Goal: Task Accomplishment & Management: Manage account settings

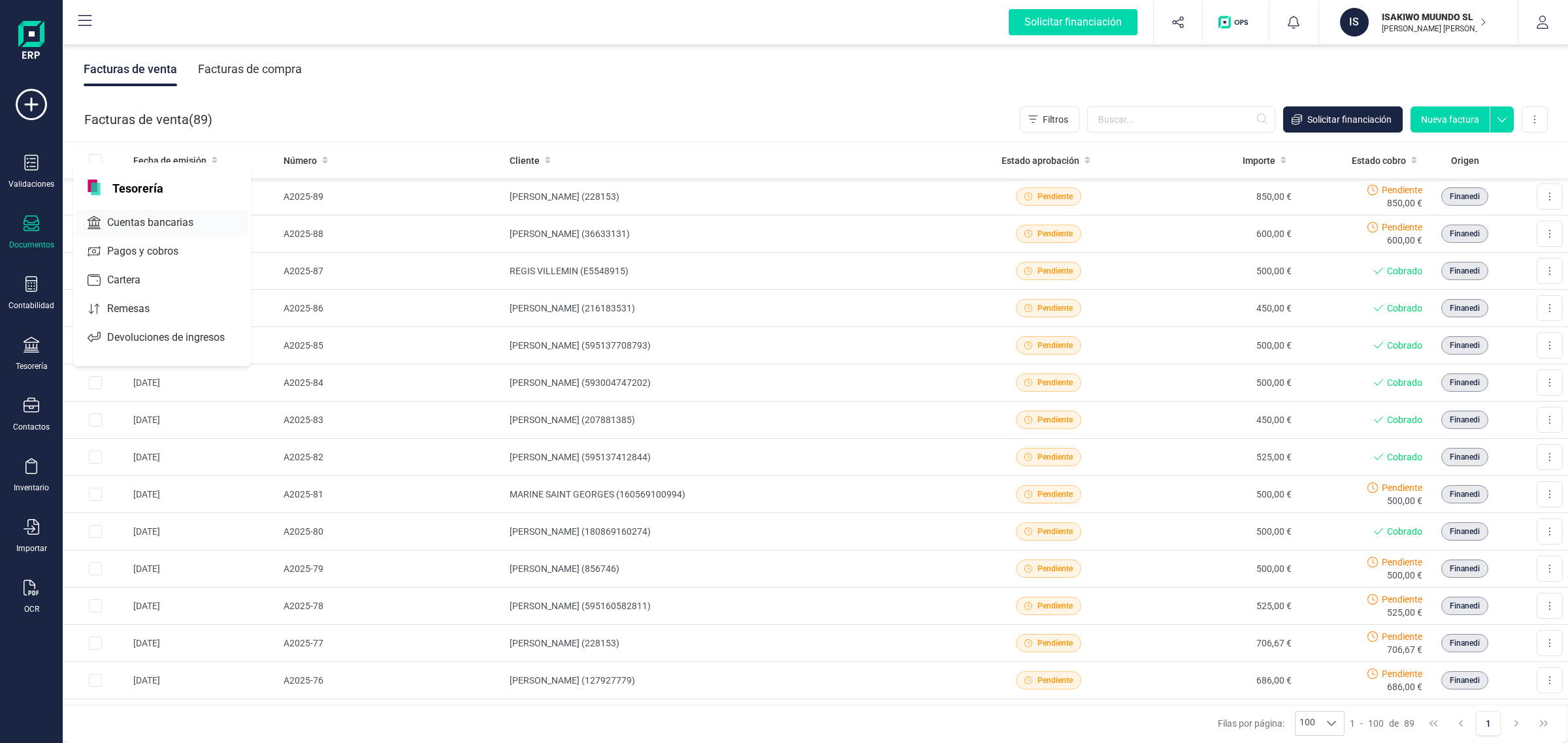
click at [177, 217] on span "Cuentas bancarias" at bounding box center [159, 222] width 115 height 16
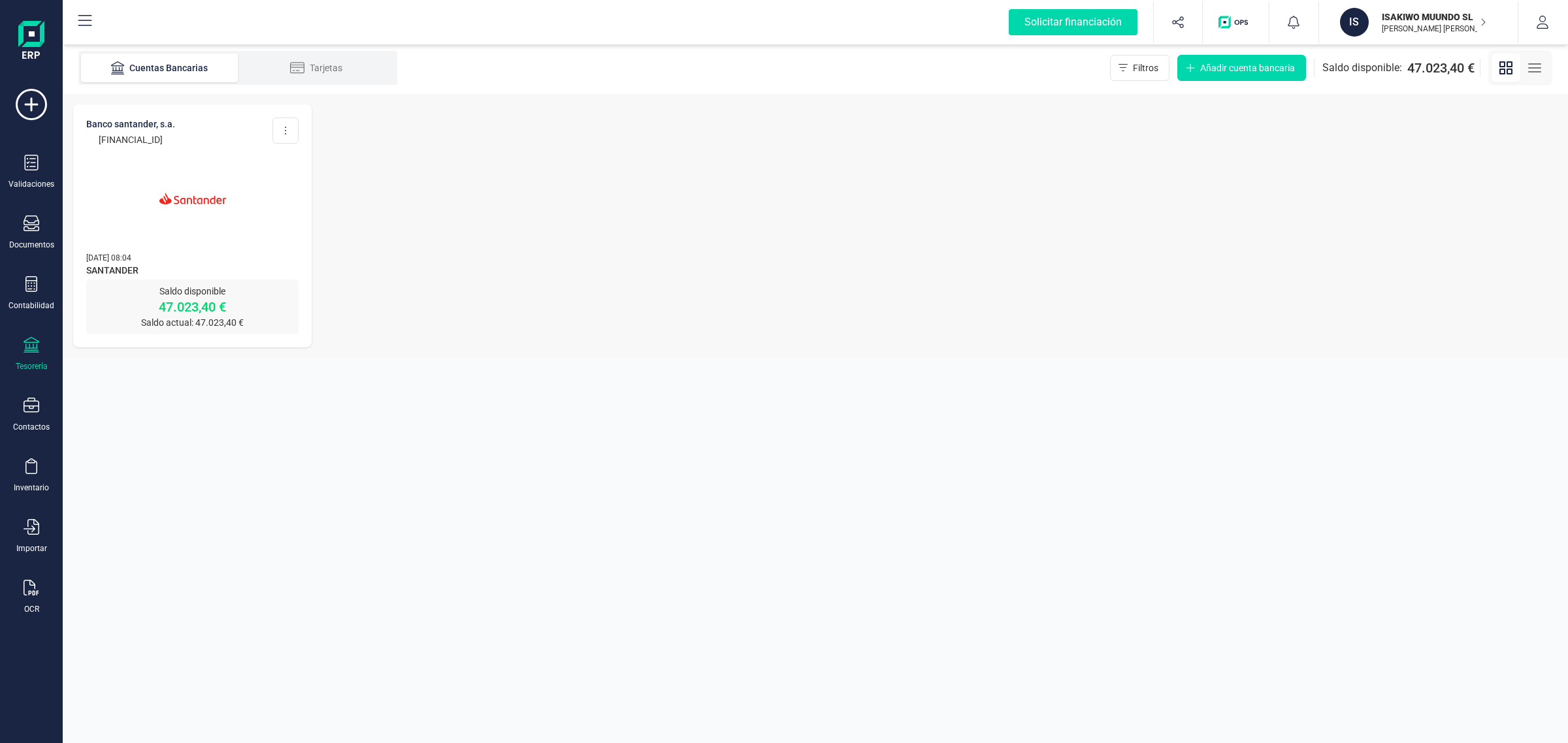
click at [177, 217] on img at bounding box center [193, 199] width 110 height 110
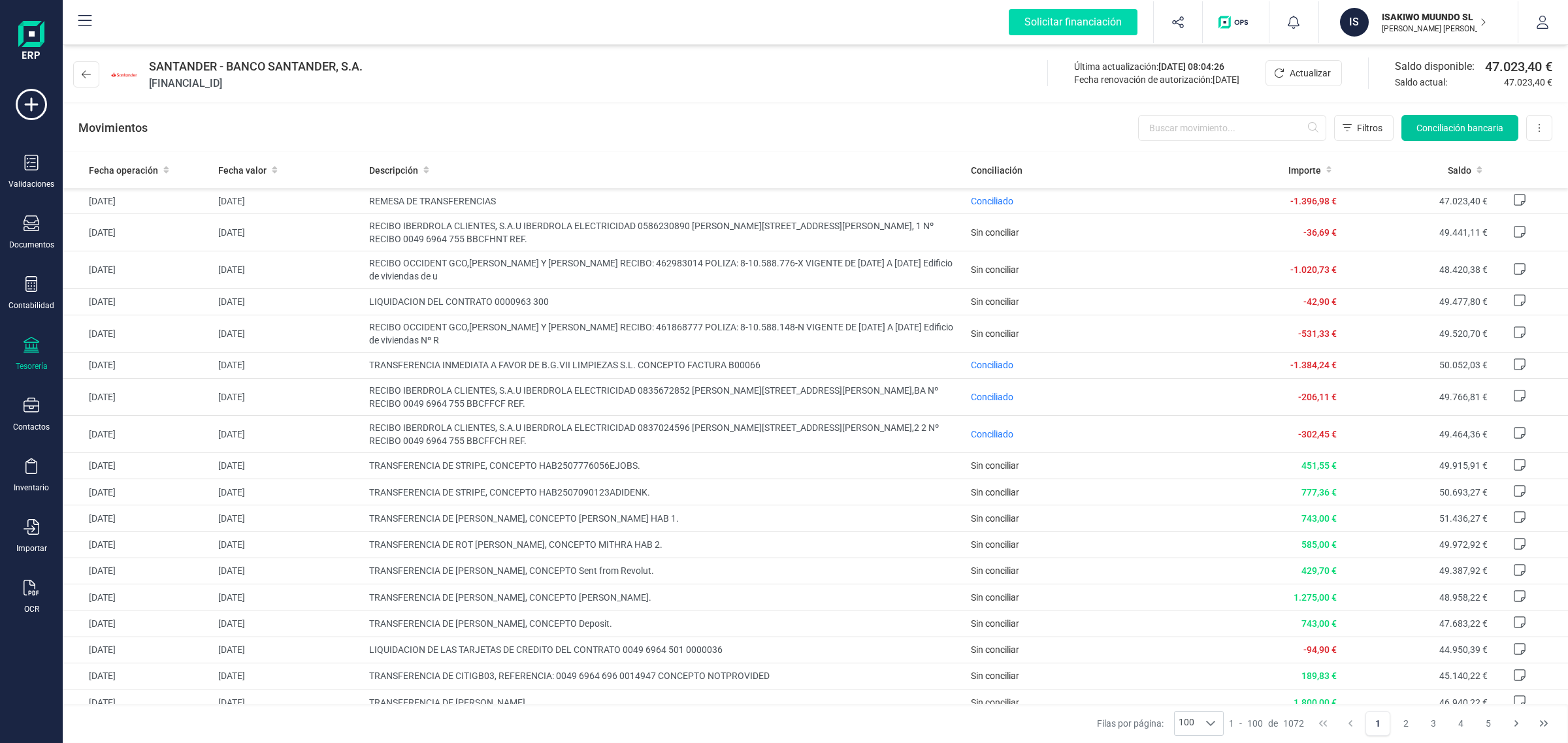
click at [1462, 138] on button "Conciliación bancaria" at bounding box center [1460, 128] width 117 height 26
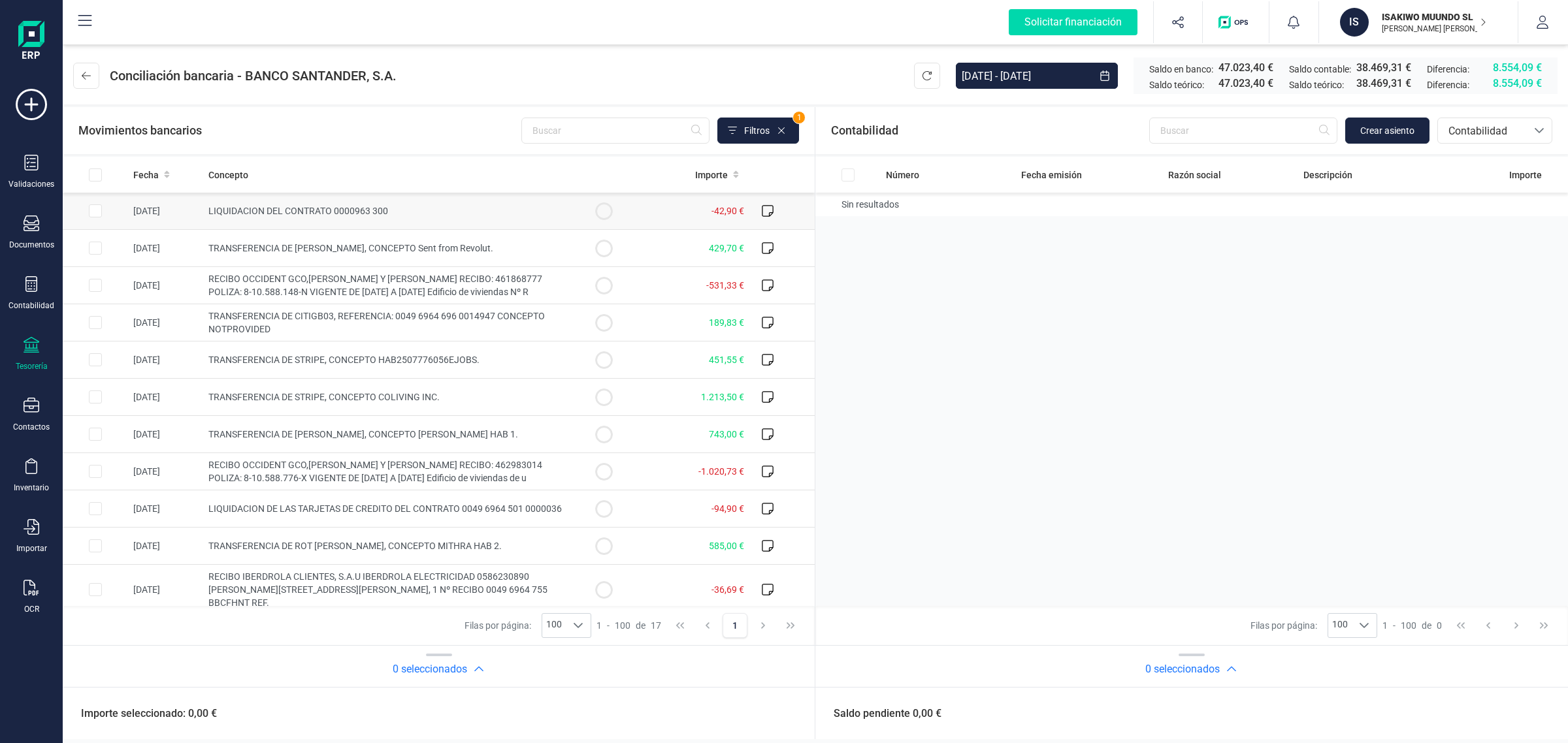
click at [266, 209] on span "LIQUIDACION DEL CONTRATO 0000963 300" at bounding box center [298, 211] width 179 height 10
checkbox input "true"
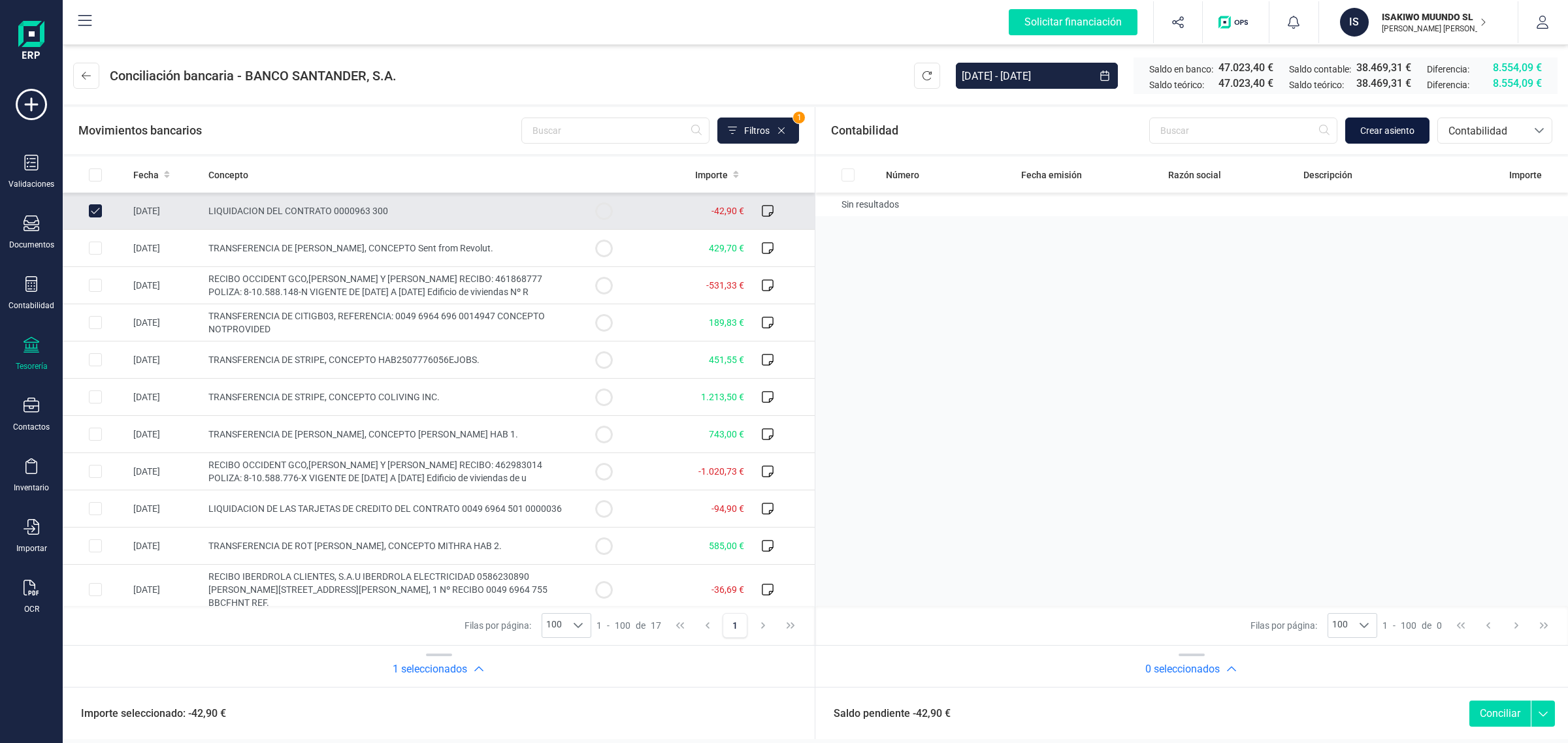
click at [1403, 133] on span "Crear asiento" at bounding box center [1387, 131] width 54 height 13
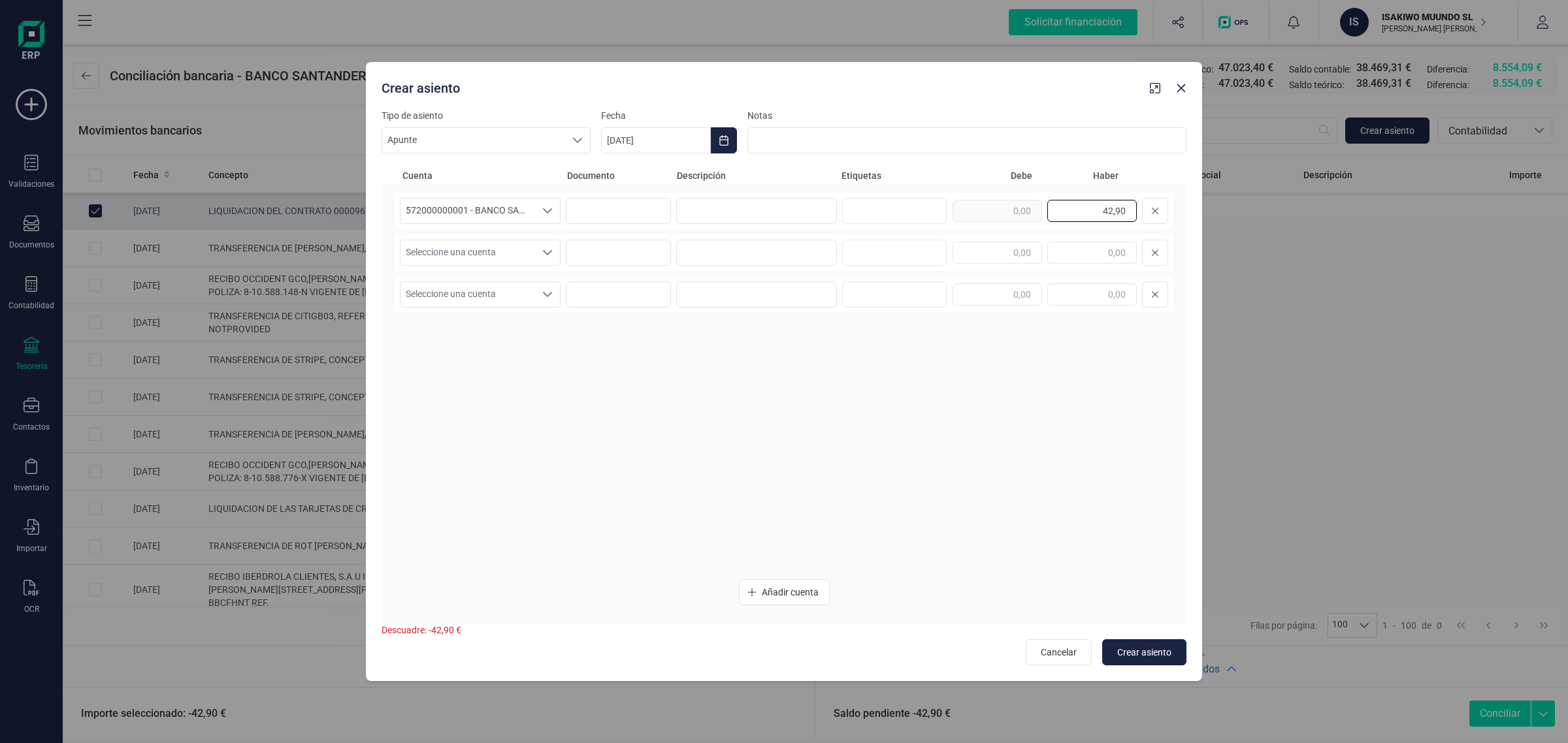
drag, startPoint x: 1072, startPoint y: 210, endPoint x: 1190, endPoint y: 224, distance: 118.8
click at [1190, 224] on div "Tipo de asiento Apunte Apunte Apunte Fecha 27/08/2025 Notas Cuenta Documento De…" at bounding box center [783, 394] width 836 height 572
click at [970, 255] on input "text" at bounding box center [997, 253] width 90 height 22
paste input "42,90"
type input "42,90"
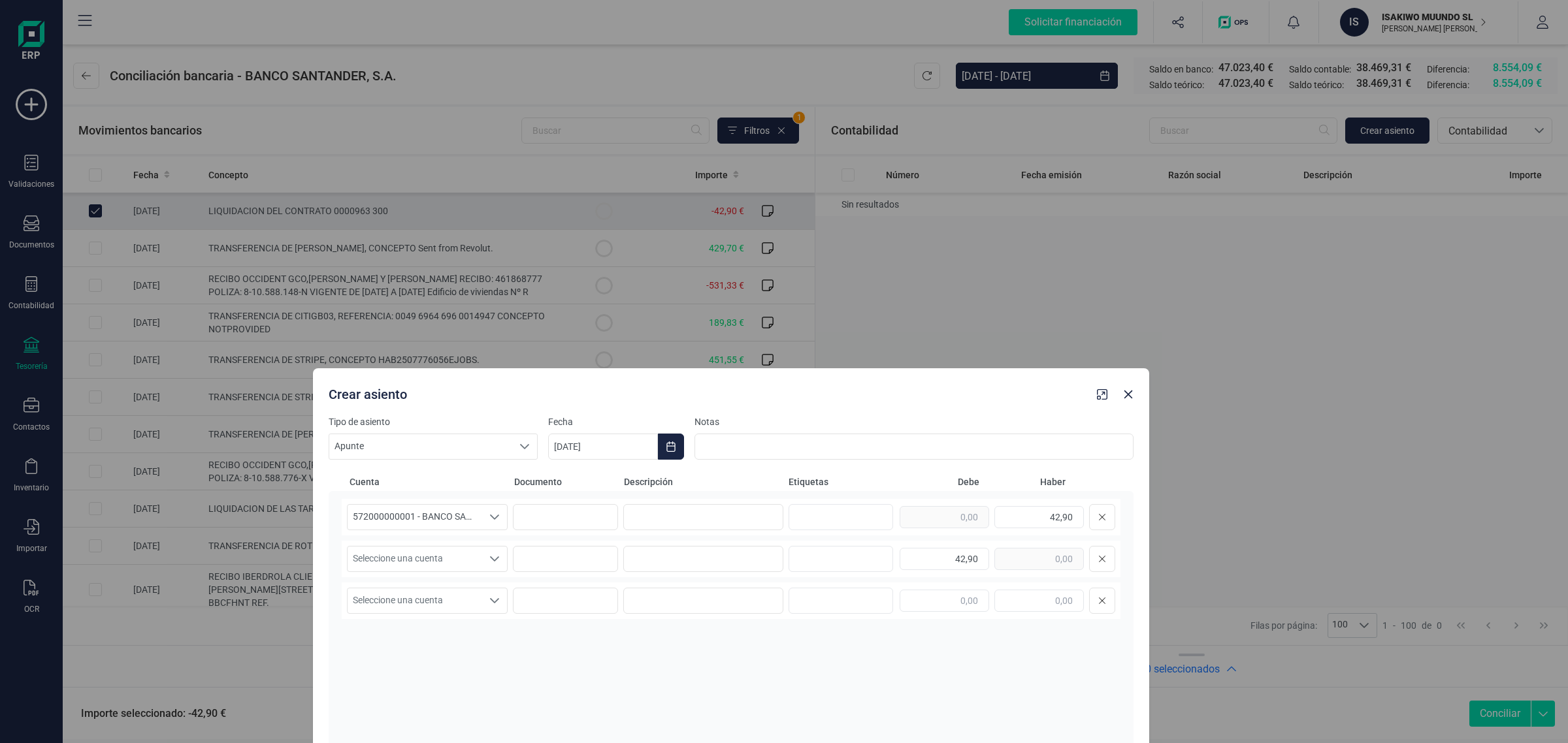
drag, startPoint x: 493, startPoint y: 175, endPoint x: 444, endPoint y: 406, distance: 236.1
click at [444, 406] on div "Crear asiento" at bounding box center [731, 392] width 836 height 47
click at [1135, 396] on button "button" at bounding box center [1128, 394] width 21 height 21
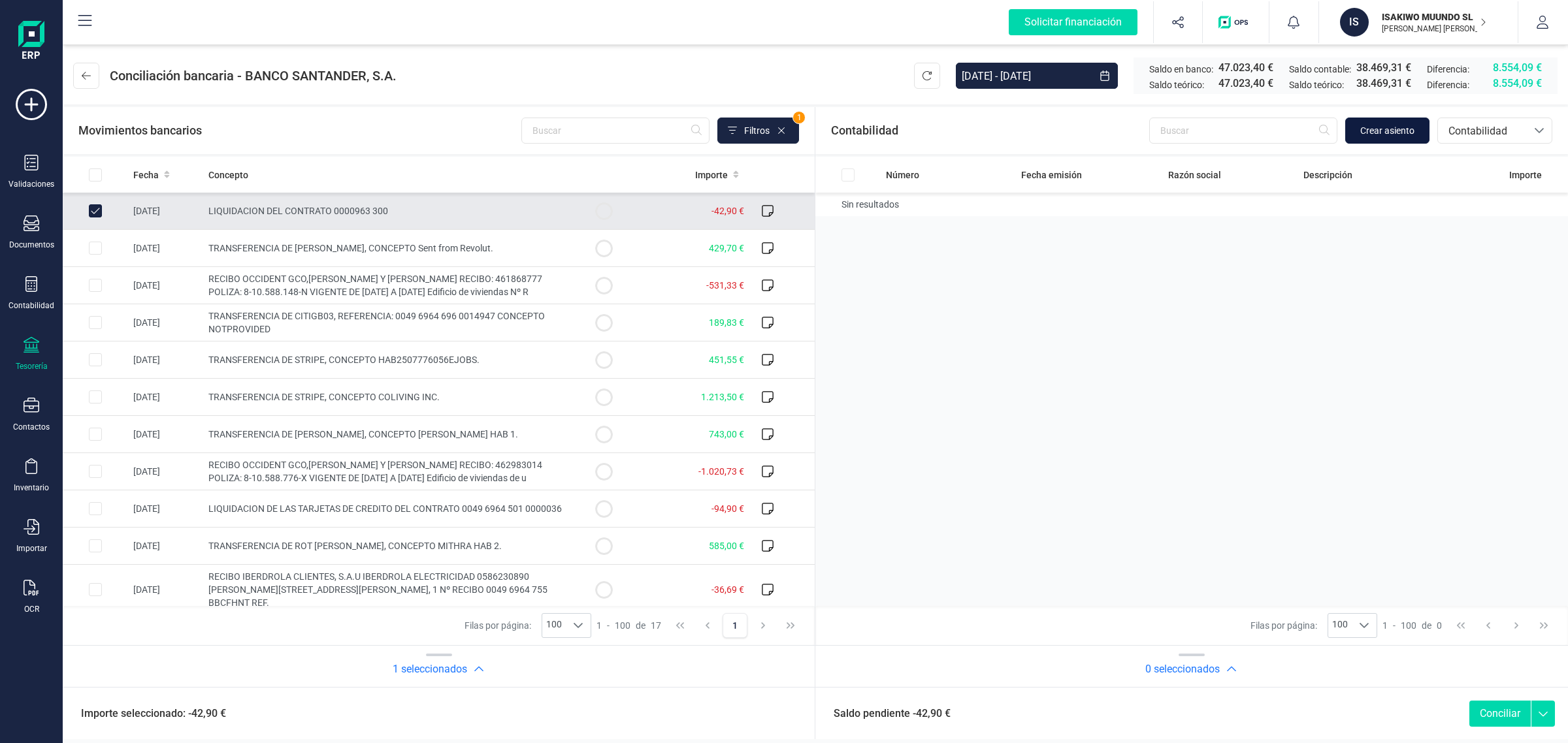
click at [1388, 128] on span "Crear asiento" at bounding box center [1387, 131] width 54 height 13
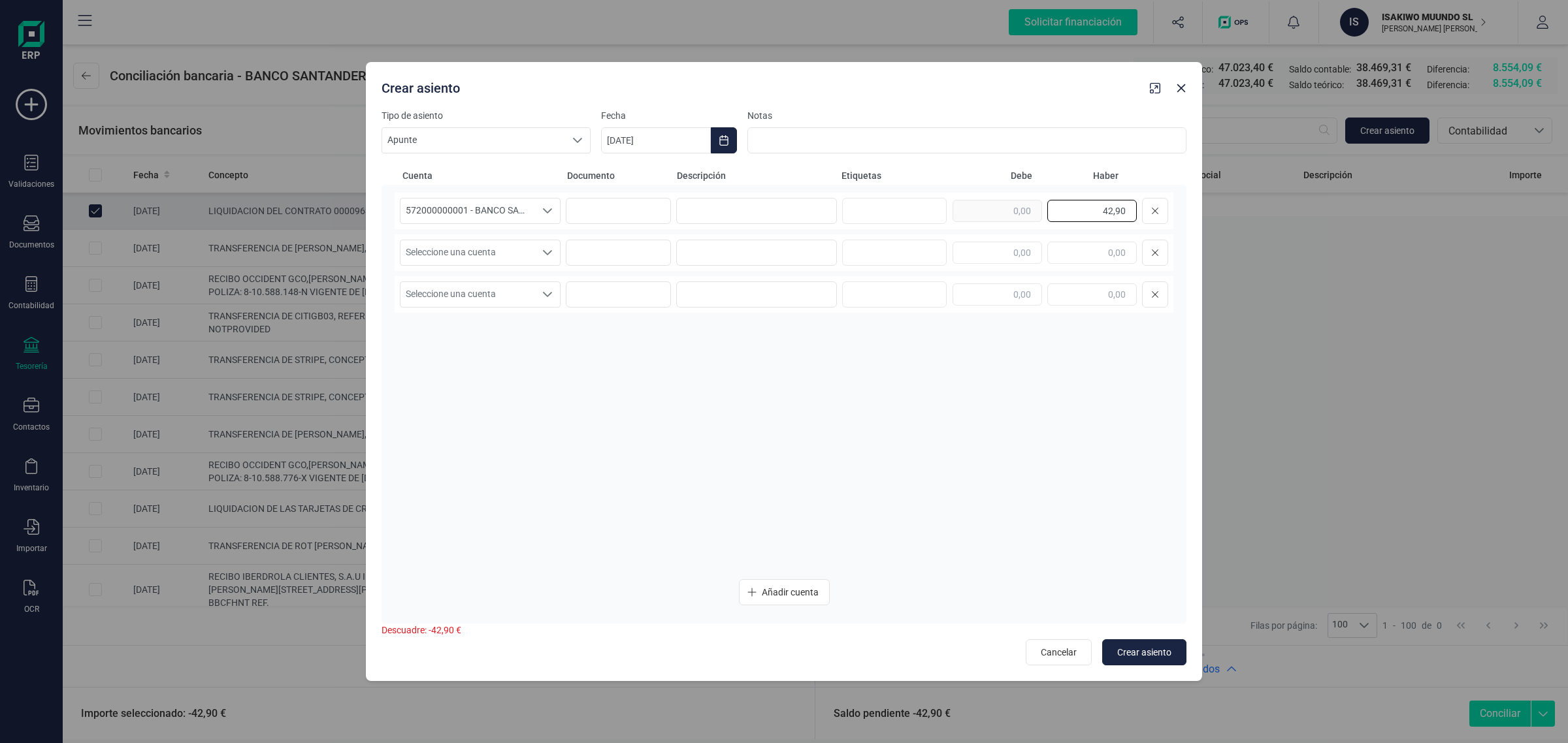
drag, startPoint x: 1091, startPoint y: 207, endPoint x: 1190, endPoint y: 205, distance: 99.0
click at [1190, 205] on div "Tipo de asiento Apunte Apunte Apunte Fecha 27/08/2025 Notas Cuenta Documento De…" at bounding box center [783, 394] width 836 height 572
click at [986, 242] on input "text" at bounding box center [997, 253] width 90 height 22
paste input "42,90"
type input "42,90"
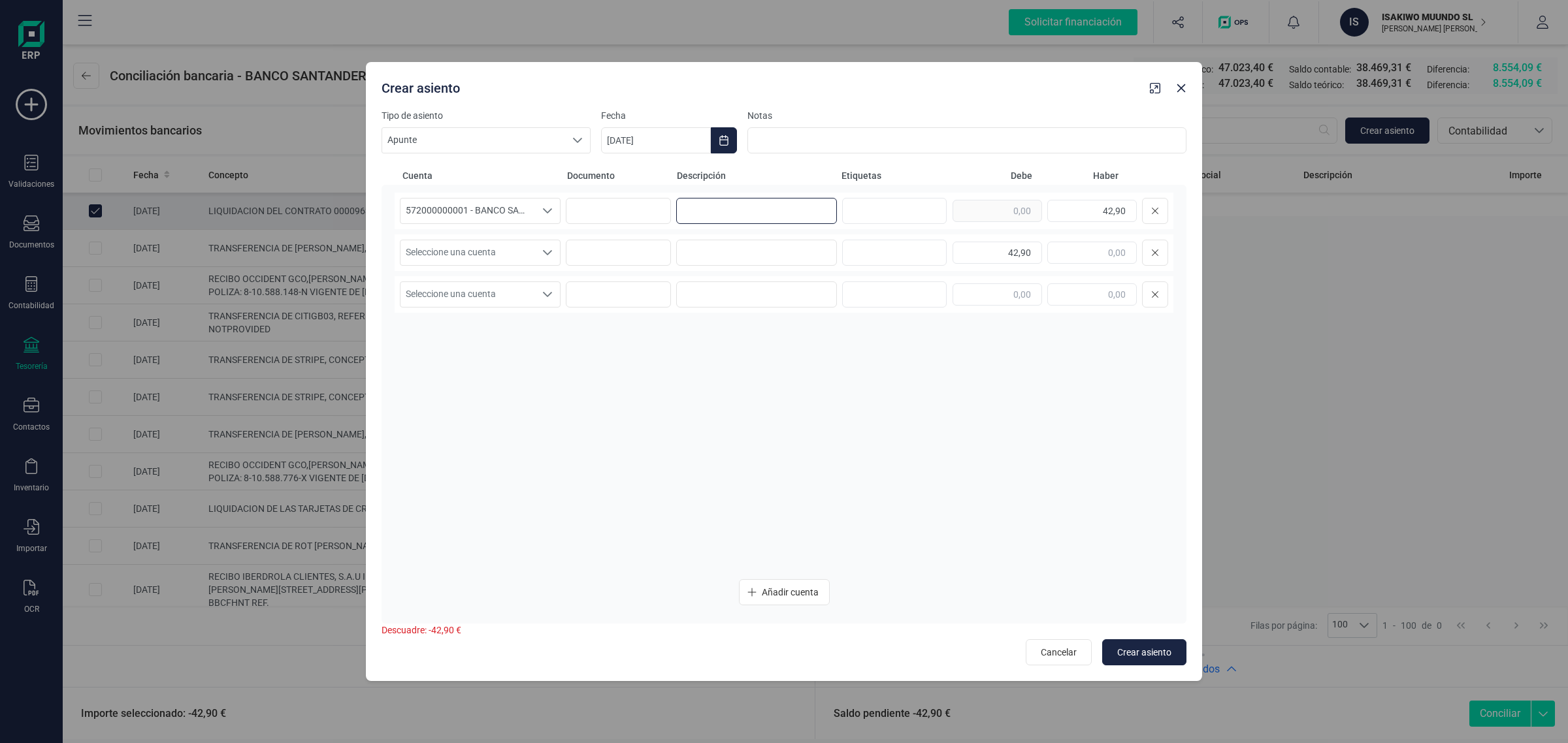
click at [762, 201] on input at bounding box center [756, 211] width 161 height 26
type input "l"
drag, startPoint x: 794, startPoint y: 208, endPoint x: 644, endPoint y: 224, distance: 150.9
click at [644, 224] on div "572000000001 - BANCO SANTANDER ****0401 572000000001 - BANCO SANTANDER ****0401…" at bounding box center [784, 211] width 779 height 36
type input "LIQUIDACIÓN CONTRATO"
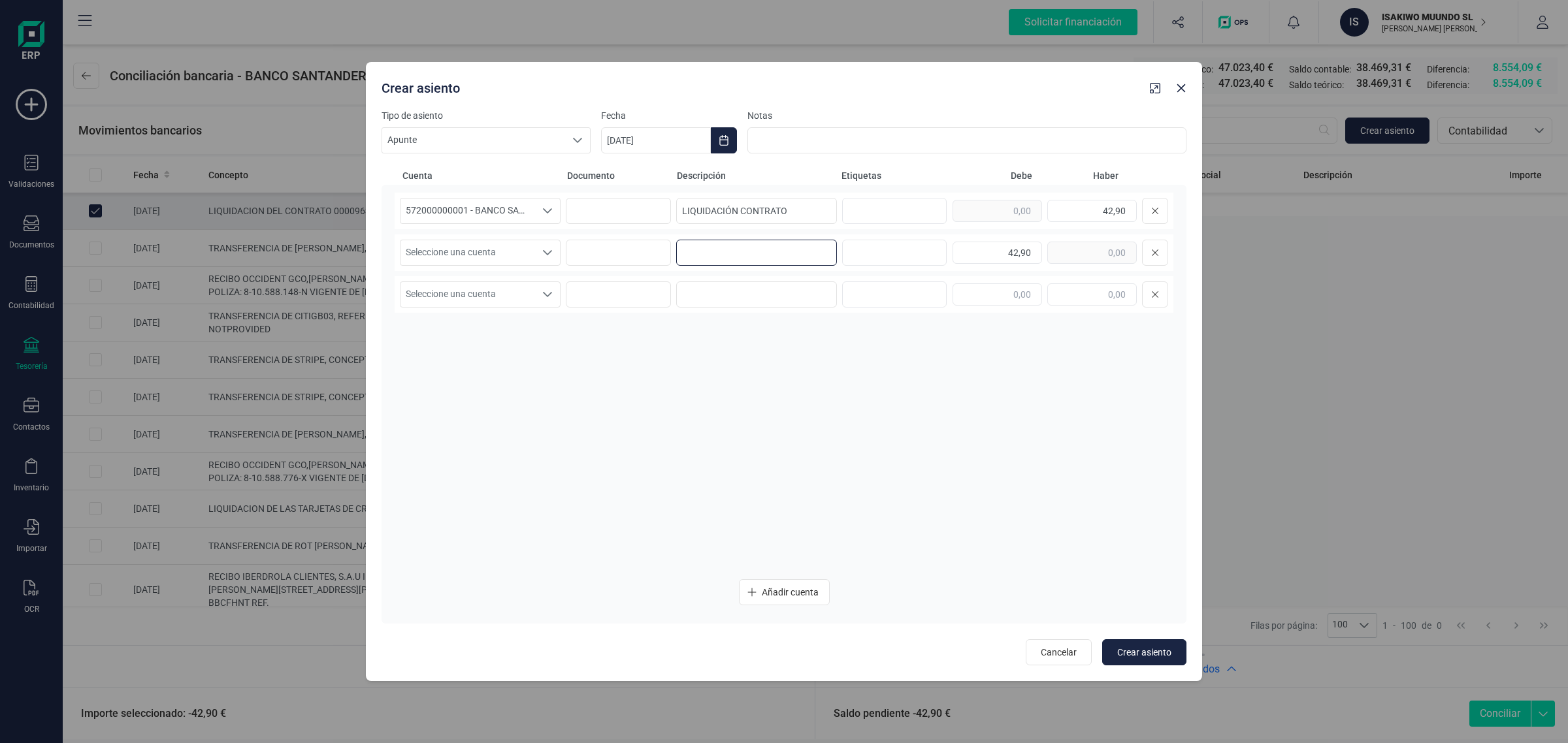
click at [705, 240] on input at bounding box center [756, 252] width 161 height 26
paste input "LIQUIDACIÓN CONTRATO"
type input "LIQUIDACIÓN CONTRATO"
click at [487, 243] on span "Seleccione una cuenta" at bounding box center [467, 252] width 134 height 24
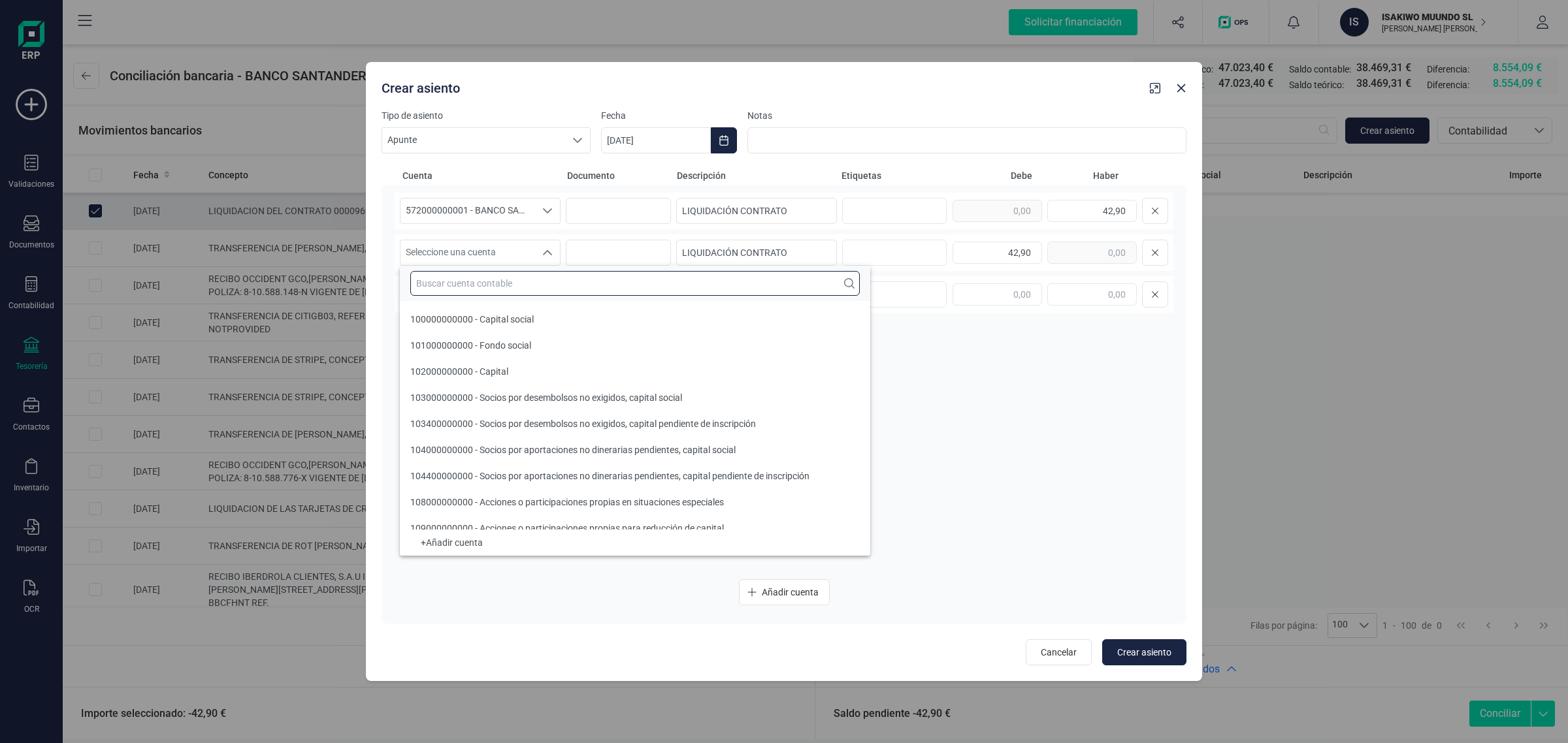
click at [452, 287] on input "text" at bounding box center [635, 283] width 449 height 24
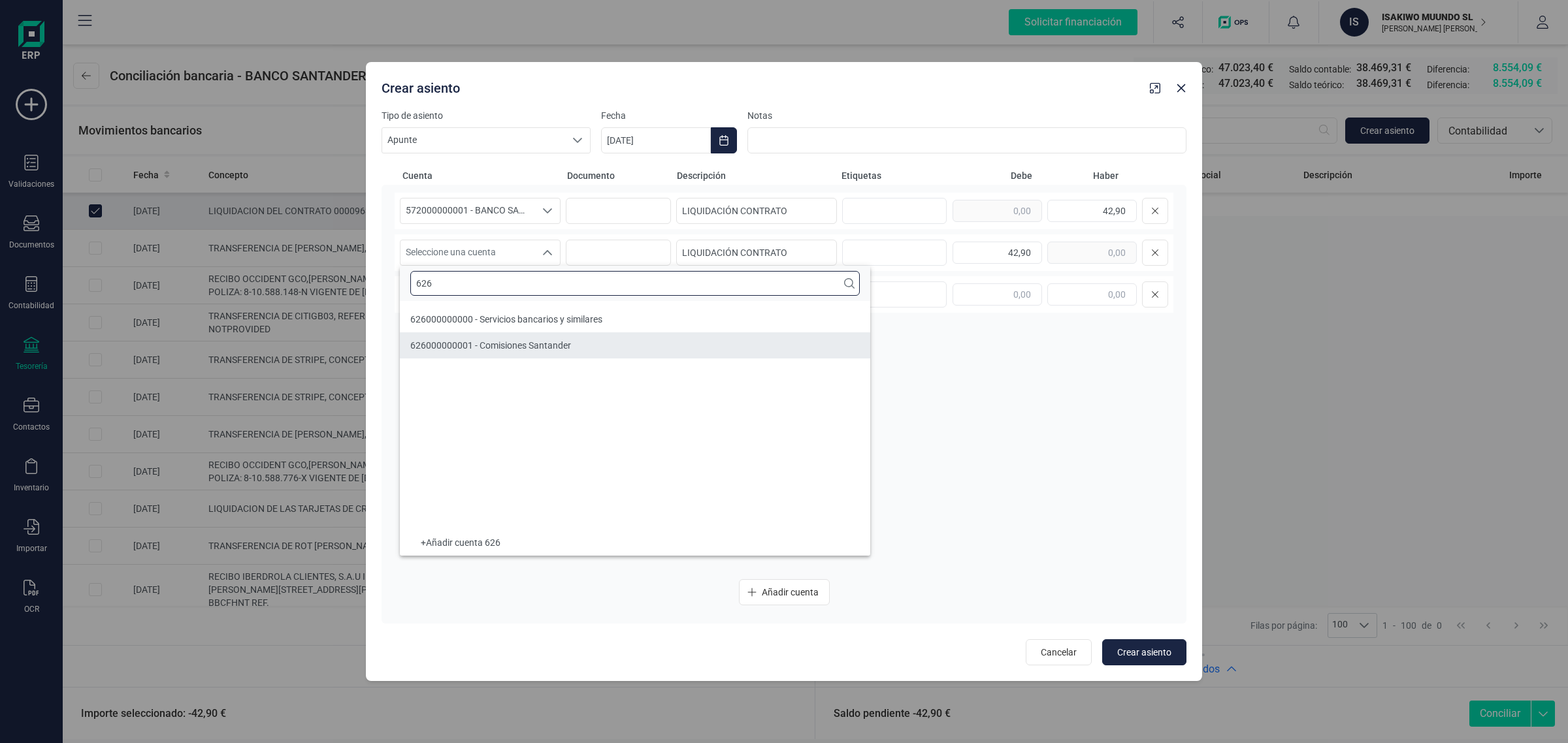
type input "626"
click at [490, 314] on span "626000000000 - Servicios bancarios y similares" at bounding box center [506, 320] width 192 height 10
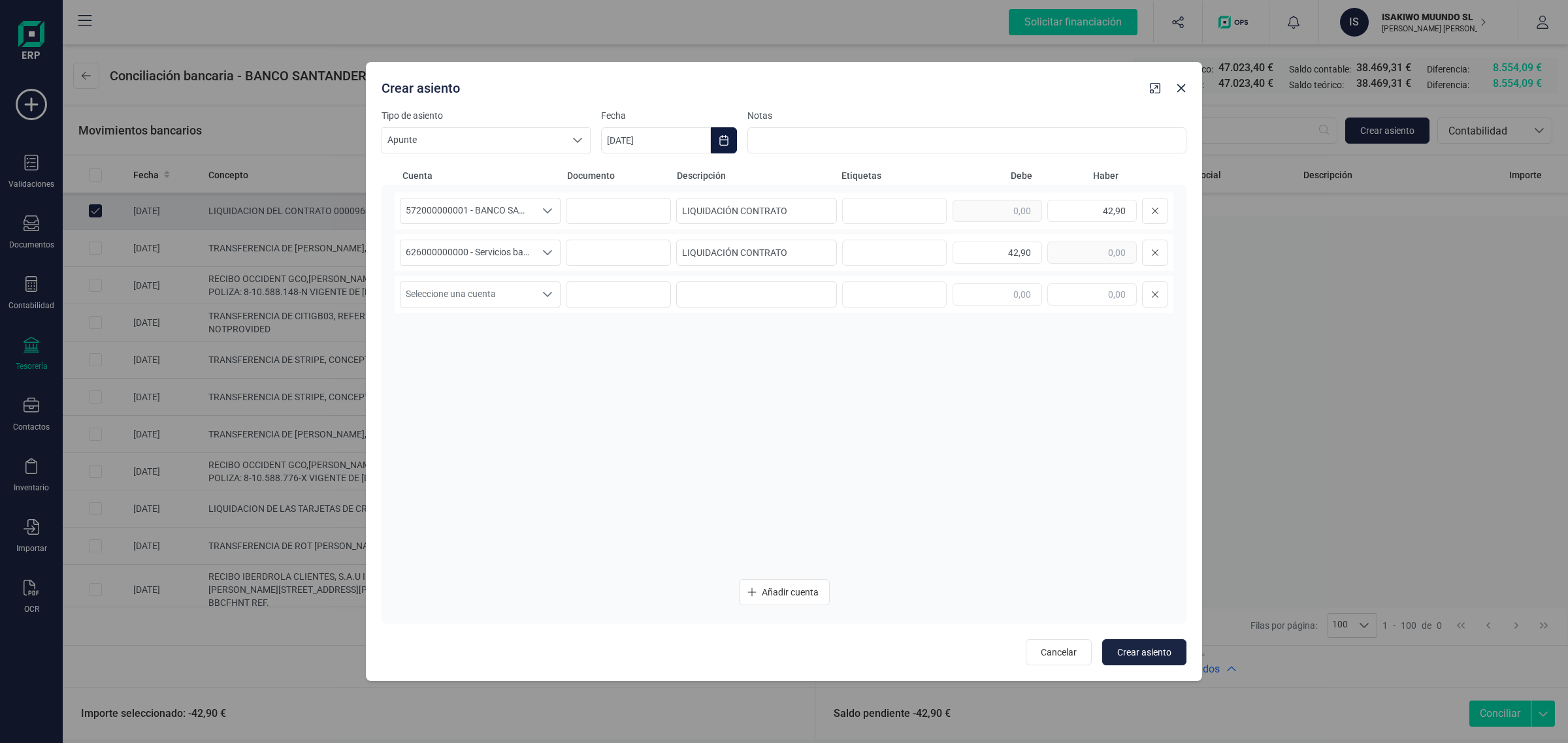
click at [728, 139] on icon "Choose Date" at bounding box center [724, 140] width 10 height 10
click at [791, 325] on span "14" at bounding box center [797, 328] width 26 height 26
type input "14/08/2025"
click at [1127, 647] on span "Crear asiento" at bounding box center [1144, 653] width 54 height 13
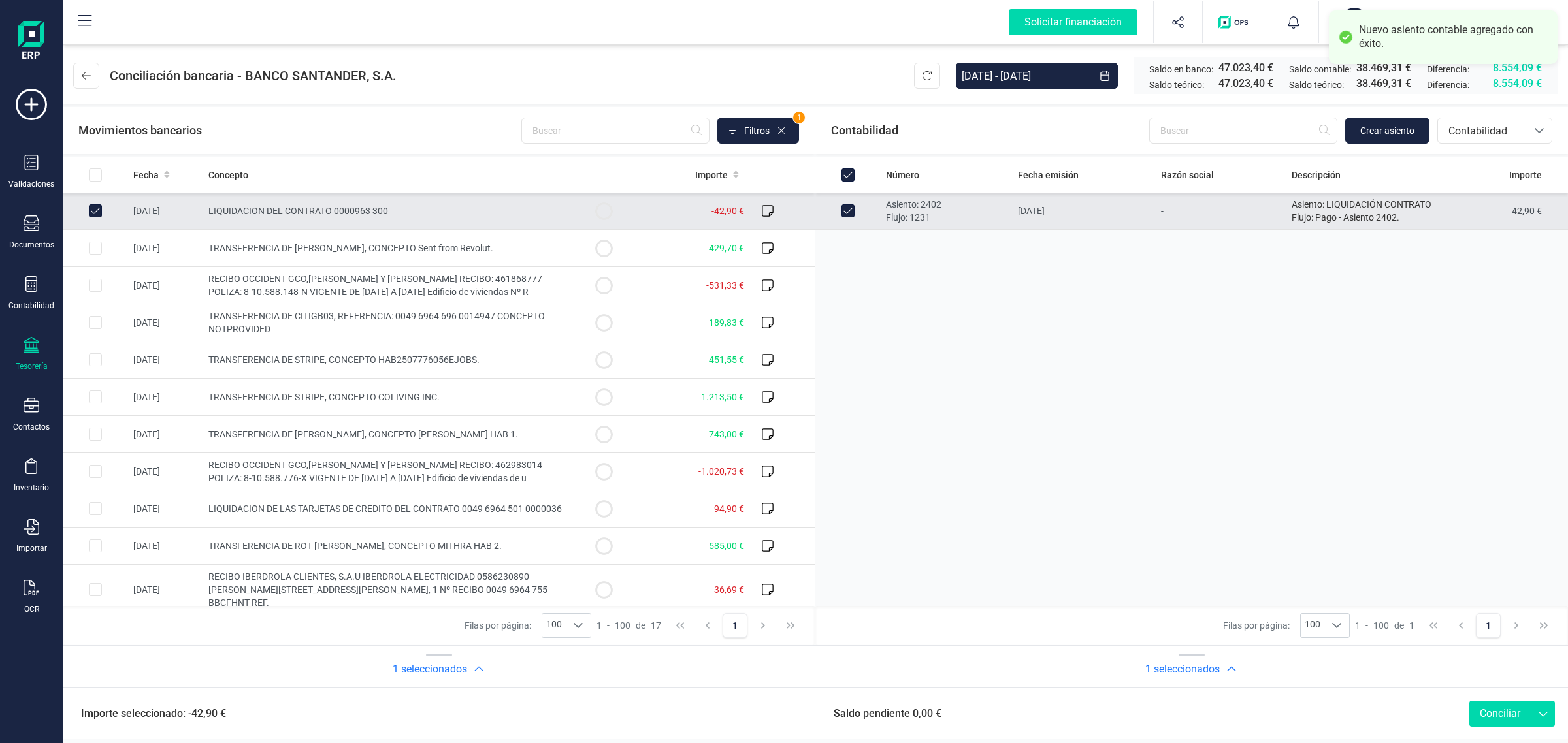
click at [1487, 710] on button "Conciliar" at bounding box center [1500, 713] width 62 height 26
checkbox input "false"
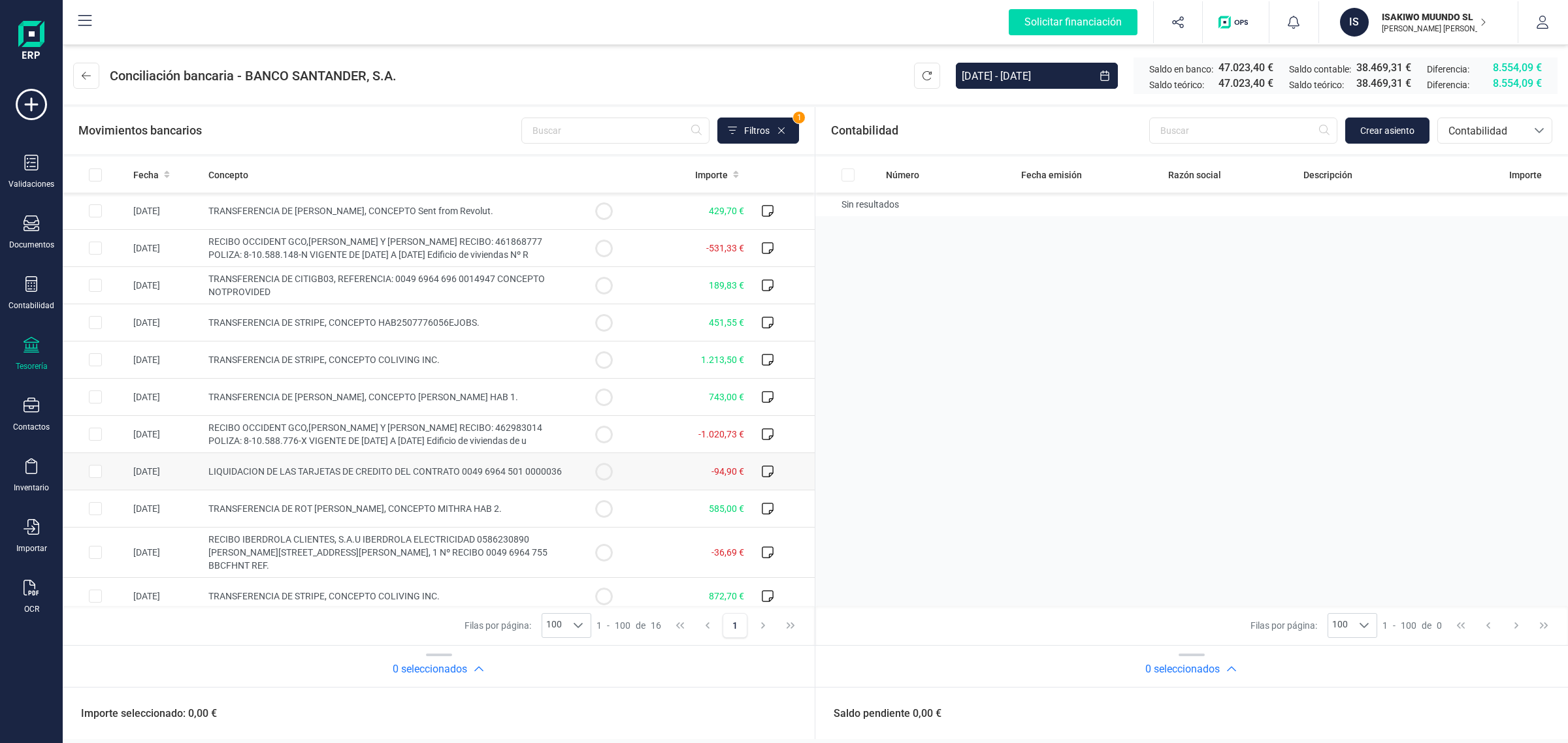
click at [371, 478] on td "LIQUIDACION DE LAS TARJETAS DE CREDITO DEL CONTRATO 0049 6964 501 0000036" at bounding box center [387, 472] width 368 height 37
checkbox input "true"
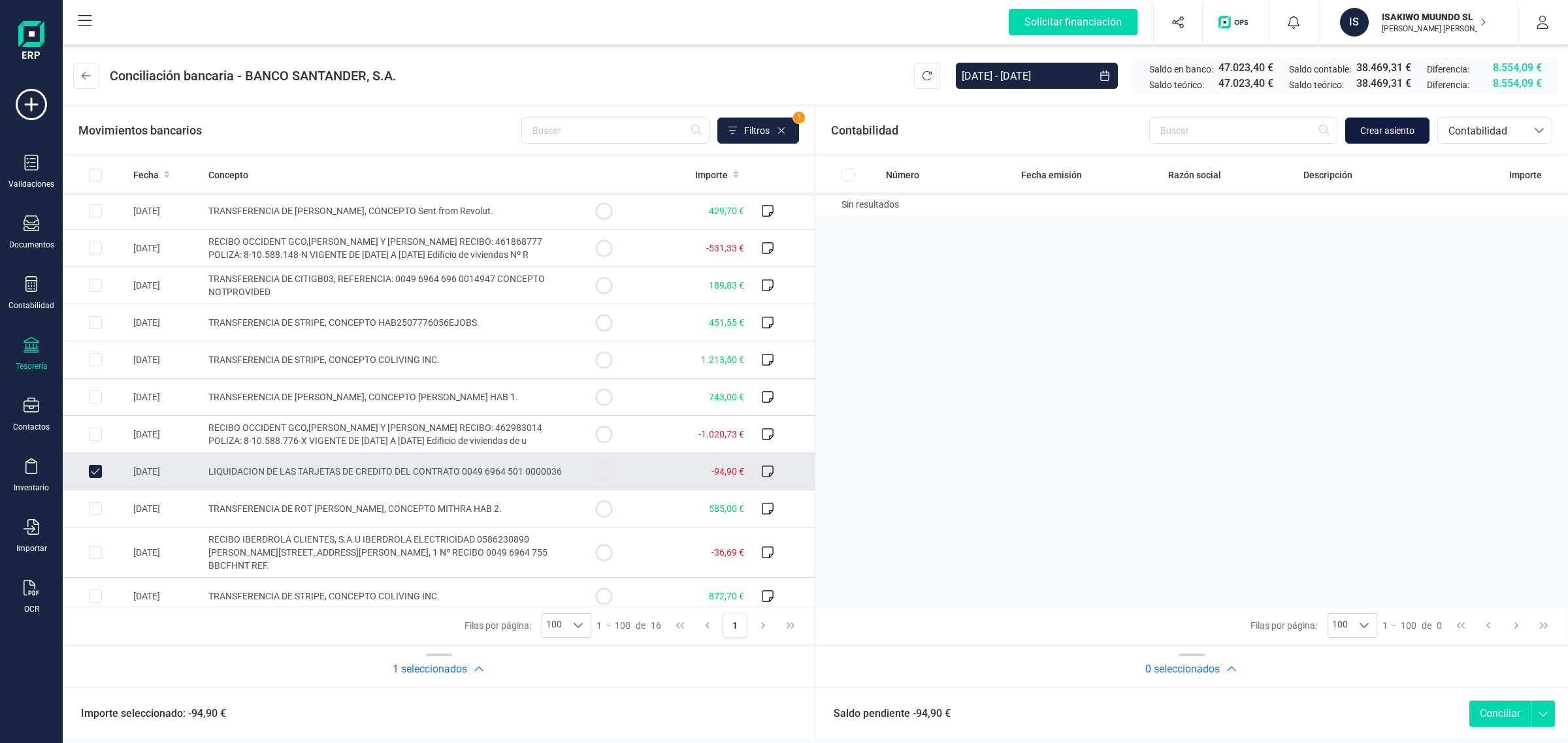
click at [1399, 122] on button "Crear asiento" at bounding box center [1387, 131] width 85 height 26
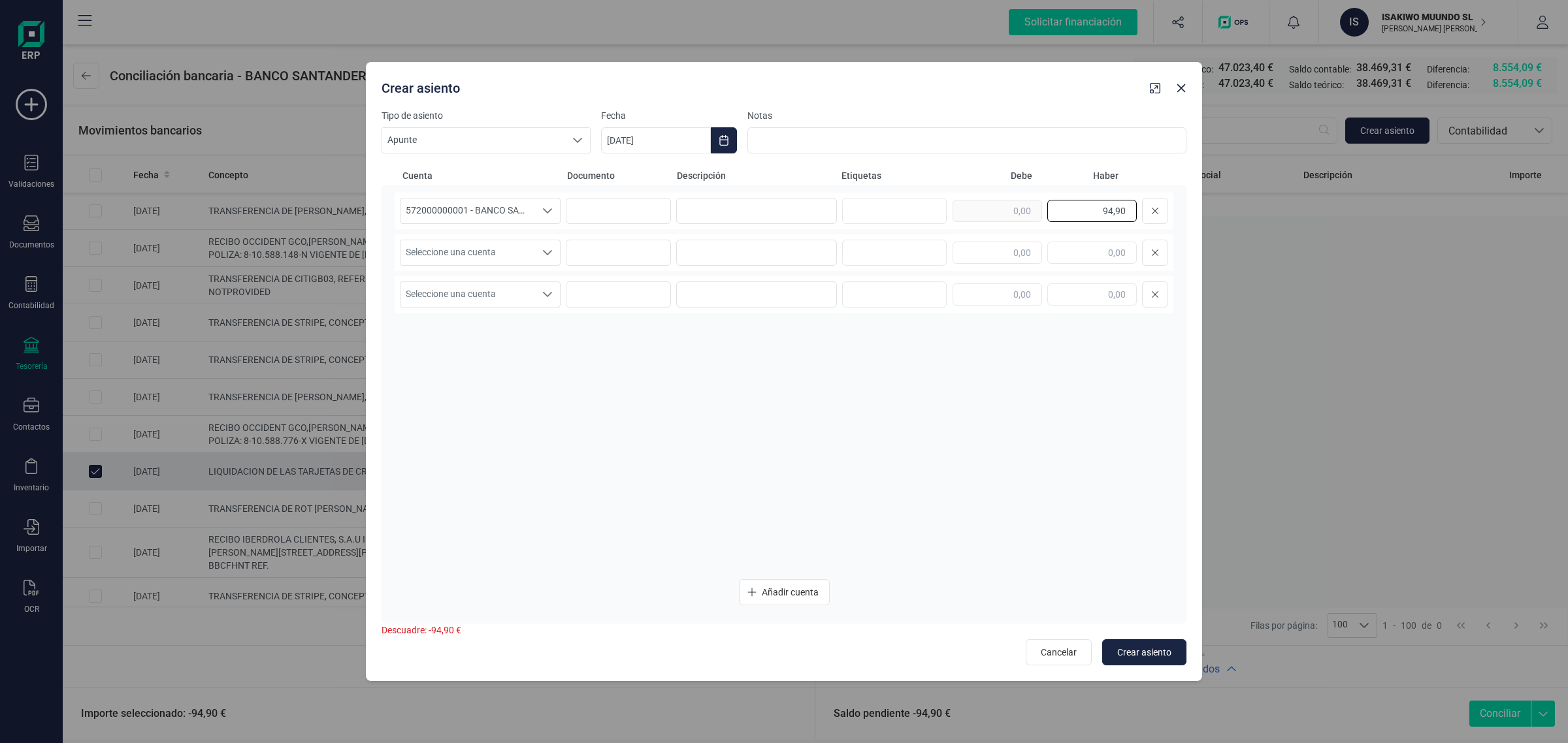
drag, startPoint x: 1089, startPoint y: 209, endPoint x: 1204, endPoint y: 223, distance: 115.8
click at [1204, 223] on div "Crear asiento Tipo de asiento Apunte Apunte Apunte Fecha 27/08/2025 Notas Cuent…" at bounding box center [784, 372] width 1568 height 743
click at [1019, 245] on input "text" at bounding box center [997, 253] width 90 height 22
paste input "94,90"
type input "94,90"
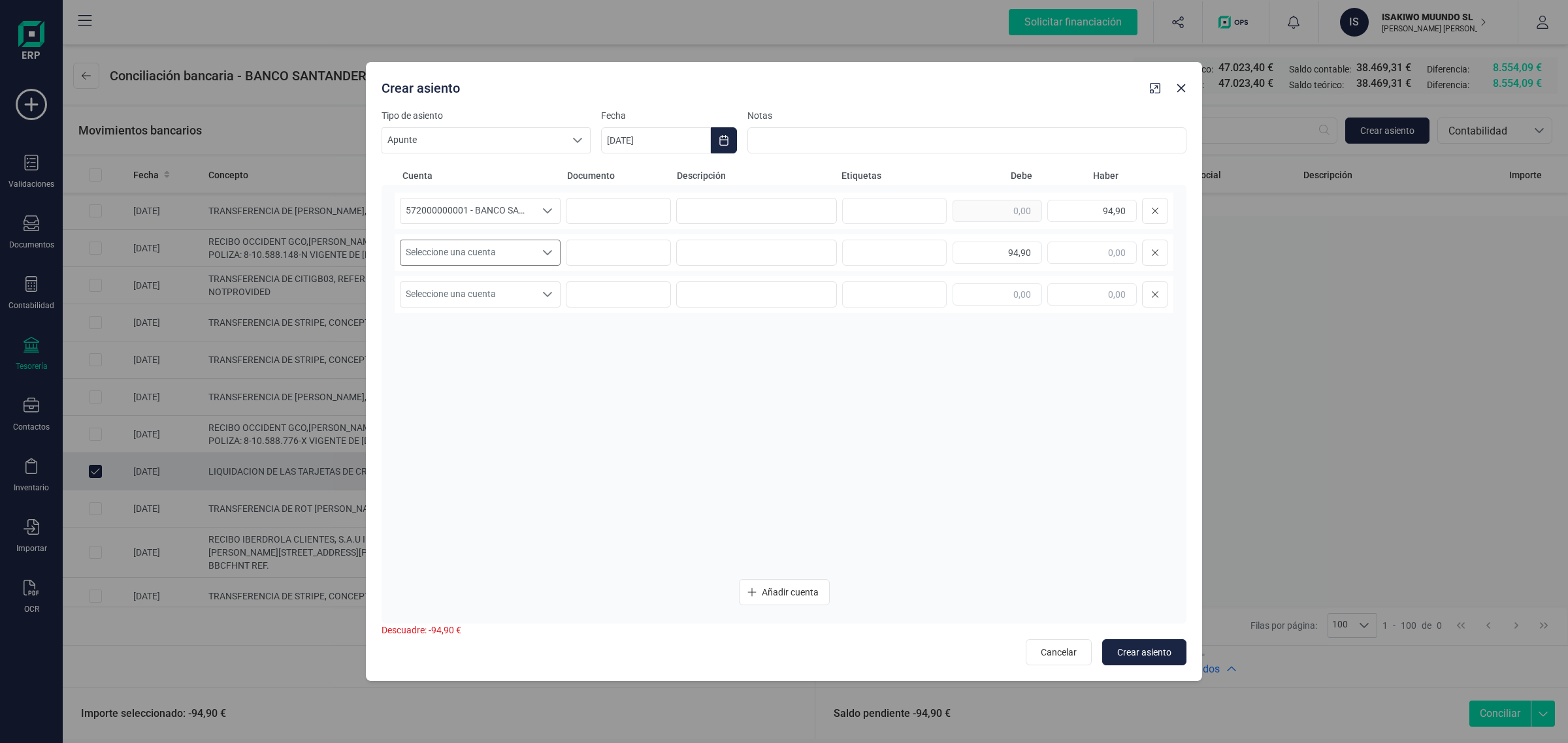
click at [490, 246] on span "Seleccione una cuenta" at bounding box center [467, 252] width 134 height 24
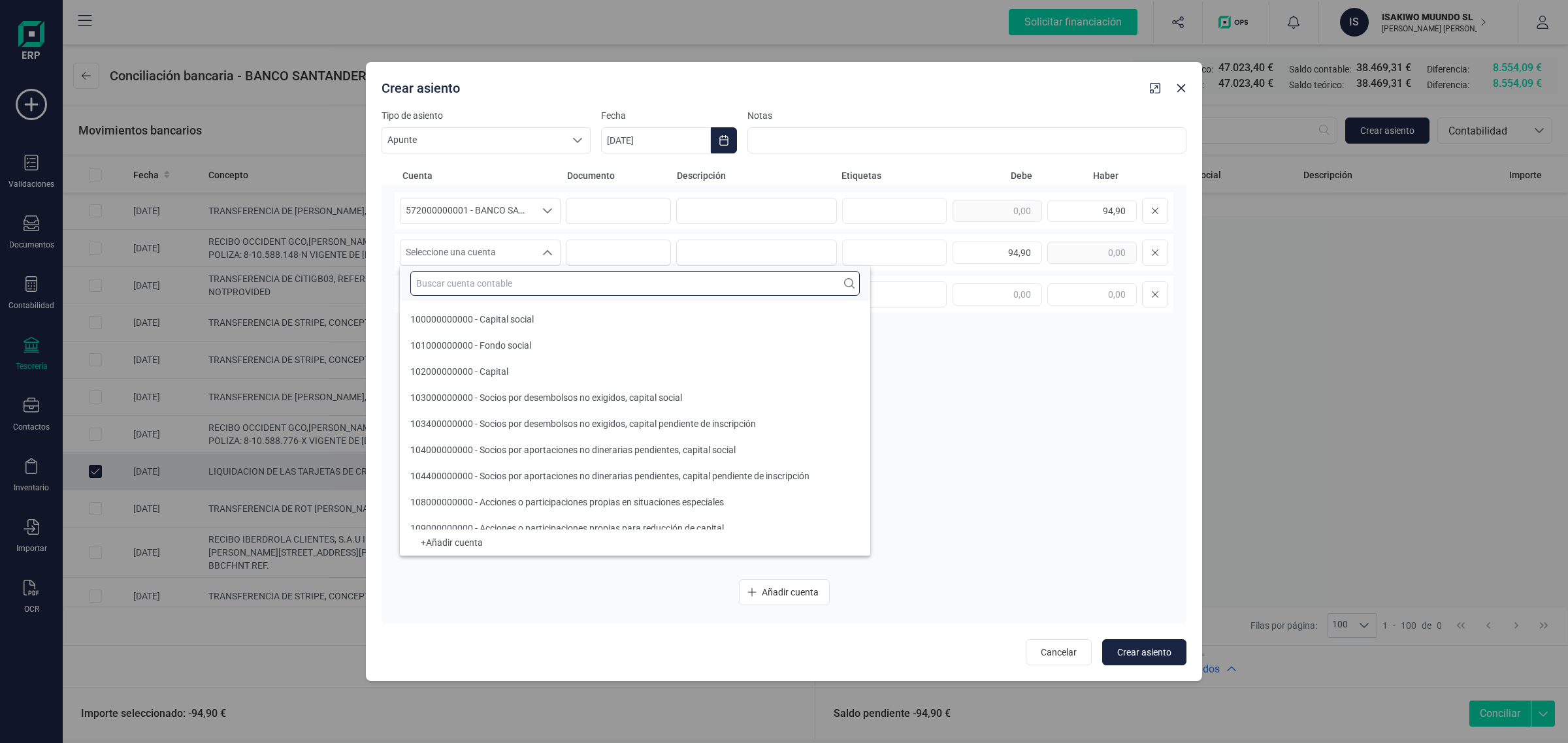
click at [443, 284] on input "text" at bounding box center [635, 283] width 449 height 24
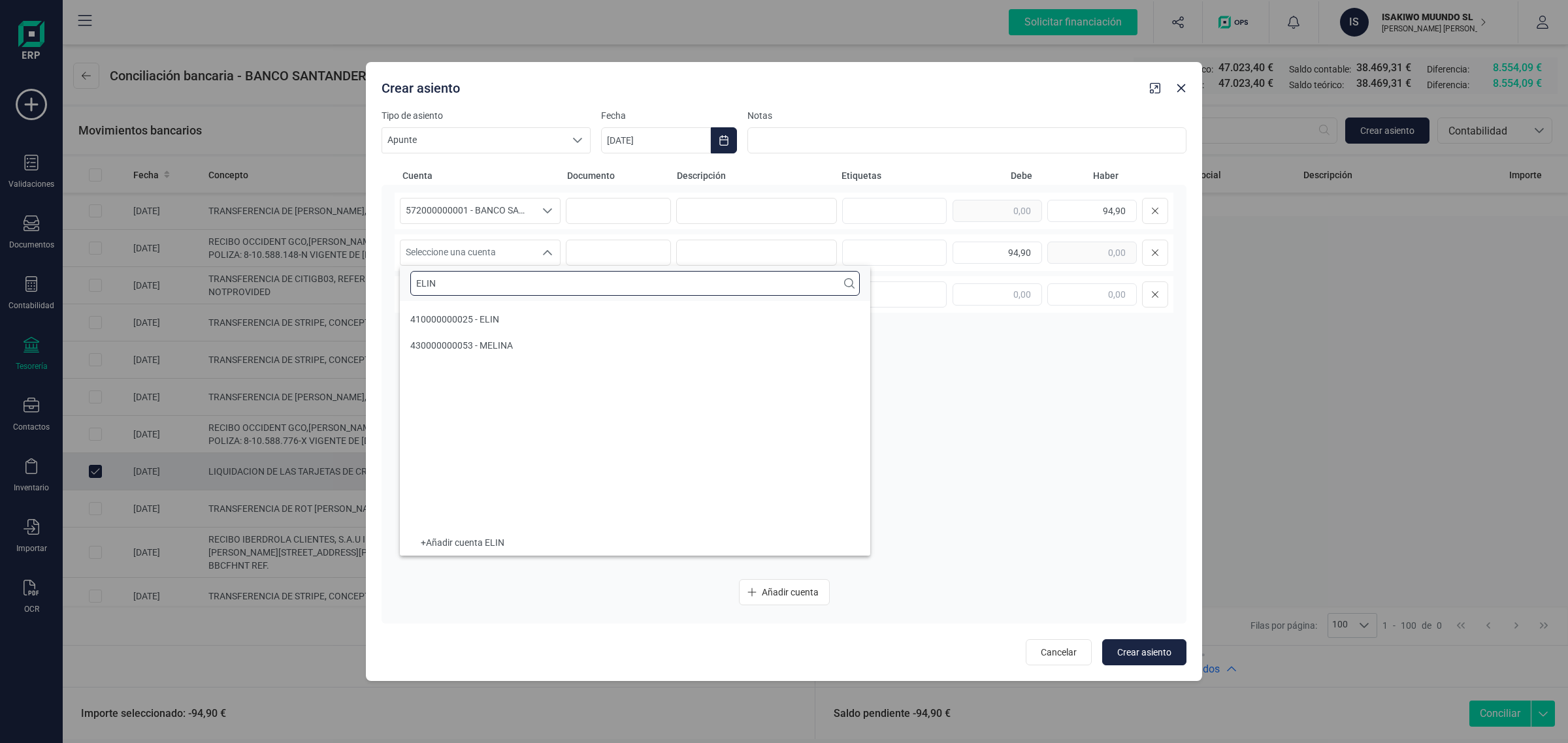
type input "ELIN"
click at [472, 326] on li "410000000025 - ELIN" at bounding box center [635, 319] width 470 height 26
click at [691, 216] on input at bounding box center [756, 211] width 161 height 26
drag, startPoint x: 723, startPoint y: 212, endPoint x: 647, endPoint y: 224, distance: 76.9
click at [647, 224] on div "572000000001 - BANCO SANTANDER ****0401 572000000001 - BANCO SANTANDER ****0401…" at bounding box center [784, 211] width 779 height 36
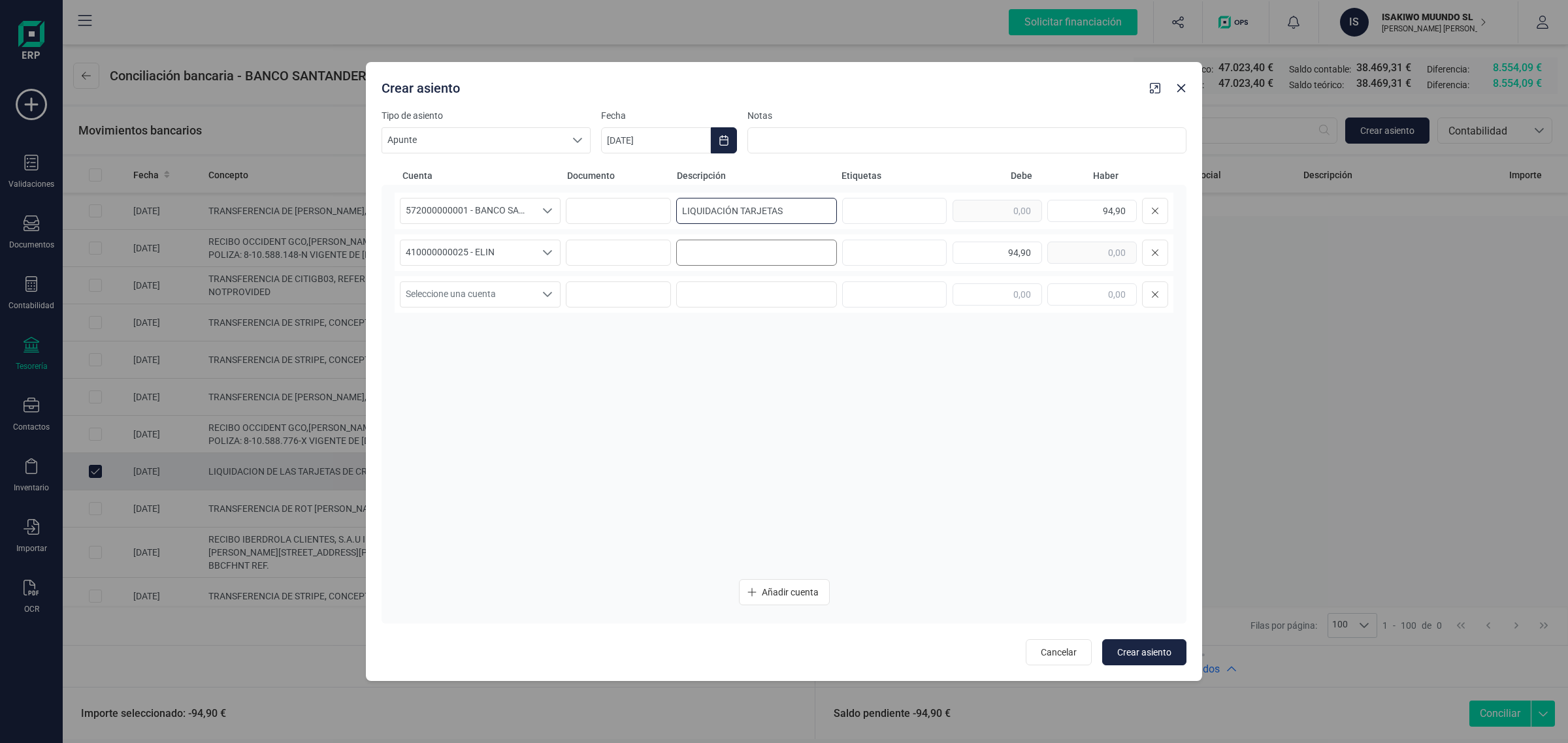
type input "LIQUIDACIÓN TARJETAS"
click at [726, 254] on input at bounding box center [756, 252] width 161 height 26
paste input "LIQUIDACIÓN TARJETAS"
type input "LIQUIDACIÓN TARJETAS"
click at [725, 135] on icon "Choose Date" at bounding box center [724, 140] width 10 height 10
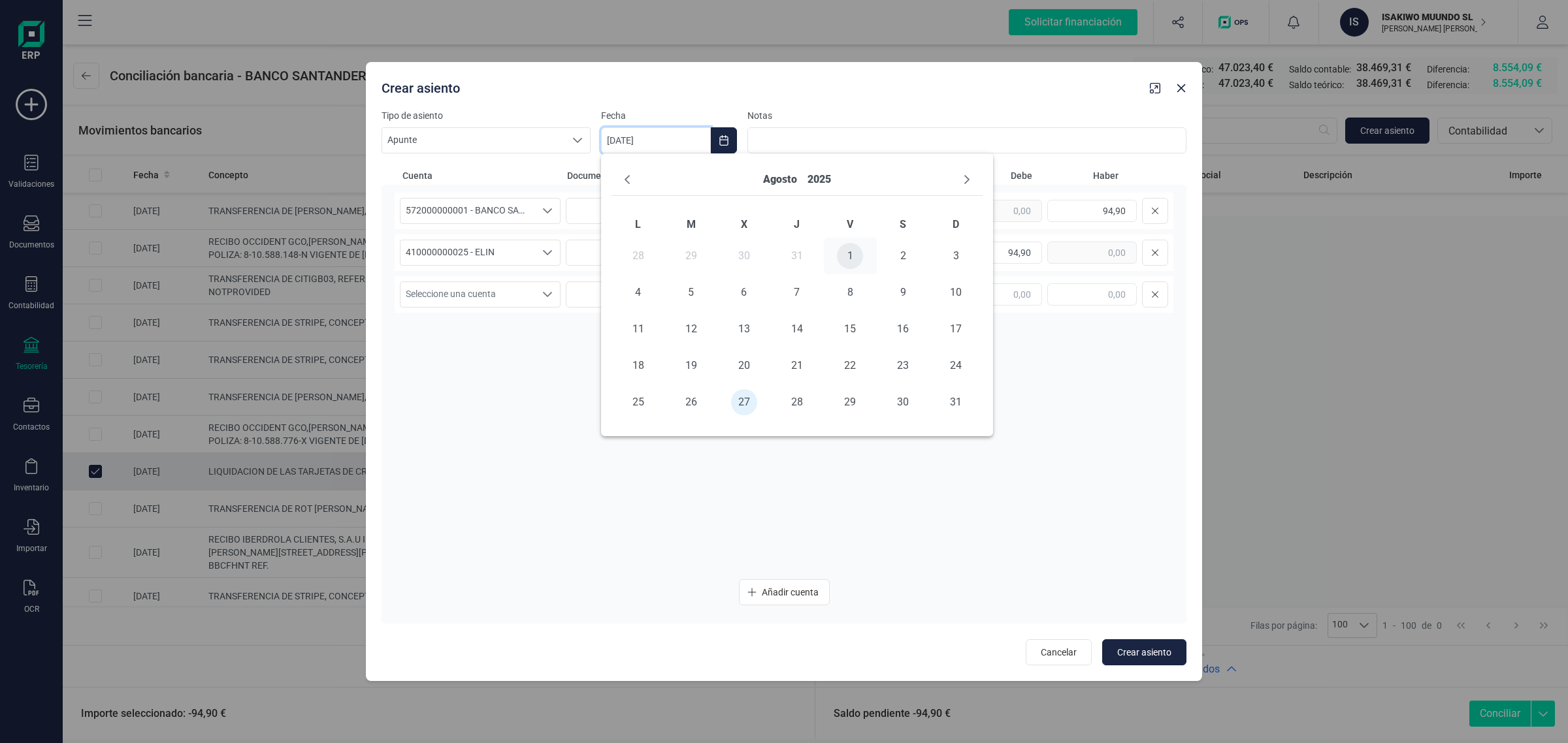
click at [840, 259] on span "1" at bounding box center [849, 256] width 26 height 26
click at [655, 501] on div "572000000001 - BANCO SANTANDER ****0401 572000000001 - BANCO SANTANDER ****0401…" at bounding box center [784, 380] width 779 height 376
click at [1135, 652] on span "Crear asiento" at bounding box center [1144, 653] width 54 height 13
type input "27/08/2025"
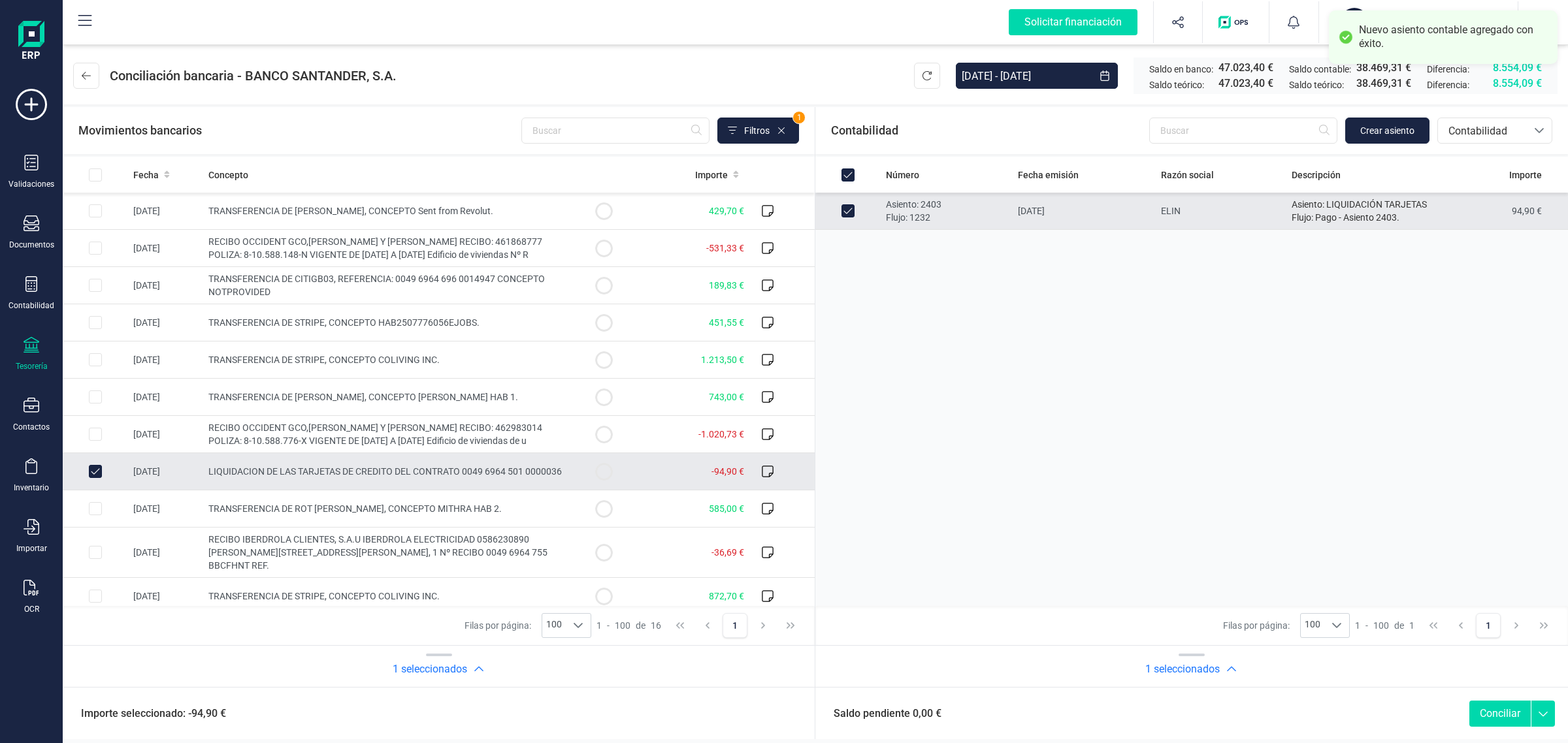
click at [1508, 717] on button "Conciliar" at bounding box center [1500, 713] width 62 height 26
checkbox input "false"
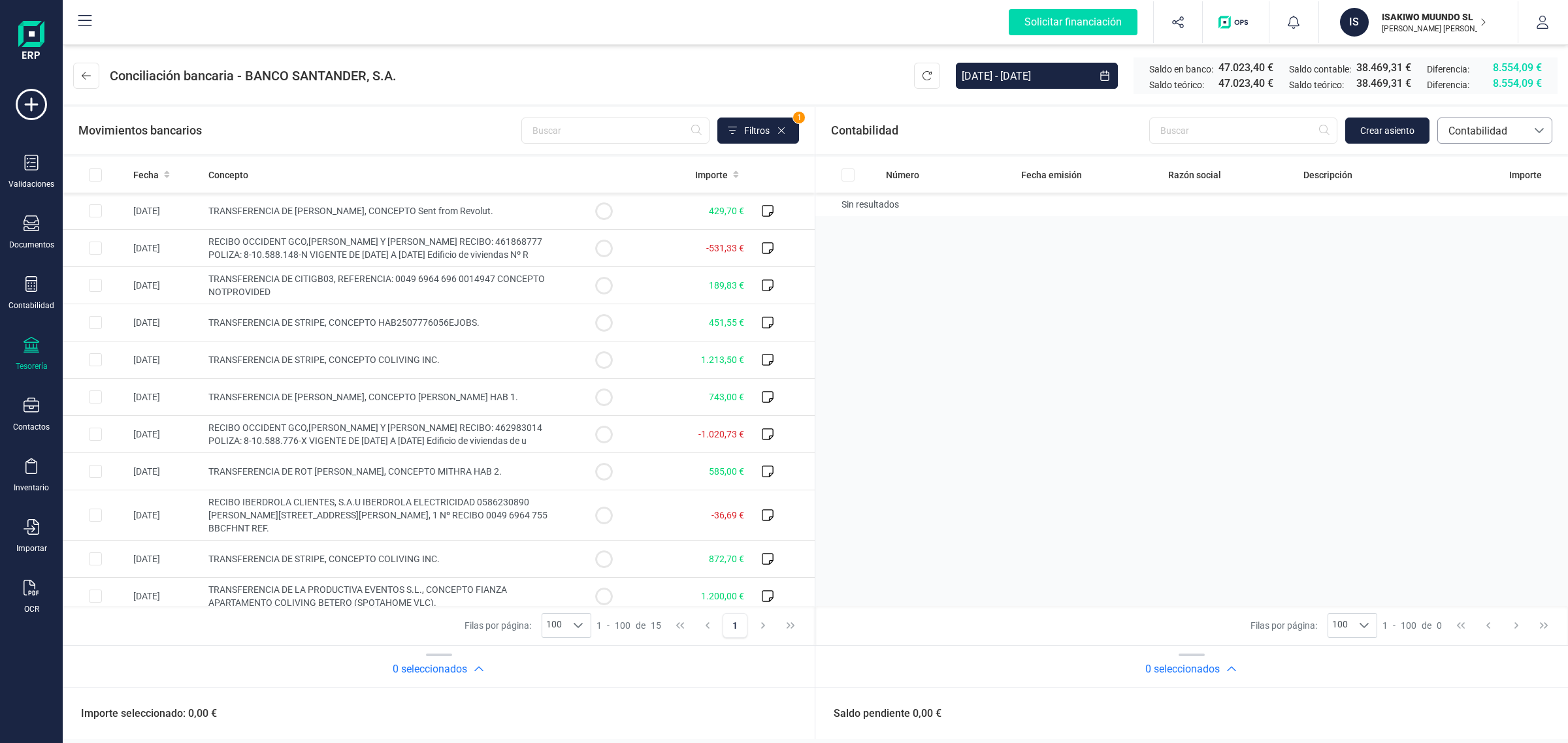
click at [1509, 135] on span "Contabilidad" at bounding box center [1482, 131] width 79 height 16
click at [1473, 217] on span "Facturas" at bounding box center [1468, 219] width 41 height 16
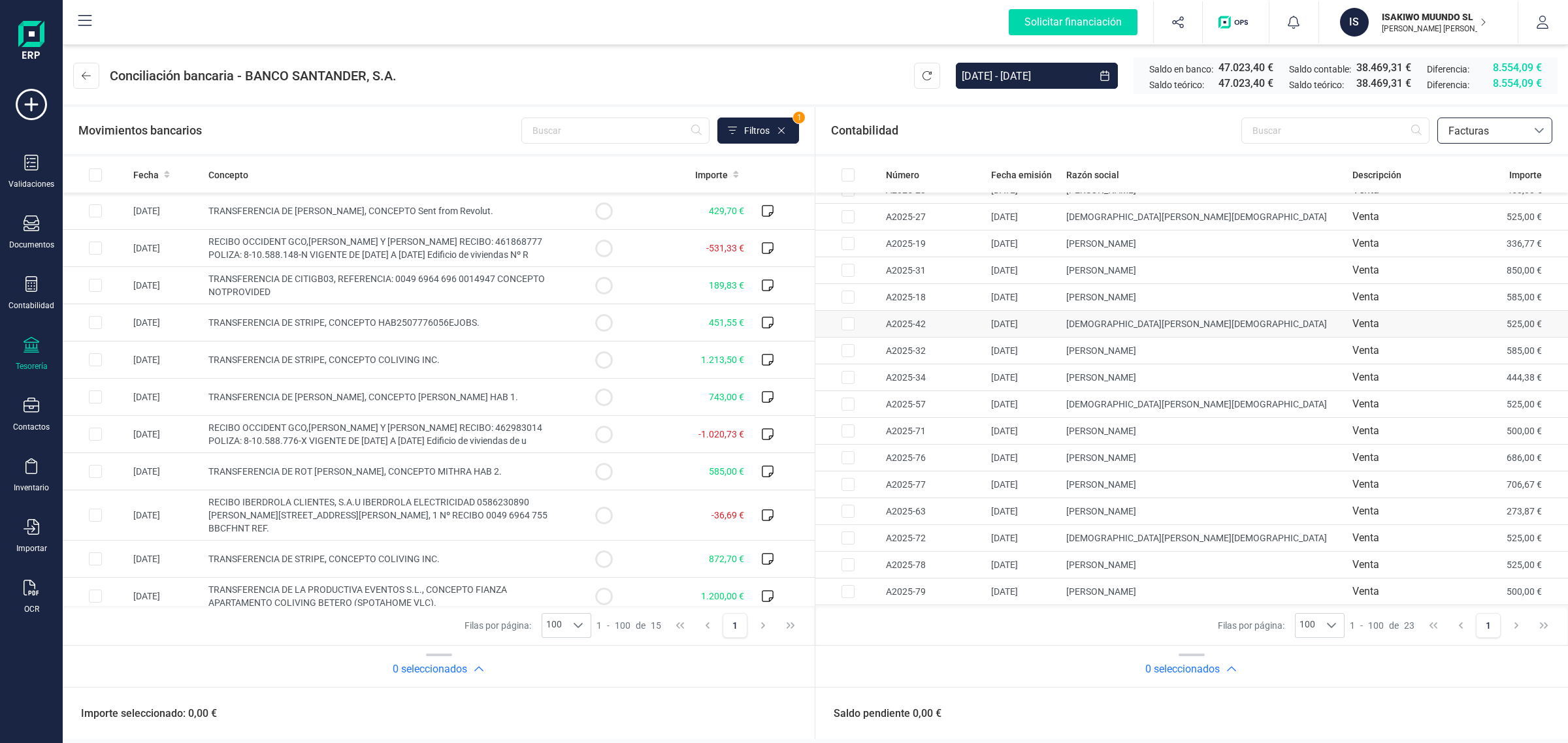
scroll to position [205, 0]
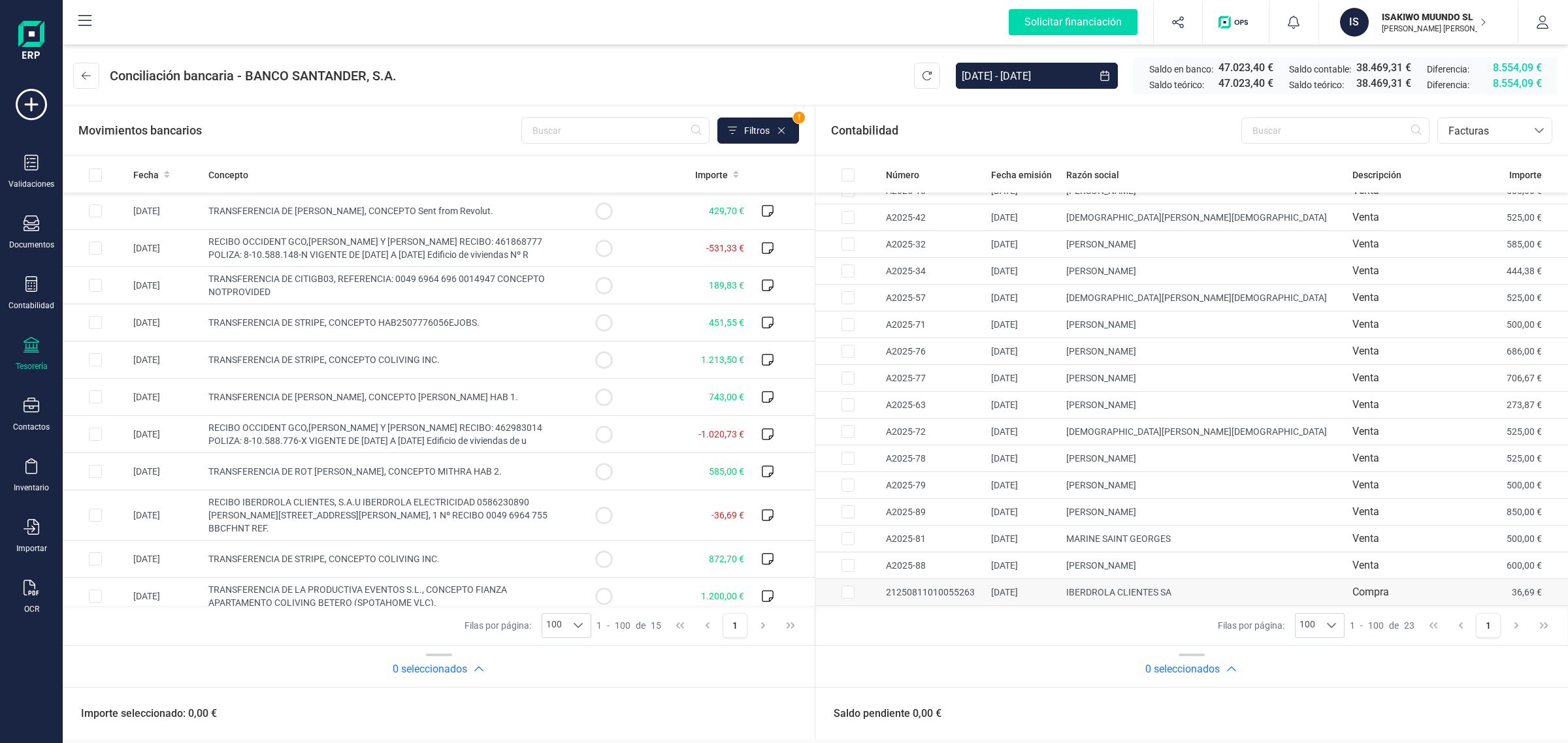
click at [854, 599] on td at bounding box center [848, 592] width 65 height 27
checkbox input "true"
click at [693, 517] on td "-36,69 €" at bounding box center [693, 515] width 113 height 50
checkbox input "true"
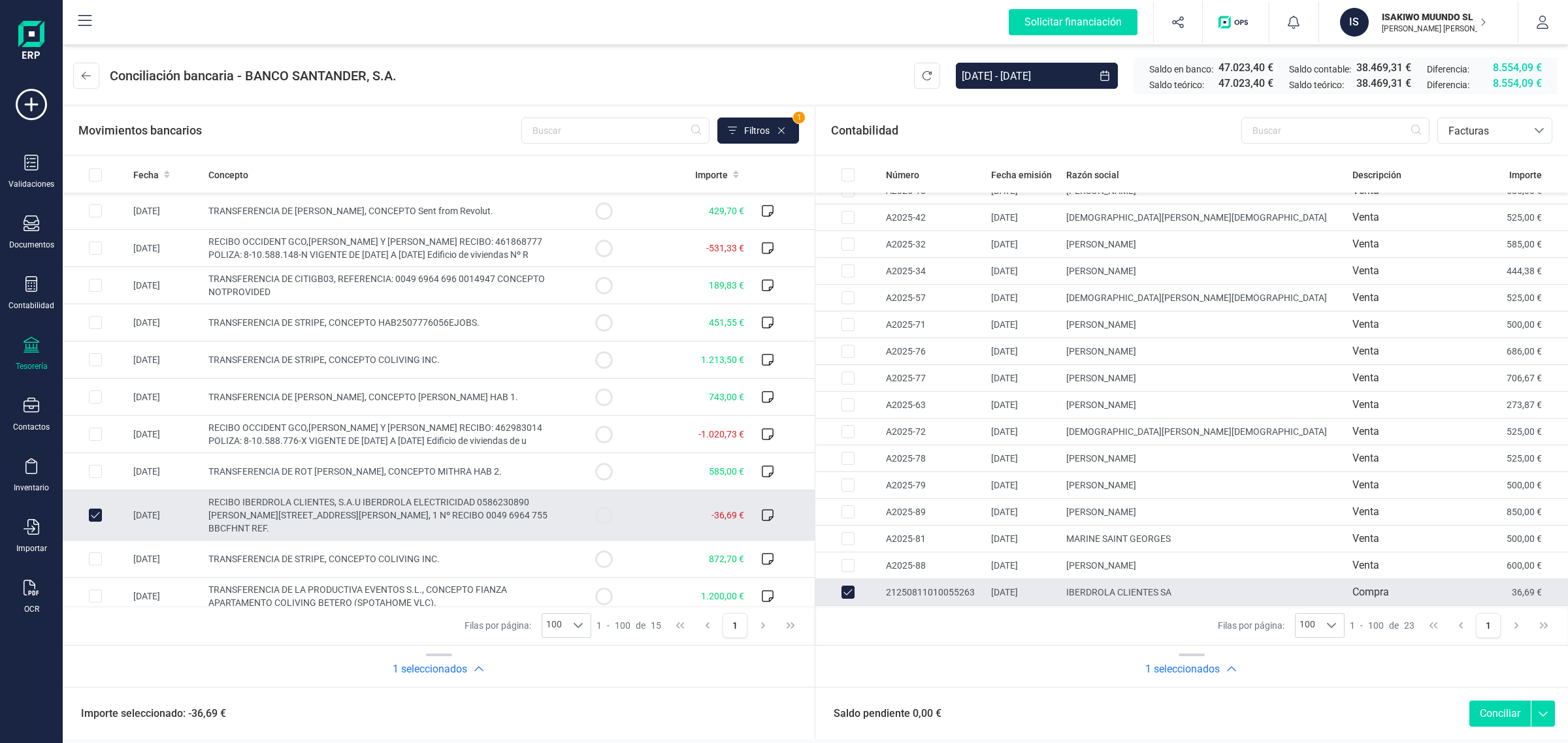
click at [1500, 710] on button "Conciliar" at bounding box center [1500, 713] width 62 height 26
checkbox input "false"
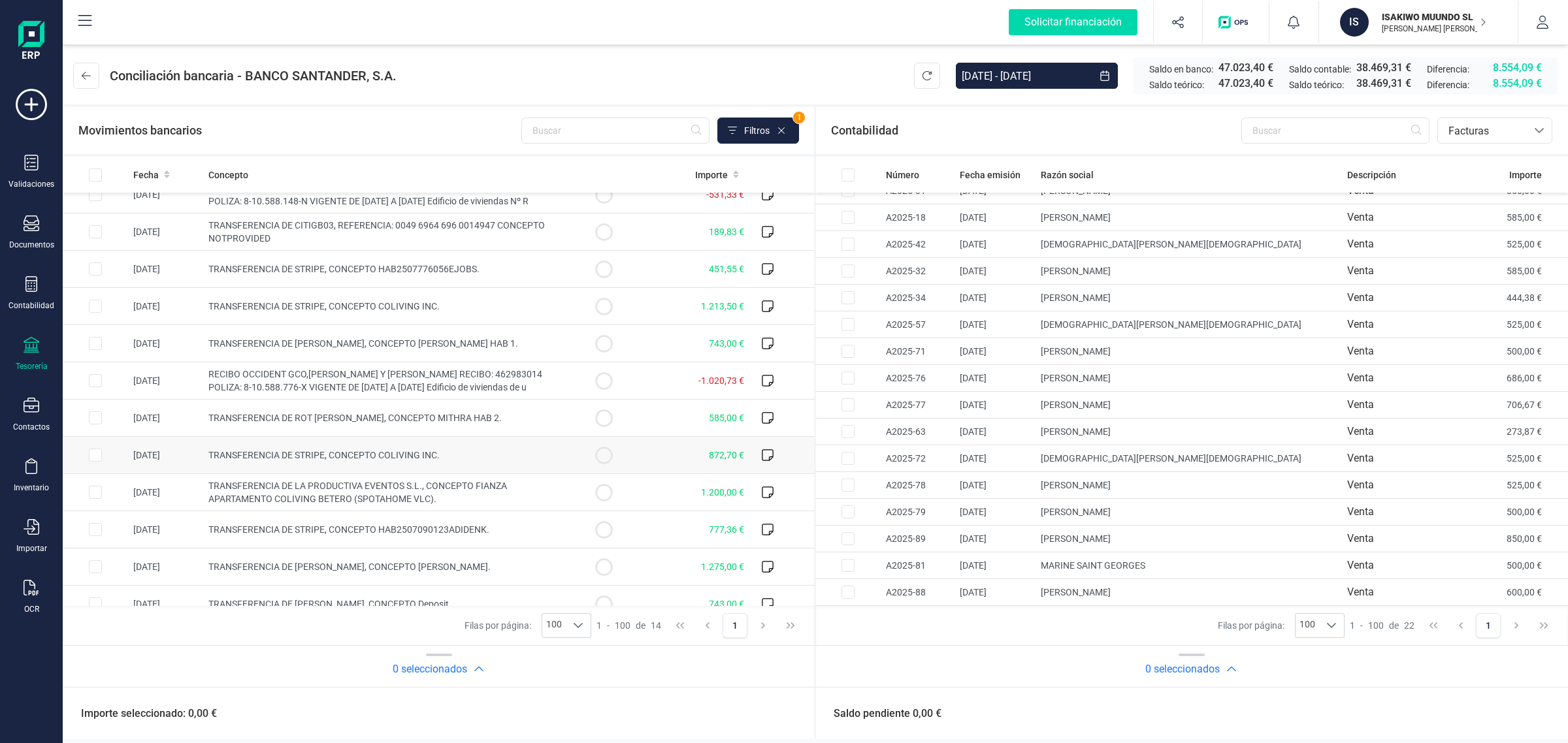
scroll to position [0, 0]
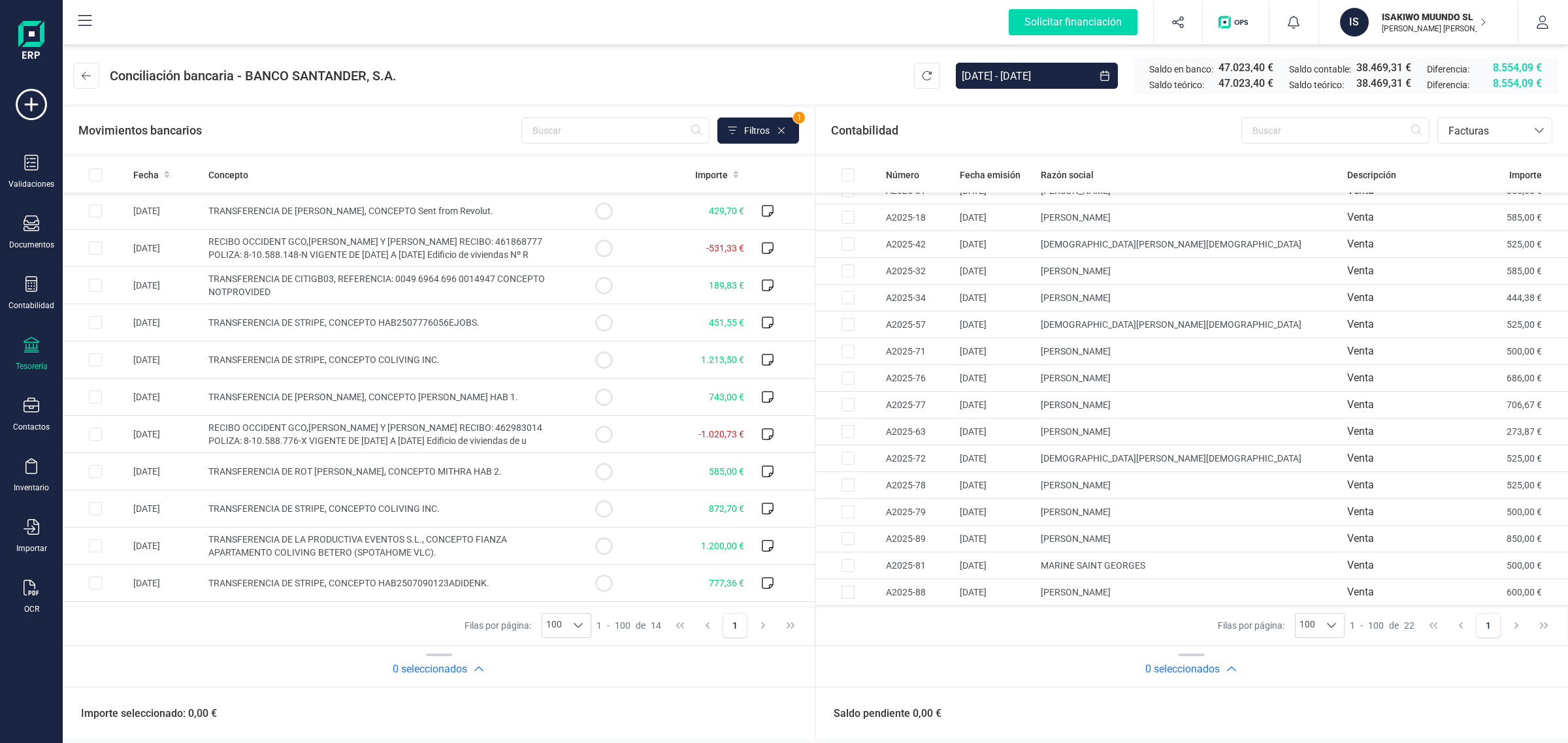
drag, startPoint x: 1411, startPoint y: 21, endPoint x: 1374, endPoint y: 50, distance: 47.0
click at [1411, 21] on p "ISAKIWO MUUNDO SL" at bounding box center [1434, 17] width 105 height 13
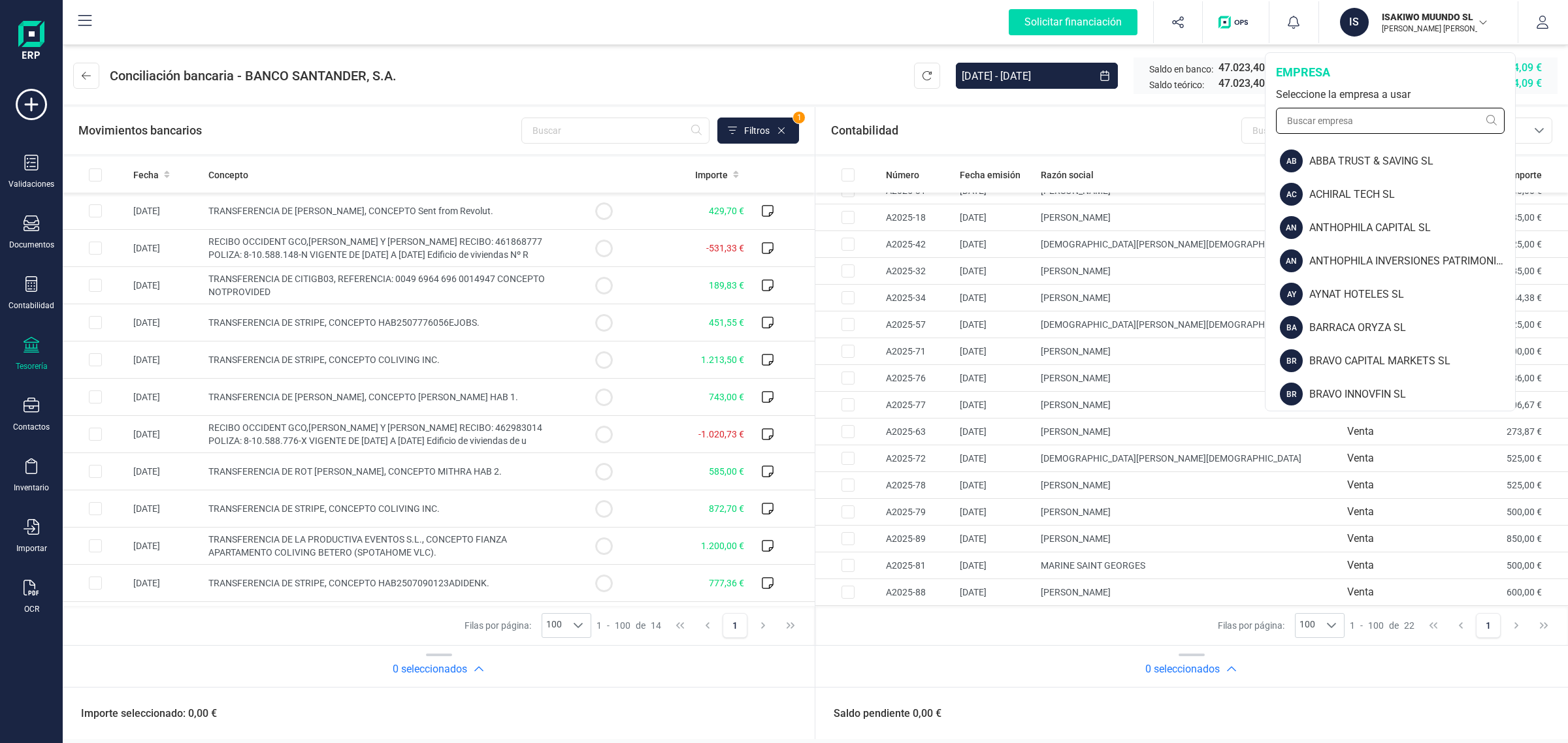
click at [1344, 118] on input "text" at bounding box center [1390, 120] width 228 height 26
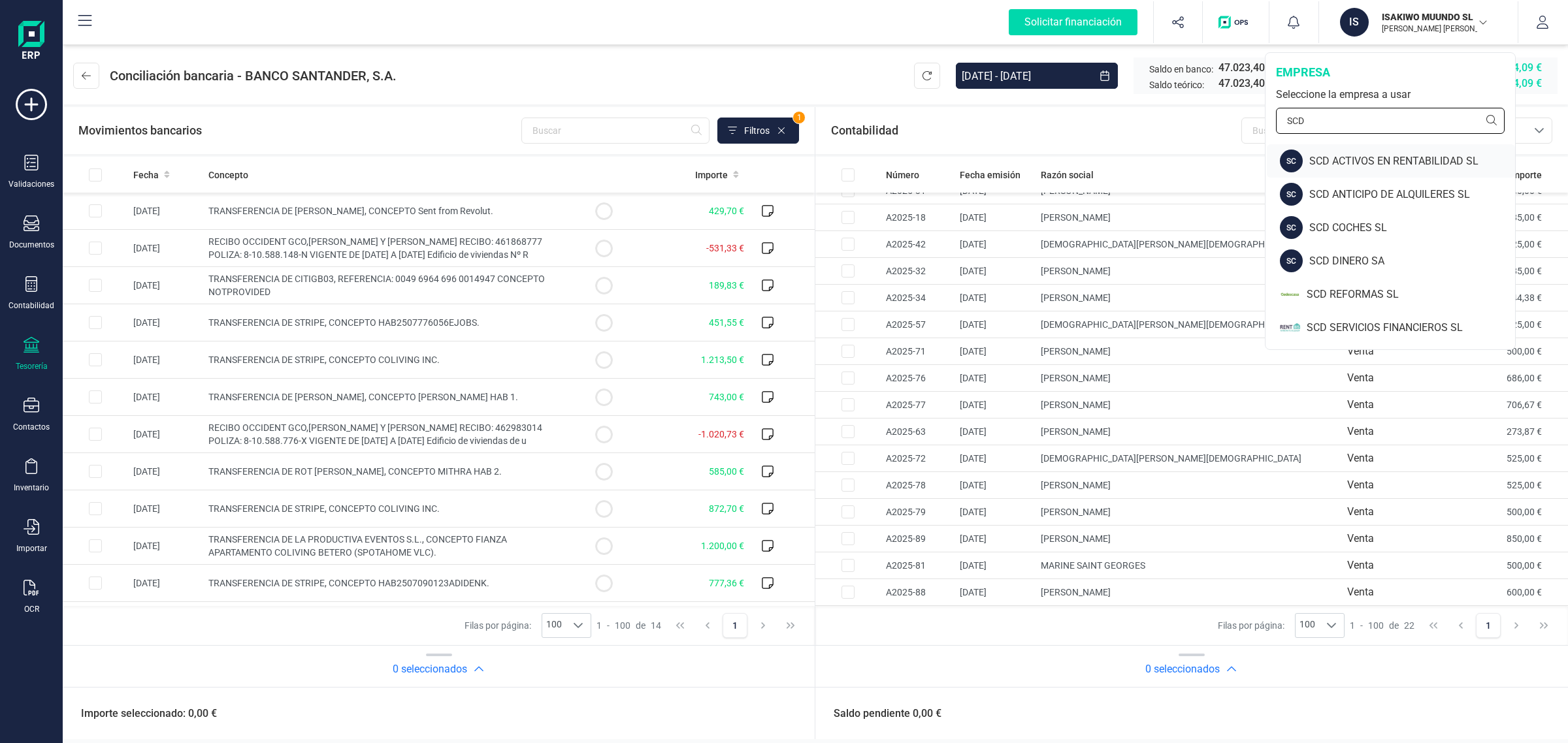
type input "SCD"
click at [1380, 165] on div "SCD ACTIVOS EN RENTABILIDAD SL" at bounding box center [1411, 161] width 205 height 16
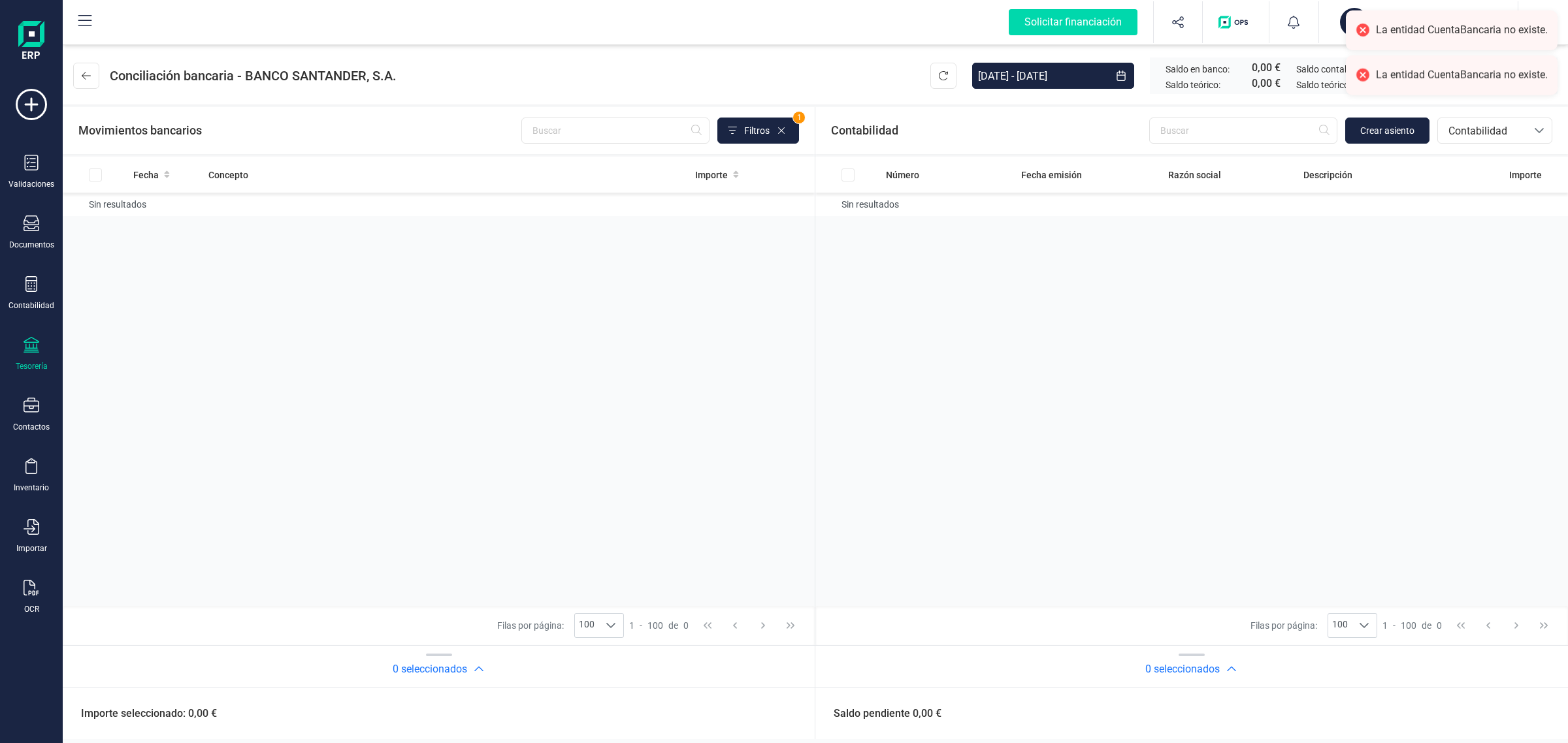
click at [15, 348] on div "Tesorería" at bounding box center [31, 354] width 52 height 35
click at [174, 217] on span "Cuentas bancarias" at bounding box center [157, 222] width 115 height 16
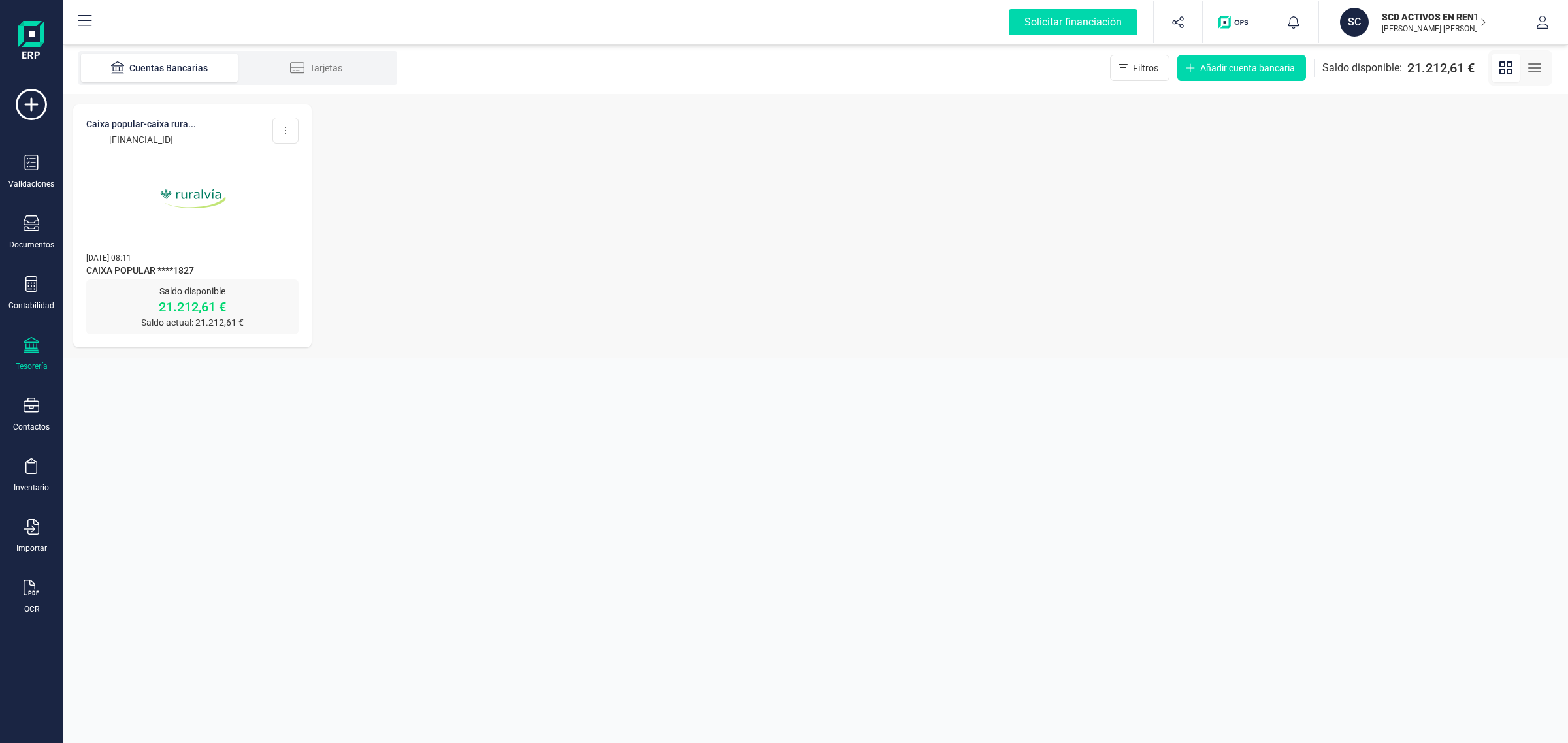
click at [145, 227] on img at bounding box center [193, 199] width 110 height 110
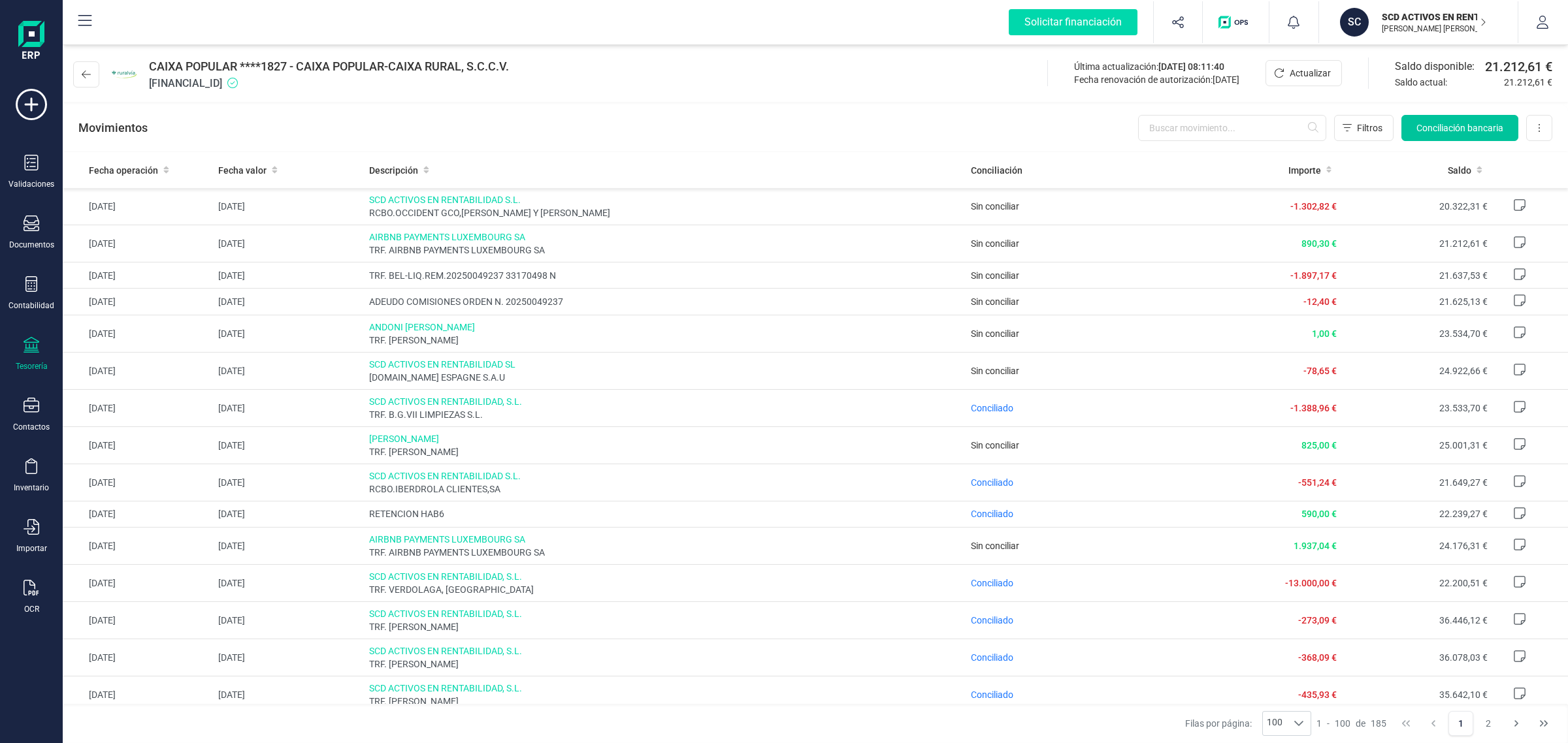
click at [1483, 123] on span "Conciliación bancaria" at bounding box center [1459, 128] width 87 height 13
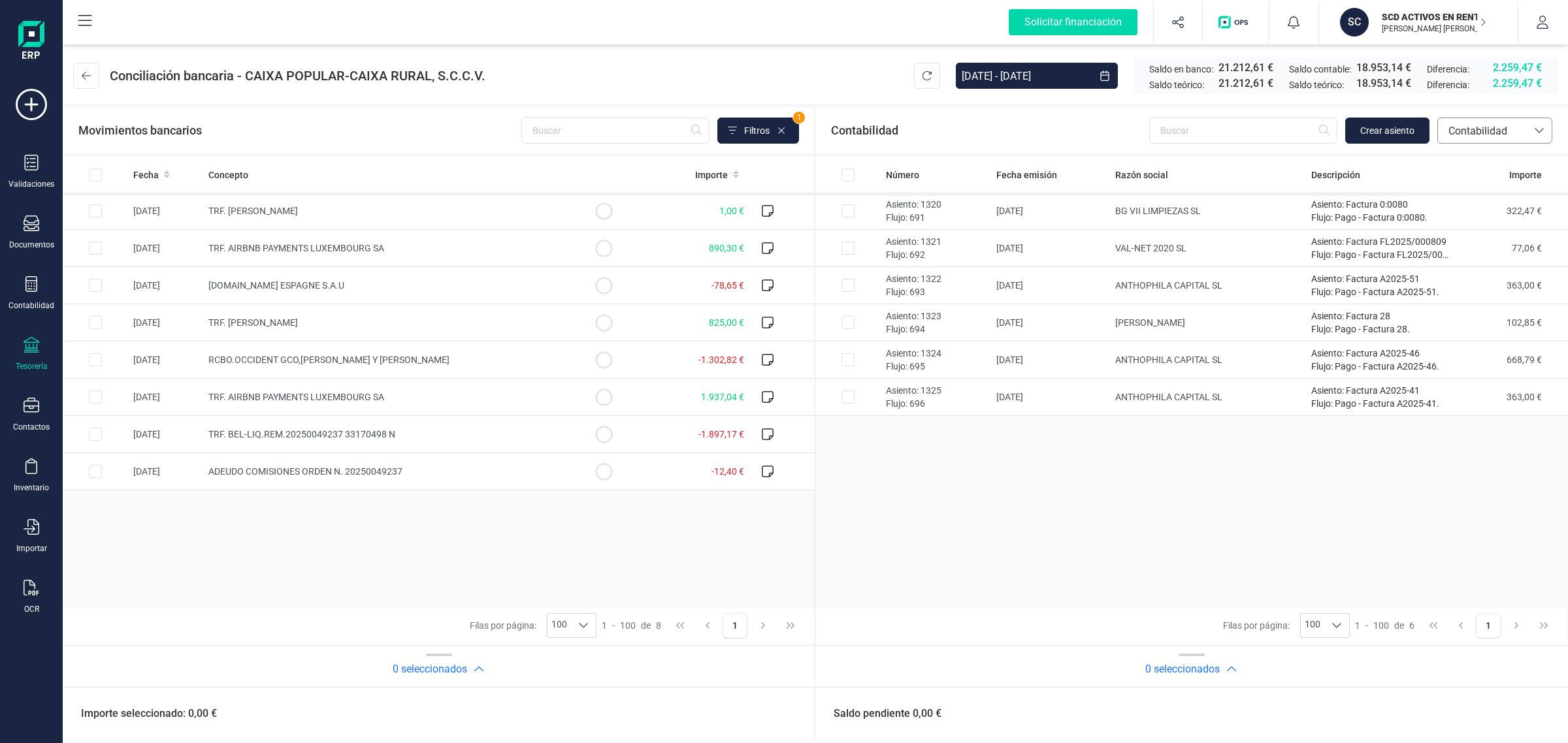
click at [1491, 125] on span "Contabilidad" at bounding box center [1482, 131] width 79 height 16
click at [1460, 216] on span "Facturas" at bounding box center [1468, 219] width 41 height 16
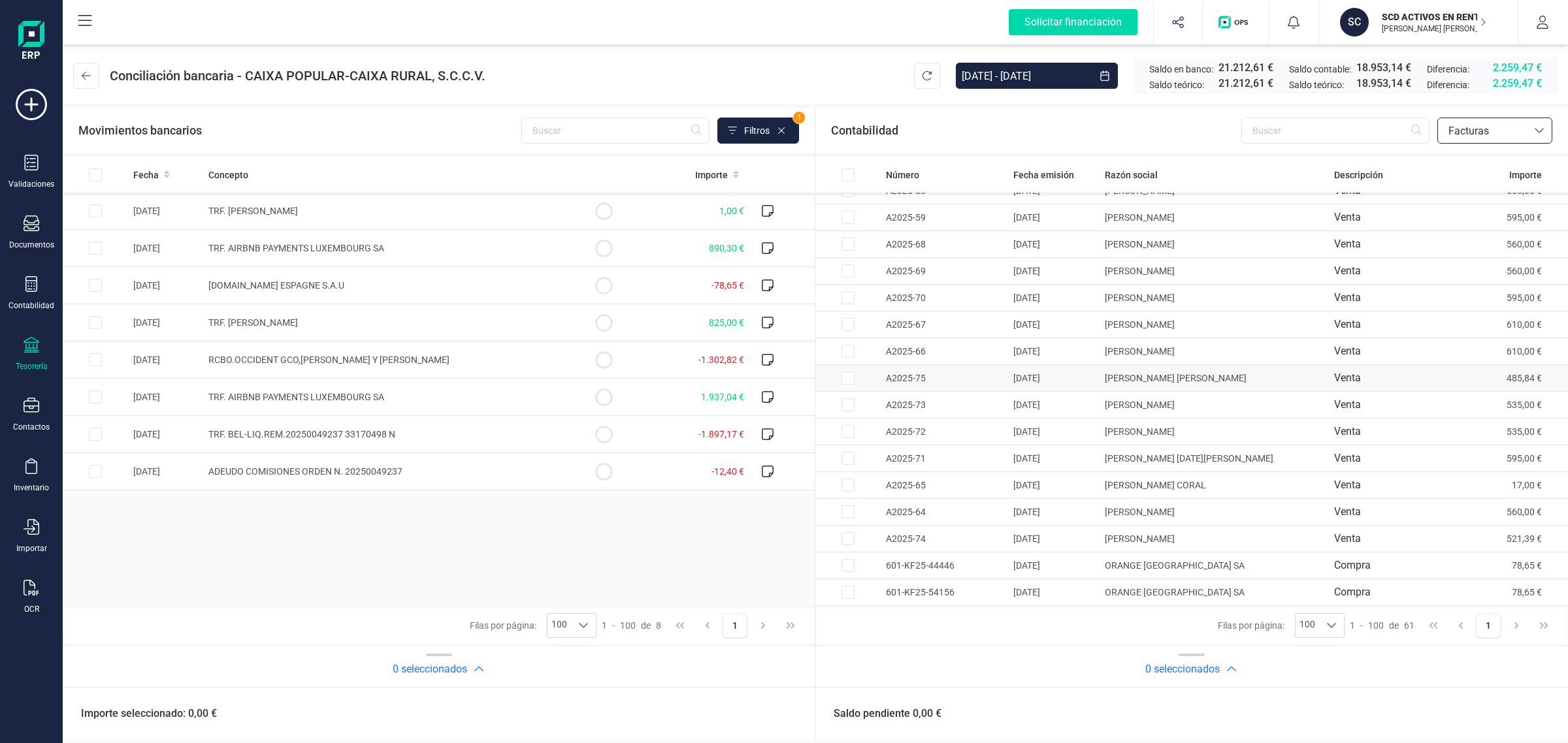
scroll to position [1228, 0]
click at [826, 598] on td at bounding box center [848, 592] width 65 height 27
checkbox input "true"
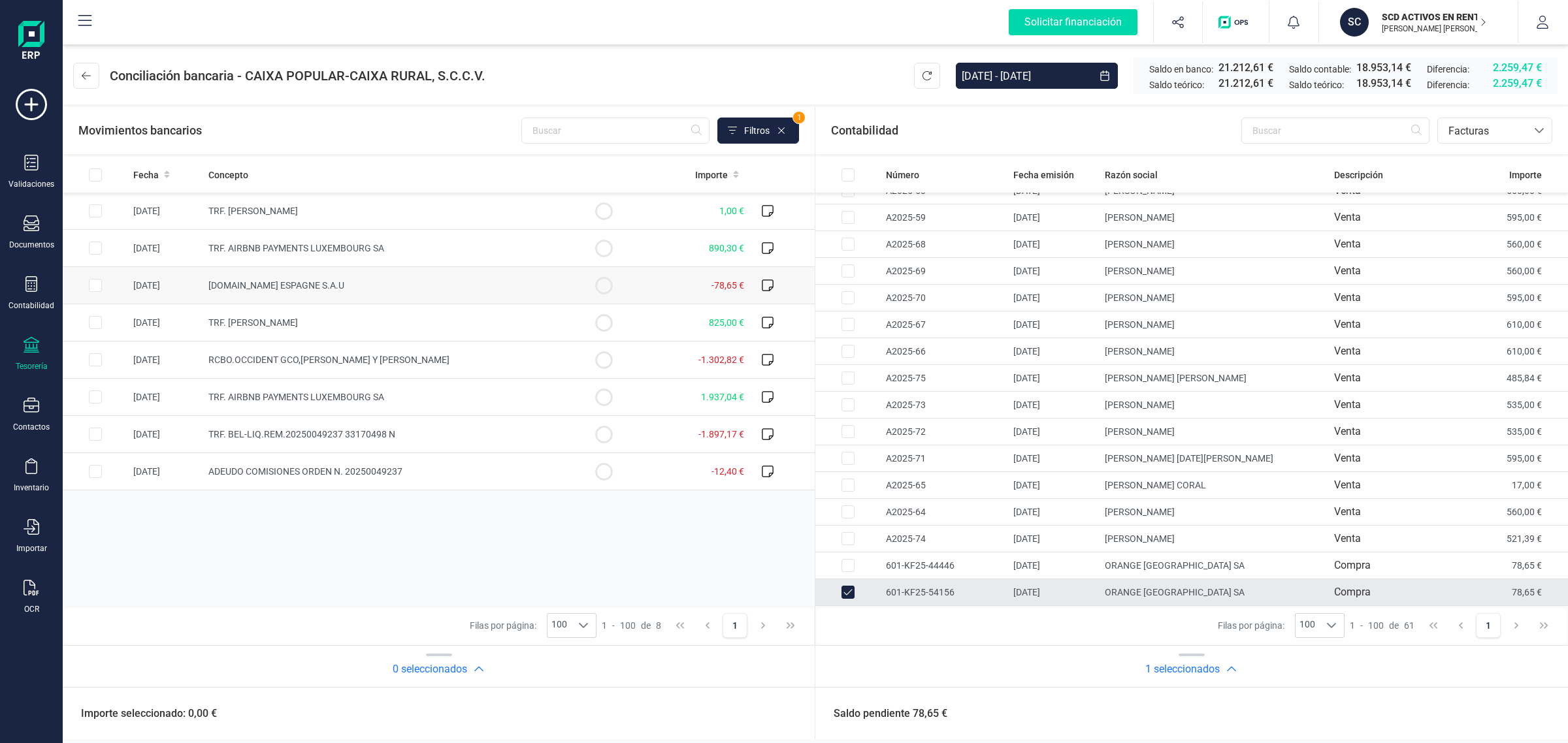
click at [487, 277] on td "RCBO.ORANGE ESPAGNE S.A.U" at bounding box center [387, 285] width 368 height 37
checkbox input "true"
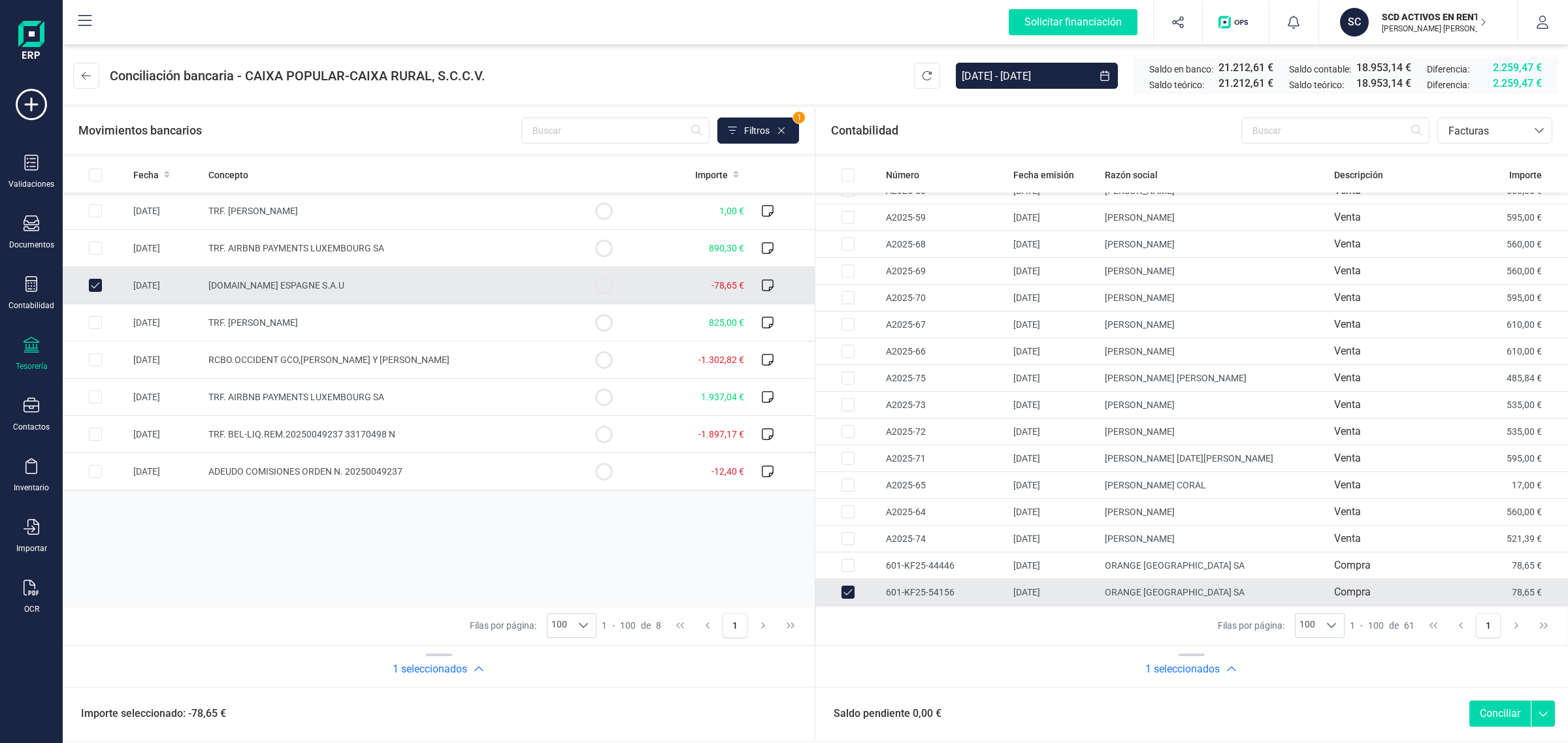
click at [1487, 710] on button "Conciliar" at bounding box center [1500, 713] width 62 height 26
checkbox input "false"
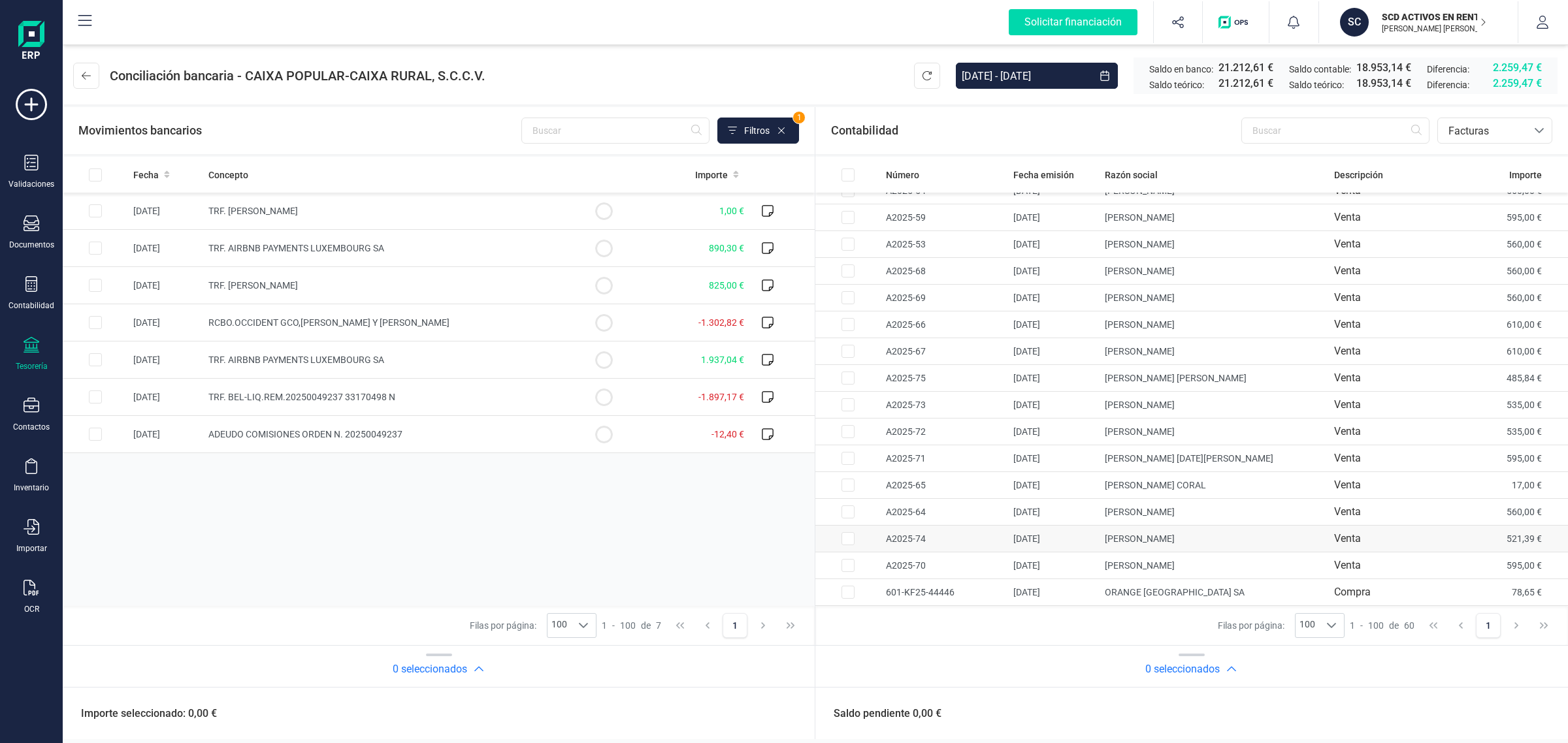
scroll to position [1201, 0]
click at [531, 433] on td "ADEUDO COMISIONES ORDEN N. 20250049237" at bounding box center [387, 435] width 368 height 37
checkbox input "true"
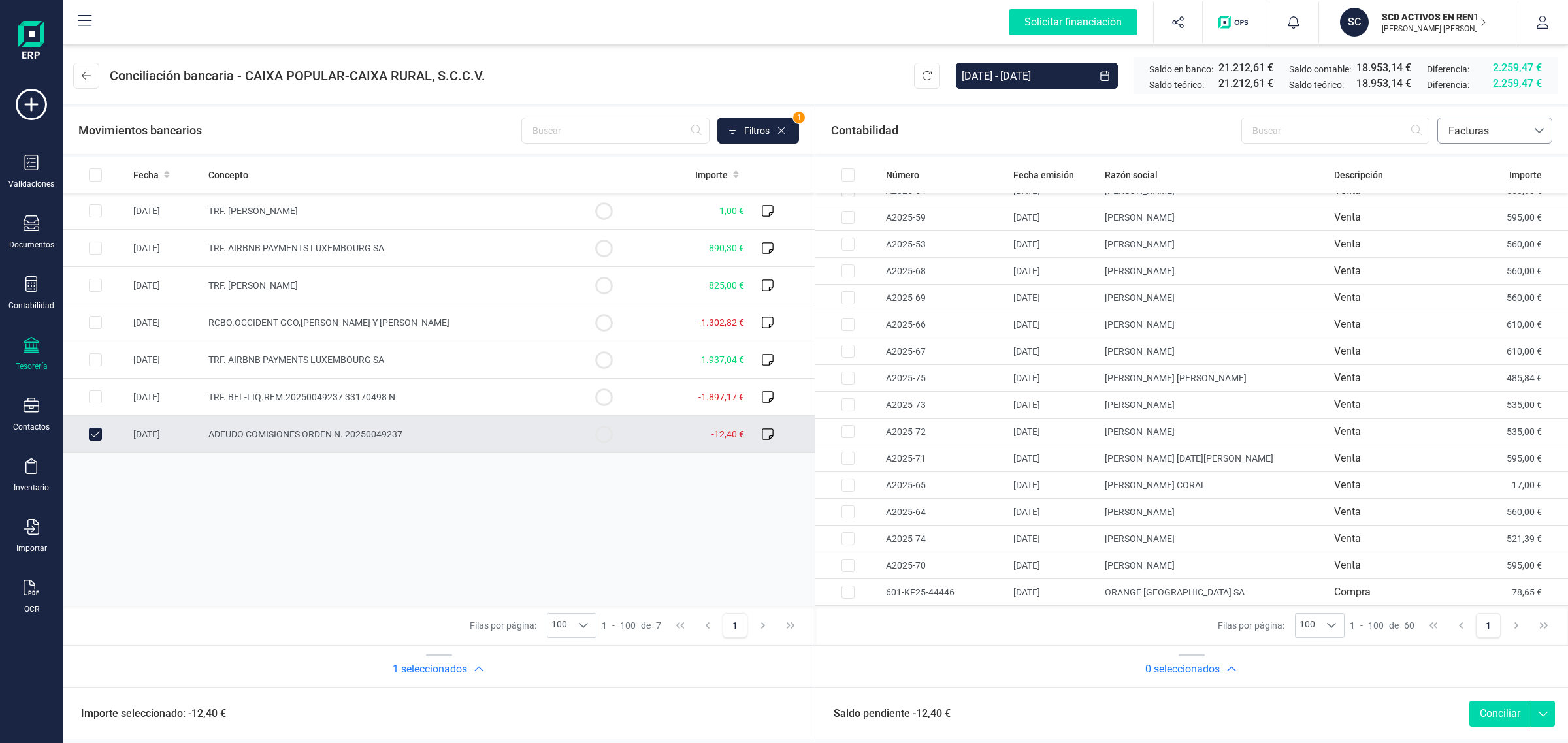
click at [1469, 126] on span "Facturas" at bounding box center [1482, 131] width 79 height 16
click at [1460, 158] on span "Contabilidad" at bounding box center [1477, 162] width 59 height 16
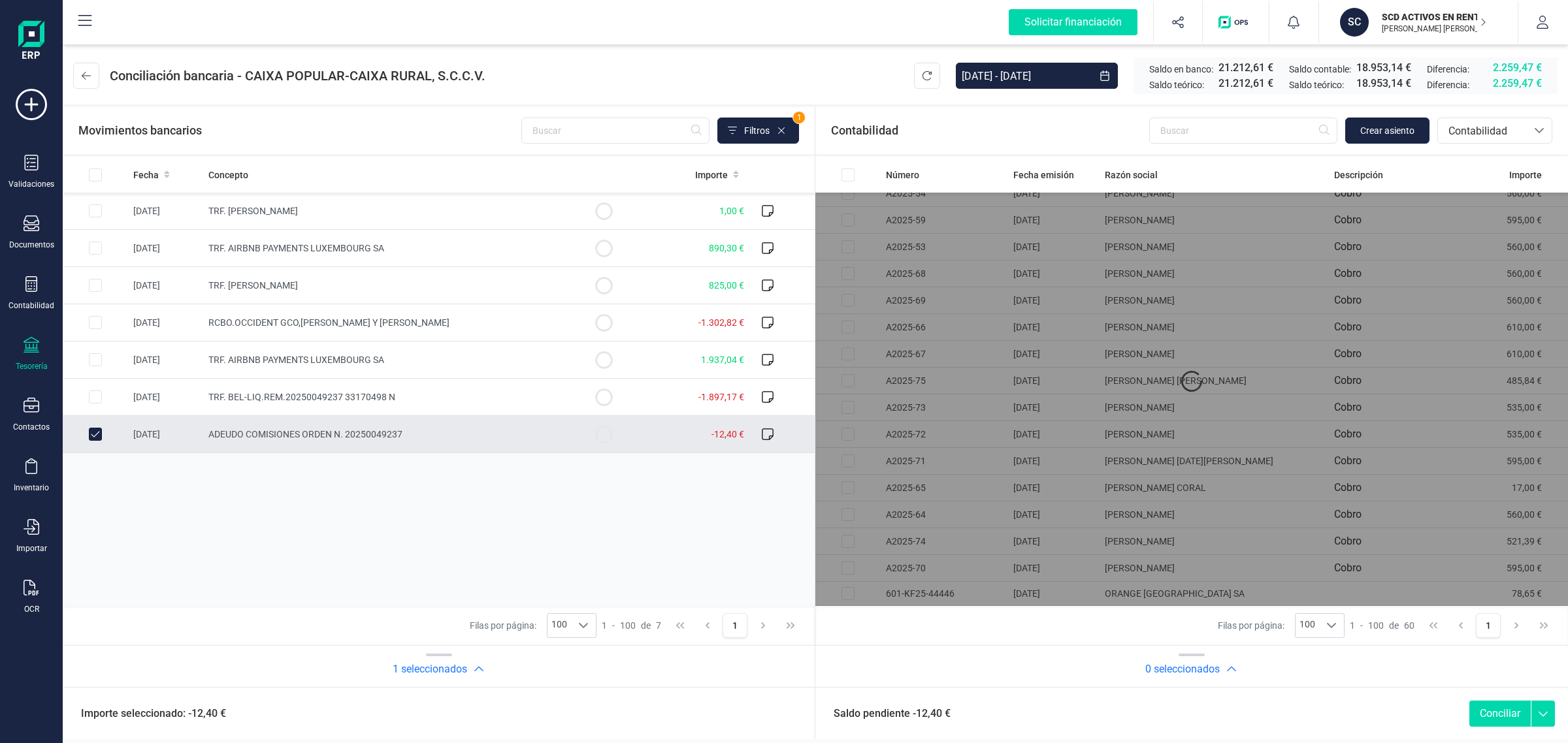
scroll to position [0, 0]
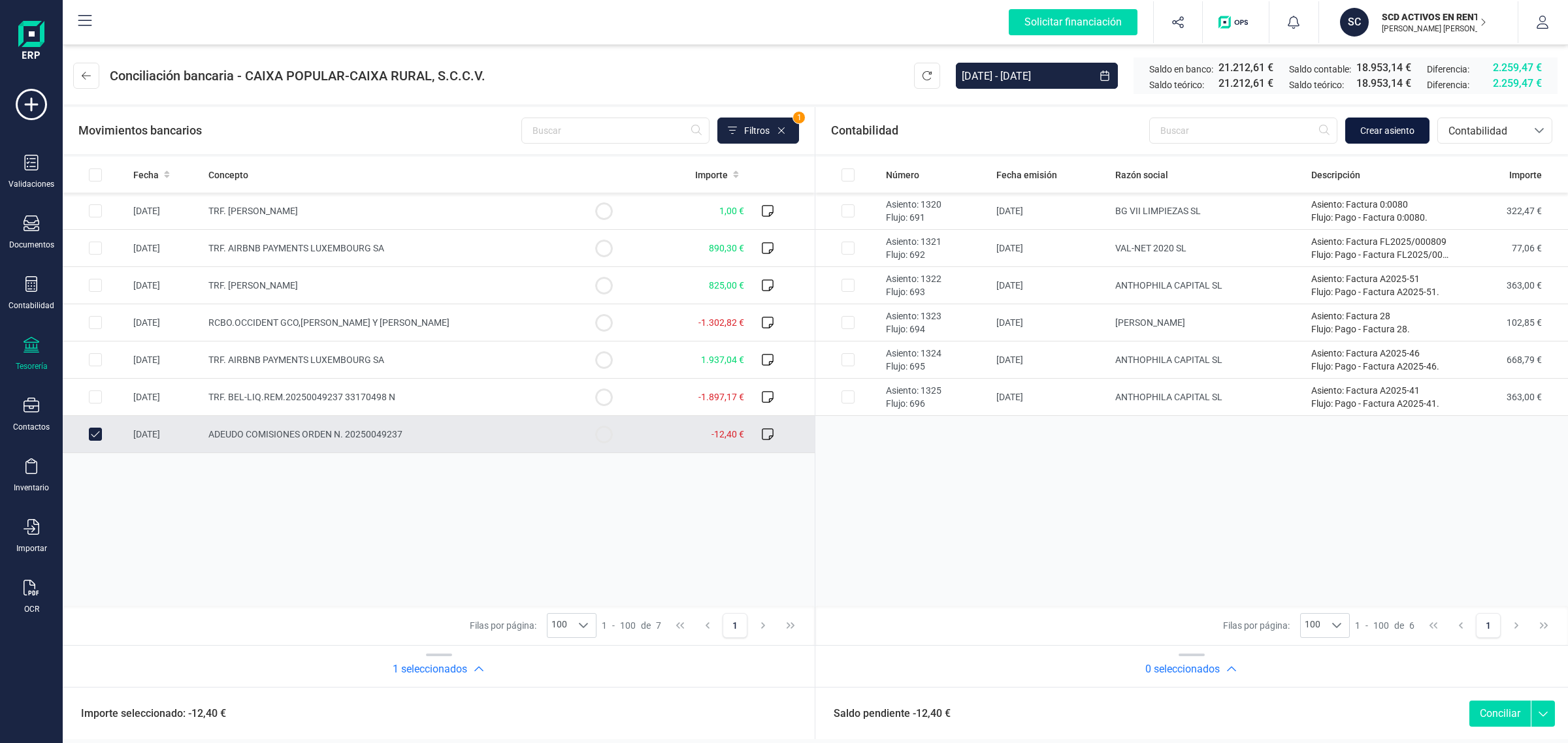
click at [1382, 132] on span "Crear asiento" at bounding box center [1387, 131] width 54 height 13
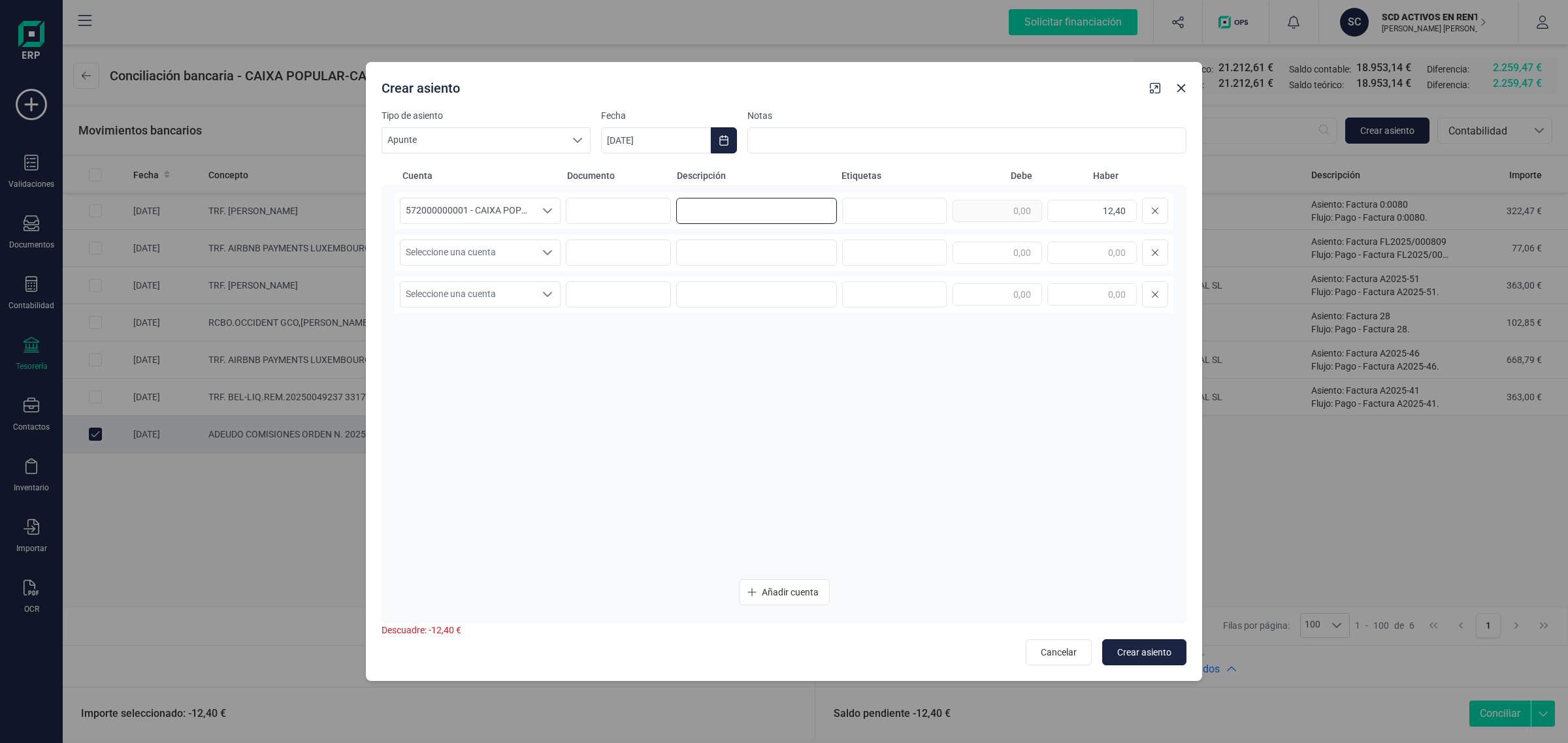
drag, startPoint x: 769, startPoint y: 211, endPoint x: 1450, endPoint y: 151, distance: 683.6
click at [771, 211] on input at bounding box center [756, 211] width 161 height 26
drag, startPoint x: 785, startPoint y: 198, endPoint x: 625, endPoint y: 224, distance: 162.1
click at [625, 224] on div "572000000001 - CAIXA POPULAR-CAIXA RURAL, S.C.C.V. 572000000001 - CAIXA POPULAR…" at bounding box center [784, 211] width 779 height 36
type input "COMISIONES"
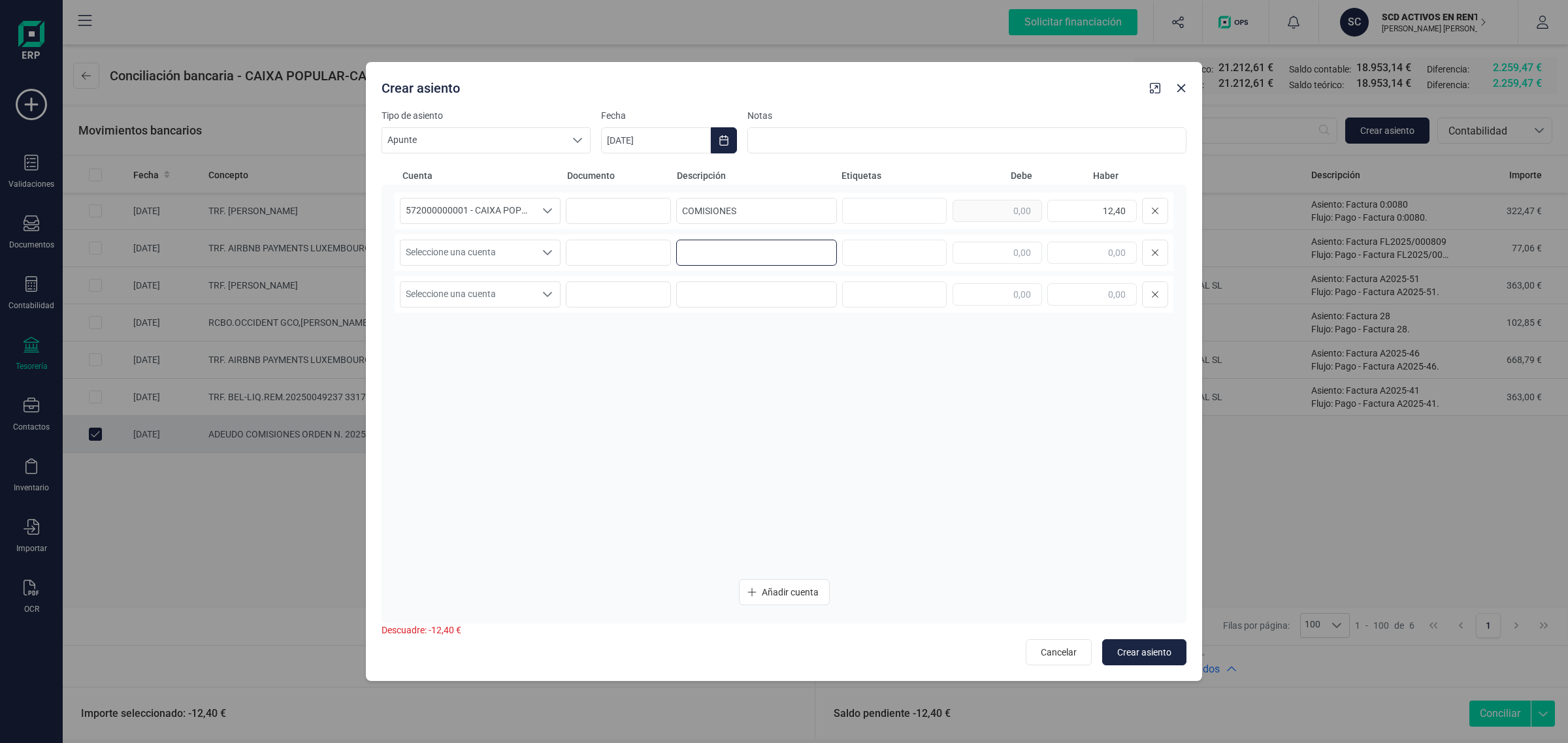
click at [685, 259] on input at bounding box center [756, 252] width 161 height 26
paste input "COMISIONES"
type input "COMISIONES"
drag, startPoint x: 1095, startPoint y: 207, endPoint x: 1210, endPoint y: 216, distance: 115.4
click at [1210, 216] on div "Crear asiento Tipo de asiento Apunte Apunte Apunte Fecha 27/08/2025 Notas Cuent…" at bounding box center [784, 372] width 1568 height 743
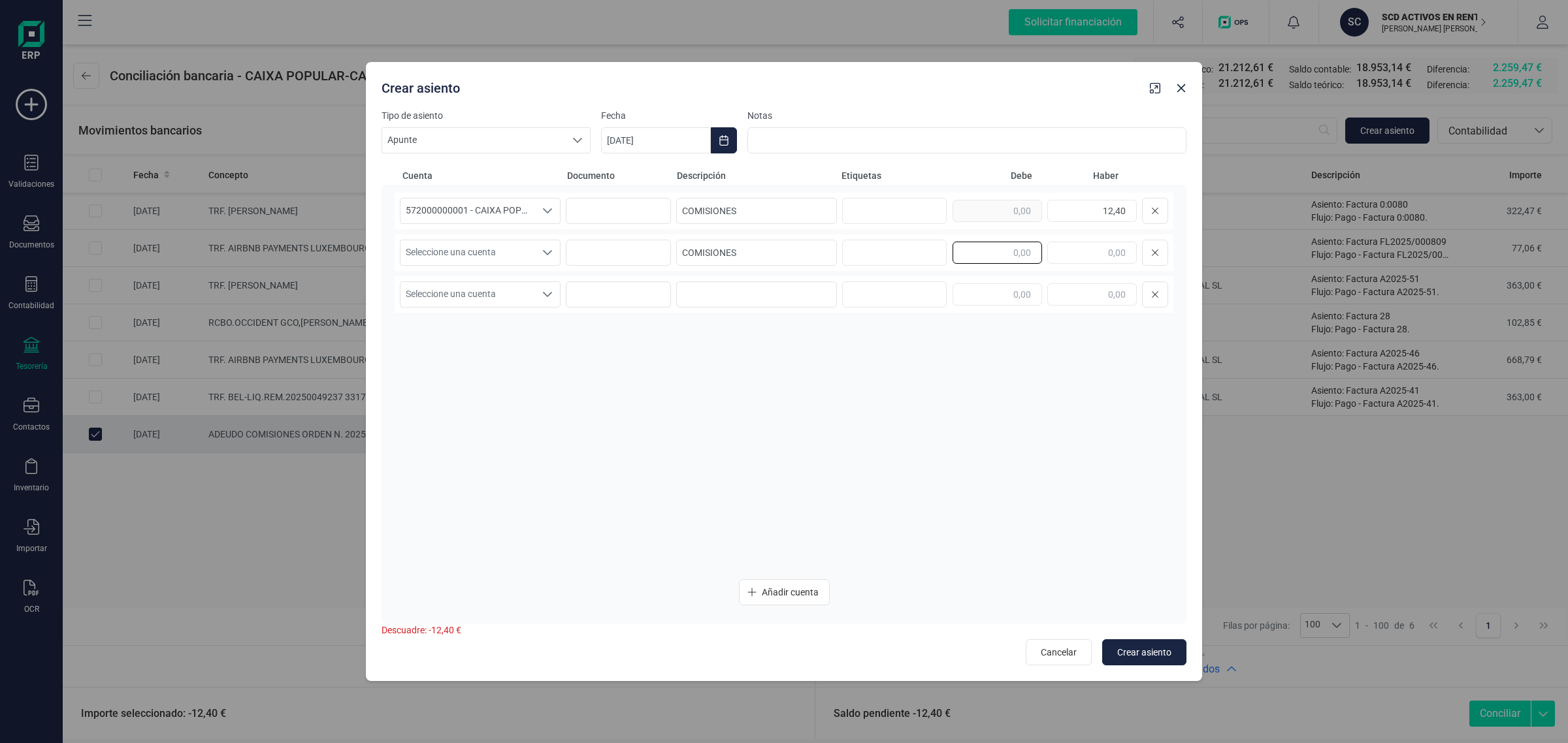
click at [984, 250] on input "text" at bounding box center [997, 253] width 90 height 22
paste input "12,40"
type input "12,40"
click at [495, 247] on span "Seleccione una cuenta" at bounding box center [467, 252] width 134 height 24
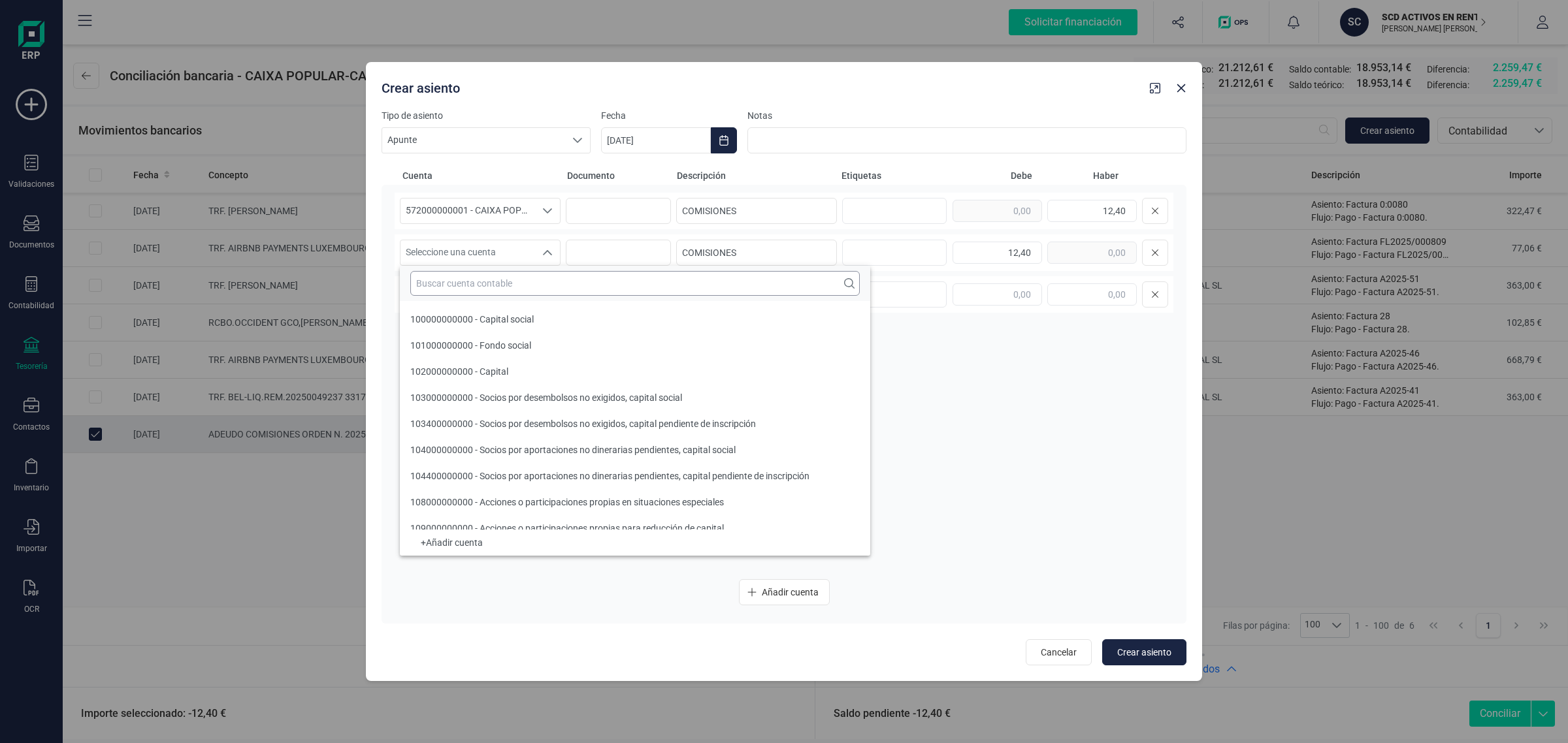
click at [435, 287] on input "text" at bounding box center [635, 283] width 449 height 24
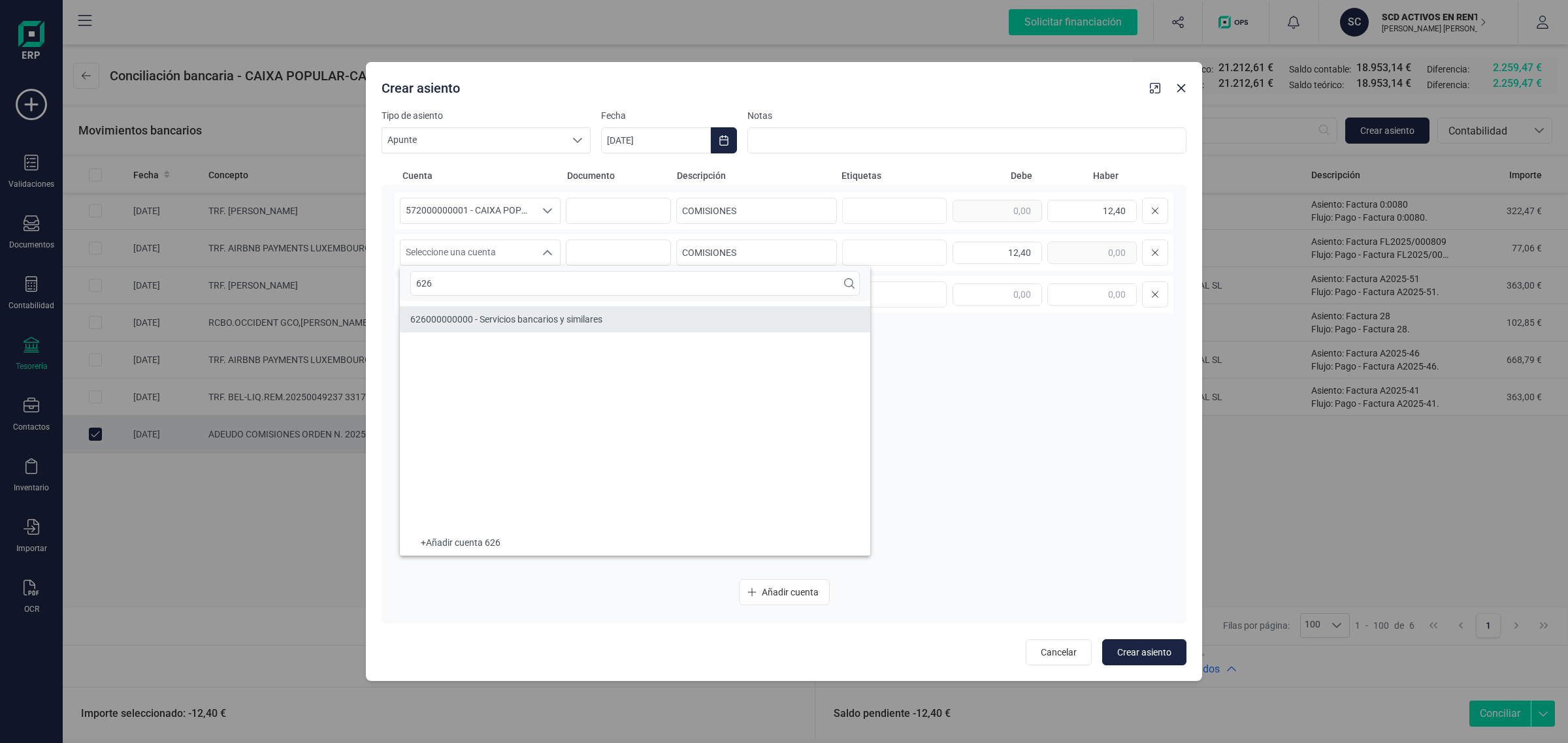
type input "626"
click at [464, 320] on span "626000000000 - Servicios bancarios y similares" at bounding box center [506, 320] width 192 height 10
click at [713, 131] on button "Choose Date" at bounding box center [723, 140] width 26 height 26
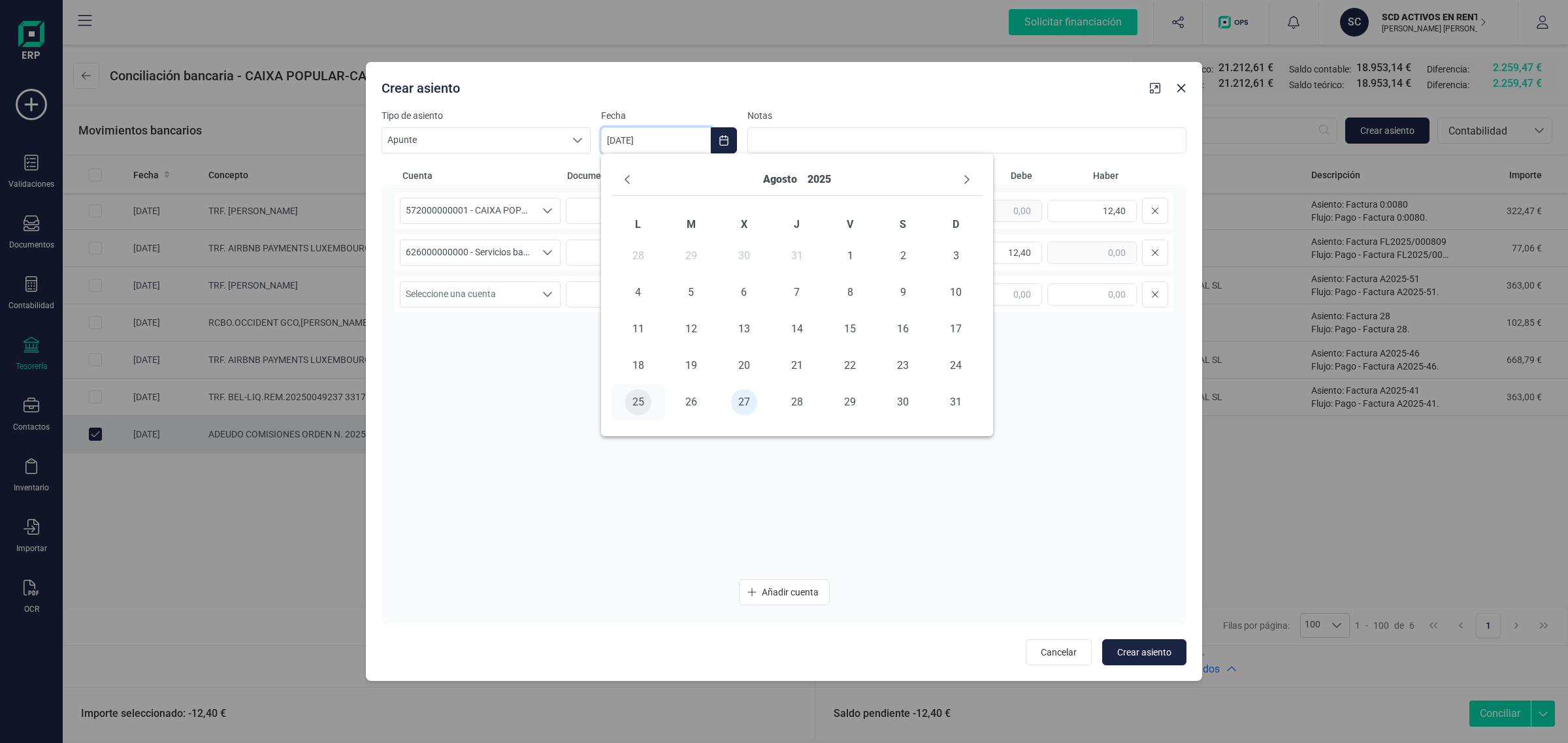
click at [628, 395] on span "25" at bounding box center [638, 402] width 26 height 26
click at [1161, 657] on span "Crear asiento" at bounding box center [1144, 653] width 54 height 13
type input "27/08/2025"
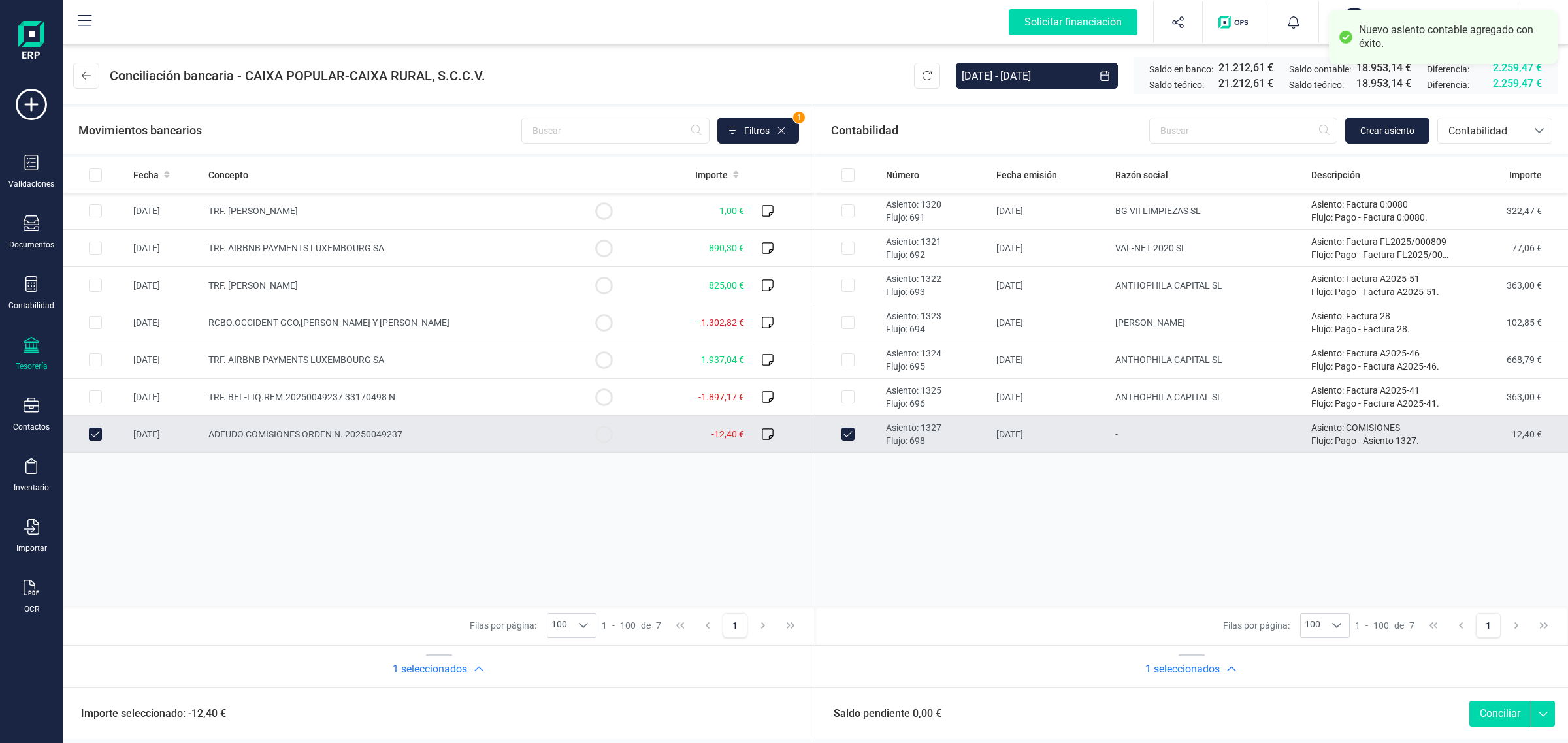
drag, startPoint x: 1509, startPoint y: 715, endPoint x: 1499, endPoint y: 710, distance: 11.2
click at [1508, 715] on button "Conciliar" at bounding box center [1500, 713] width 62 height 26
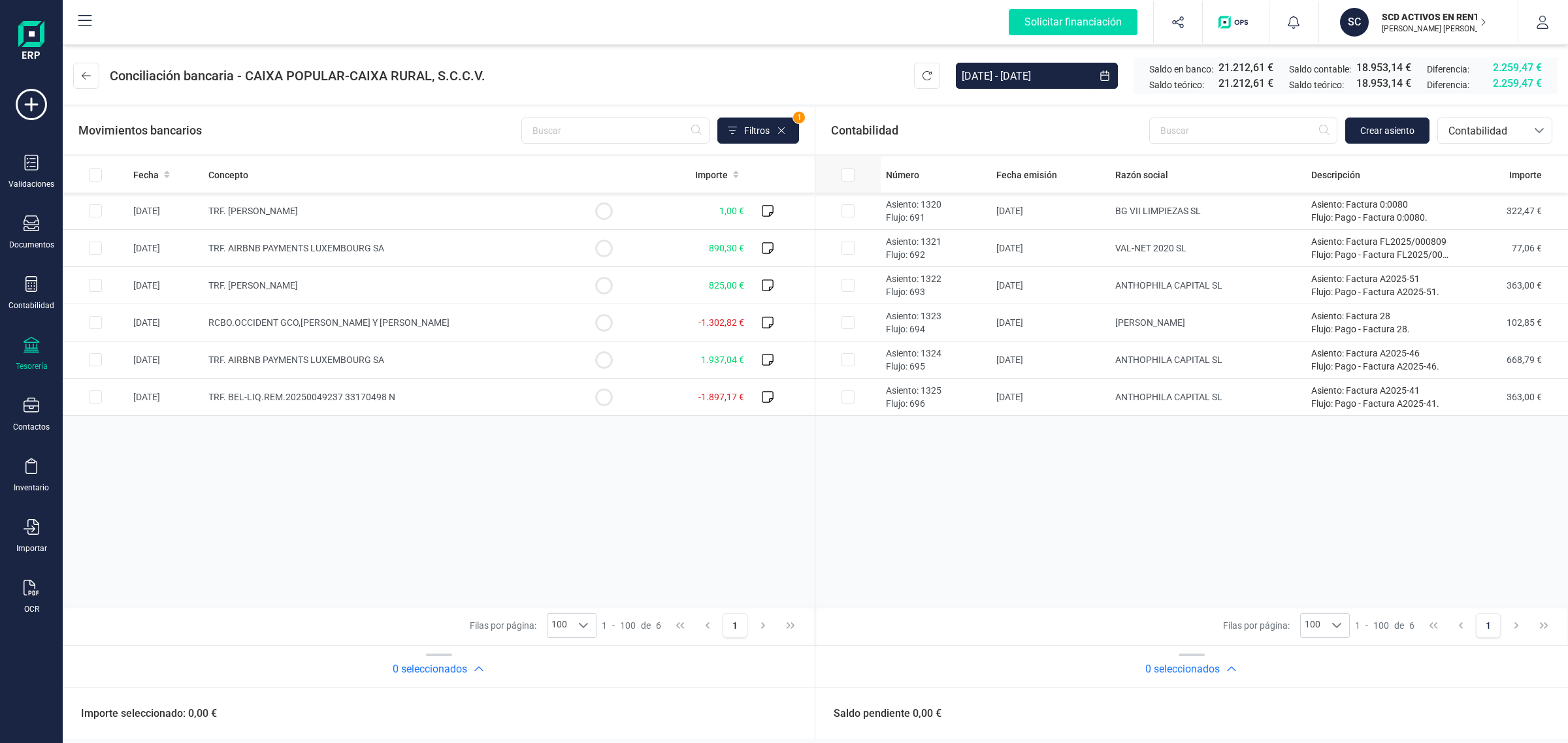
click at [102, 180] on input "All items unselected" at bounding box center [96, 175] width 13 height 13
checkbox input "true"
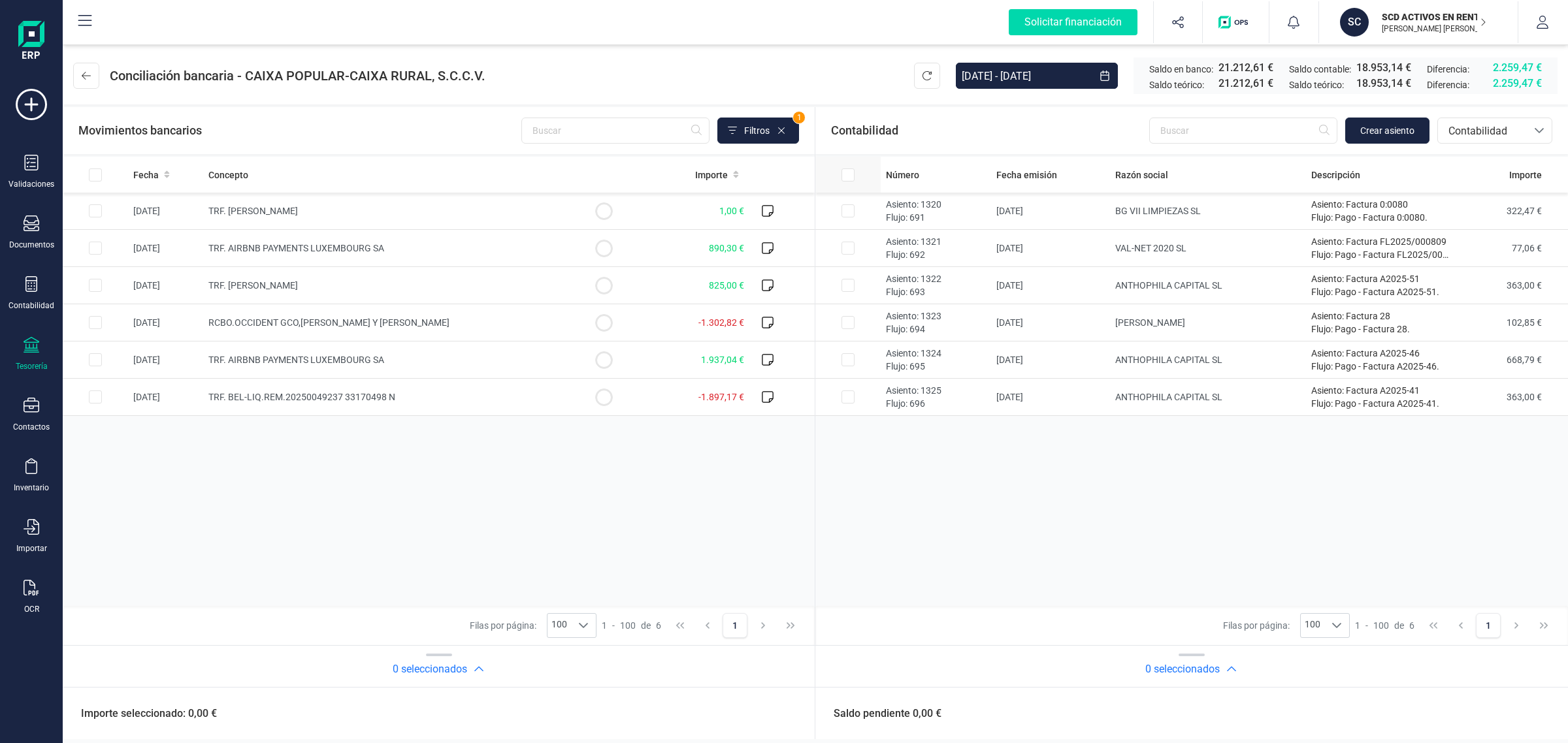
checkbox input "true"
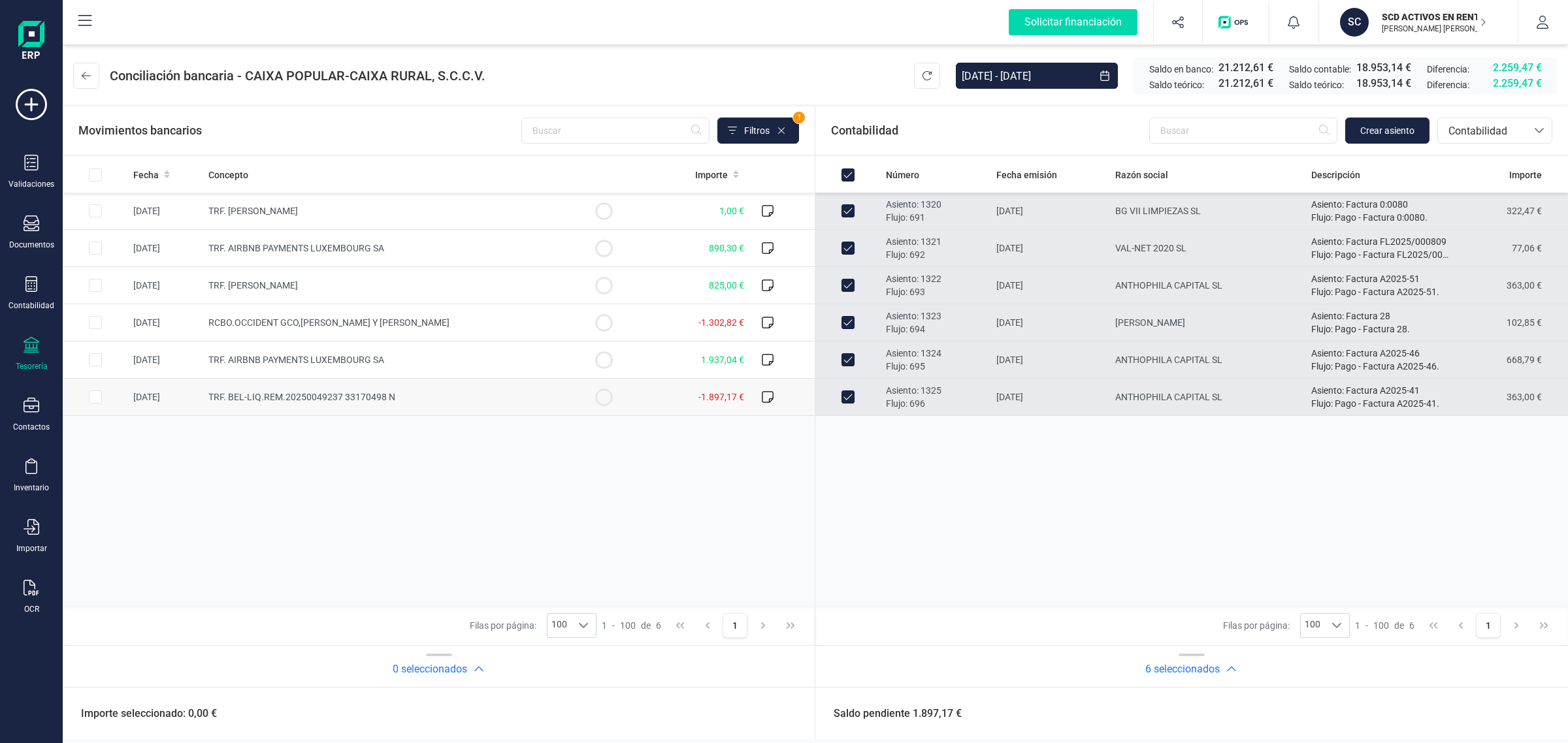
click at [598, 386] on td at bounding box center [604, 397] width 65 height 37
checkbox input "true"
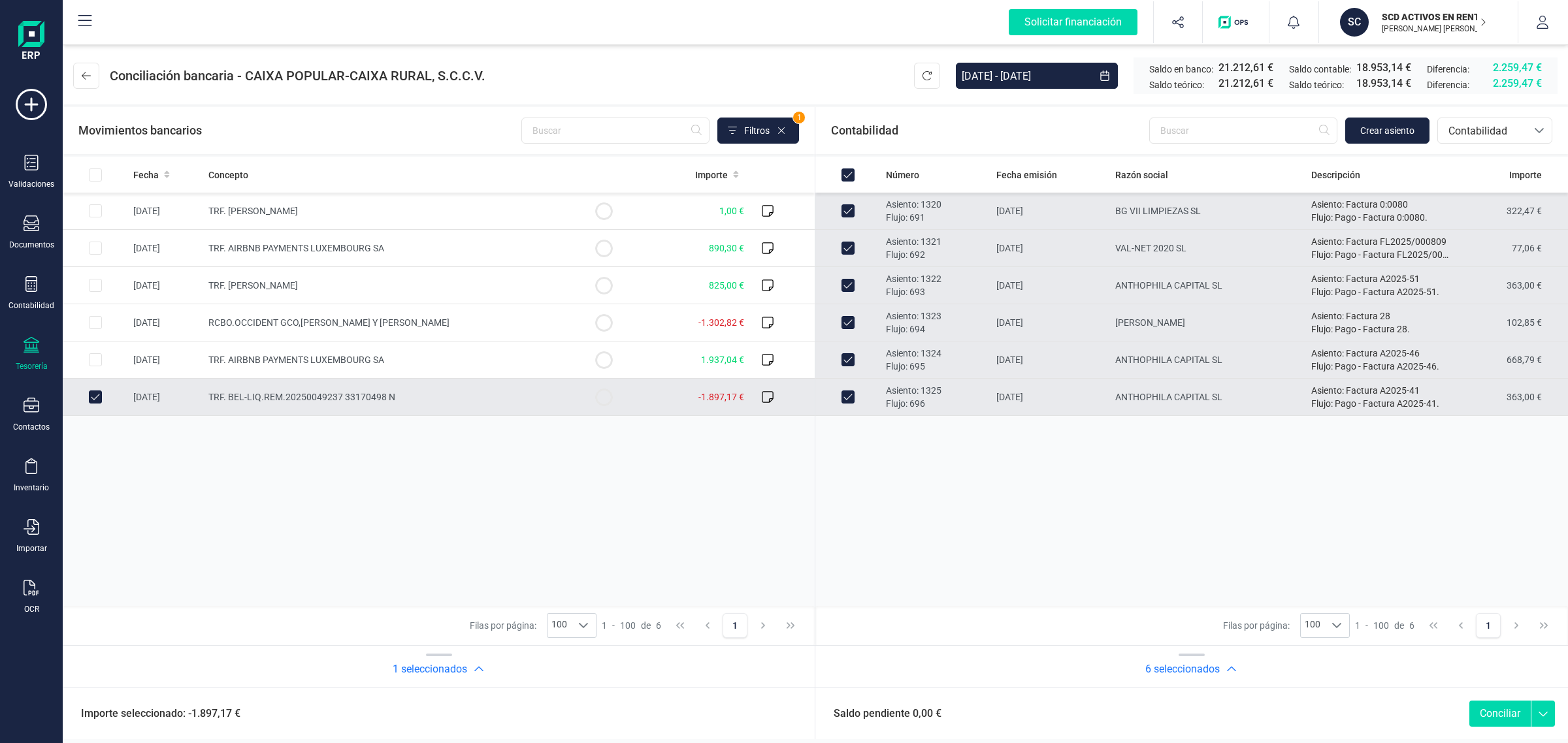
click at [1517, 712] on button "Conciliar" at bounding box center [1500, 713] width 62 height 26
checkbox input "false"
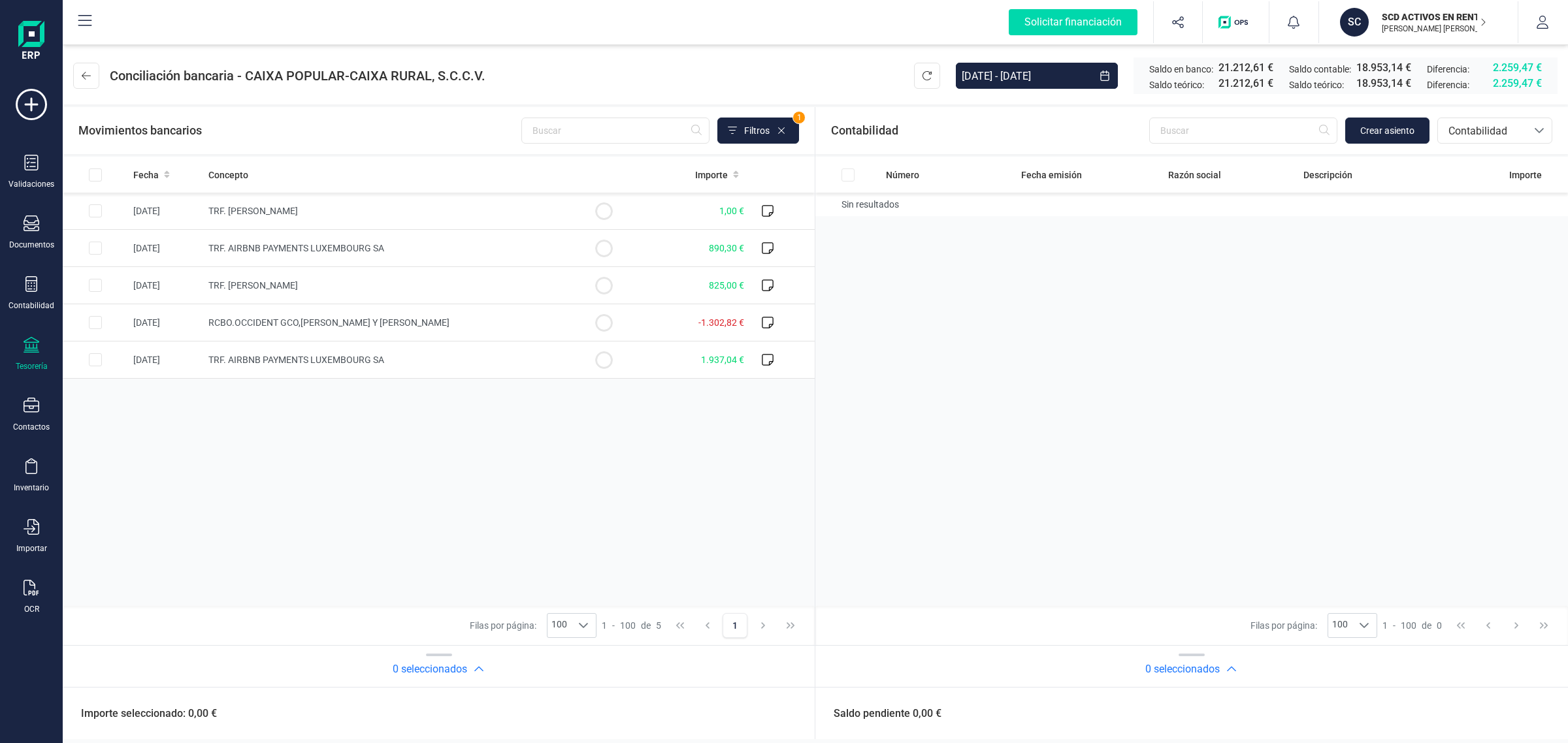
click at [675, 457] on div "Fecha Concepto Importe 14/08/2025 TRF. ANDONI GONZALO RODRIGUEZ 1,00 € 26/08/20…" at bounding box center [439, 381] width 752 height 449
click at [1400, 30] on p "[PERSON_NAME]" at bounding box center [1434, 29] width 105 height 10
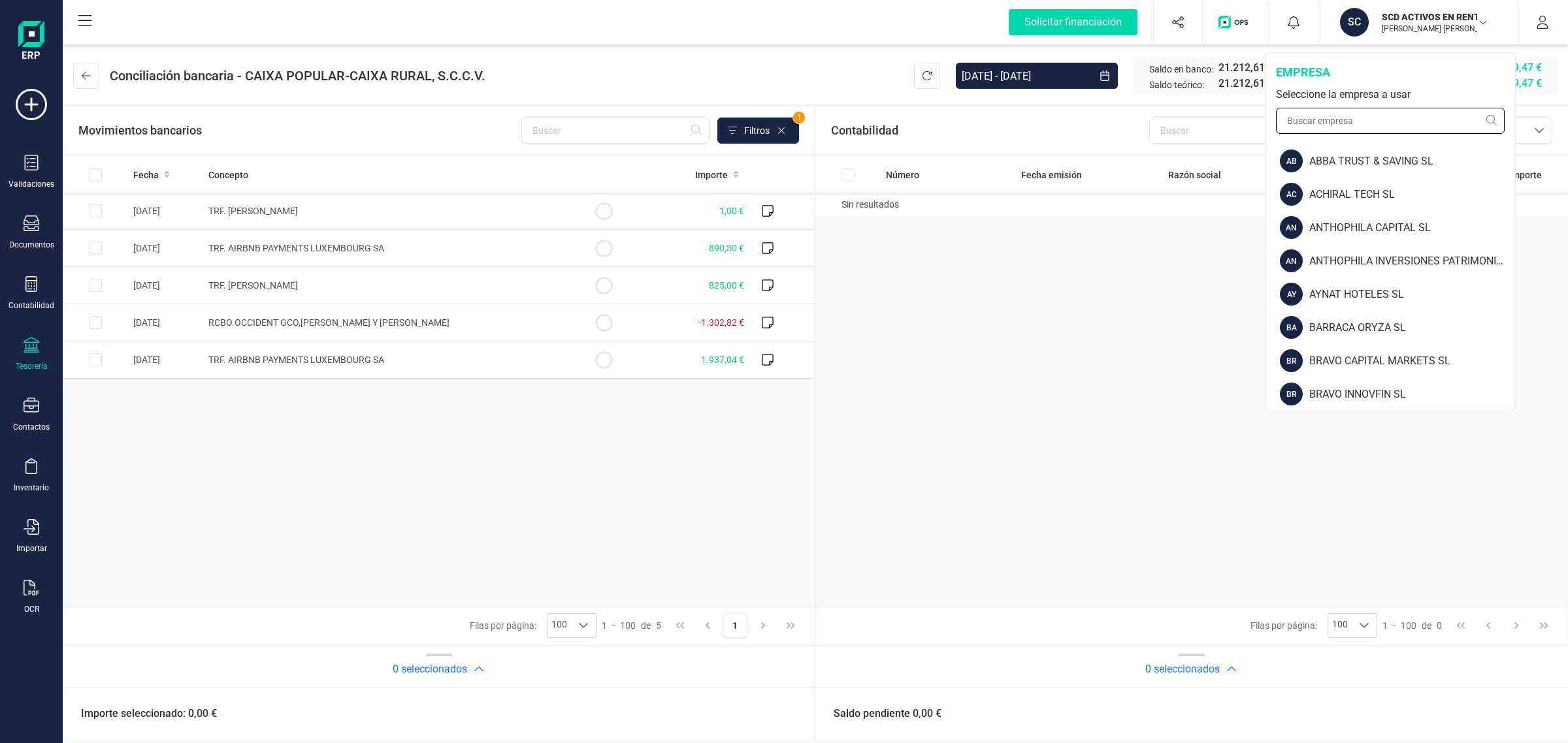
click at [1364, 118] on input "text" at bounding box center [1390, 120] width 228 height 26
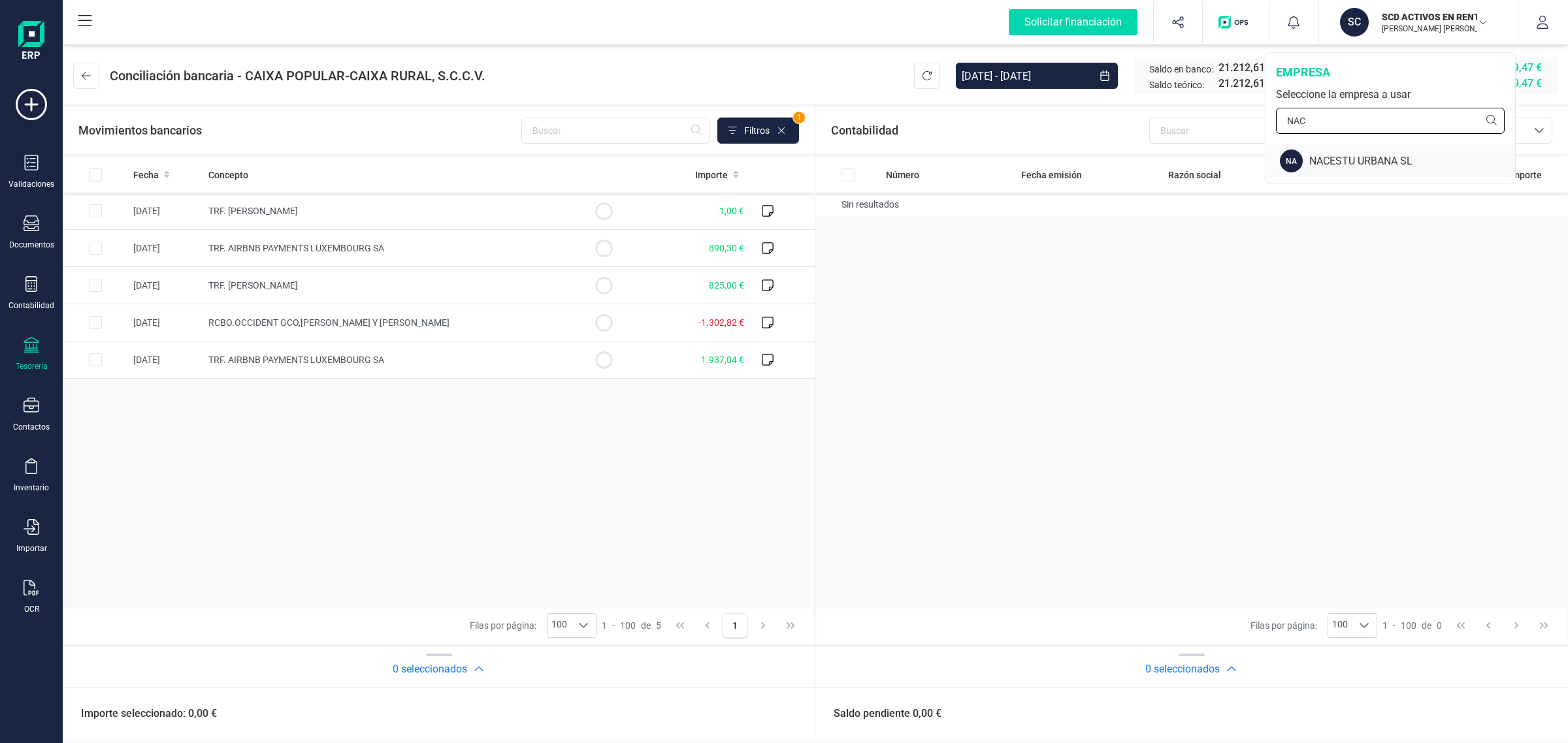
type input "NAC"
click at [1352, 154] on div "NACESTU URBANA SL" at bounding box center [1411, 161] width 205 height 16
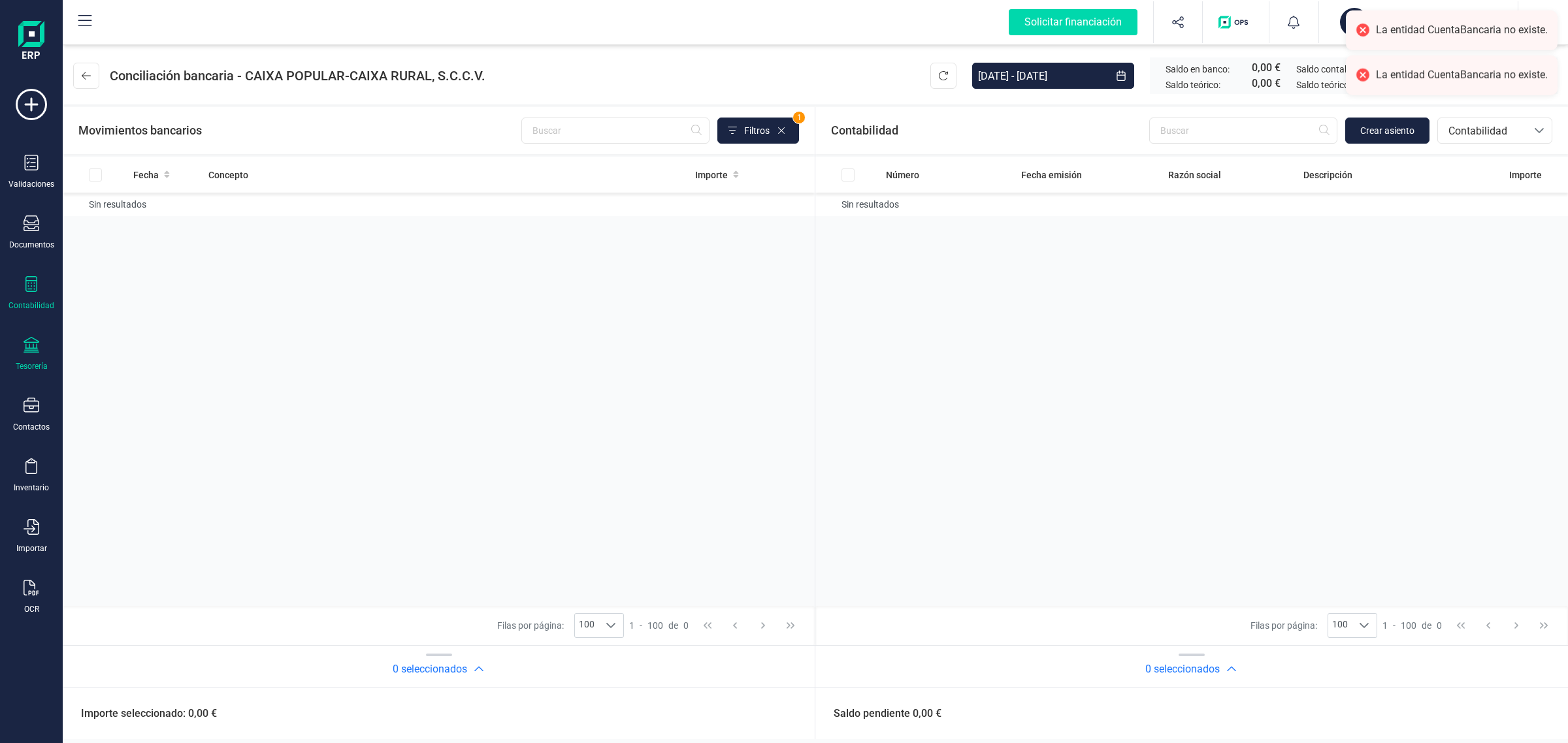
drag, startPoint x: 28, startPoint y: 297, endPoint x: 41, endPoint y: 286, distance: 17.0
click at [28, 297] on div "Contabilidad" at bounding box center [31, 294] width 52 height 35
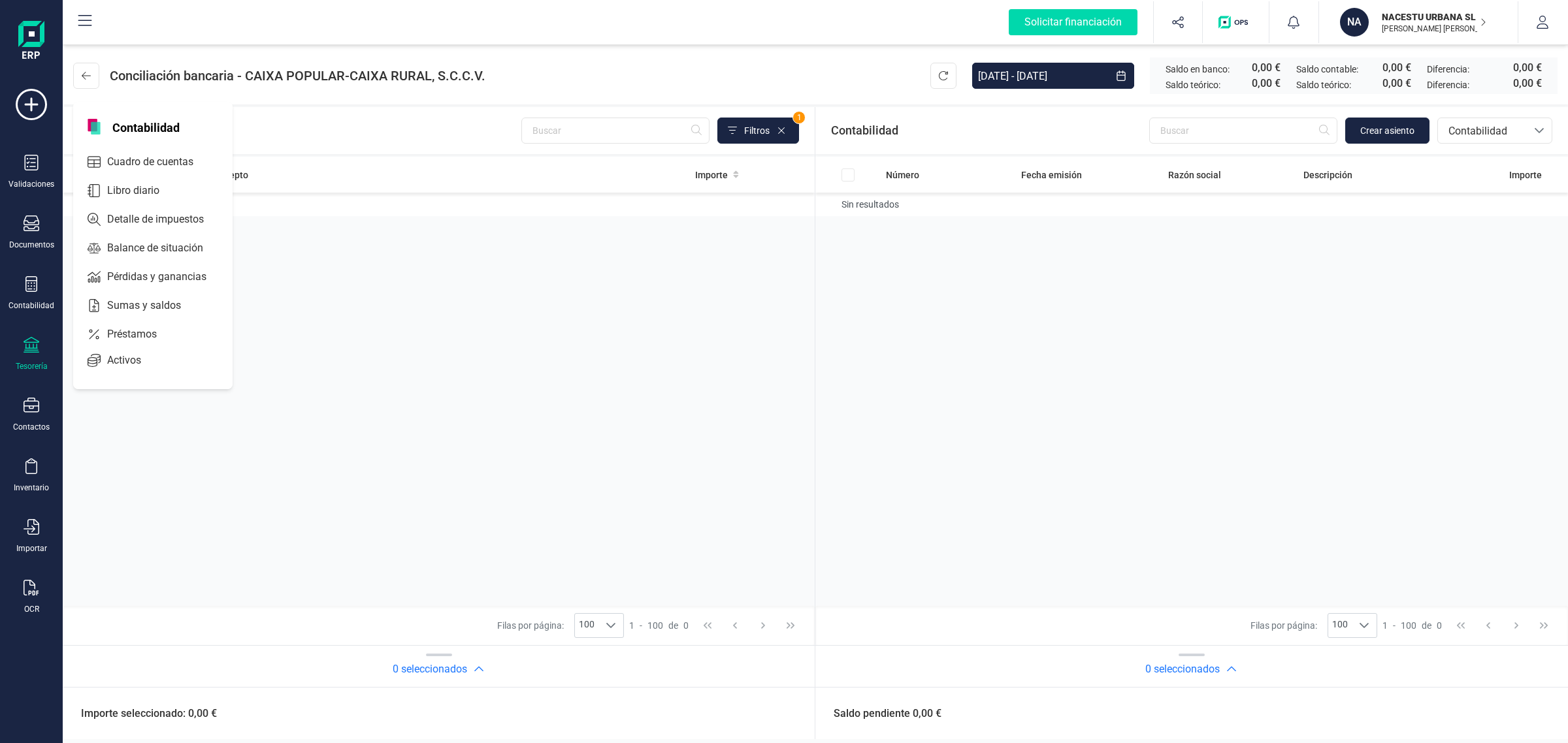
click at [38, 354] on div "Tesorería" at bounding box center [31, 354] width 52 height 35
click at [155, 215] on span "Cuentas bancarias" at bounding box center [157, 222] width 115 height 16
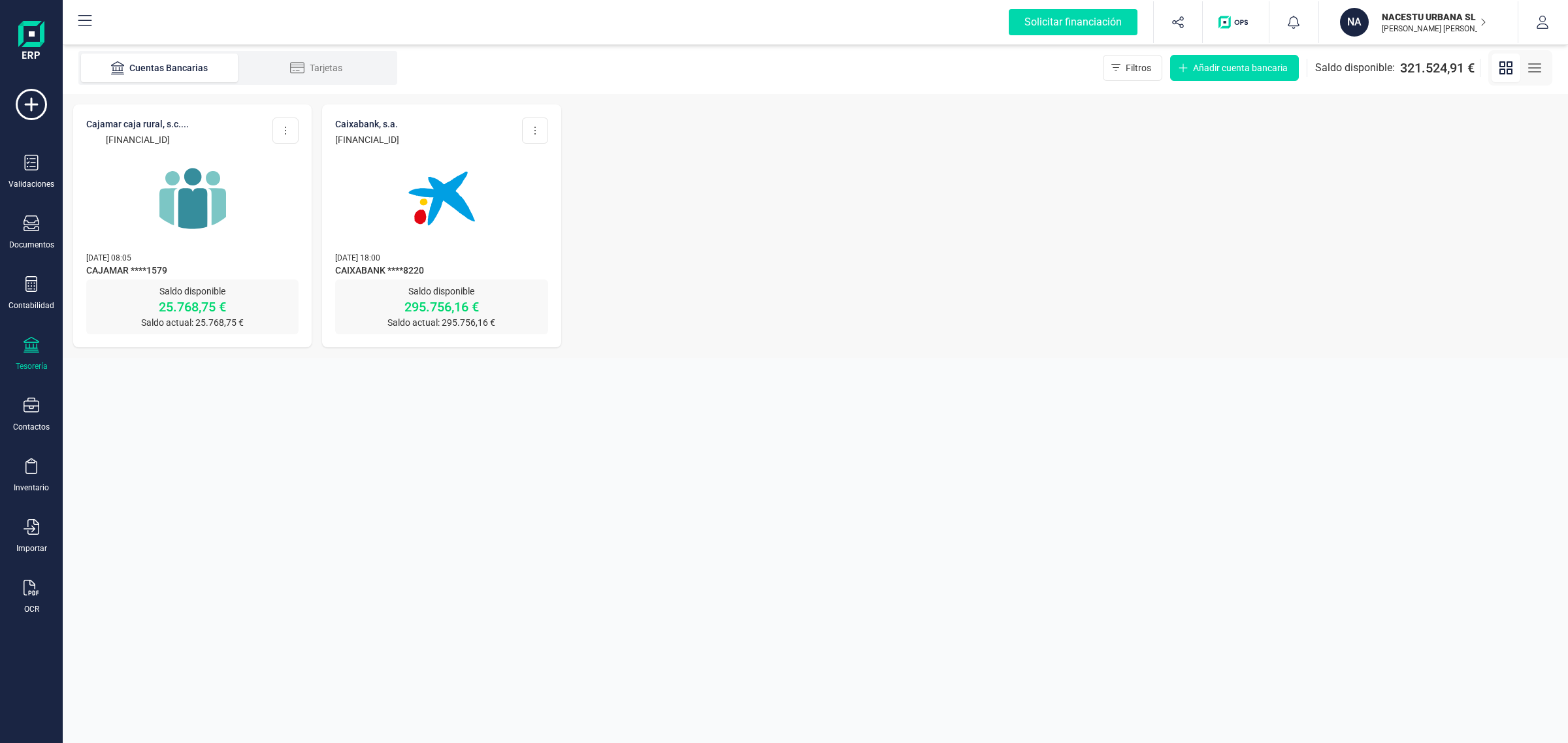
click at [470, 228] on img at bounding box center [441, 199] width 110 height 110
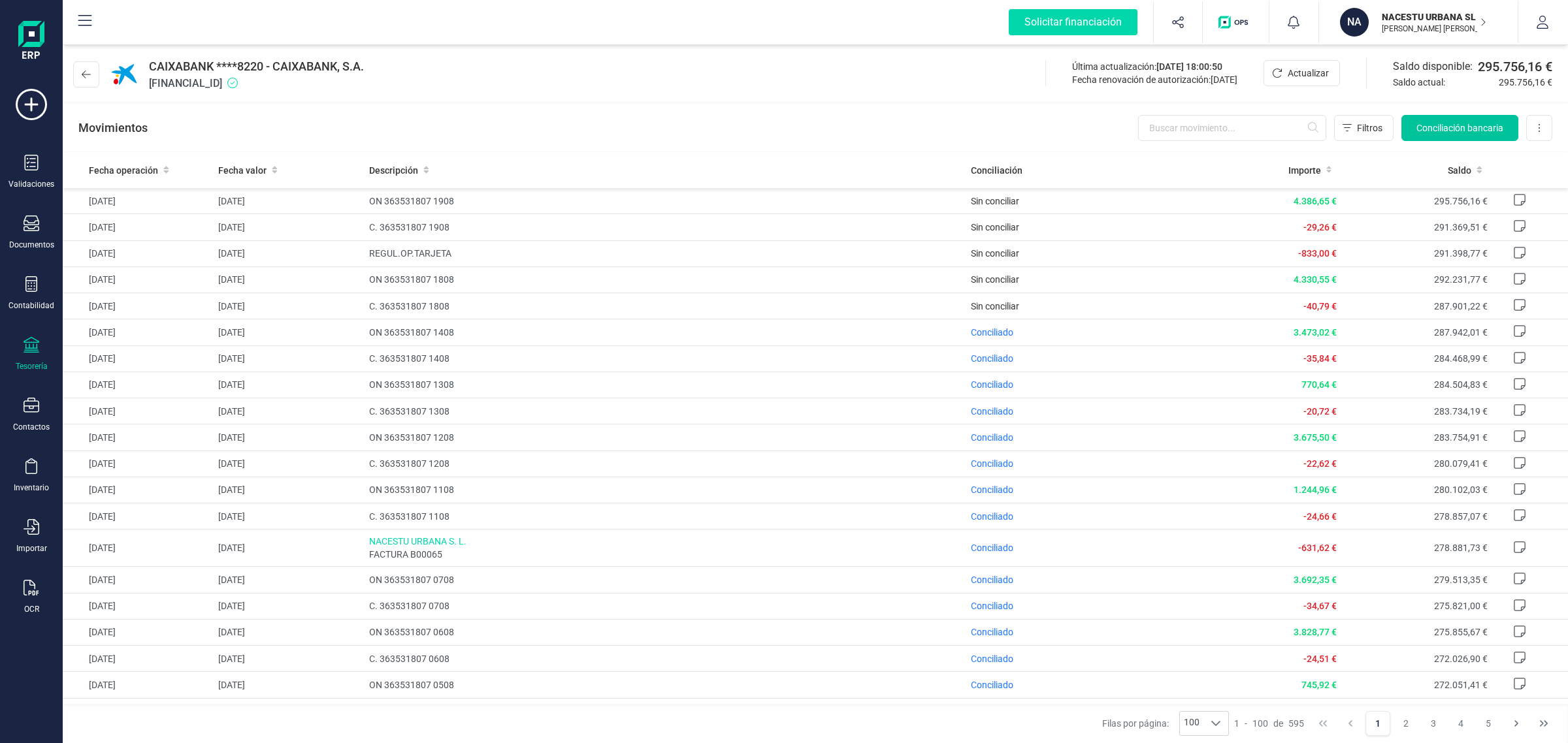
click at [1478, 135] on button "Conciliación bancaria" at bounding box center [1460, 128] width 117 height 26
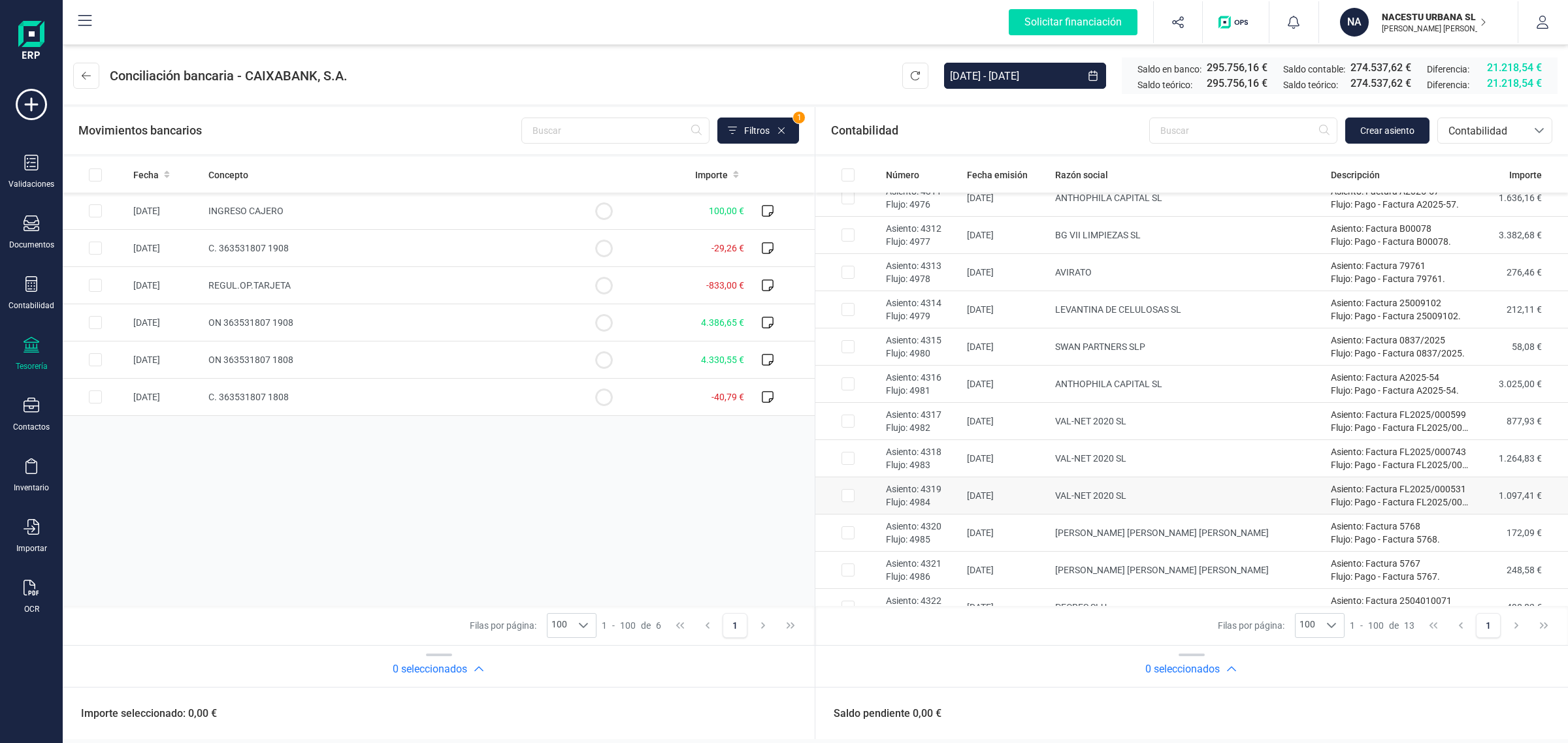
scroll to position [72, 0]
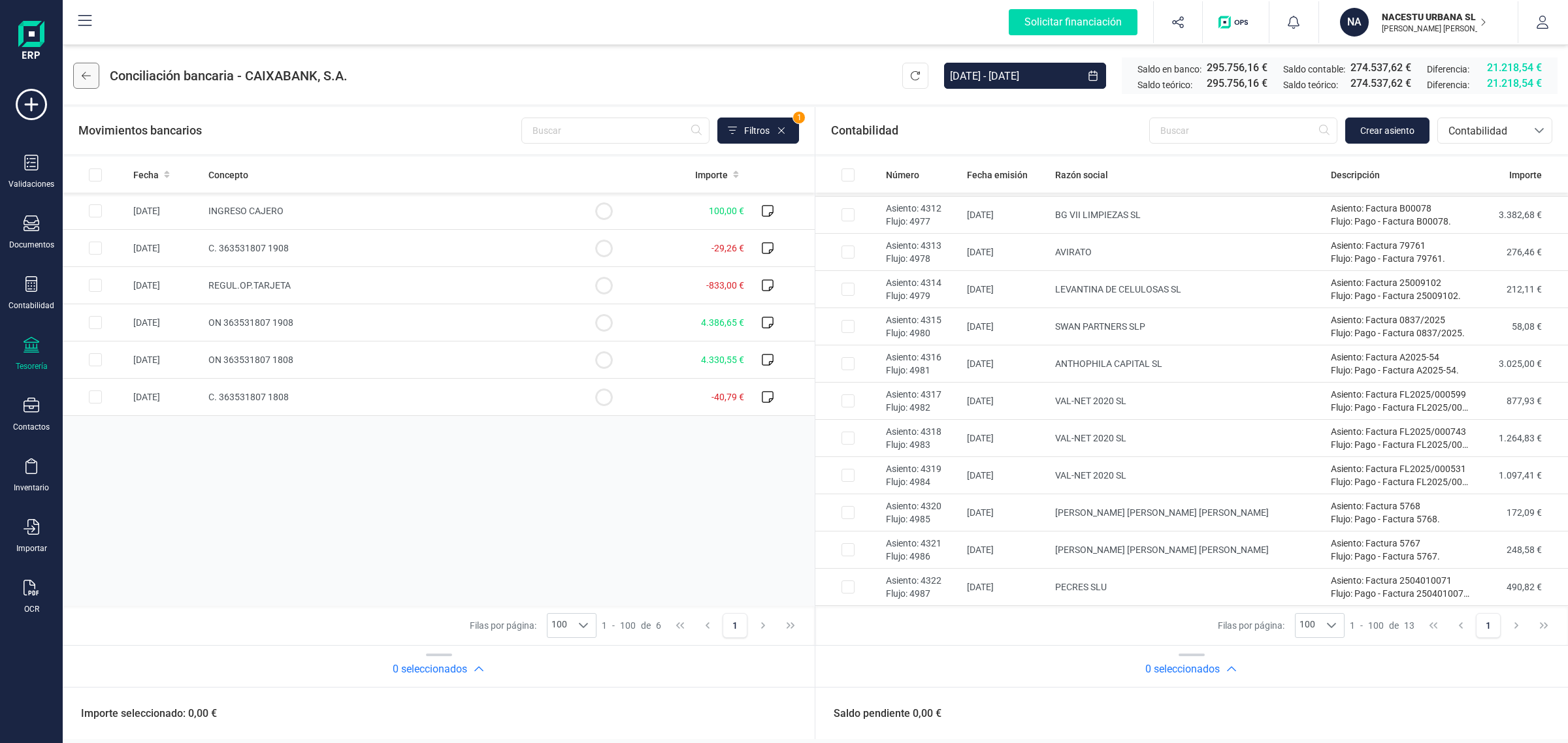
click at [86, 70] on icon at bounding box center [86, 76] width 9 height 10
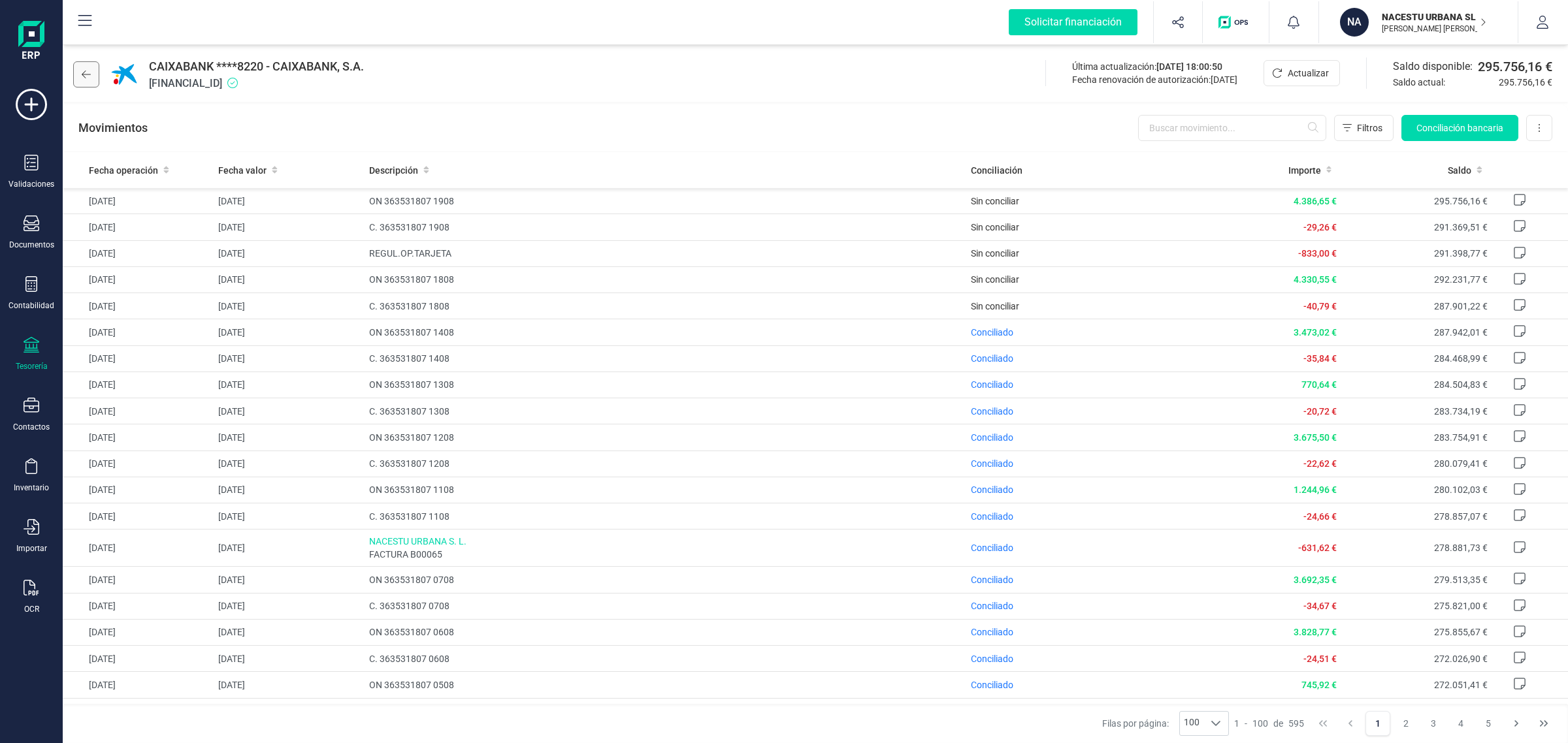
click at [92, 82] on button at bounding box center [86, 74] width 26 height 26
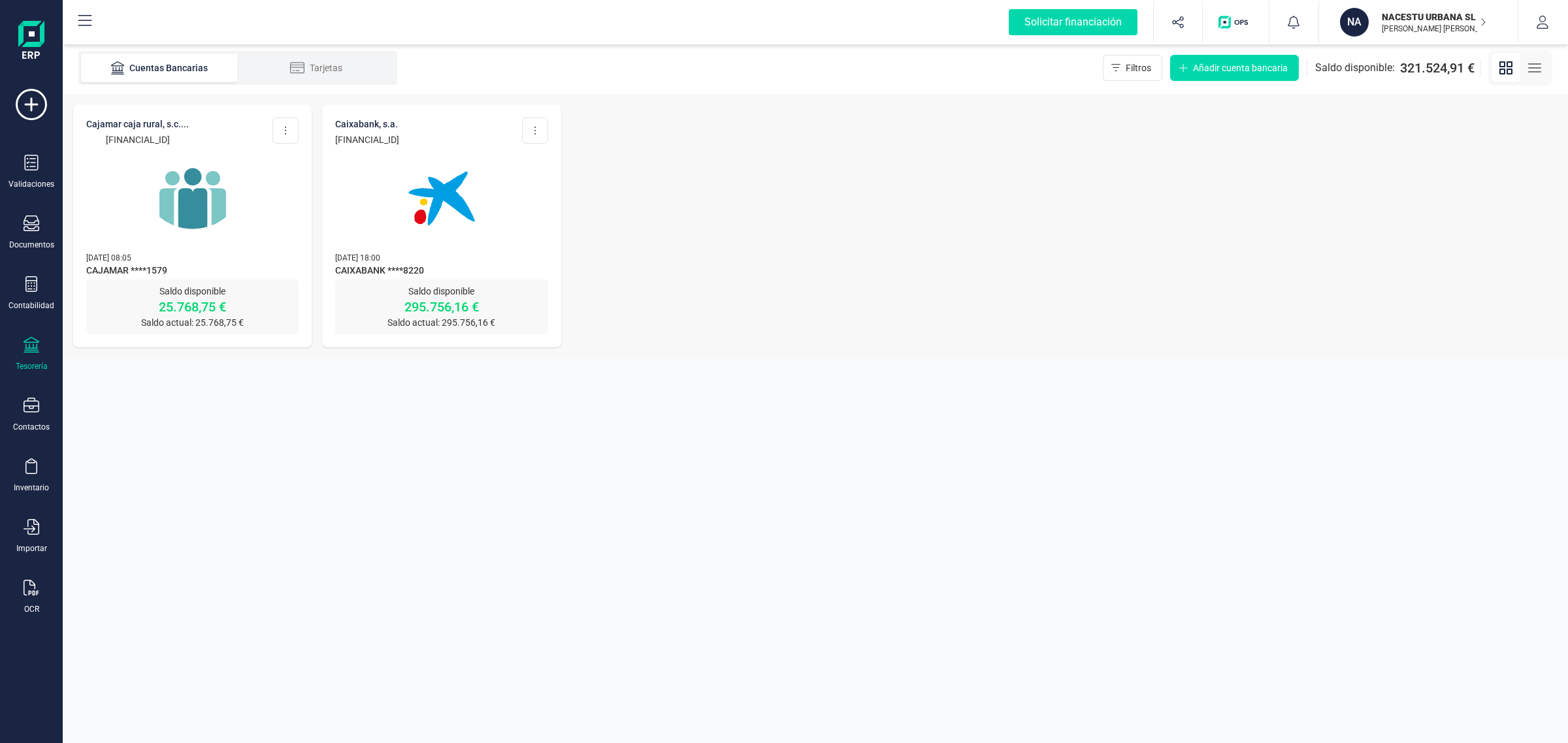
click at [188, 205] on img at bounding box center [193, 199] width 110 height 110
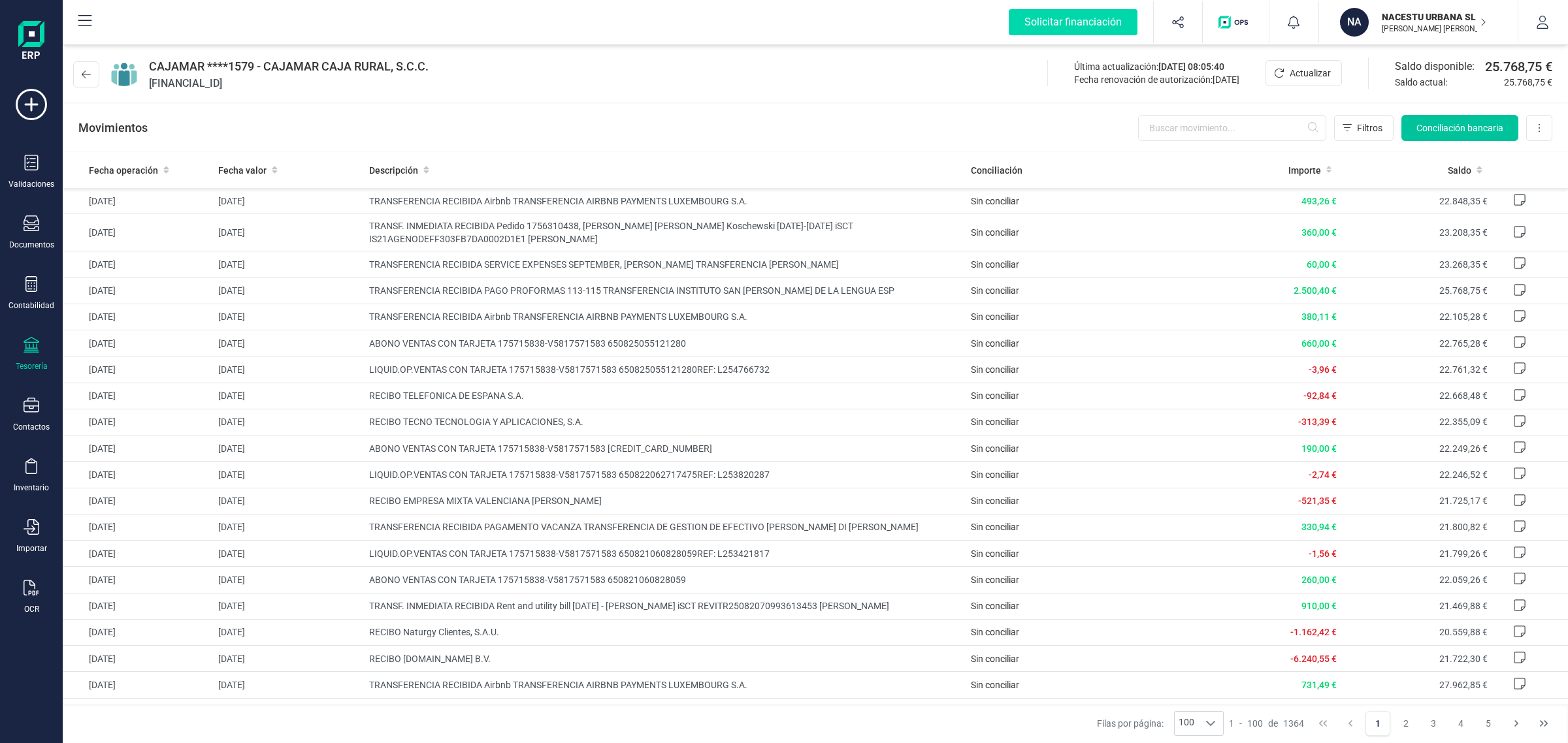
click at [1411, 121] on button "Conciliación bancaria" at bounding box center [1460, 128] width 117 height 26
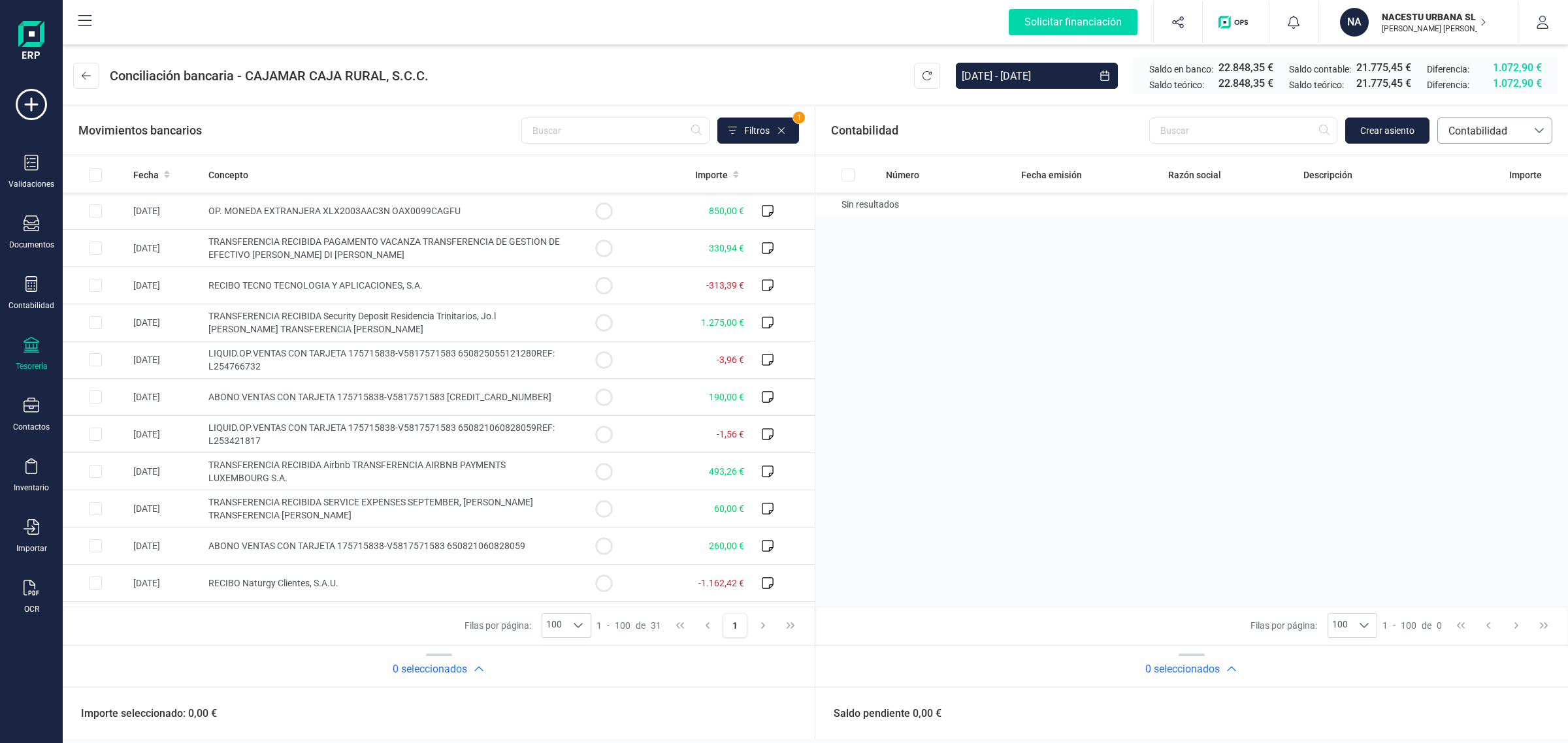
click at [1481, 131] on span "Contabilidad" at bounding box center [1482, 131] width 79 height 16
click at [1480, 227] on span "Facturas" at bounding box center [1468, 219] width 41 height 16
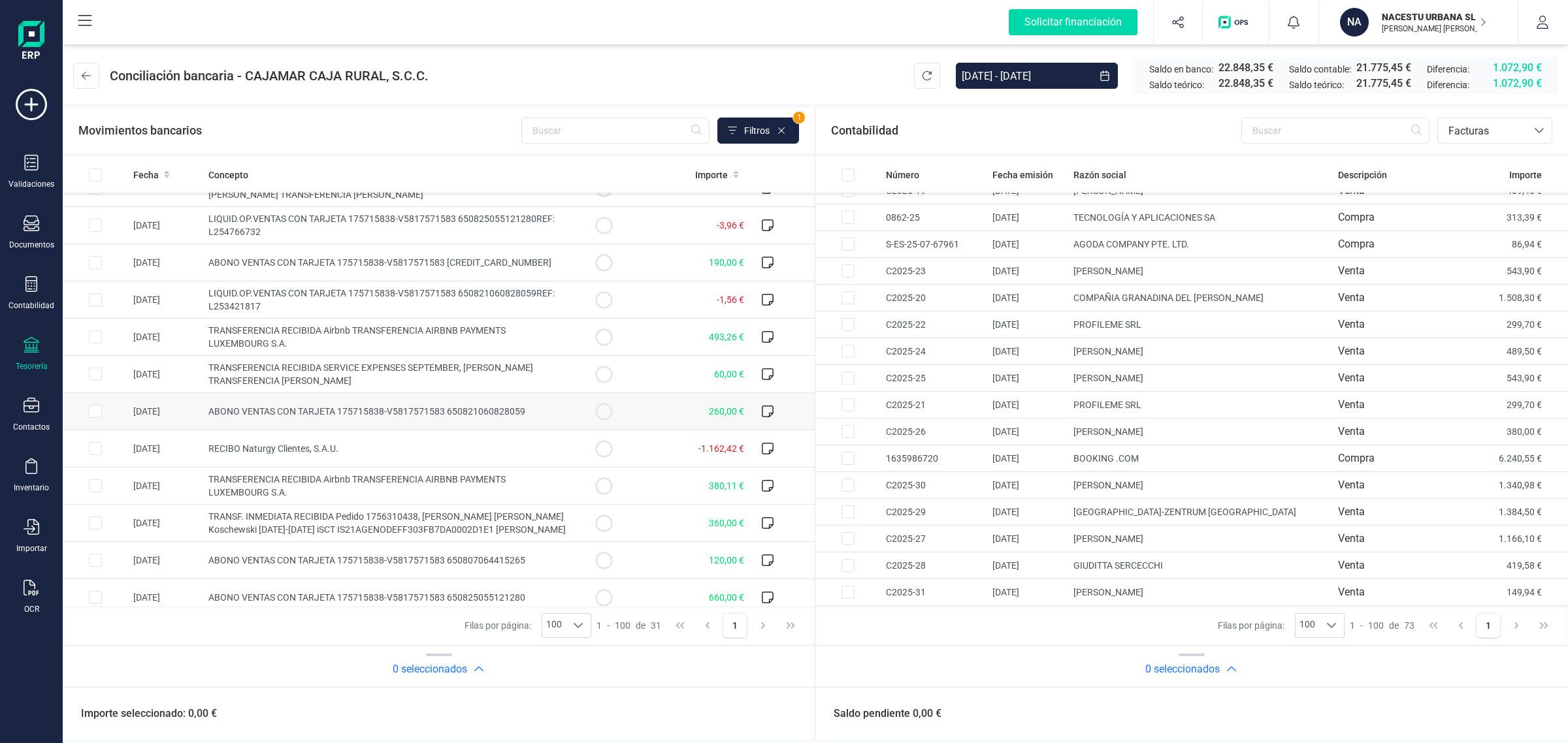
scroll to position [163, 0]
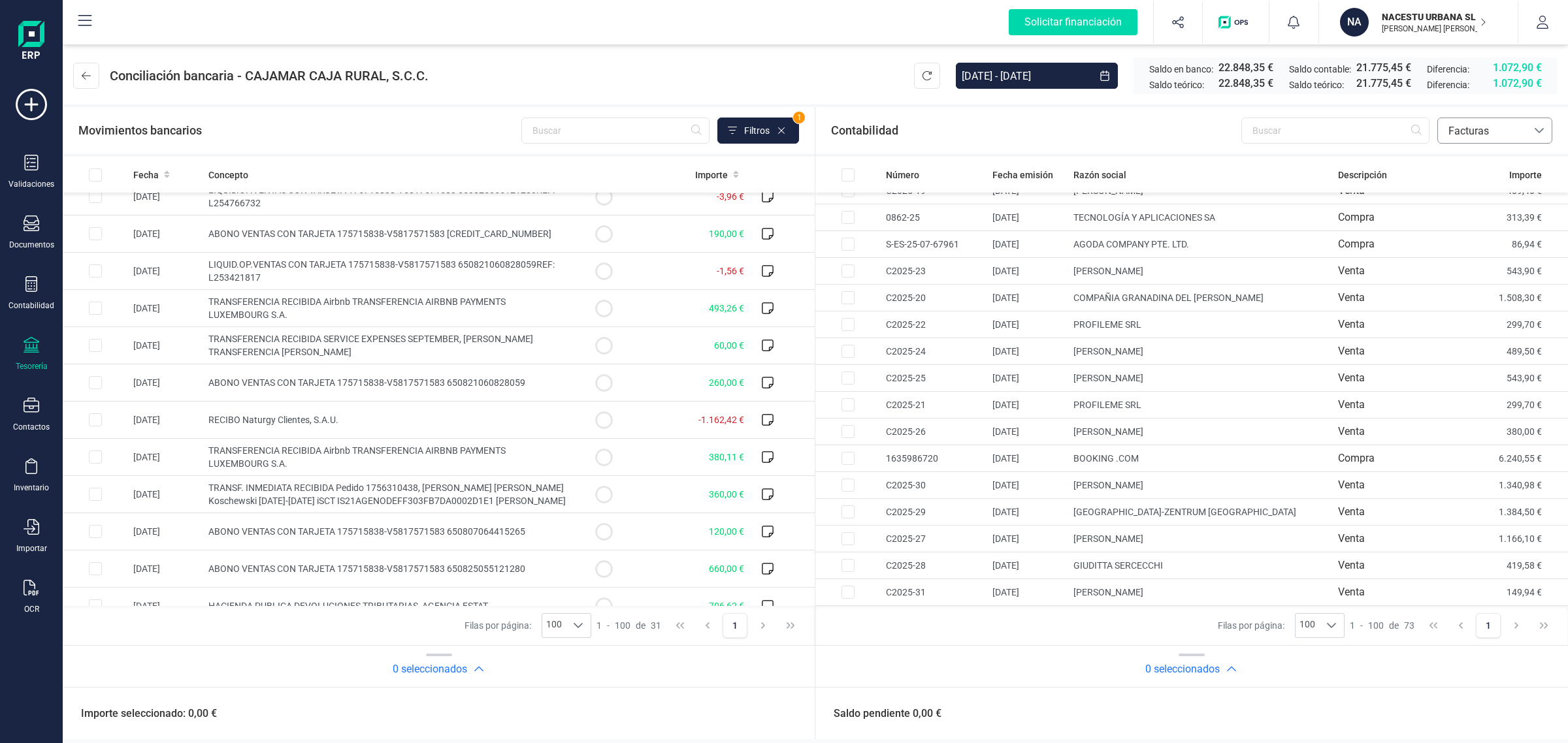
click at [1483, 121] on span "Facturas" at bounding box center [1482, 130] width 89 height 24
click at [1477, 152] on li "Contabilidad" at bounding box center [1494, 162] width 115 height 26
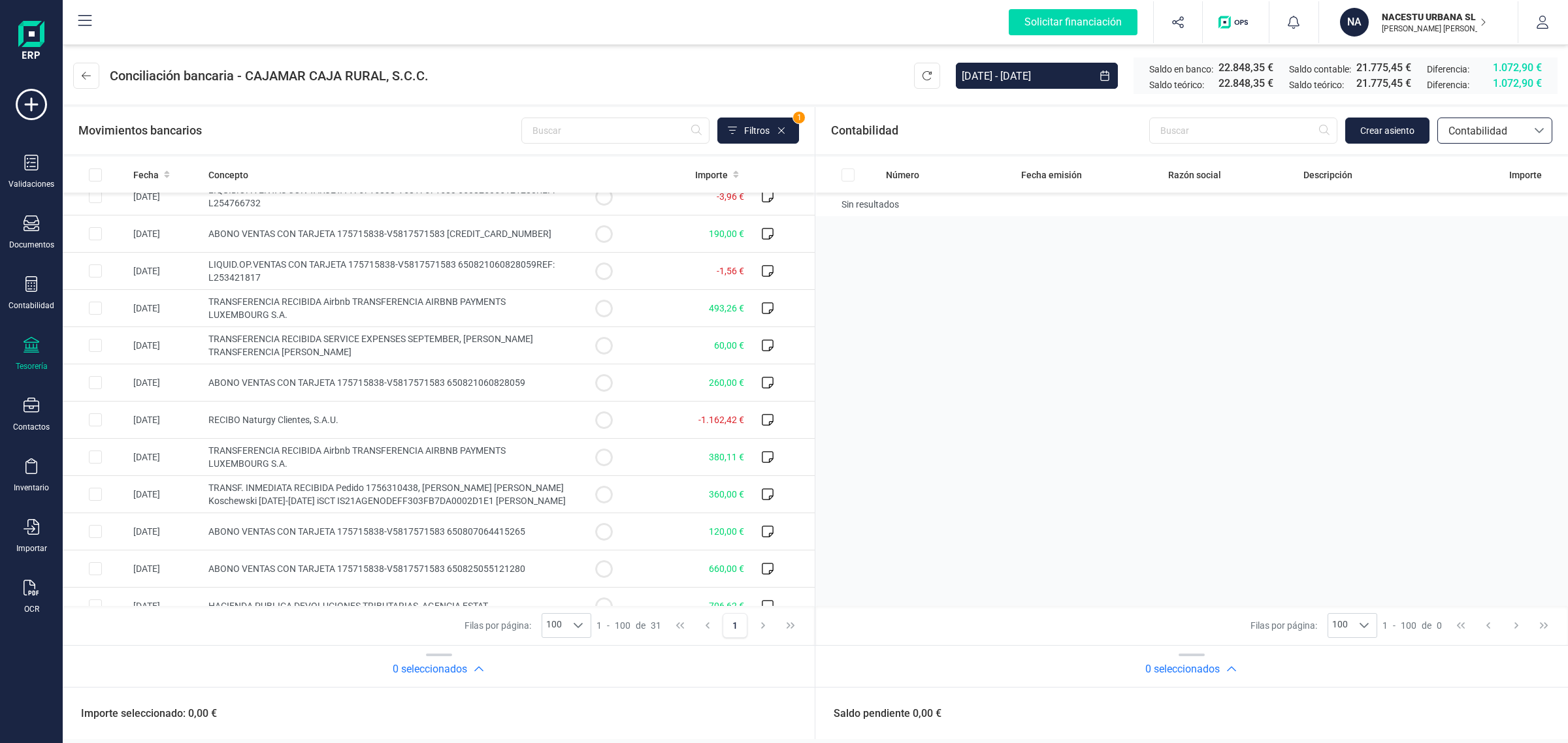
scroll to position [0, 0]
click at [1486, 124] on span "Contabilidad" at bounding box center [1482, 131] width 79 height 16
click at [1464, 217] on span "Facturas" at bounding box center [1468, 219] width 41 height 16
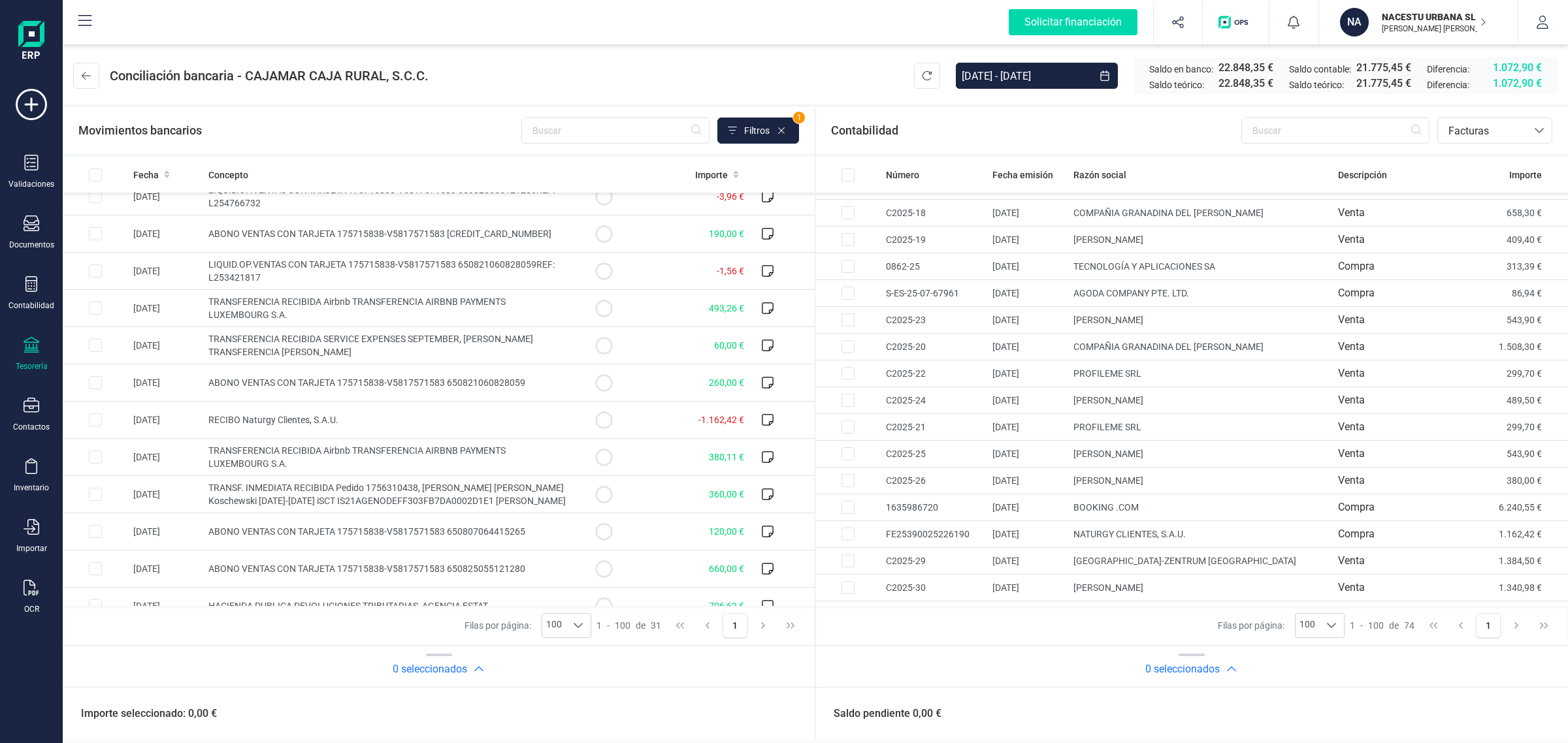
scroll to position [1578, 0]
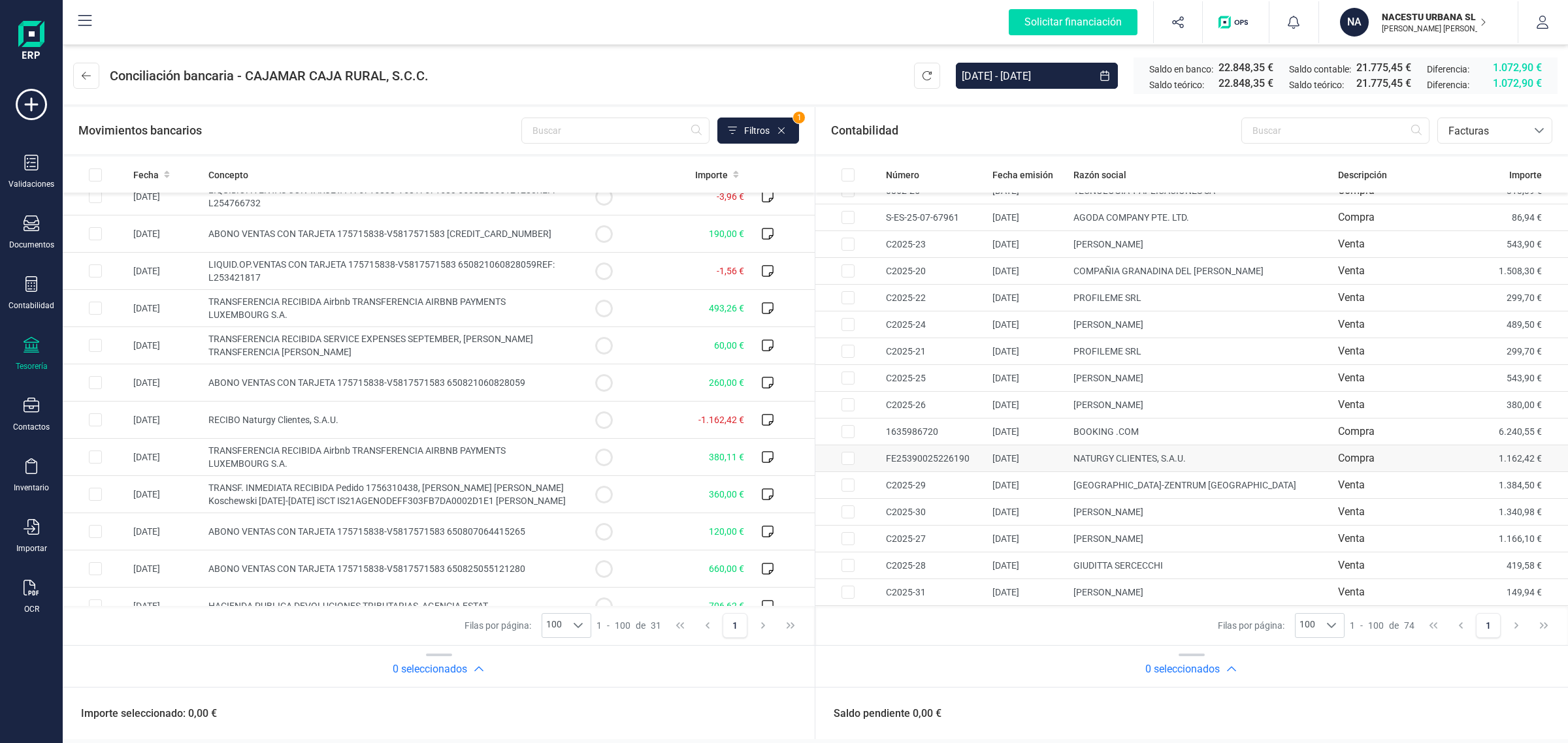
click at [1120, 458] on td "NATURGY CLIENTES, S.A.U." at bounding box center [1200, 459] width 265 height 27
checkbox input "true"
click at [573, 418] on td at bounding box center [604, 420] width 65 height 37
checkbox input "true"
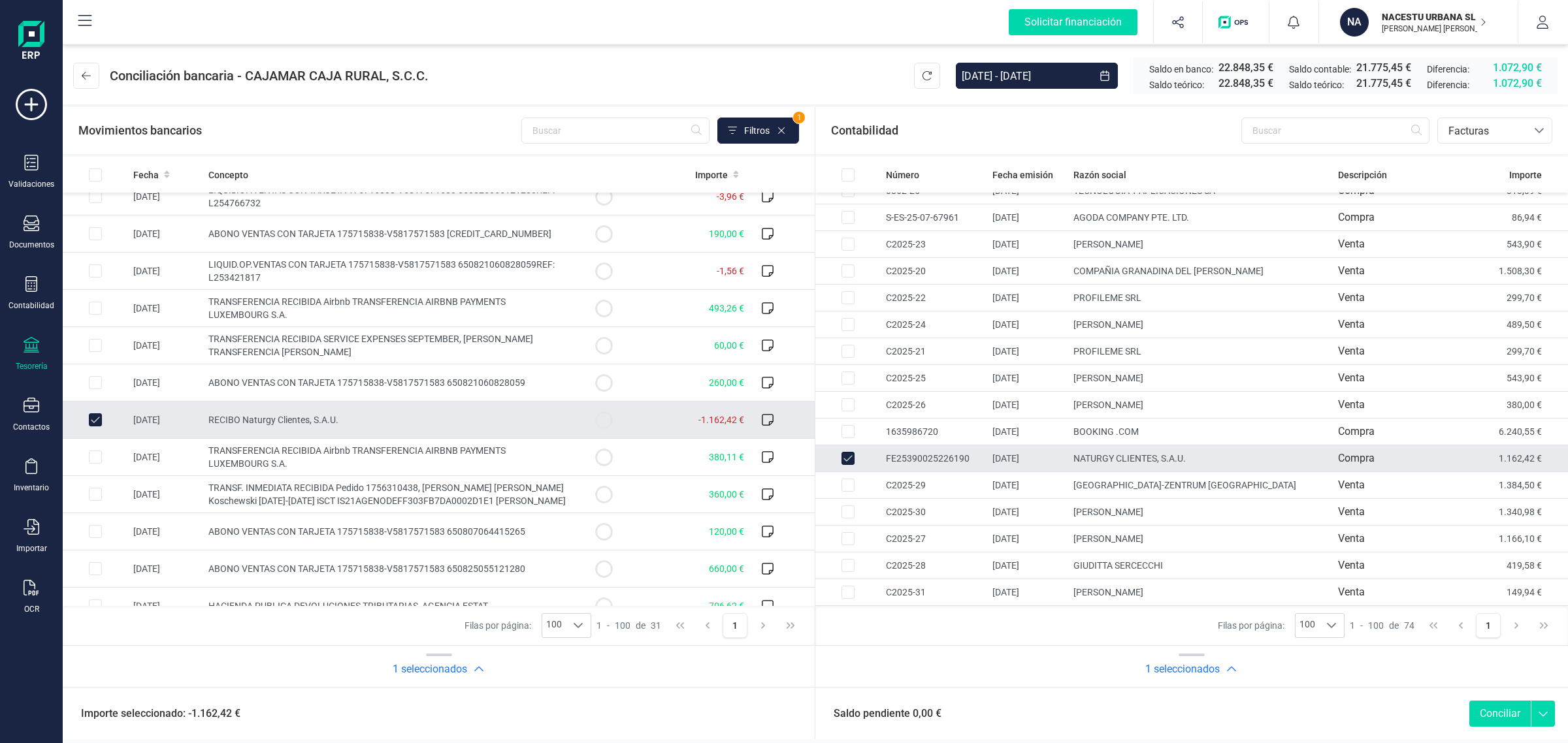
click at [1514, 714] on button "Conciliar" at bounding box center [1500, 713] width 62 height 26
checkbox input "false"
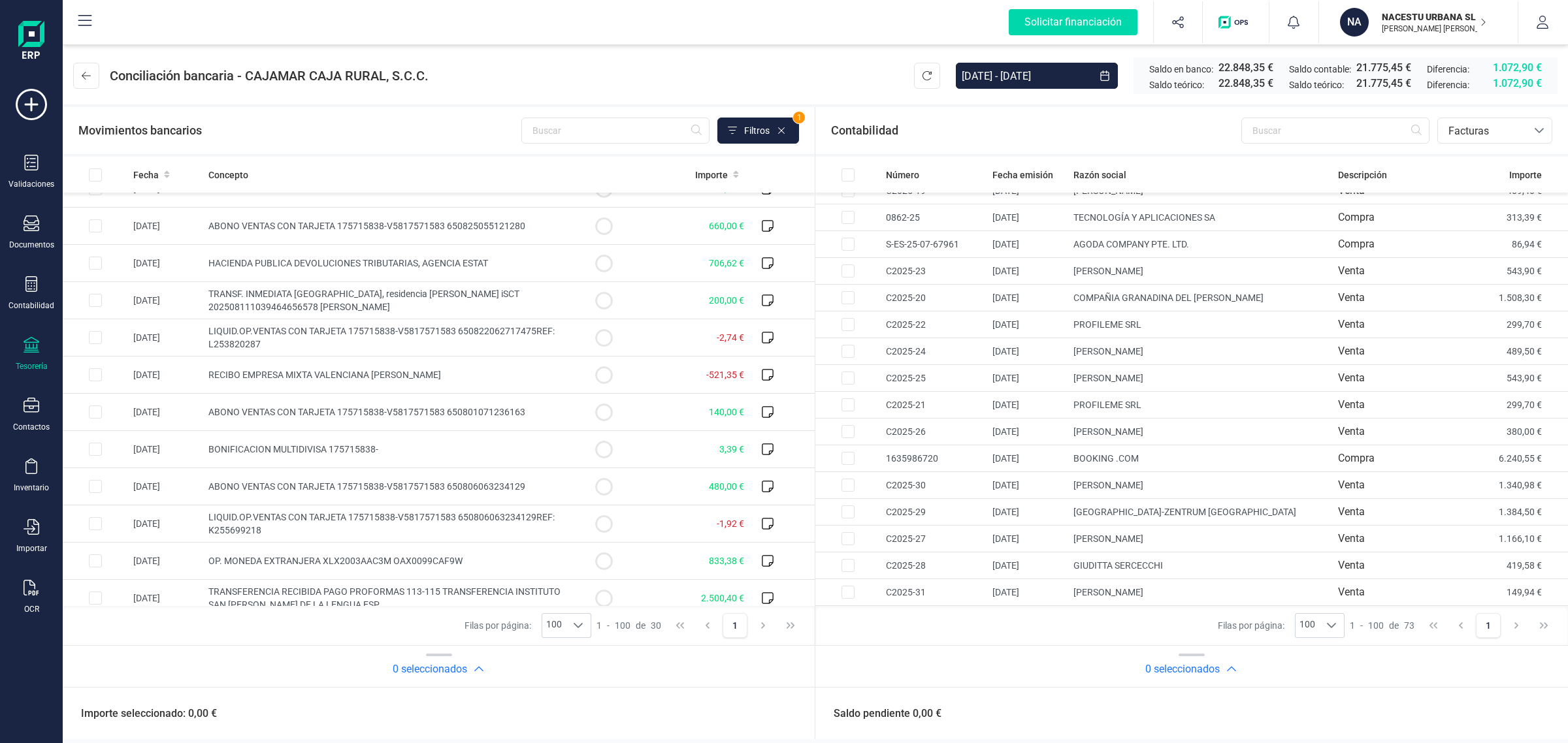
scroll to position [462, 0]
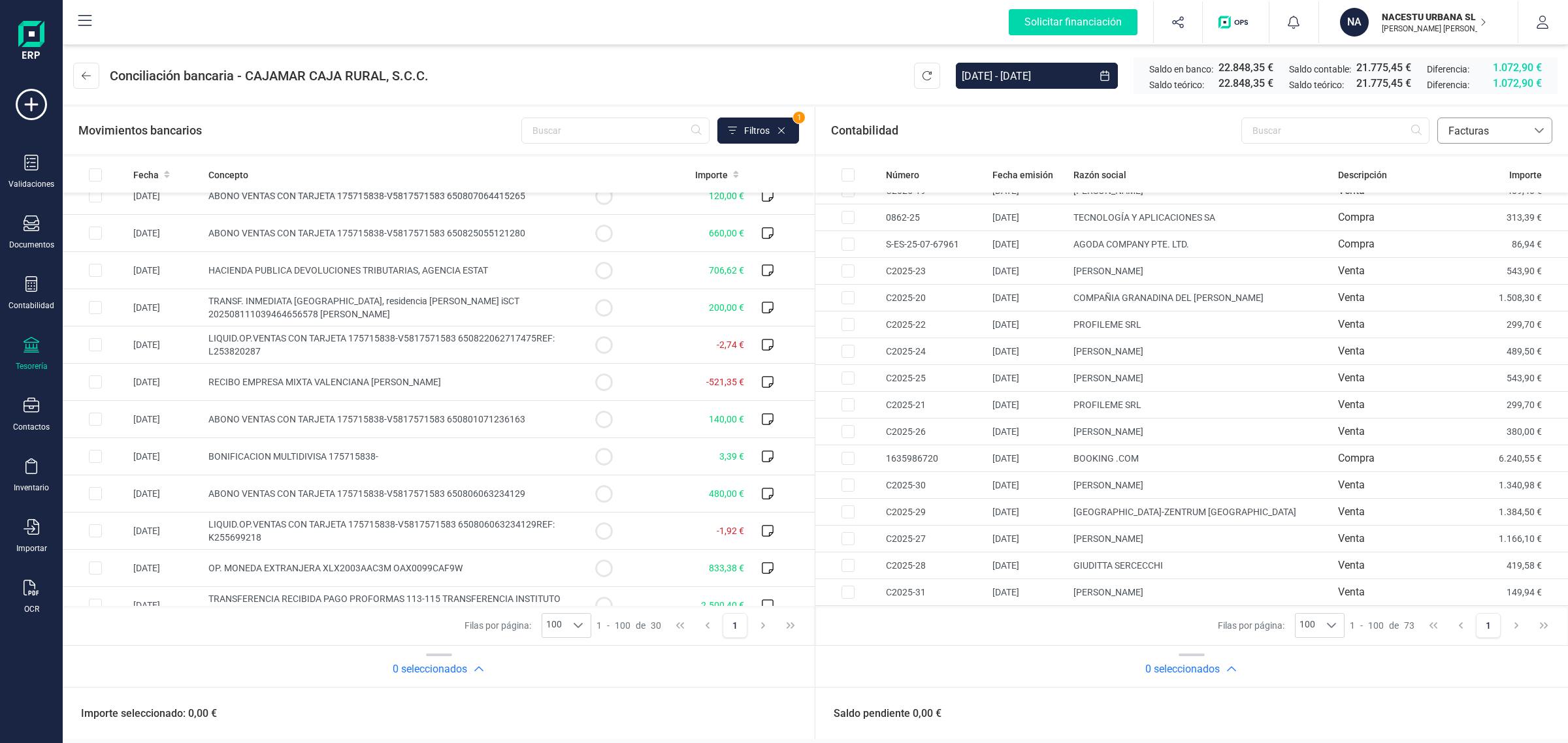
click at [1501, 123] on span "Facturas" at bounding box center [1482, 131] width 79 height 16
click at [1478, 160] on span "Contabilidad" at bounding box center [1477, 162] width 59 height 16
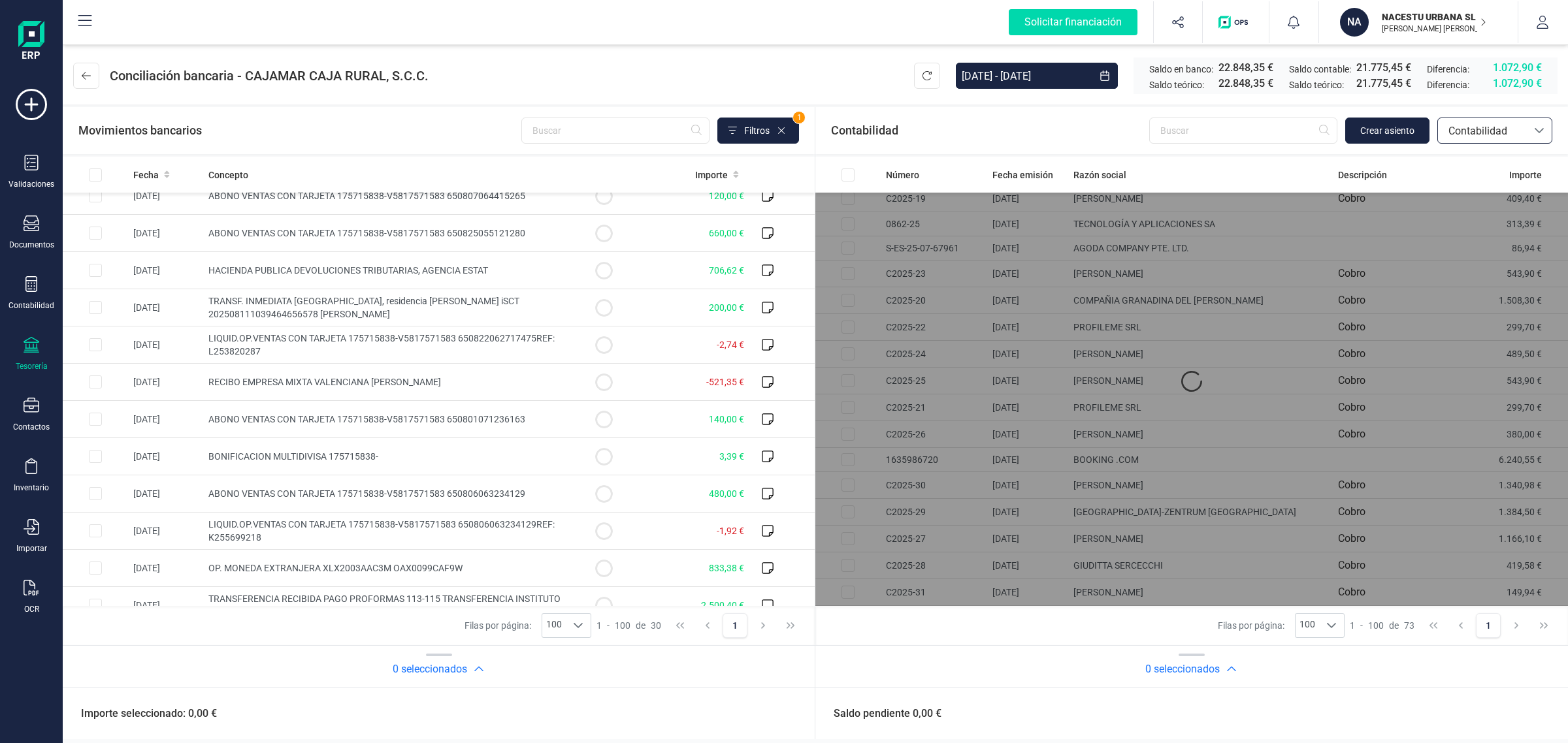
scroll to position [0, 0]
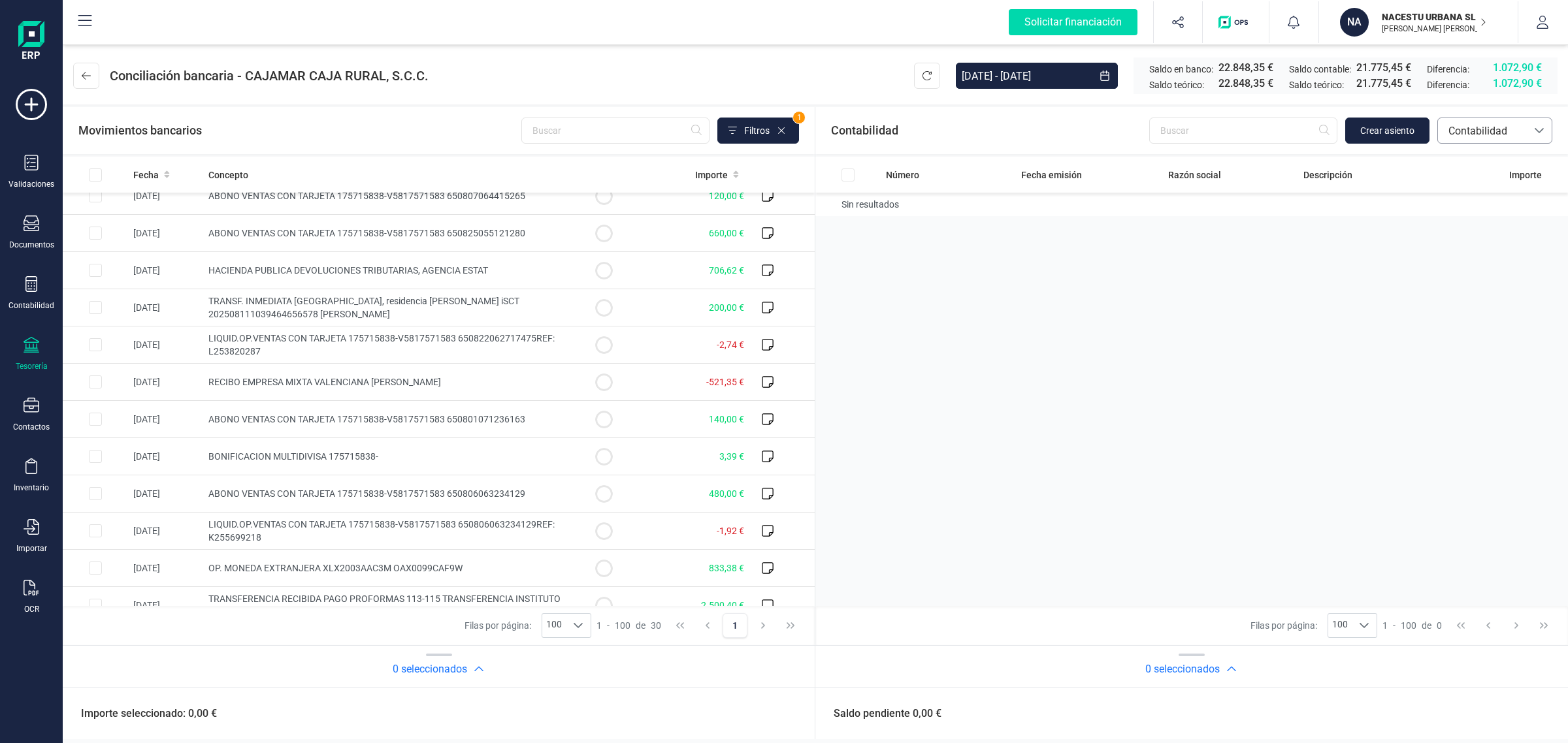
click at [1481, 126] on span "Contabilidad" at bounding box center [1482, 131] width 79 height 16
click at [1480, 216] on span "Facturas" at bounding box center [1468, 219] width 41 height 16
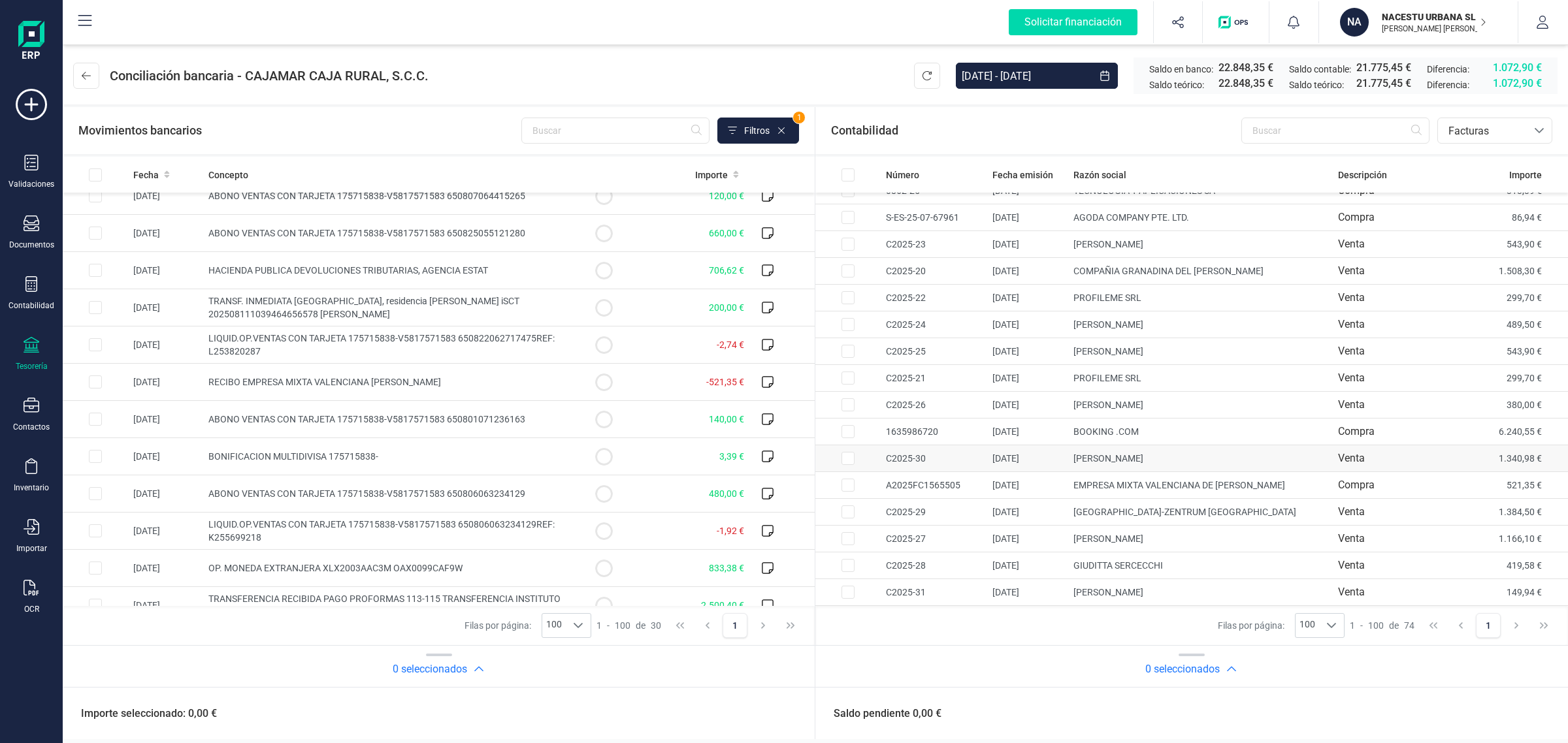
scroll to position [1578, 0]
click at [1268, 480] on td "EMPRESA MIXTA VALENCIANA DE AGUAS SA" at bounding box center [1200, 486] width 265 height 27
checkbox input "true"
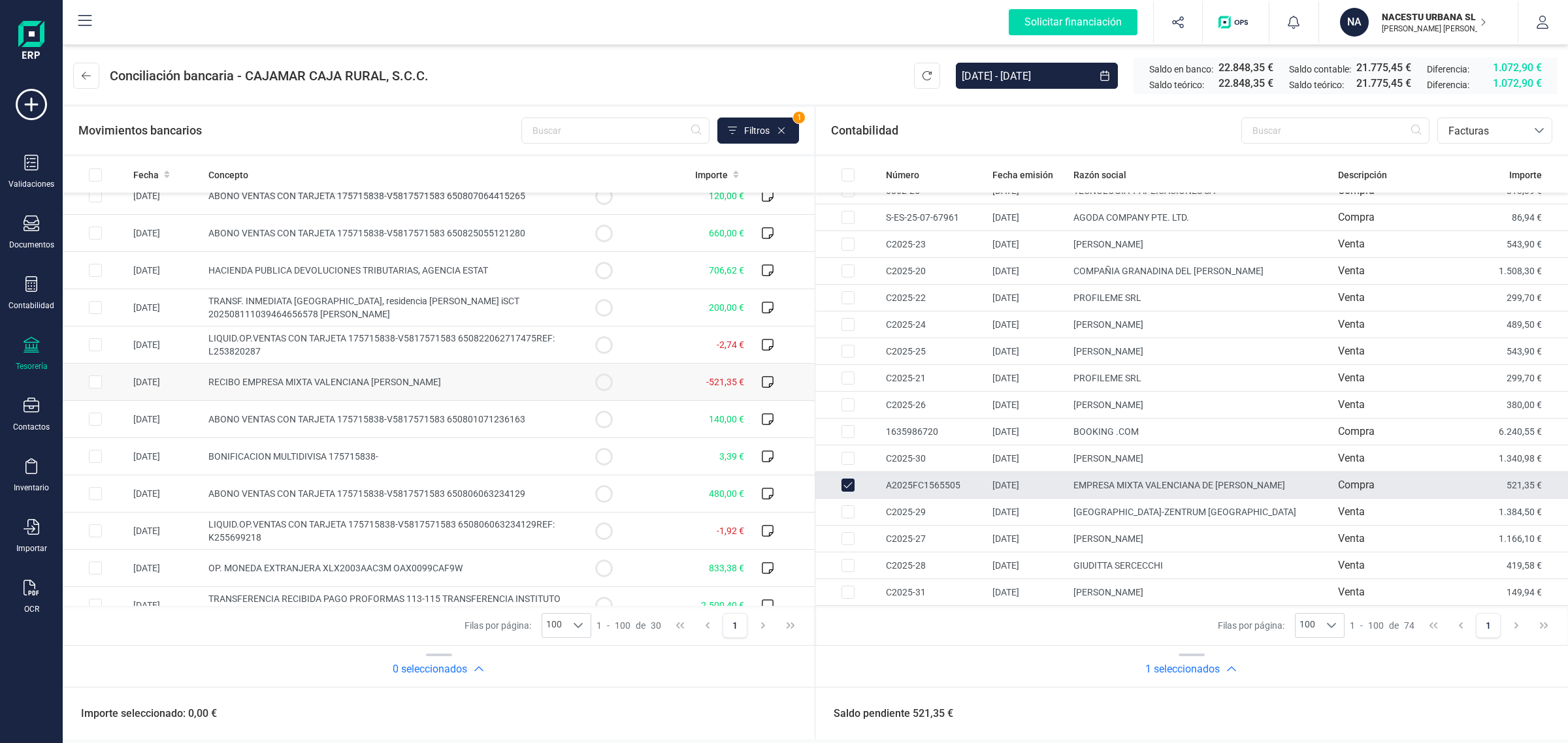
click at [706, 383] on span "-521,35 €" at bounding box center [725, 382] width 38 height 10
checkbox input "true"
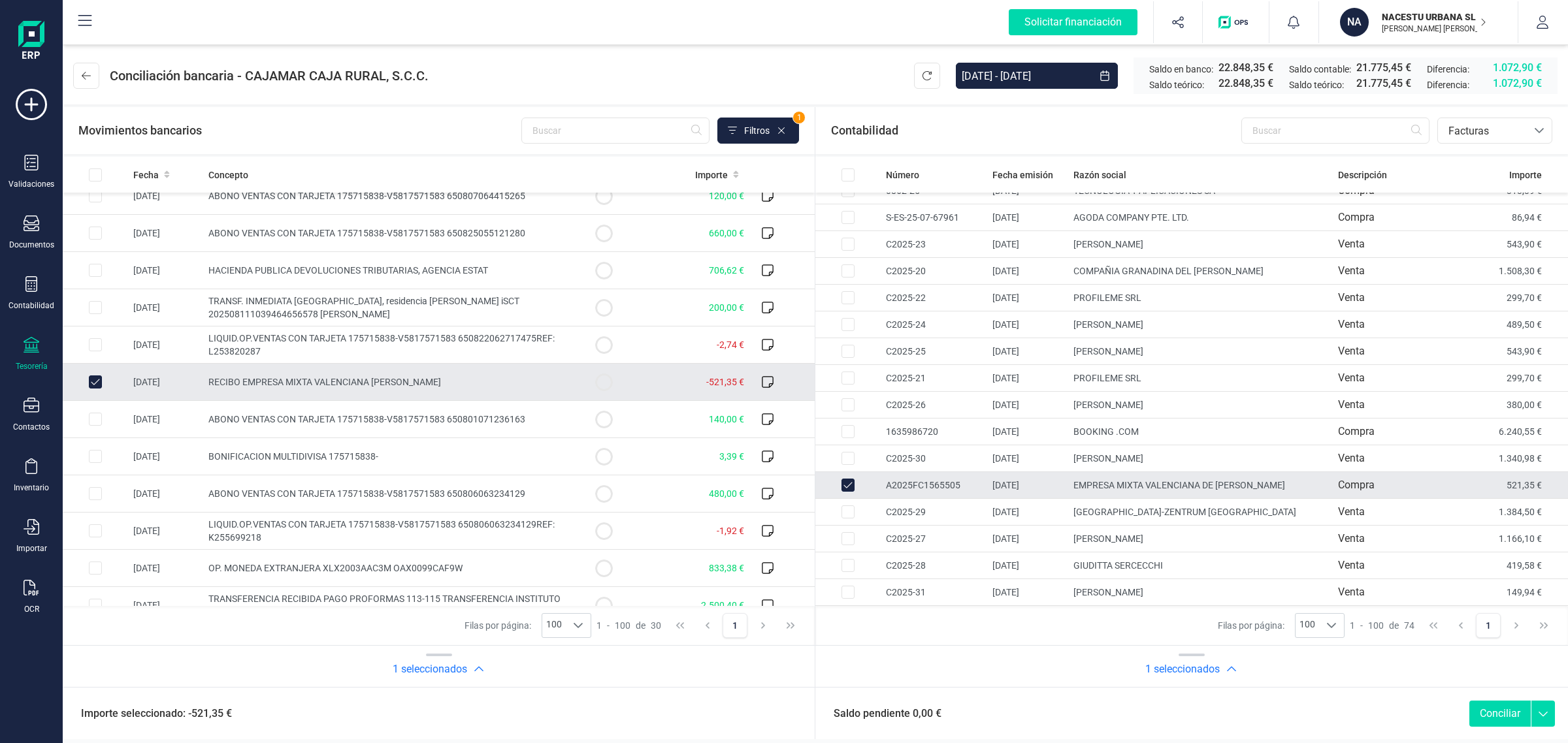
click at [1519, 716] on button "Conciliar" at bounding box center [1500, 713] width 62 height 26
checkbox input "false"
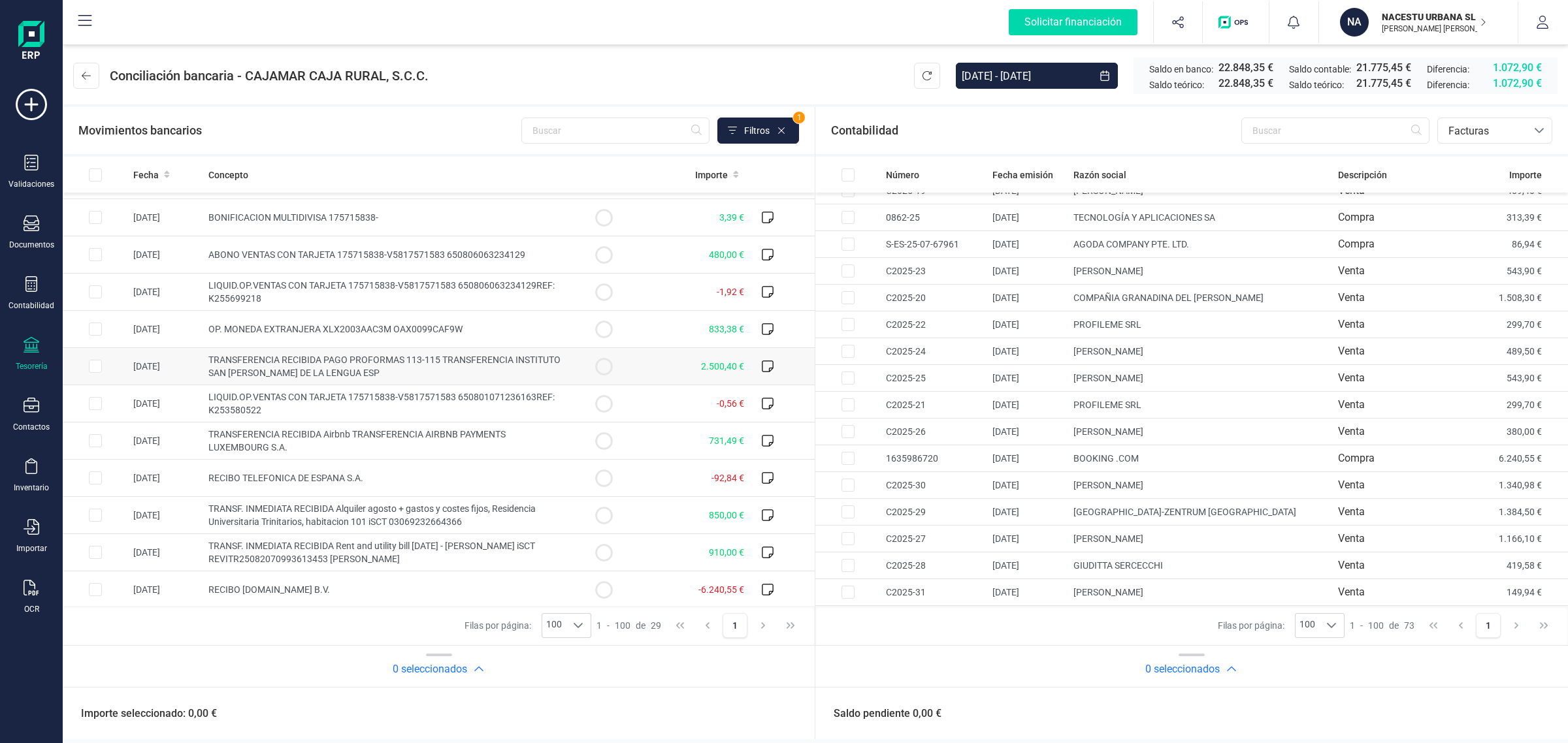
scroll to position [670, 0]
click at [1481, 118] on div "bancos.conciliacion.modal.headerInvoce bancos.conciliacion.modal.headerInvoce F…" at bounding box center [1494, 131] width 115 height 26
click at [1480, 160] on span "Contabilidad" at bounding box center [1477, 162] width 59 height 16
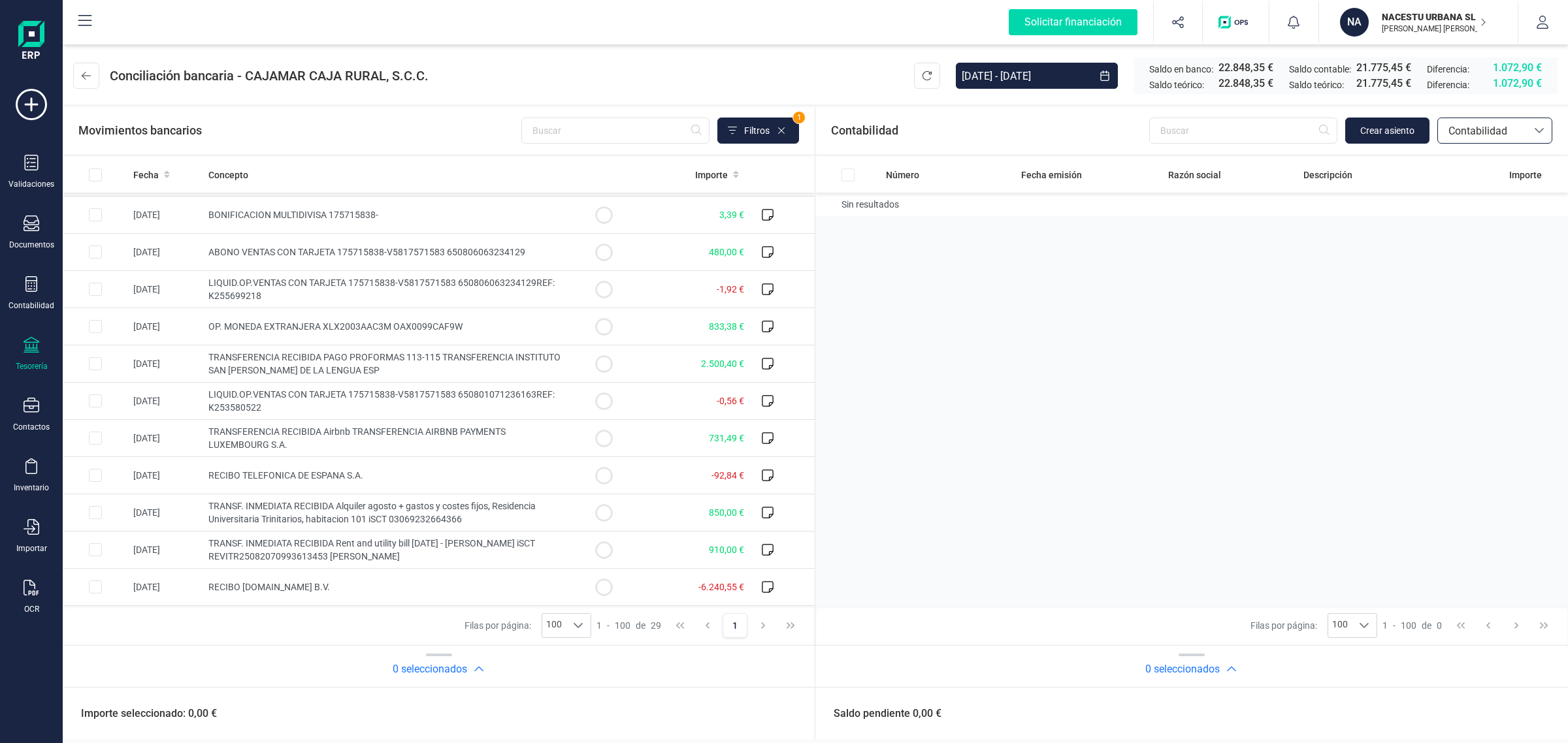
scroll to position [0, 0]
click at [1486, 128] on span "Contabilidad" at bounding box center [1482, 131] width 79 height 16
click at [1483, 219] on span "Facturas" at bounding box center [1468, 219] width 41 height 16
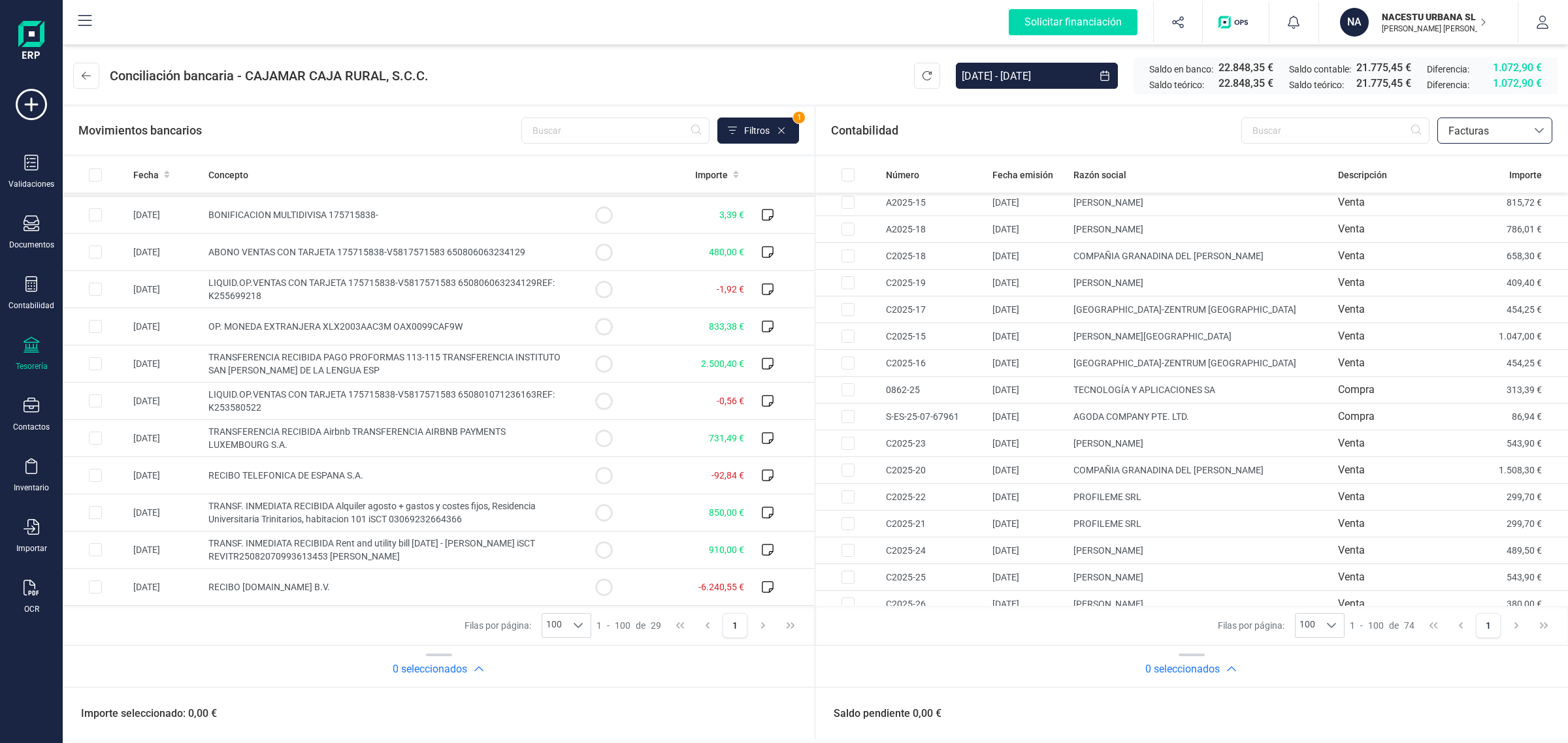
scroll to position [1578, 0]
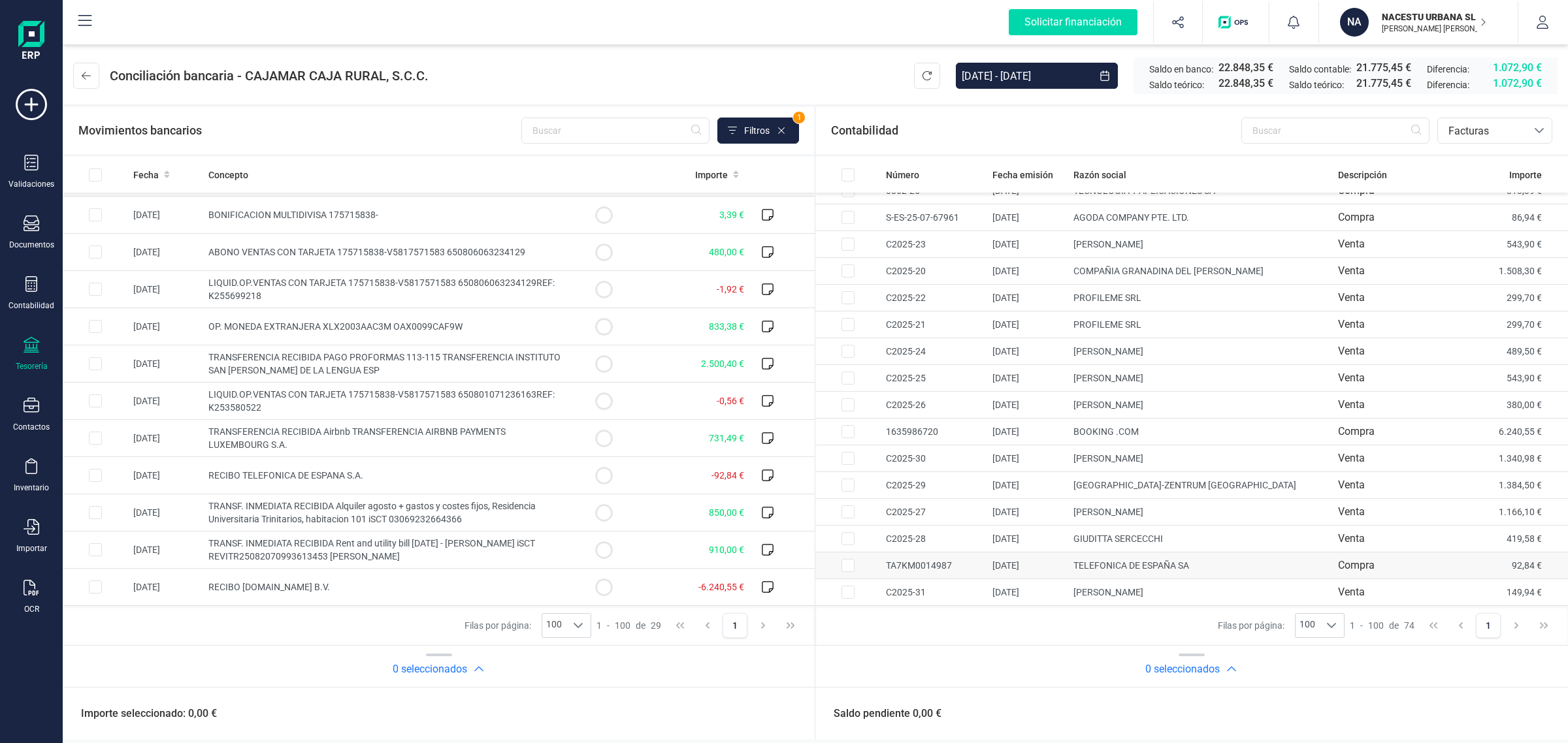
click at [1464, 568] on td "Compra" at bounding box center [1408, 566] width 151 height 27
checkbox input "true"
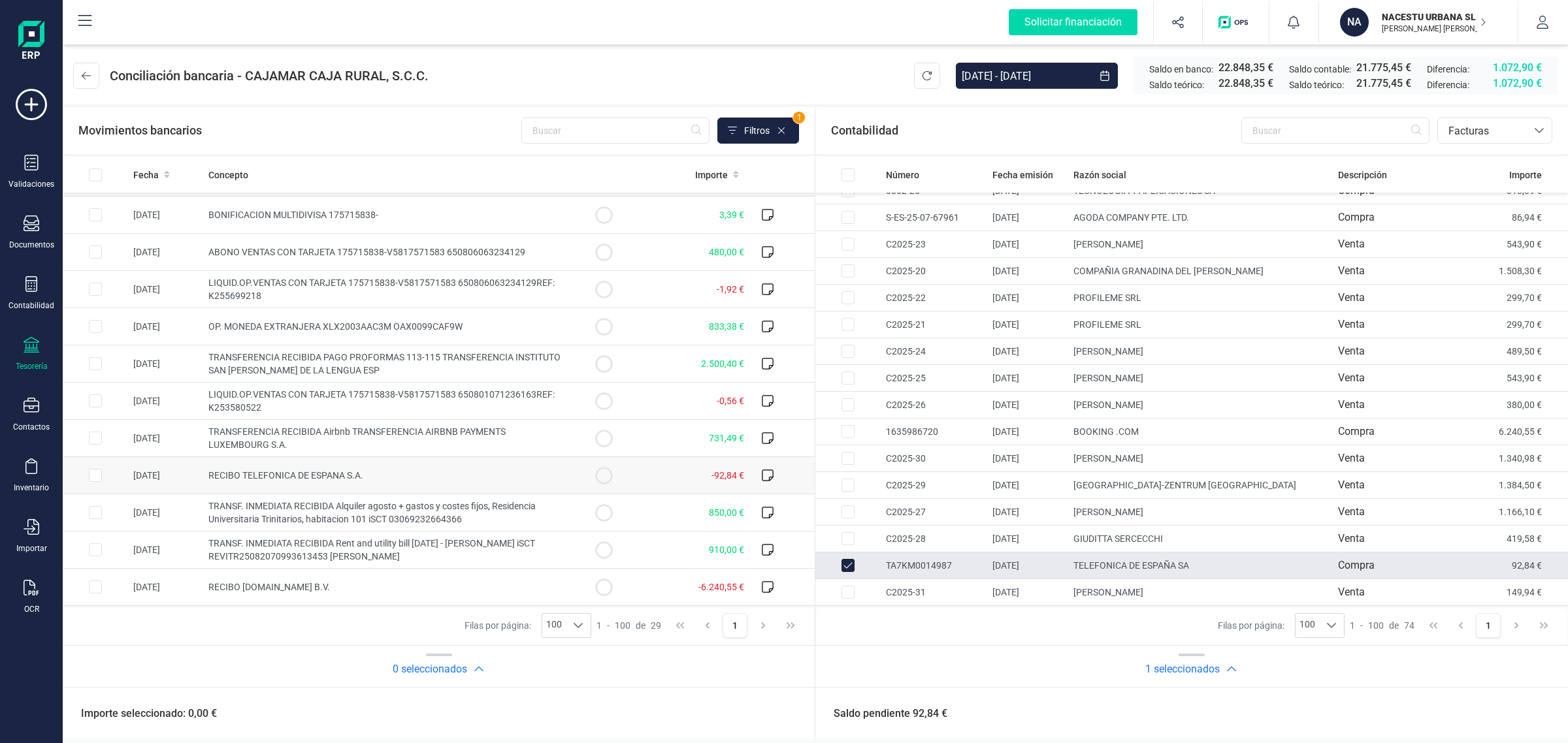
click at [644, 473] on td "-92,84 €" at bounding box center [693, 475] width 113 height 37
checkbox input "true"
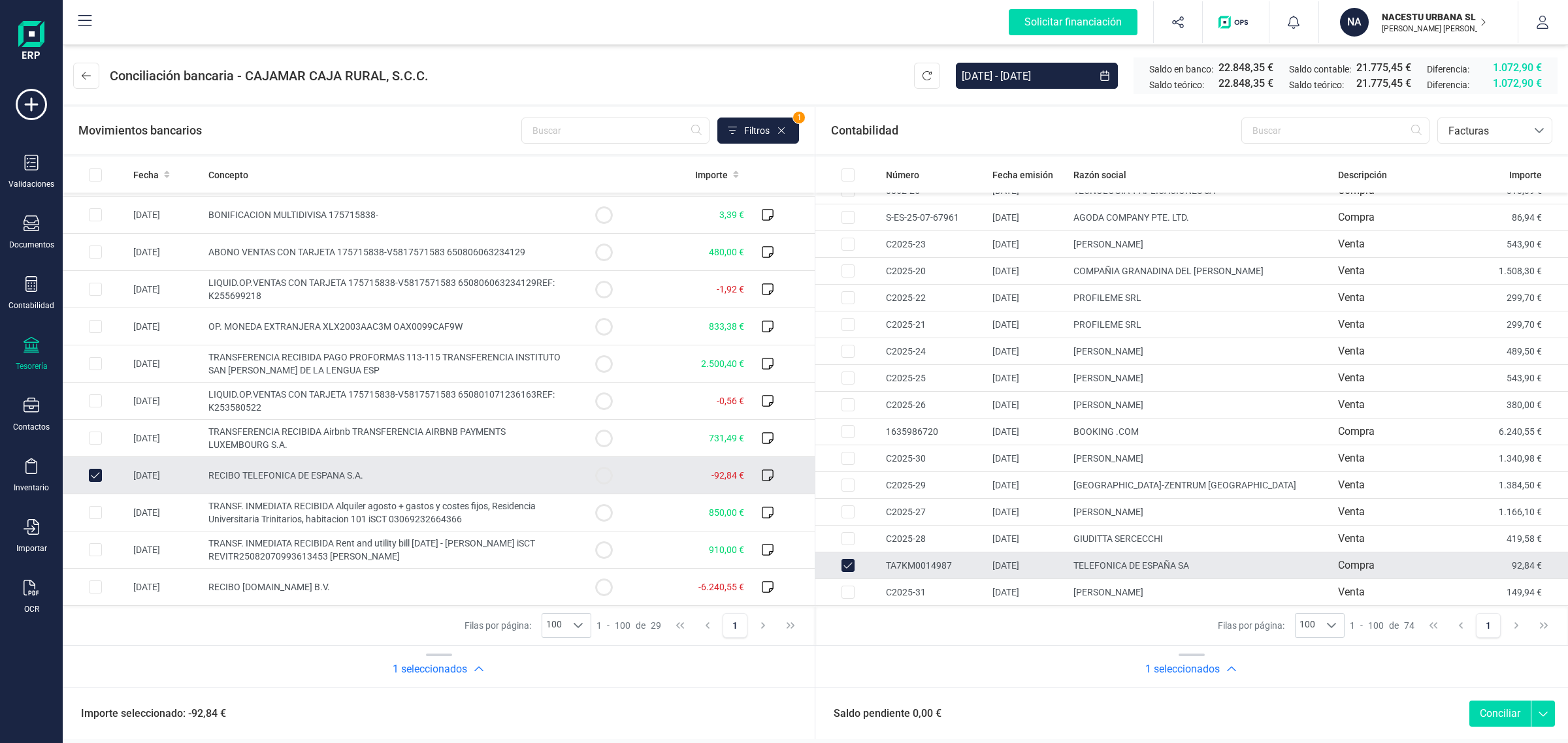
click at [1490, 707] on button "Conciliar" at bounding box center [1500, 713] width 62 height 26
checkbox input "false"
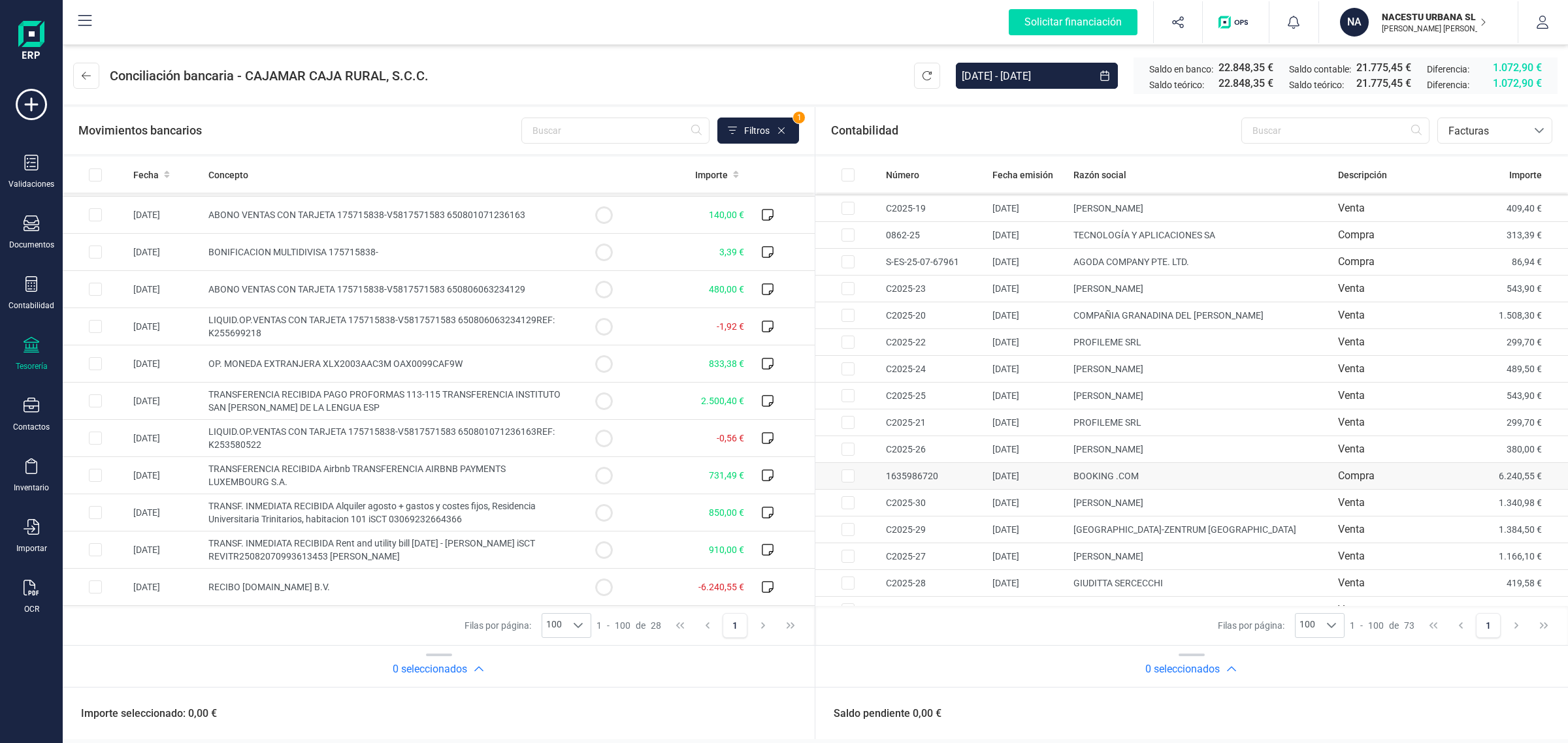
scroll to position [1551, 0]
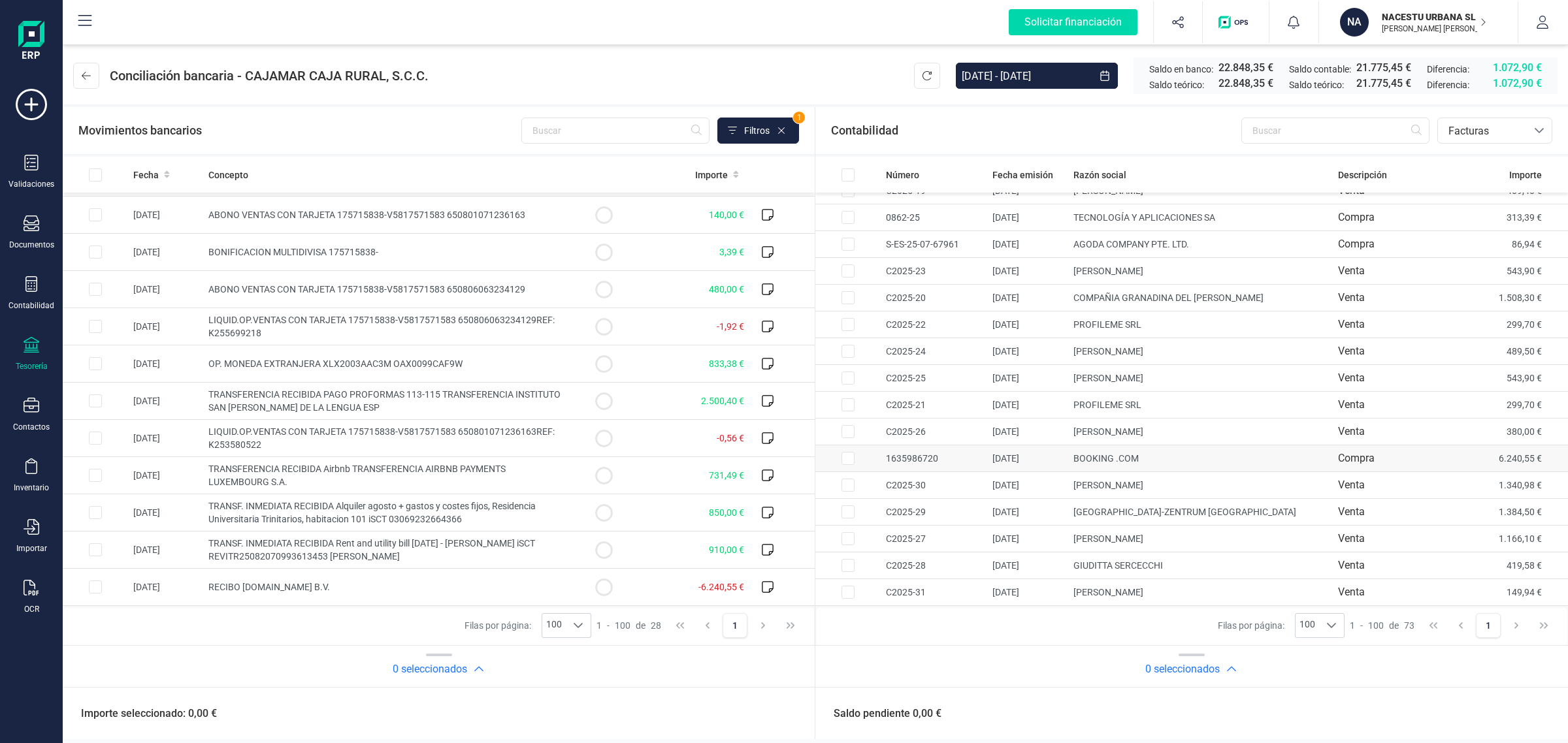
click at [1121, 454] on td "BOOKING .COM" at bounding box center [1200, 459] width 265 height 27
checkbox input "true"
click at [95, 587] on input "Row Selected 0ed78322-44ae-4db0-8e53-fe11a225e751" at bounding box center [96, 587] width 13 height 13
checkbox input "true"
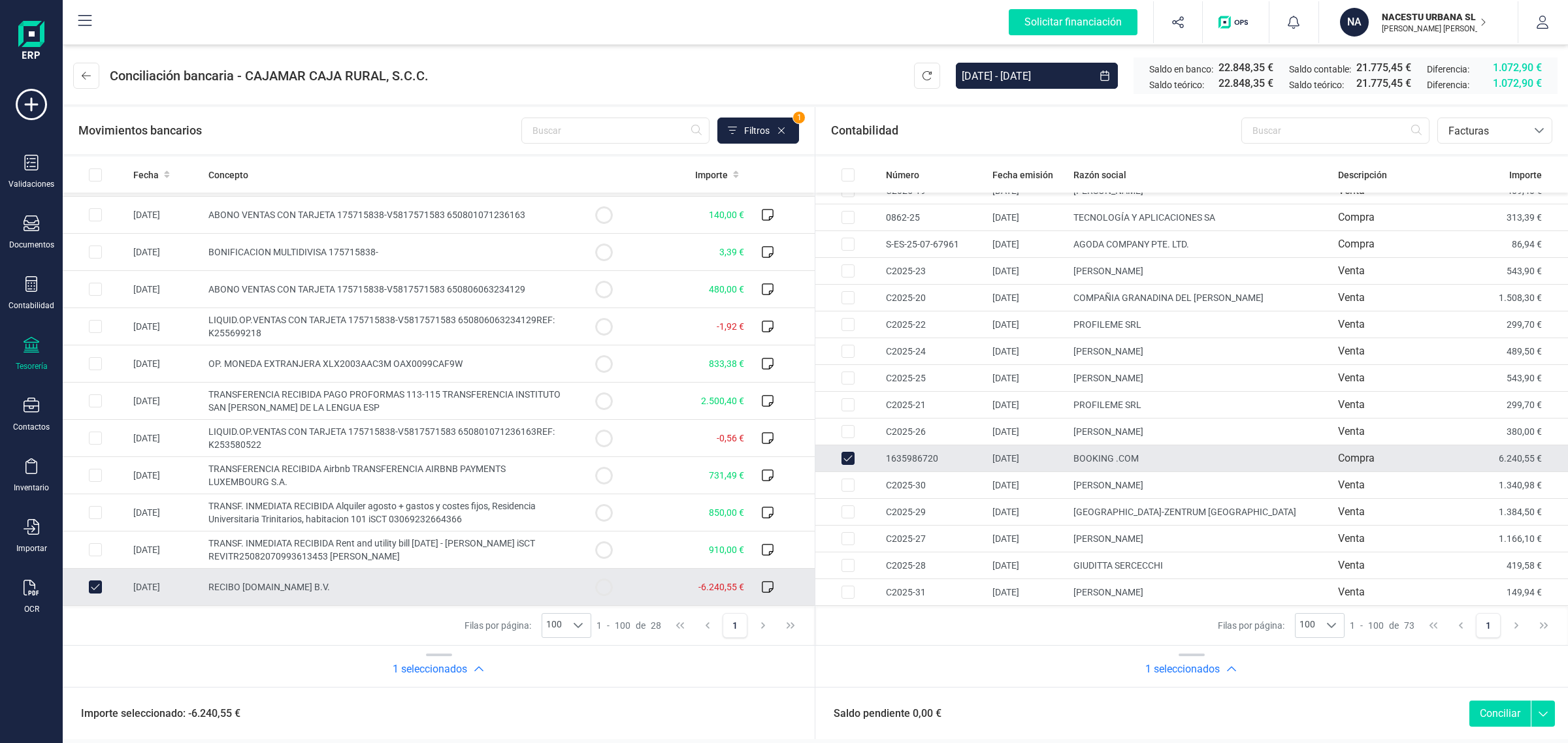
click at [1518, 712] on button "Conciliar" at bounding box center [1500, 713] width 62 height 26
checkbox input "false"
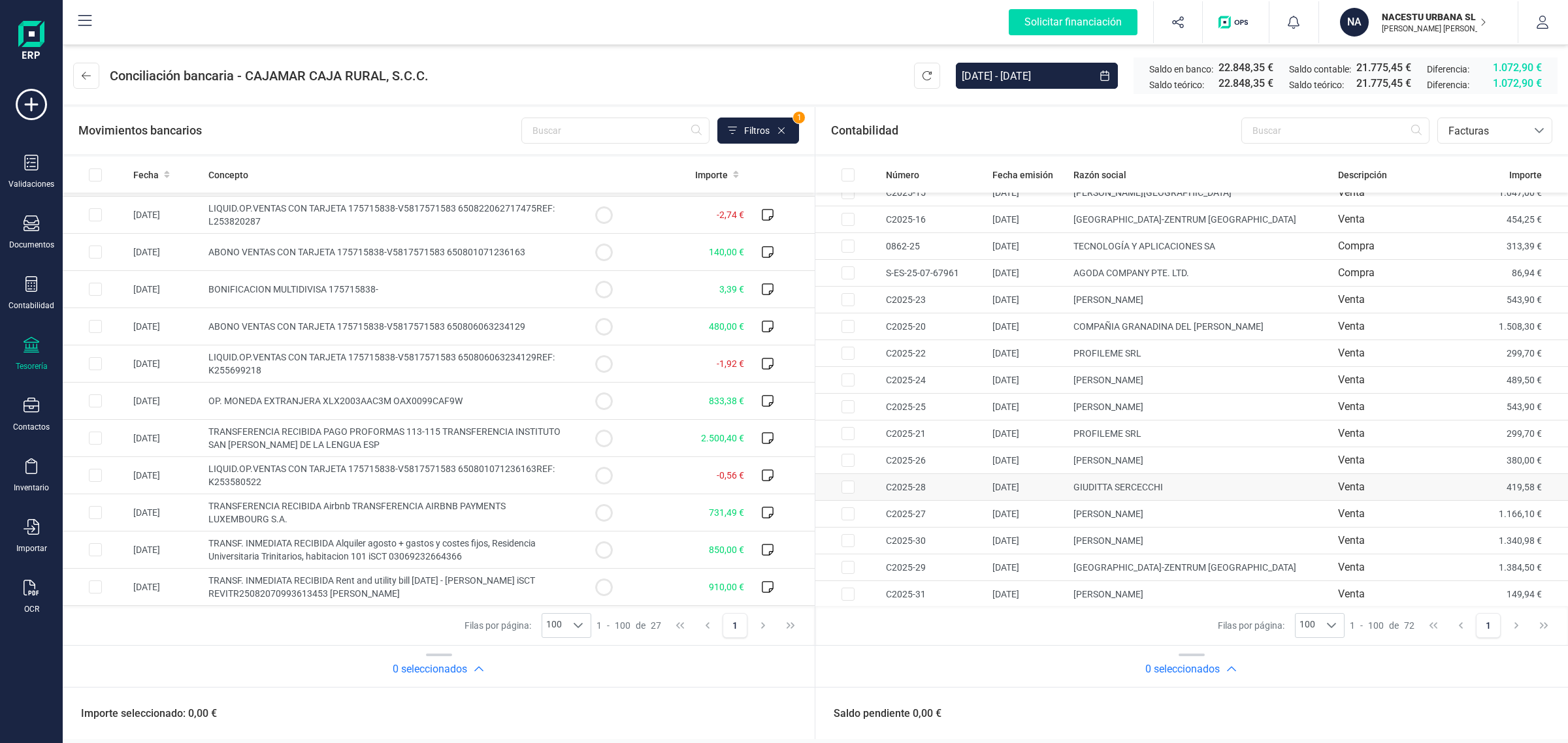
scroll to position [1524, 0]
click at [1144, 397] on td "FELICIA DI PILLA" at bounding box center [1200, 405] width 265 height 27
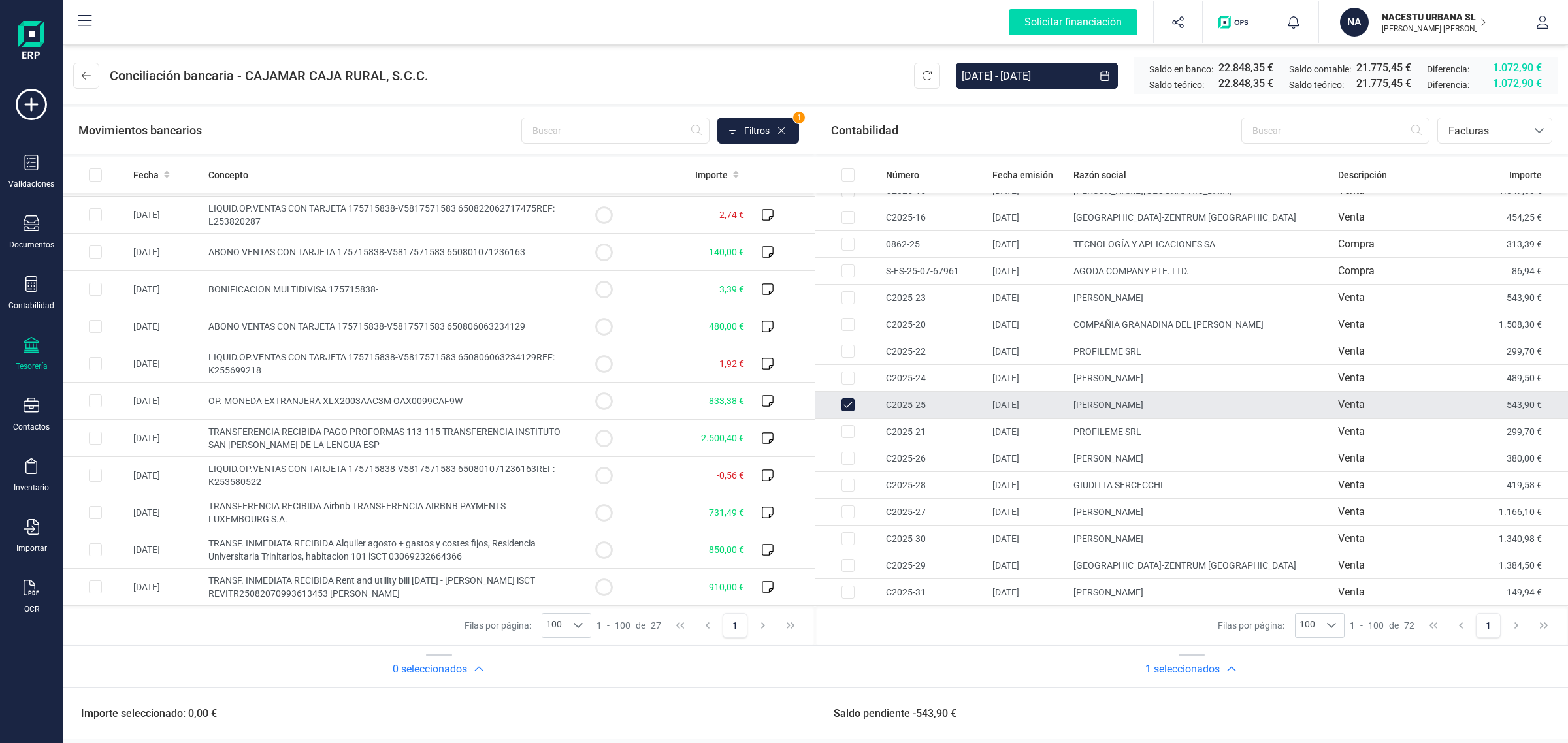
click at [846, 402] on input "Row Unselected c7b2630e-6f6d-45f5-a261-82138ad93e29" at bounding box center [848, 405] width 13 height 13
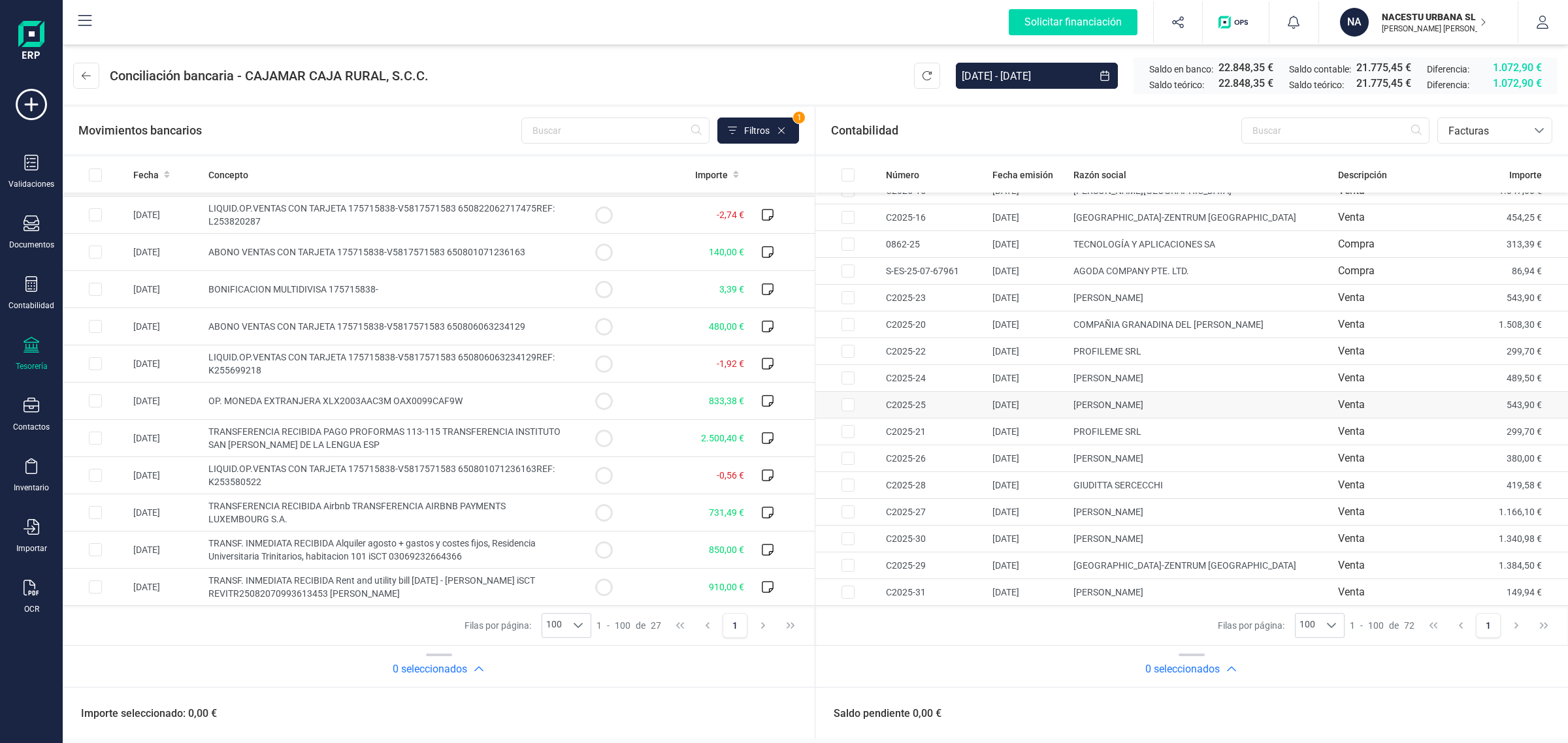
click at [1460, 400] on td "Venta" at bounding box center [1408, 405] width 151 height 27
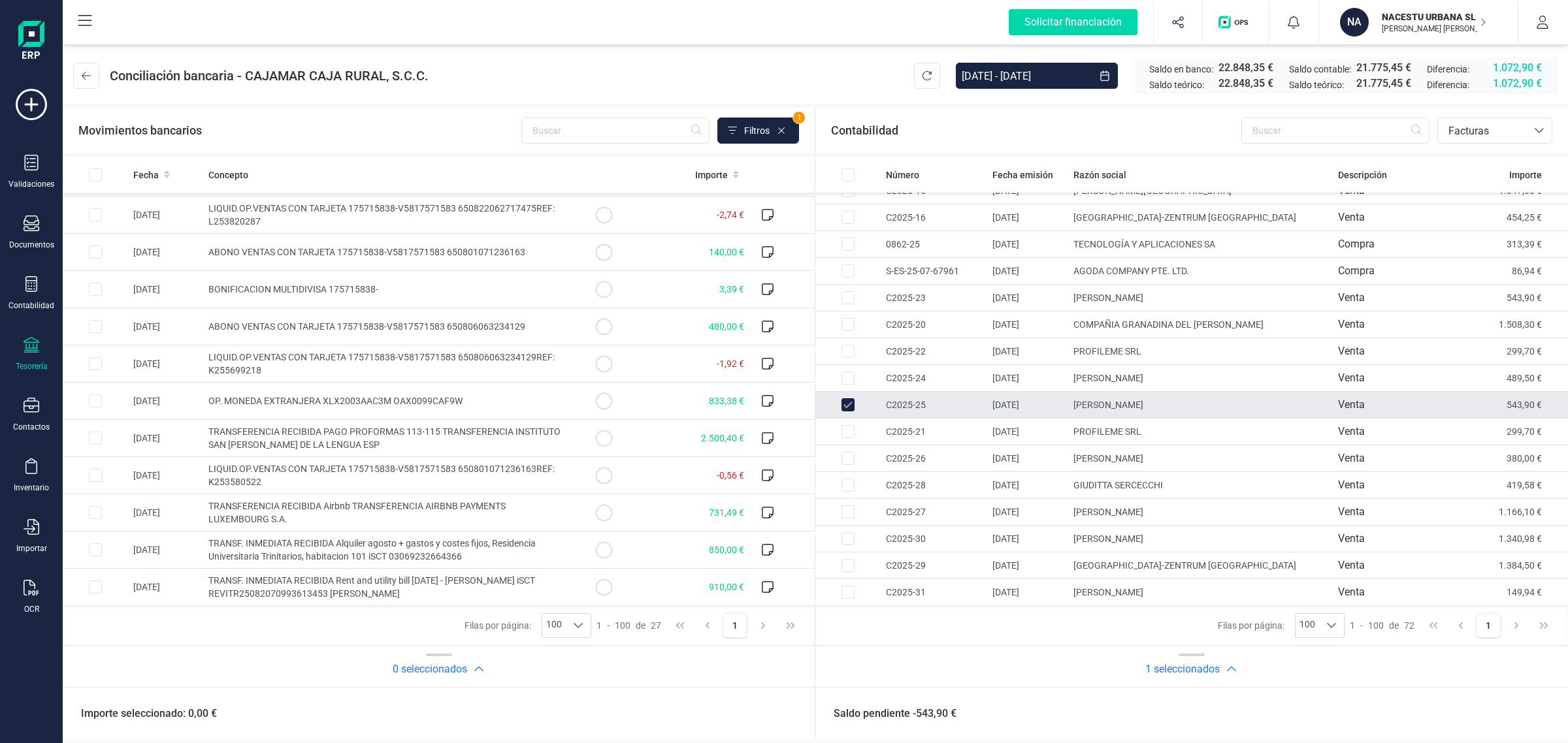
click at [1460, 400] on td "Venta" at bounding box center [1408, 405] width 151 height 27
checkbox input "false"
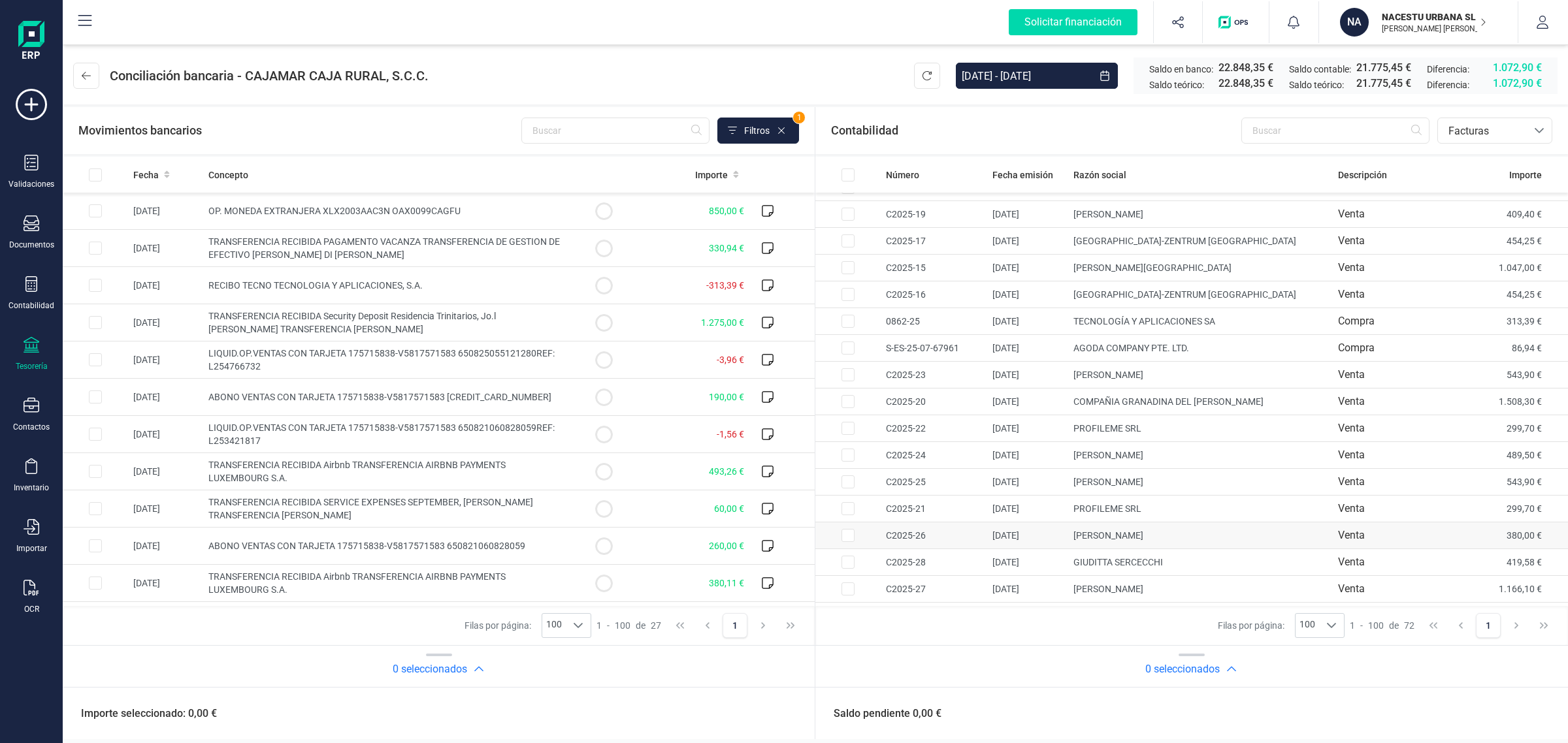
scroll to position [1360, 0]
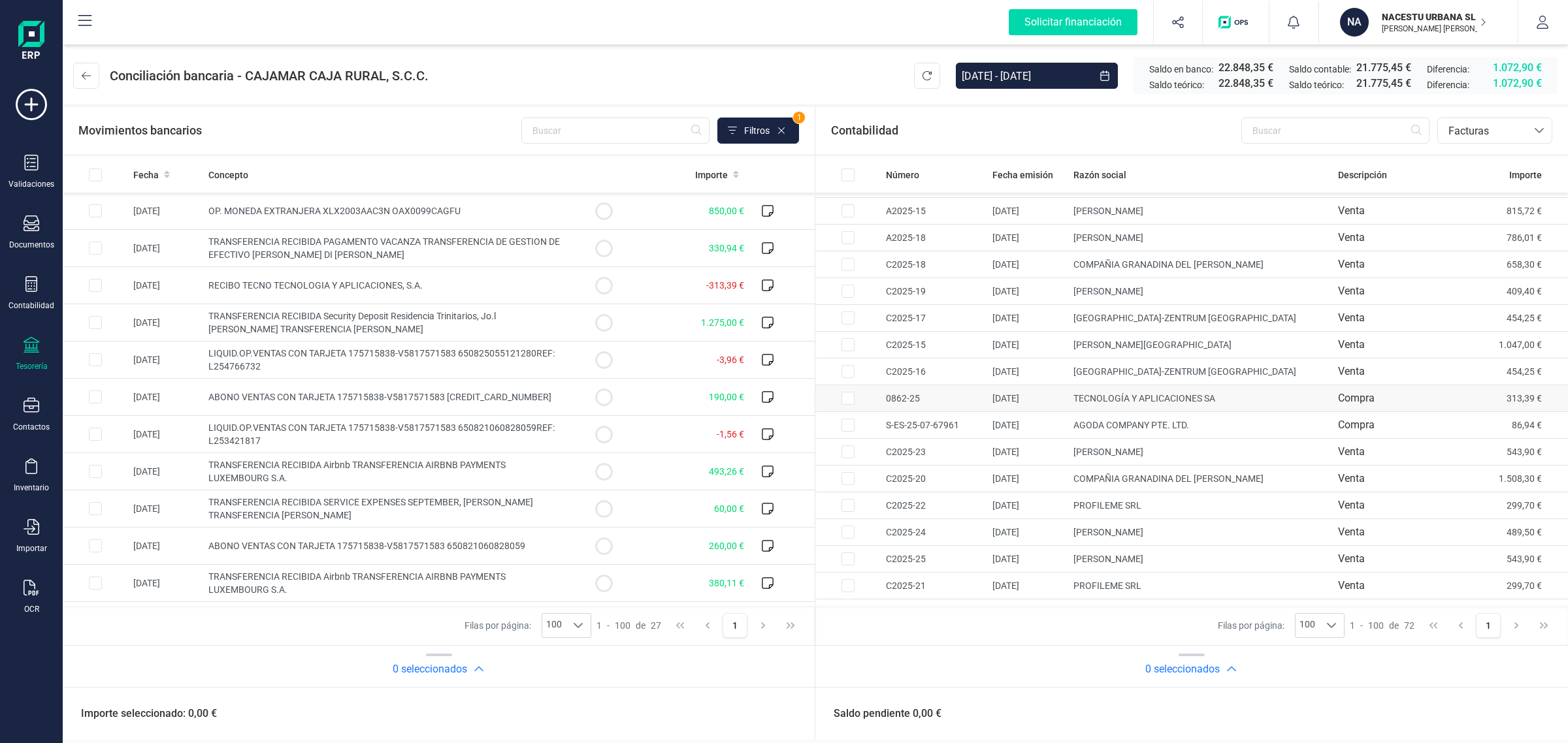
click at [1222, 403] on td "TECNOLOGÍA Y APLICACIONES SA" at bounding box center [1200, 399] width 265 height 27
checkbox input "true"
click at [636, 277] on td "-313,39 €" at bounding box center [693, 285] width 113 height 37
checkbox input "true"
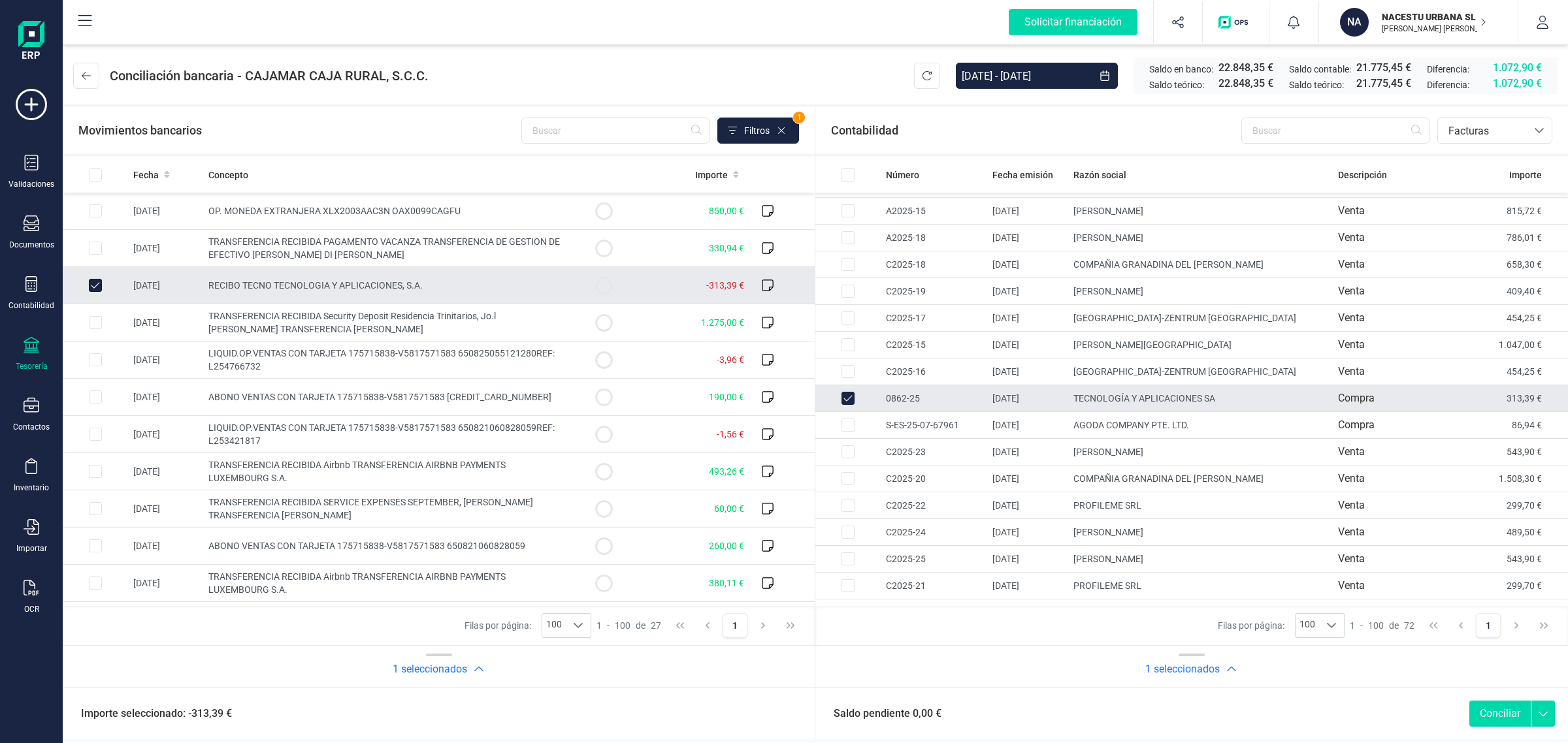
click at [1497, 707] on button "Conciliar" at bounding box center [1500, 713] width 62 height 26
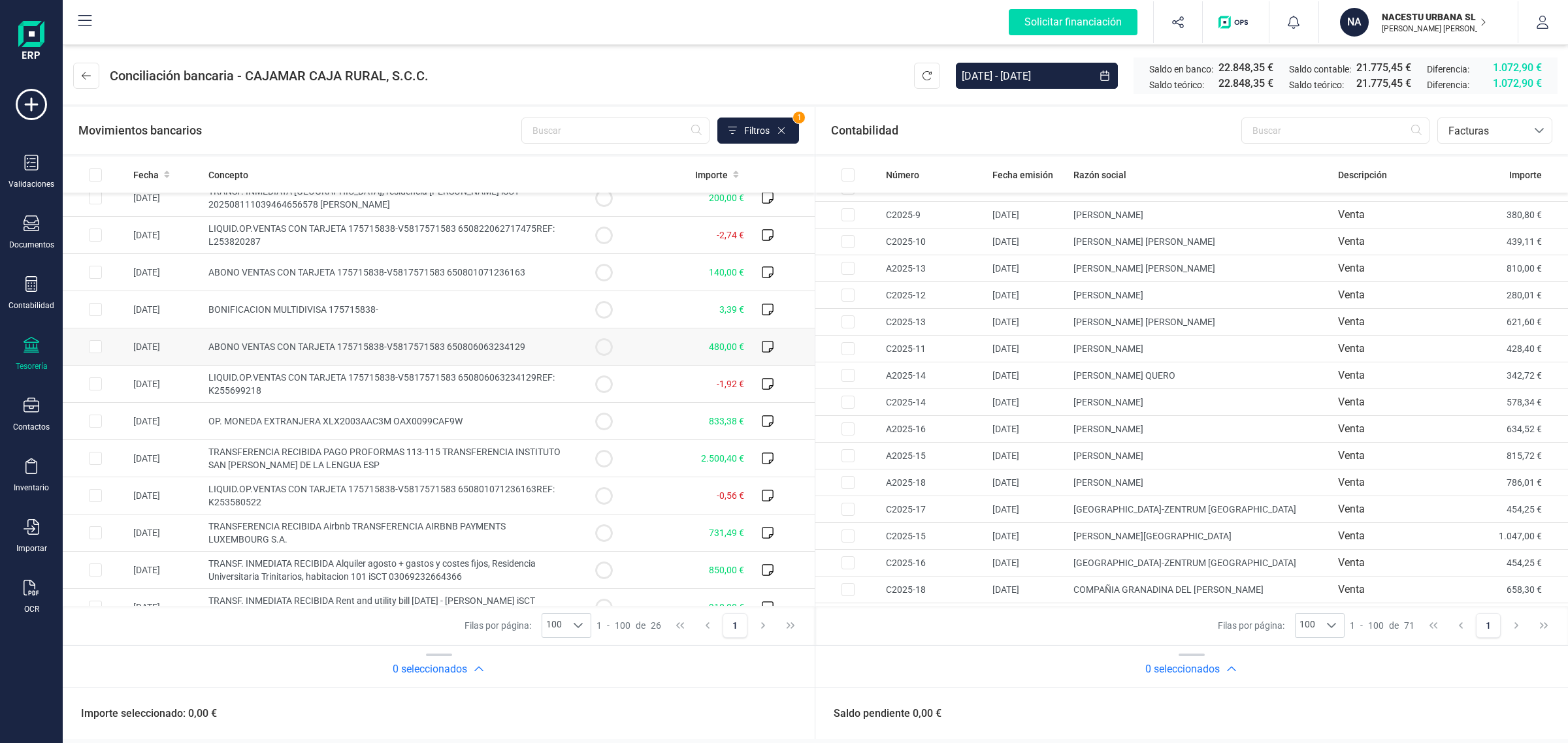
scroll to position [557, 0]
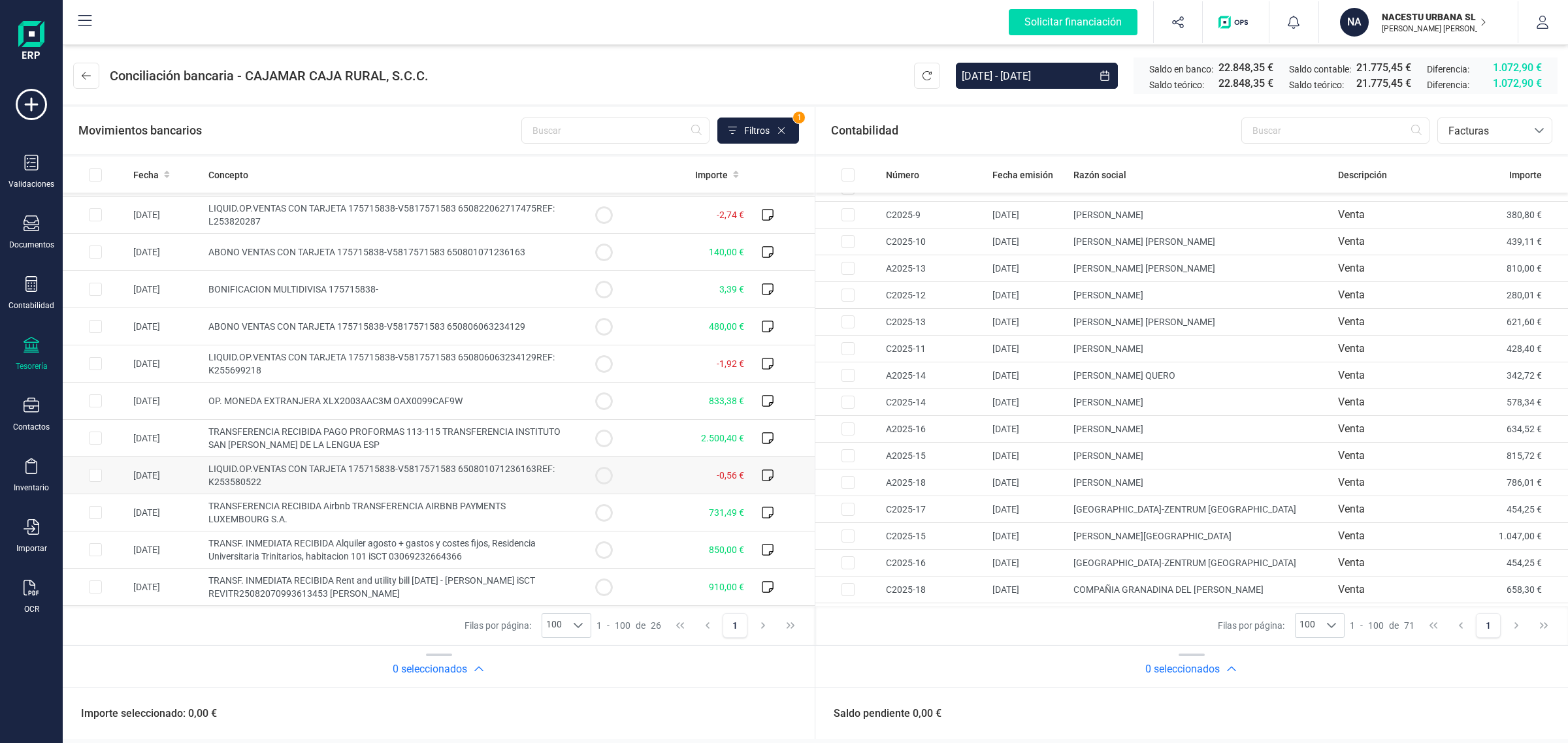
click at [686, 475] on td "-0,56 €" at bounding box center [693, 475] width 113 height 37
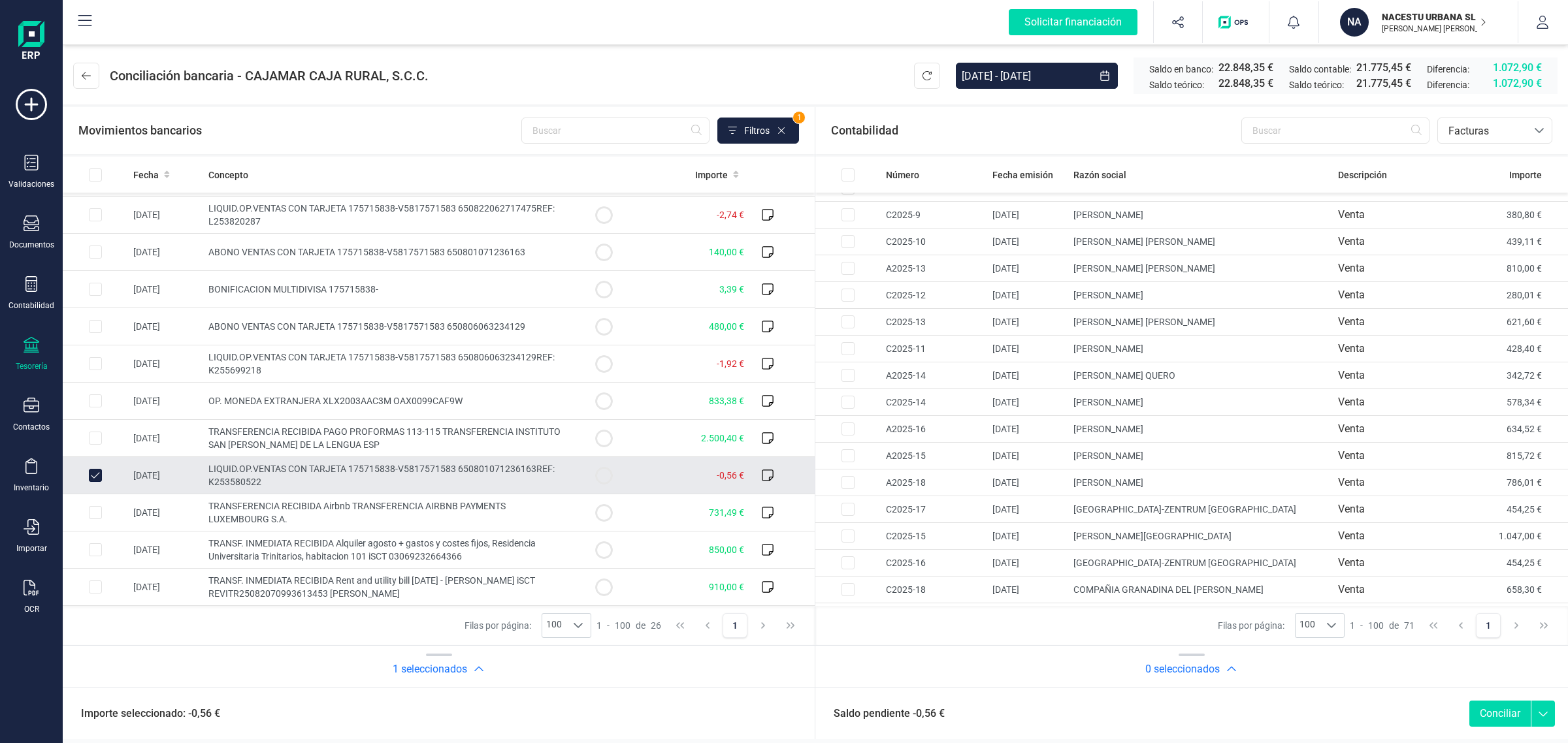
click at [686, 475] on td "-0,56 €" at bounding box center [693, 475] width 113 height 37
checkbox input "false"
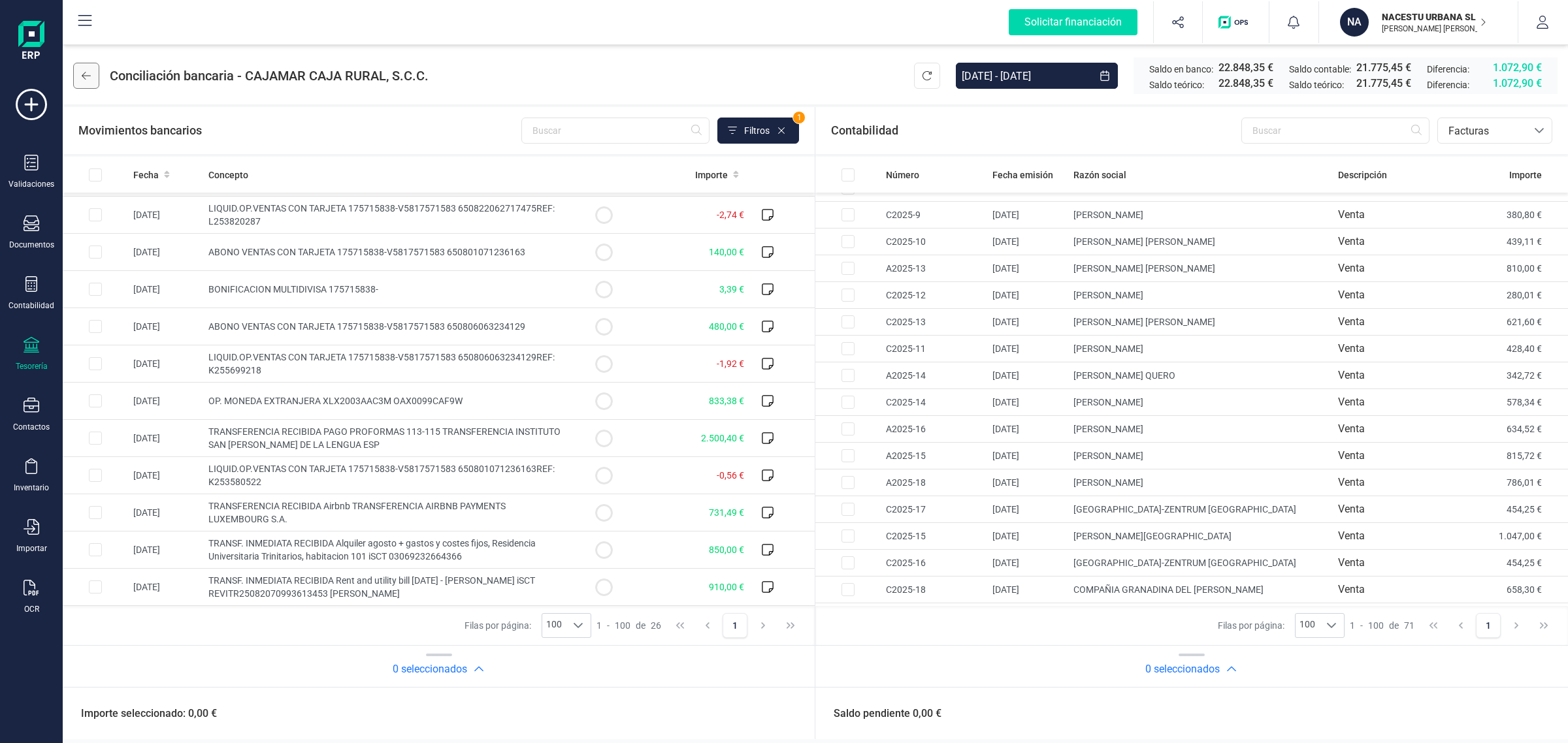
click at [86, 67] on button at bounding box center [86, 76] width 26 height 26
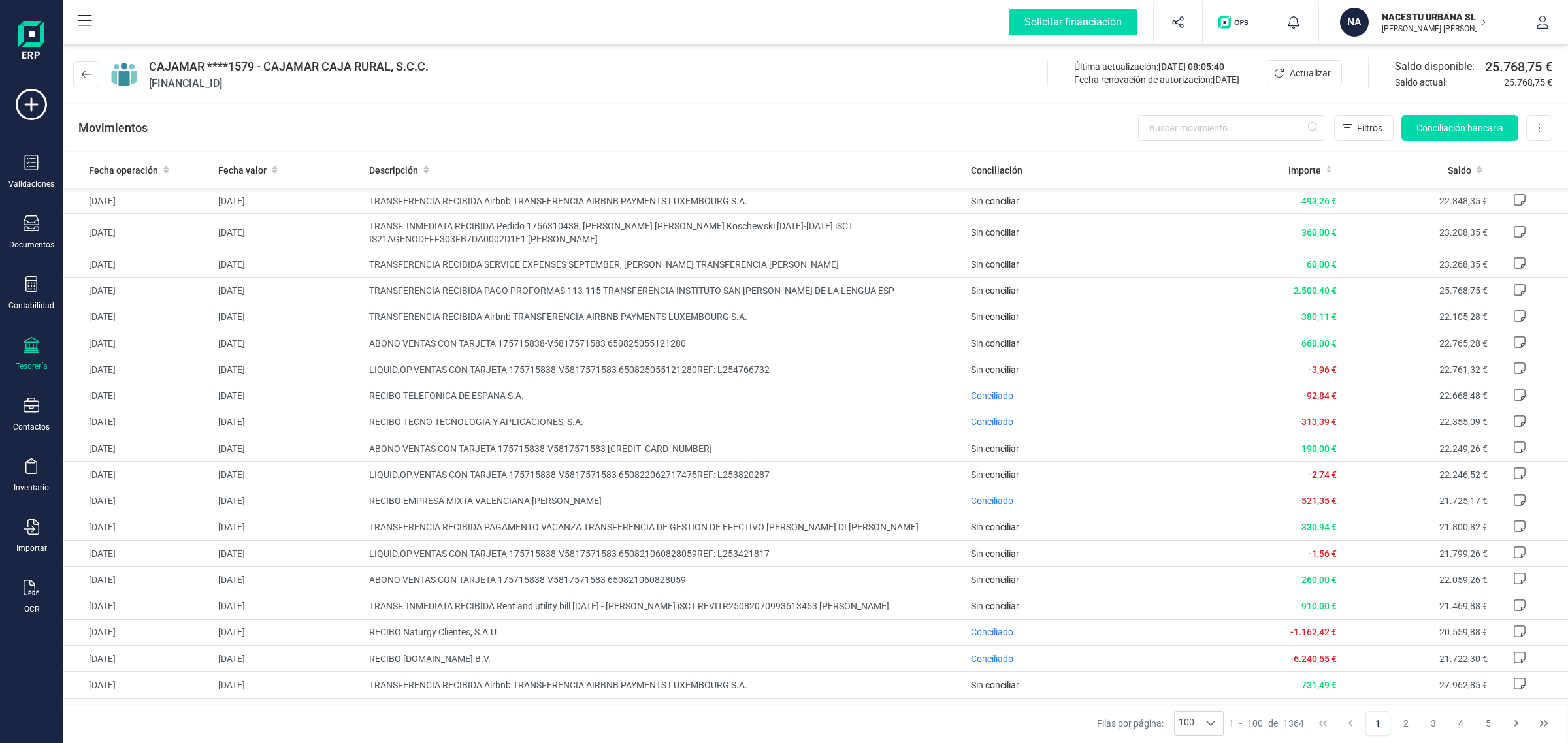
click at [30, 353] on div at bounding box center [31, 346] width 16 height 19
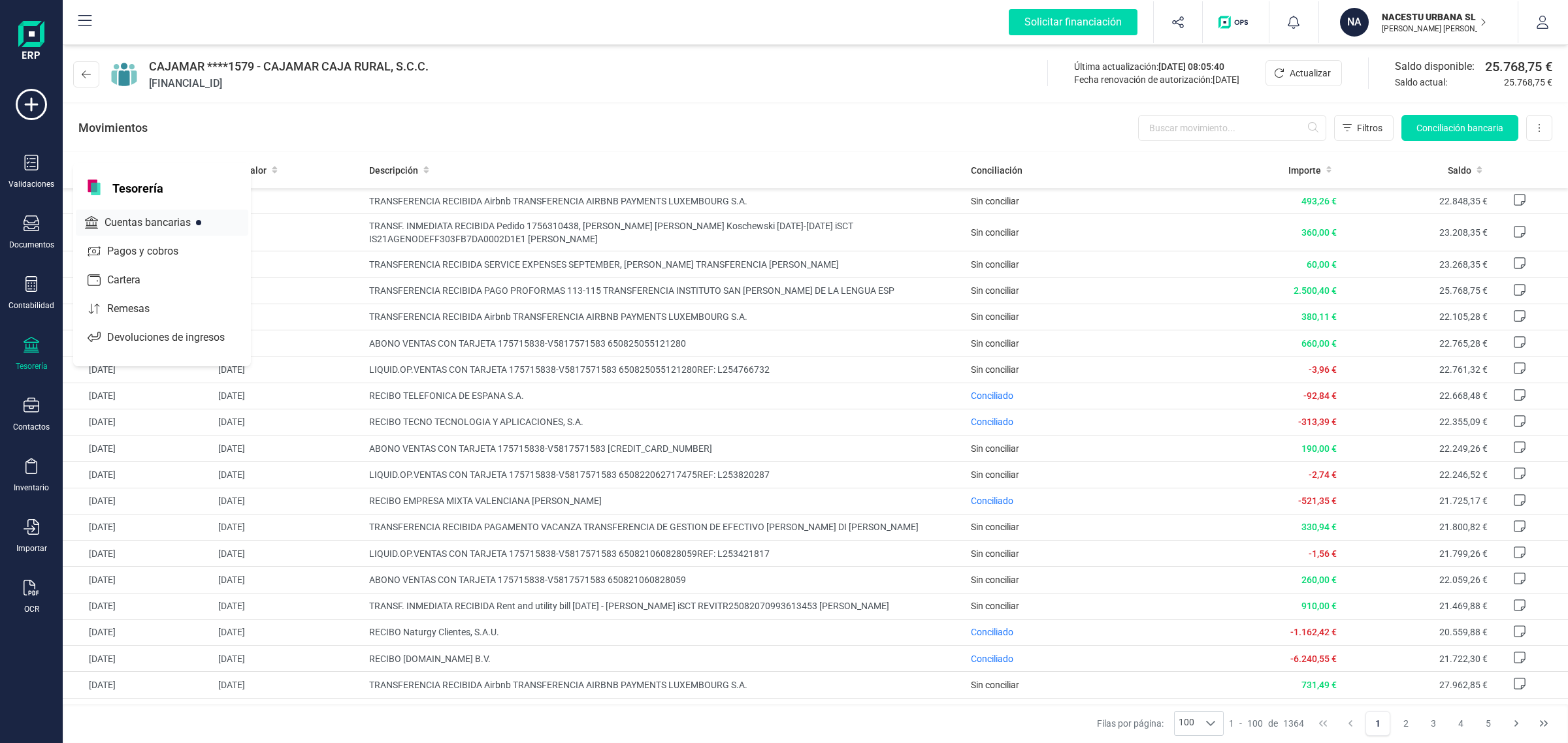
click at [148, 211] on div "Cuentas bancarias" at bounding box center [162, 222] width 172 height 26
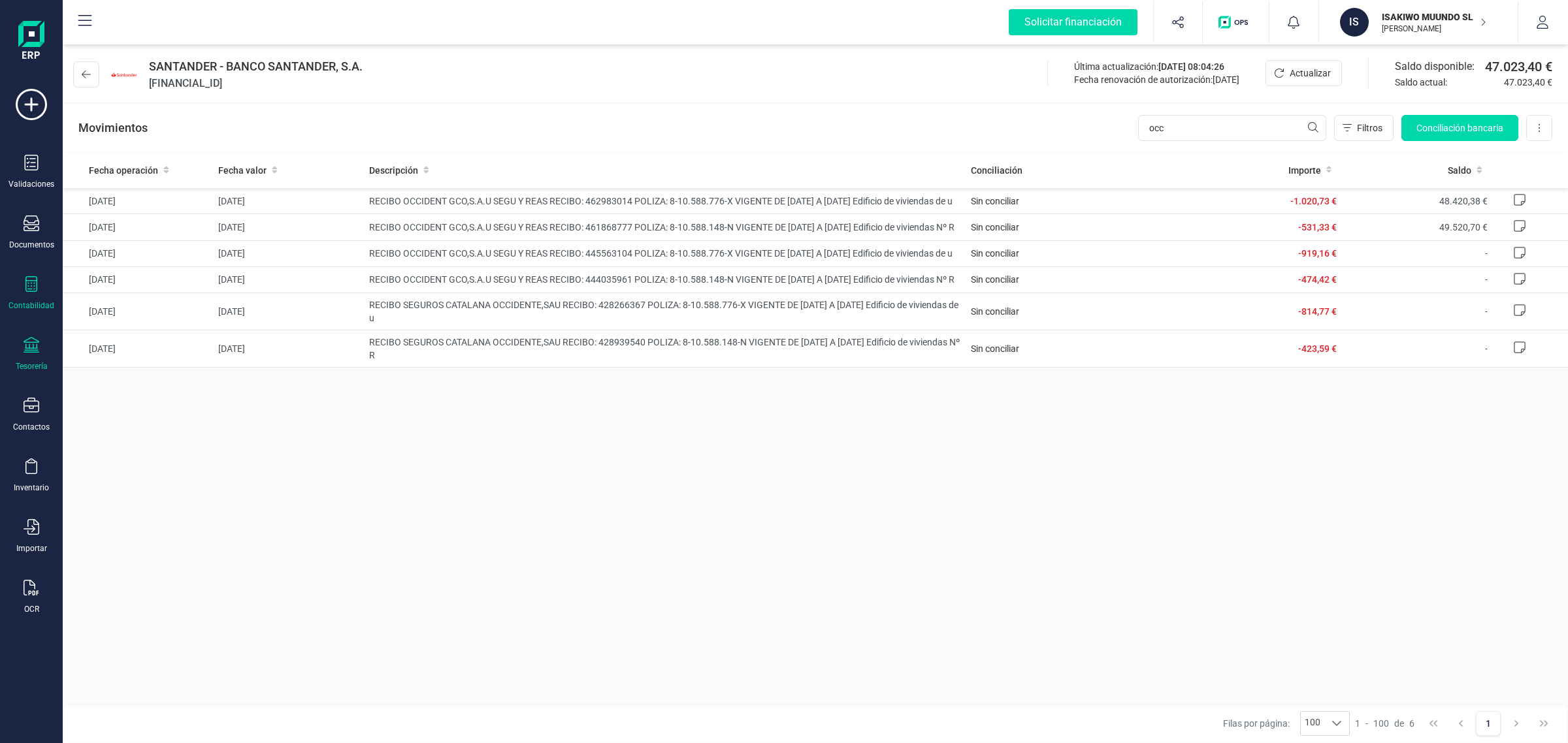
type input "occ"
click at [19, 289] on div "Contabilidad" at bounding box center [31, 294] width 52 height 35
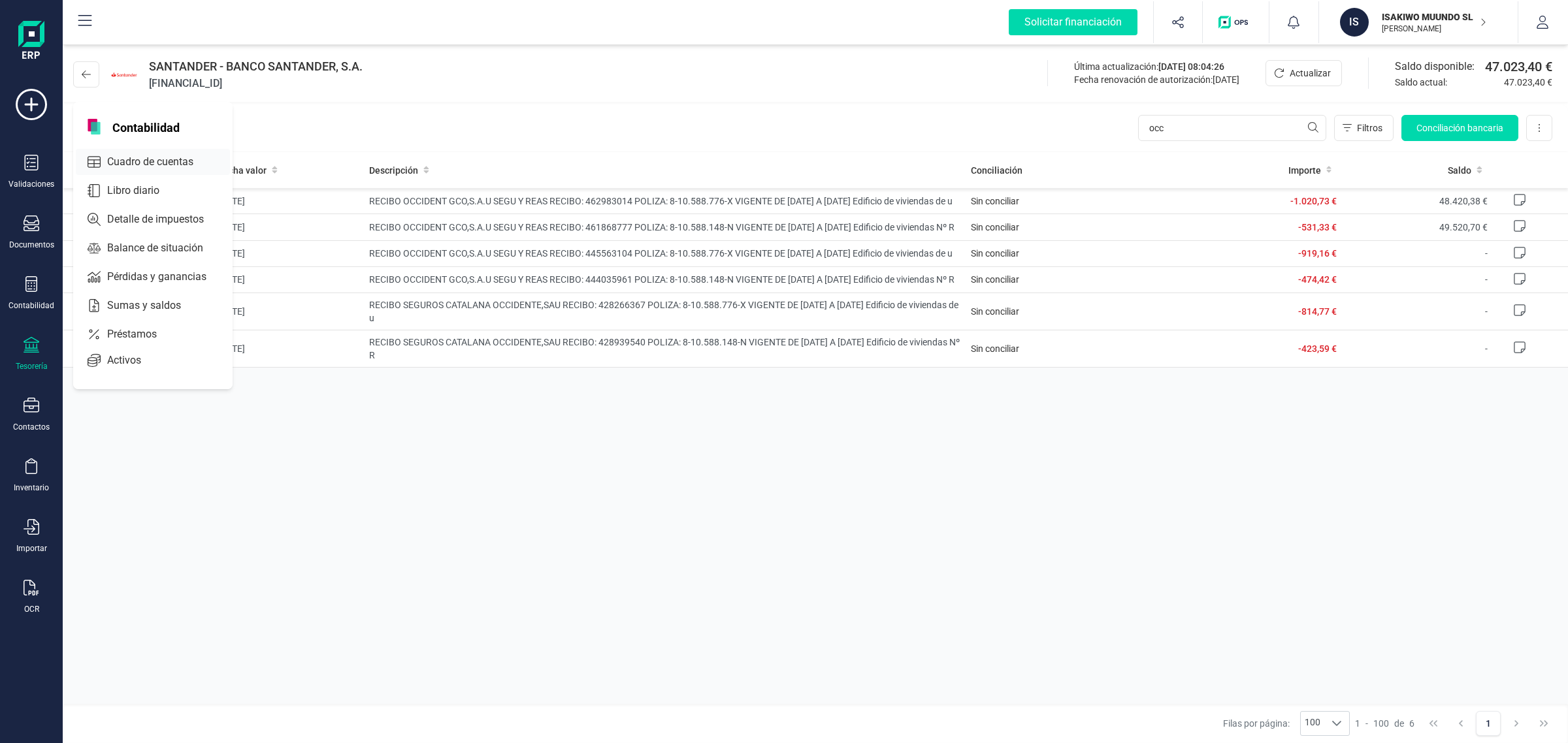
click at [171, 161] on span "Cuadro de cuentas" at bounding box center [159, 162] width 115 height 16
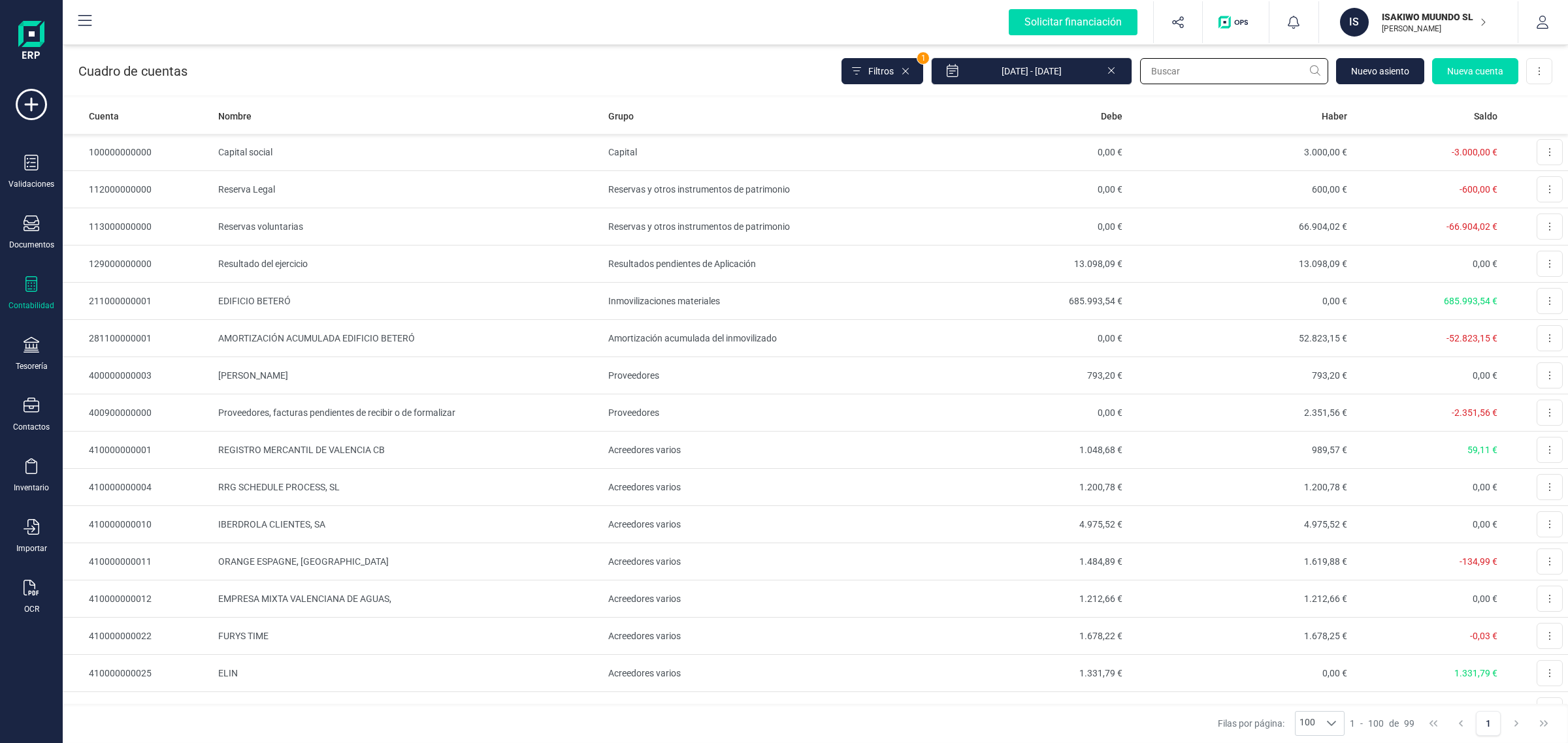
click at [1220, 75] on input "text" at bounding box center [1234, 70] width 188 height 26
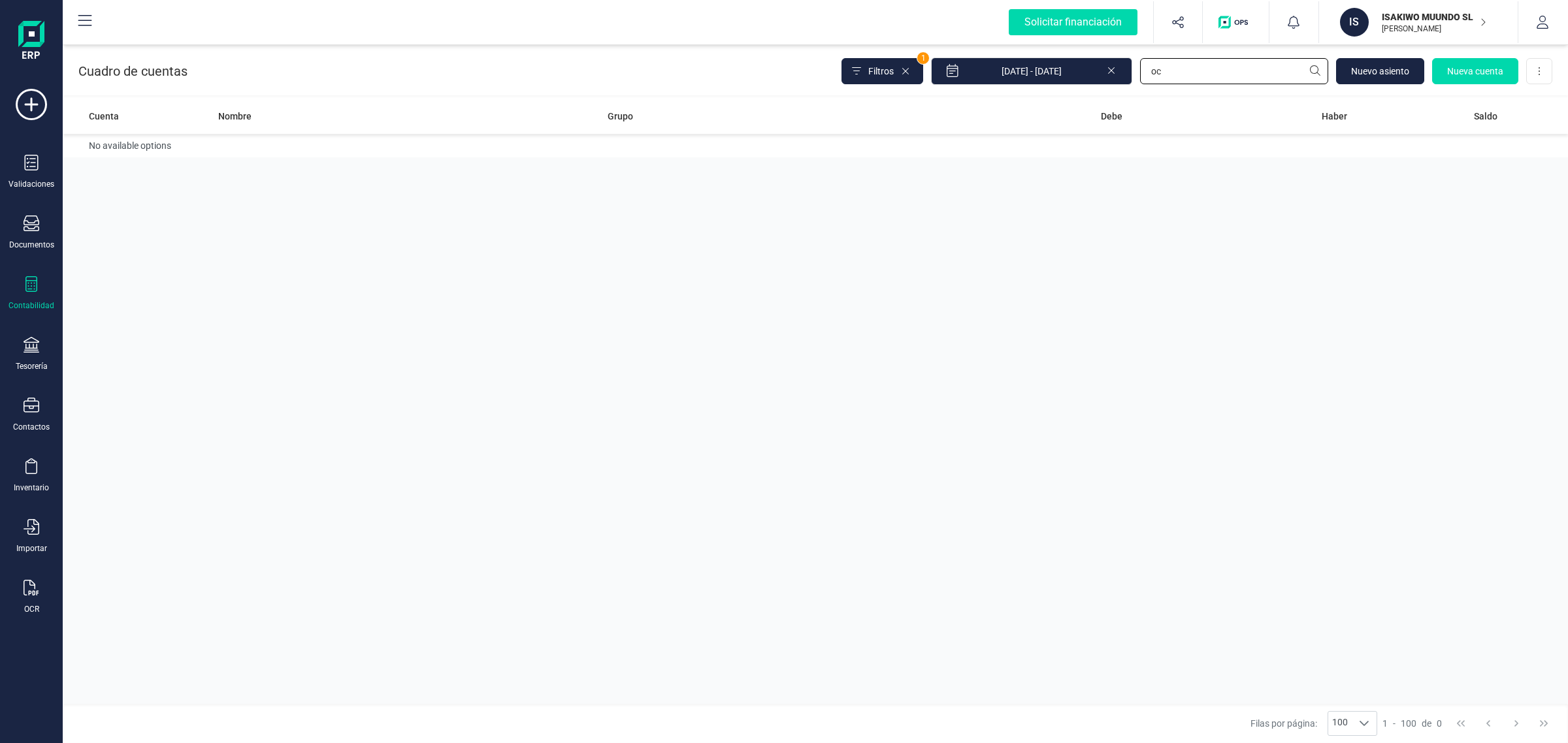
type input "o"
type input "c"
type input "s"
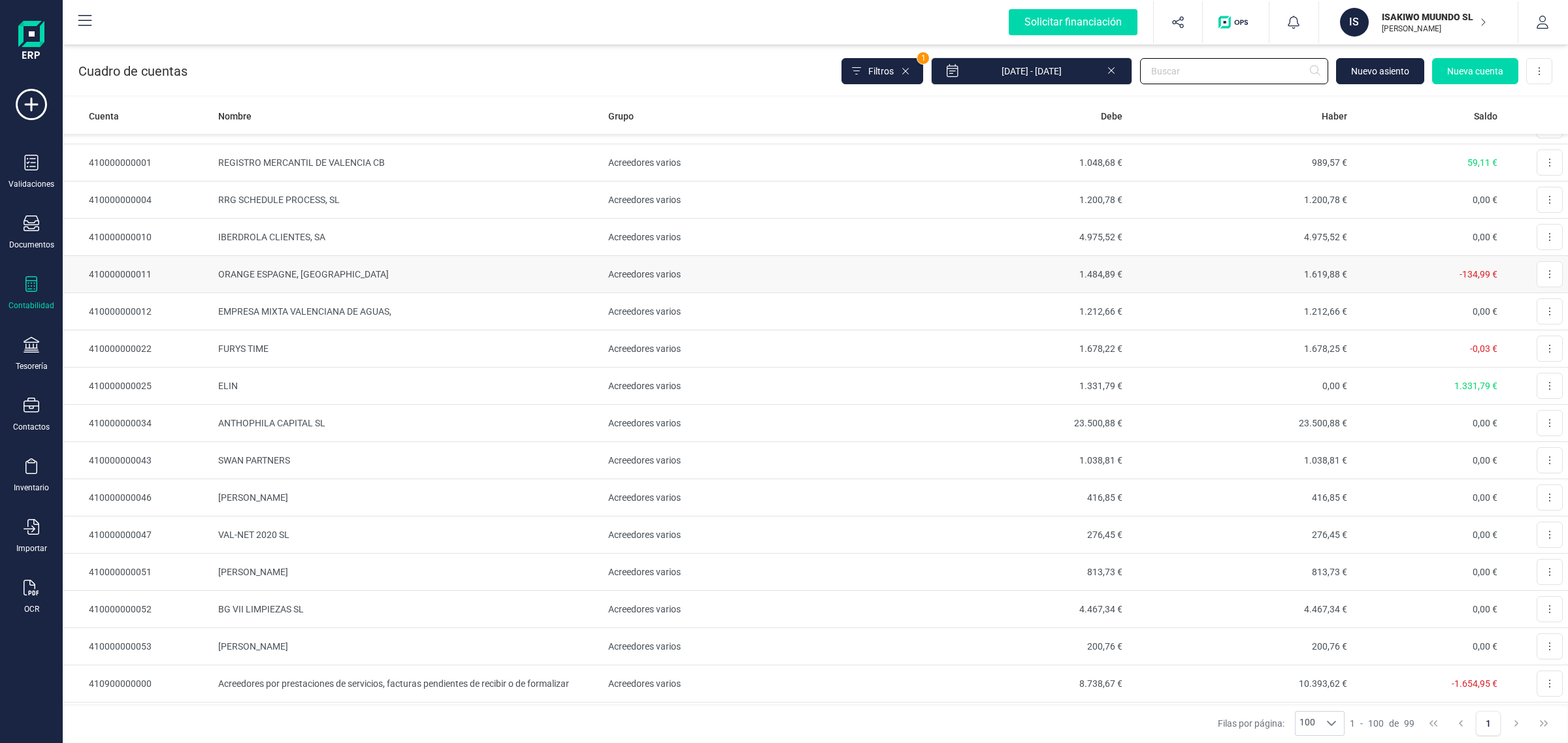
scroll to position [326, 0]
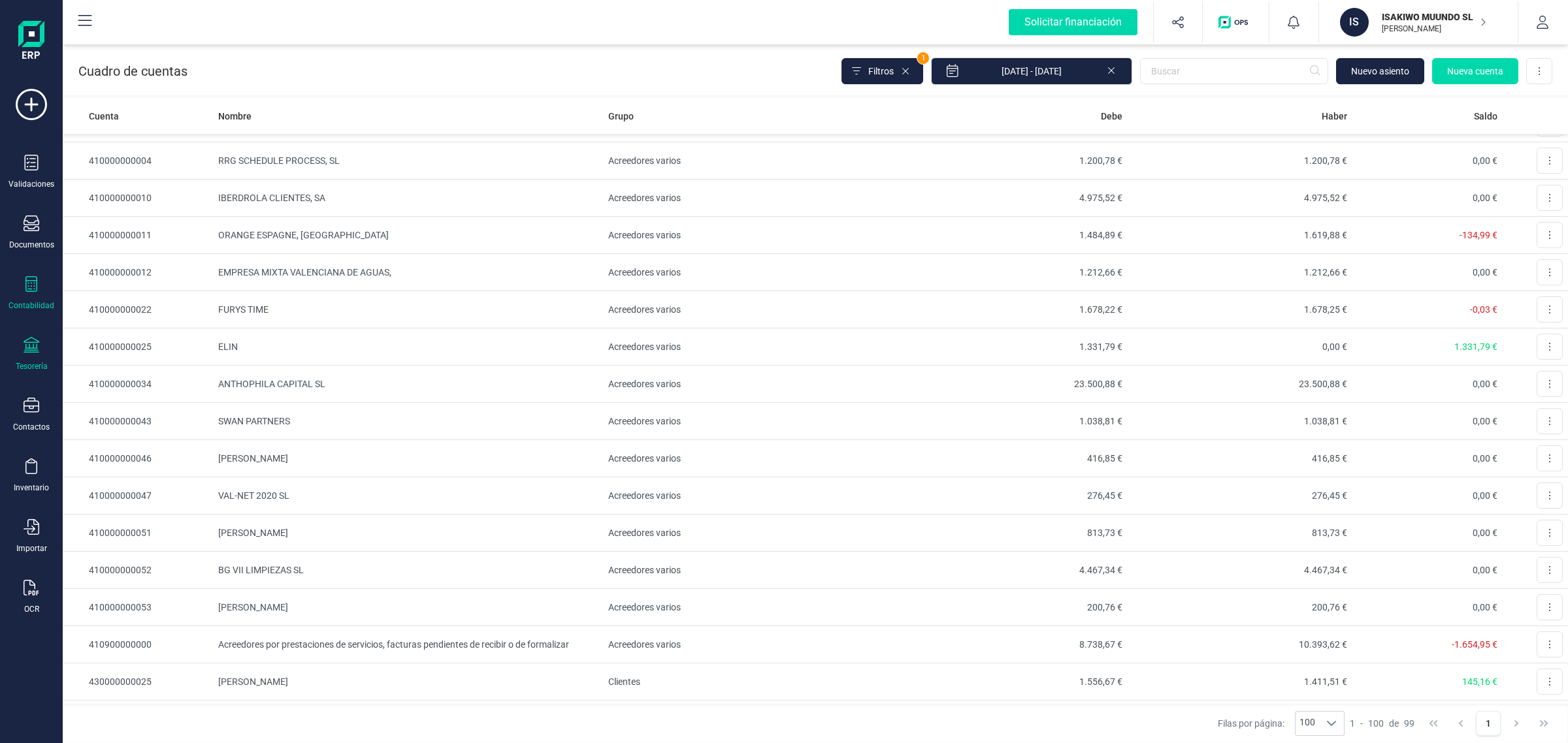
click at [24, 351] on div at bounding box center [31, 346] width 16 height 19
click at [139, 230] on div "Cuentas bancarias" at bounding box center [162, 222] width 172 height 26
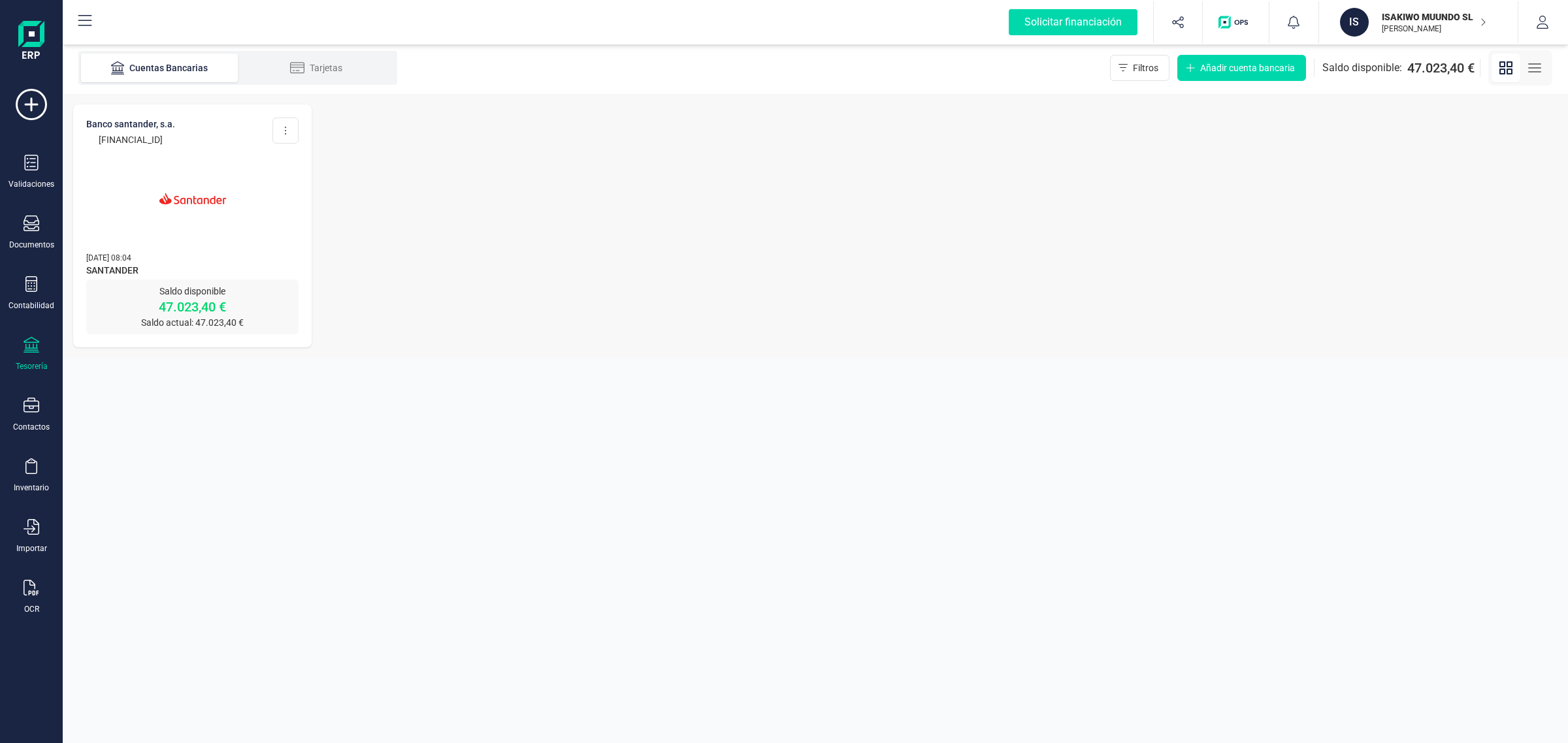
click at [157, 222] on img at bounding box center [193, 199] width 110 height 110
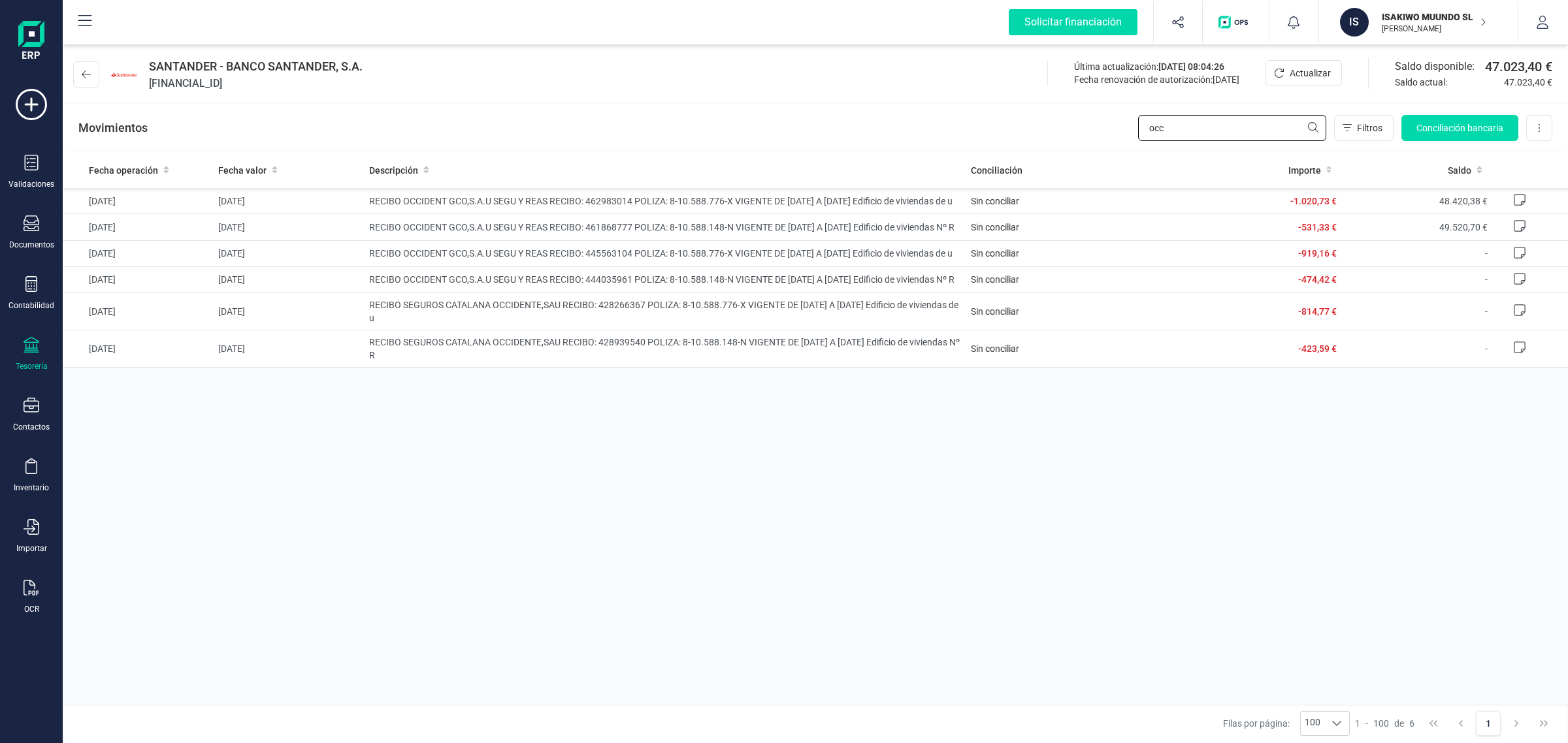
drag, startPoint x: 1227, startPoint y: 124, endPoint x: 1033, endPoint y: 137, distance: 194.4
click at [1034, 132] on div "Movimientos occ Filtros Conciliación bancaria Descargar Excel Eliminar cuenta" at bounding box center [815, 128] width 1505 height 47
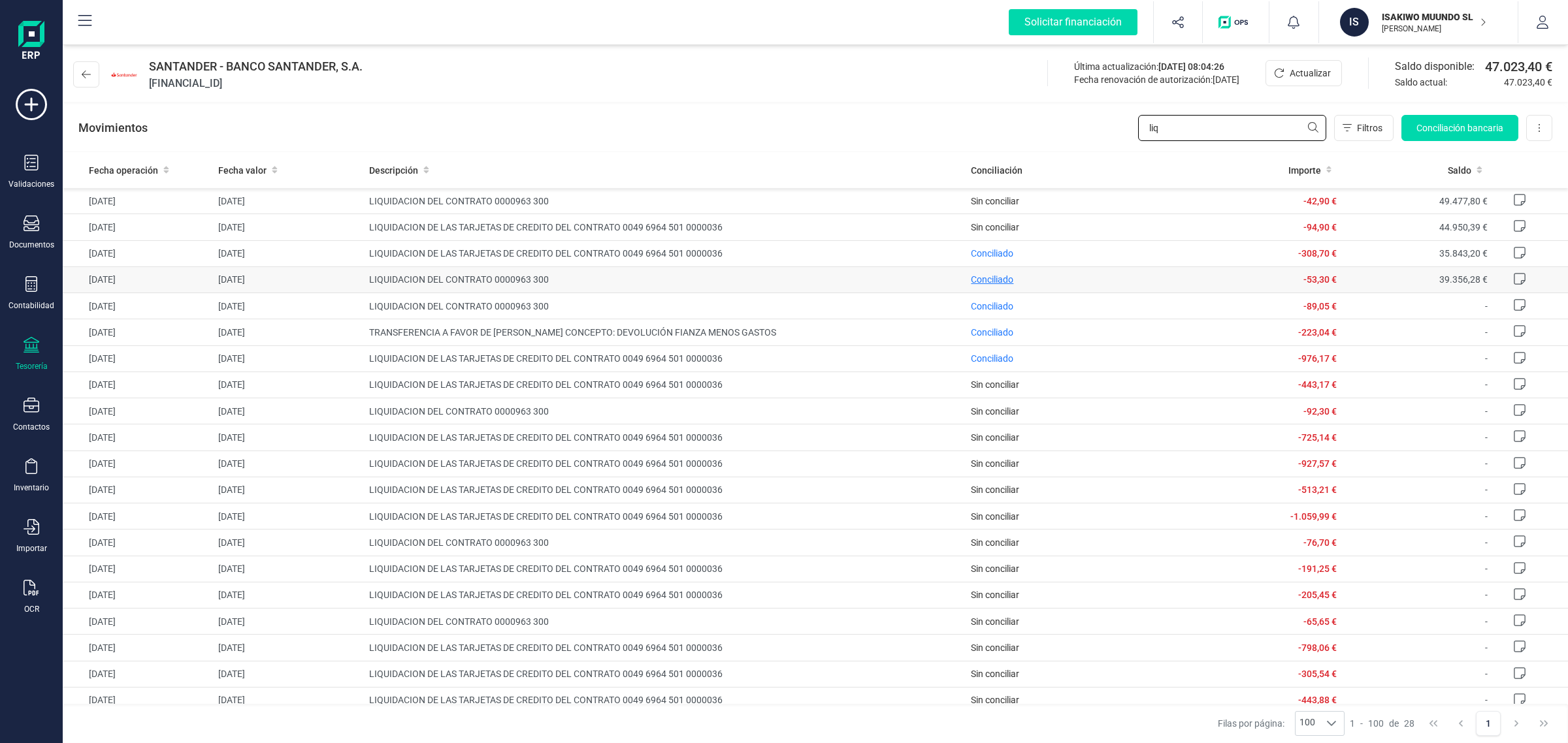
type input "liq"
click at [988, 277] on span "Conciliado" at bounding box center [992, 280] width 42 height 10
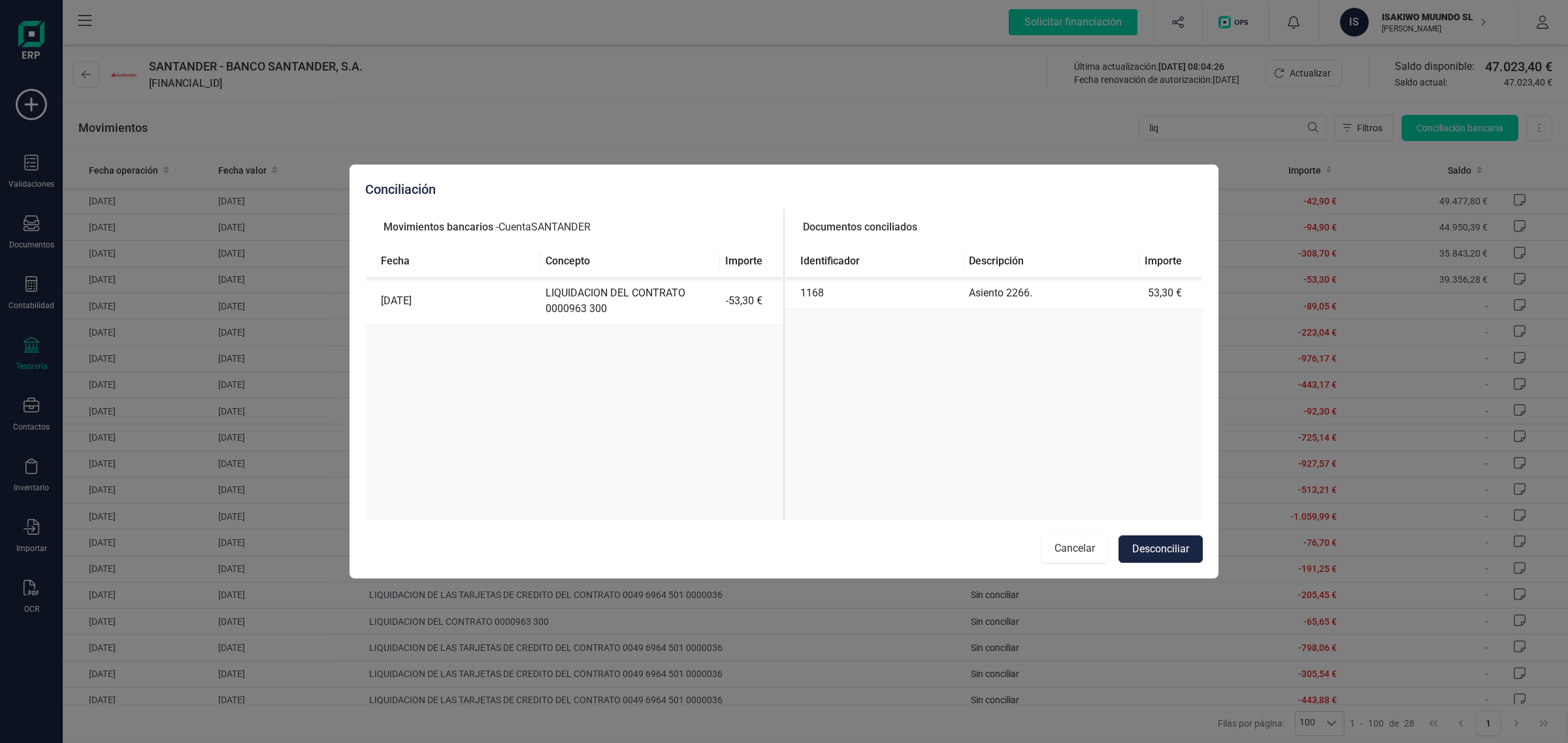
click at [1072, 549] on button "Cancelar" at bounding box center [1075, 549] width 67 height 27
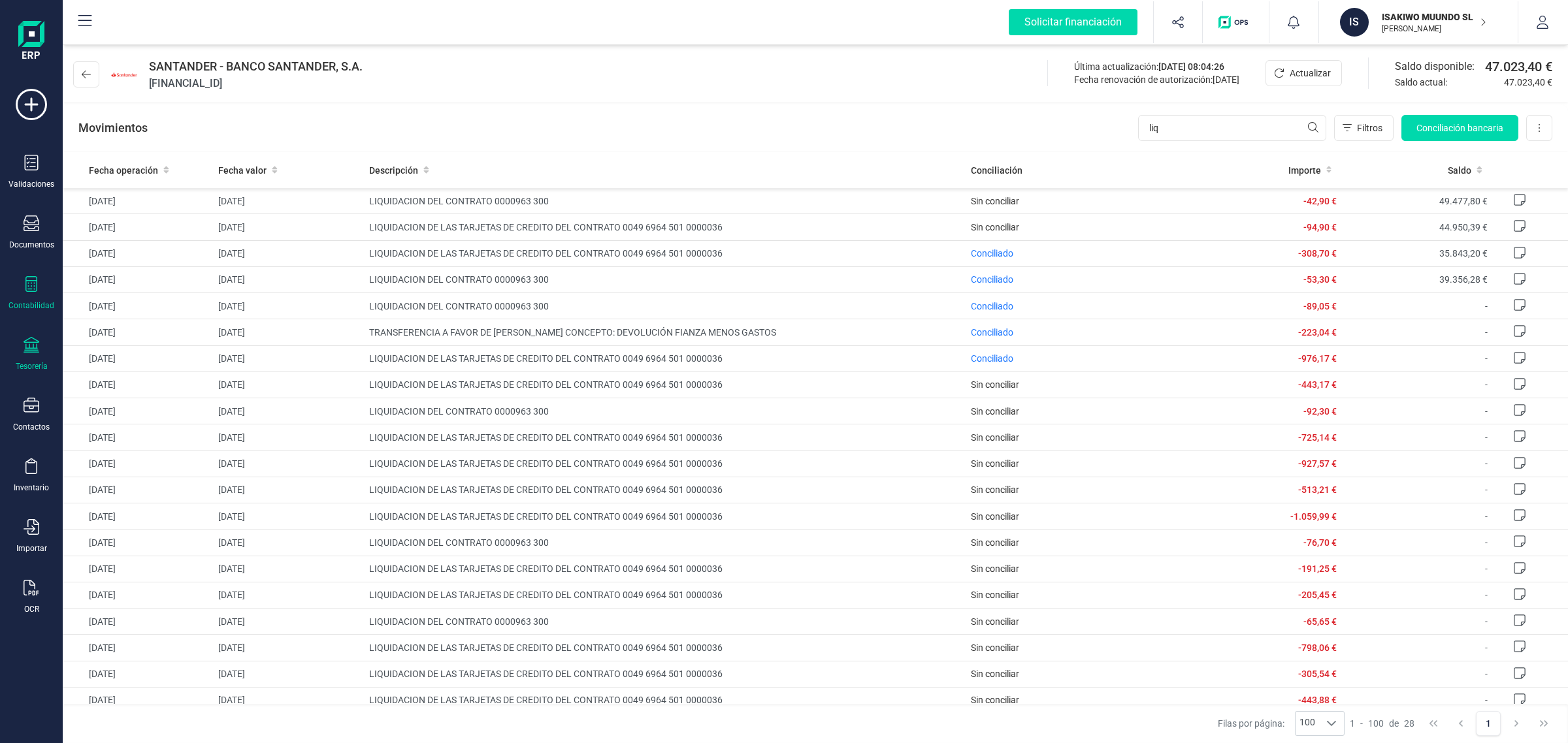
click at [41, 294] on div "Contabilidad" at bounding box center [31, 294] width 52 height 35
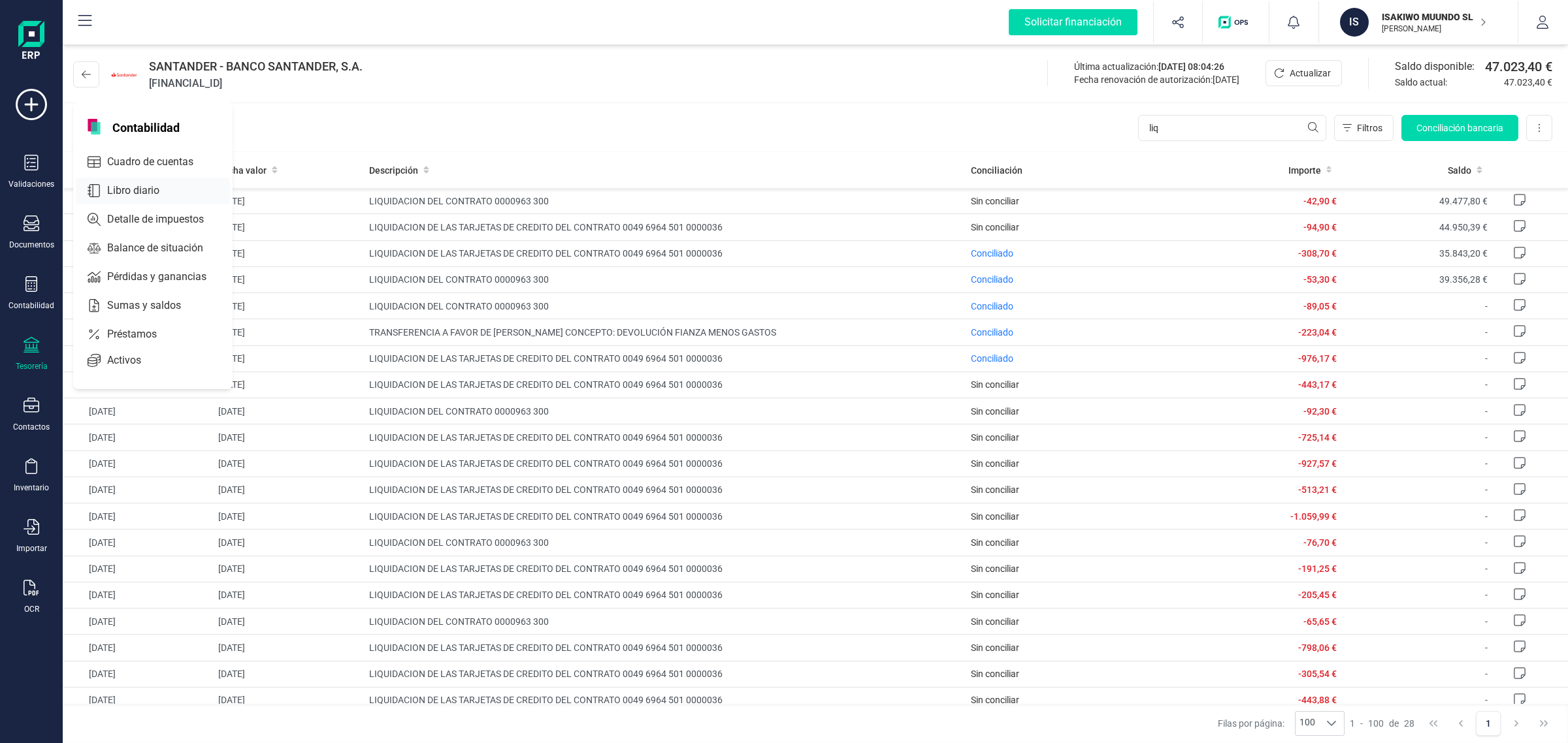
click at [175, 188] on div at bounding box center [171, 191] width 24 height 5
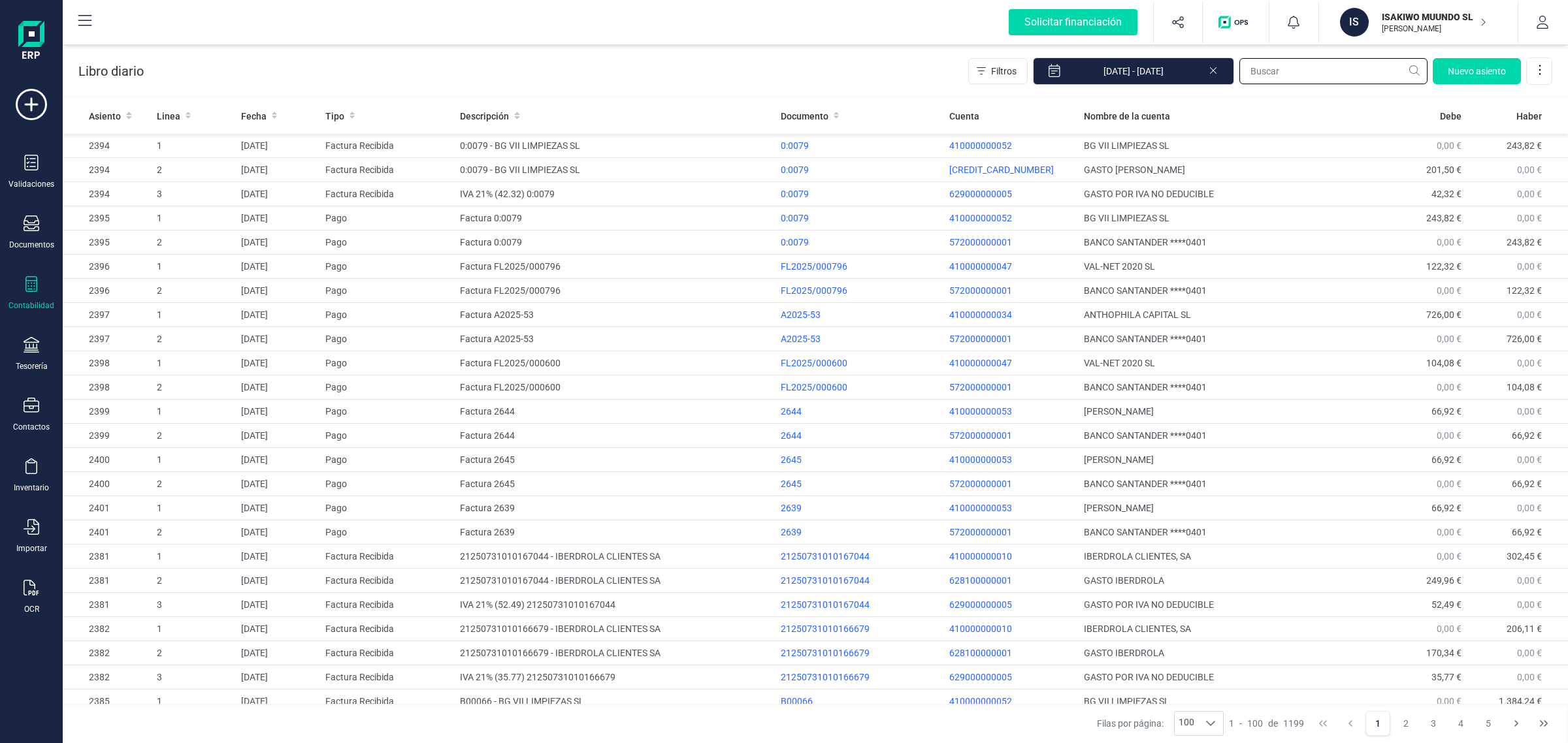
click at [1271, 73] on input "text" at bounding box center [1334, 70] width 188 height 26
type input "2266"
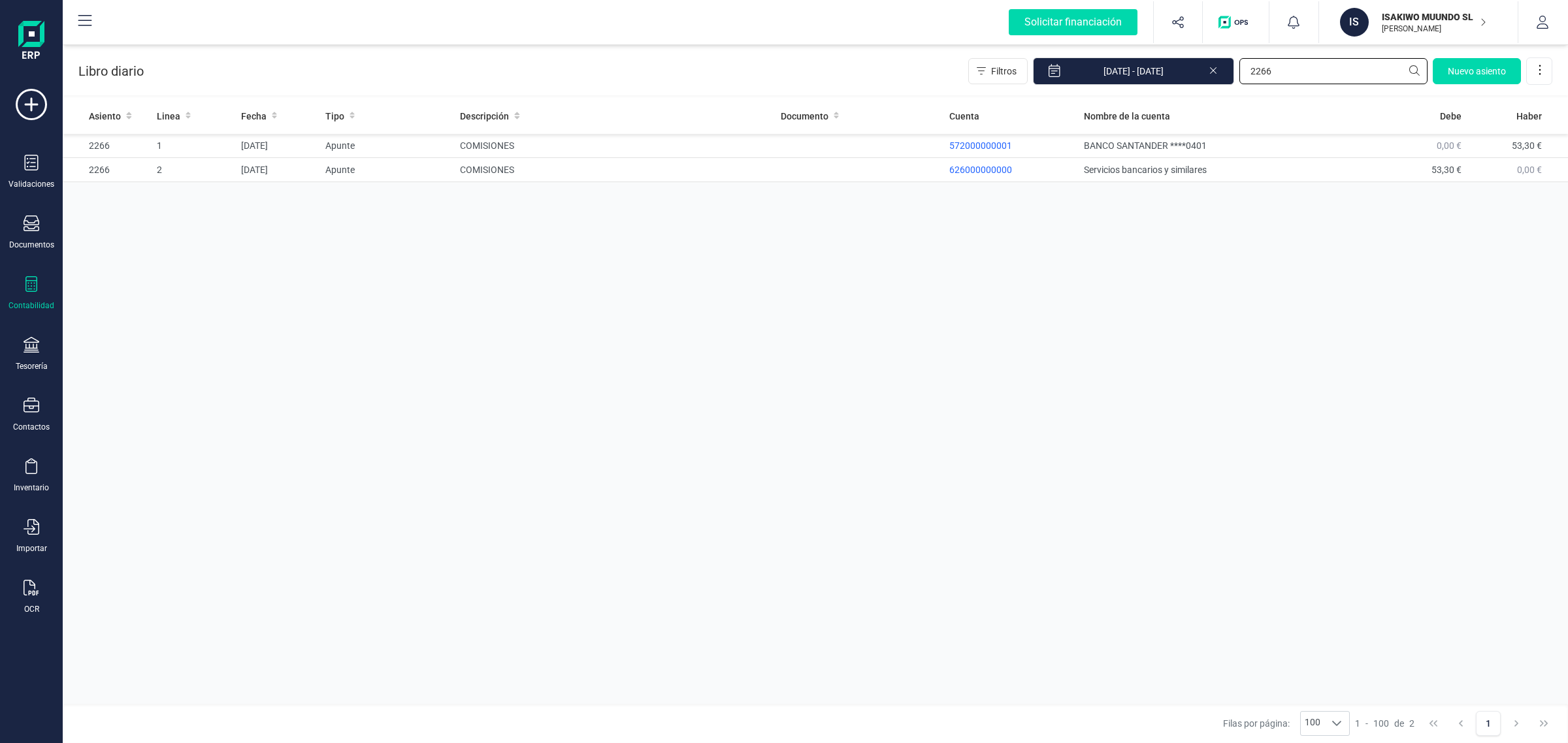
drag, startPoint x: 1284, startPoint y: 64, endPoint x: 1206, endPoint y: 86, distance: 81.0
click at [1206, 86] on div "Libro diario Filtros 01/01/2025 - 27/08/2025 2266 Nuevo asiento" at bounding box center [815, 68] width 1505 height 53
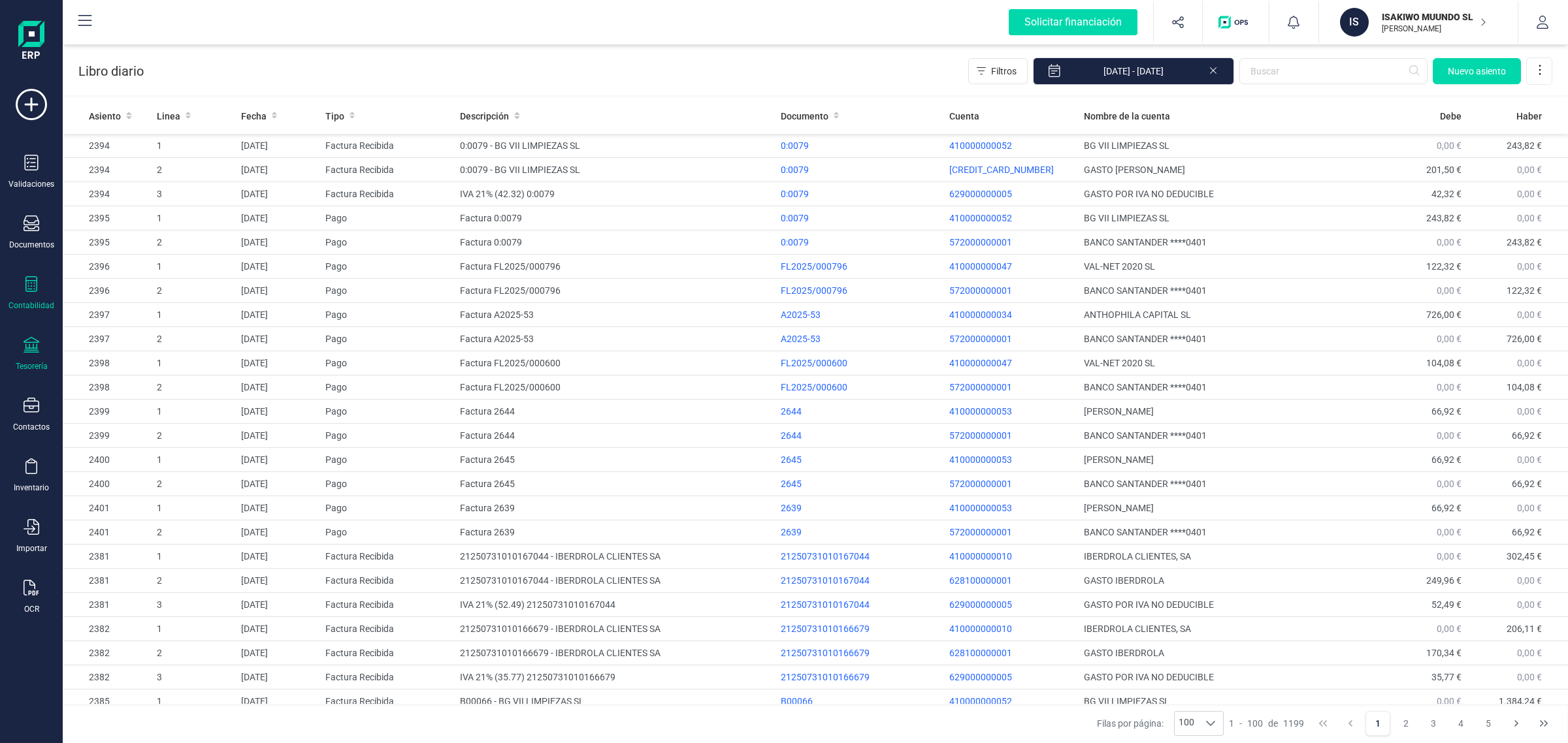
click at [42, 347] on div "Tesorería" at bounding box center [31, 354] width 52 height 35
click at [148, 219] on span "Cuentas bancarias" at bounding box center [159, 222] width 115 height 16
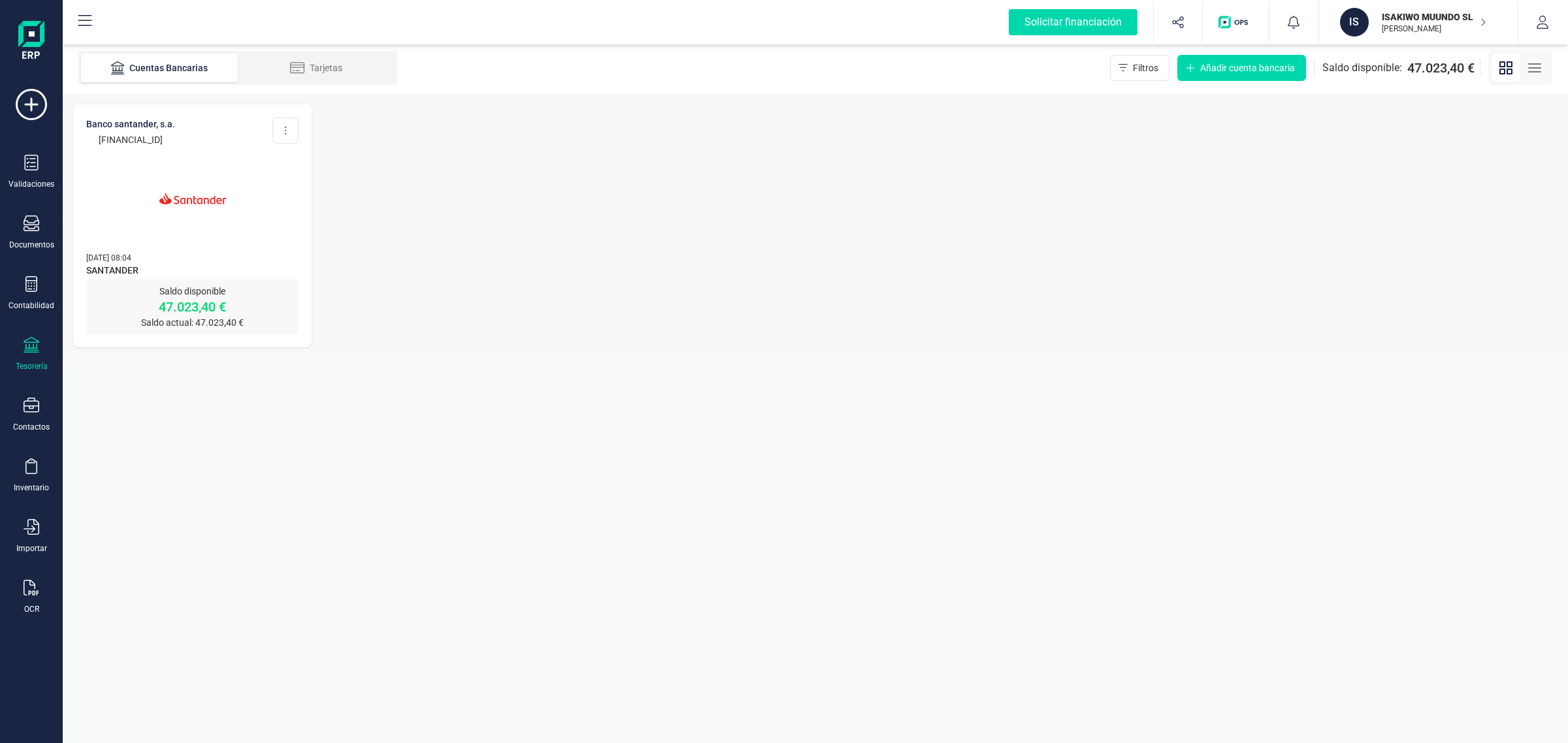
click at [216, 275] on span "SANTANDER" at bounding box center [192, 271] width 212 height 16
click at [216, 217] on img at bounding box center [193, 199] width 110 height 110
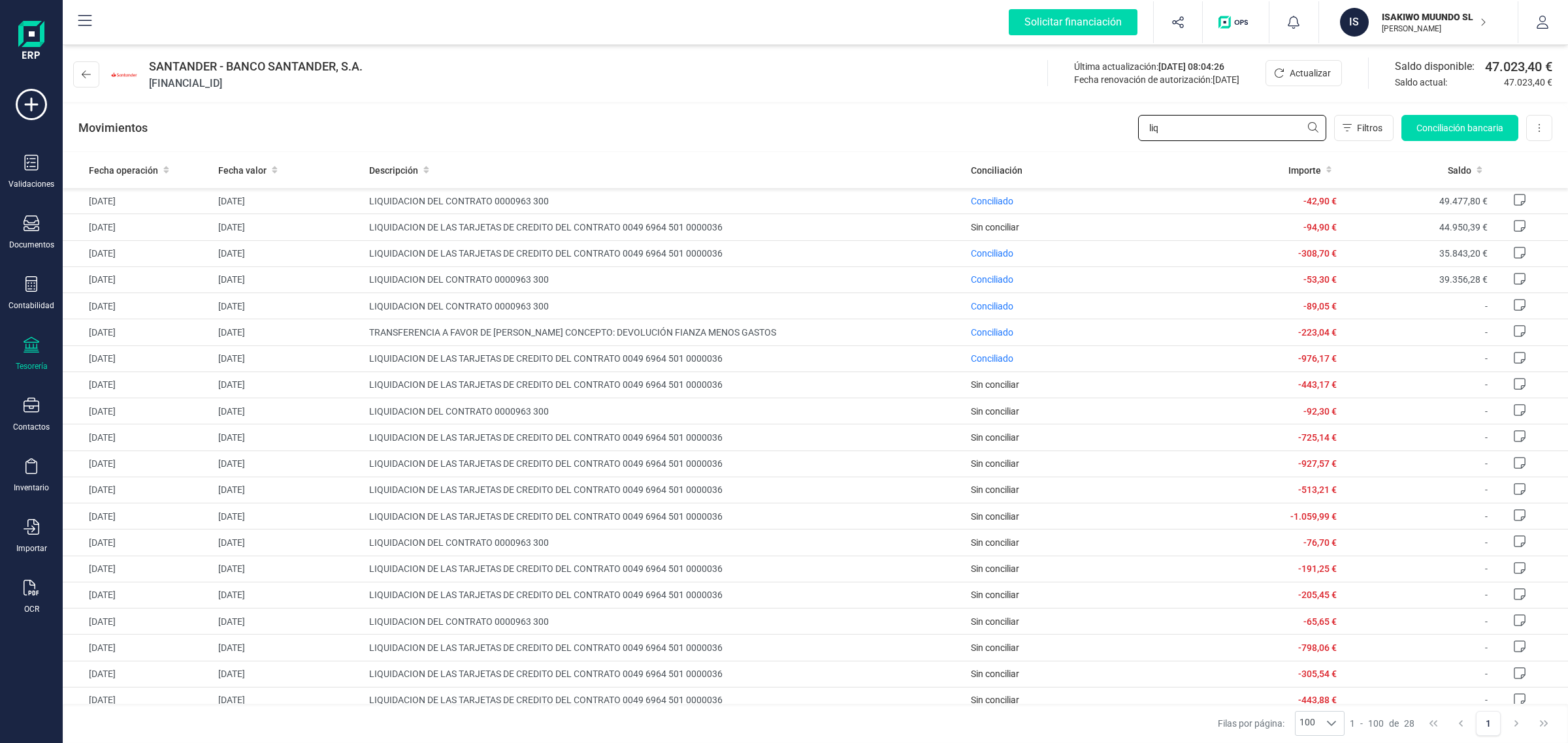
click at [1204, 122] on input "liq" at bounding box center [1232, 128] width 188 height 26
click at [998, 258] on span "Conciliado" at bounding box center [992, 254] width 42 height 10
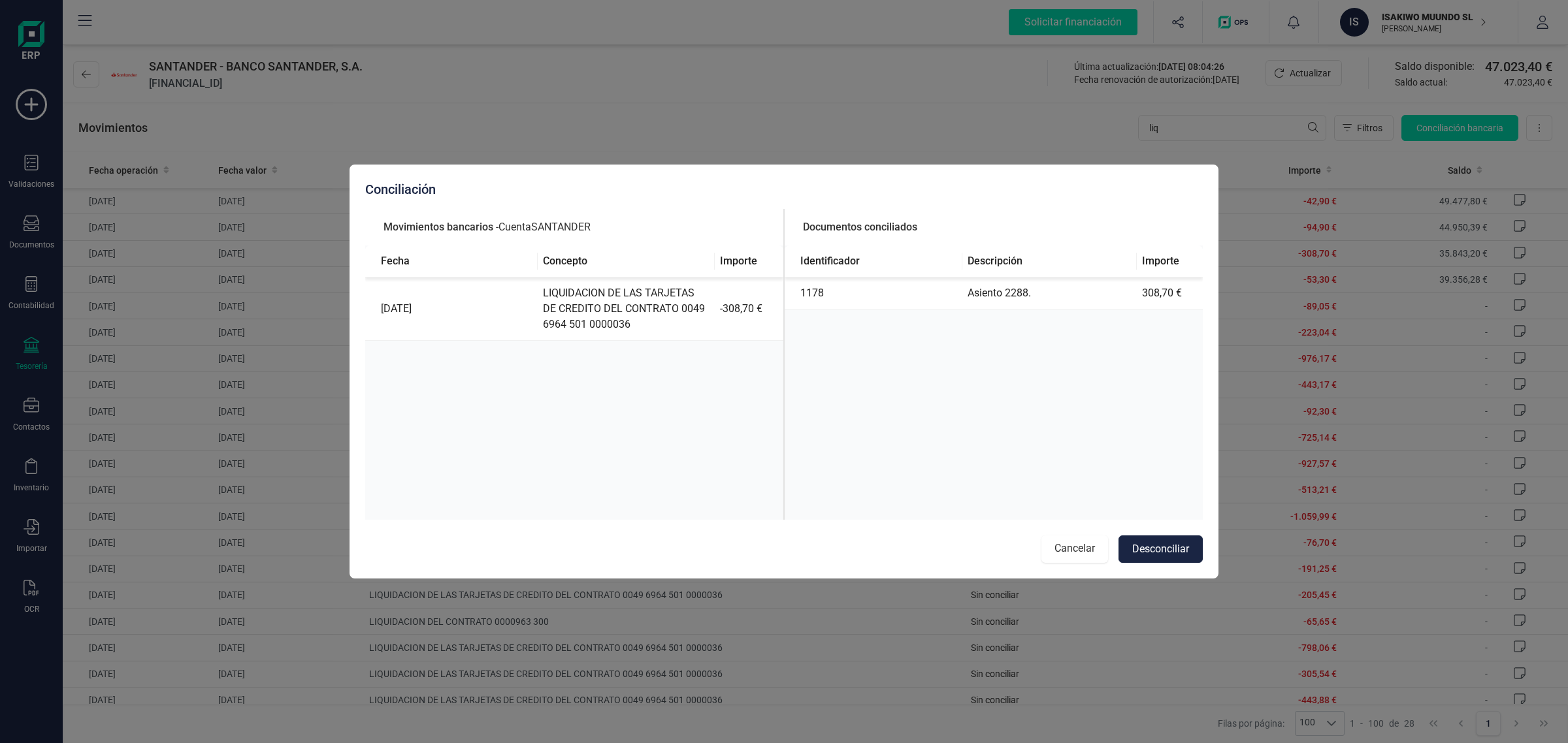
click at [1057, 555] on button "Cancelar" at bounding box center [1075, 549] width 67 height 27
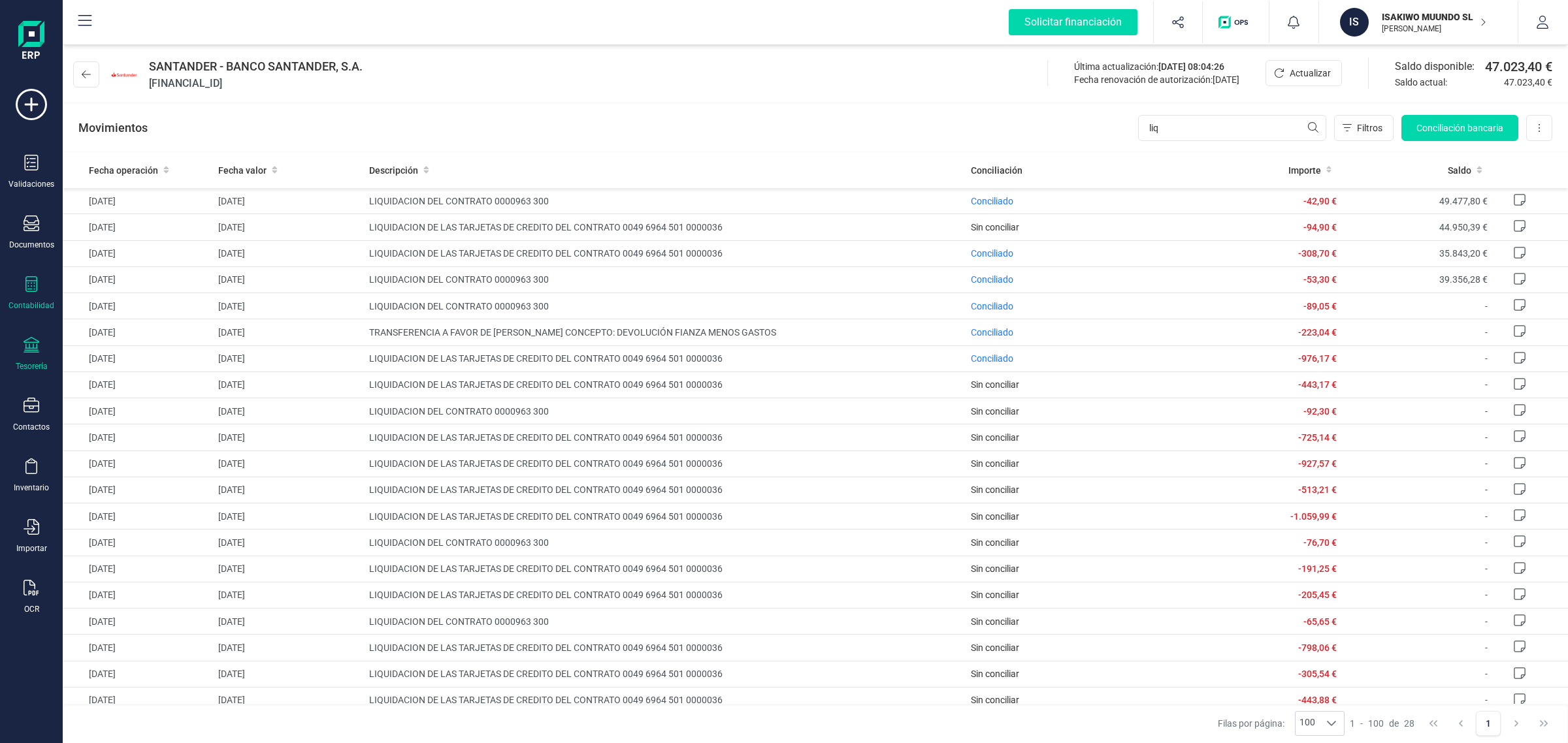
click at [30, 294] on div "Contabilidad" at bounding box center [31, 294] width 52 height 35
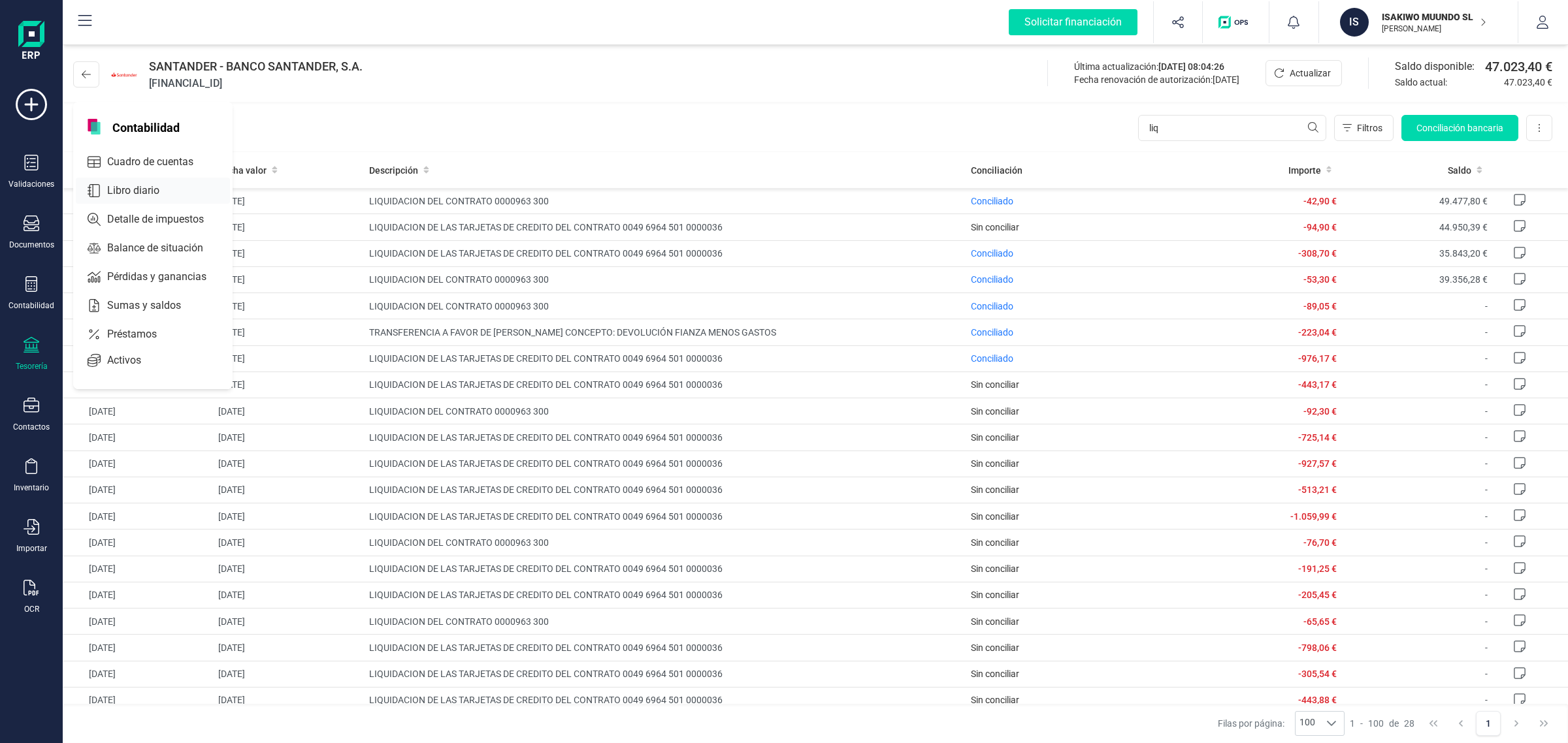
click at [141, 183] on span "Libro diario" at bounding box center [142, 191] width 81 height 16
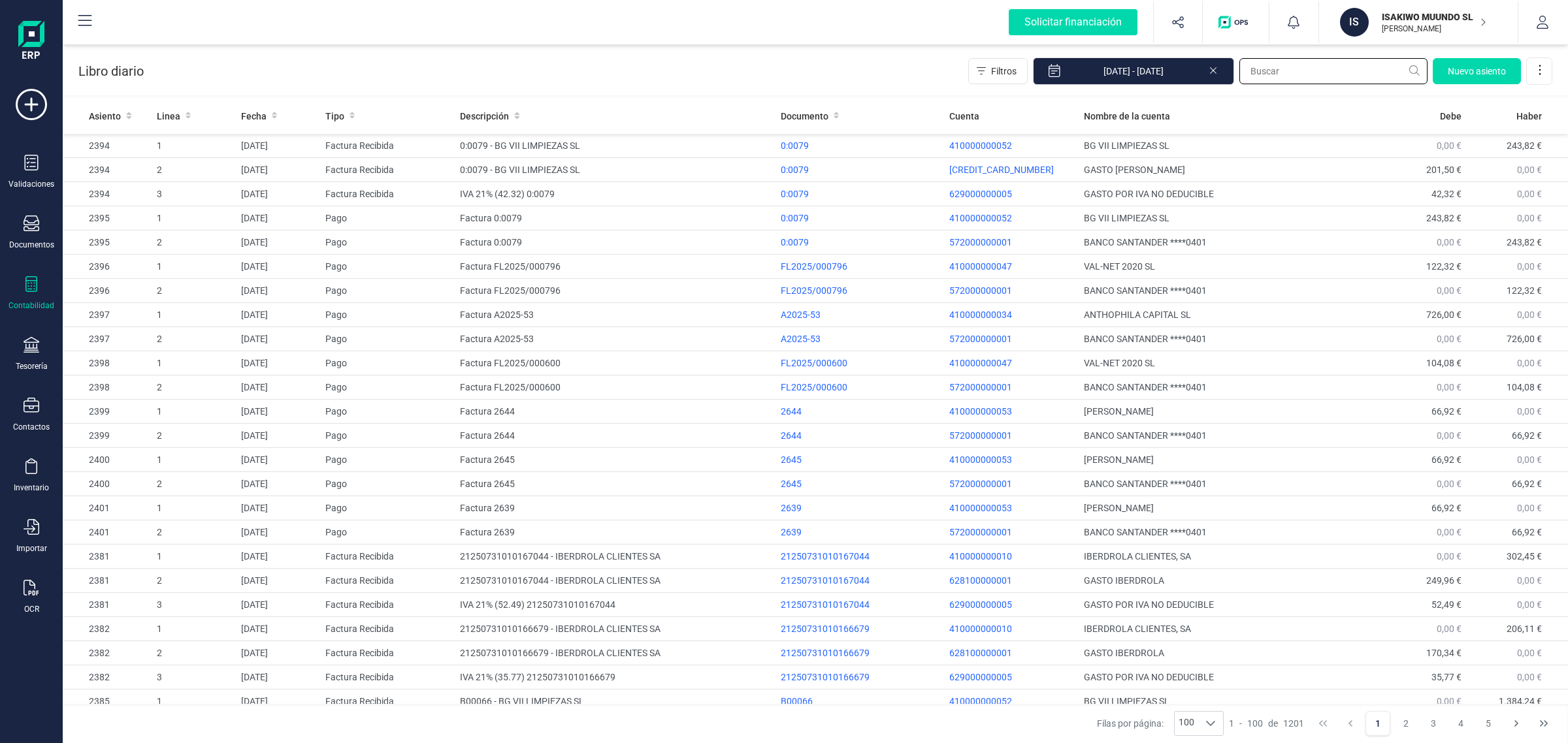
click at [1262, 68] on input "text" at bounding box center [1334, 70] width 188 height 26
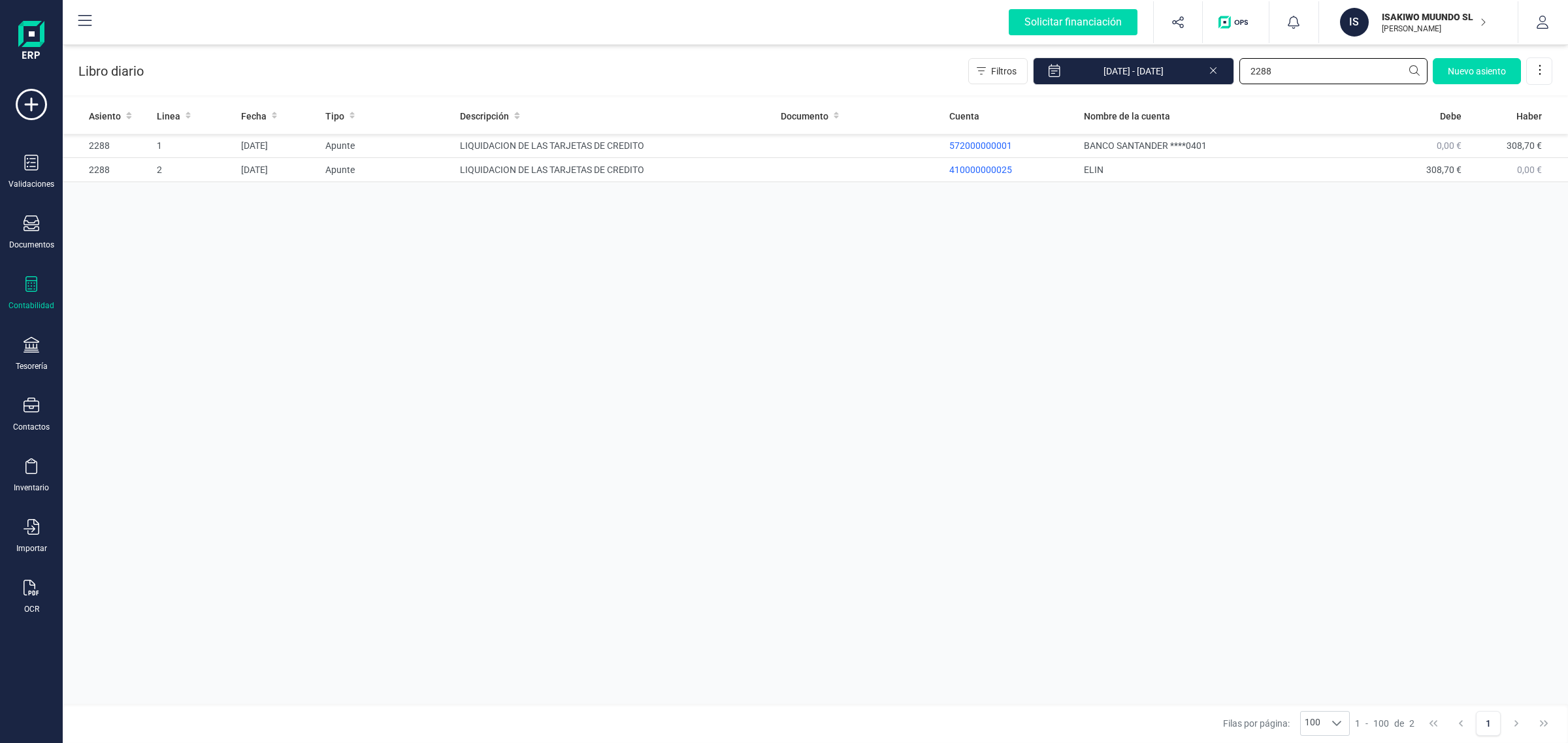
type input "2288"
click at [26, 234] on div "Documentos" at bounding box center [31, 233] width 52 height 35
click at [148, 188] on div at bounding box center [159, 187] width 24 height 16
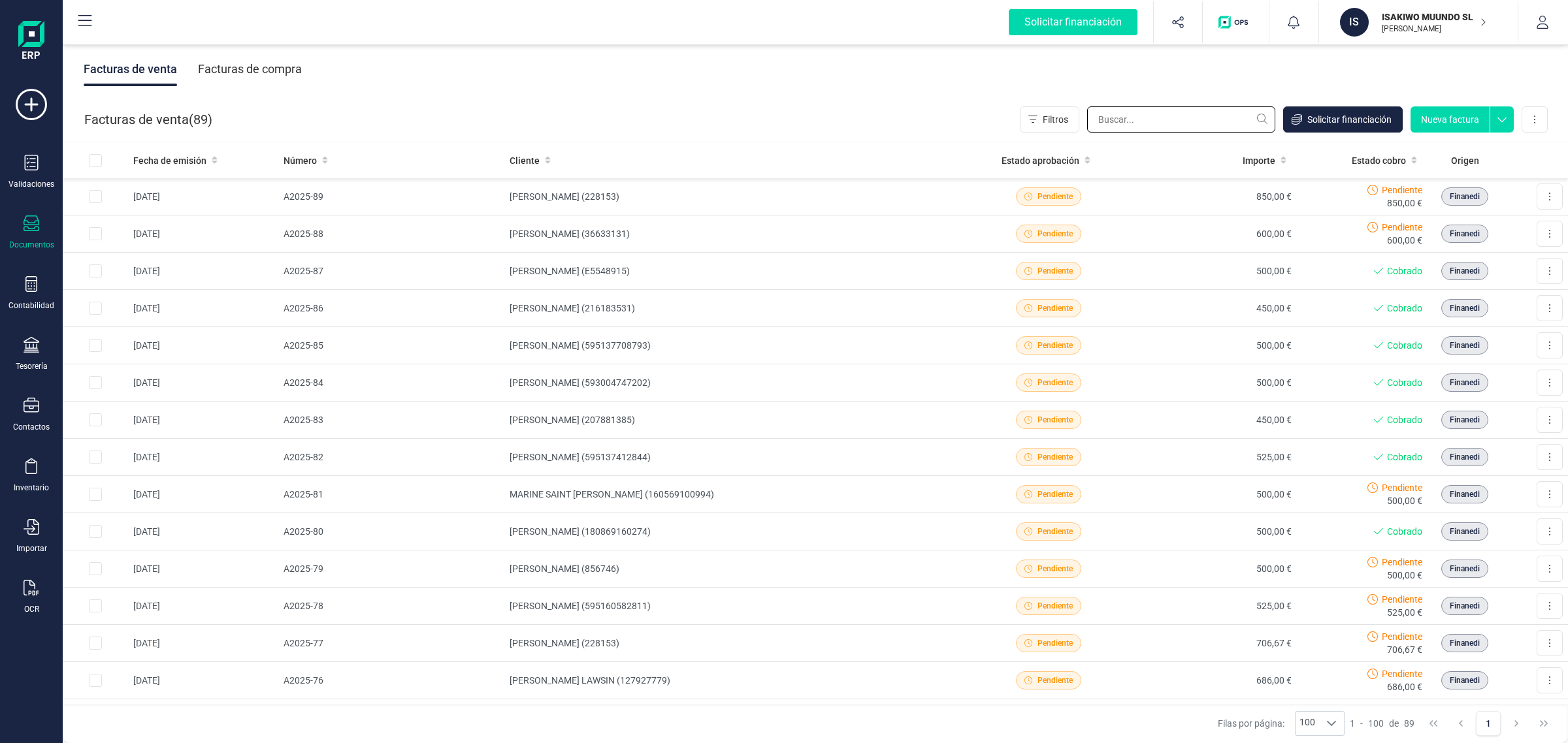
click at [1127, 113] on input "text" at bounding box center [1181, 119] width 188 height 26
click at [265, 80] on div "Facturas de compra" at bounding box center [250, 69] width 104 height 34
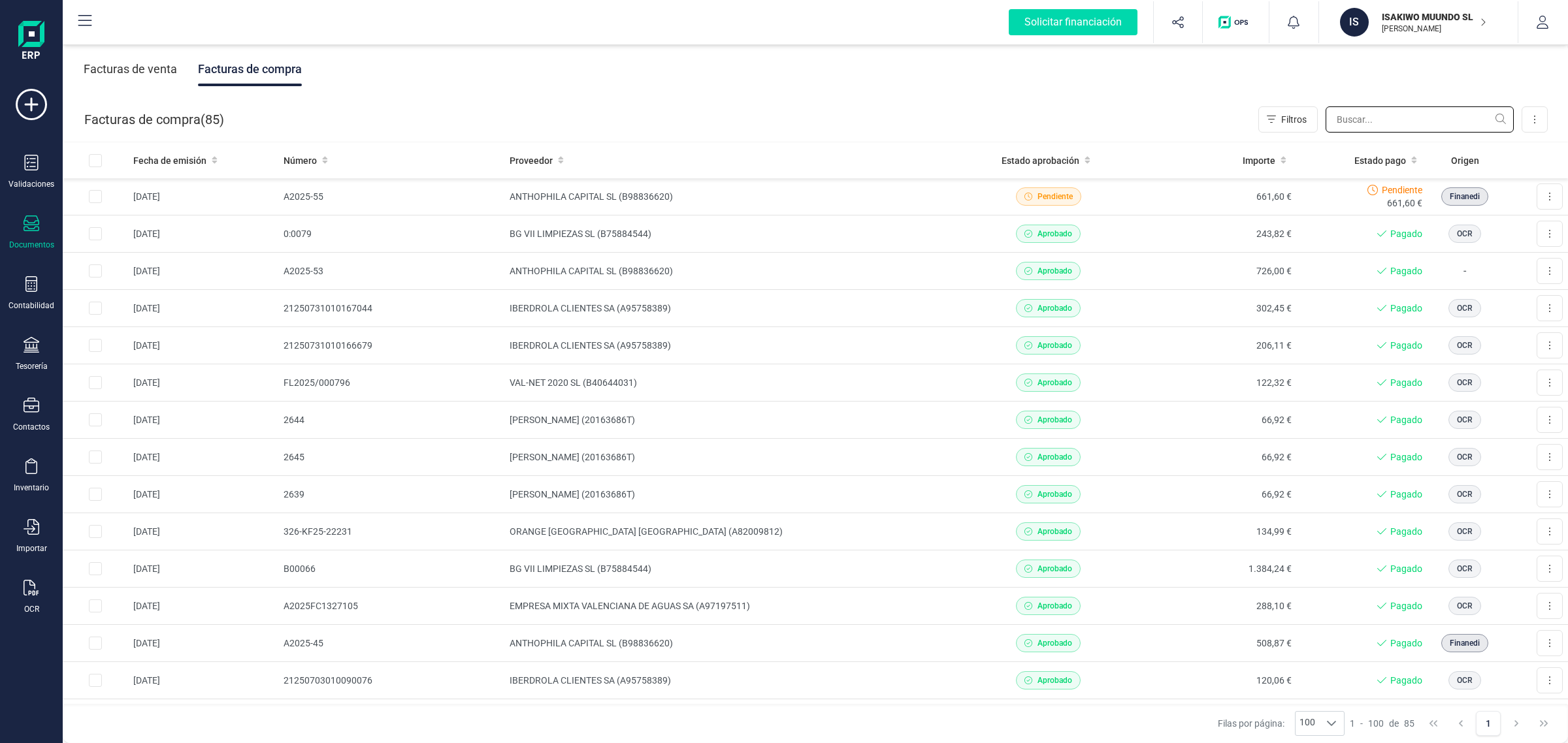
click at [1360, 123] on input "text" at bounding box center [1420, 119] width 188 height 26
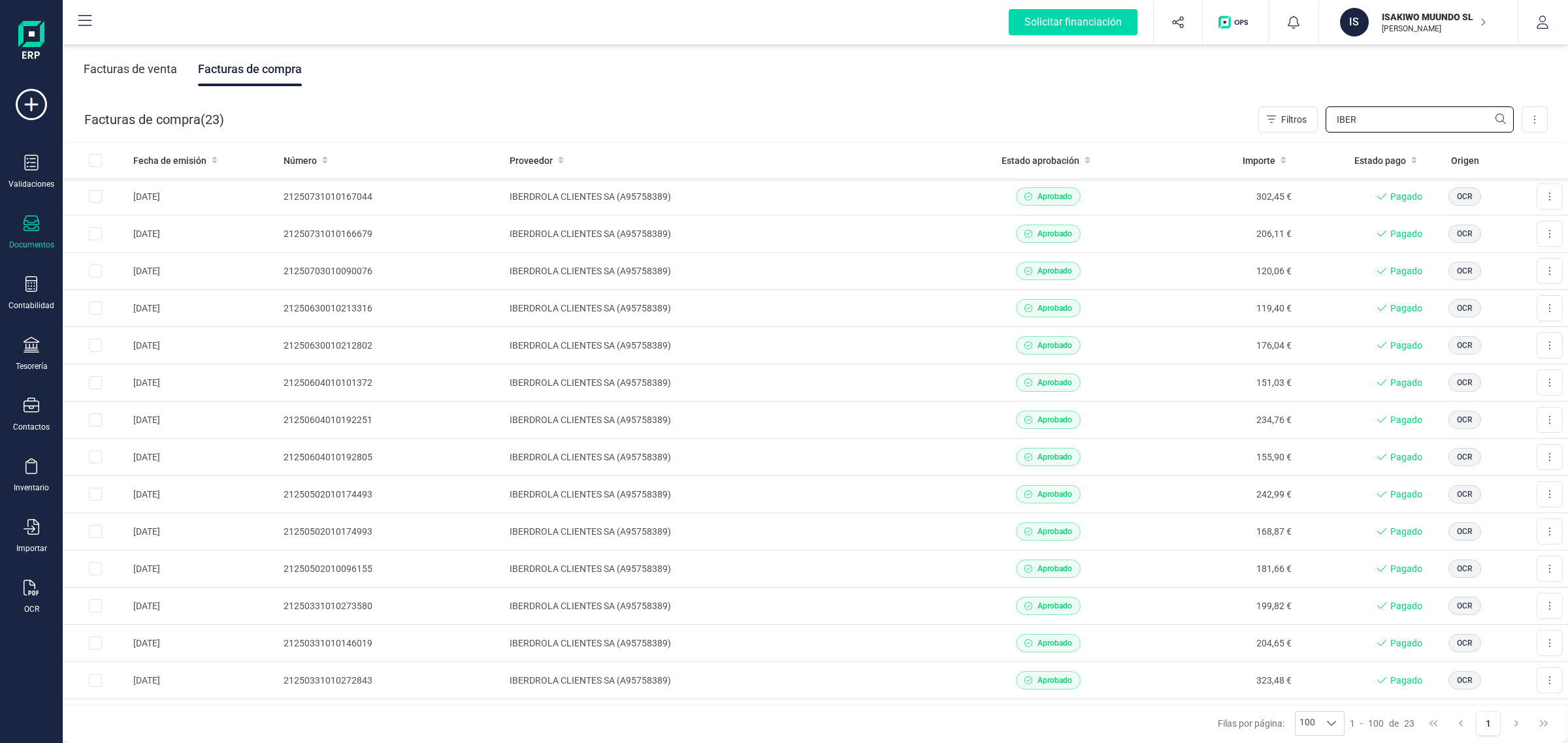
type input "IBER"
click at [33, 581] on icon at bounding box center [31, 587] width 16 height 16
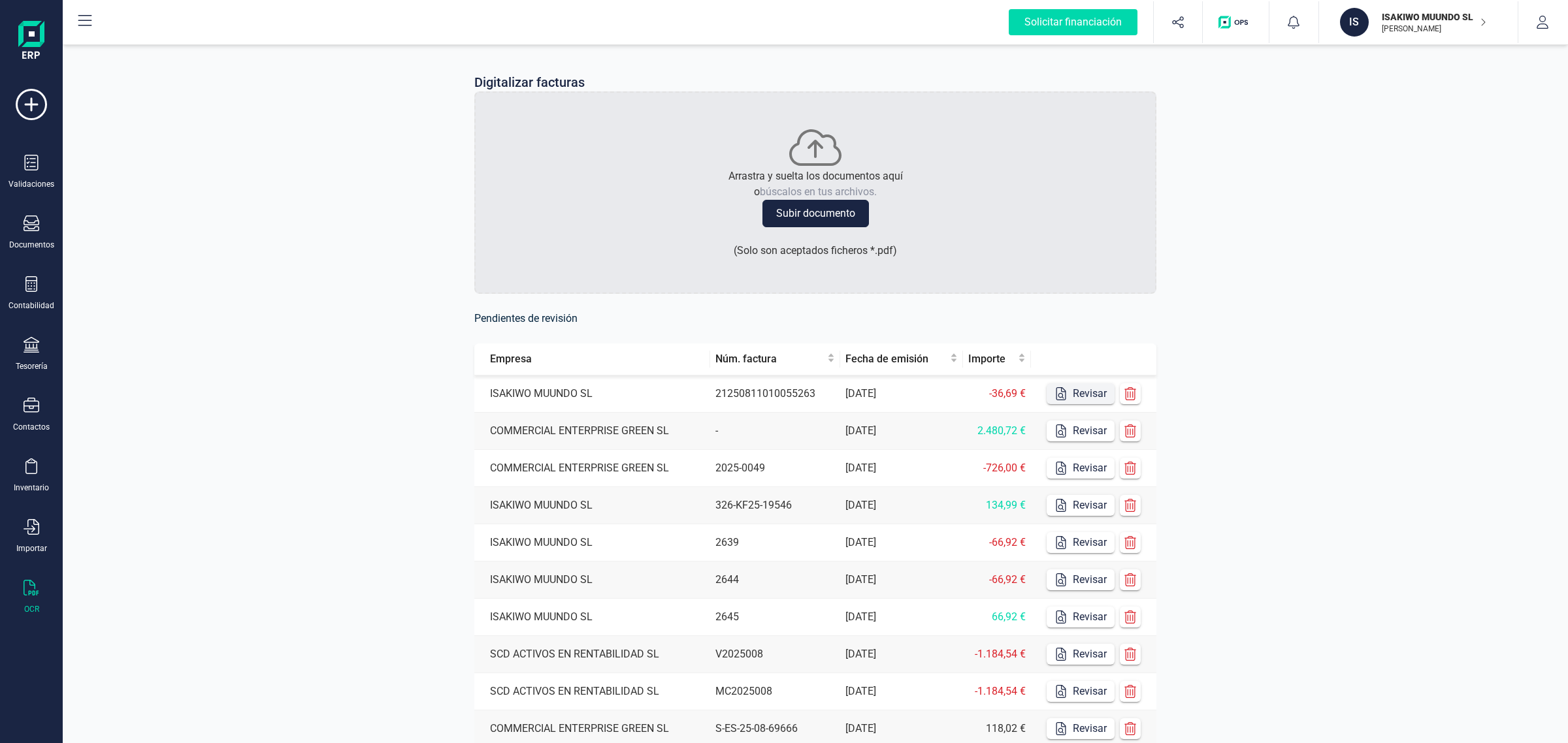
click at [1068, 399] on button "Revisar" at bounding box center [1081, 394] width 68 height 21
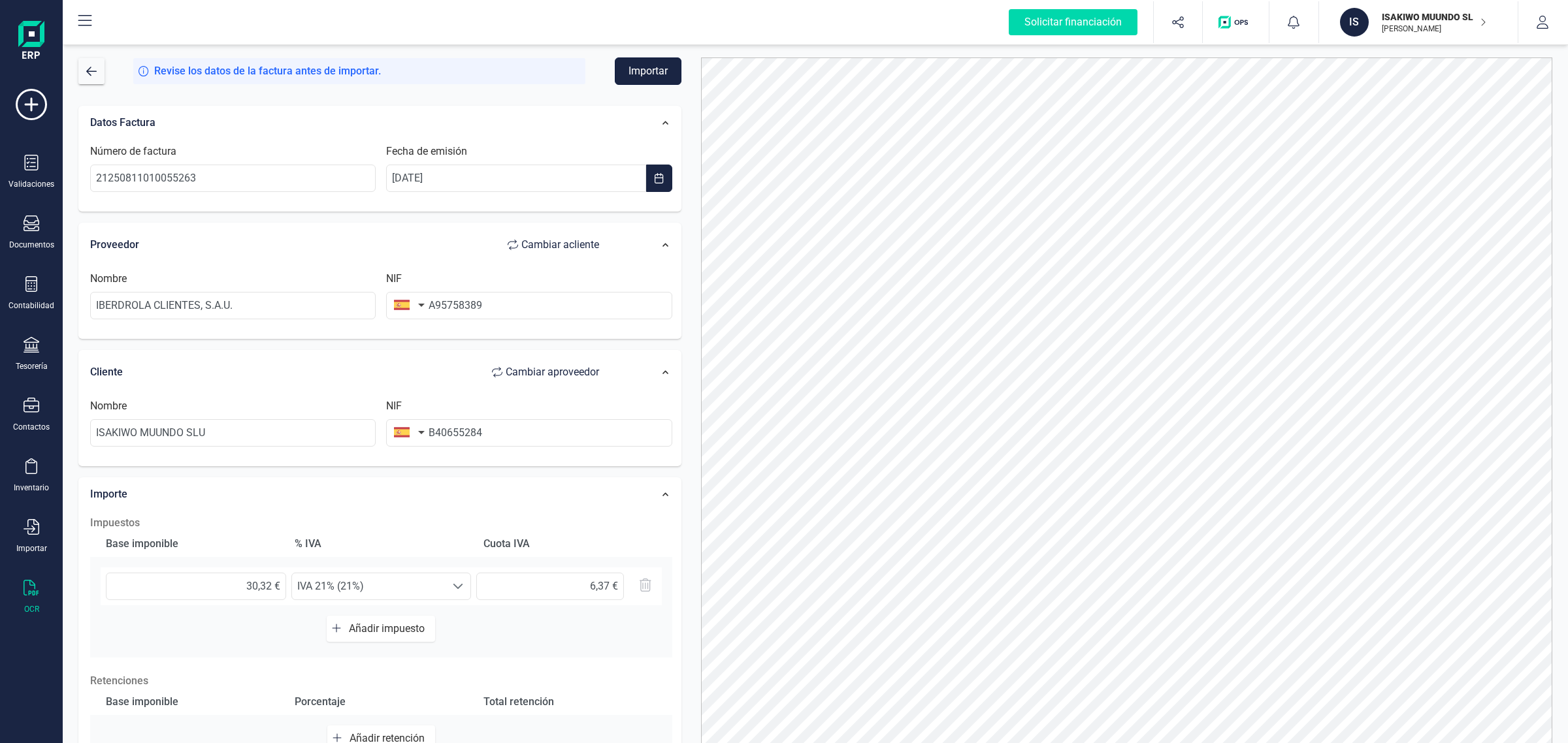
click at [635, 73] on button "Importar" at bounding box center [648, 70] width 67 height 27
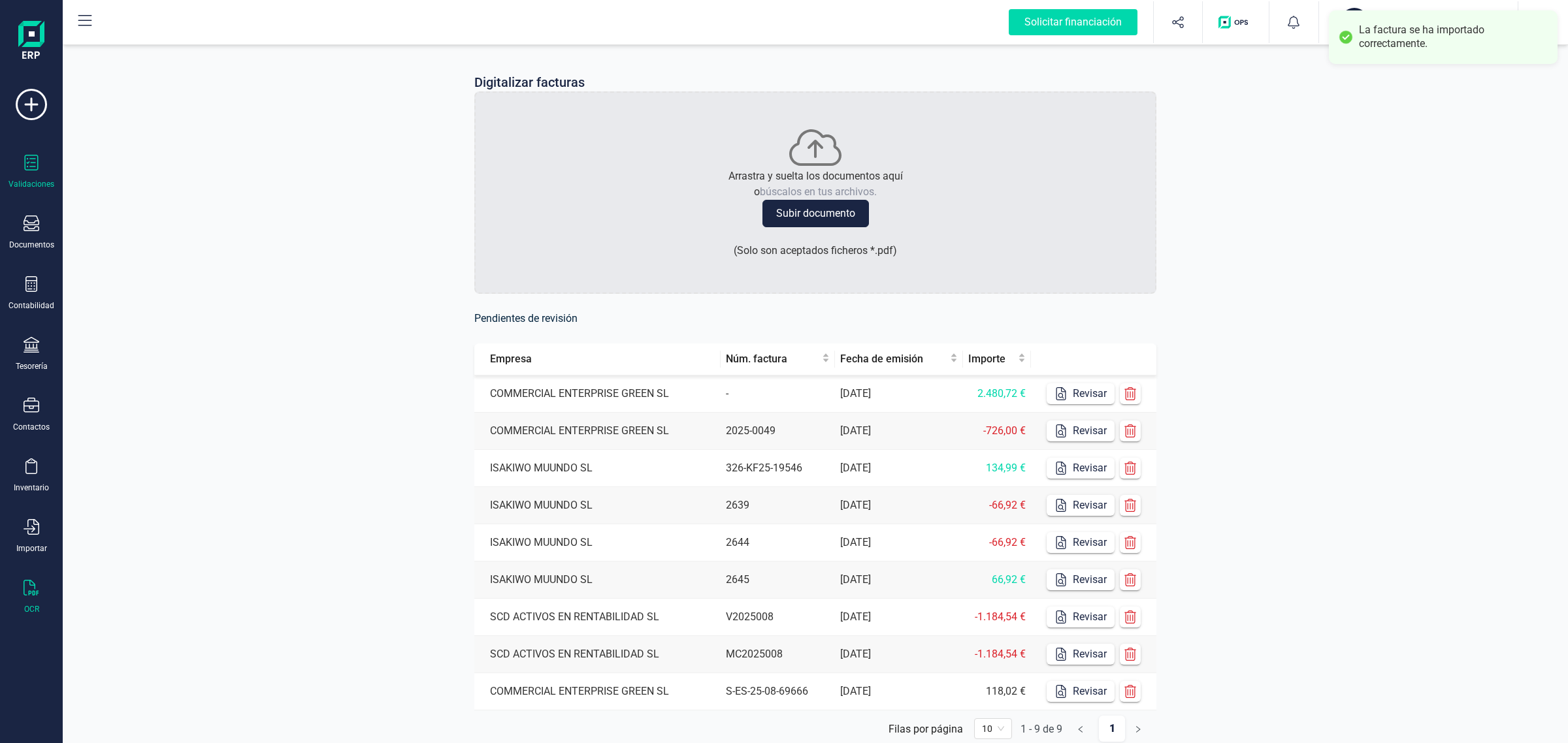
click at [39, 168] on div "Validaciones" at bounding box center [31, 172] width 52 height 35
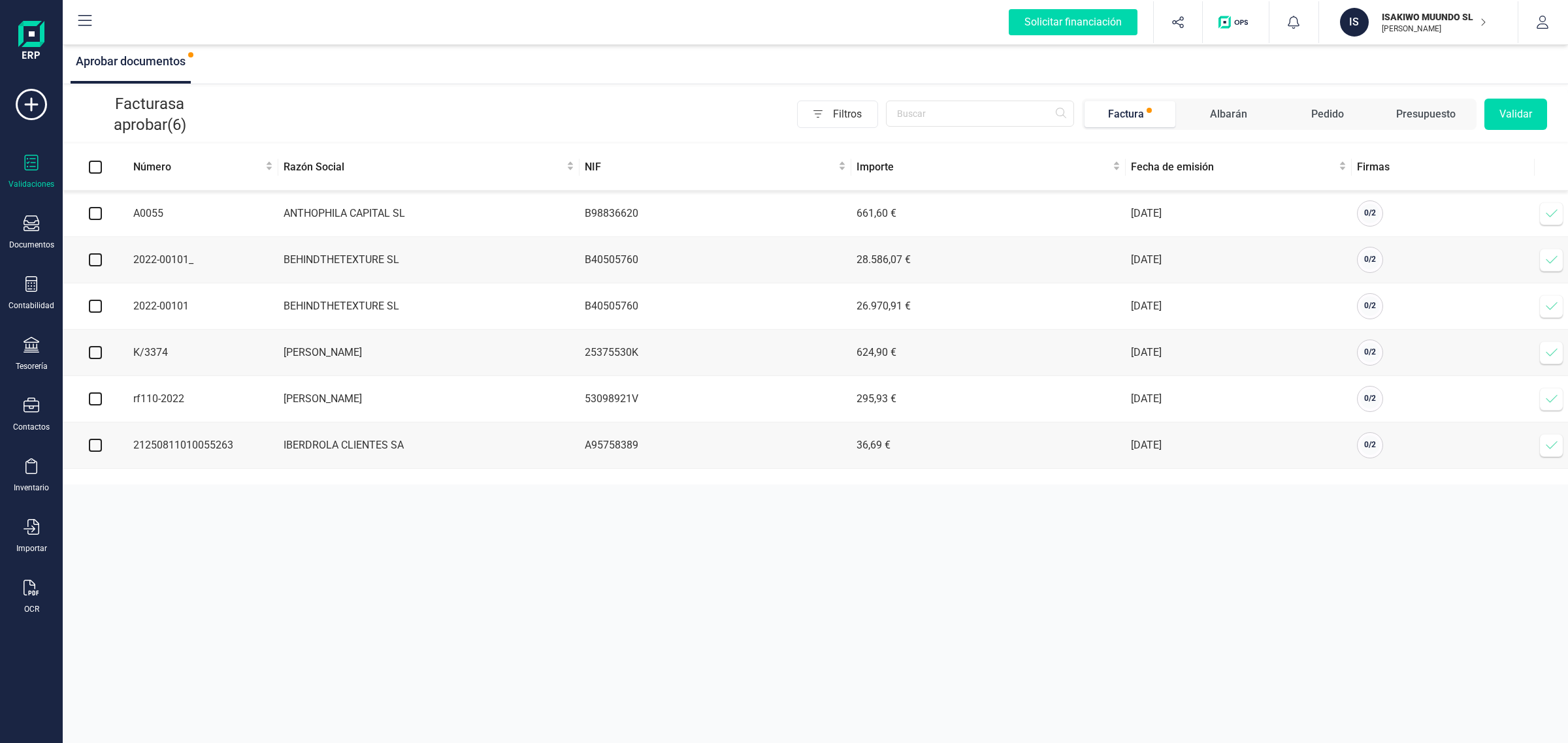
click at [1552, 452] on icon at bounding box center [1552, 446] width 13 height 13
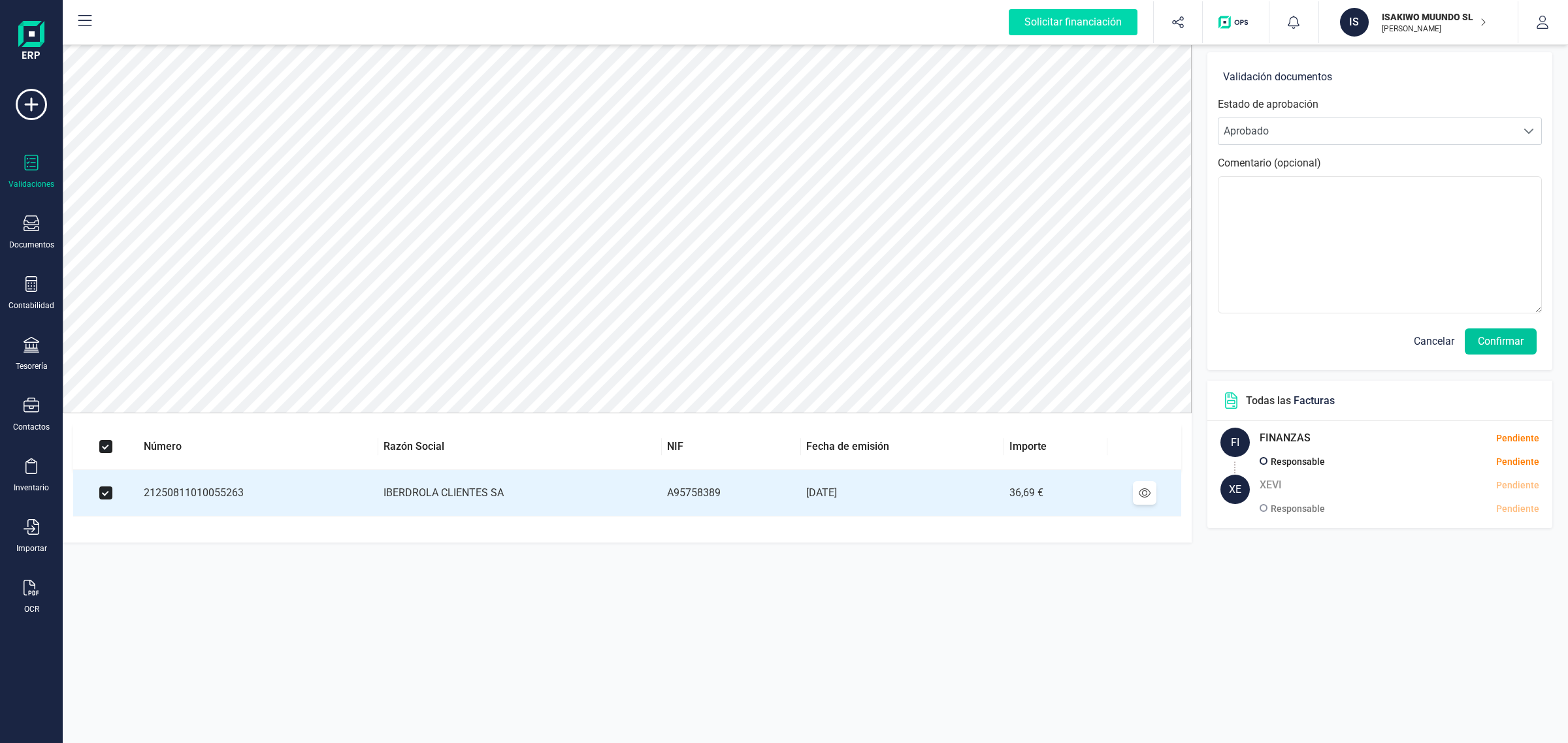
click at [1496, 340] on button "Confirmar" at bounding box center [1500, 341] width 72 height 26
click at [1503, 343] on button "Confirmar" at bounding box center [1500, 341] width 72 height 26
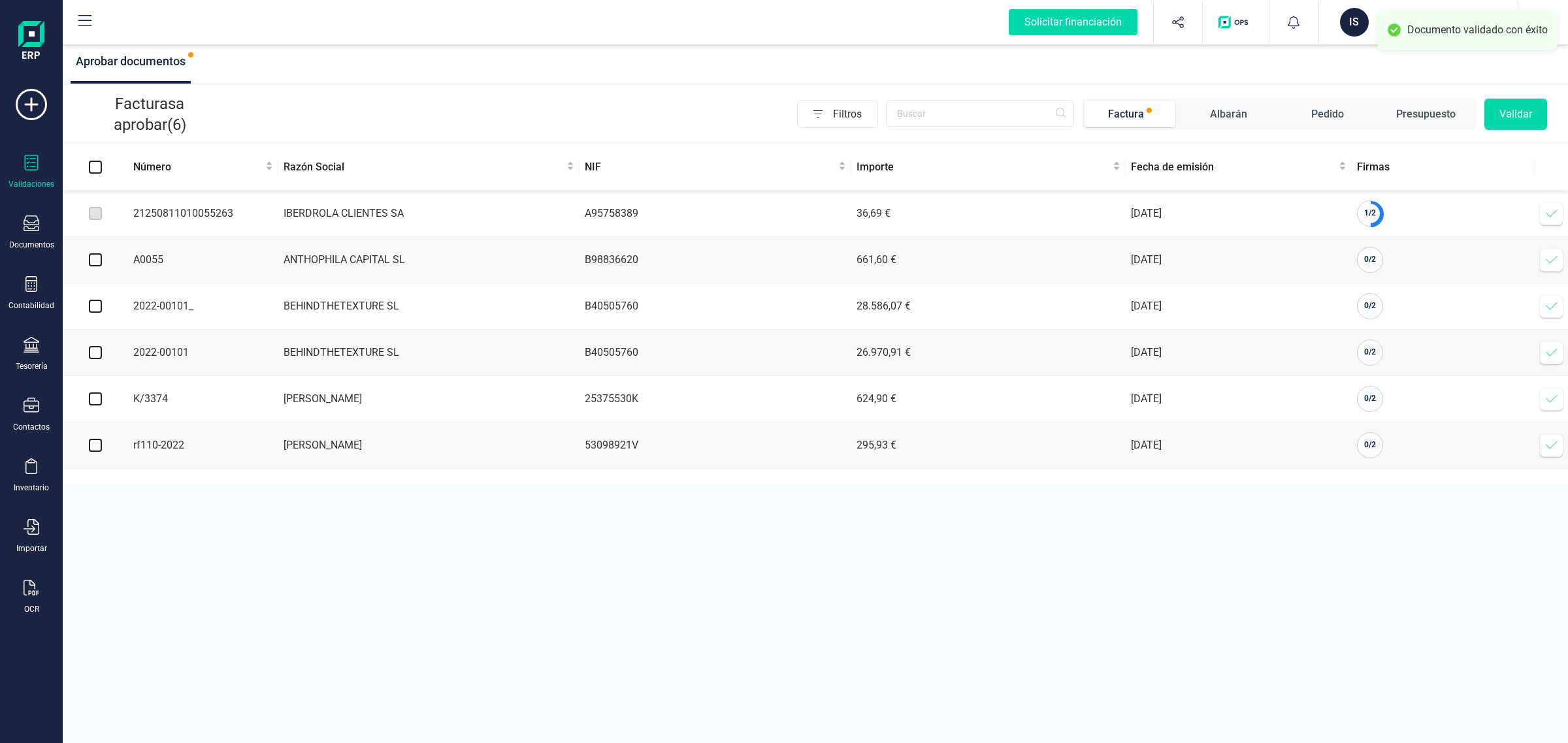
click at [1546, 214] on icon at bounding box center [1552, 214] width 13 height 13
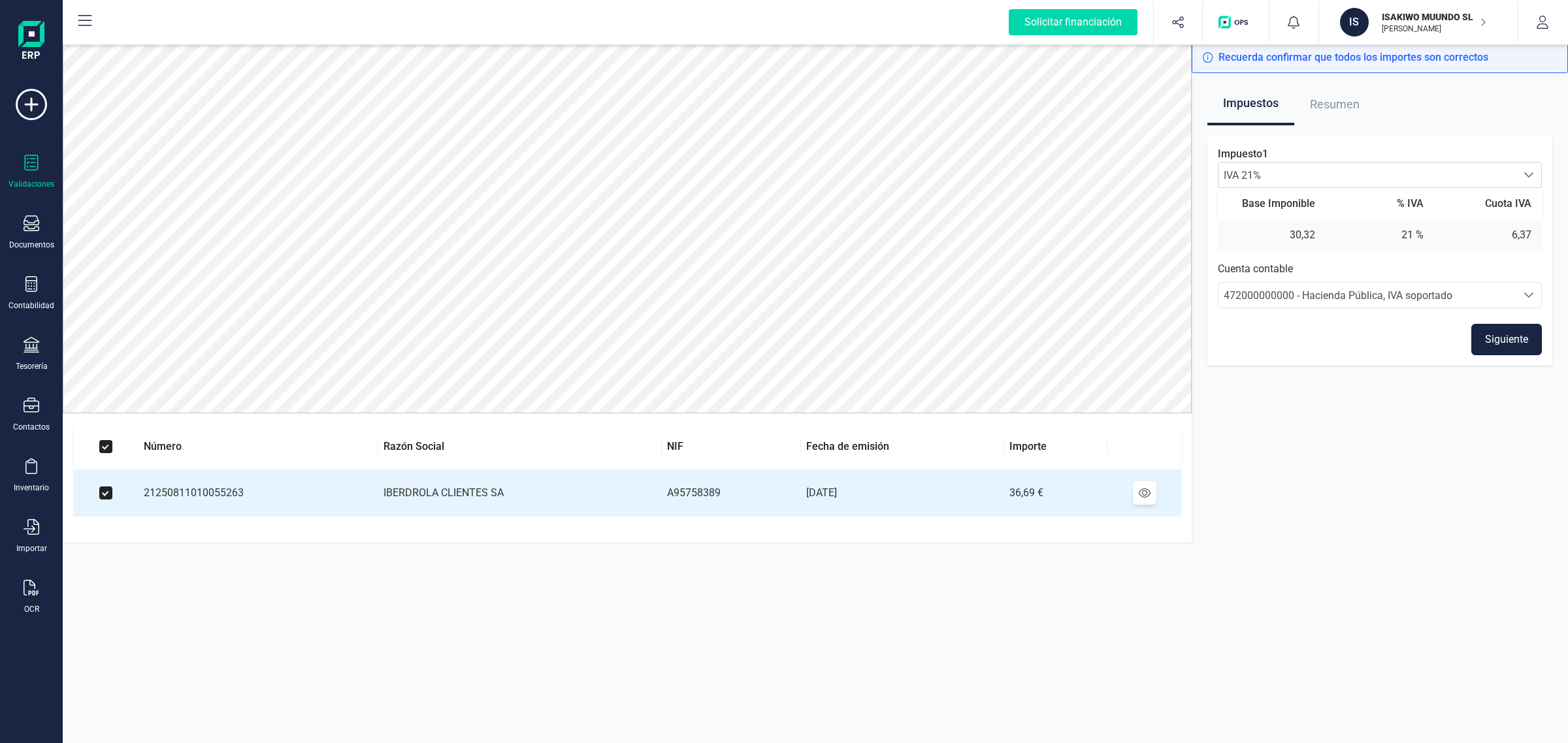
click at [1495, 345] on button "Siguiente" at bounding box center [1506, 340] width 70 height 31
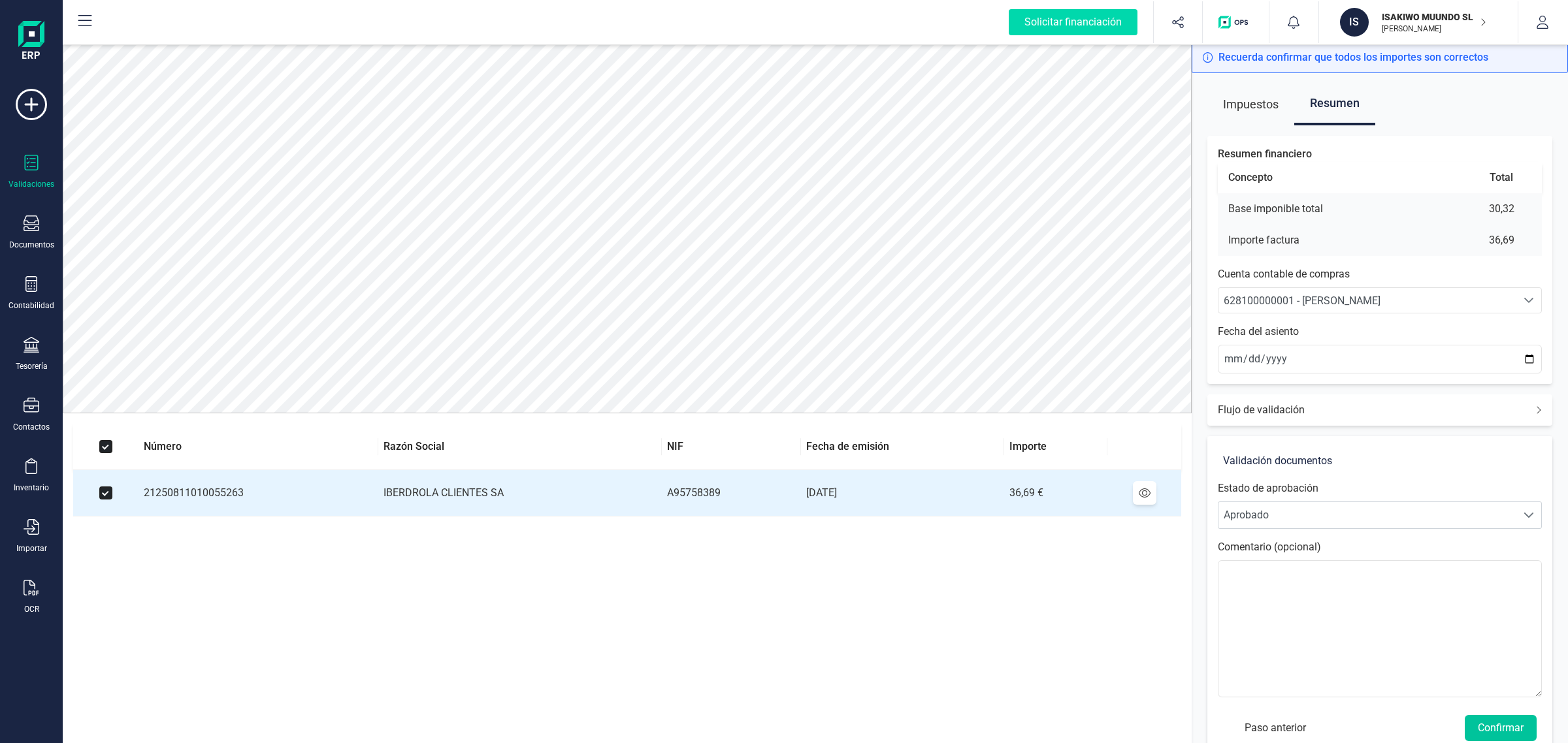
click at [1501, 721] on button "Confirmar" at bounding box center [1500, 727] width 72 height 26
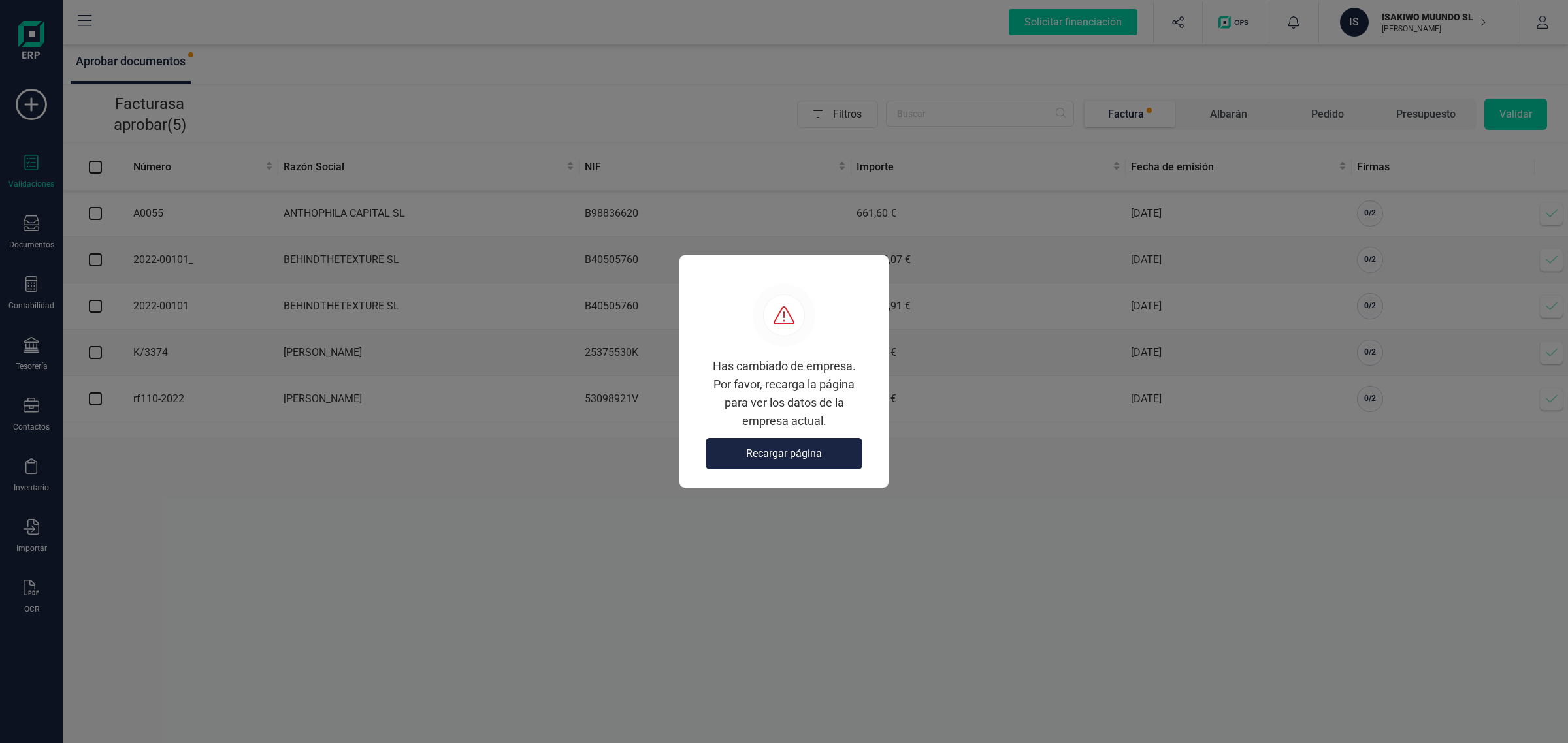
click at [792, 473] on div "Has cambiado de empresa. Por favor, recarga la página para ver los datos de la …" at bounding box center [784, 372] width 209 height 233
click at [800, 463] on button "Recargar página" at bounding box center [783, 454] width 157 height 31
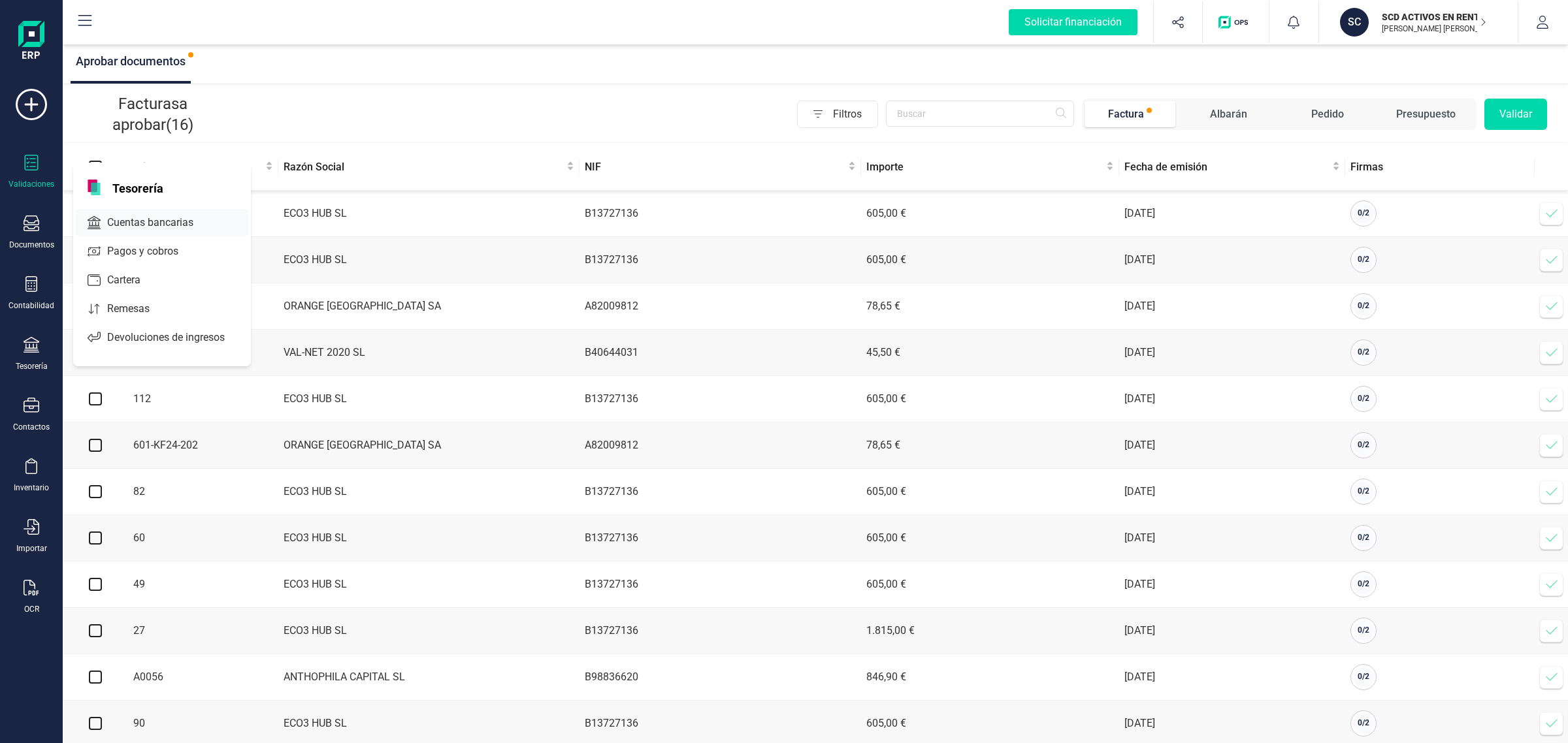
click at [119, 224] on span "Cuentas bancarias" at bounding box center [159, 222] width 115 height 16
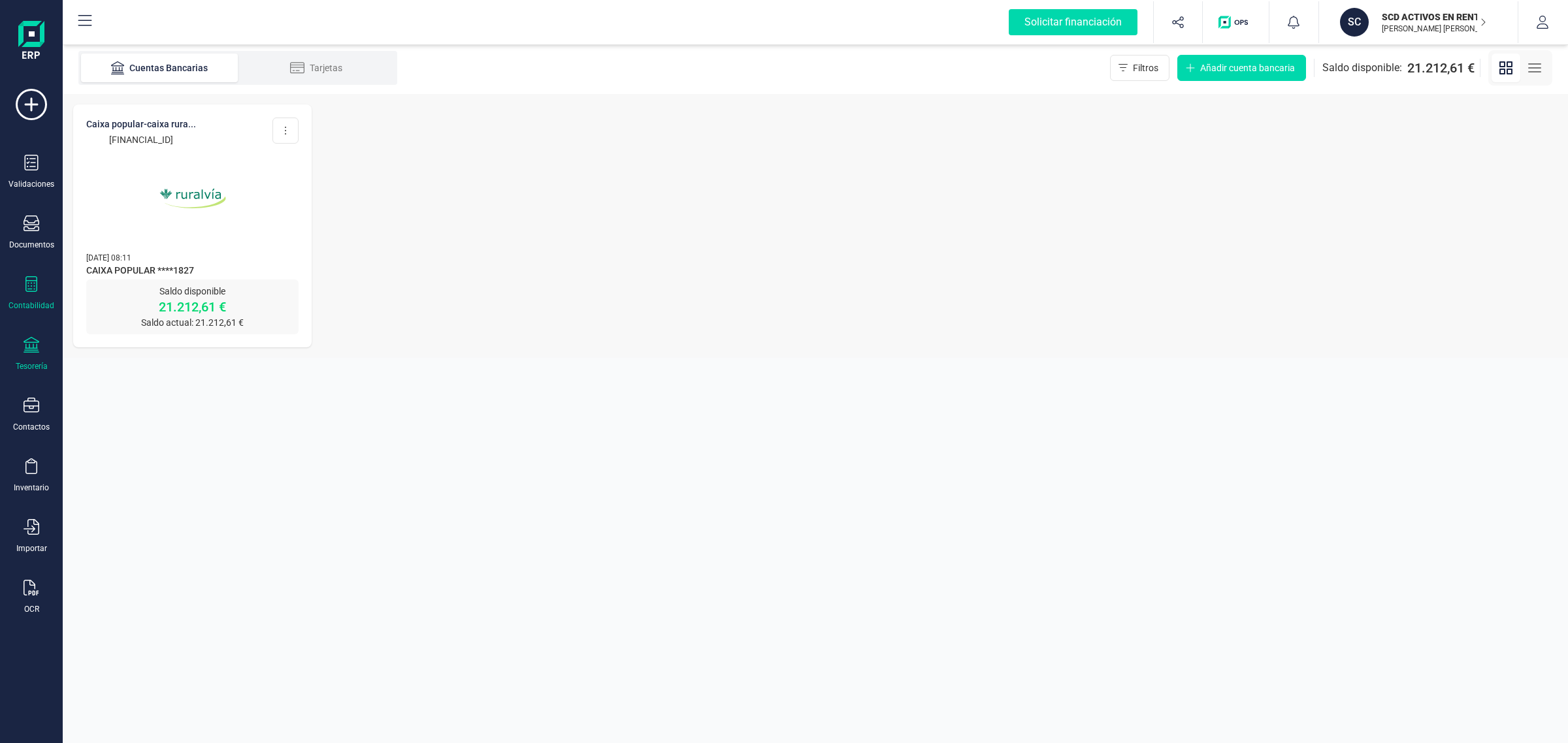
click at [39, 282] on div "Contabilidad" at bounding box center [31, 294] width 52 height 35
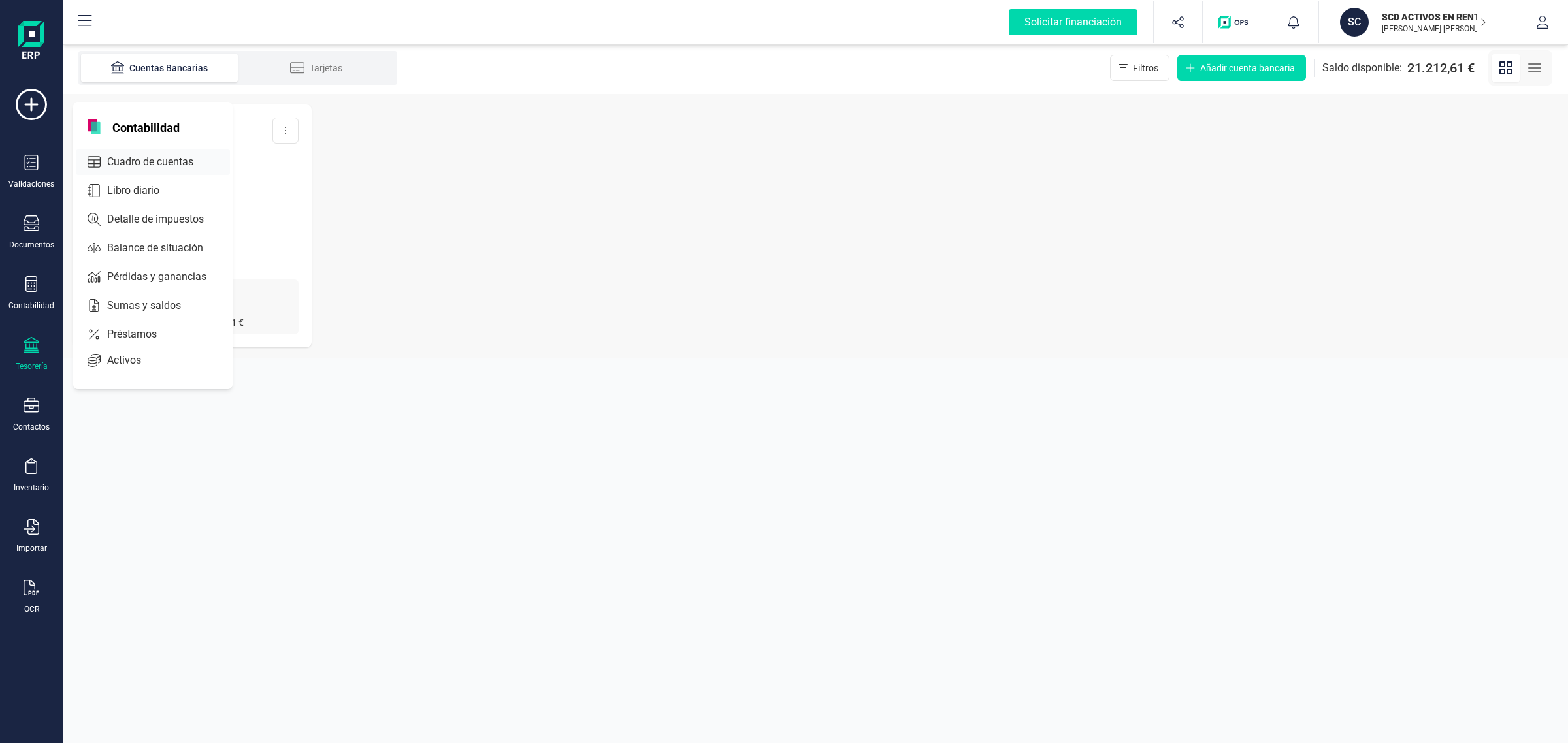
click at [132, 151] on div "Cuadro de cuentas" at bounding box center [153, 162] width 154 height 26
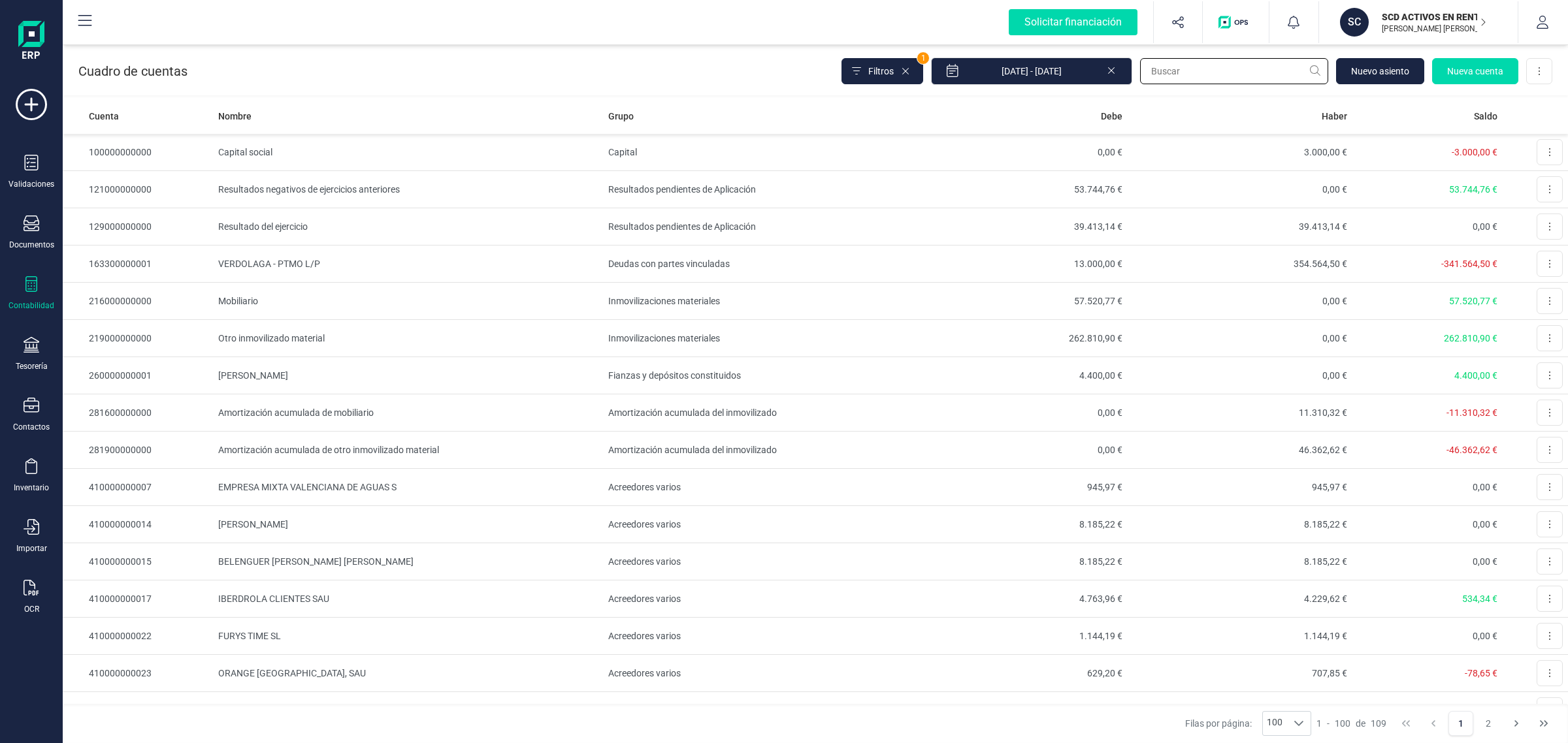
click at [1159, 74] on input "text" at bounding box center [1234, 70] width 188 height 26
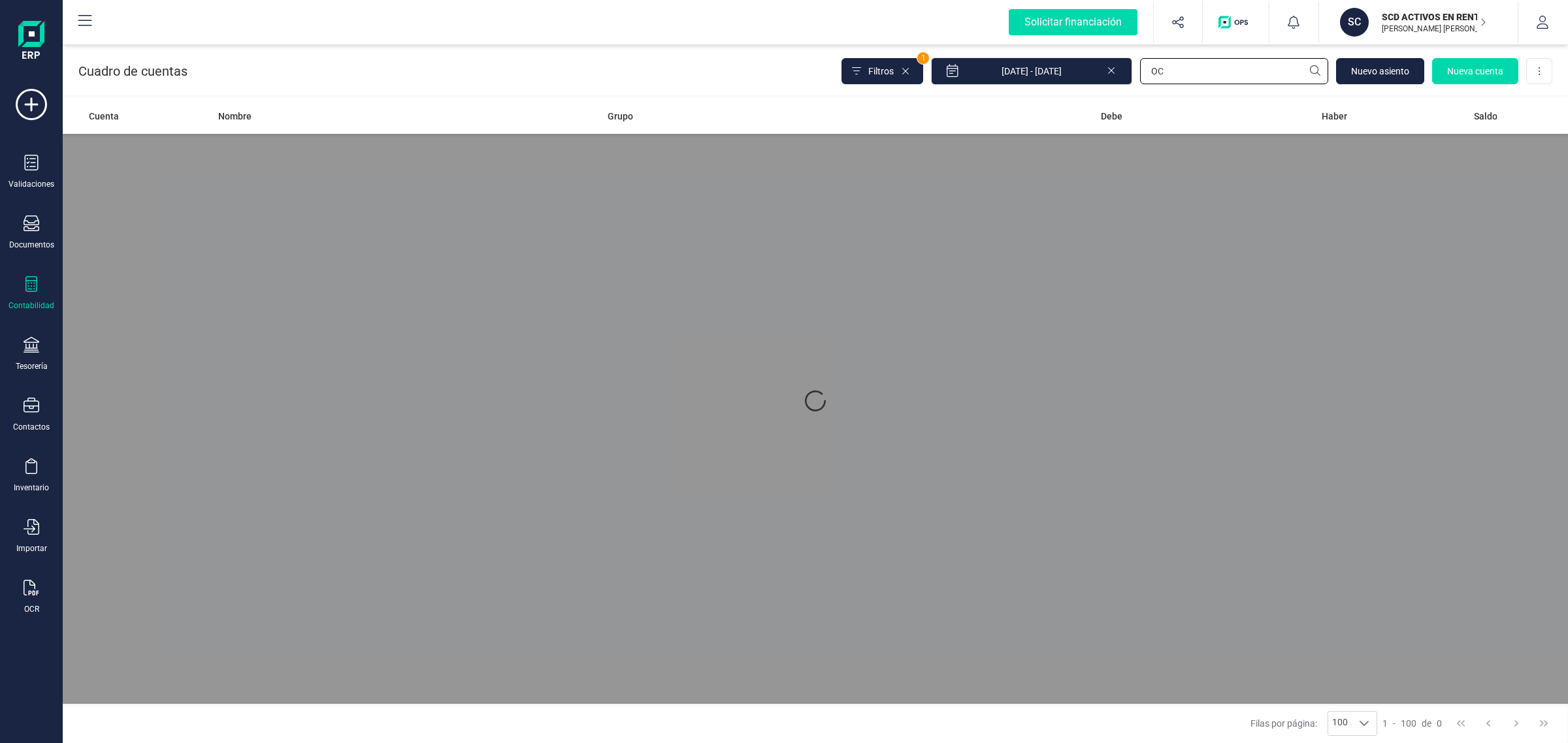
type input "O"
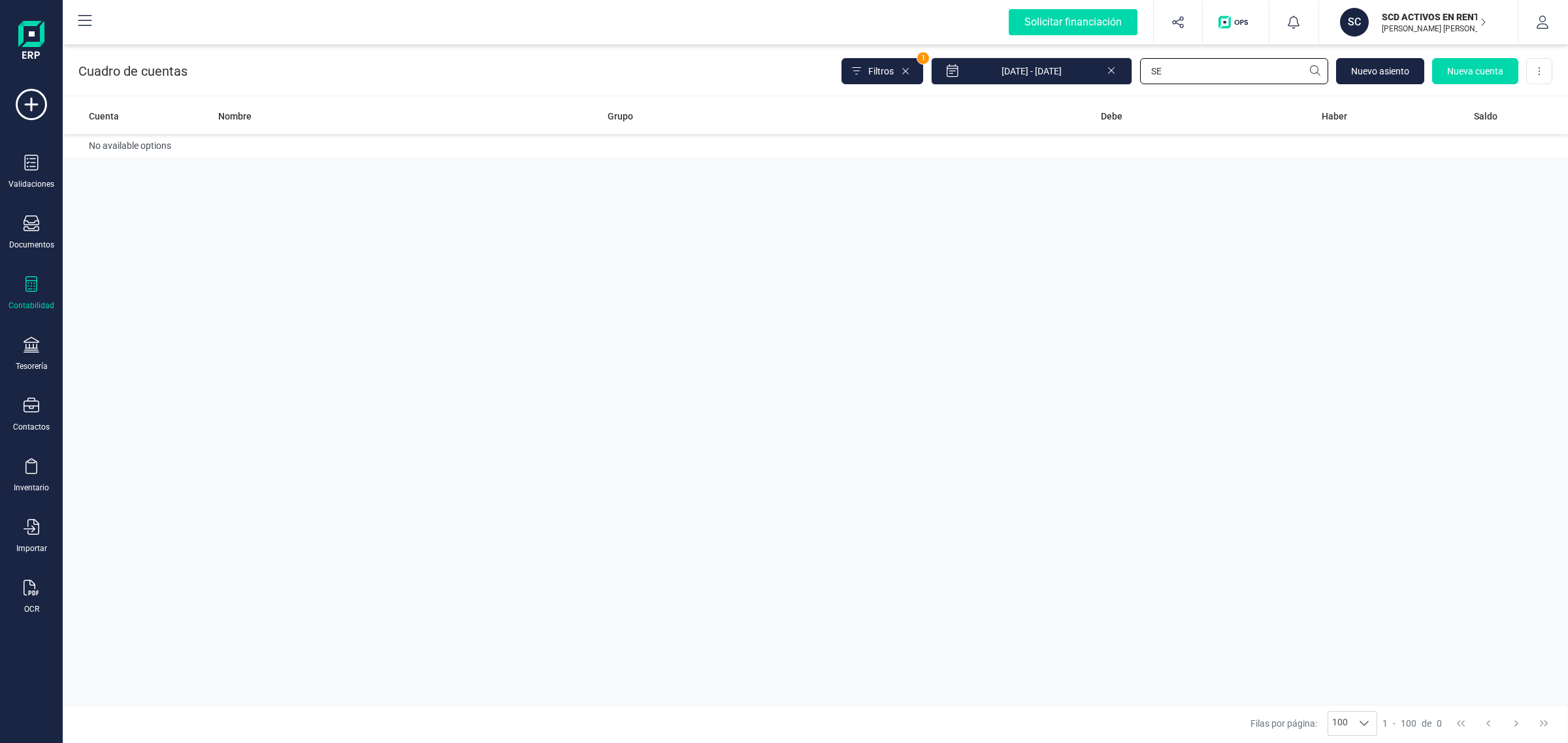
type input "S"
type input "C"
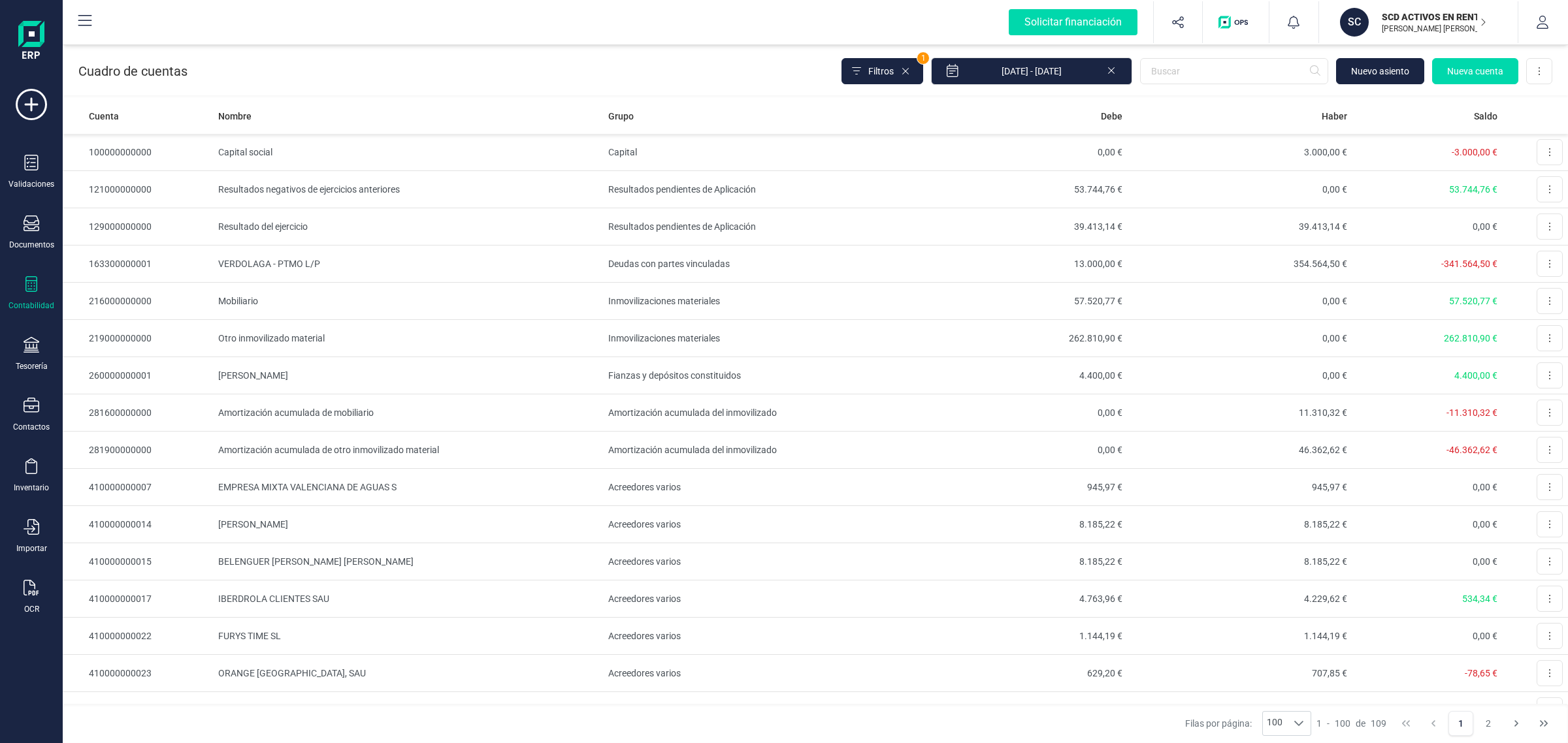
click at [1108, 72] on icon at bounding box center [1111, 70] width 10 height 13
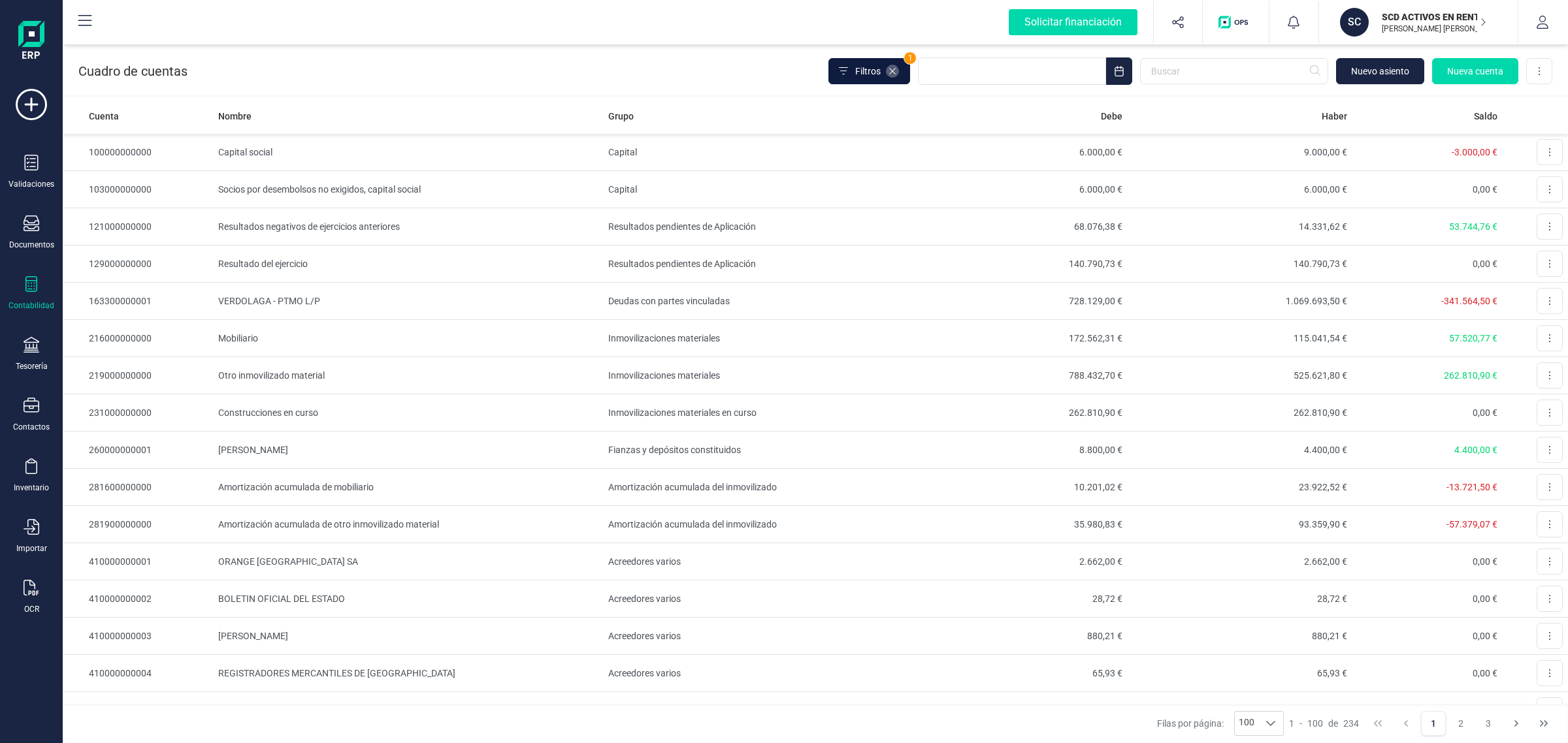
click at [897, 73] on span at bounding box center [892, 71] width 13 height 13
click at [1223, 76] on input "text" at bounding box center [1234, 70] width 188 height 26
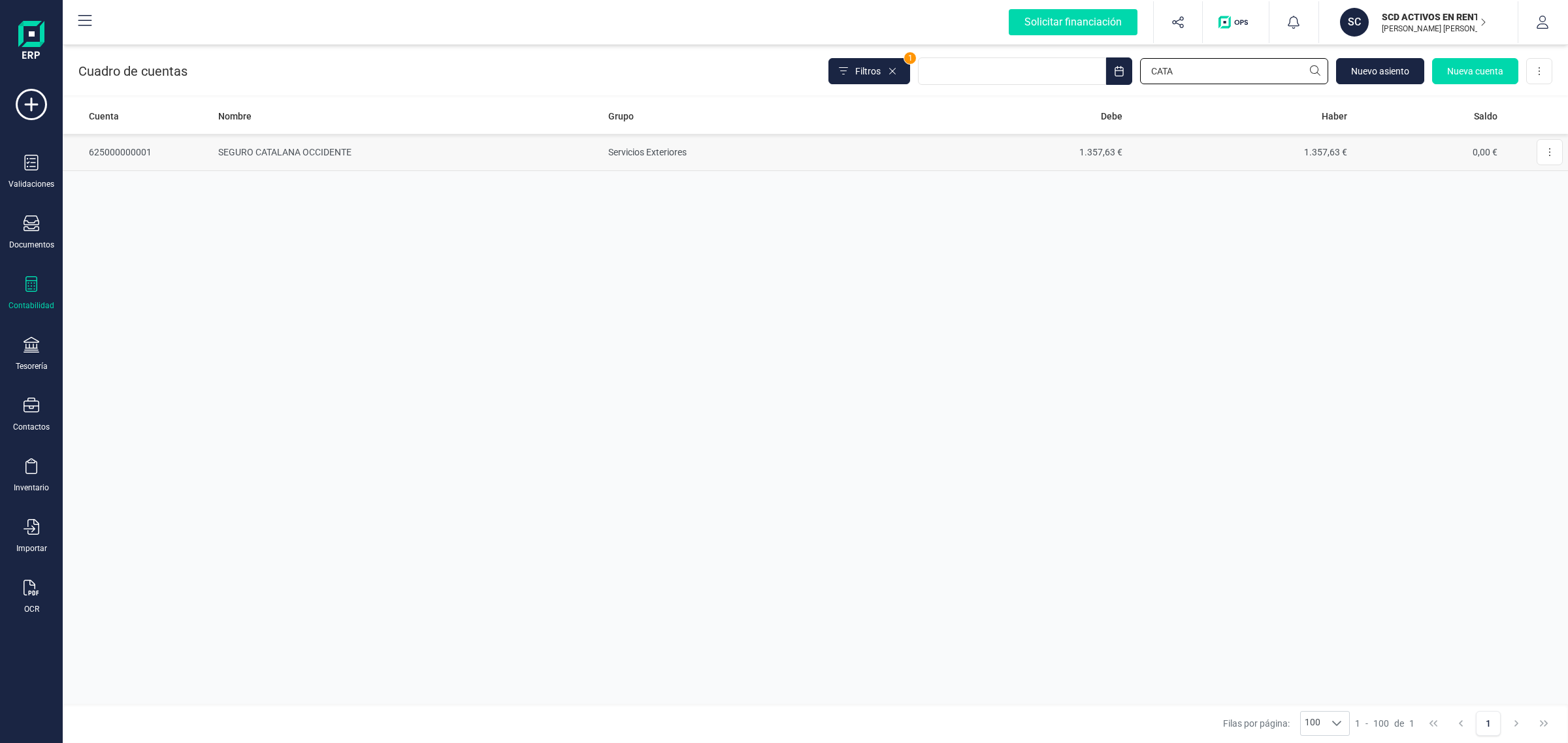
type input "CATA"
click at [1021, 156] on td "1.357,63 €" at bounding box center [1015, 153] width 225 height 37
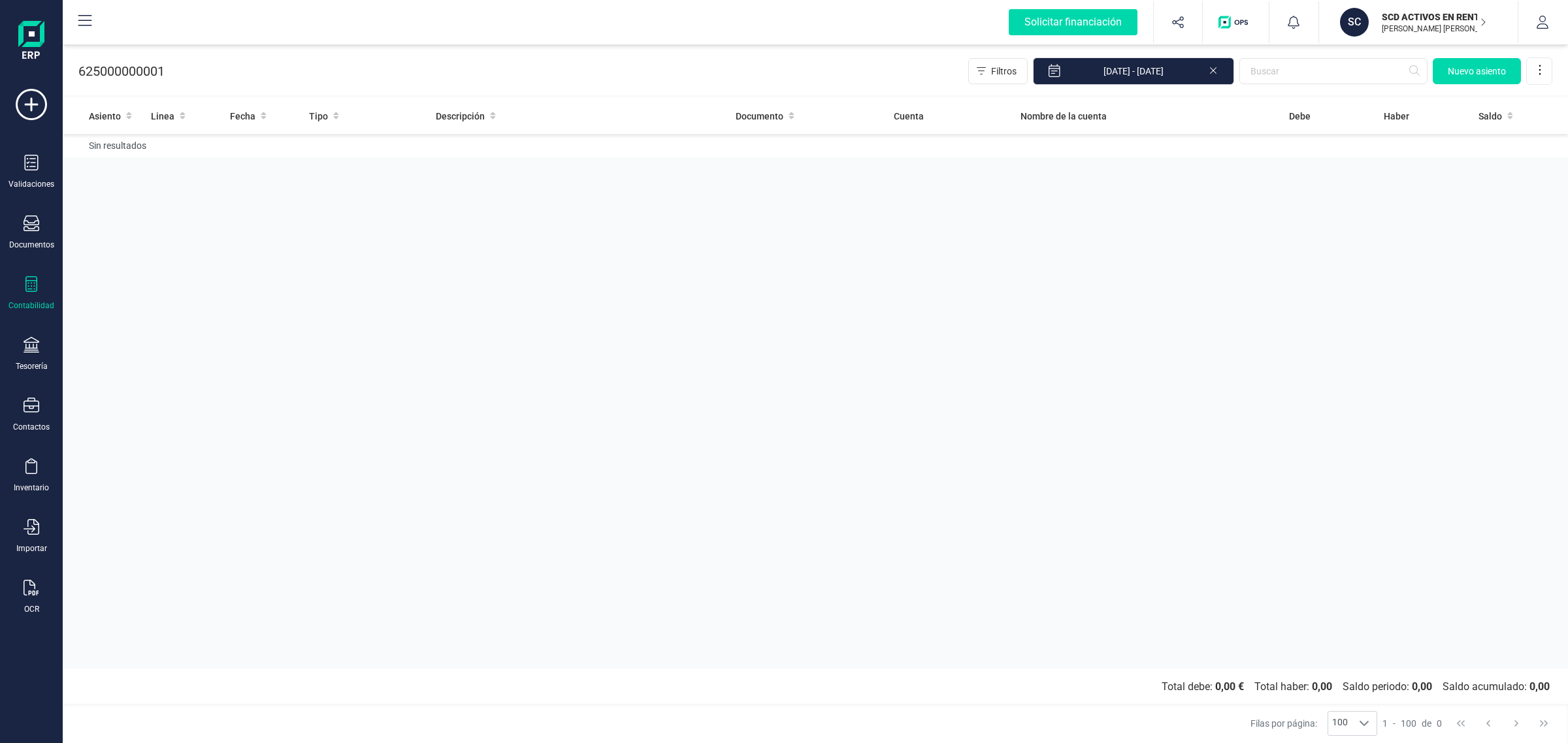
click at [1215, 73] on icon at bounding box center [1213, 70] width 10 height 13
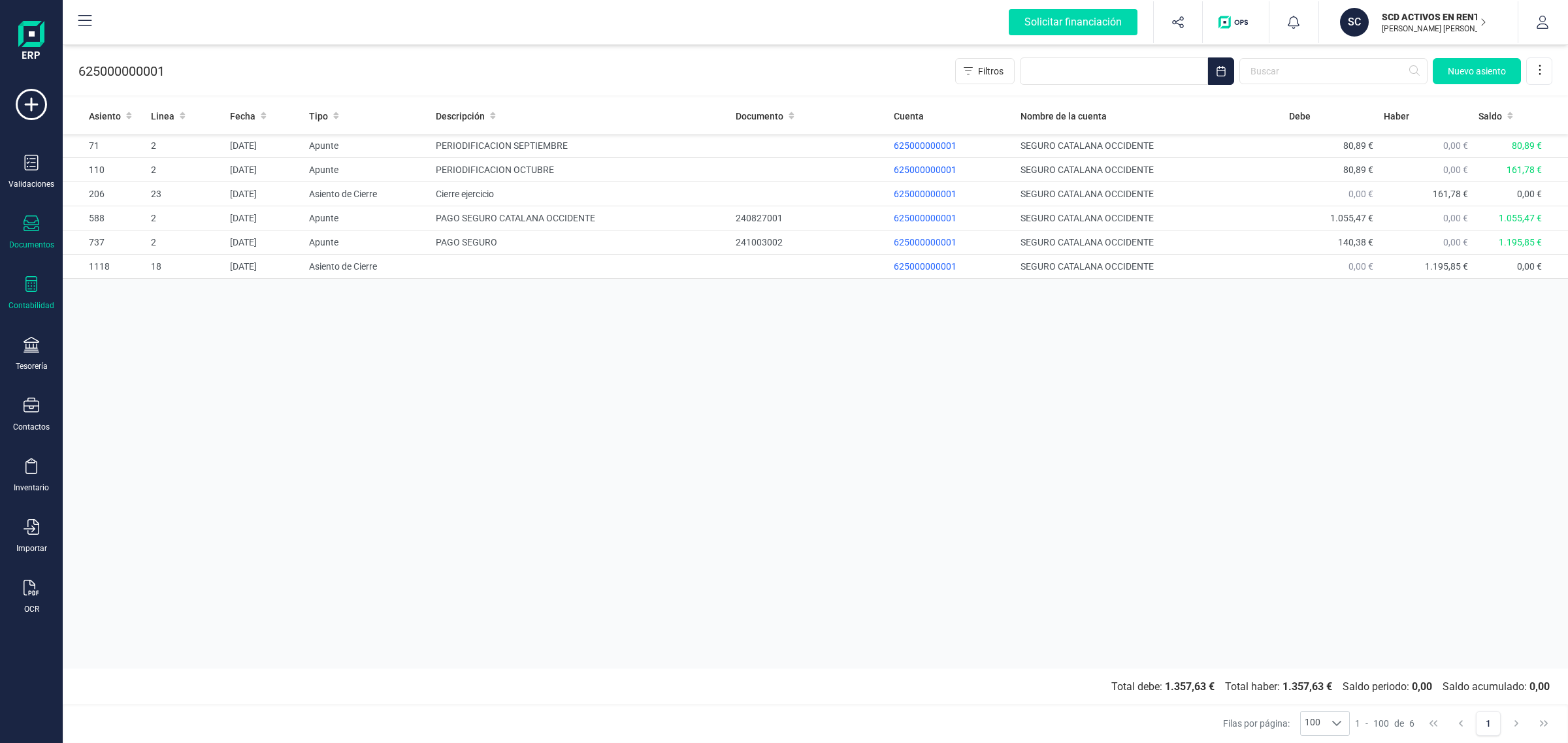
click at [24, 227] on icon at bounding box center [31, 223] width 16 height 16
click at [151, 186] on div at bounding box center [159, 187] width 24 height 16
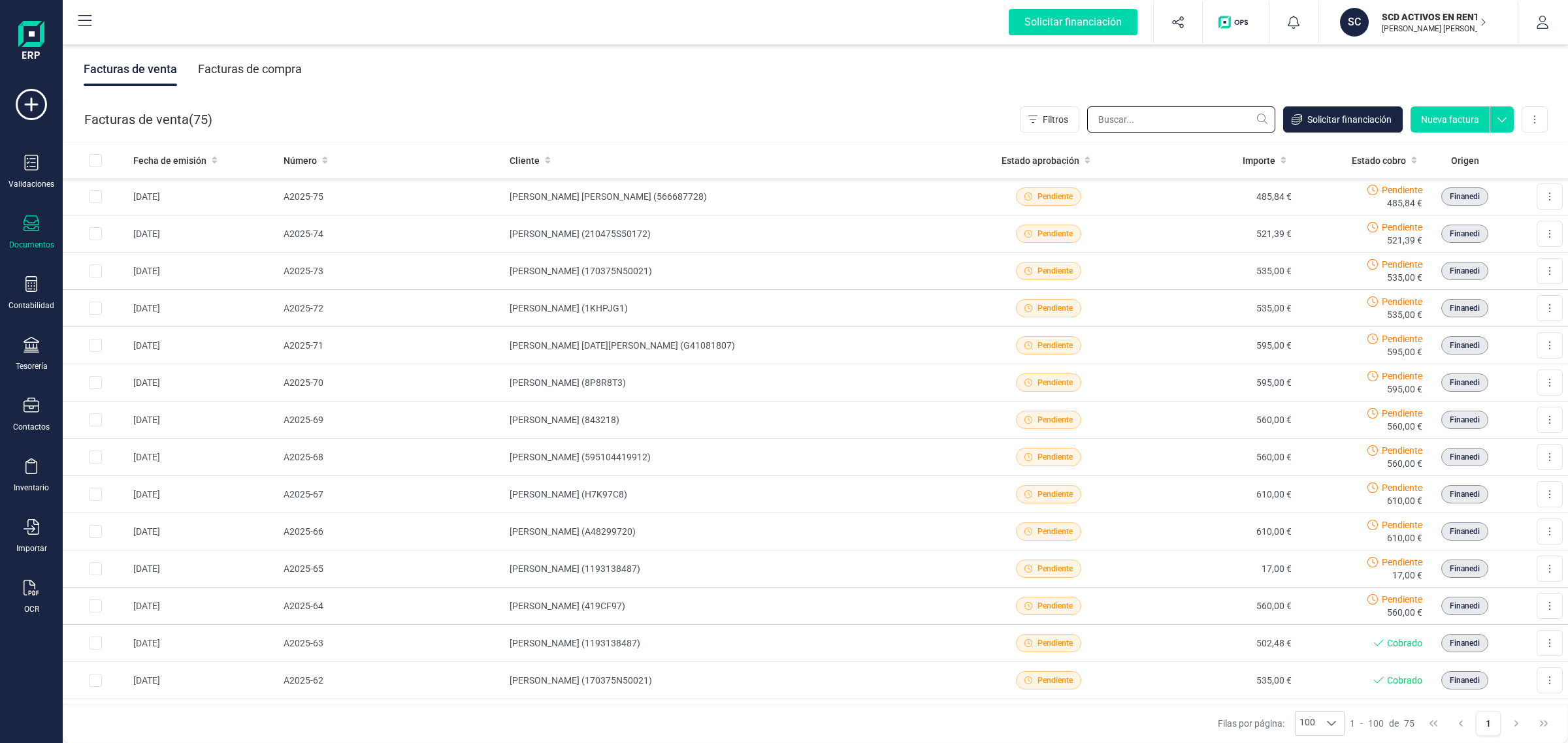
click at [1148, 116] on input "text" at bounding box center [1181, 119] width 188 height 26
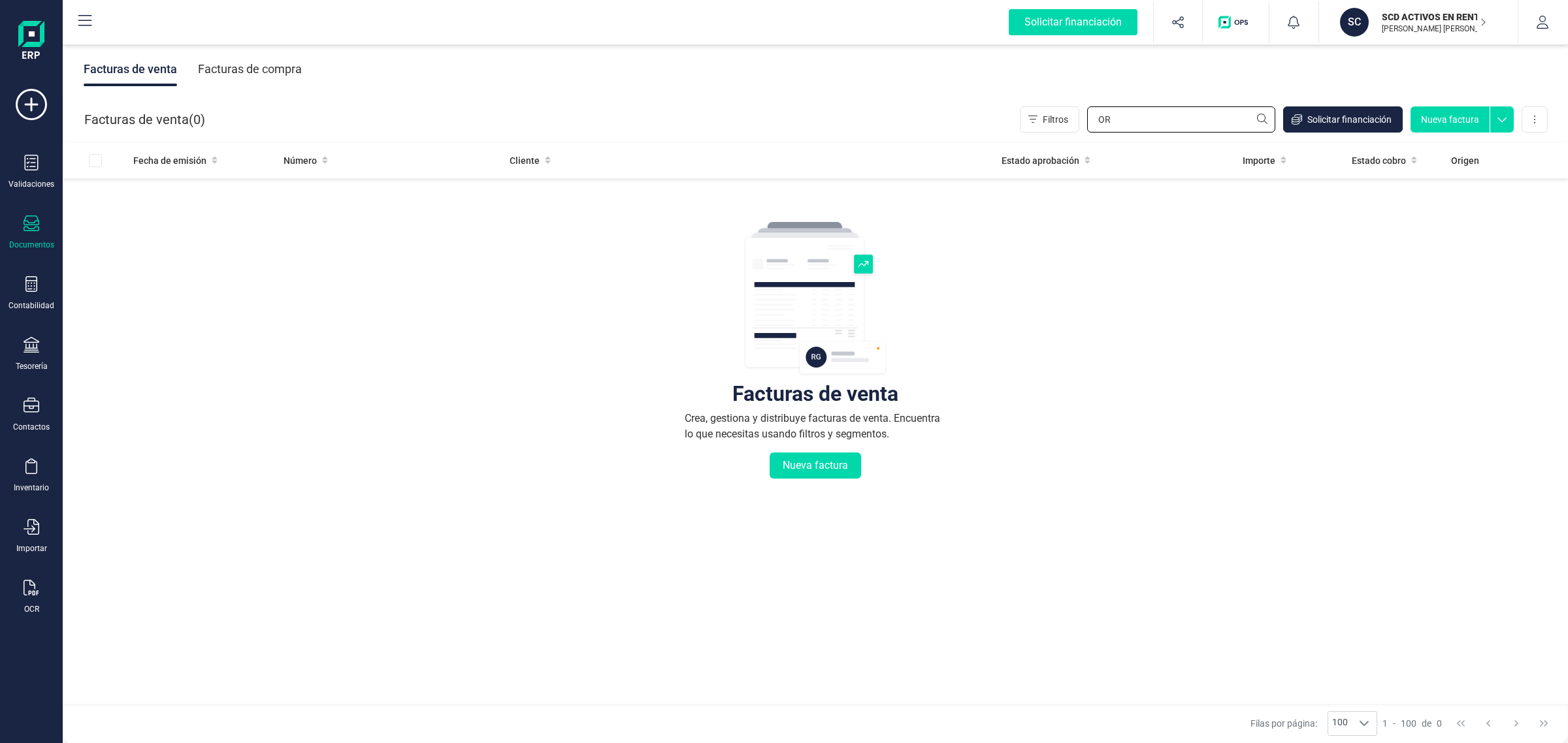
type input "O"
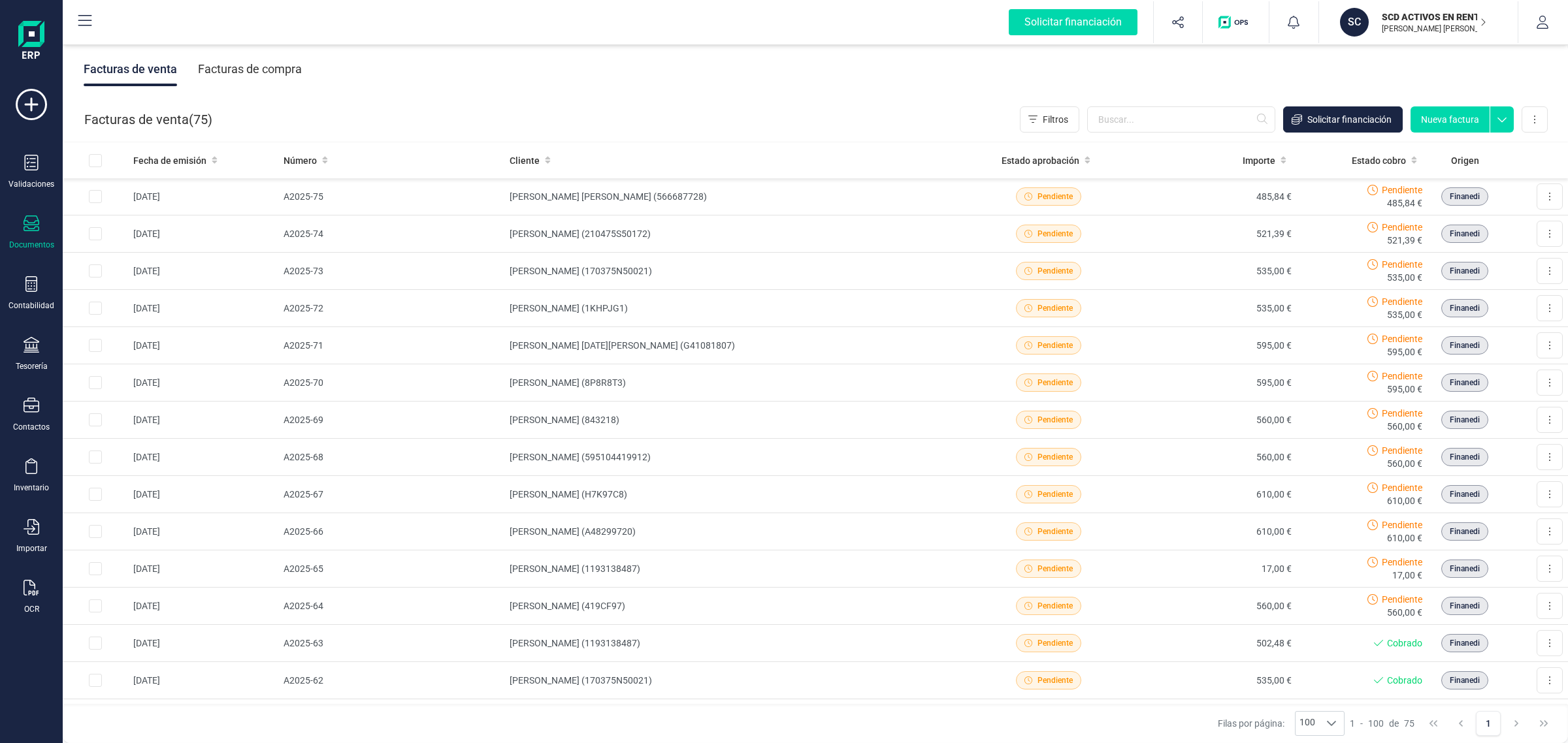
click at [255, 56] on div "Facturas de compra" at bounding box center [250, 69] width 104 height 34
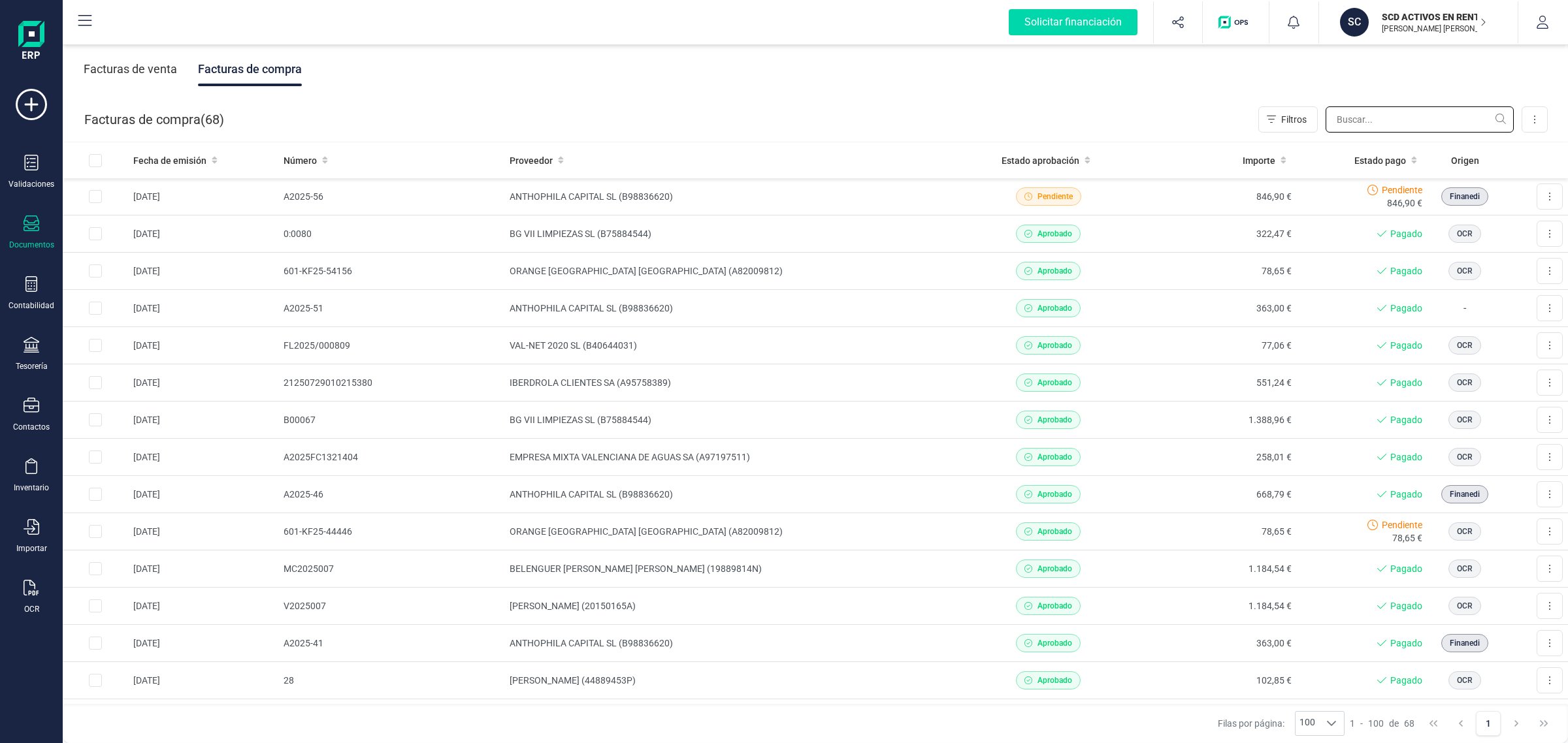
click at [1363, 121] on input "text" at bounding box center [1420, 119] width 188 height 26
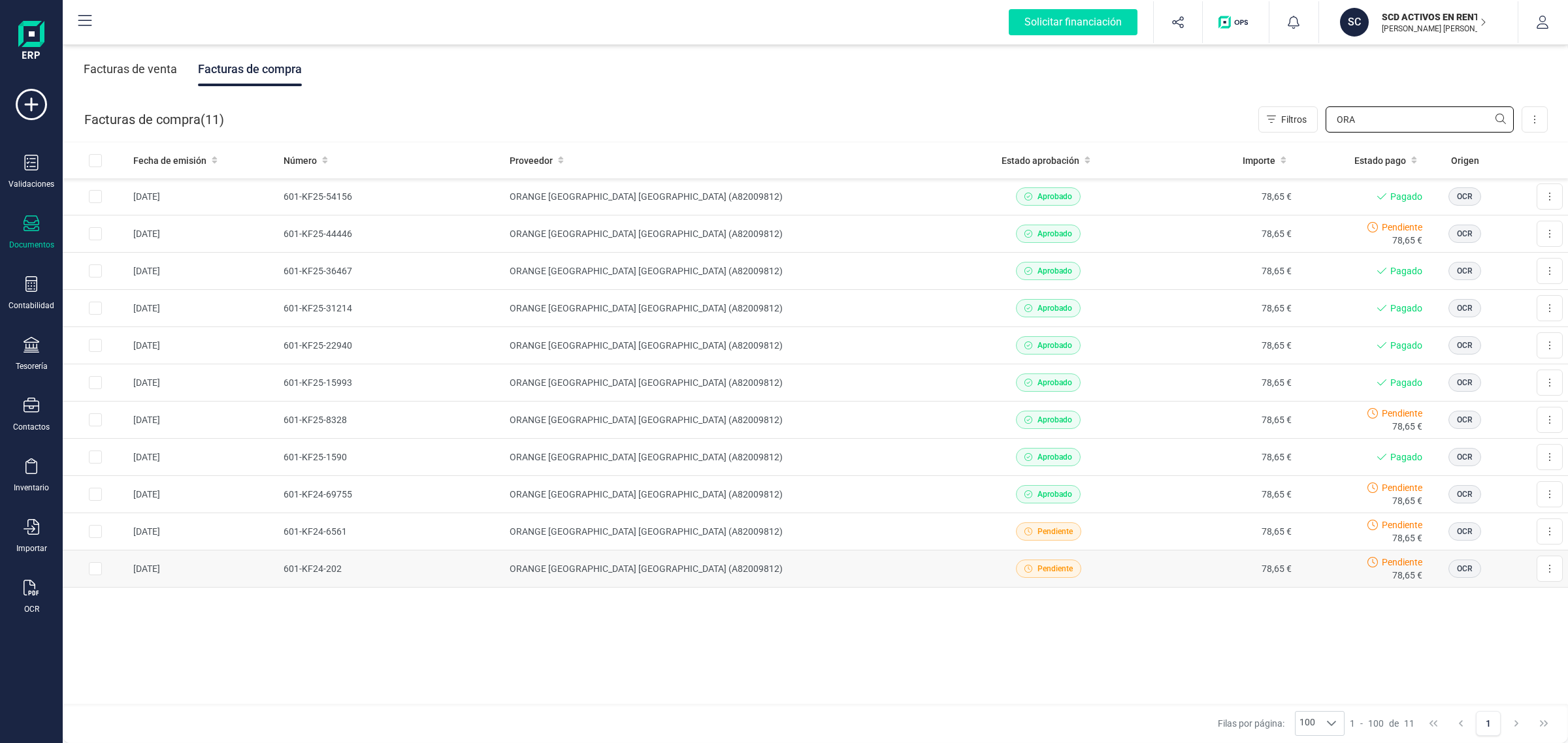
type input "ORA"
click at [699, 572] on td "ORANGE ESPAGNE SA (A82009812)" at bounding box center [735, 569] width 461 height 37
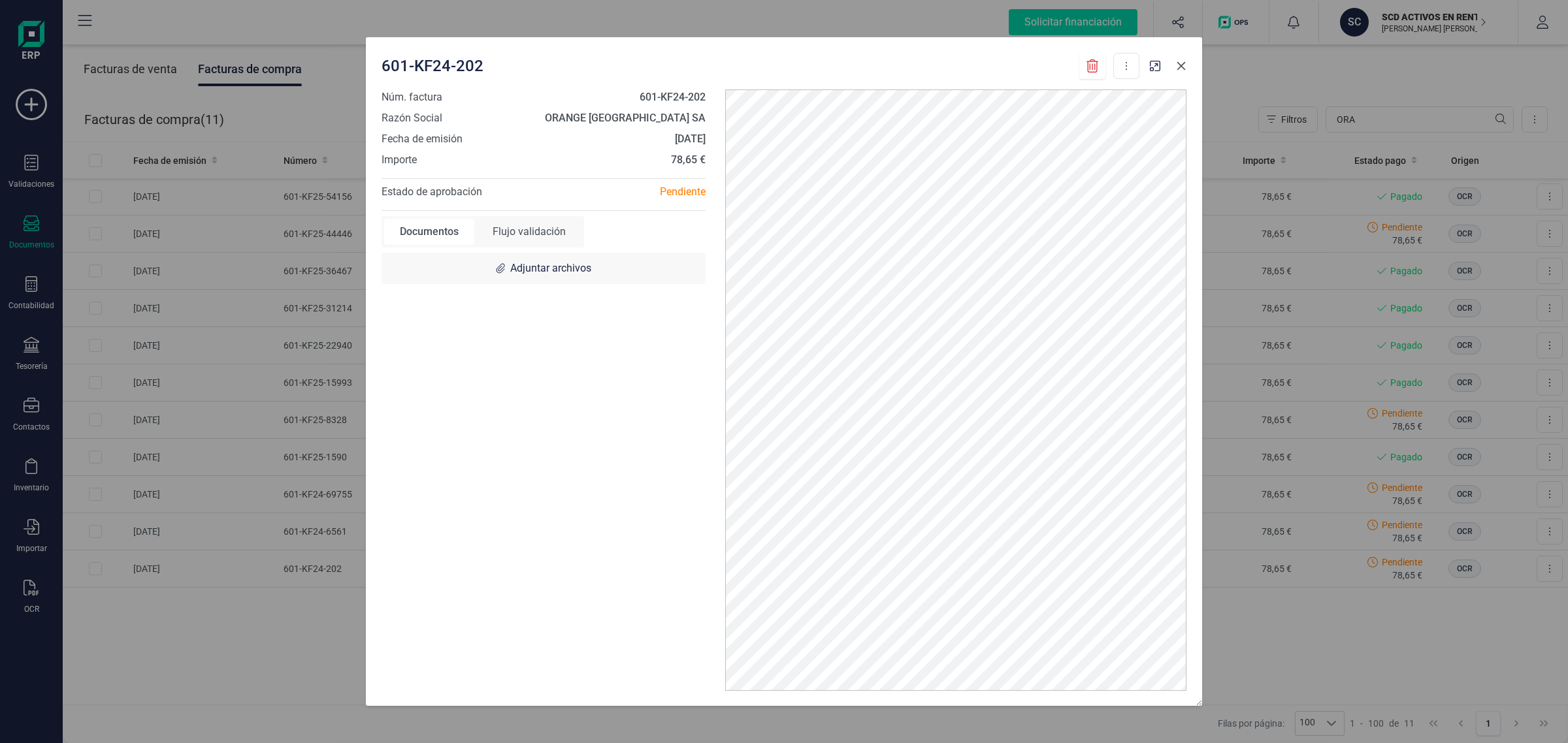
click at [1179, 59] on button "button" at bounding box center [1181, 66] width 21 height 21
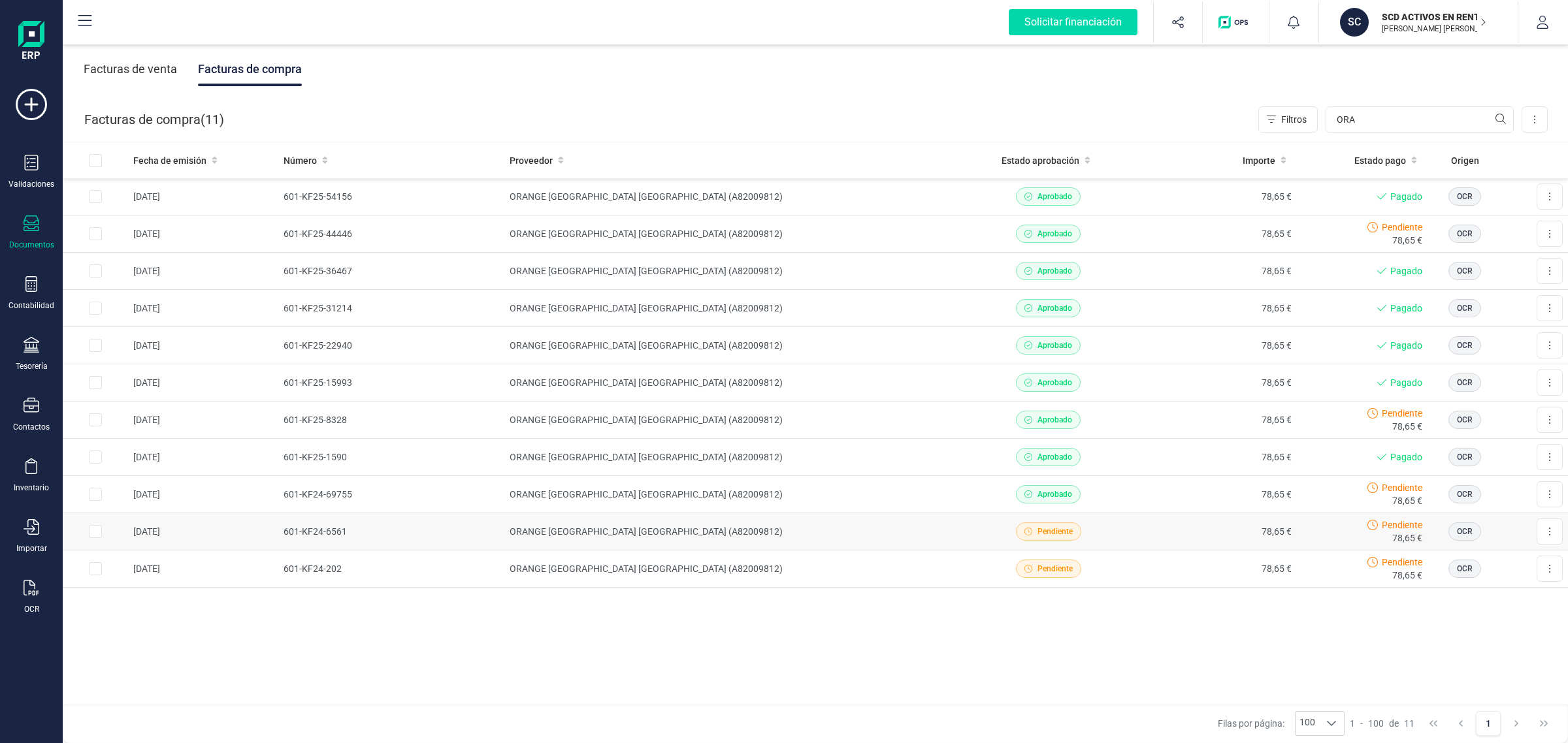
click at [1122, 536] on div "Pendiente" at bounding box center [1048, 532] width 155 height 19
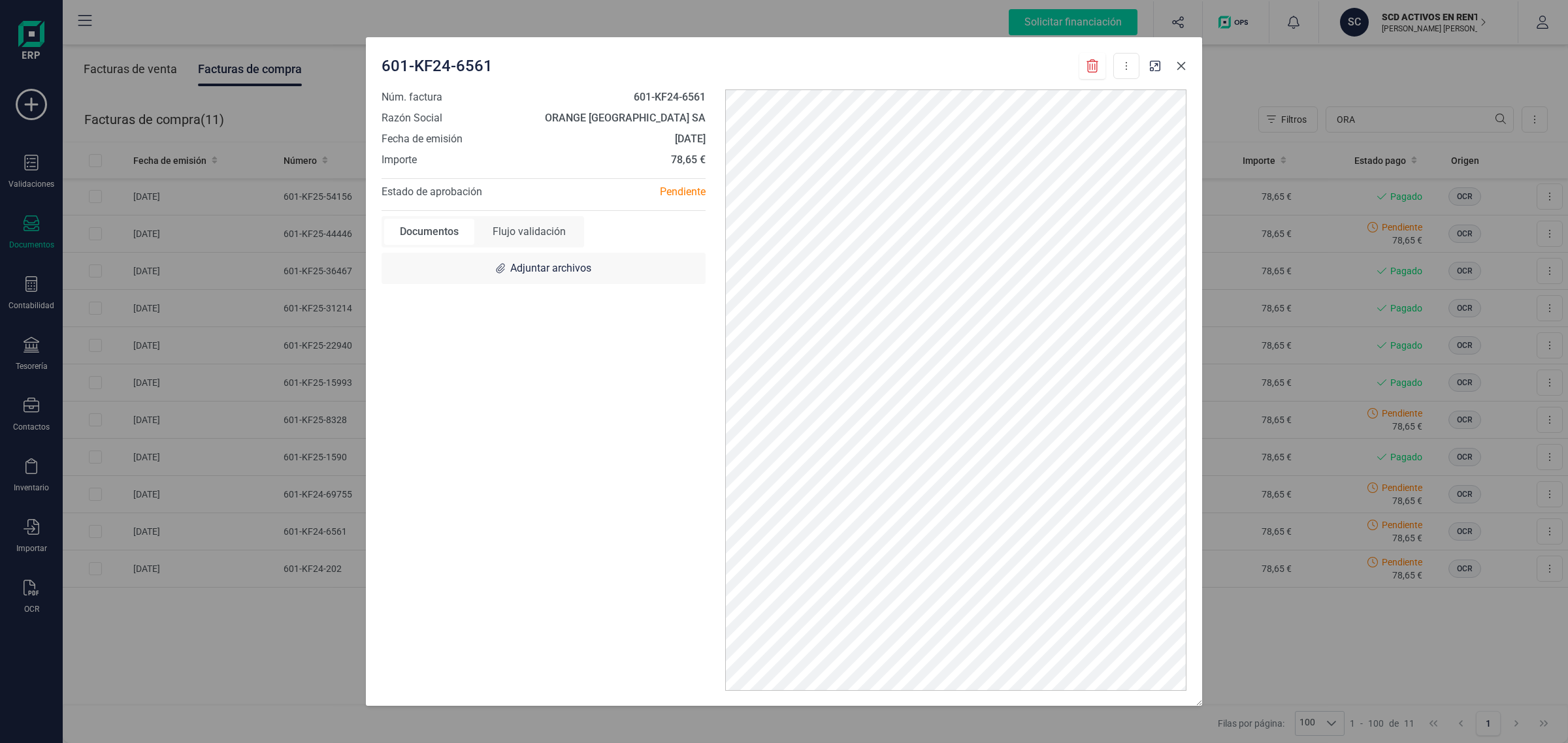
click at [1182, 63] on icon "button" at bounding box center [1181, 66] width 10 height 10
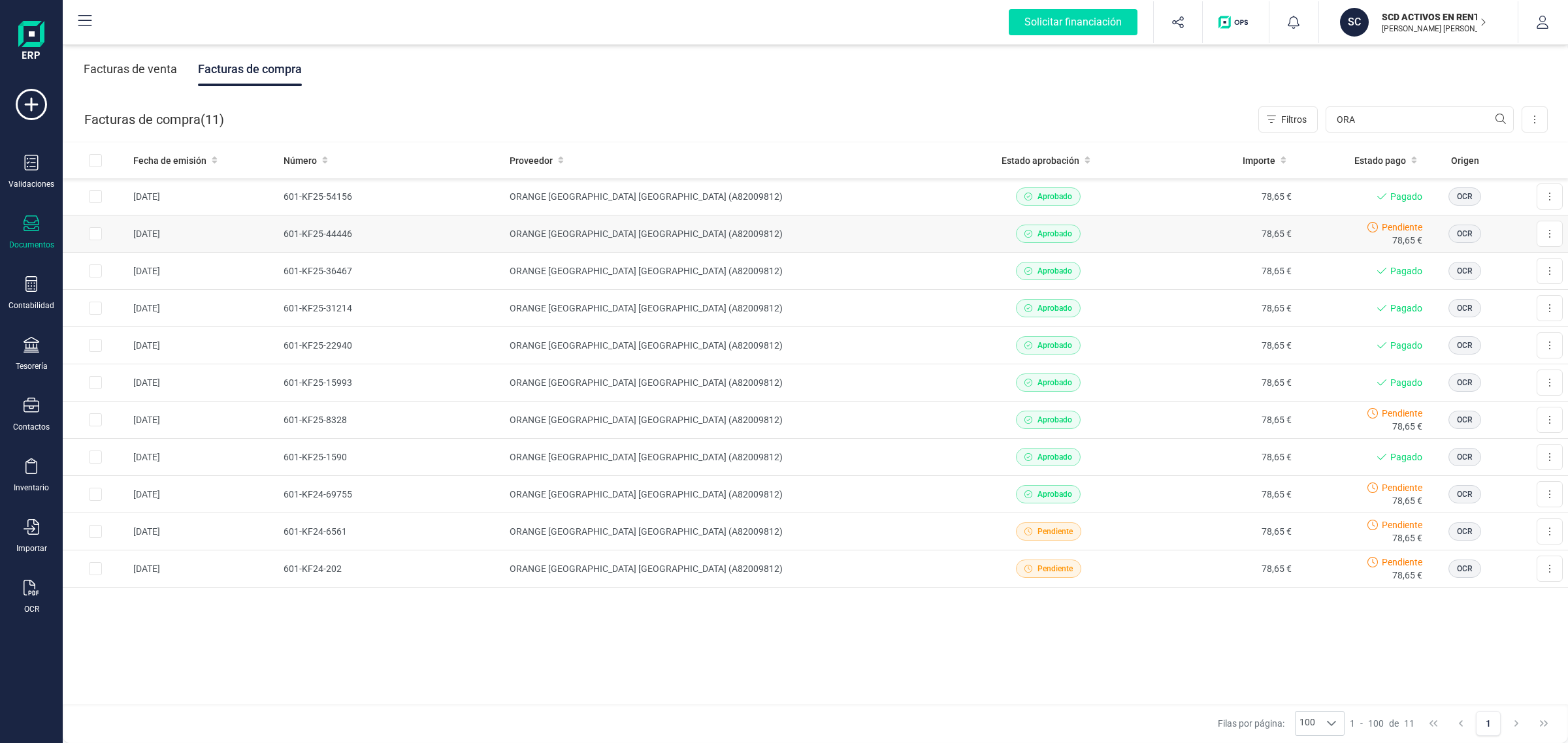
click at [1349, 237] on div "Pendiente 78,65 €" at bounding box center [1362, 234] width 120 height 26
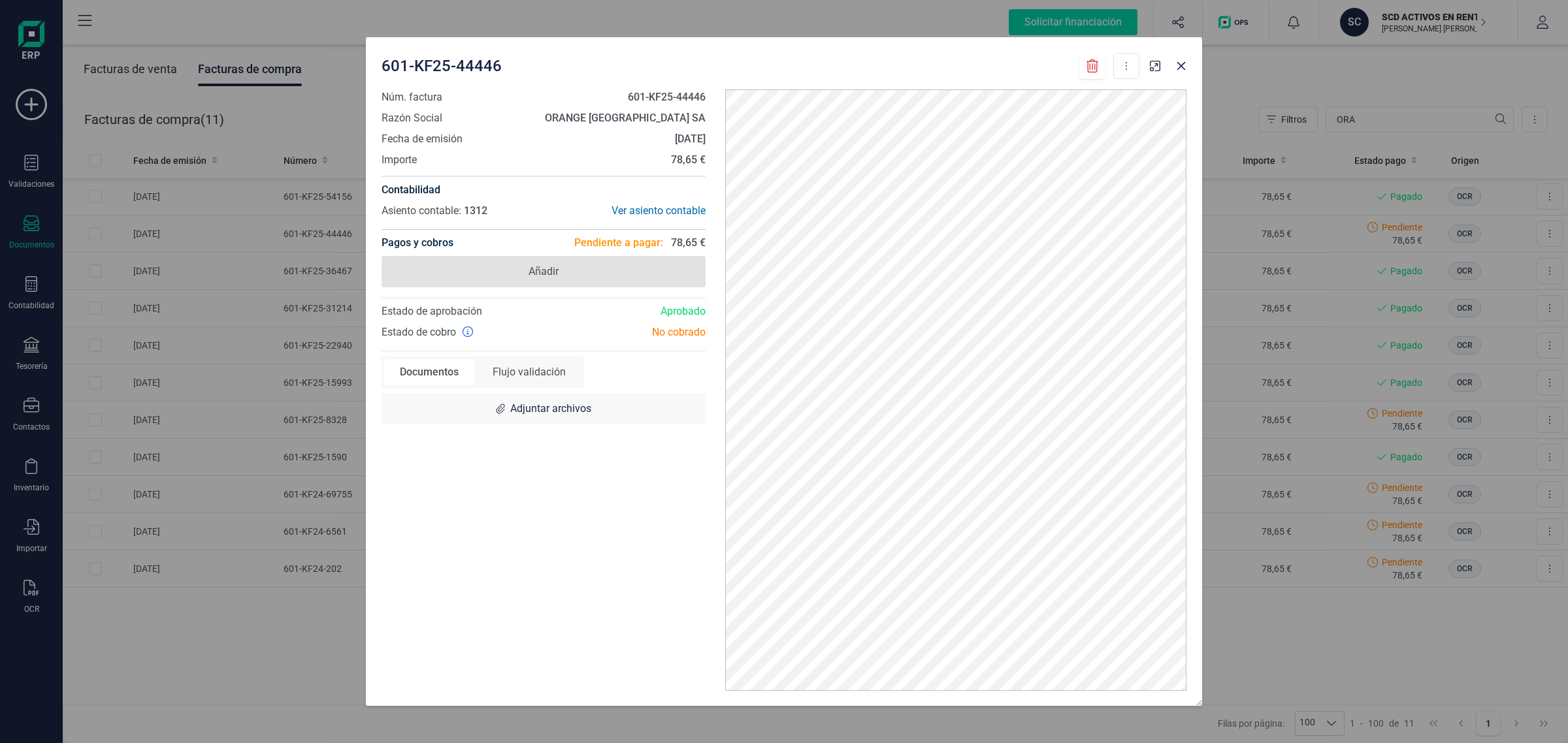
click at [517, 271] on span "Añadir" at bounding box center [543, 271] width 324 height 31
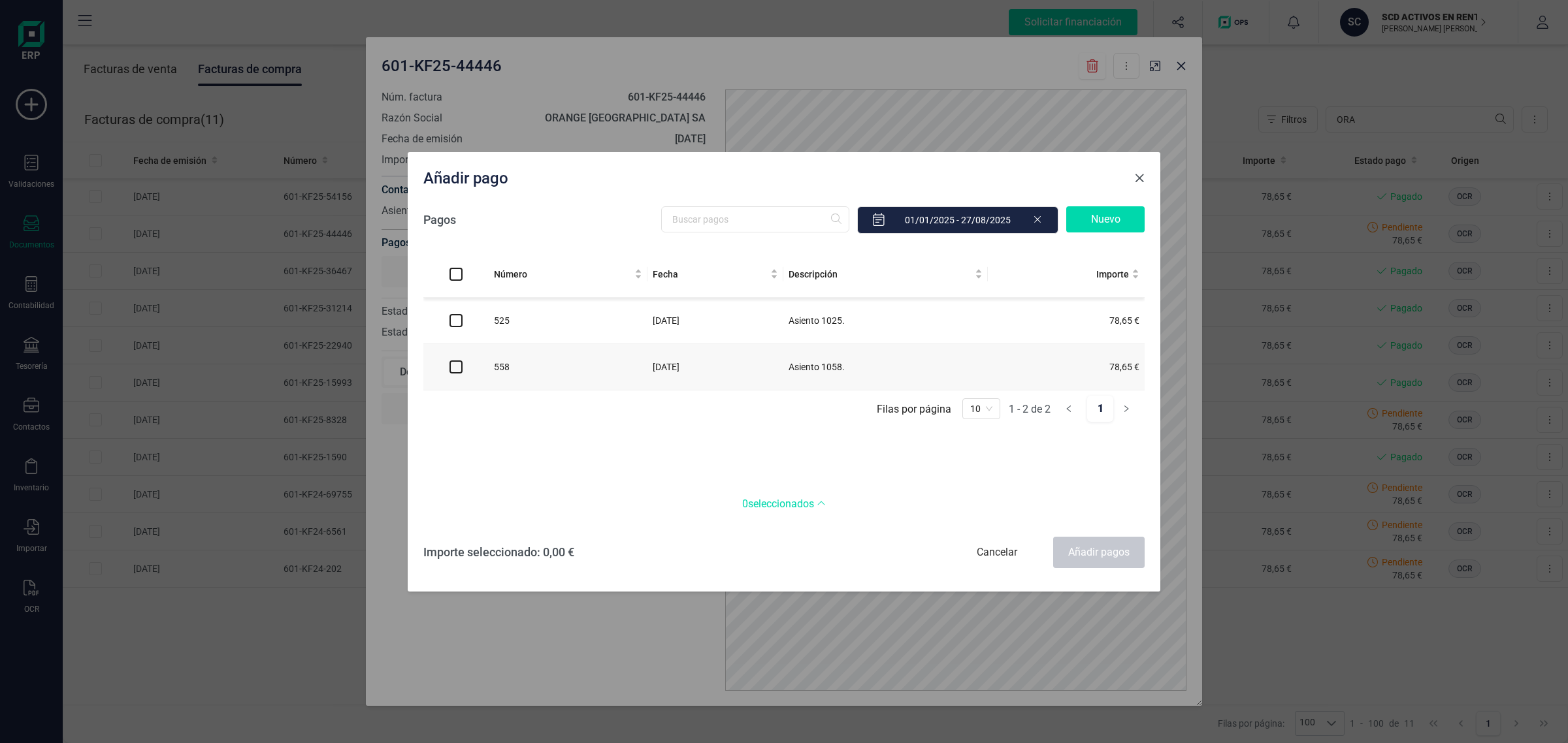
click at [1138, 181] on span "Close" at bounding box center [1139, 178] width 10 height 10
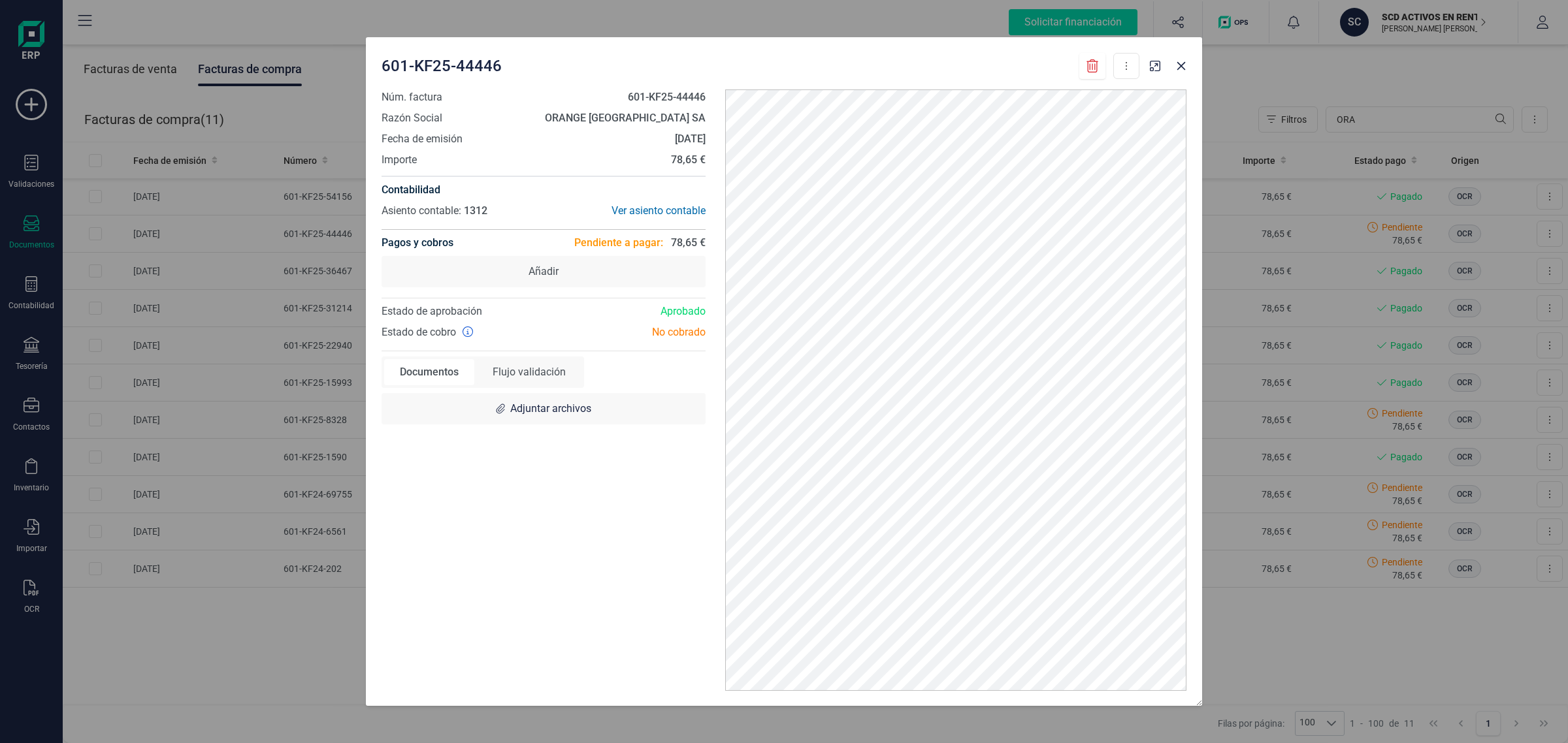
click at [1193, 68] on div "601-KF25-44446 Descargar documento Marcar como pagada" at bounding box center [783, 63] width 836 height 52
click at [1179, 62] on icon "button" at bounding box center [1181, 66] width 10 height 10
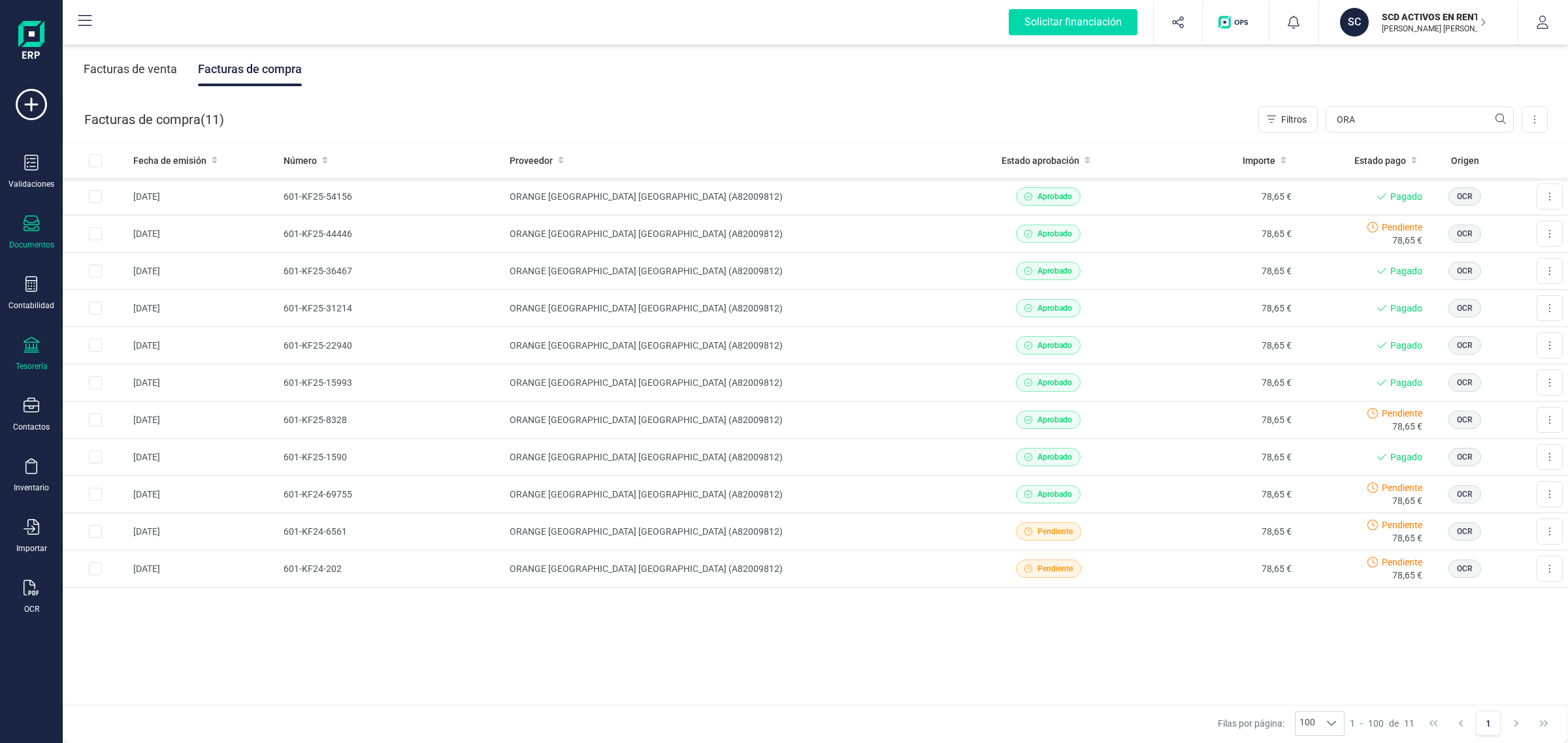
click at [12, 346] on div "Tesorería" at bounding box center [31, 354] width 52 height 35
click at [142, 223] on span "Cuentas bancarias" at bounding box center [159, 222] width 115 height 16
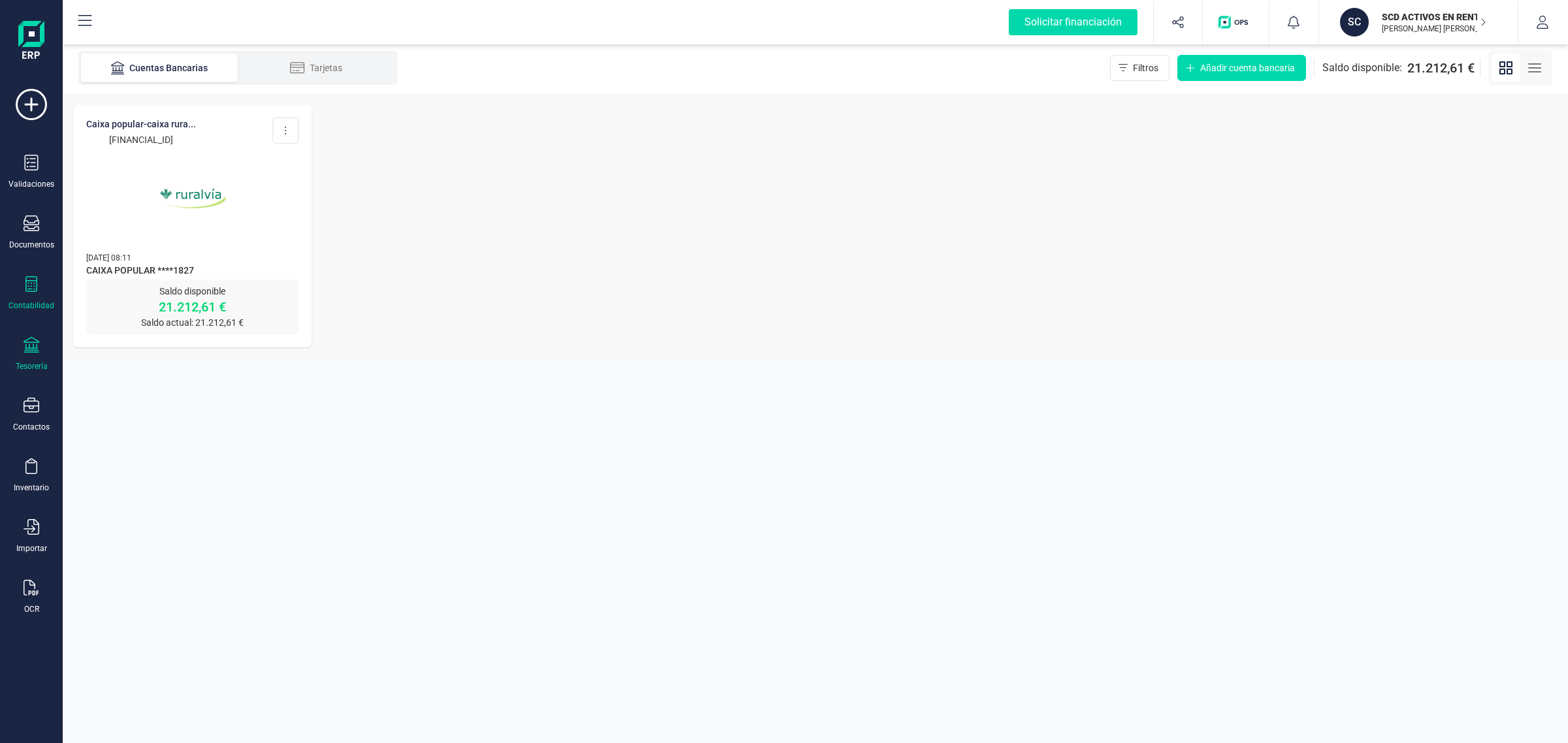
click at [24, 292] on div at bounding box center [31, 286] width 16 height 19
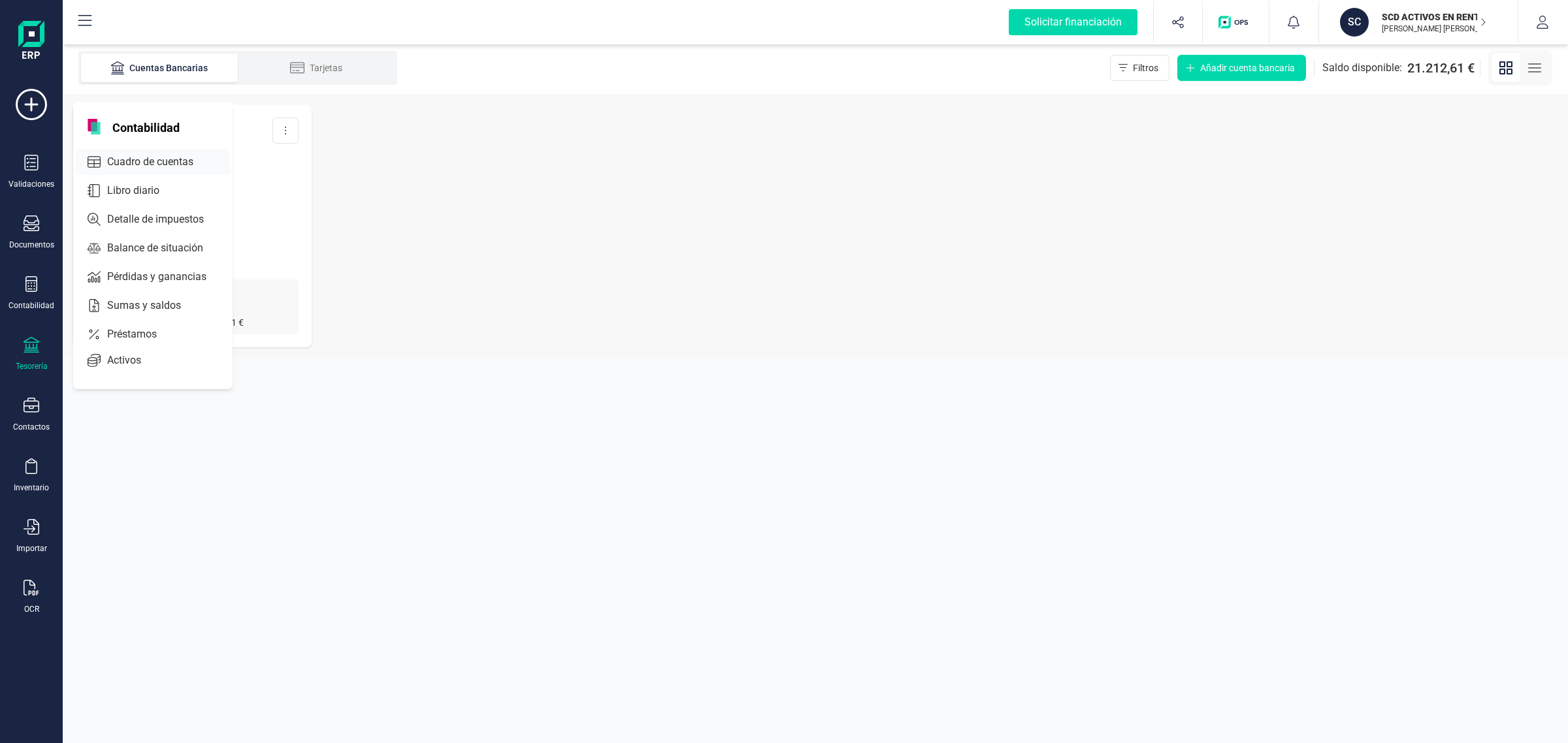
click at [144, 159] on span "Cuadro de cuentas" at bounding box center [159, 162] width 115 height 16
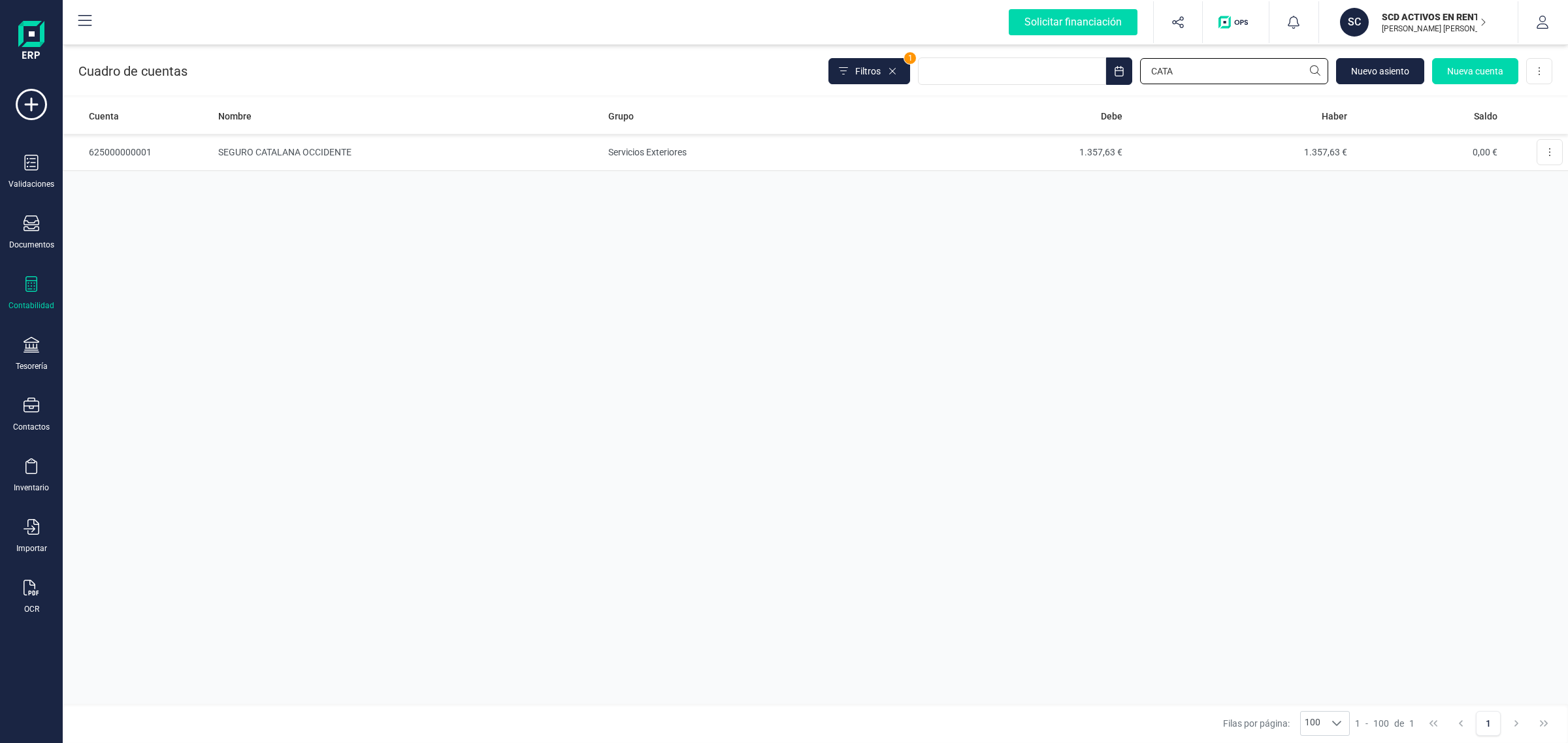
drag, startPoint x: 1189, startPoint y: 73, endPoint x: 1098, endPoint y: 90, distance: 92.6
click at [1098, 90] on div "Cuadro de cuentas Filtros 1 CATA Nuevo asiento Nueva cuenta Descargar Excel" at bounding box center [815, 68] width 1505 height 53
type input "ORANGE"
click at [426, 268] on td "ORANGE ESPAGNE SA" at bounding box center [408, 264] width 390 height 37
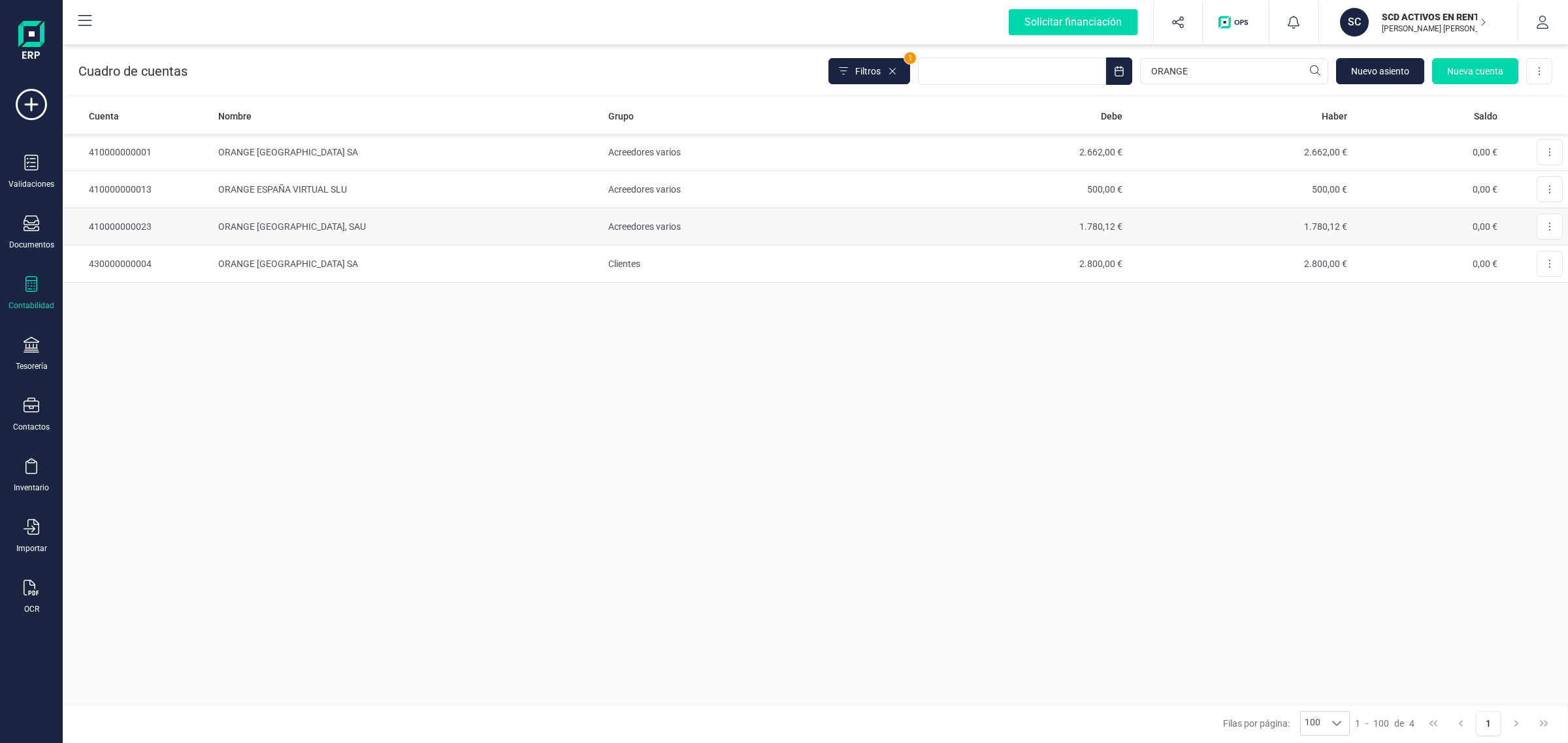
click at [301, 230] on td "ORANGE ESPAGNE, SAU" at bounding box center [408, 227] width 390 height 37
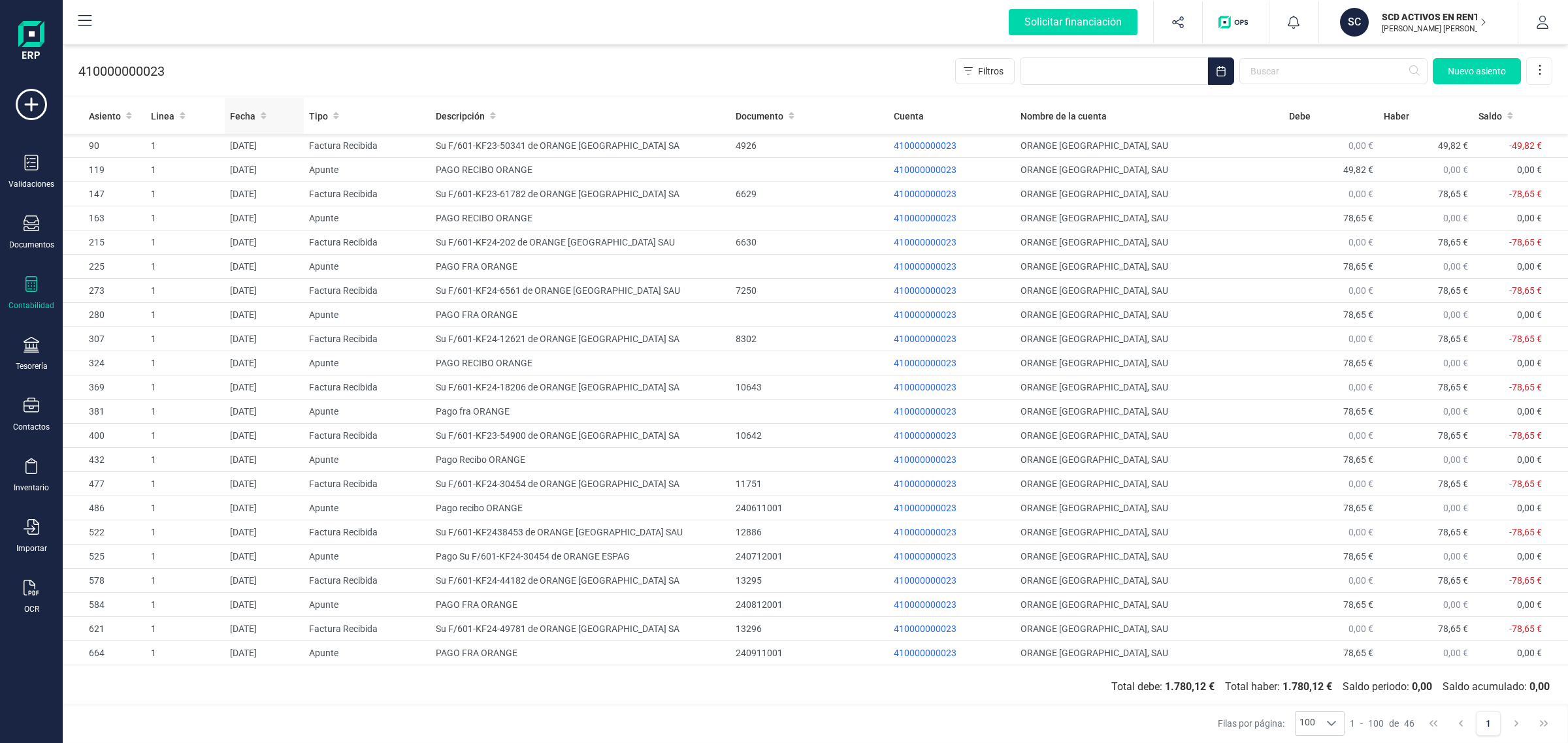
click at [240, 114] on span "Fecha" at bounding box center [243, 116] width 25 height 13
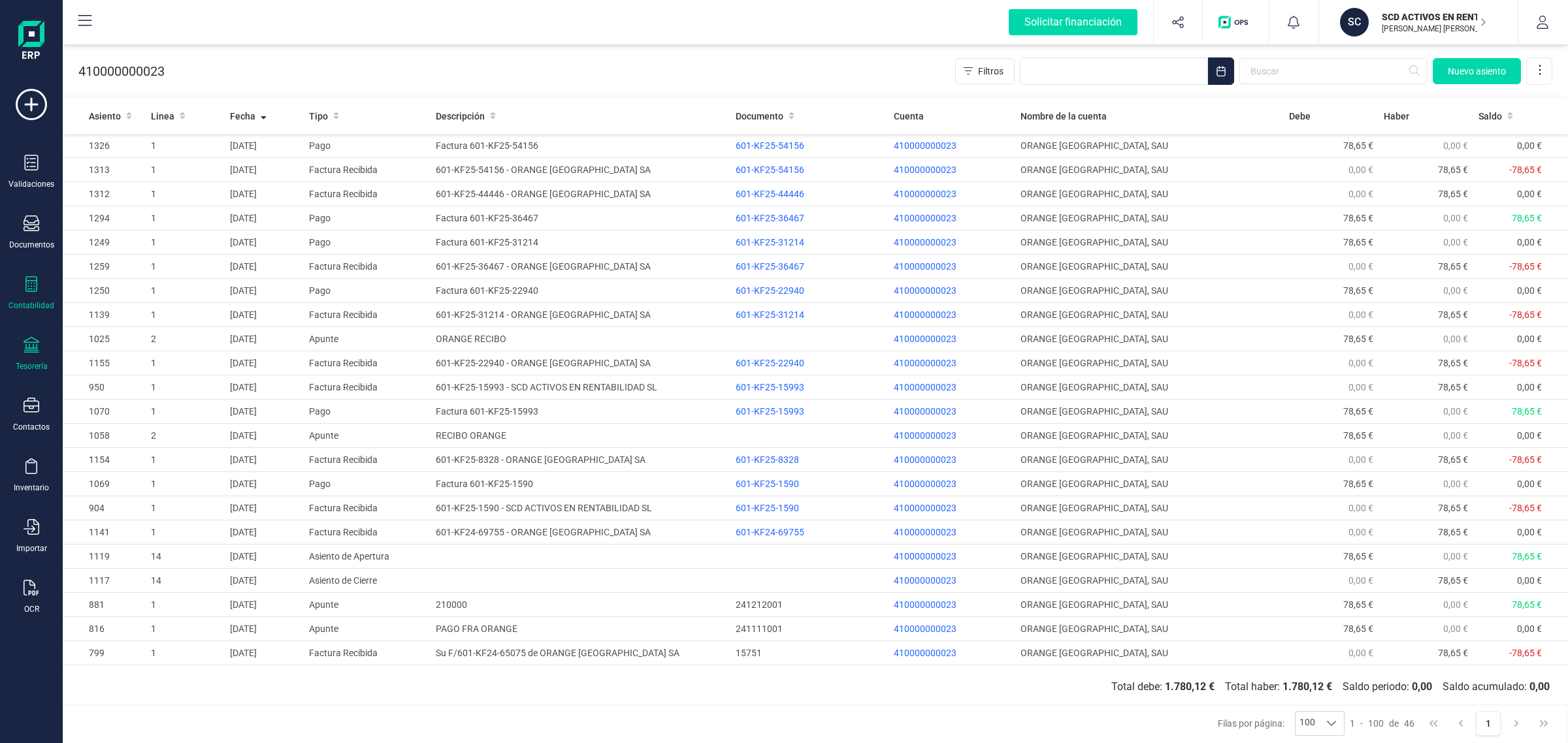
click at [30, 356] on div "Tesorería" at bounding box center [31, 354] width 52 height 35
click at [134, 224] on span "Cuentas bancarias" at bounding box center [159, 222] width 115 height 16
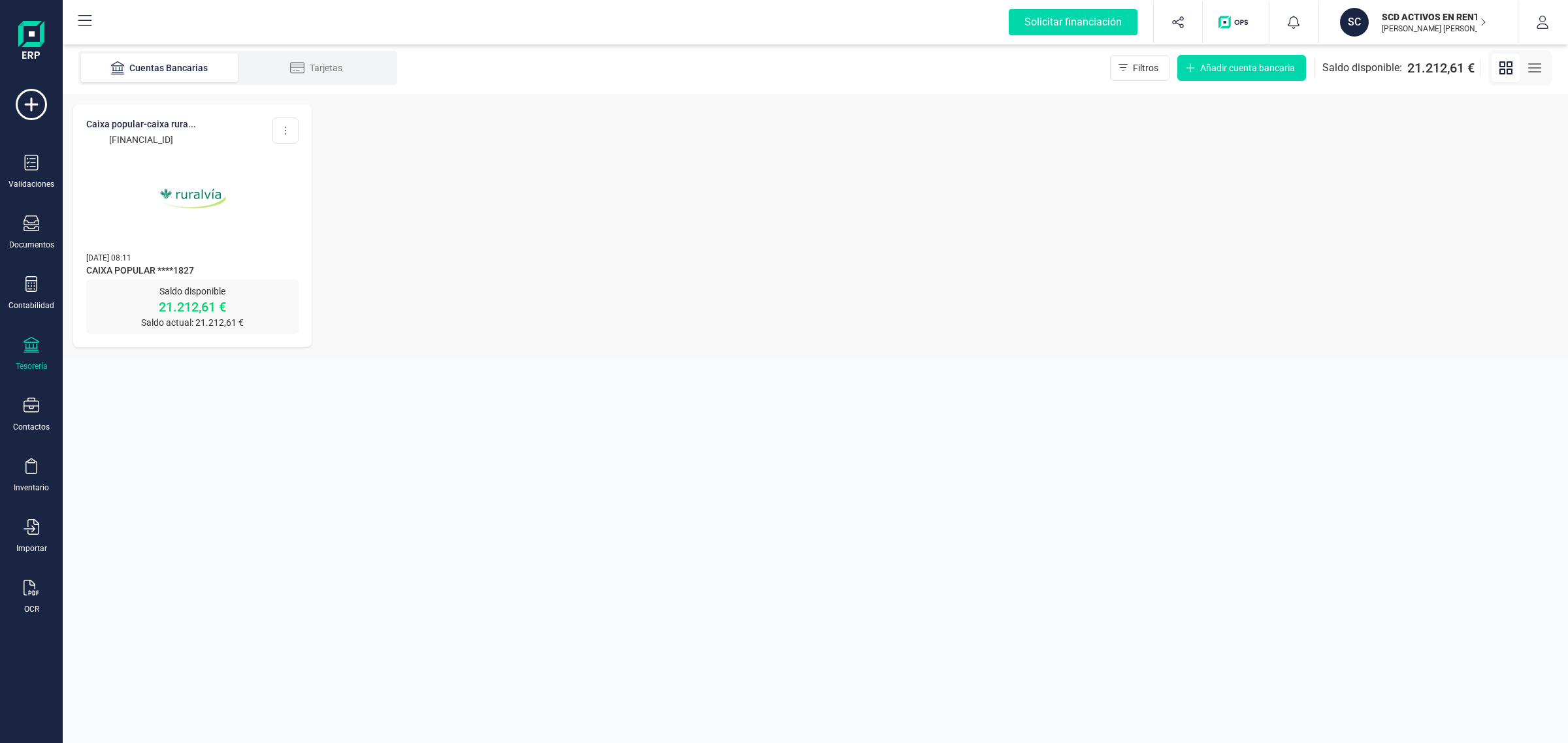
click at [145, 265] on span "CAIXA POPULAR ****1827" at bounding box center [192, 271] width 212 height 16
click at [205, 214] on img at bounding box center [193, 199] width 110 height 110
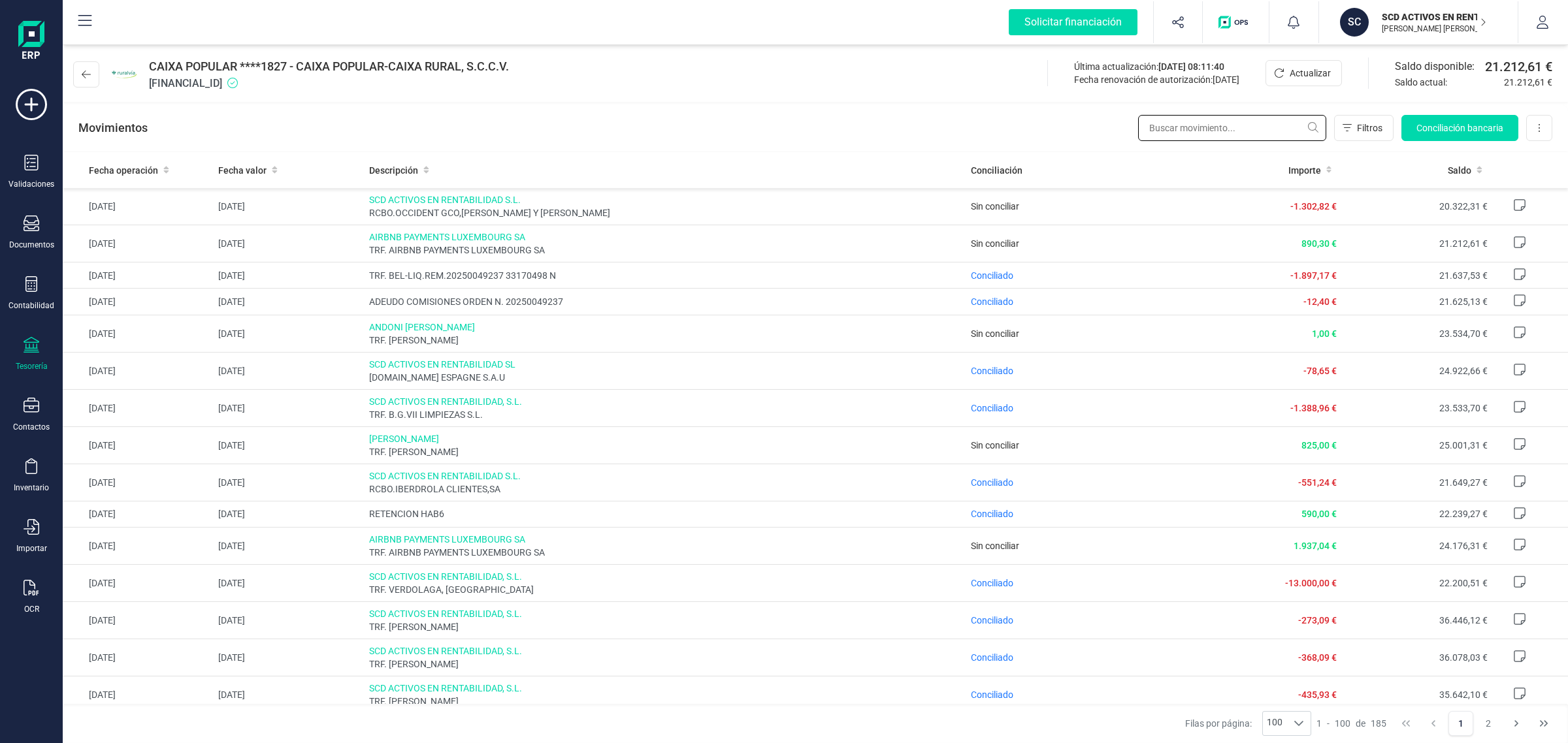
click at [1227, 128] on input "text" at bounding box center [1232, 128] width 188 height 26
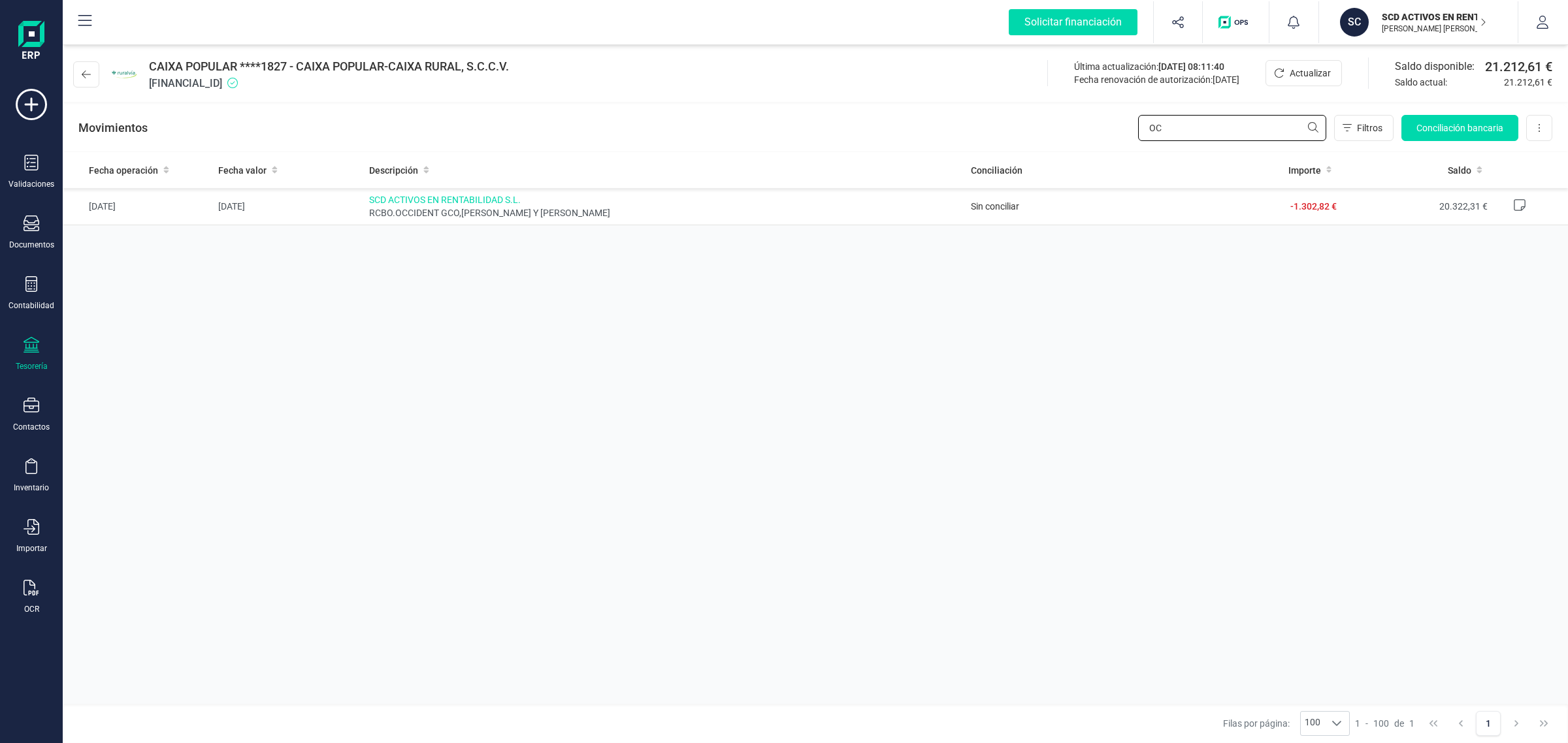
type input "O"
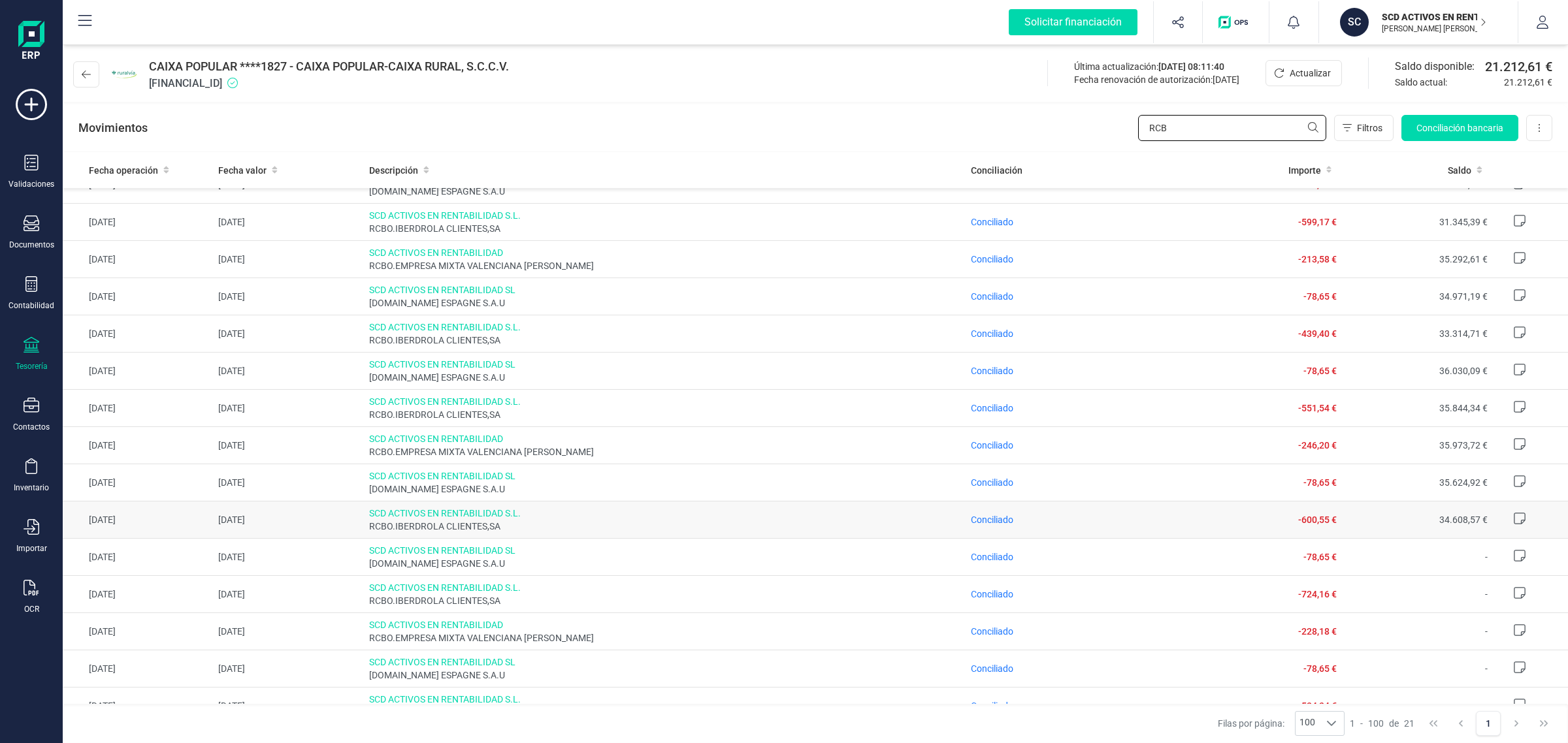
scroll to position [265, 0]
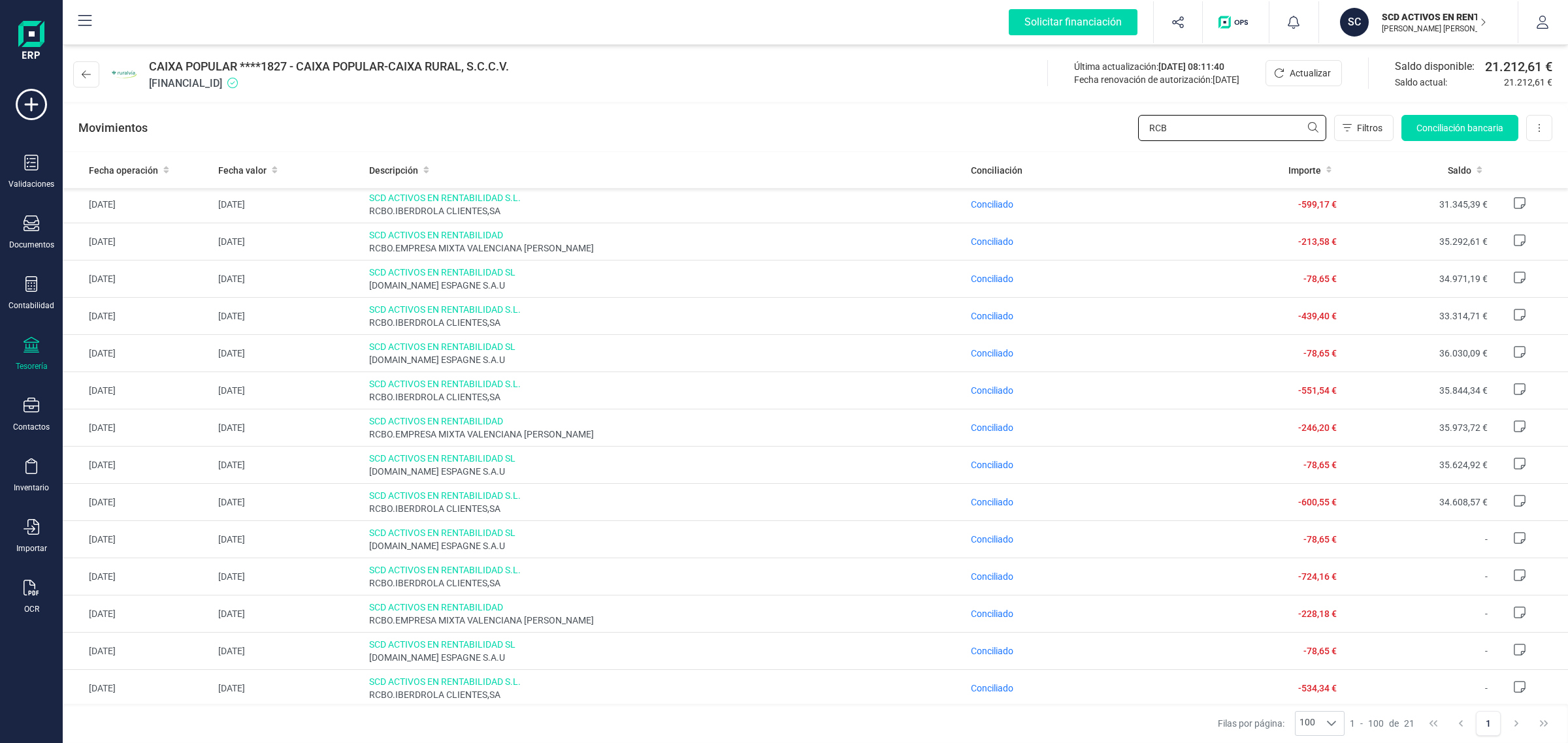
type input "RCB"
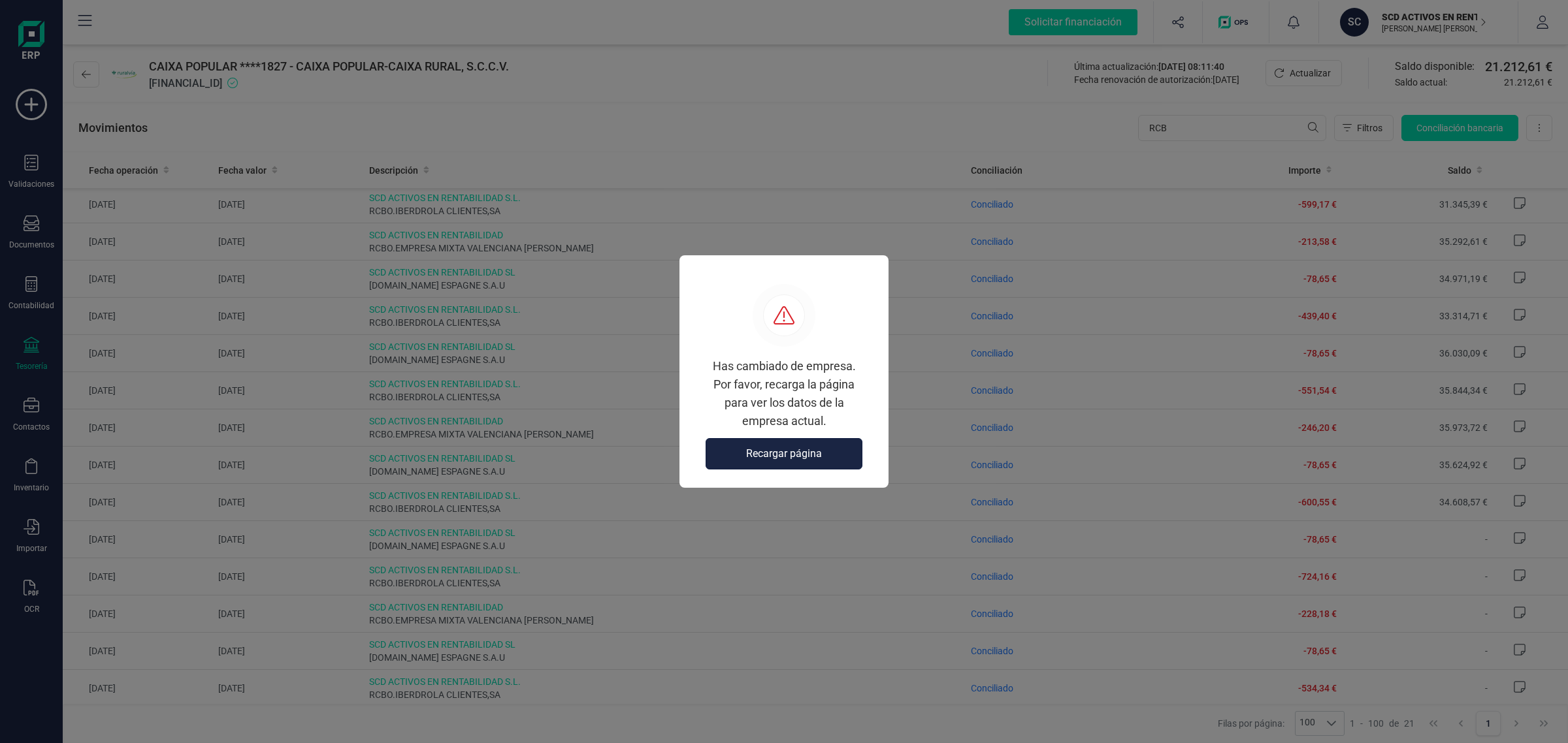
drag, startPoint x: 794, startPoint y: 464, endPoint x: 794, endPoint y: 447, distance: 17.0
click at [794, 463] on button "Recargar página" at bounding box center [783, 454] width 157 height 31
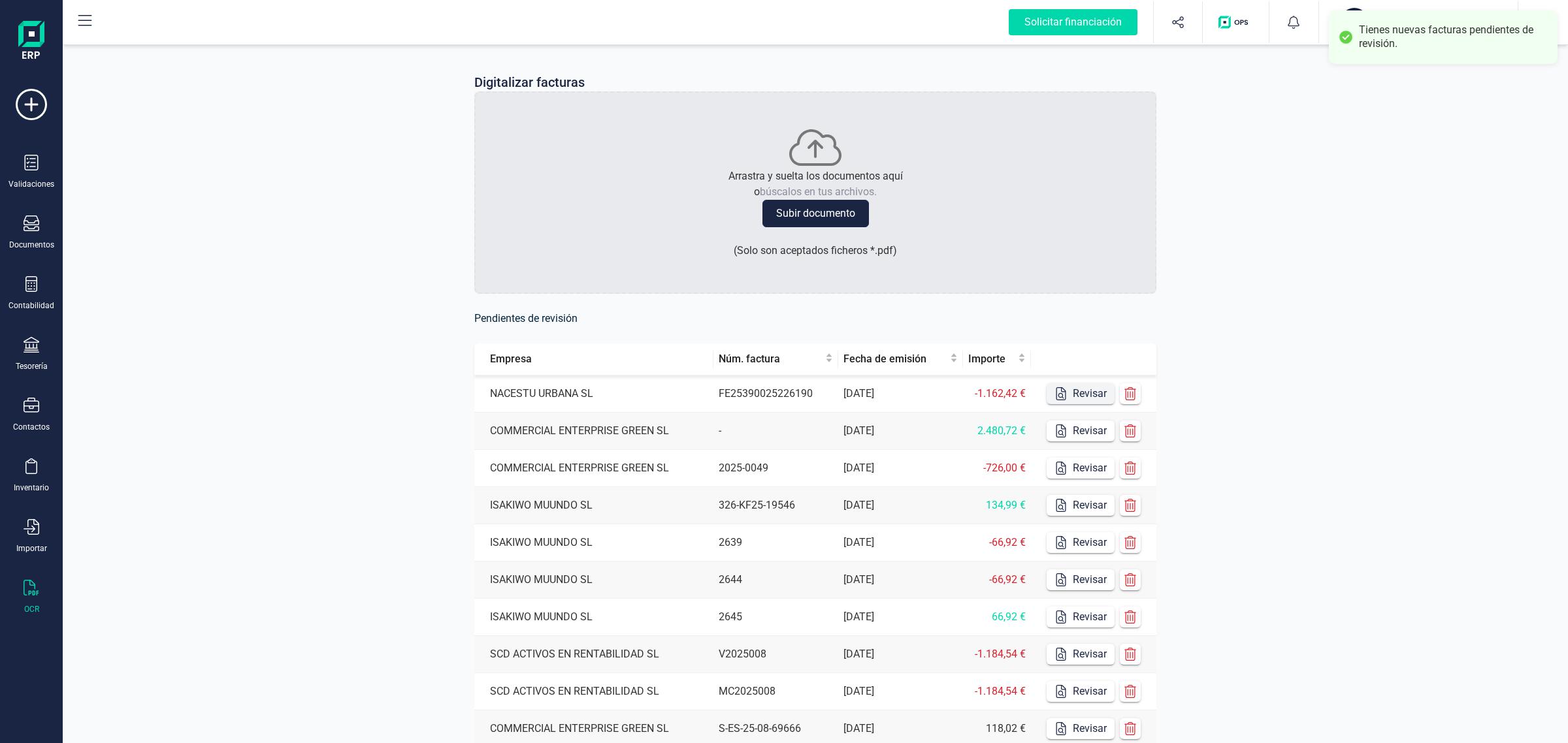
click at [1091, 391] on button "Revisar" at bounding box center [1081, 394] width 68 height 21
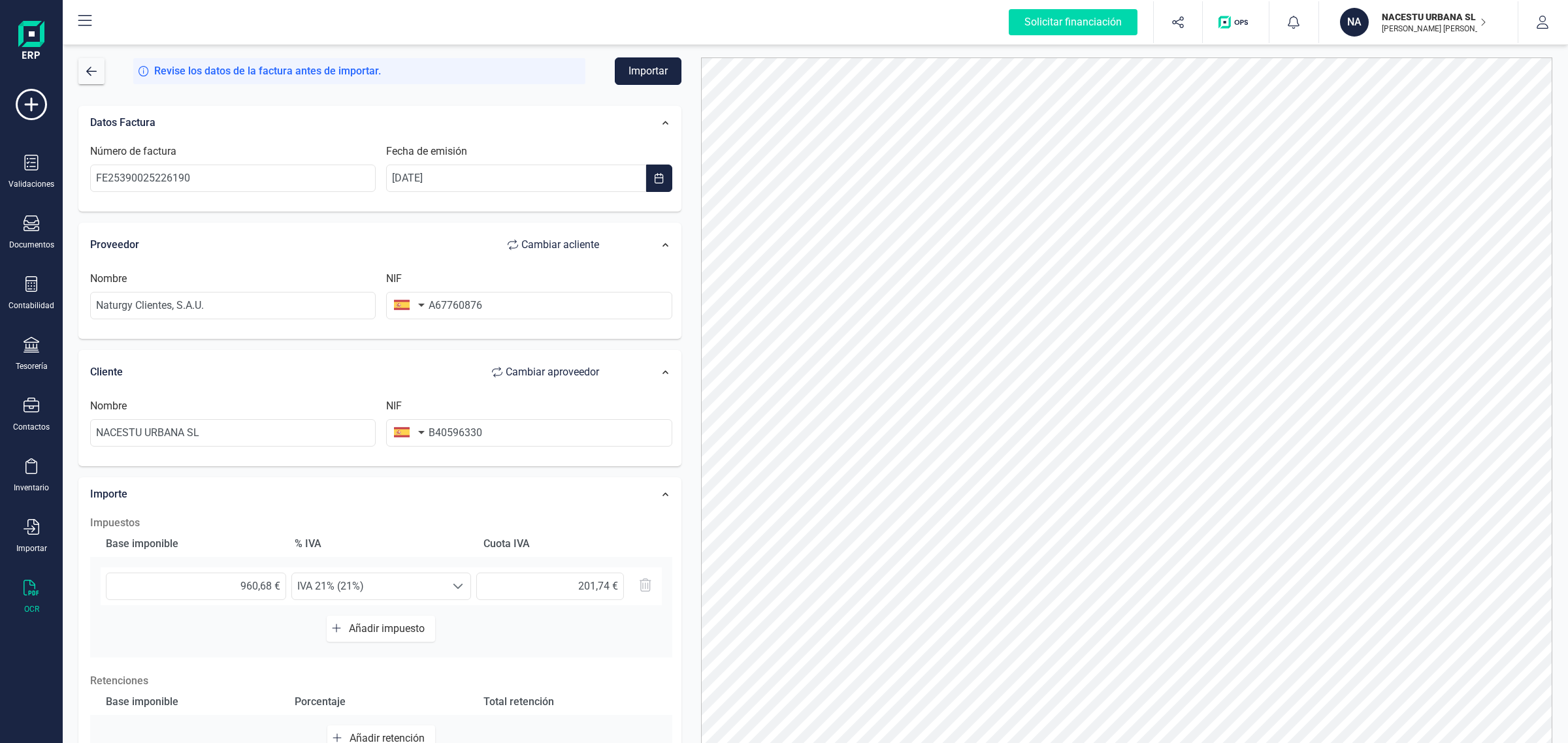
click at [648, 67] on button "Importar" at bounding box center [648, 70] width 67 height 27
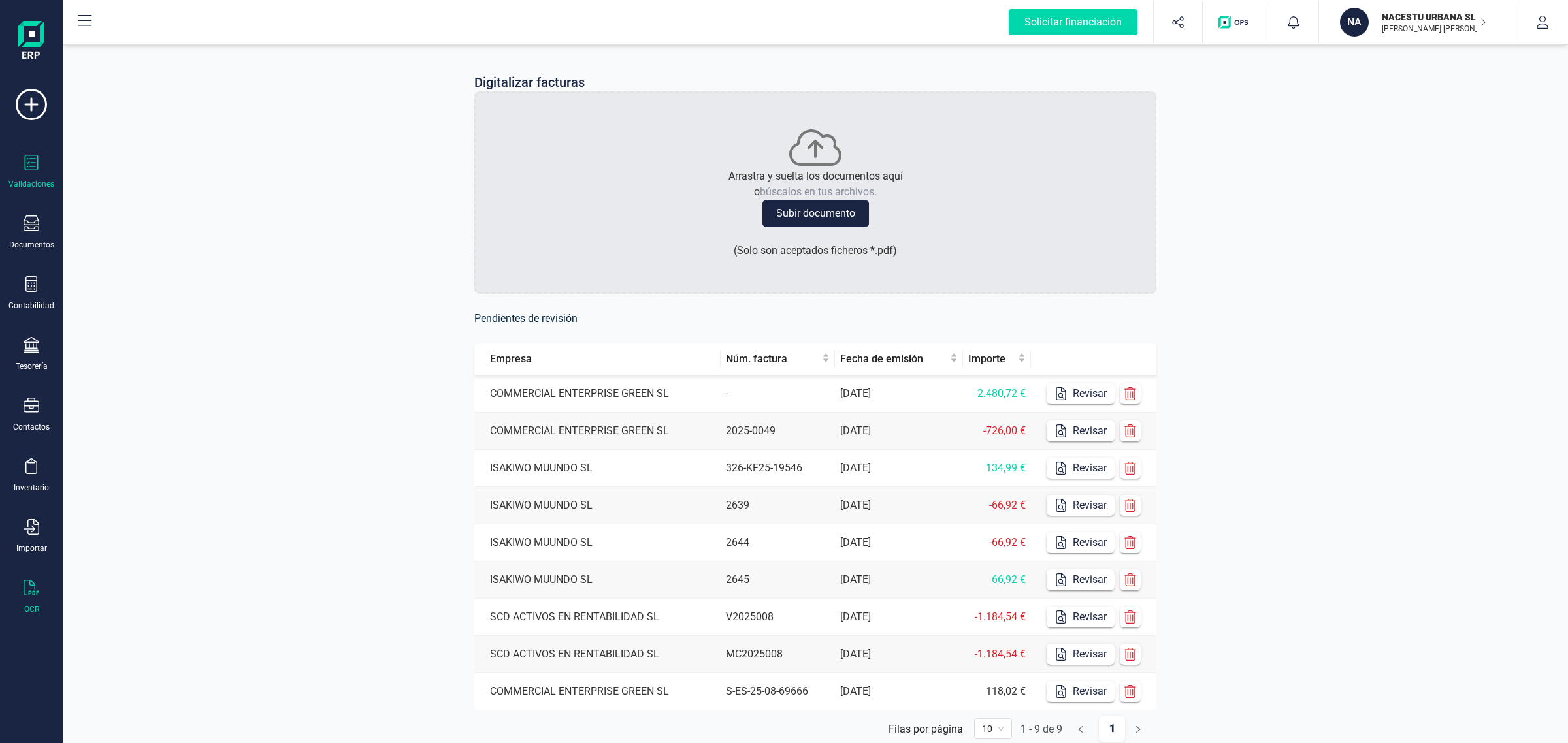
click at [22, 173] on div "Validaciones" at bounding box center [31, 172] width 52 height 35
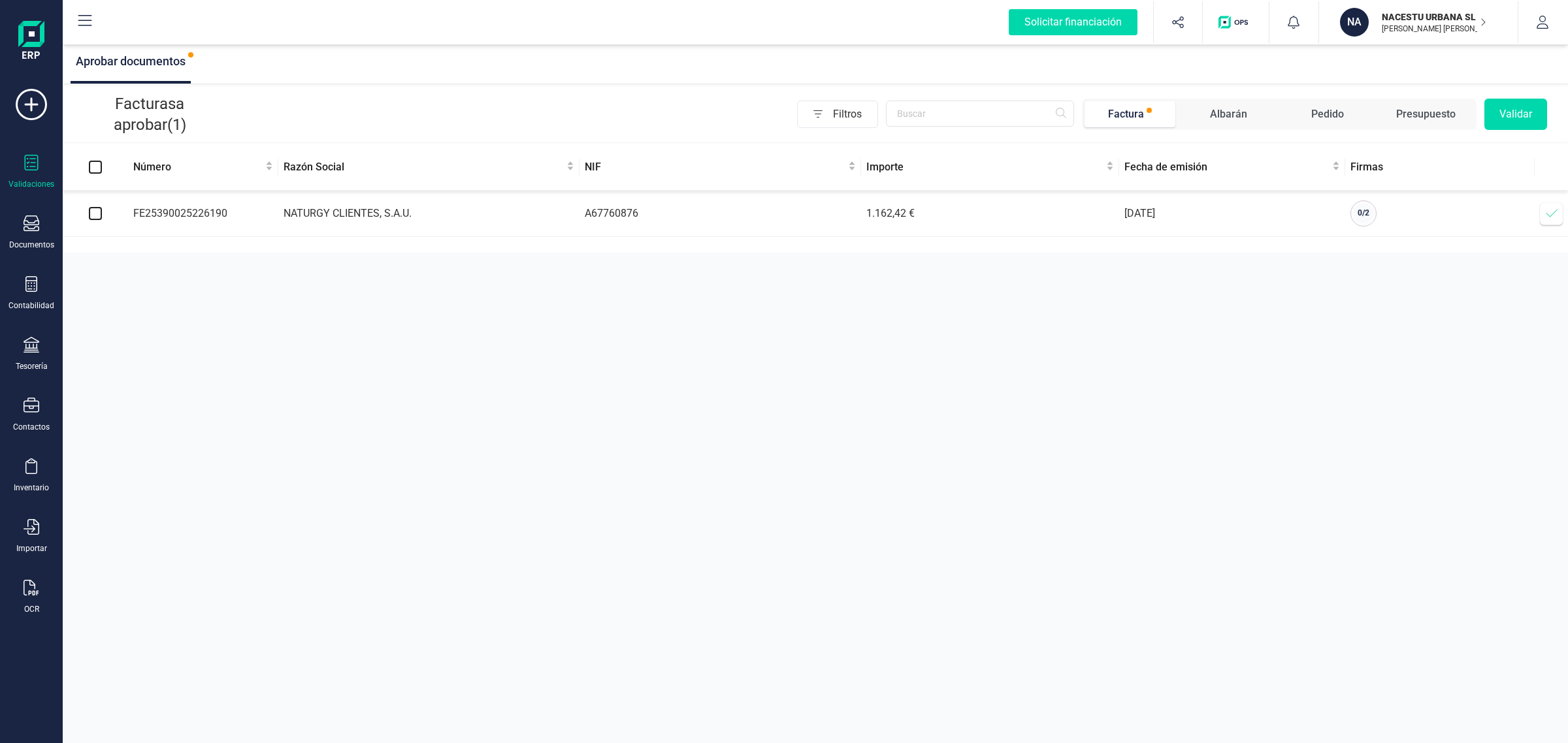
click at [96, 216] on input "checkbox" at bounding box center [96, 214] width 13 height 13
checkbox input "true"
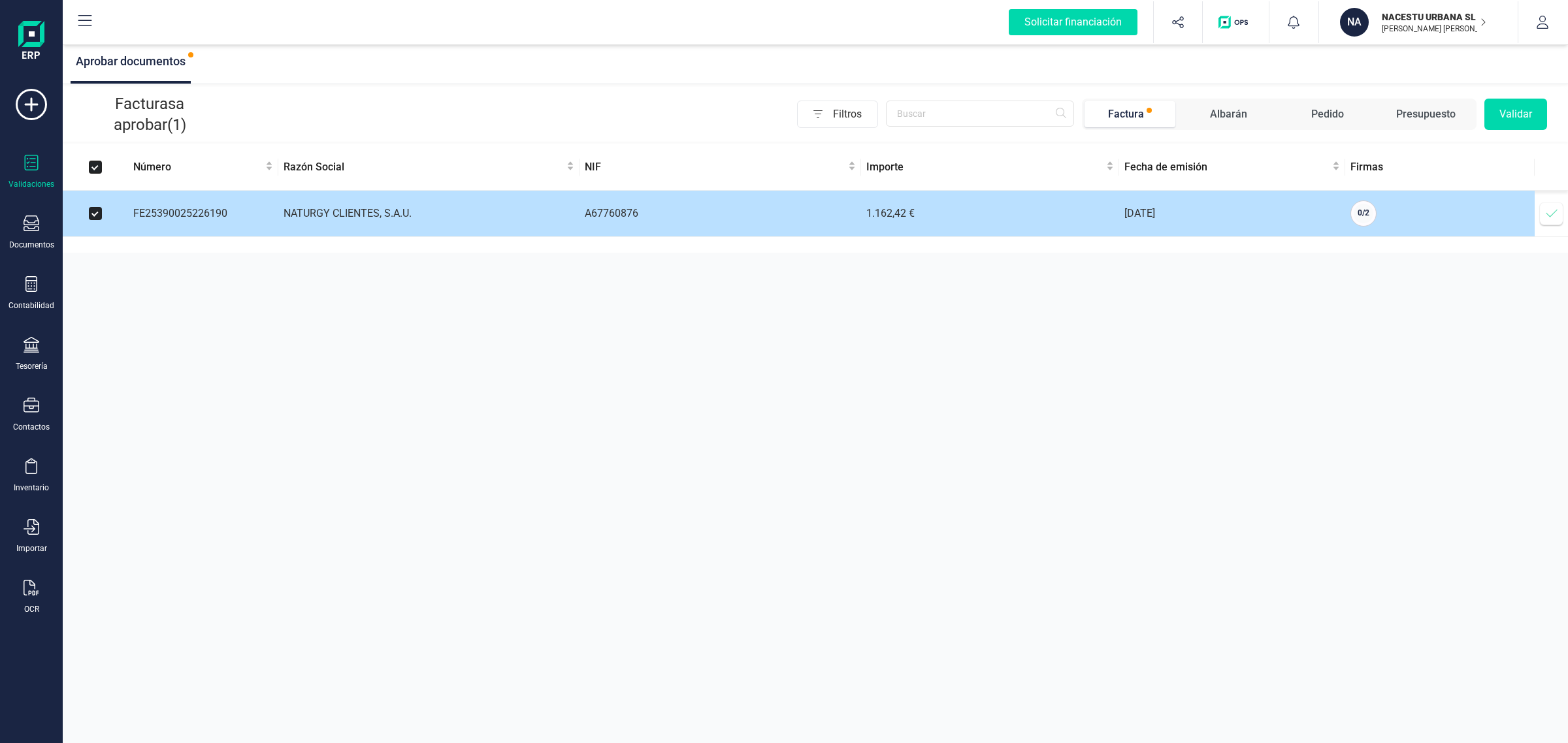
click at [1549, 214] on icon at bounding box center [1552, 214] width 13 height 13
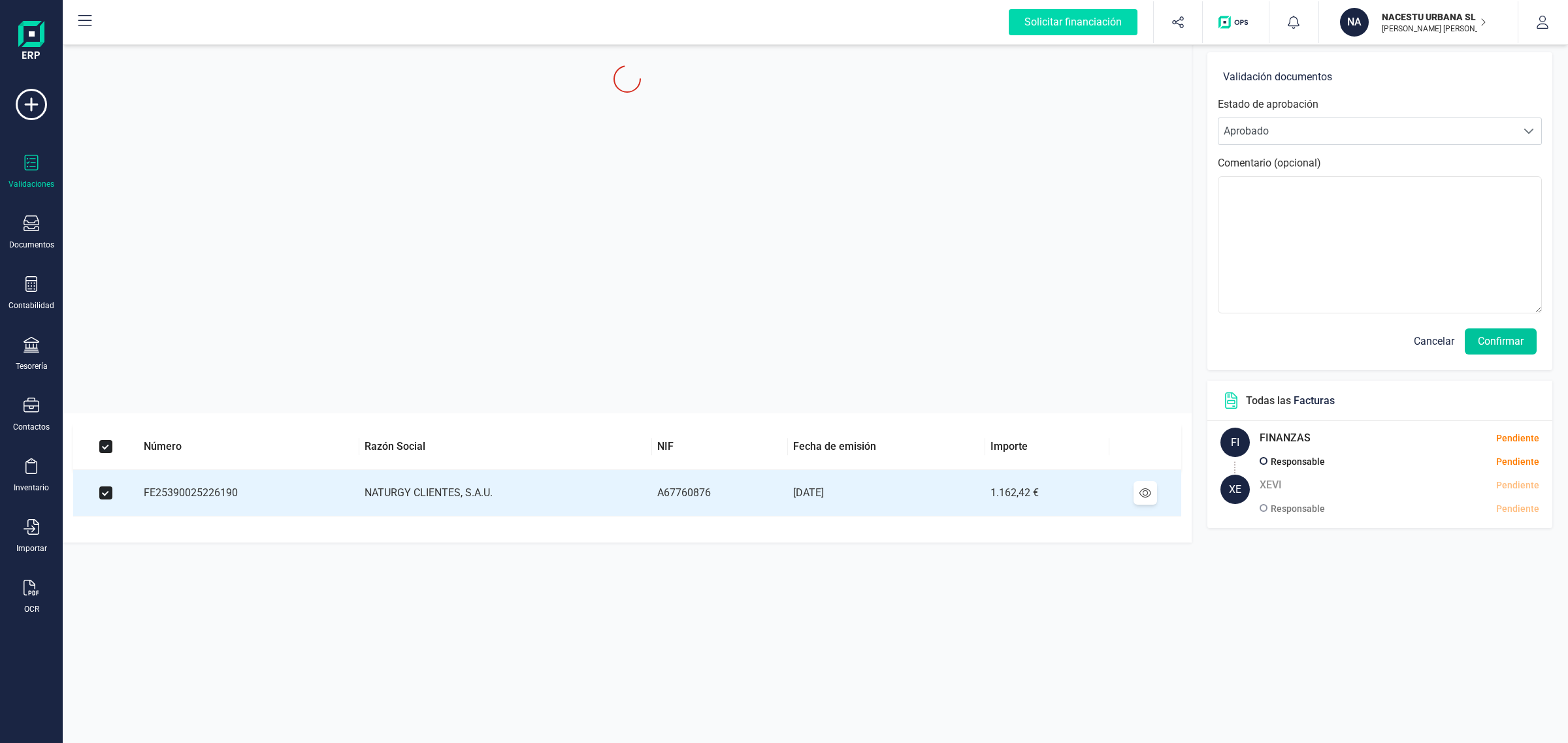
click at [1524, 334] on button "Confirmar" at bounding box center [1500, 341] width 72 height 26
click at [1513, 340] on button "Confirmar" at bounding box center [1500, 341] width 72 height 26
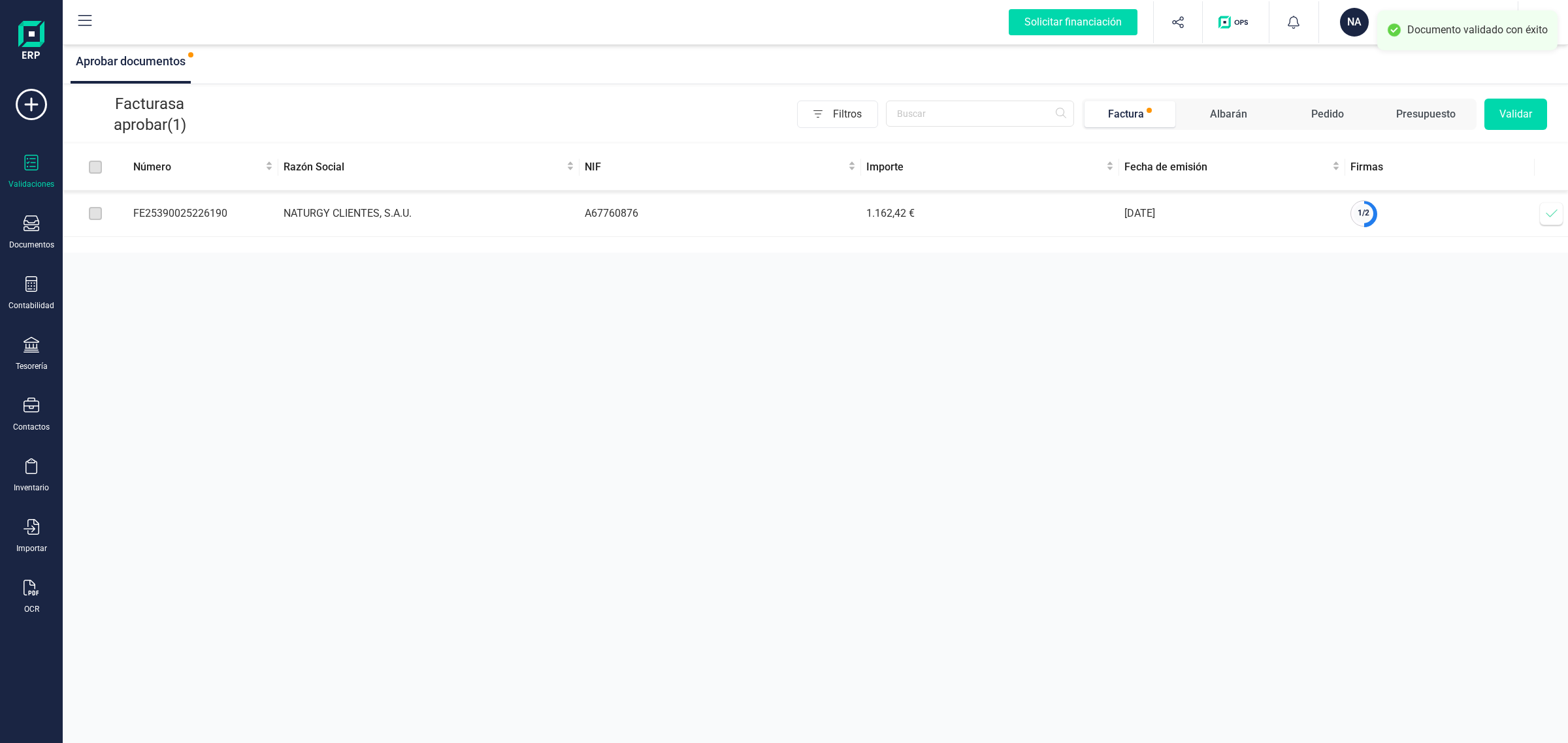
click at [1553, 208] on icon at bounding box center [1552, 214] width 13 height 13
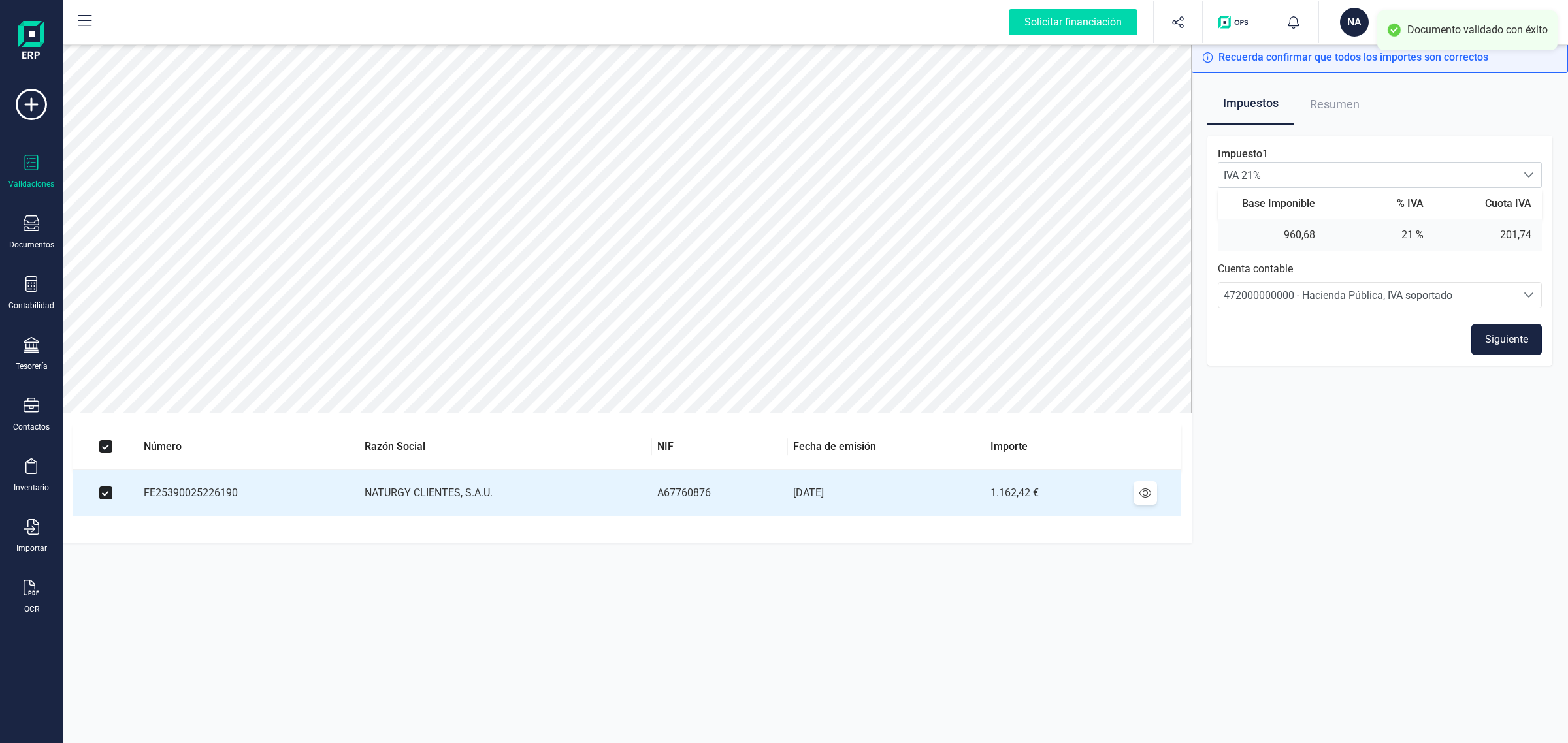
click at [1506, 341] on button "Siguiente" at bounding box center [1506, 340] width 70 height 31
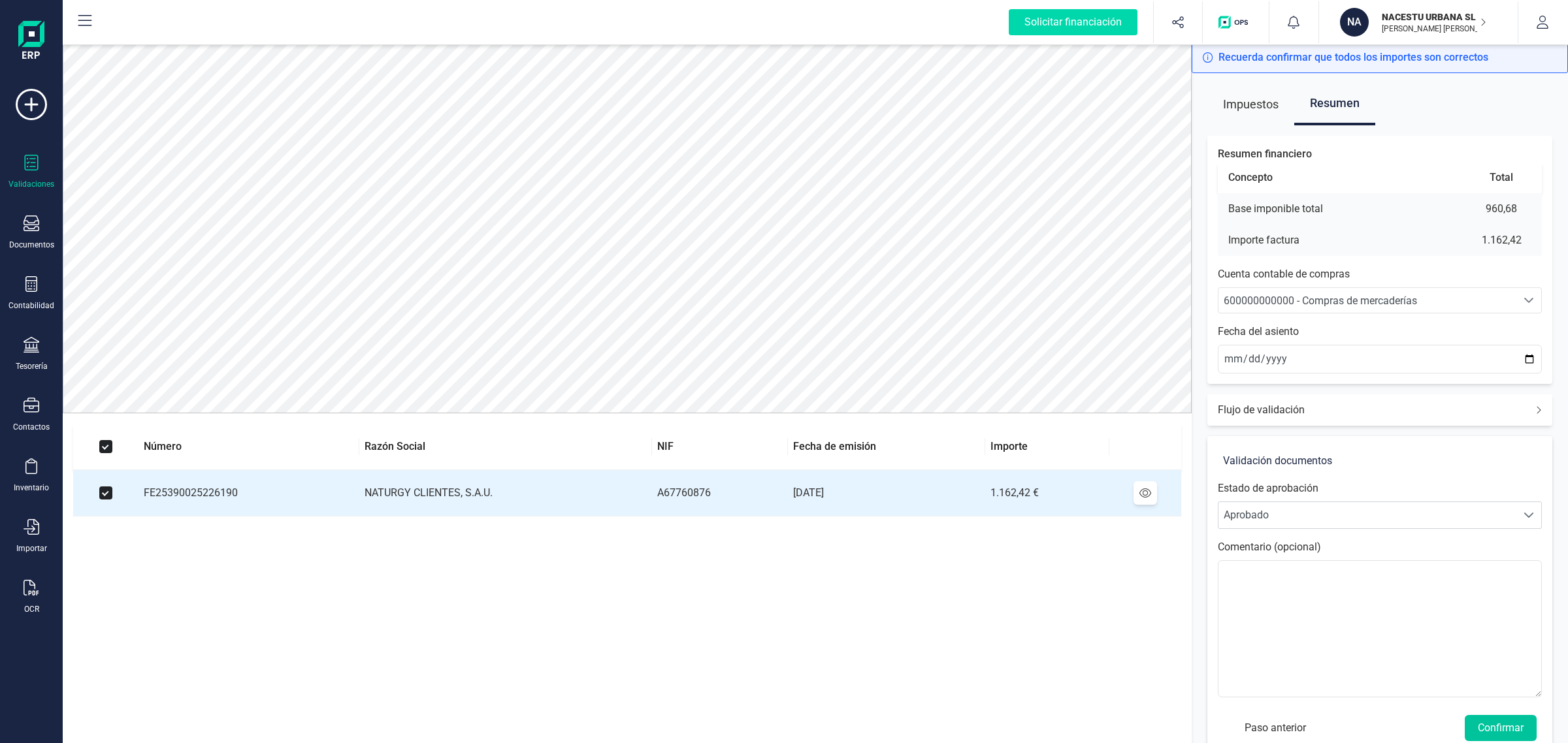
click at [1533, 730] on button "Confirmar" at bounding box center [1500, 727] width 72 height 26
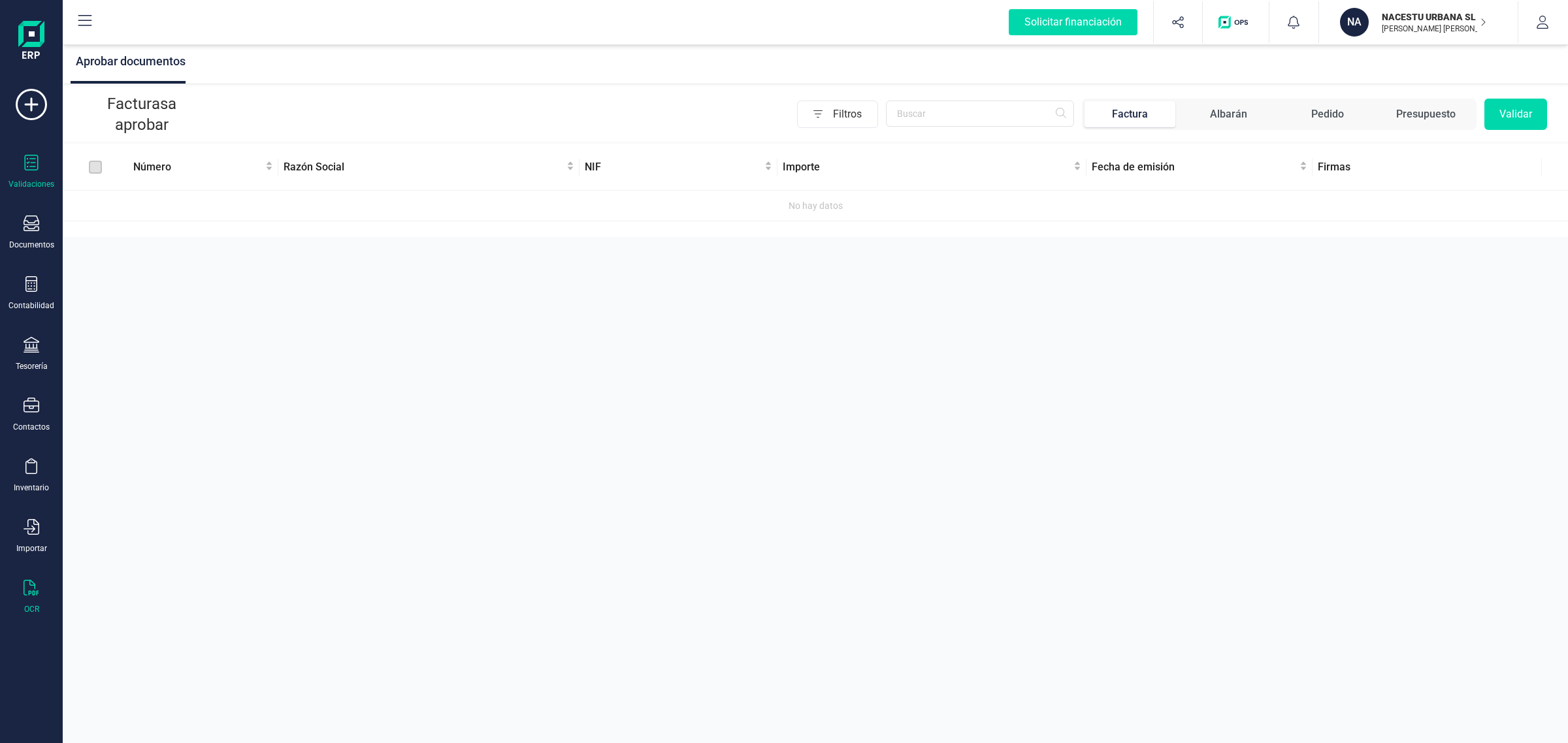
click at [27, 591] on icon at bounding box center [31, 587] width 16 height 16
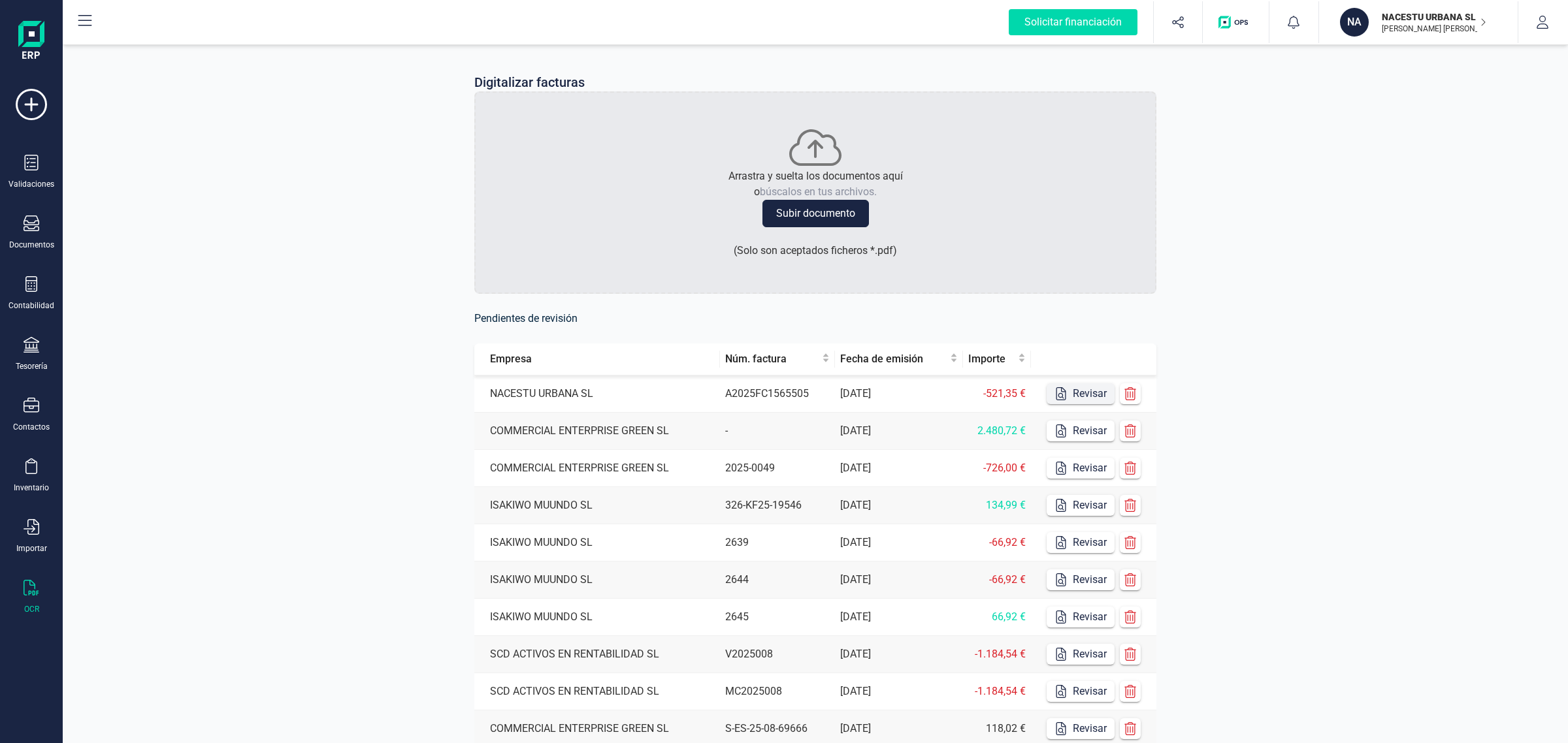
click at [1088, 397] on button "Revisar" at bounding box center [1081, 394] width 68 height 21
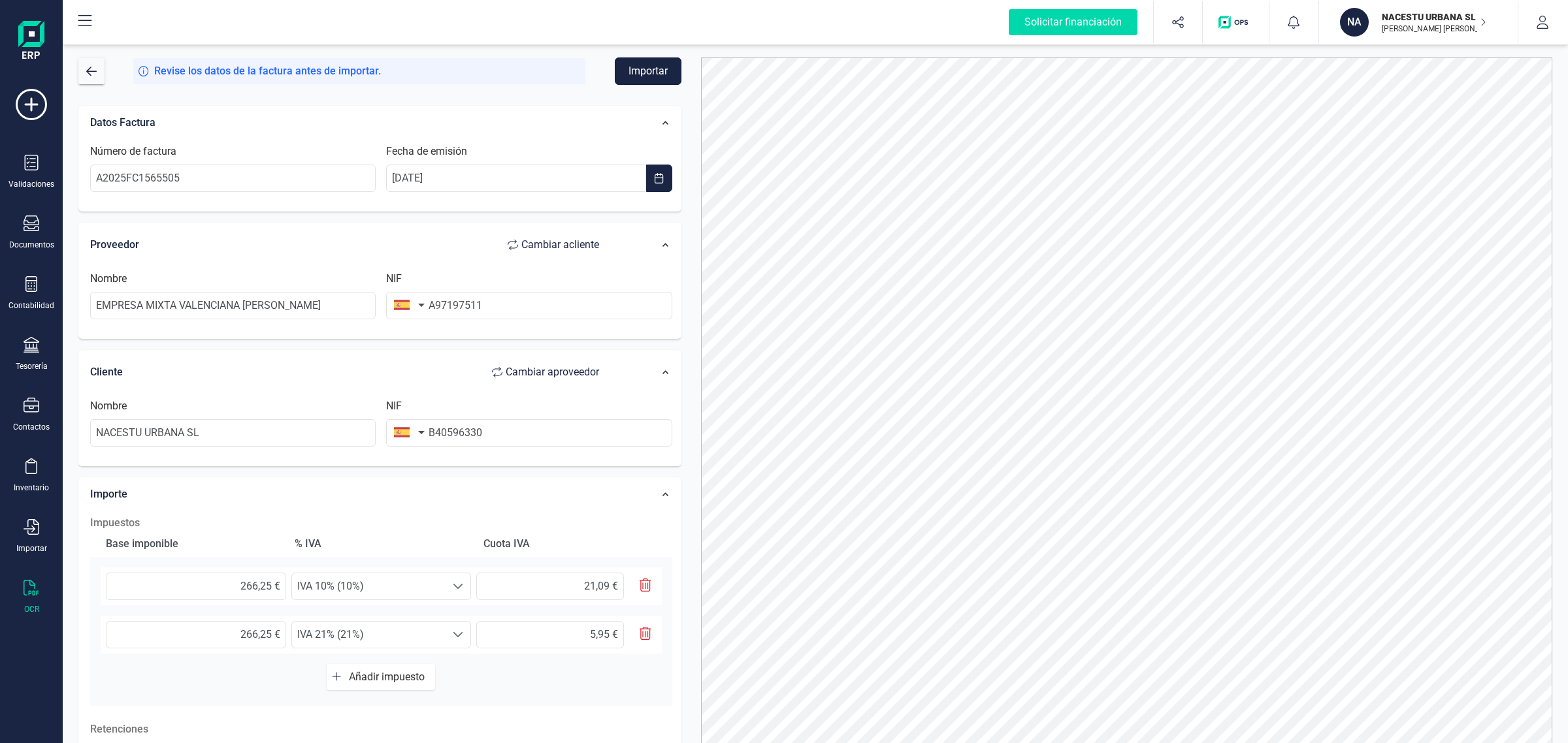
click at [645, 69] on button "Importar" at bounding box center [648, 70] width 67 height 27
drag, startPoint x: 234, startPoint y: 588, endPoint x: 358, endPoint y: 595, distance: 124.2
click at [358, 595] on div "266,25 € Seleccione un % IVA 10% (10%) IVA 10% (10%) 21,09 €" at bounding box center [381, 587] width 560 height 38
type input "2,00 €"
type input "0,20 €"
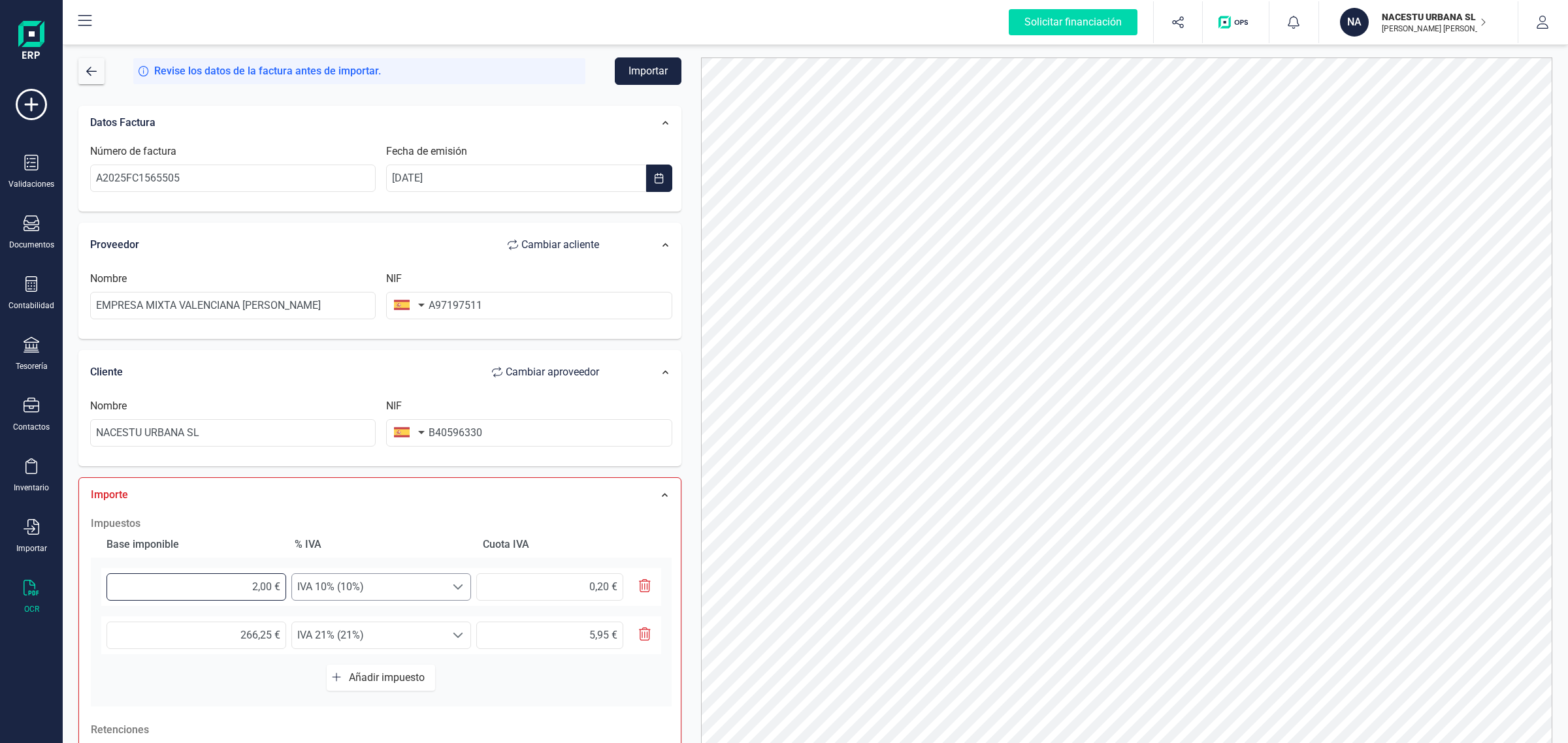
type input "21,00 €"
type input "2,10 €"
type input "210,00 €"
type input "21,00 €"
type input "210,80 €"
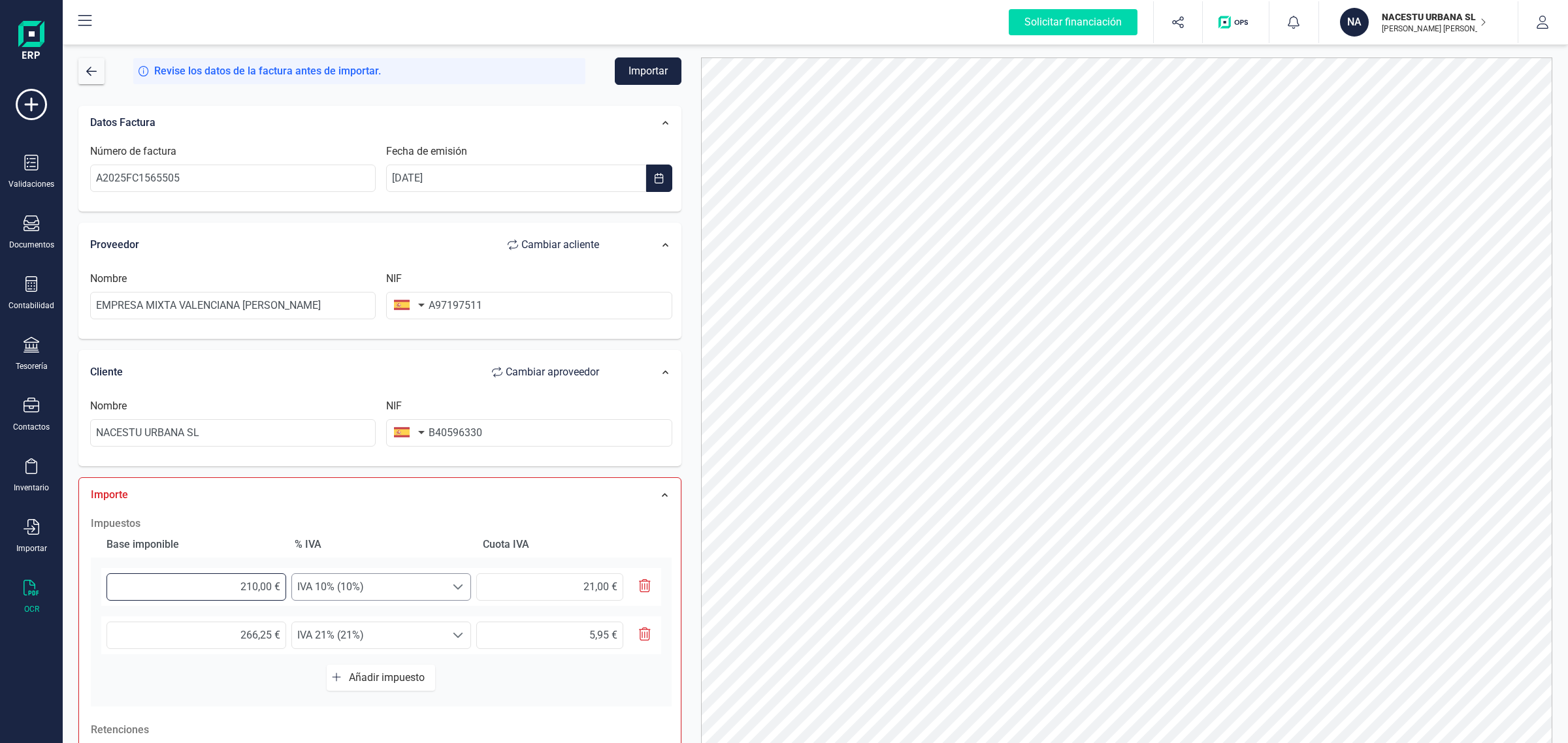
type input "21,08 €"
type input "210,89 €"
type input "21,09 €"
click at [375, 584] on span "IVA 10% (10%)" at bounding box center [369, 587] width 154 height 26
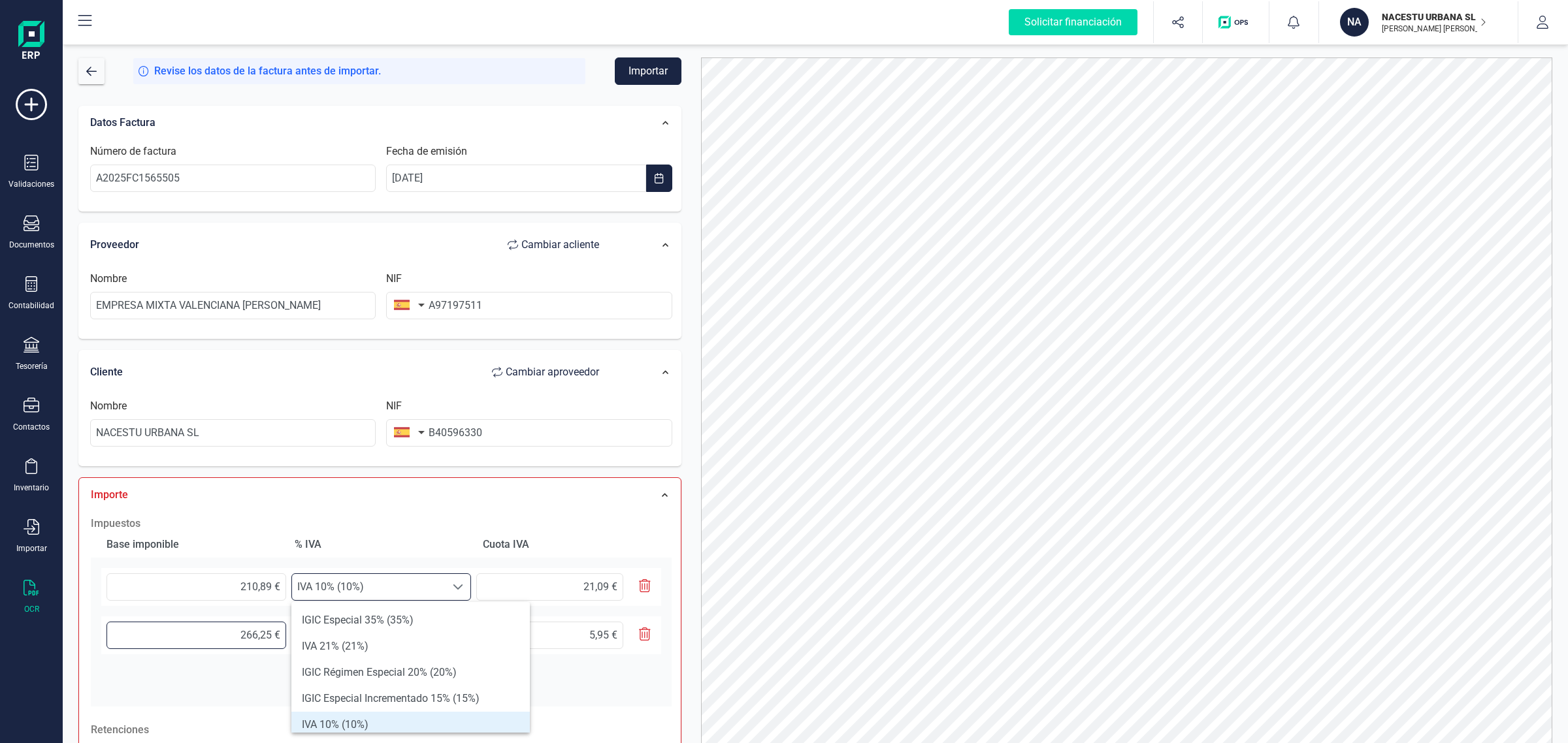
click at [225, 632] on input "266,25 €" at bounding box center [197, 635] width 179 height 27
drag, startPoint x: 211, startPoint y: 634, endPoint x: 348, endPoint y: 647, distance: 137.6
click at [348, 647] on div "266,25 € Seleccione un % IVA 21% (21%) IVA 21% (21%) 5,95 €" at bounding box center [381, 635] width 560 height 38
type input "2,00 €"
type input "0,42 €"
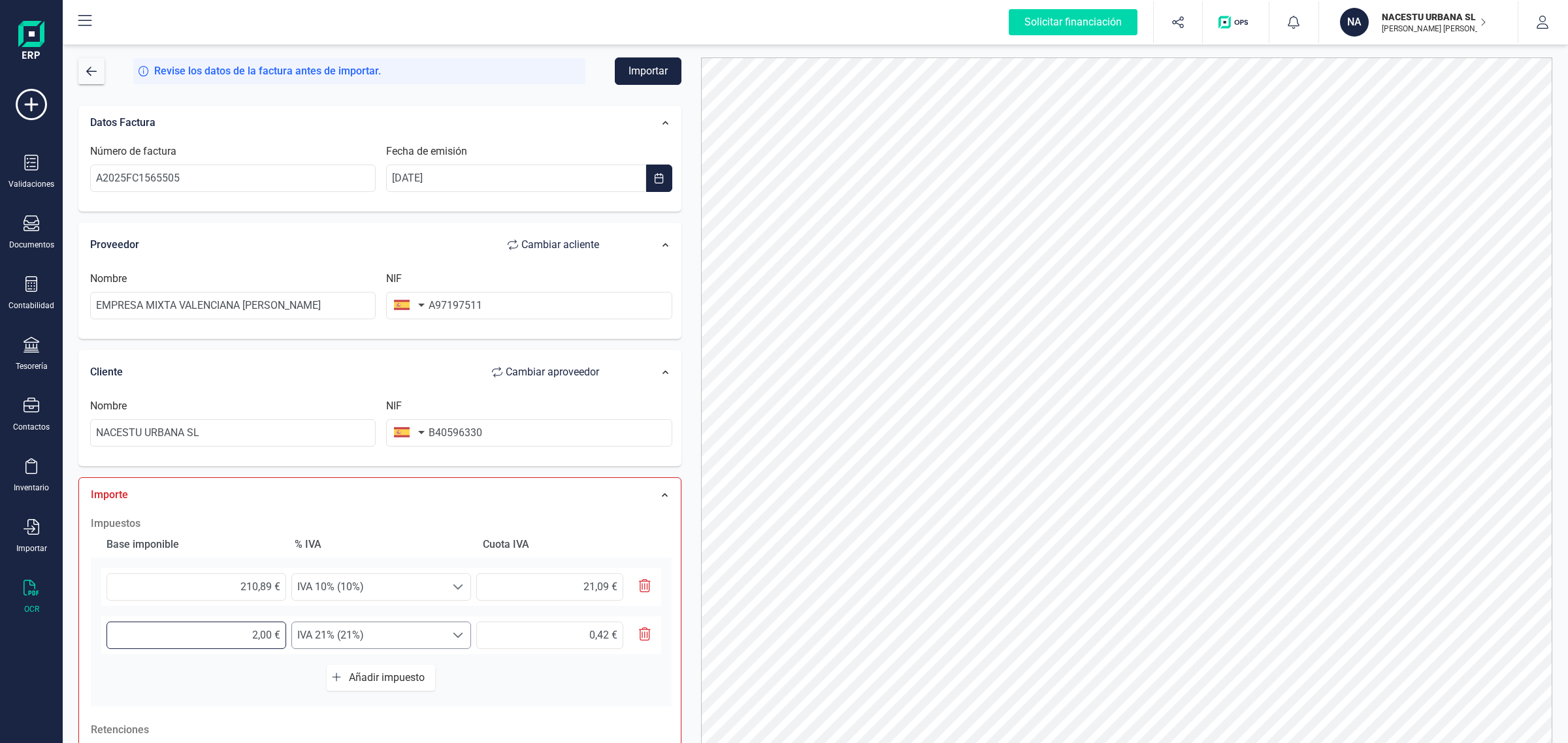
type input "28,00 €"
type input "5,88 €"
type input "28,30 €"
type input "5,94 €"
type input "28,32 €"
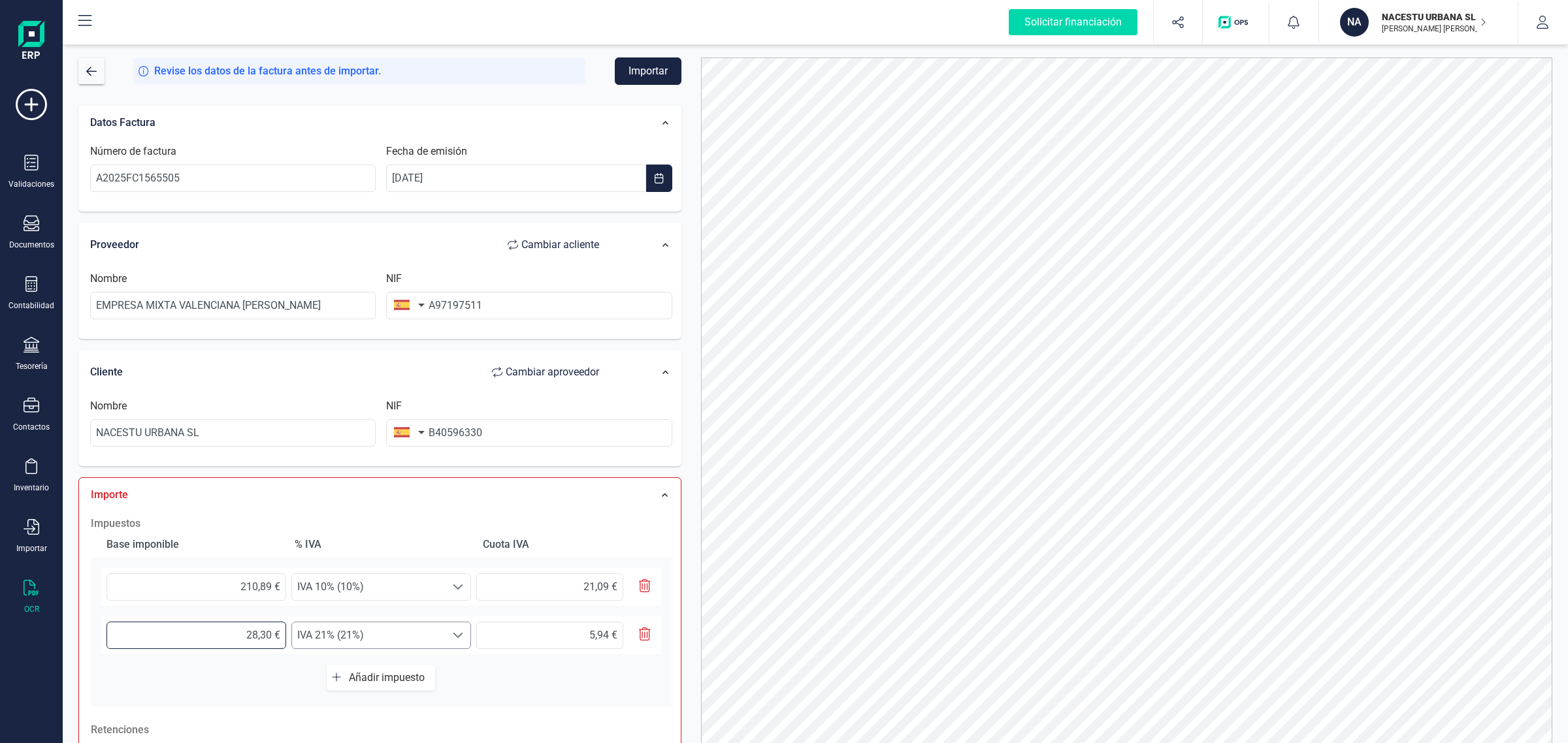
type input "5,95 €"
click at [579, 627] on input "5,95 €" at bounding box center [550, 635] width 147 height 27
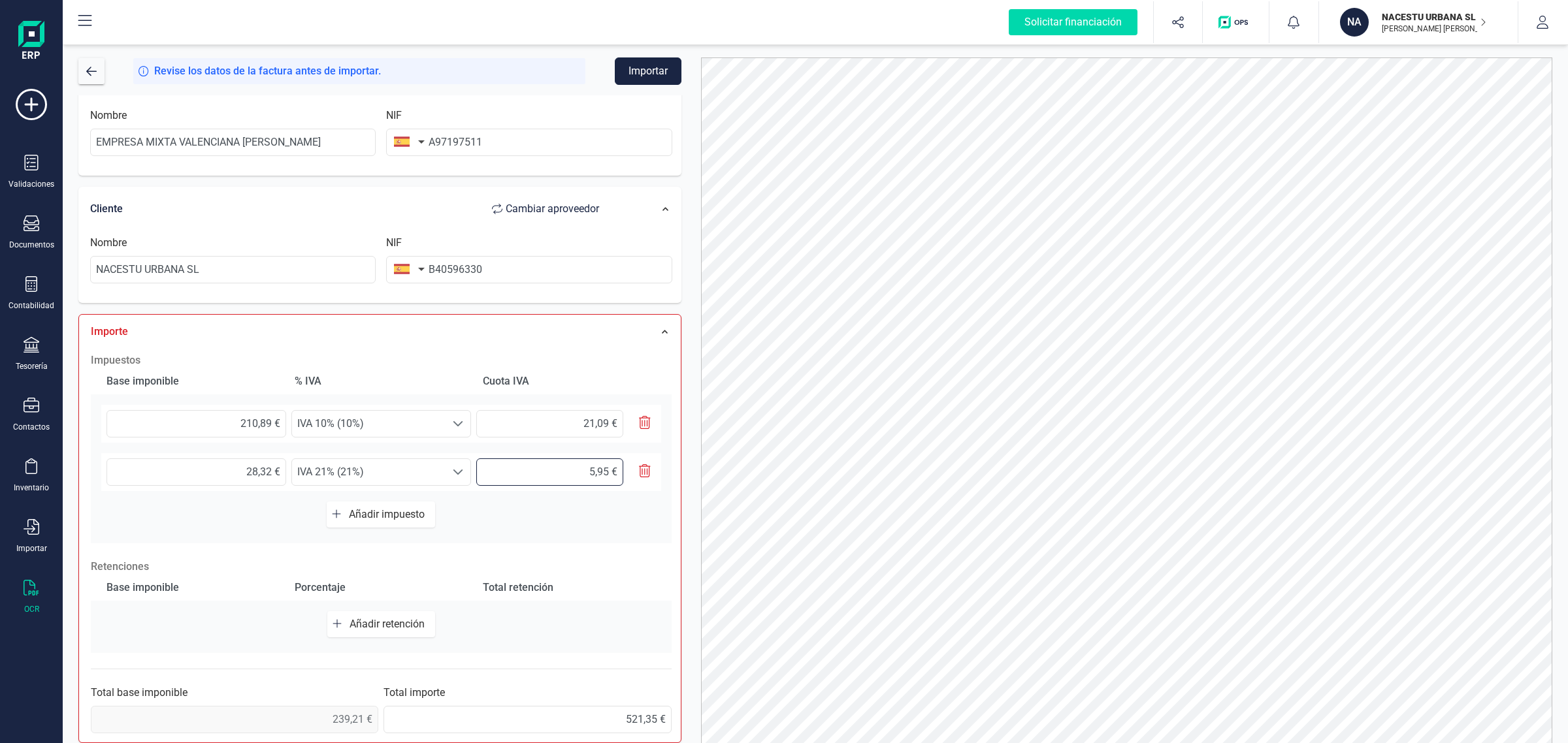
scroll to position [194, 0]
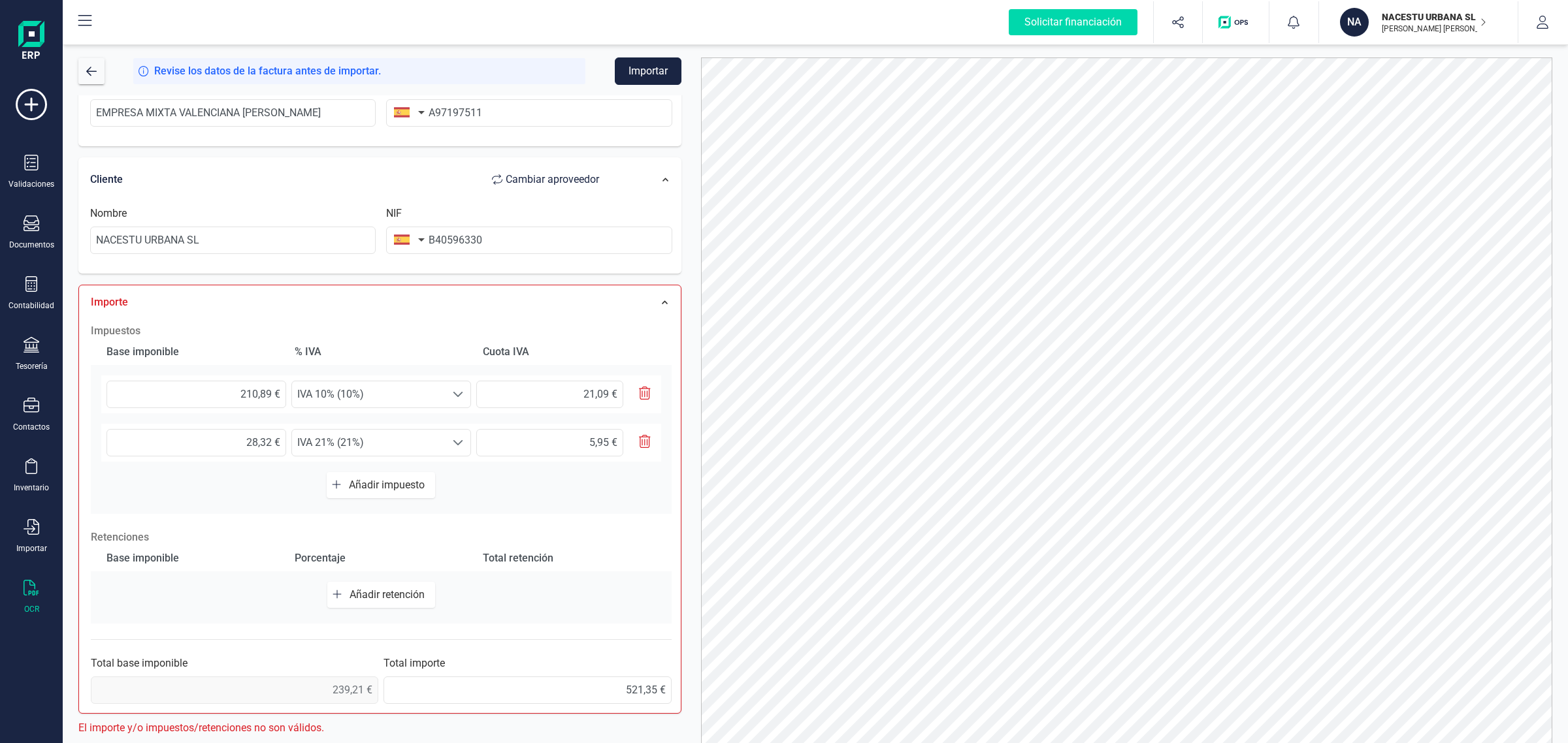
click at [380, 482] on span "Añadir impuesto" at bounding box center [389, 485] width 81 height 13
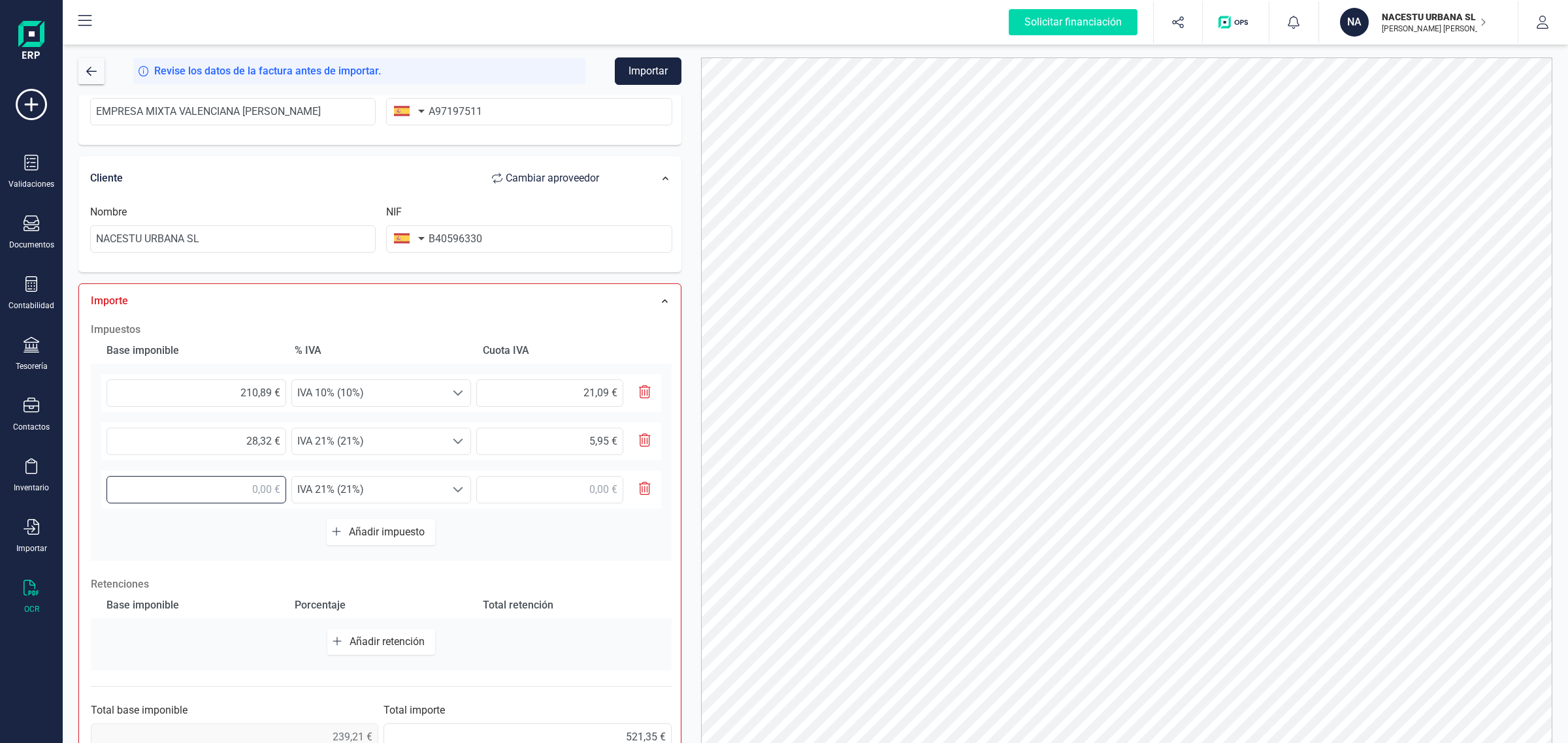
click at [243, 484] on input "text" at bounding box center [197, 489] width 179 height 27
type input "255,10 €"
click at [383, 406] on span "IVA 21% (21%)" at bounding box center [369, 393] width 154 height 26
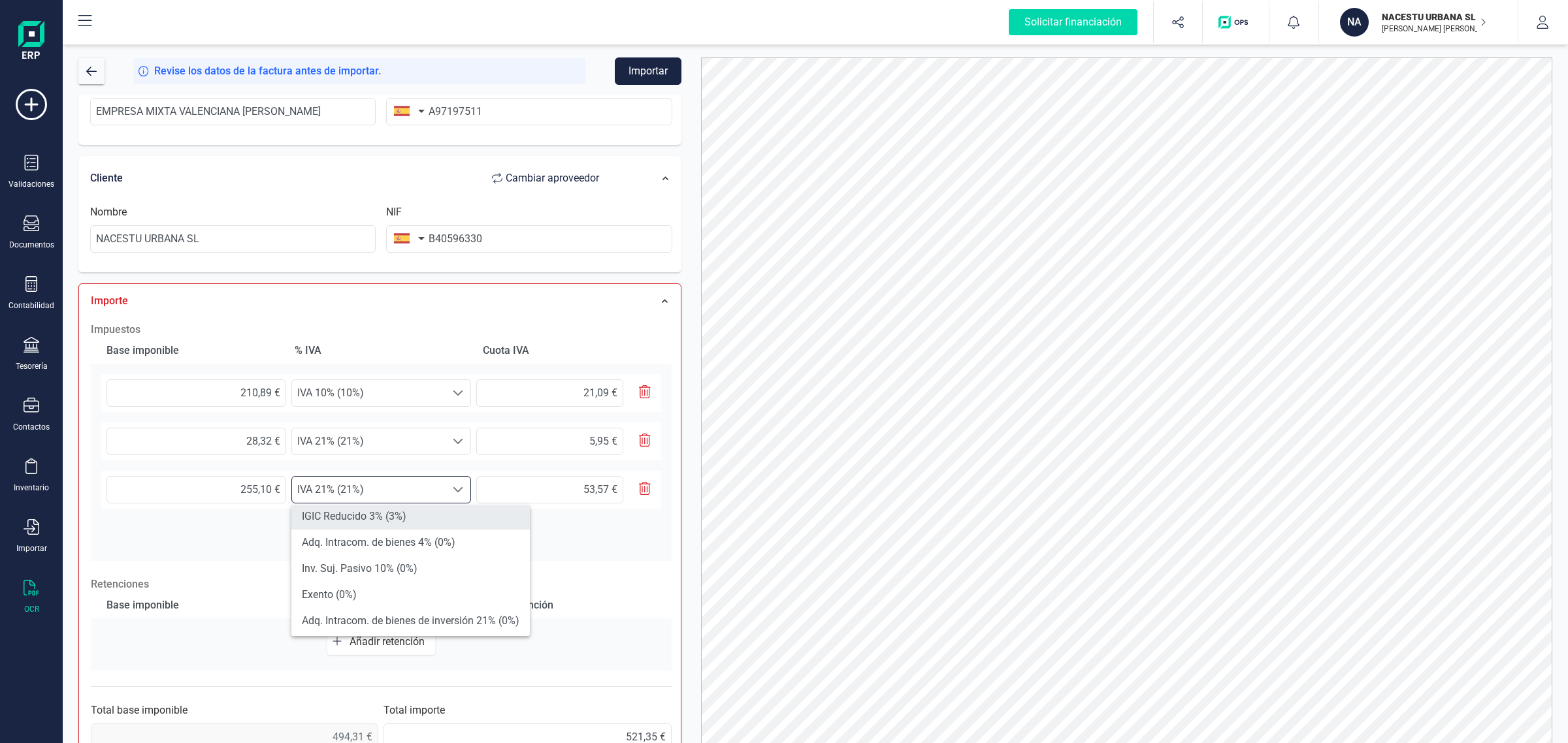
scroll to position [245, 0]
click at [358, 568] on li "Exento (0%)" at bounding box center [410, 566] width 238 height 26
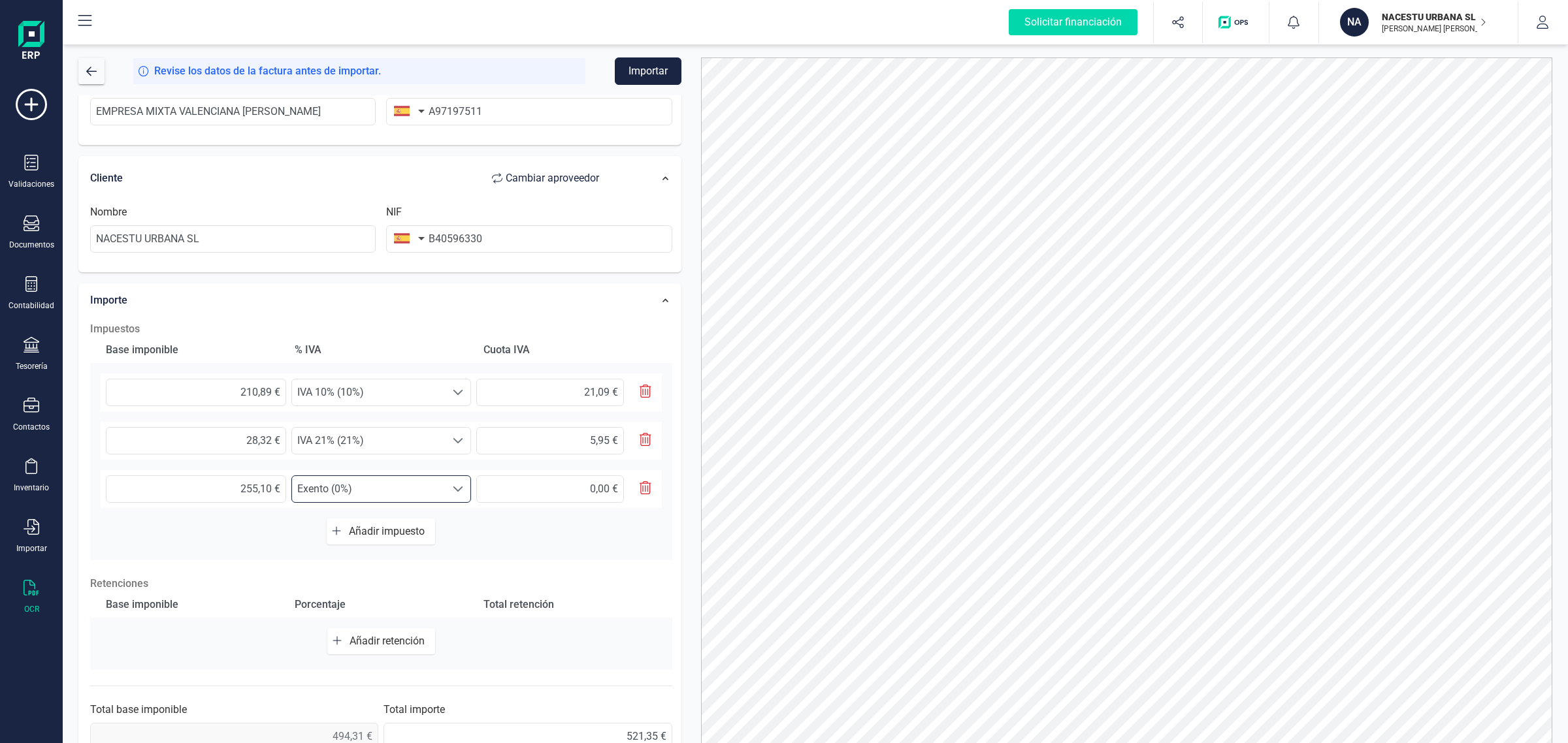
click at [642, 547] on div "Base imponible % [PERSON_NAME] [PERSON_NAME] 210,89 € Seleccione un % IVA 10% (…" at bounding box center [381, 448] width 582 height 223
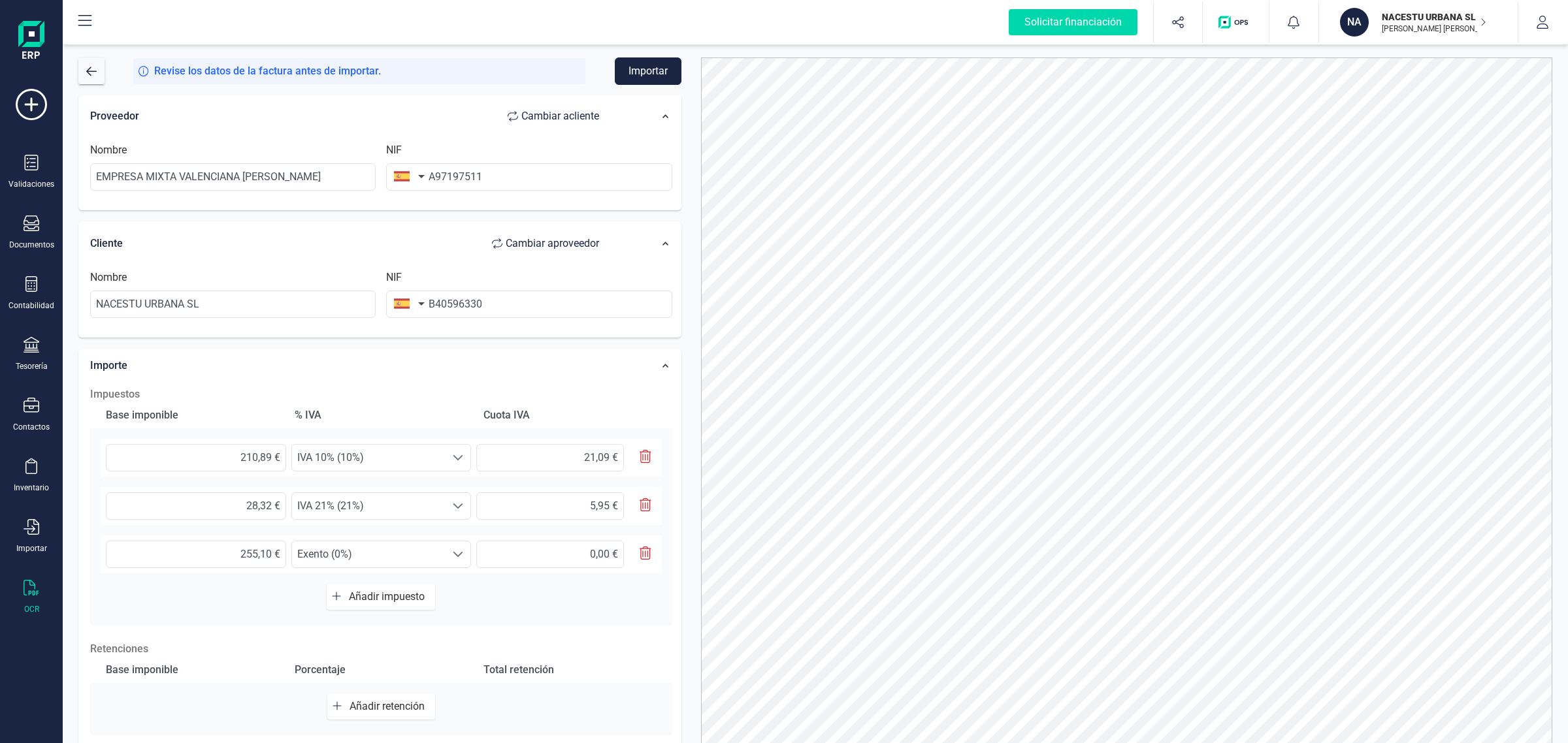
scroll to position [0, 0]
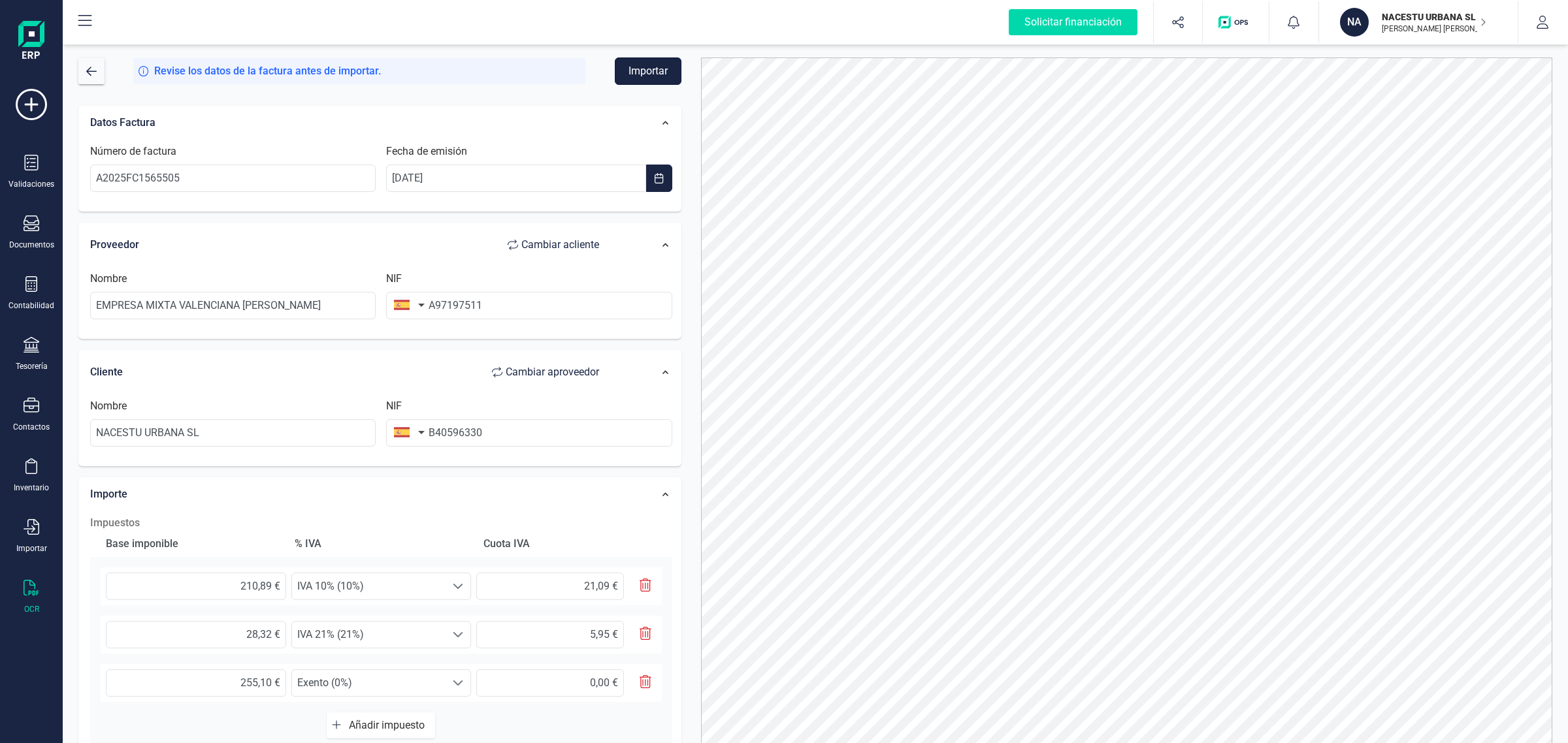
click at [661, 64] on button "Importar" at bounding box center [648, 70] width 67 height 27
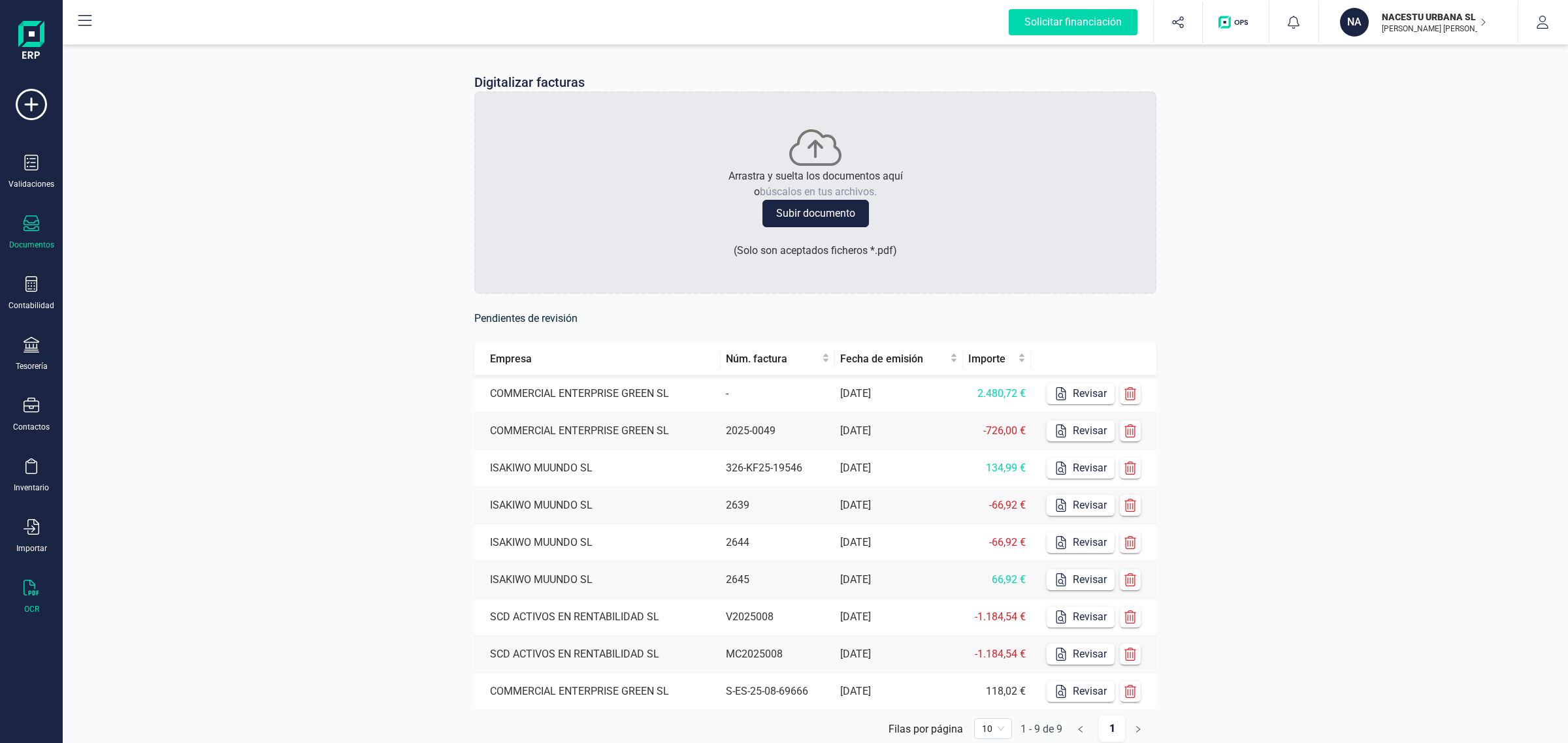
click at [30, 227] on icon at bounding box center [31, 223] width 16 height 16
click at [30, 167] on icon at bounding box center [31, 162] width 13 height 16
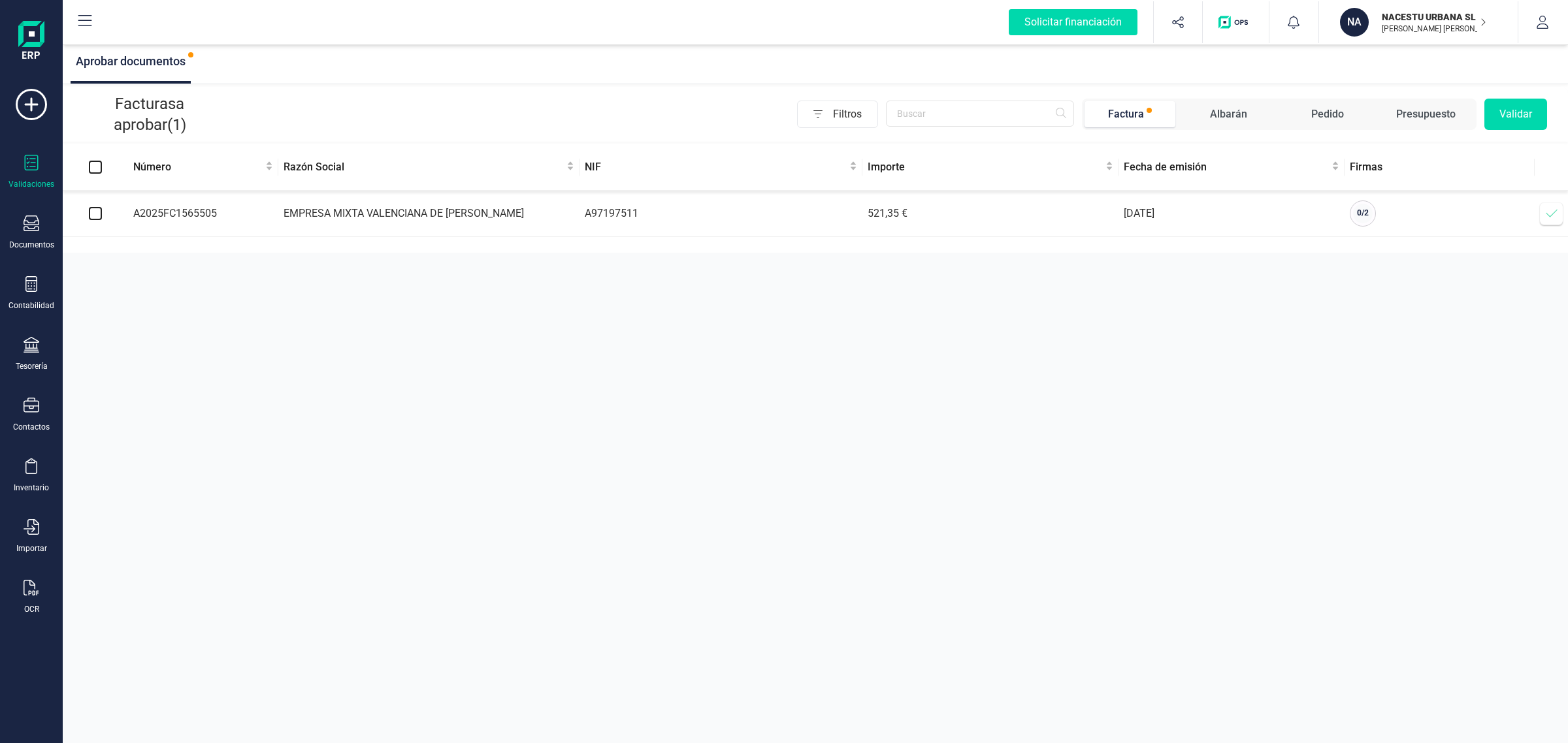
click at [85, 216] on td at bounding box center [96, 214] width 65 height 47
click at [1552, 216] on icon at bounding box center [1552, 214] width 13 height 13
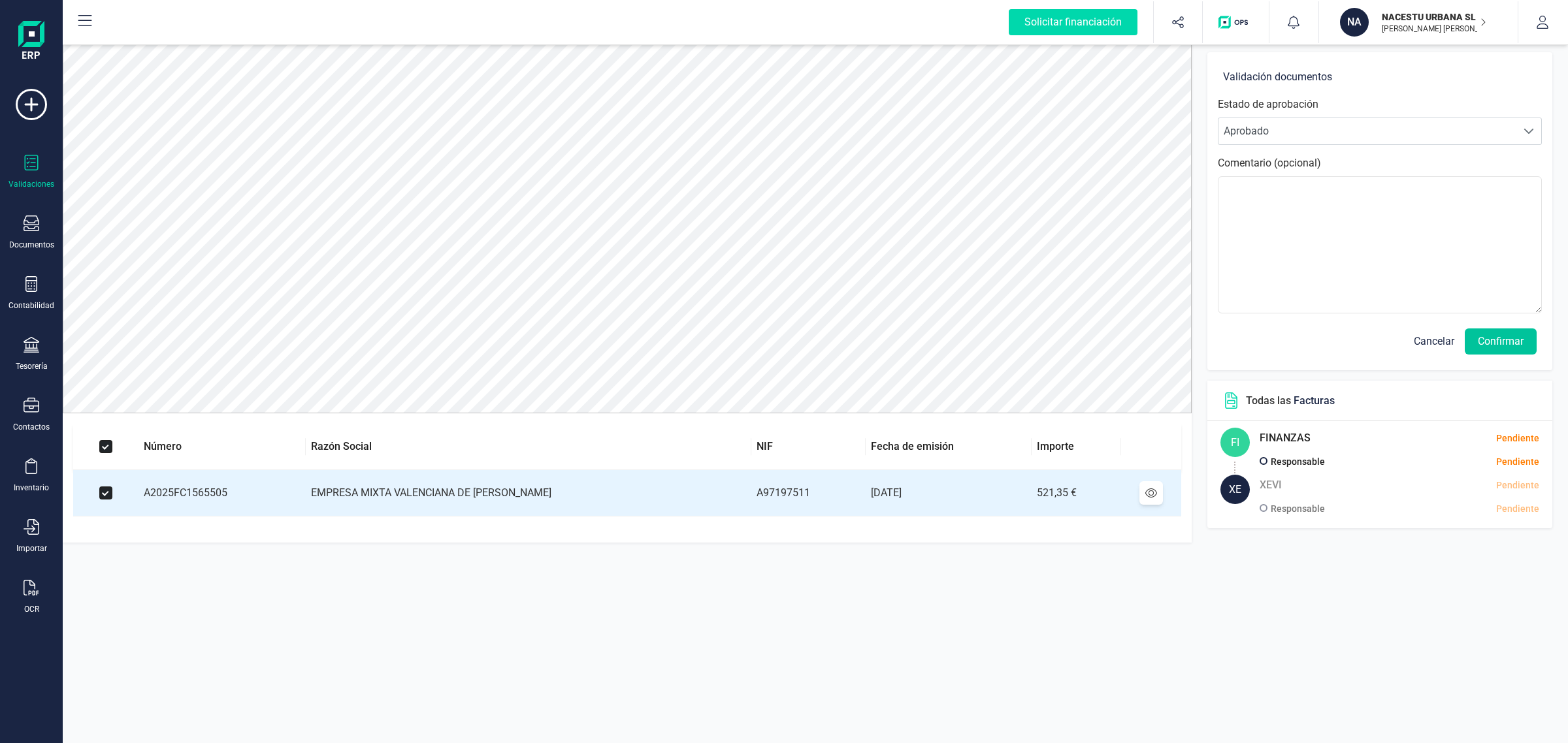
click at [1500, 344] on button "Confirmar" at bounding box center [1500, 341] width 72 height 26
click at [1504, 337] on button "Confirmar" at bounding box center [1500, 341] width 72 height 26
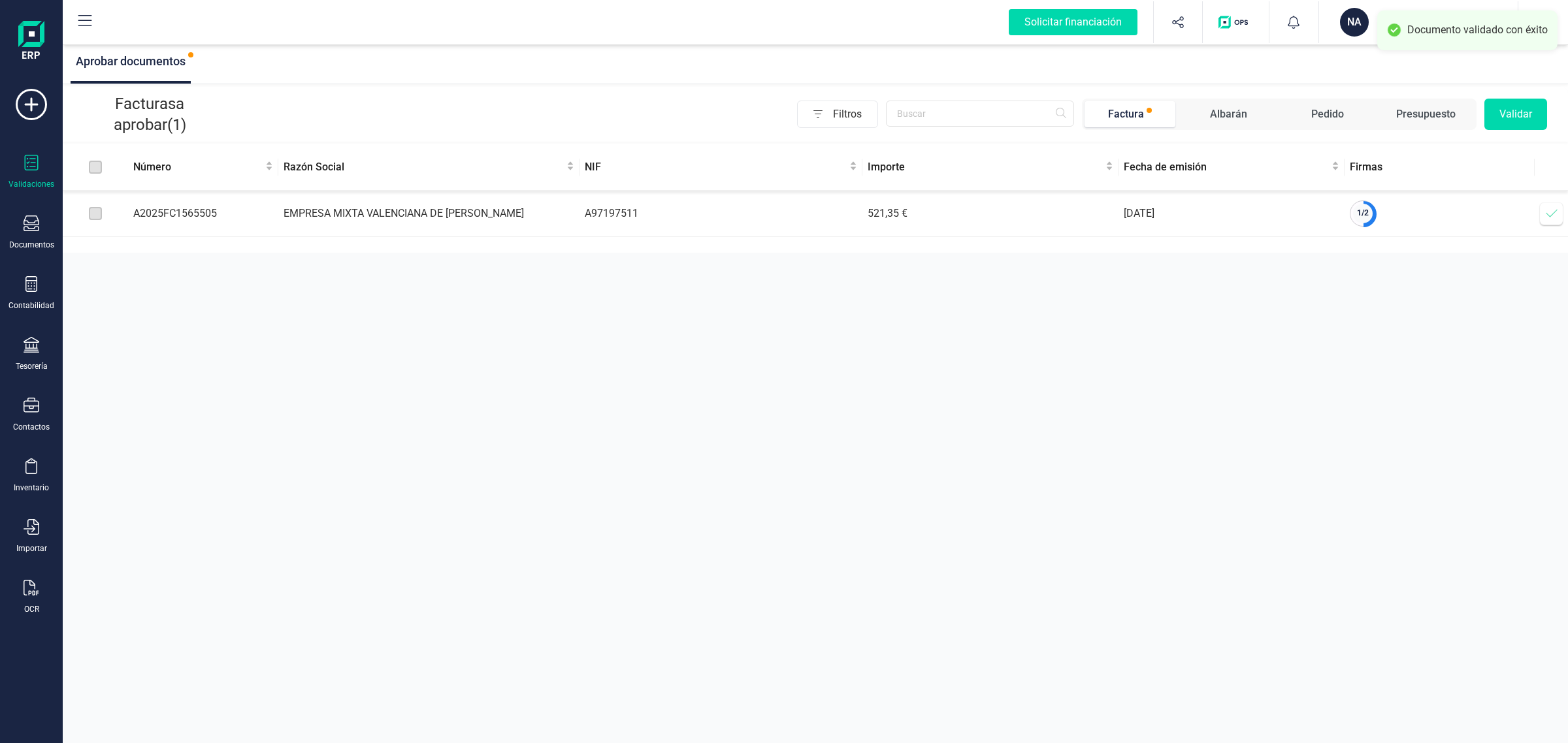
click at [1545, 211] on icon at bounding box center [1552, 214] width 13 height 13
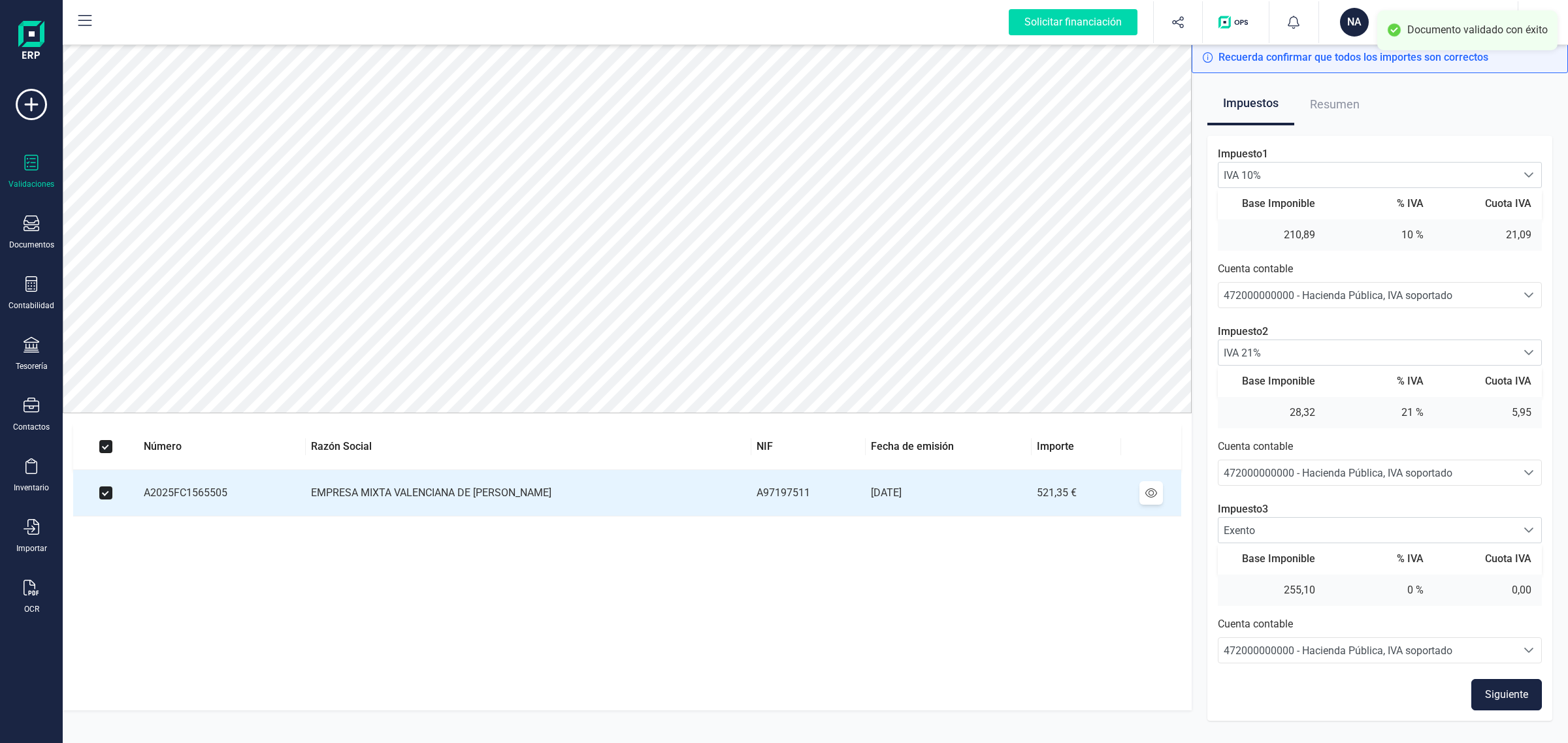
click at [1511, 699] on button "Siguiente" at bounding box center [1506, 695] width 70 height 31
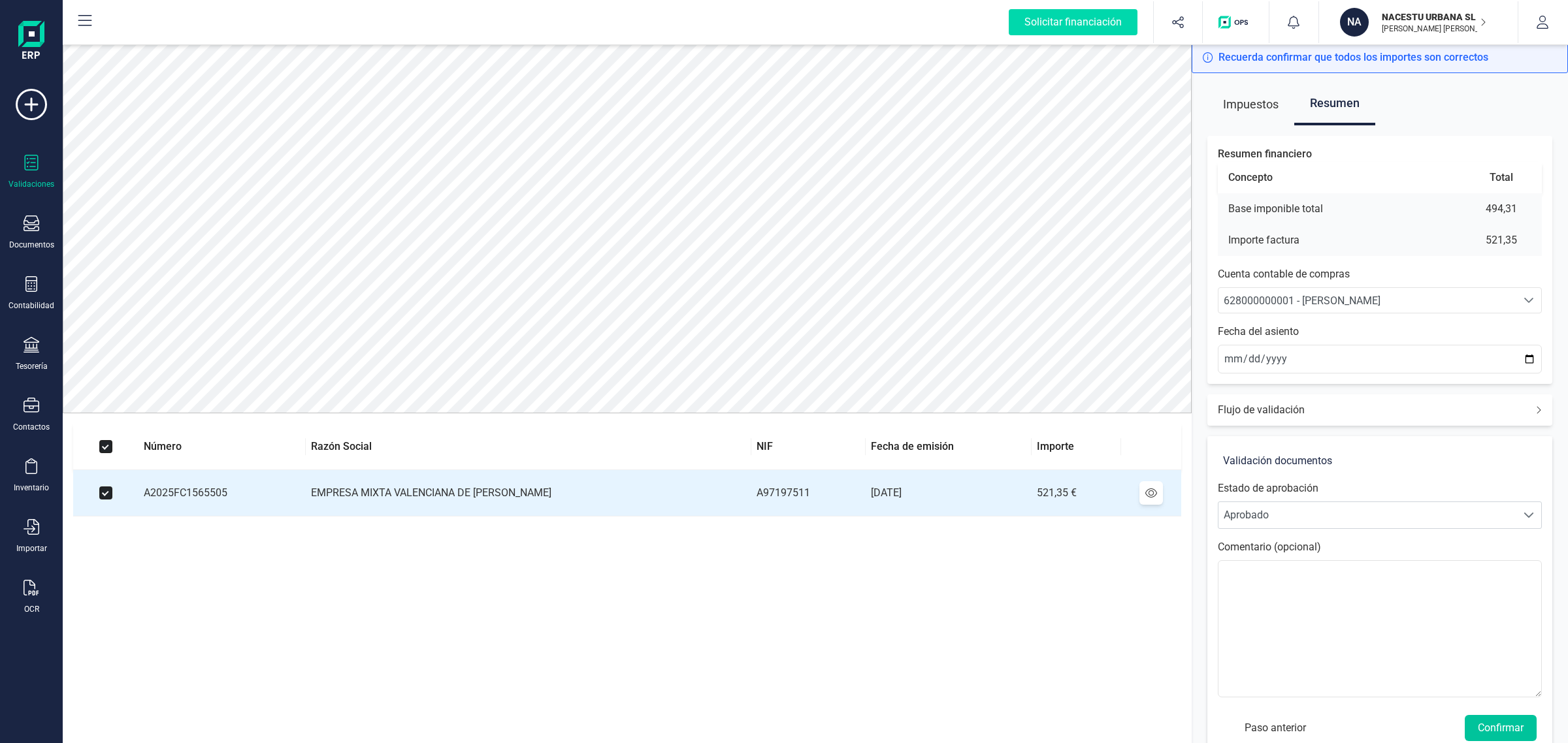
click at [1519, 727] on button "Confirmar" at bounding box center [1500, 727] width 72 height 26
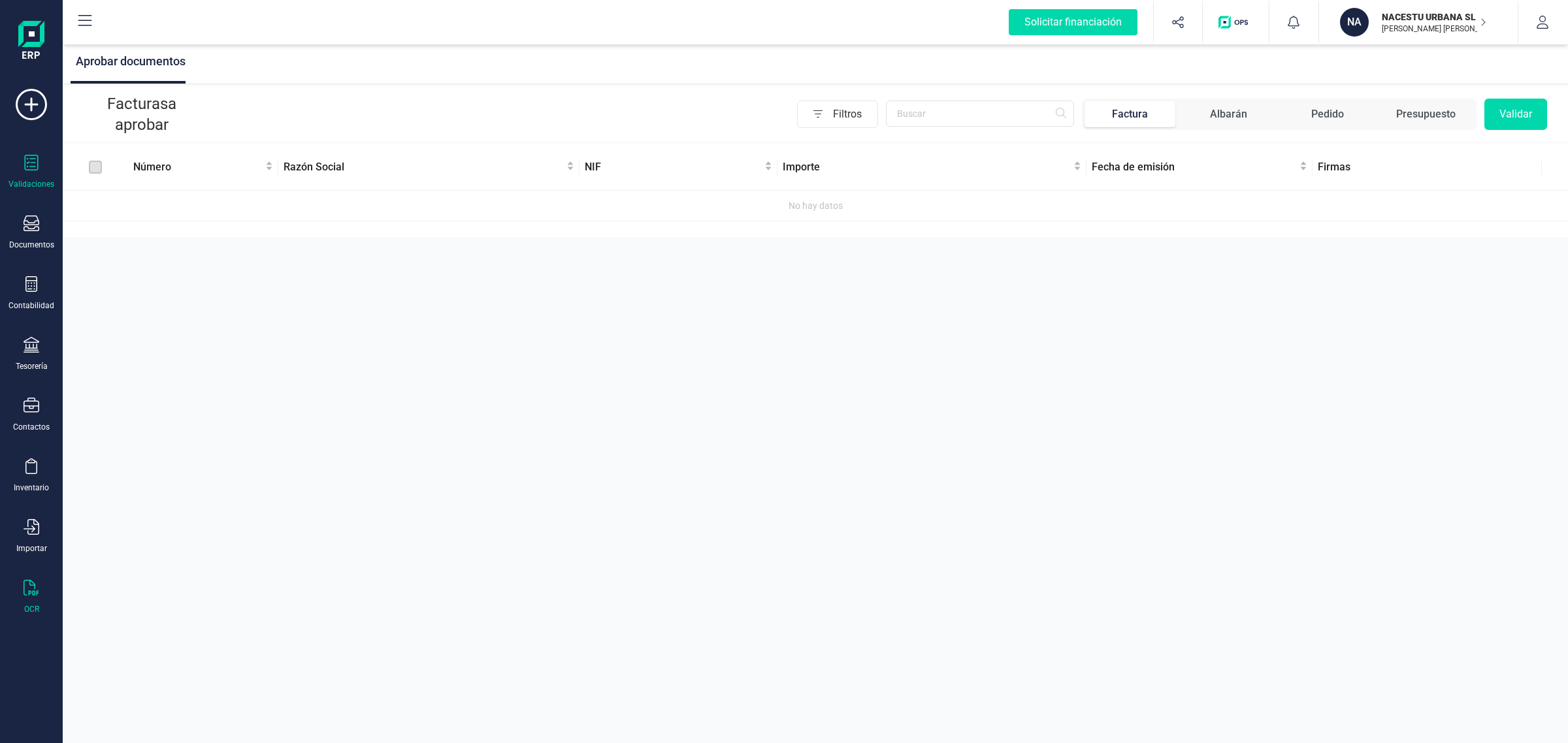
click at [30, 580] on icon at bounding box center [31, 587] width 15 height 16
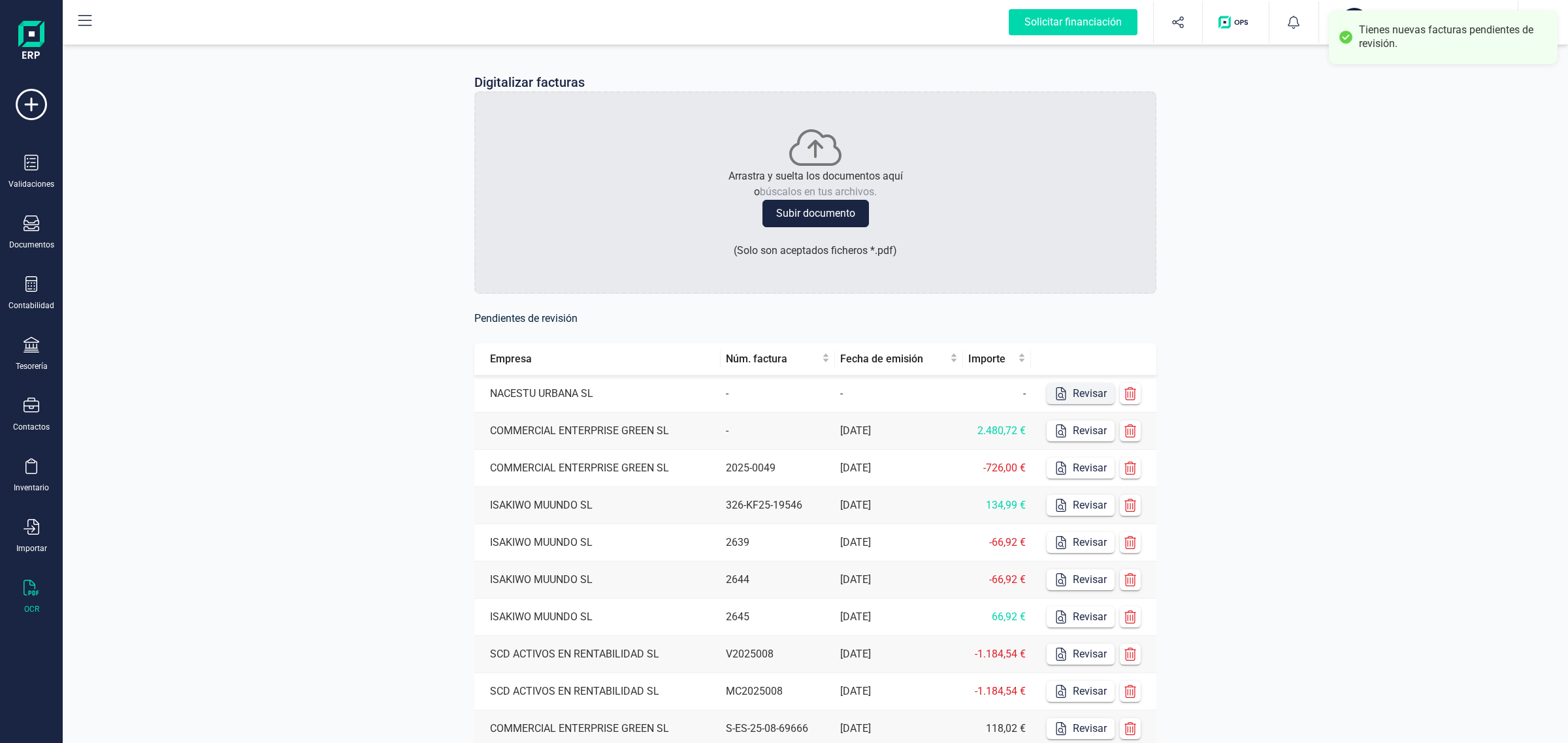
click at [1090, 397] on button "Revisar" at bounding box center [1081, 394] width 68 height 21
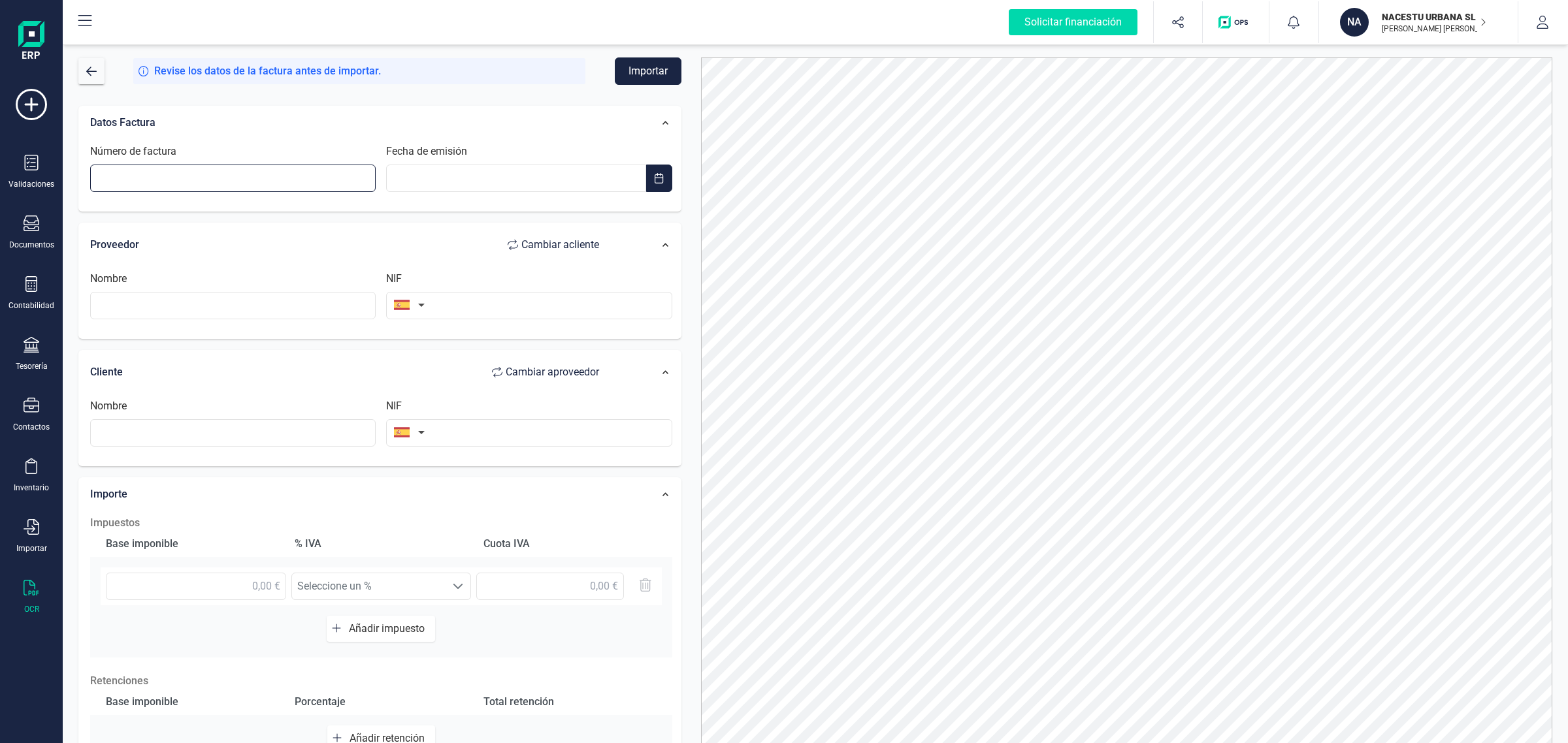
click at [144, 167] on input "Número de factura" at bounding box center [233, 178] width 286 height 27
paste input "TA7KM0014987"
type input "TA7KM0014987"
click at [472, 179] on input "__/__/____" at bounding box center [515, 178] width 260 height 27
type input "[DATE]"
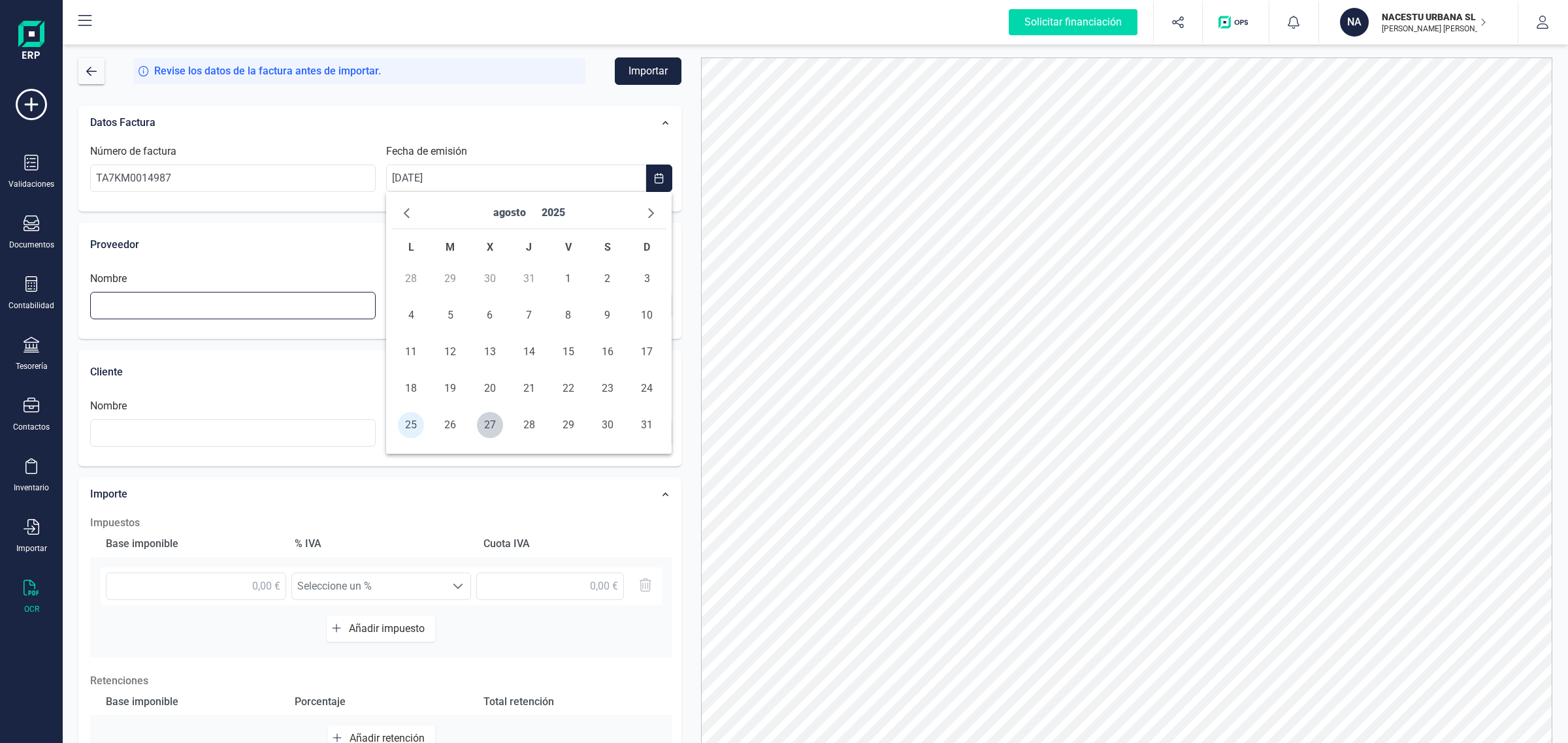
click at [105, 299] on input "text" at bounding box center [233, 306] width 286 height 27
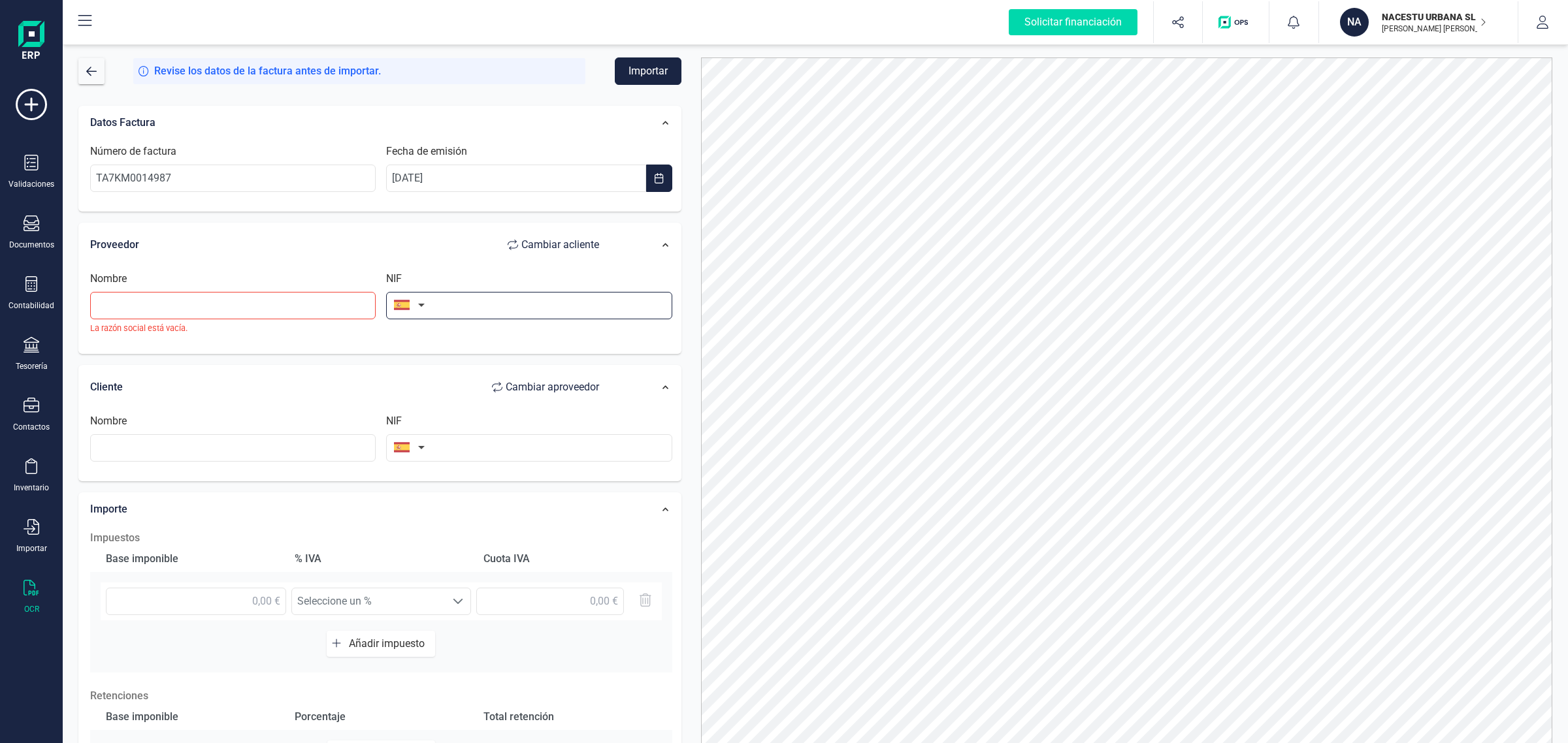
click at [461, 309] on input "text" at bounding box center [528, 306] width 286 height 27
type input "A820184"
click at [443, 326] on li "A82018474" at bounding box center [528, 338] width 286 height 26
type input "TELEFONICA DE ESPAÑA SA"
type input "A82018474"
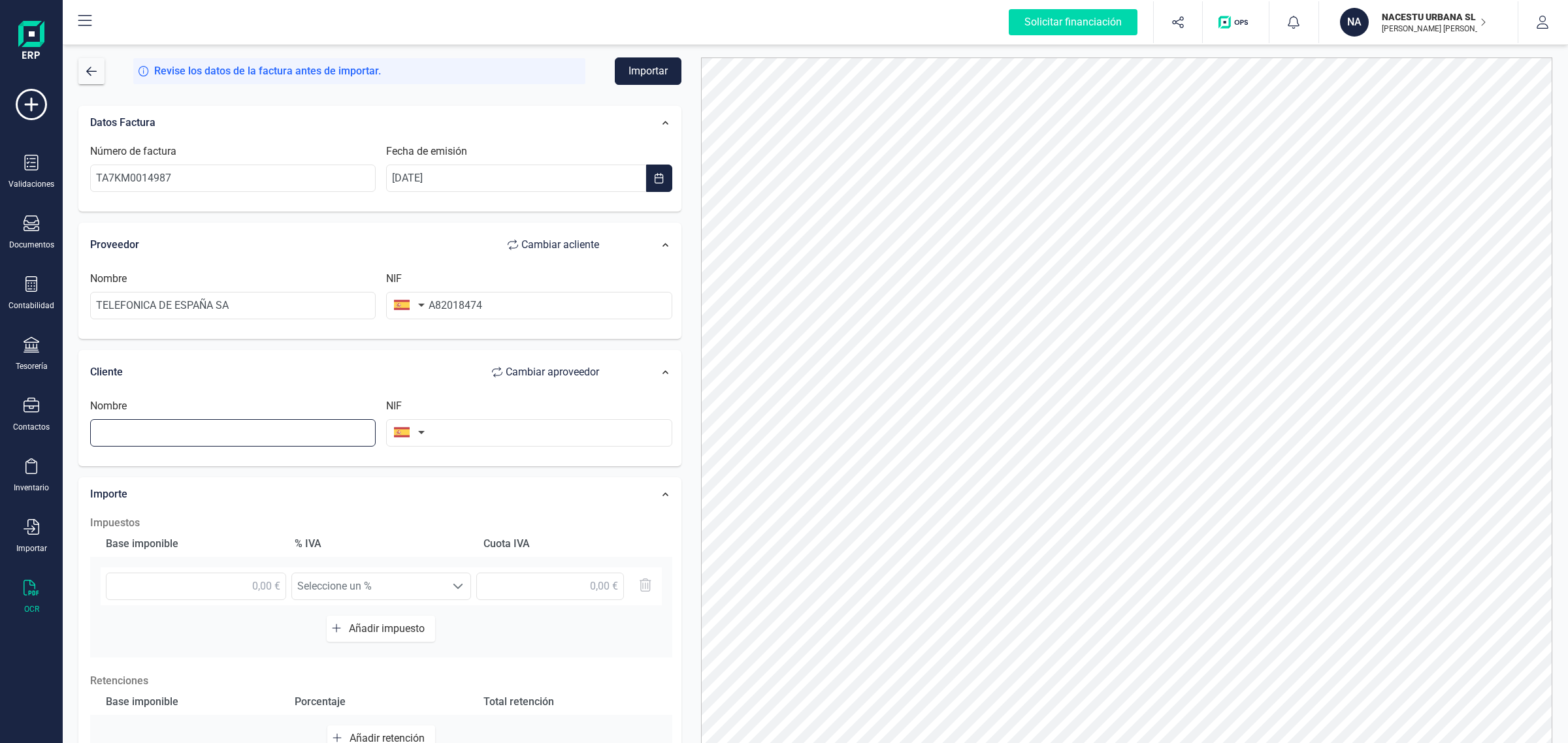
click at [154, 429] on input "text" at bounding box center [233, 432] width 286 height 27
click at [159, 465] on li "NACESTU URBANA SL" at bounding box center [233, 466] width 286 height 26
type input "NACESTU URBANA SL"
type input "B40596330"
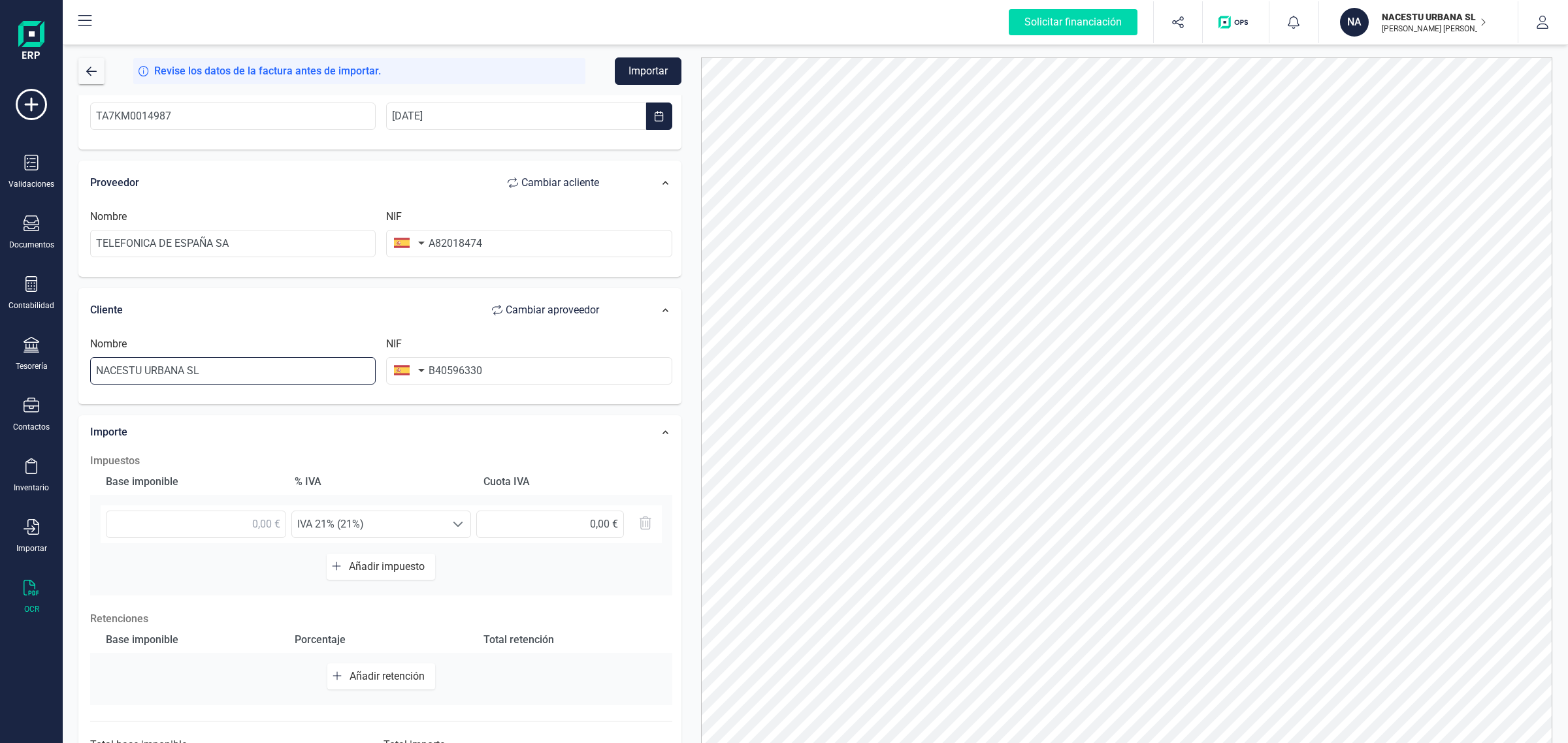
scroll to position [128, 0]
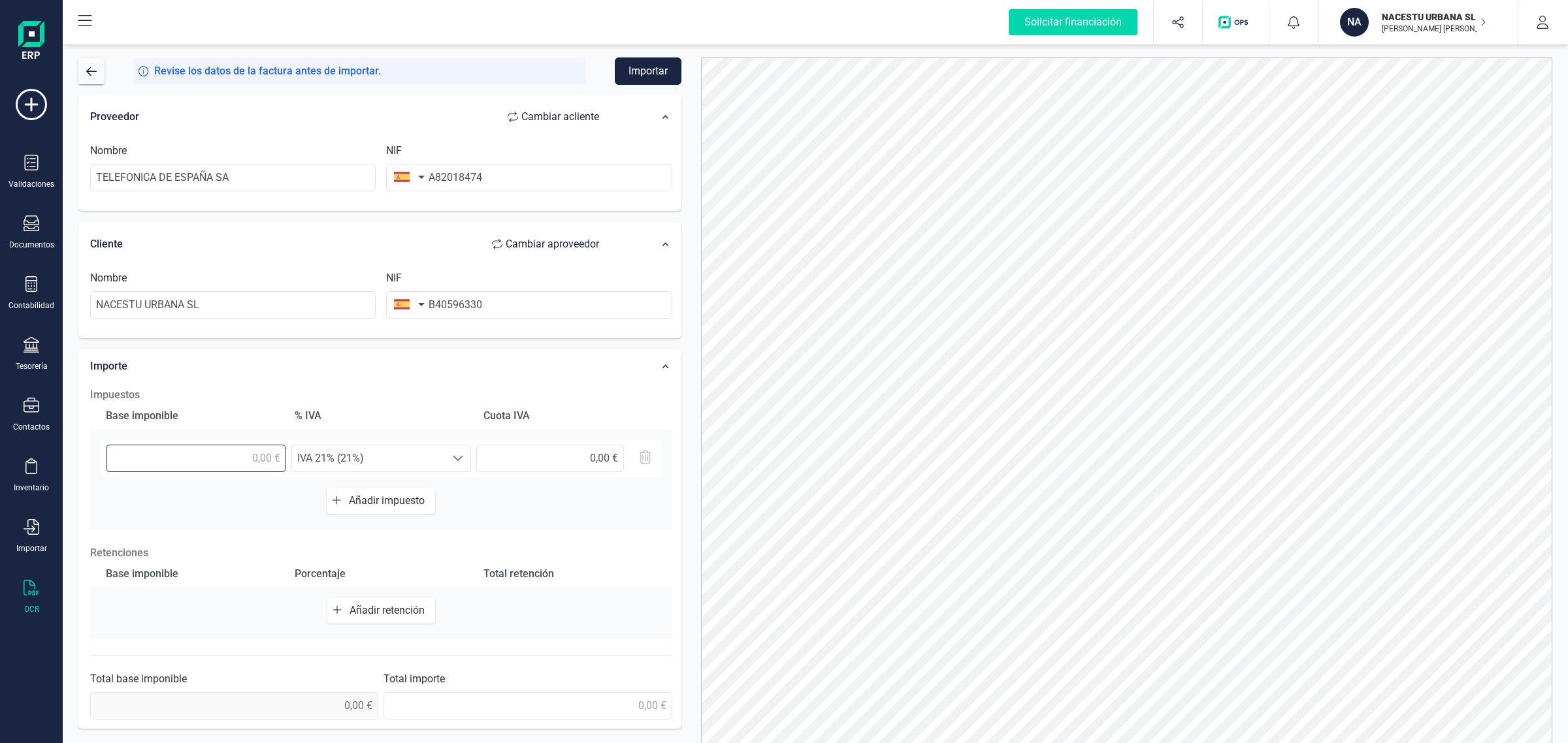
click at [191, 463] on input "text" at bounding box center [196, 458] width 180 height 27
type input "76,72 €"
click at [568, 446] on input "text" at bounding box center [550, 458] width 148 height 27
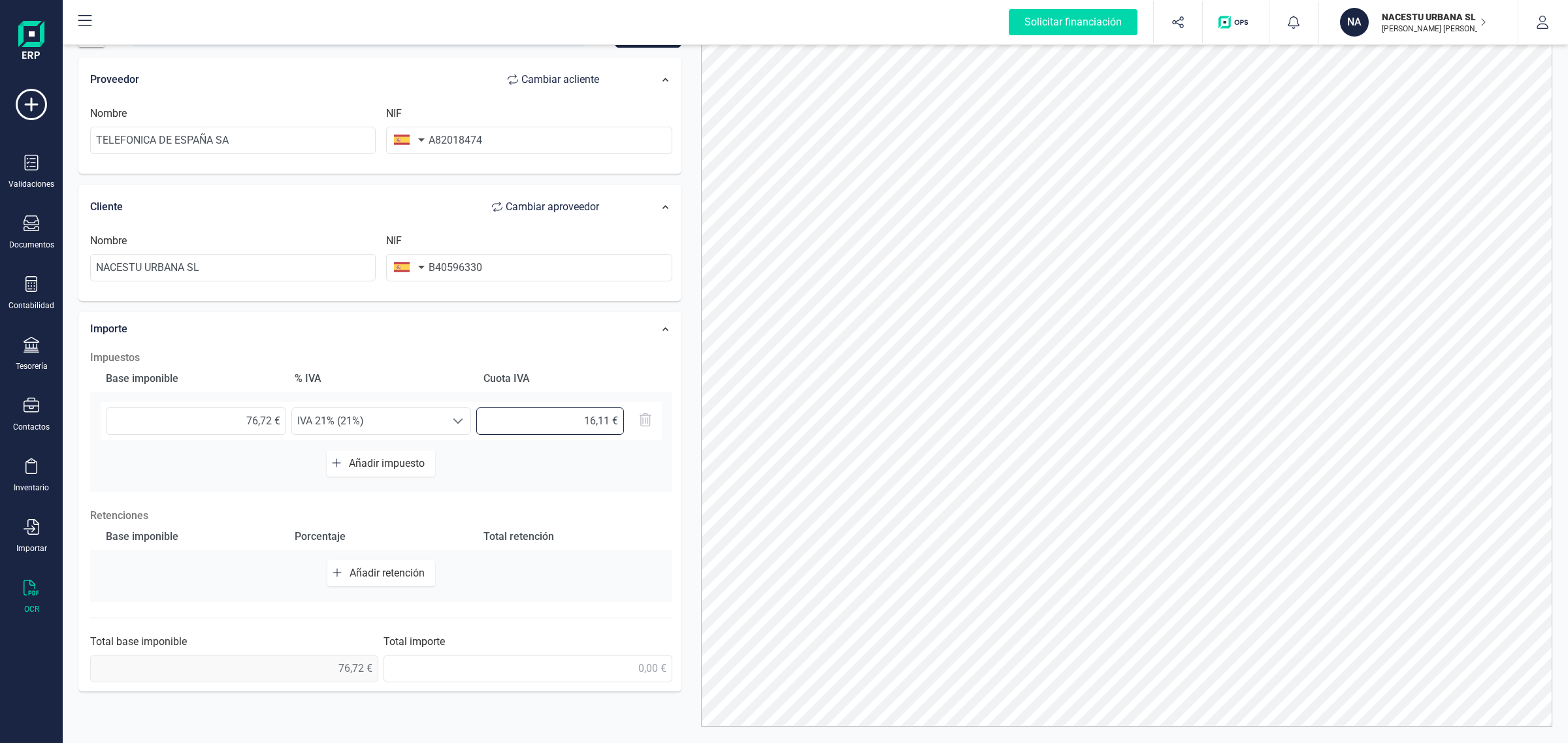
scroll to position [57, 0]
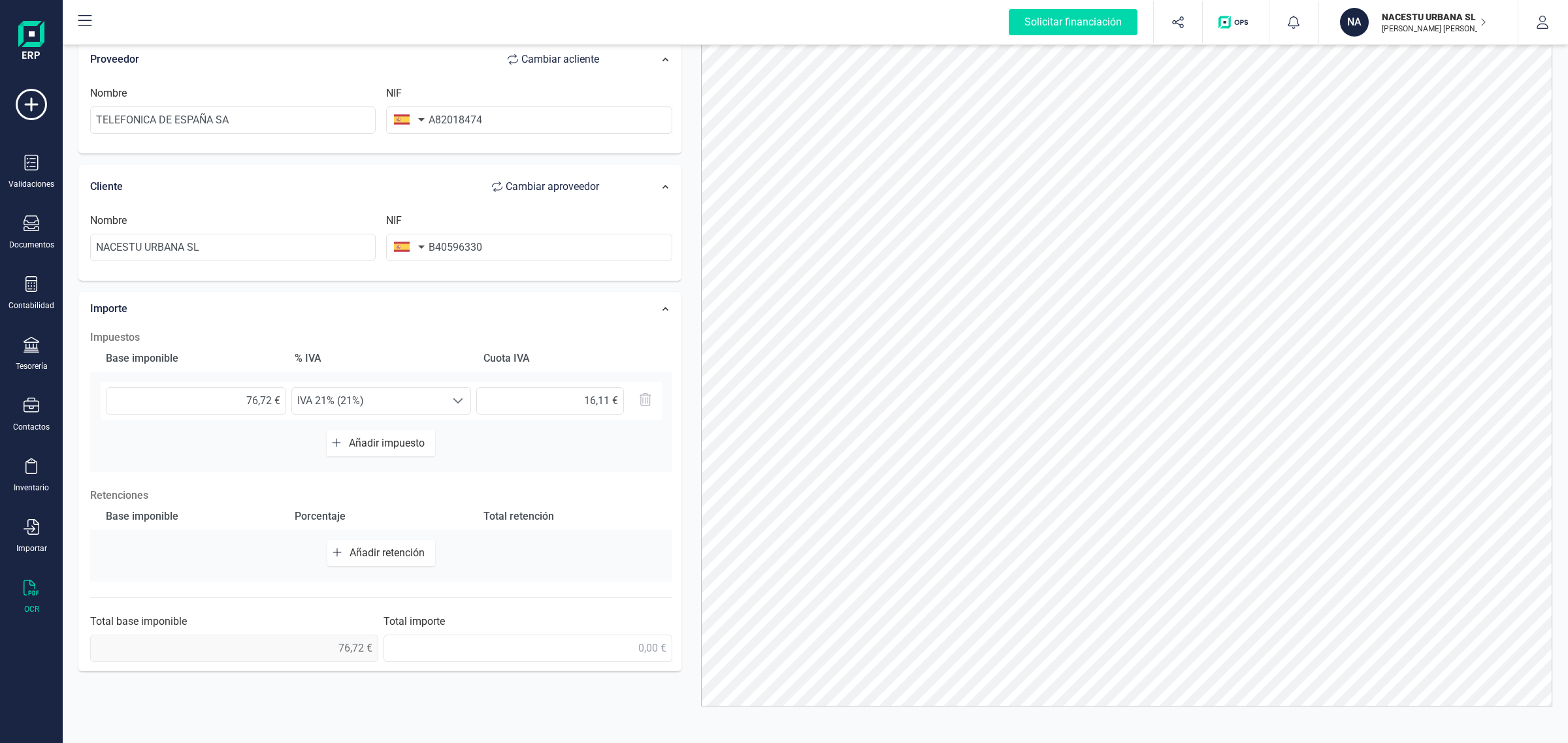
click at [289, 648] on span "0,00 €" at bounding box center [234, 648] width 288 height 27
click at [605, 660] on input "text" at bounding box center [527, 648] width 288 height 27
type input "92,84 €"
click at [642, 590] on div "Impuestos Base imponible % IVA Cuota IVA 76,72 € Seleccione un % IVA 21% (21%) …" at bounding box center [381, 496] width 595 height 346
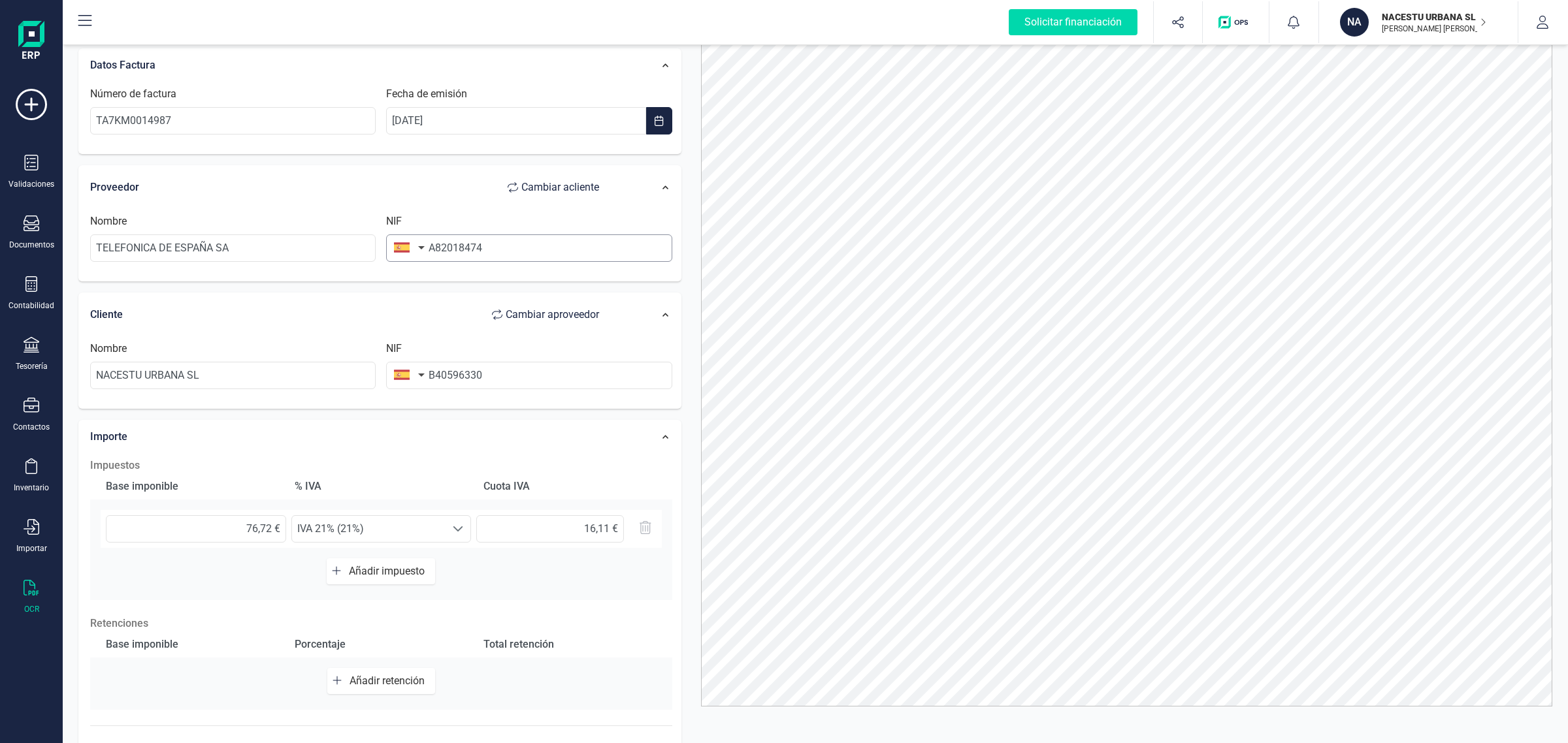
scroll to position [0, 0]
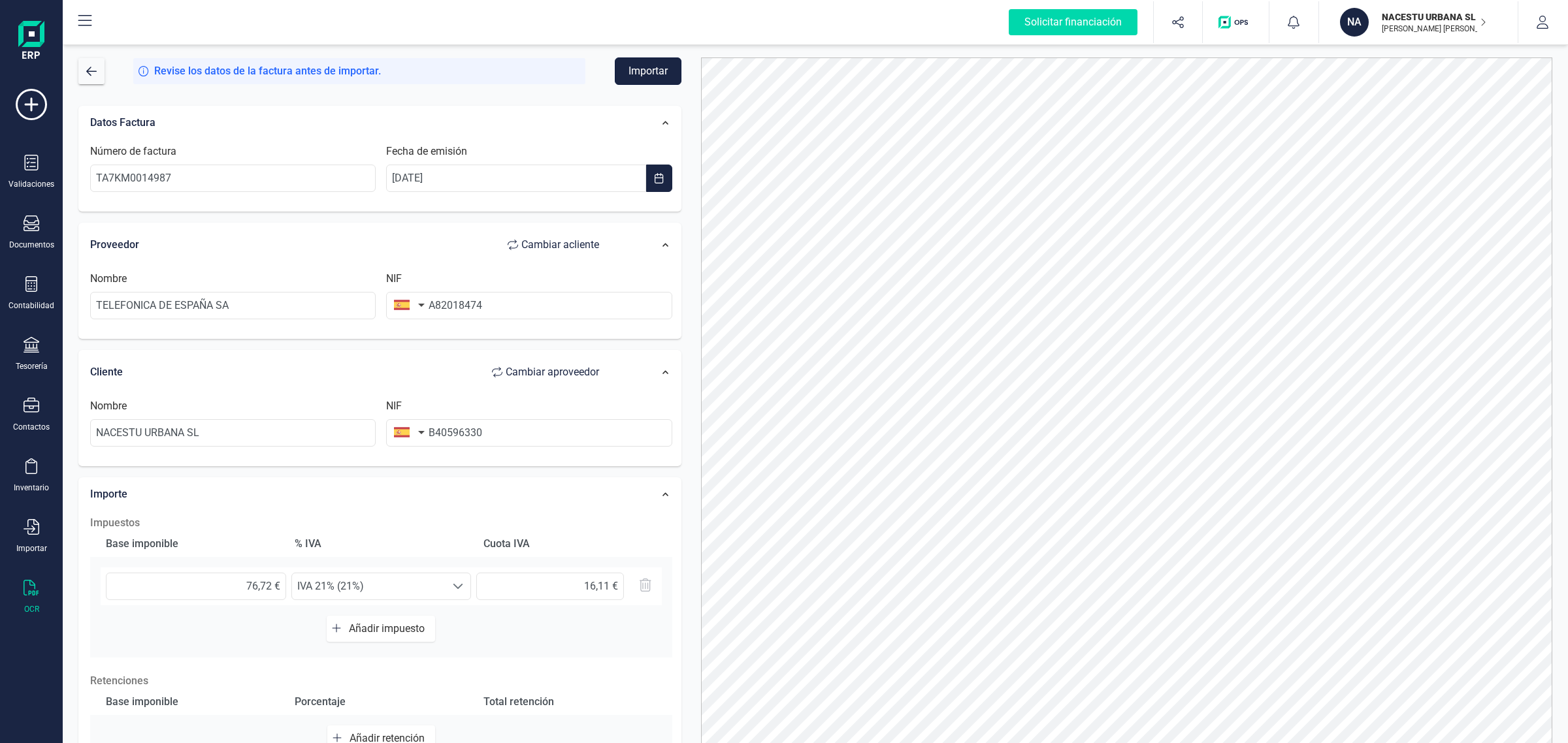
click at [640, 72] on button "Importar" at bounding box center [648, 70] width 67 height 27
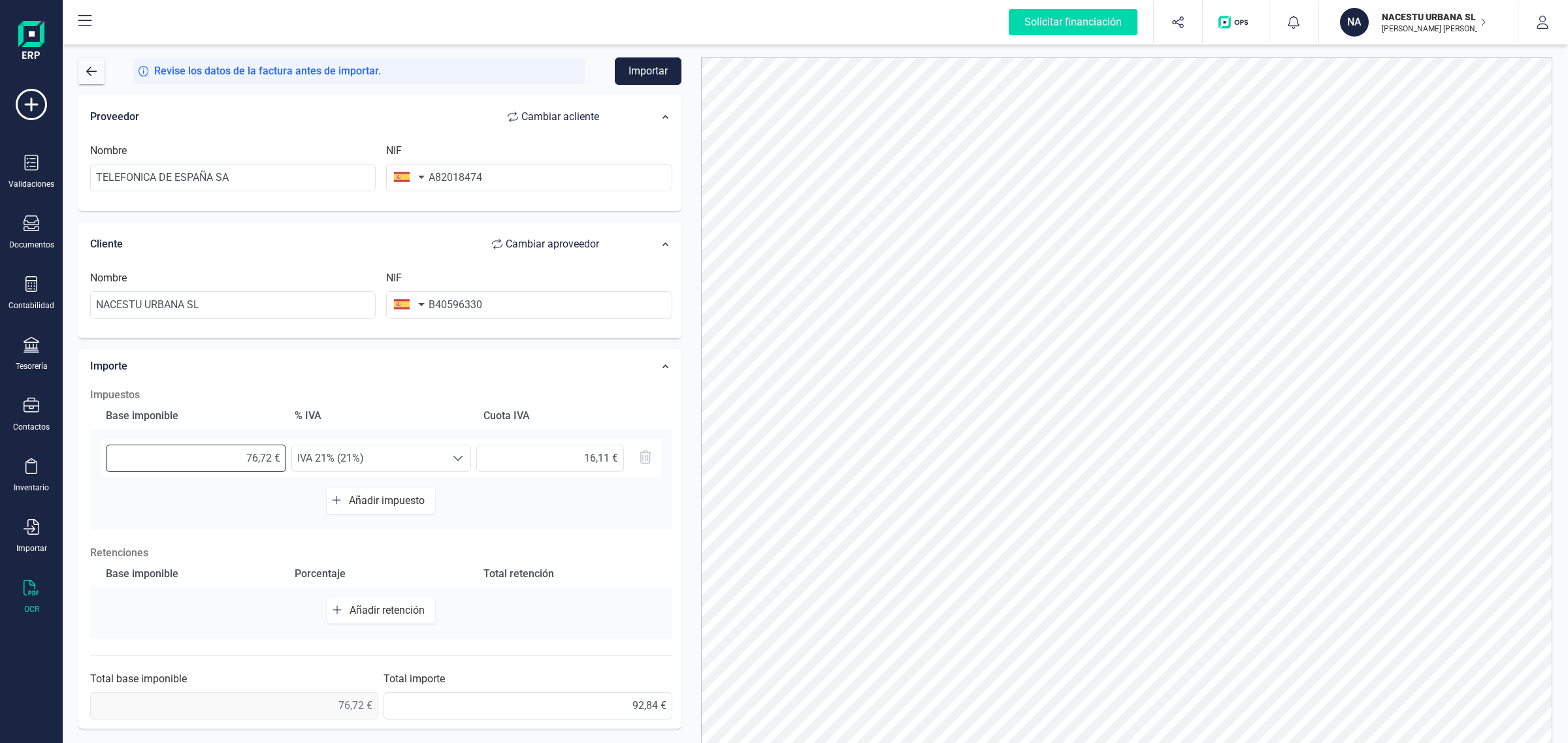
click at [272, 458] on input "76,72 €" at bounding box center [196, 458] width 180 height 27
type input "76,73 €"
click at [446, 374] on div "Importe" at bounding box center [351, 366] width 535 height 29
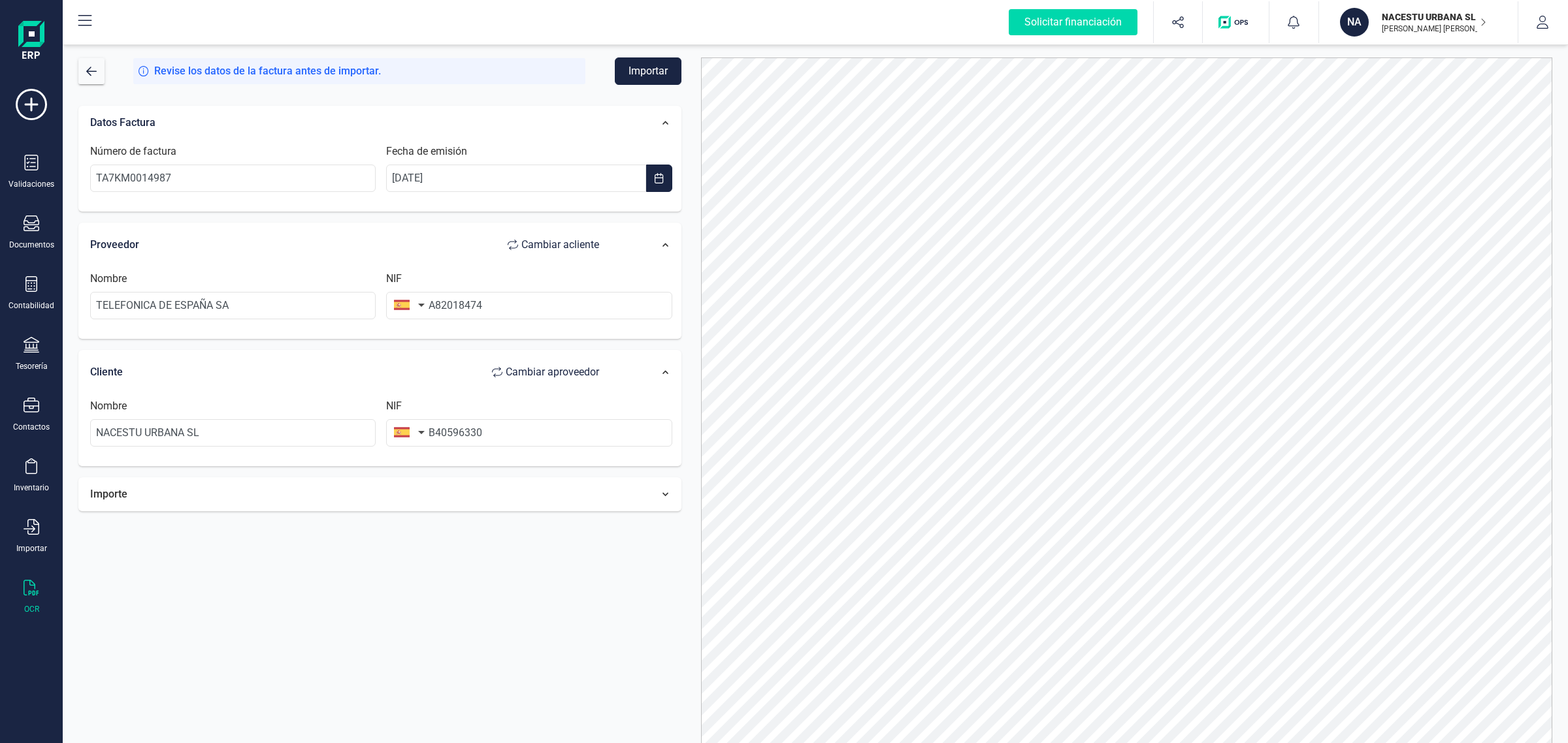
click at [663, 490] on div at bounding box center [648, 494] width 59 height 20
click at [591, 588] on input "16,11 €" at bounding box center [550, 586] width 148 height 27
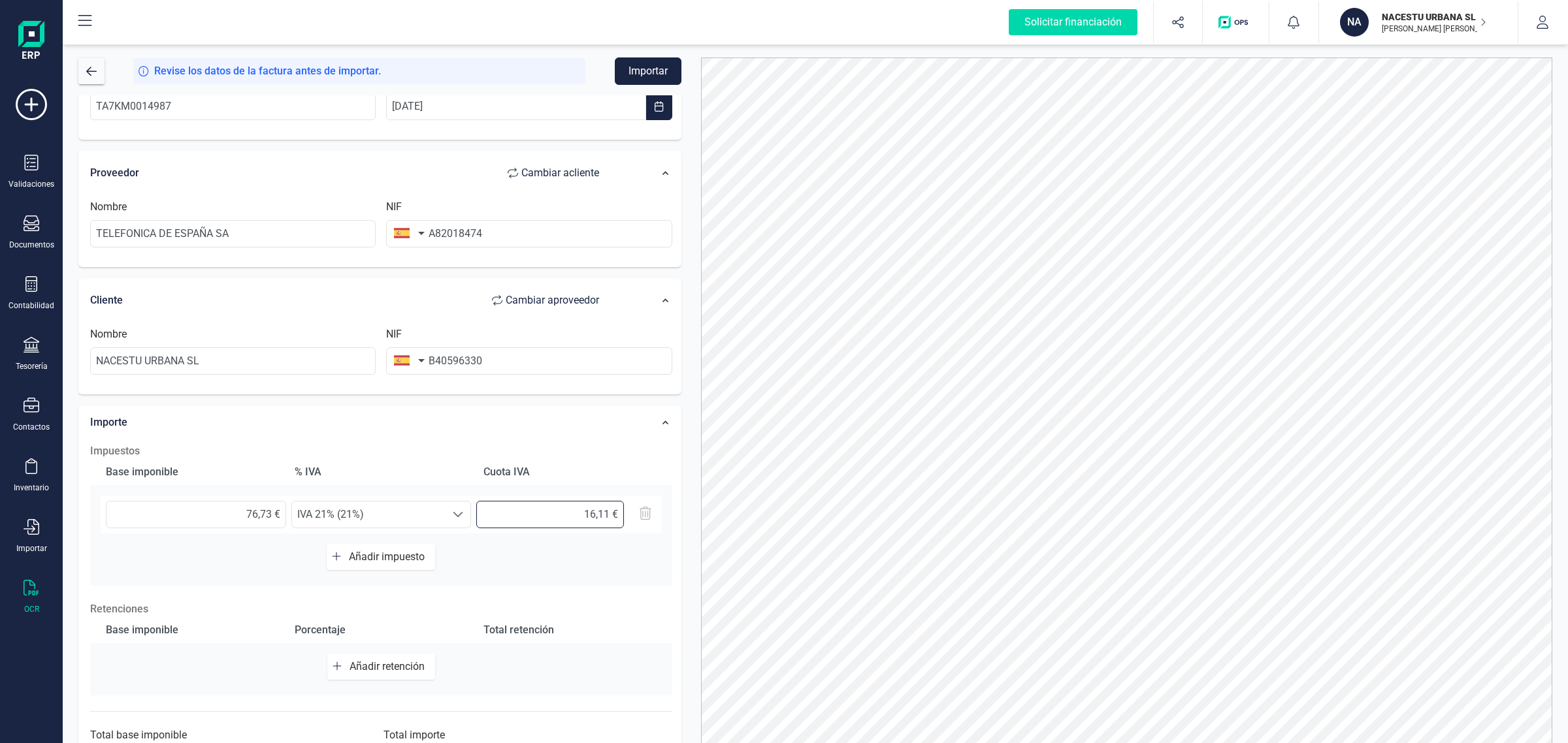
scroll to position [128, 0]
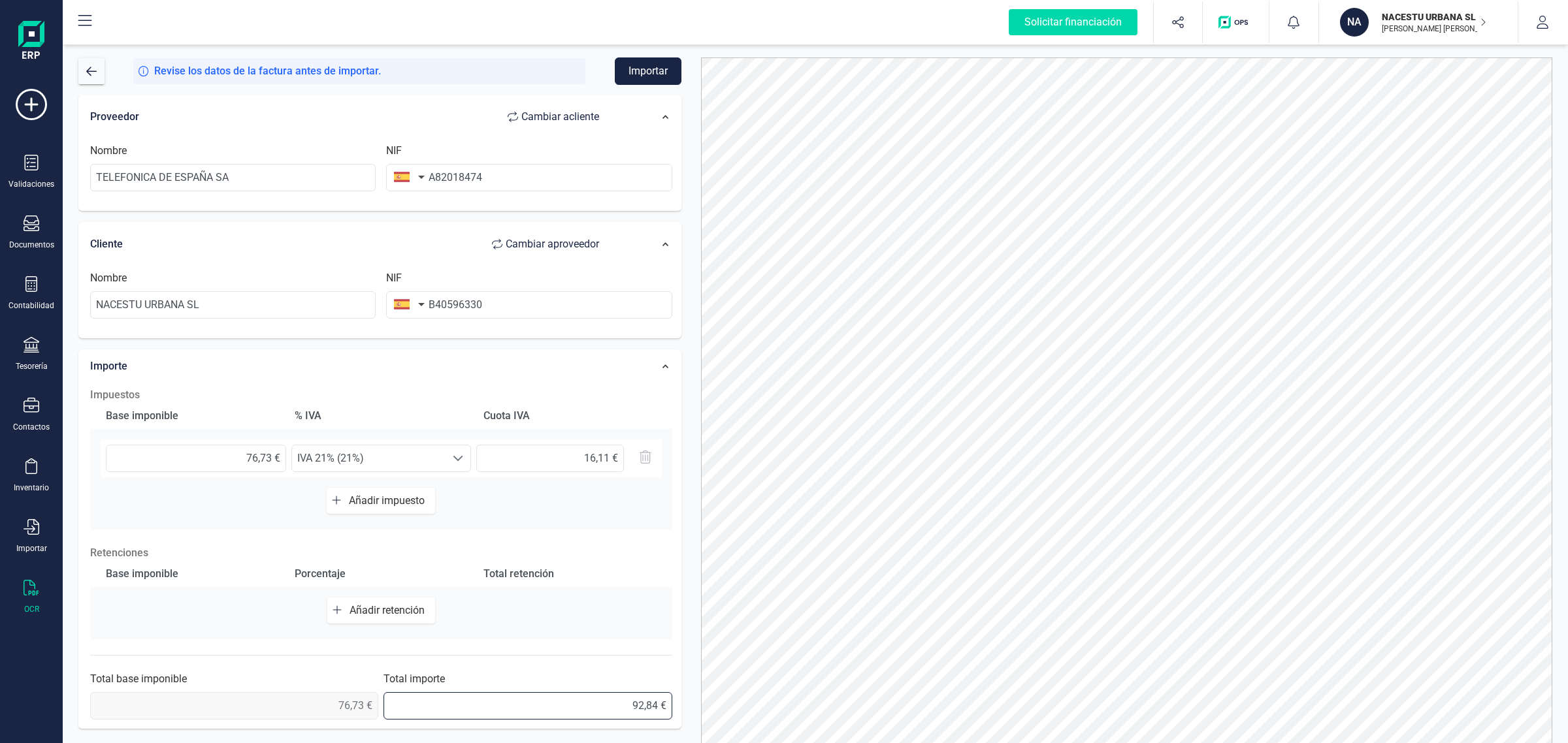
click at [602, 713] on input "92,84 €" at bounding box center [527, 706] width 288 height 27
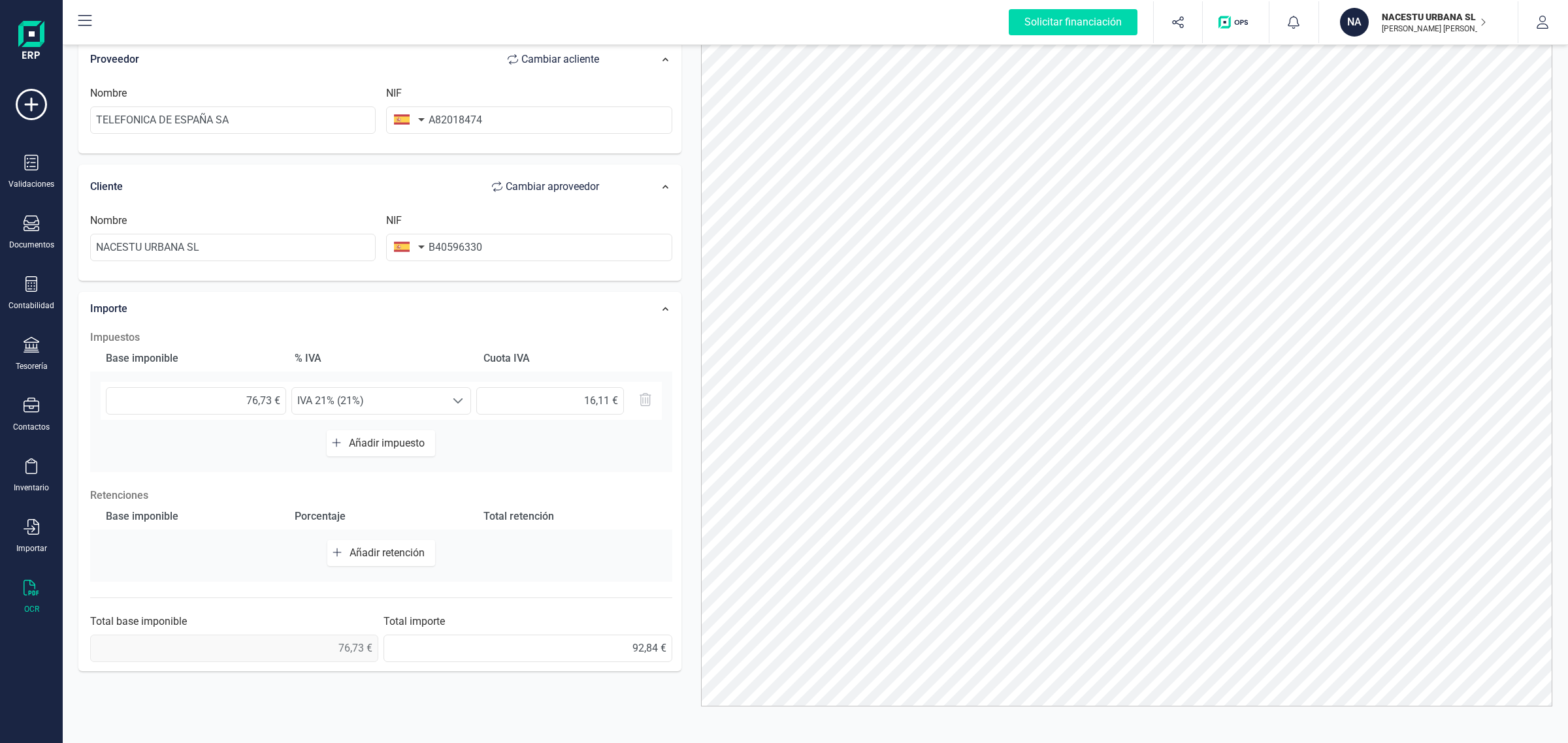
click at [311, 640] on span "76,73 €" at bounding box center [234, 648] width 288 height 27
click at [658, 656] on input "92,84 €" at bounding box center [527, 648] width 288 height 27
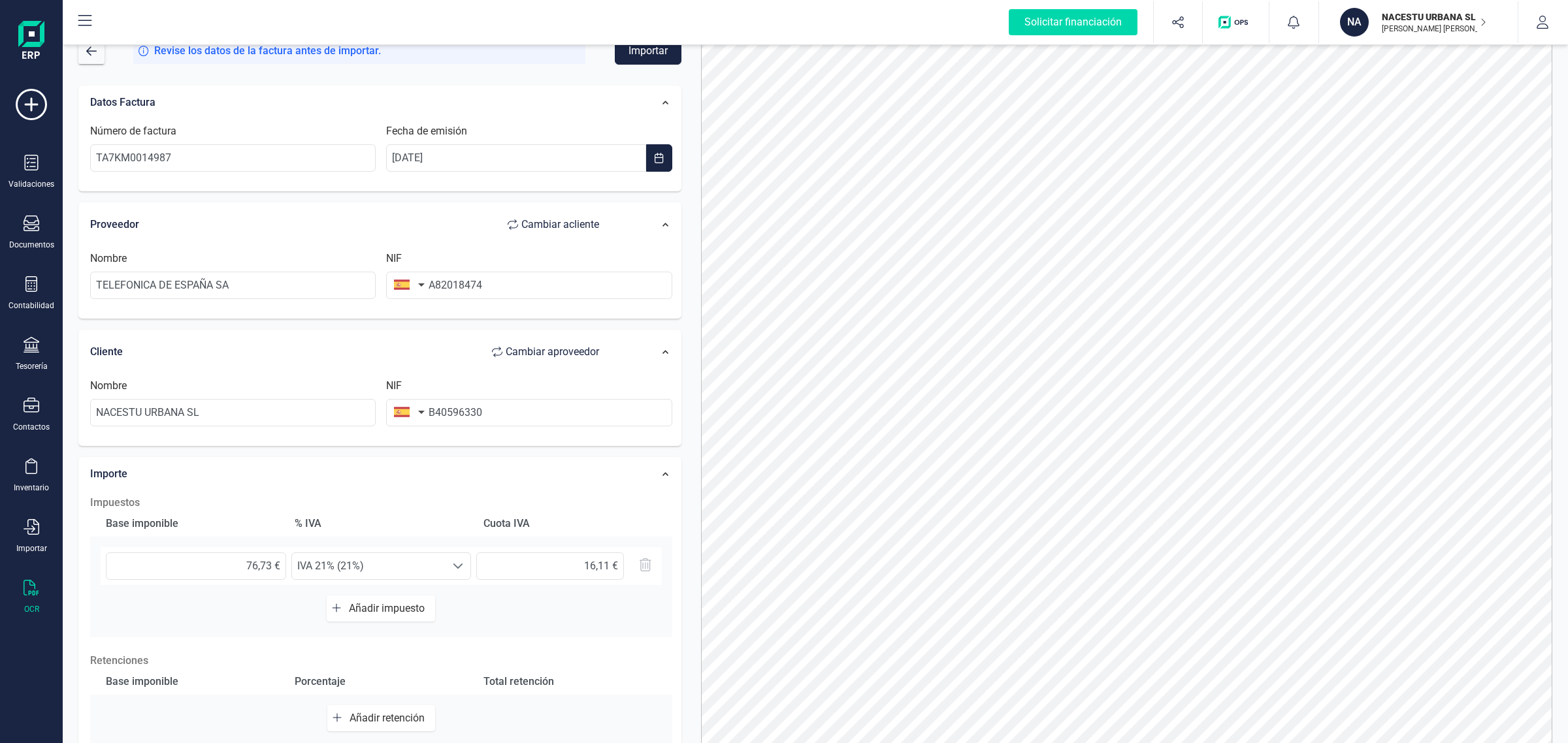
scroll to position [0, 0]
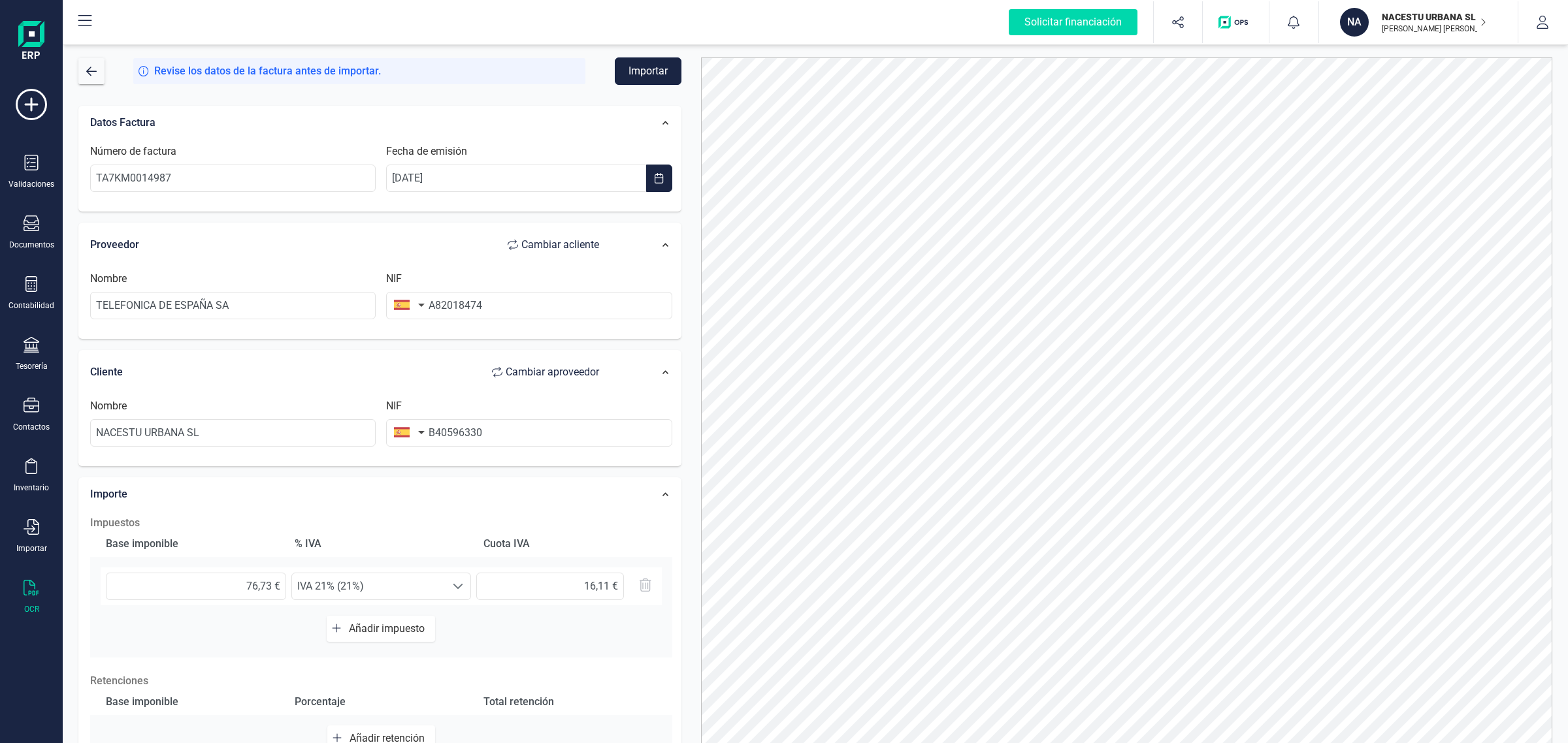
click at [658, 73] on button "Importar" at bounding box center [648, 70] width 67 height 27
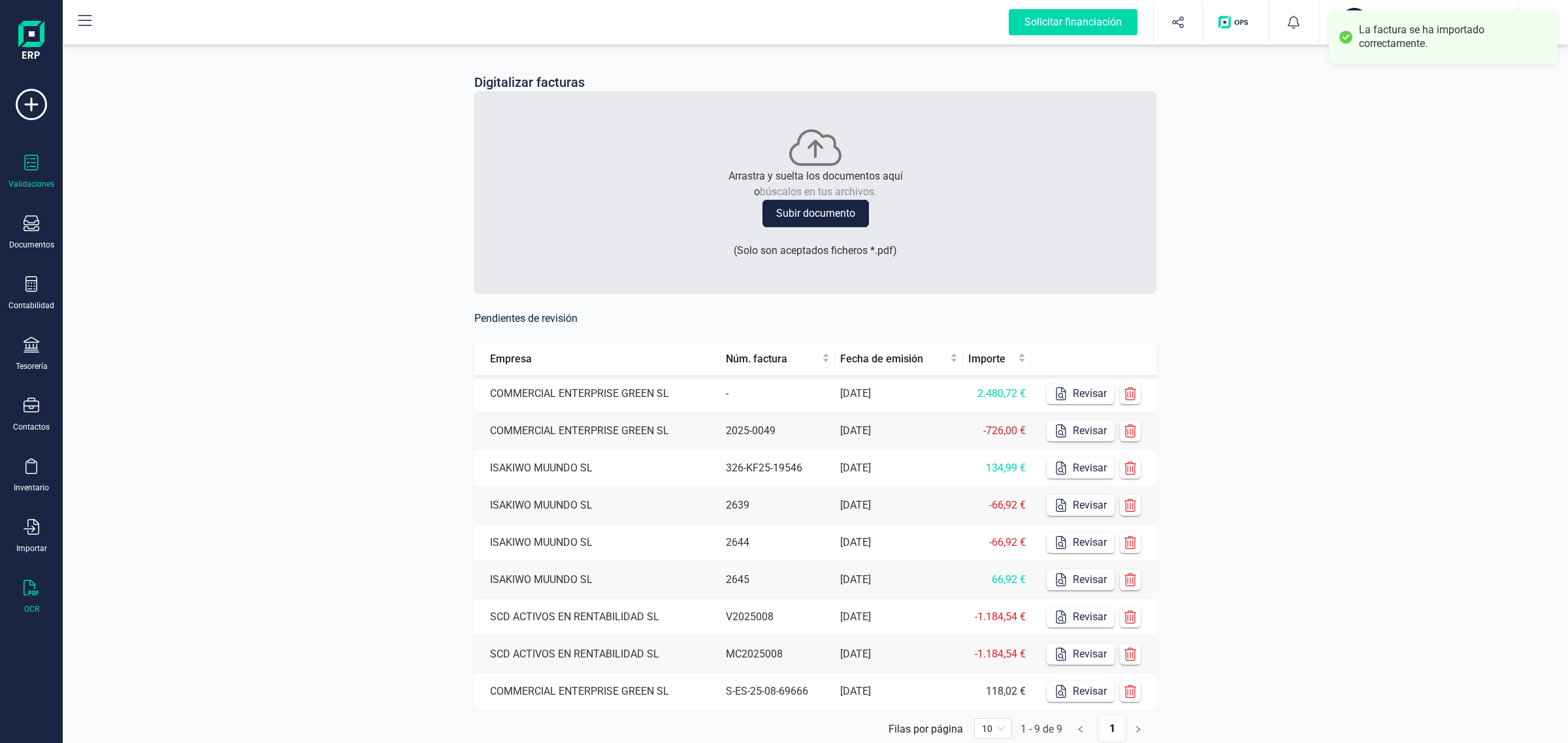
click at [44, 171] on div "Validaciones" at bounding box center [31, 172] width 52 height 35
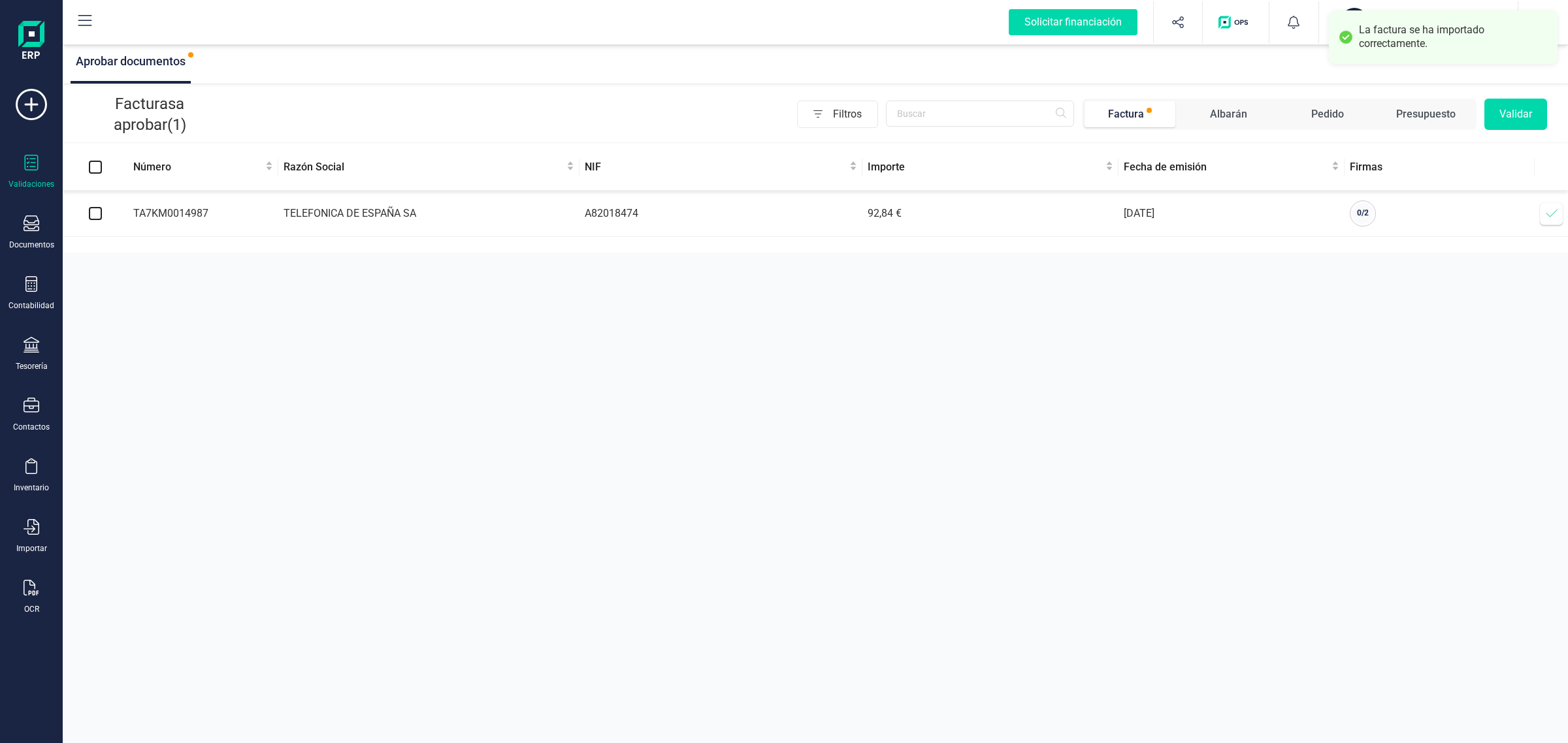
click at [92, 213] on input "checkbox" at bounding box center [96, 214] width 13 height 13
checkbox input "true"
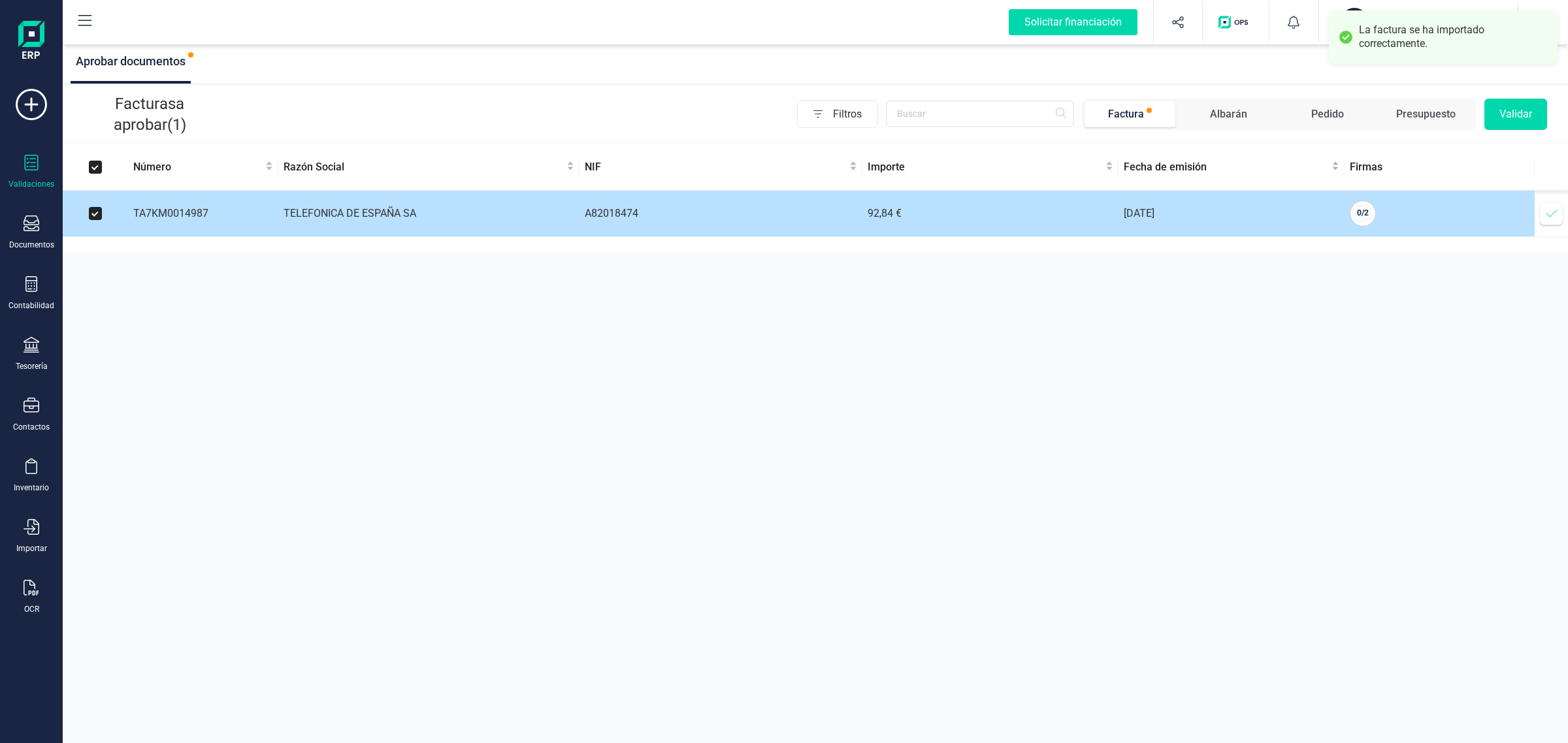
checkbox input "true"
click at [1552, 213] on icon at bounding box center [1552, 214] width 13 height 13
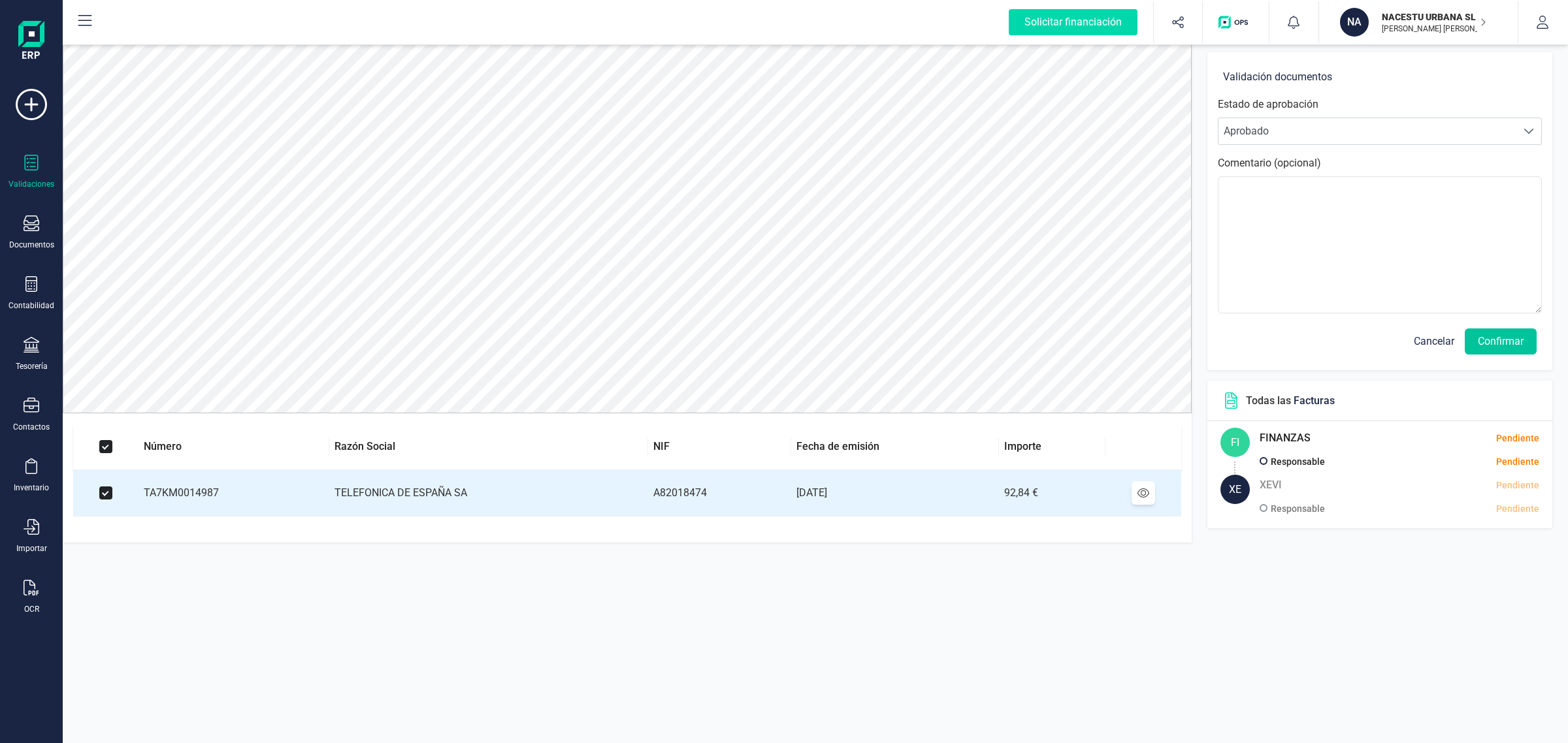
click at [1493, 340] on button "Confirmar" at bounding box center [1500, 341] width 72 height 26
click at [1493, 335] on button "Confirmar" at bounding box center [1500, 341] width 72 height 26
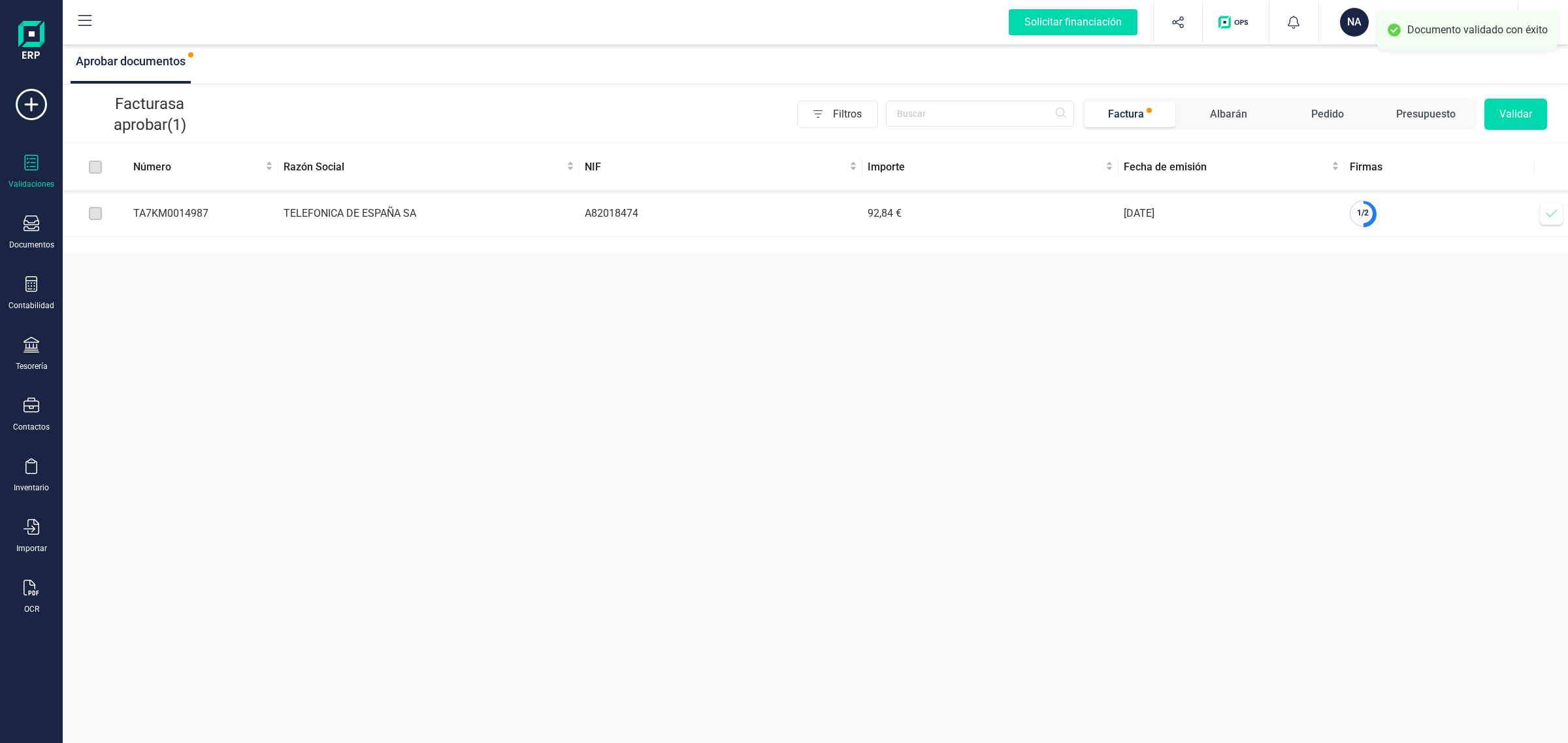
click at [1541, 219] on span at bounding box center [1551, 213] width 26 height 26
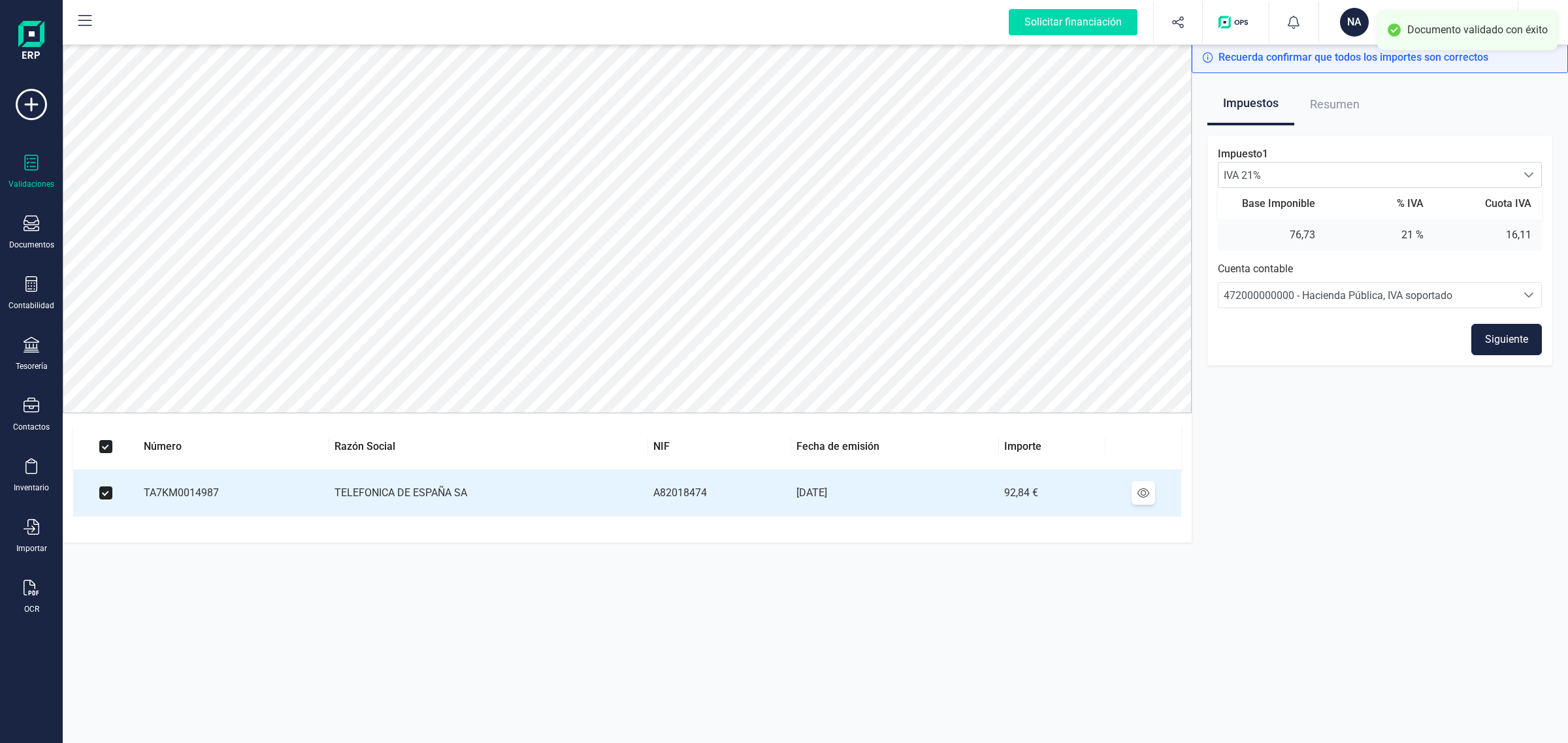
click at [1512, 322] on div "Impuesto 1 IVA 21% IVA 21% IVA 21% Base Imponible % IVA Cuota IVA 76,73 21 % 16…" at bounding box center [1380, 251] width 324 height 209
click at [1513, 337] on button "Siguiente" at bounding box center [1506, 340] width 70 height 31
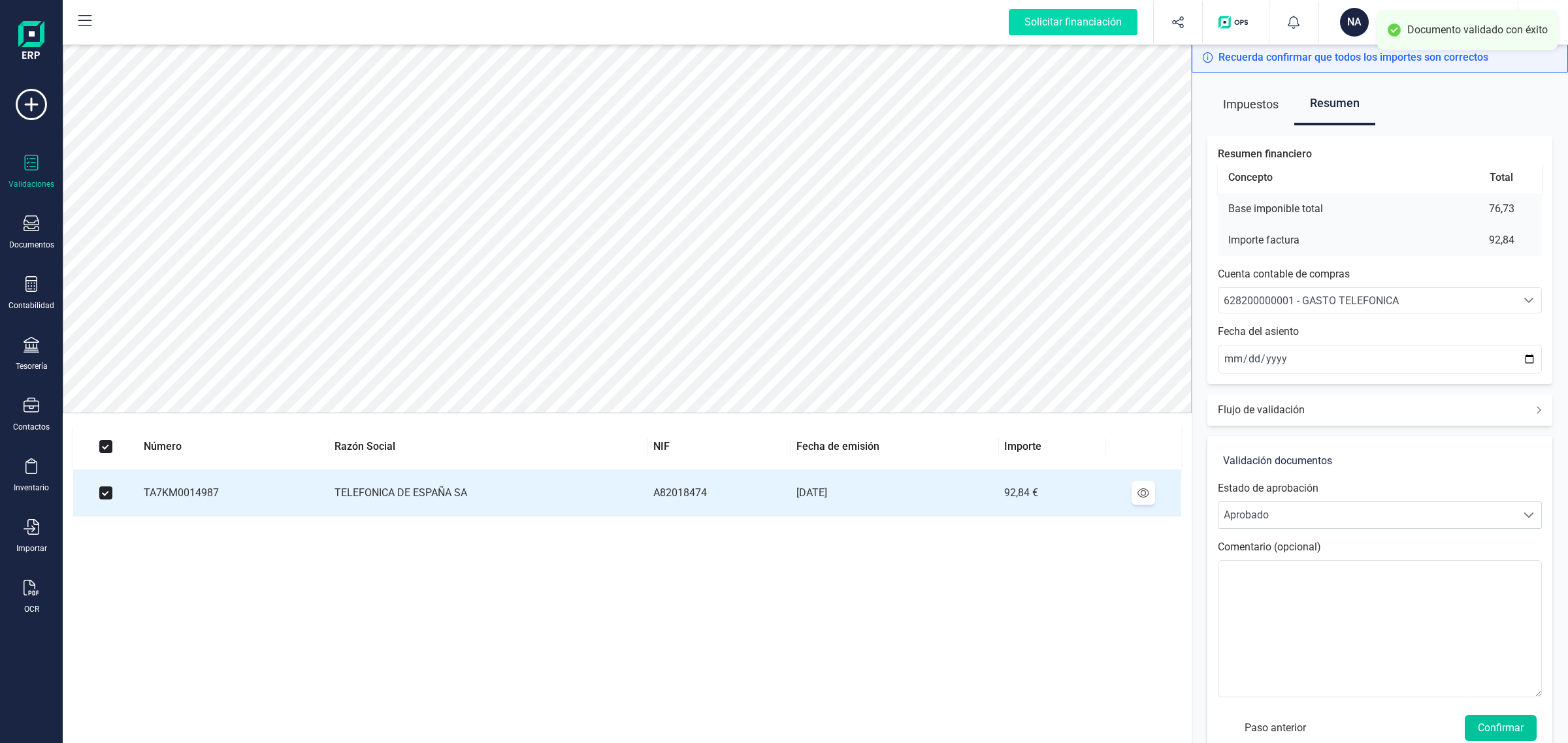
click at [1507, 739] on button "Confirmar" at bounding box center [1500, 727] width 72 height 26
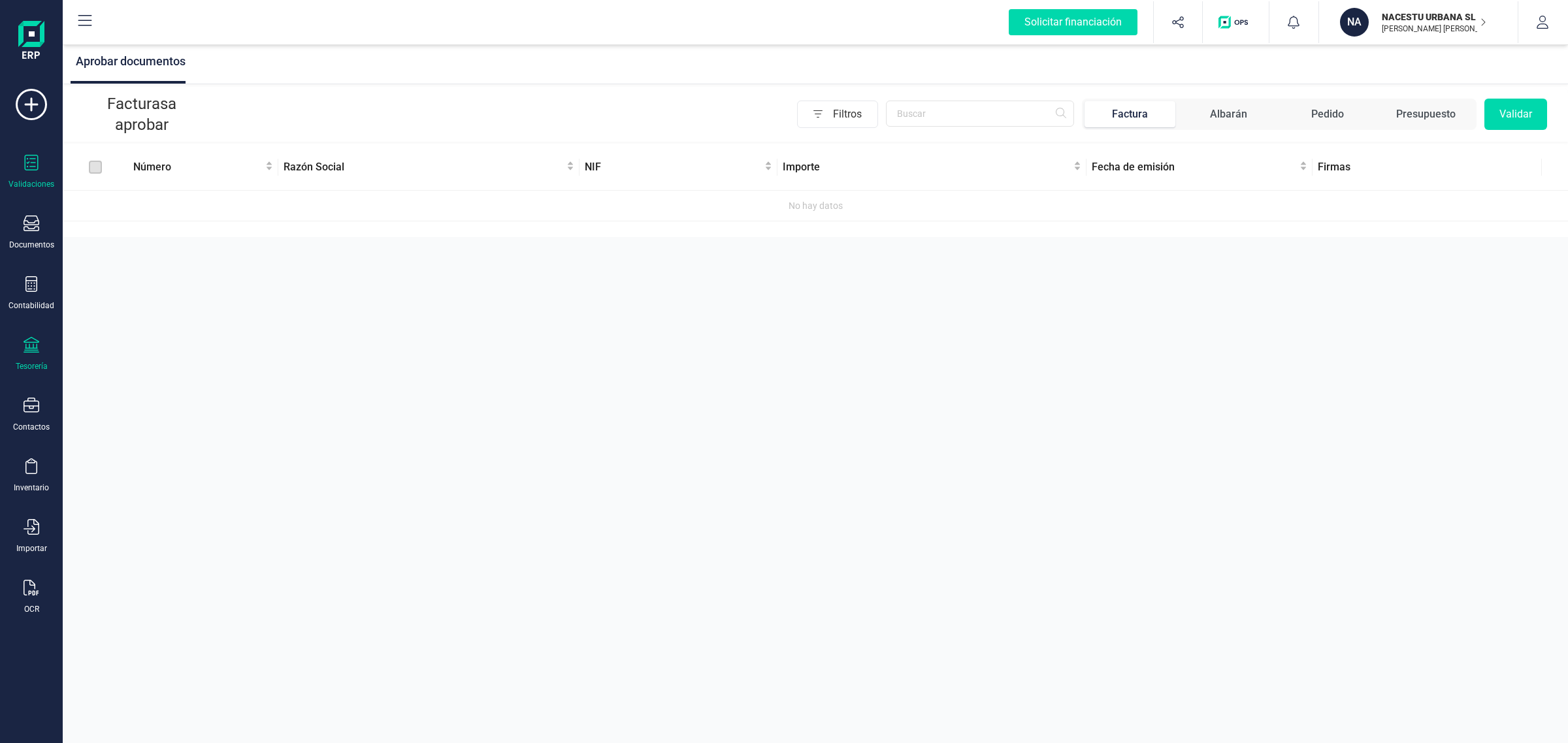
click at [47, 343] on div "Tesorería" at bounding box center [31, 354] width 52 height 35
click at [102, 223] on span "Cuentas bancarias" at bounding box center [159, 222] width 115 height 16
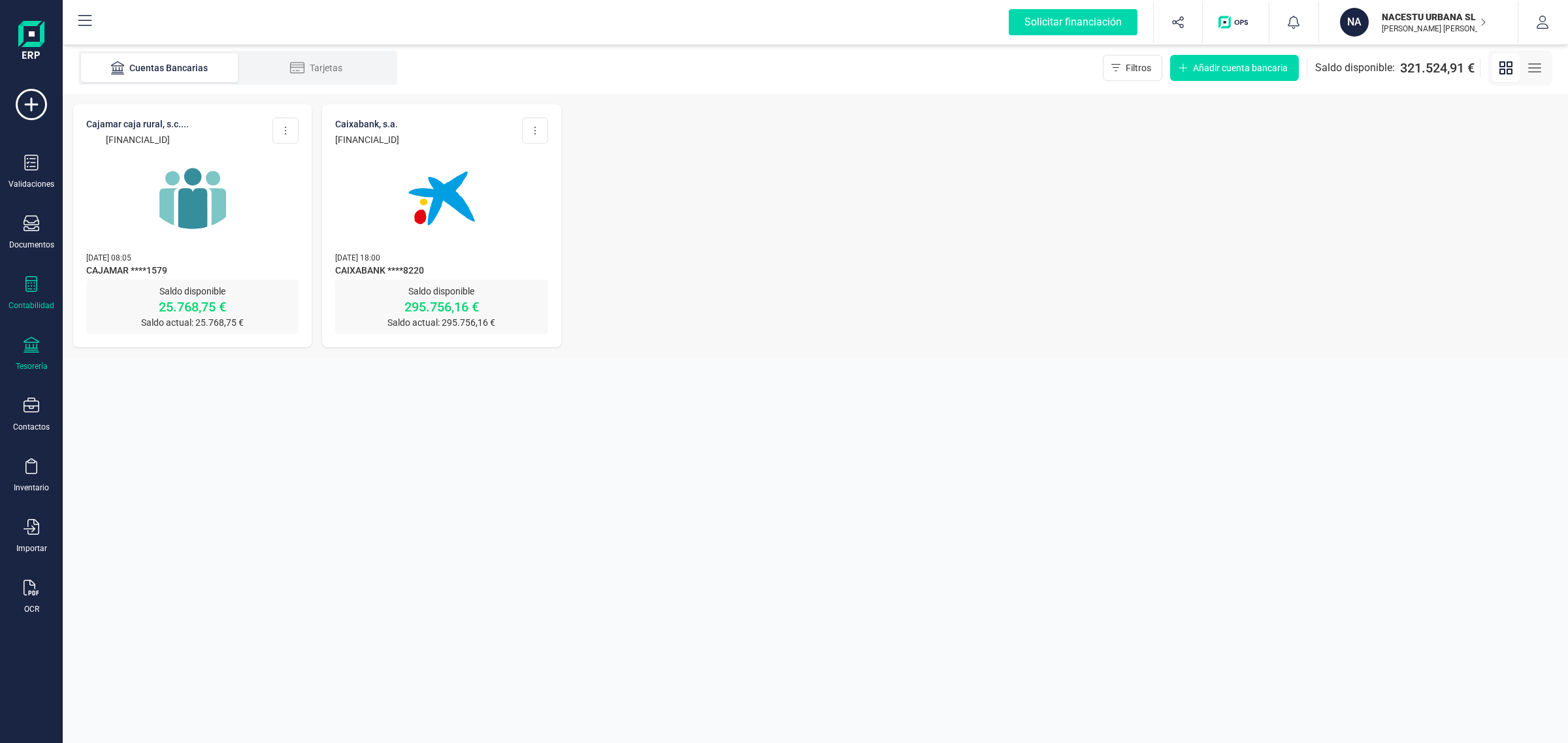
click at [38, 278] on icon at bounding box center [31, 284] width 16 height 16
click at [119, 125] on span "Cuadro de cuentas" at bounding box center [159, 117] width 115 height 16
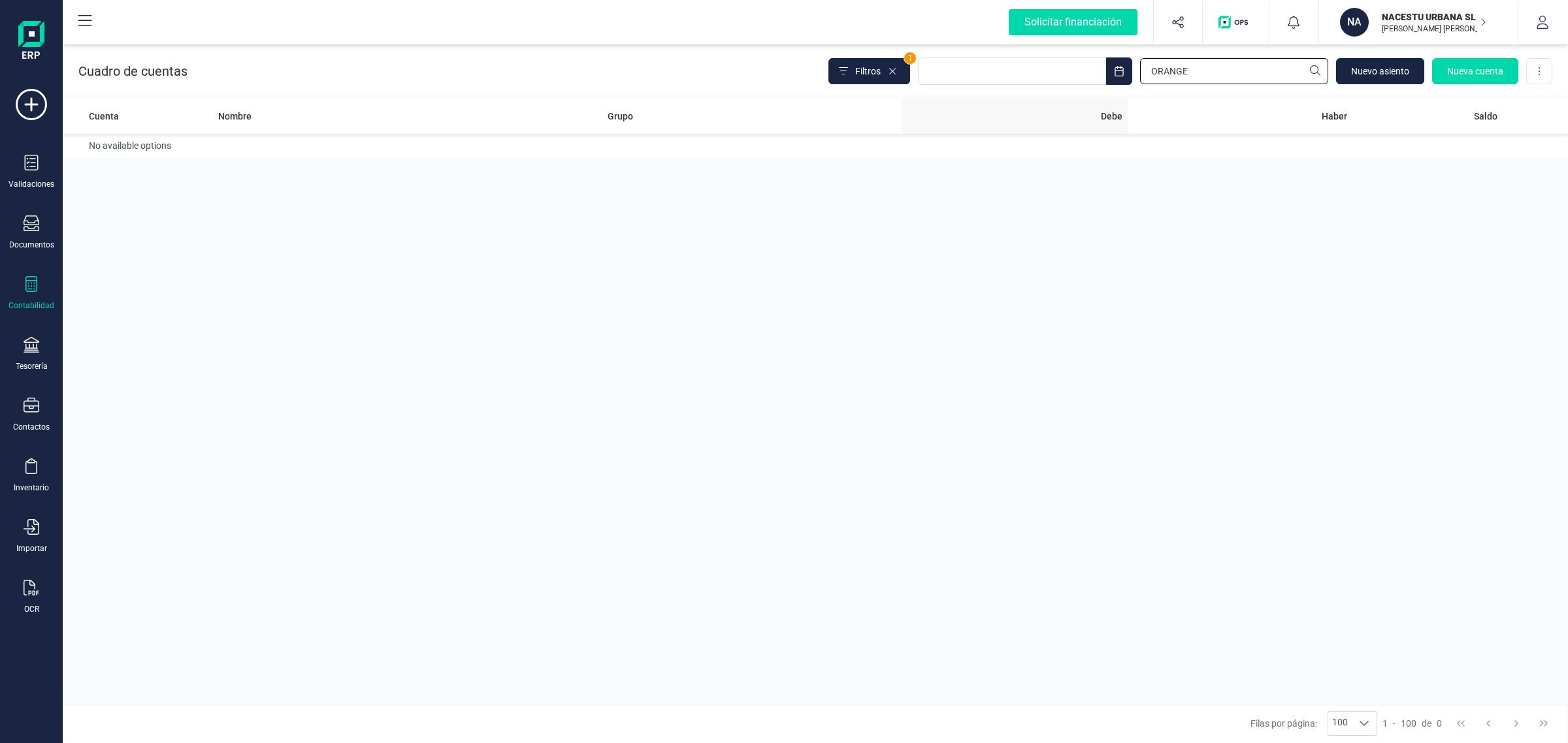
drag, startPoint x: 1202, startPoint y: 72, endPoint x: 1035, endPoint y: 99, distance: 169.2
click at [1030, 99] on div "Cuadro de cuentas Filtros 1 ORANGE Nuevo asiento Nueva cuenta Descargar Excel C…" at bounding box center [815, 392] width 1505 height 701
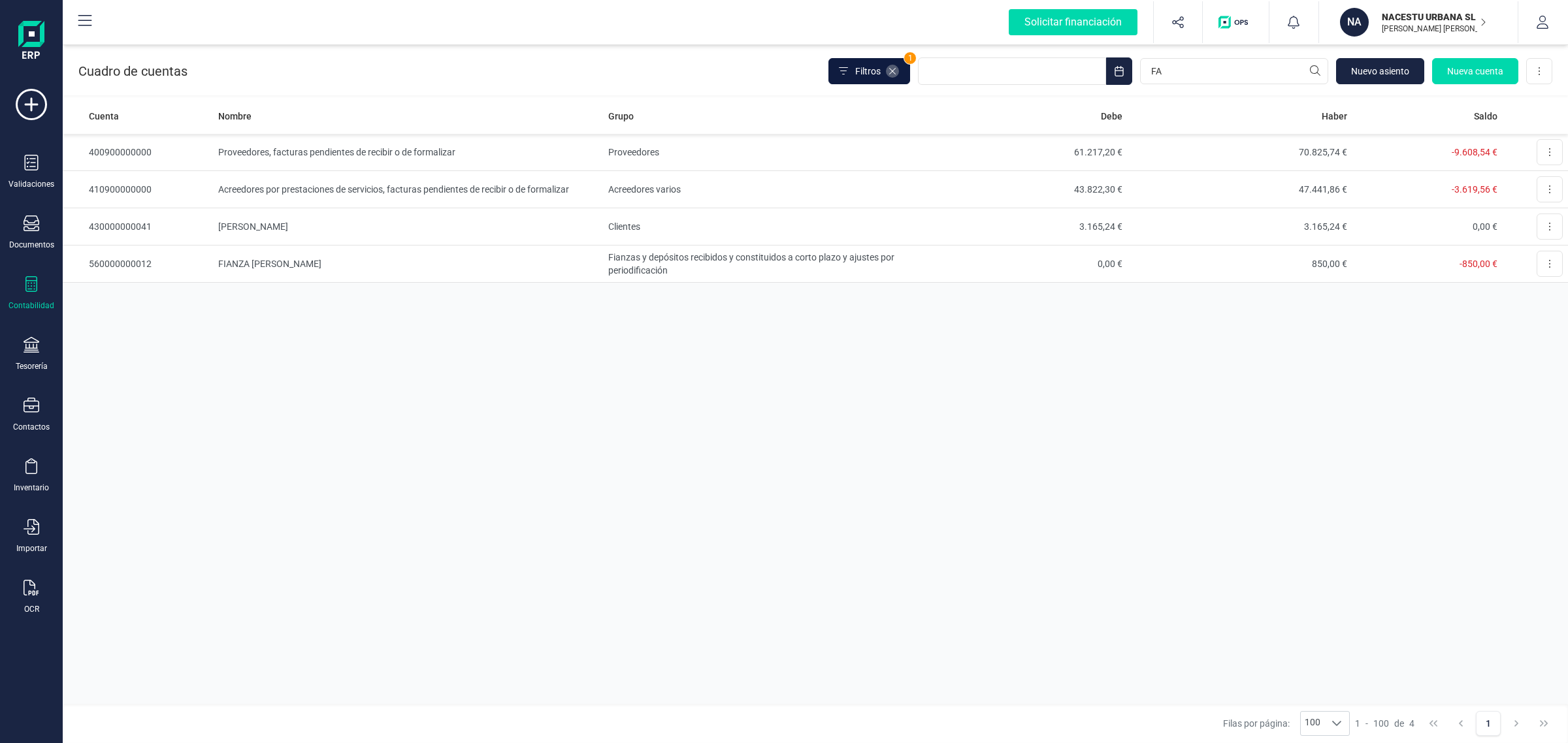
click at [889, 70] on icon at bounding box center [892, 71] width 10 height 10
click at [857, 72] on span "Filtros" at bounding box center [868, 71] width 25 height 13
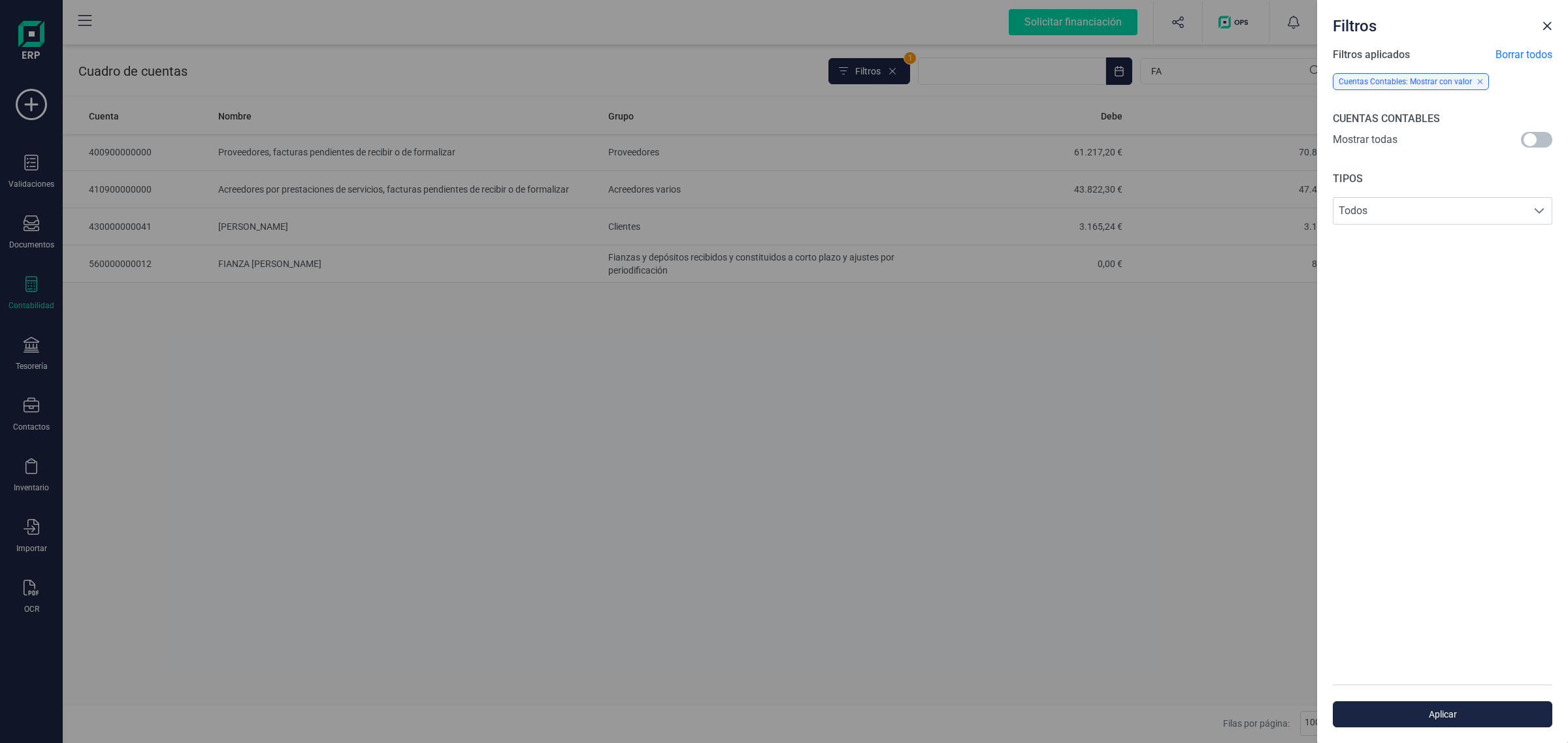
click at [1527, 142] on span at bounding box center [1536, 139] width 31 height 16
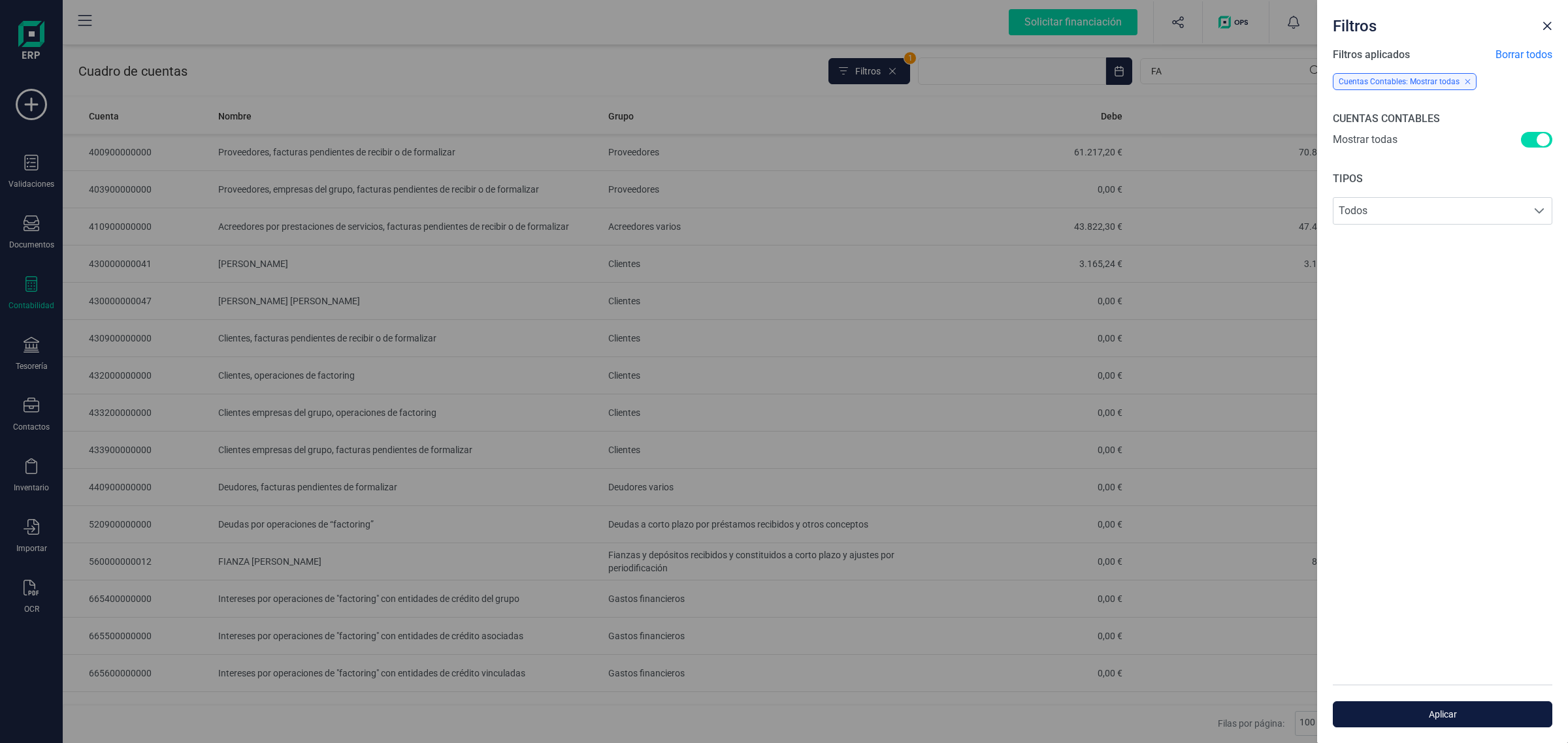
click at [1444, 709] on span "Aplicar" at bounding box center [1442, 715] width 189 height 13
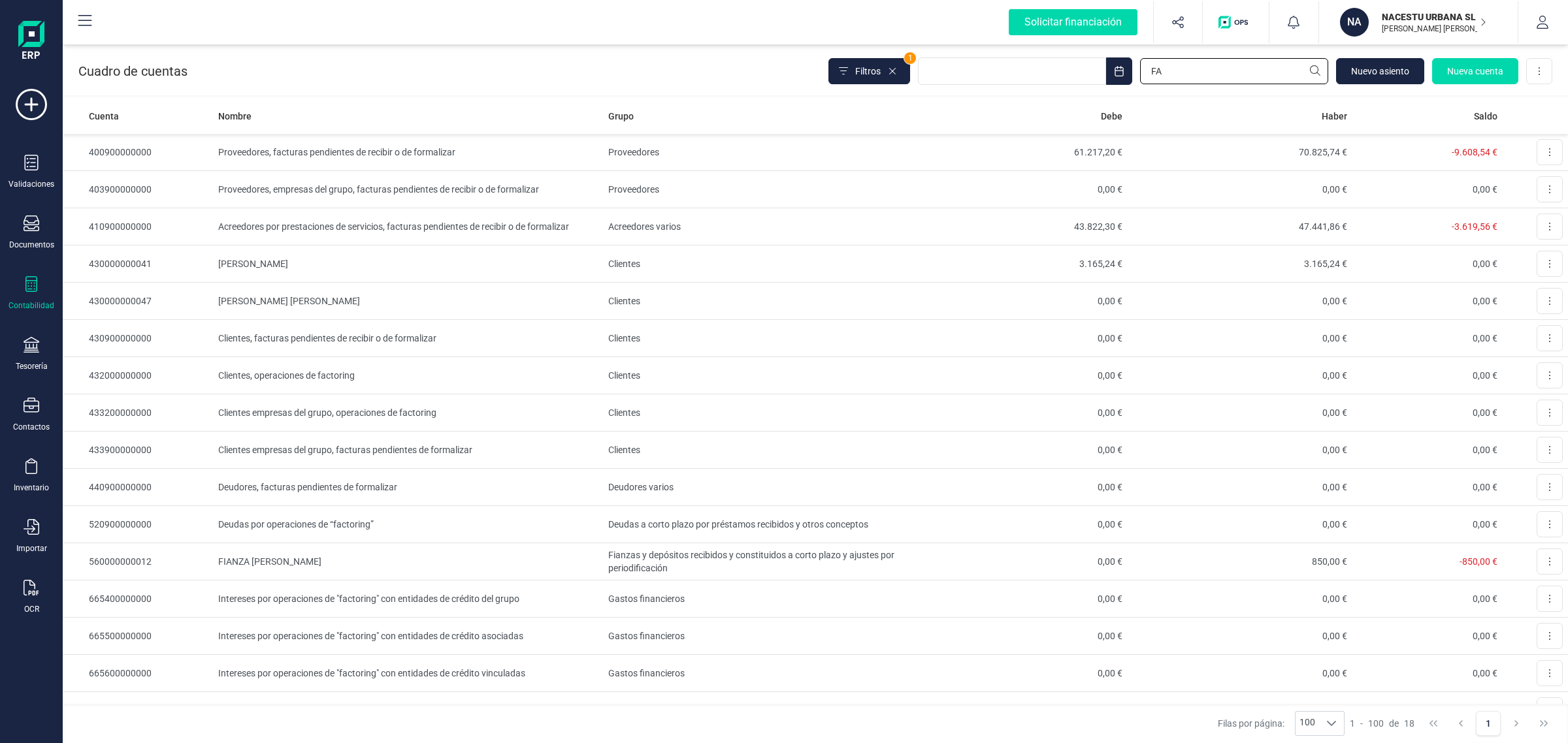
click at [1185, 66] on input "FA" at bounding box center [1234, 70] width 188 height 26
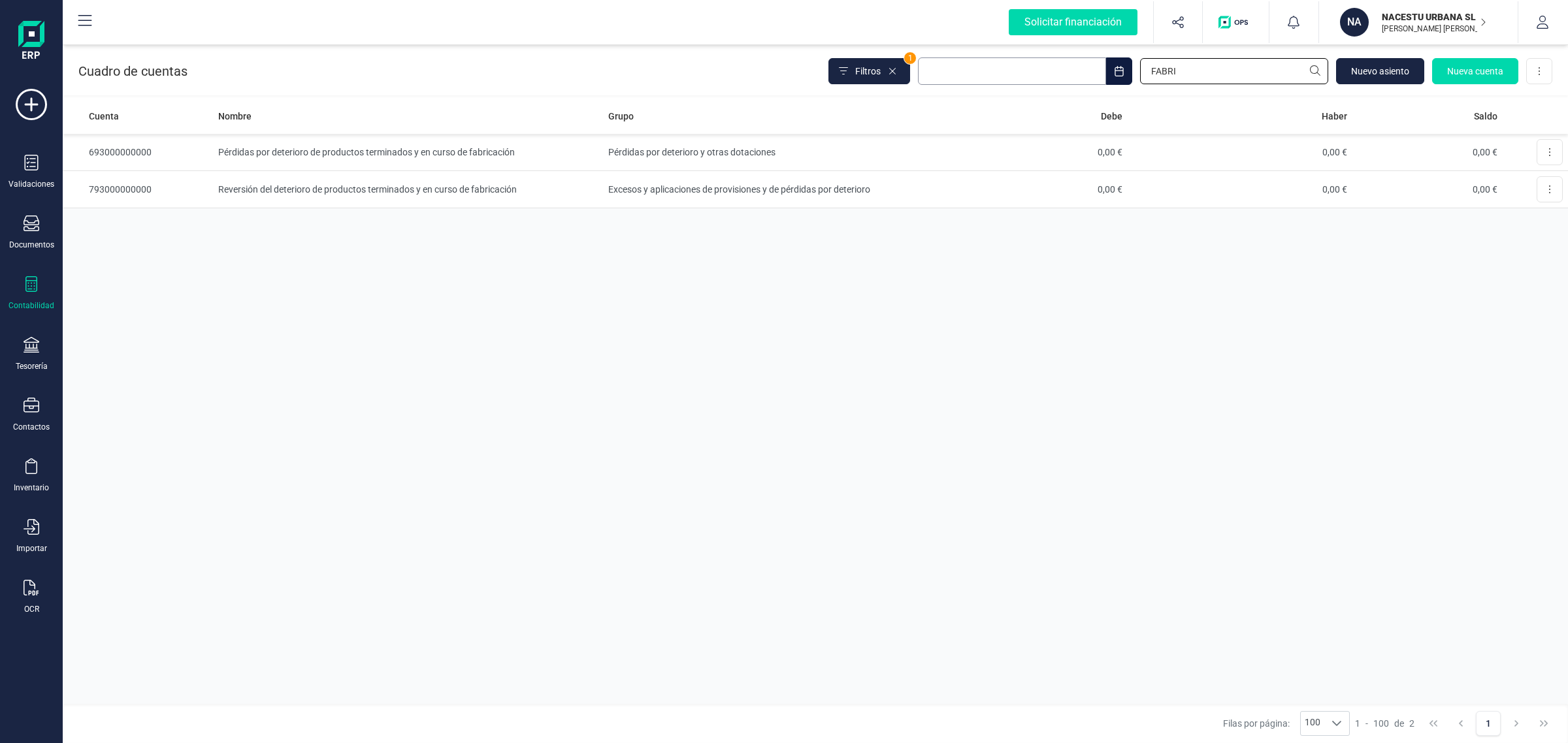
drag, startPoint x: 1201, startPoint y: 75, endPoint x: 1104, endPoint y: 82, distance: 97.3
click at [1104, 82] on div "Filtros 1 FABRI Nuevo asiento Nueva cuenta Descargar Excel" at bounding box center [1190, 70] width 724 height 27
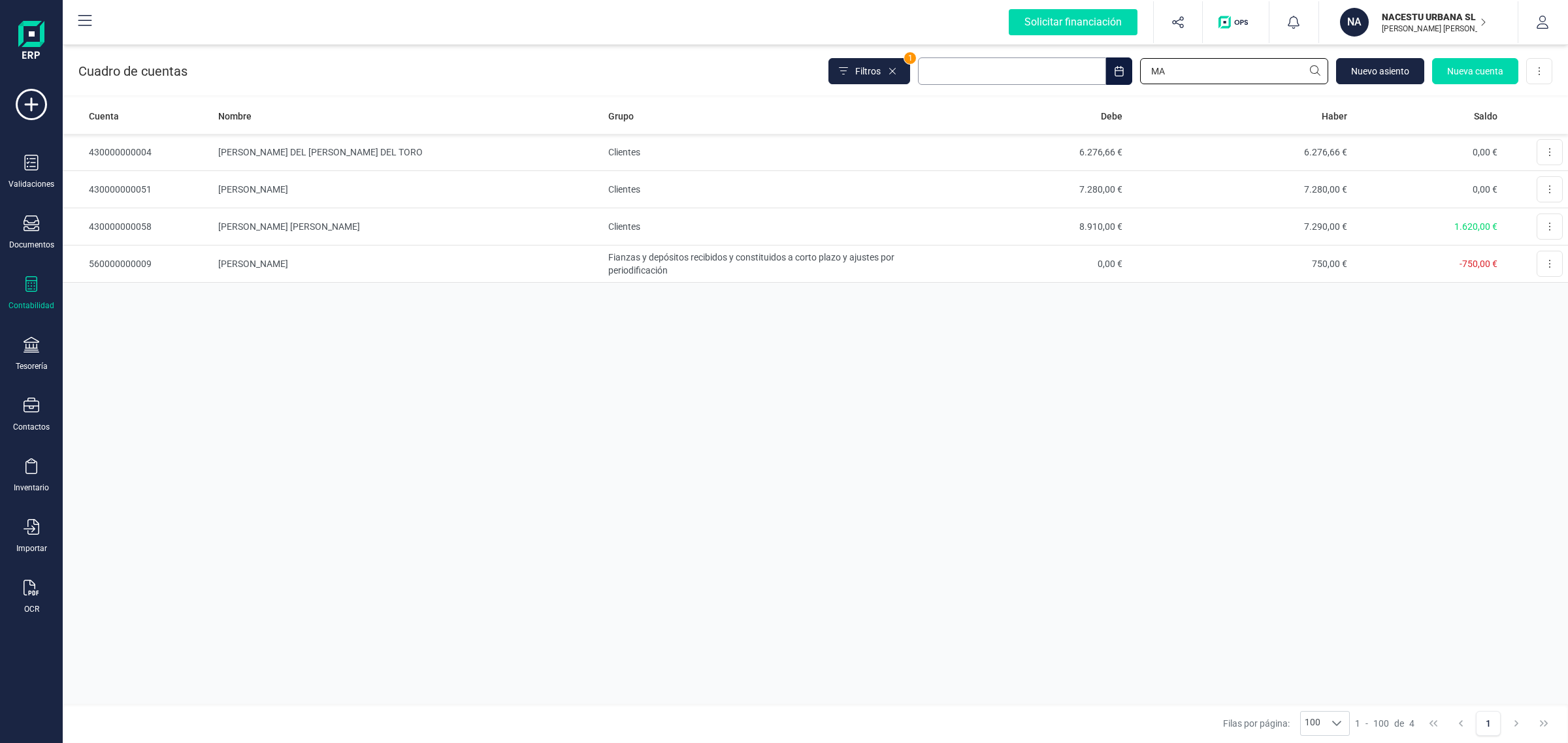
type input "M"
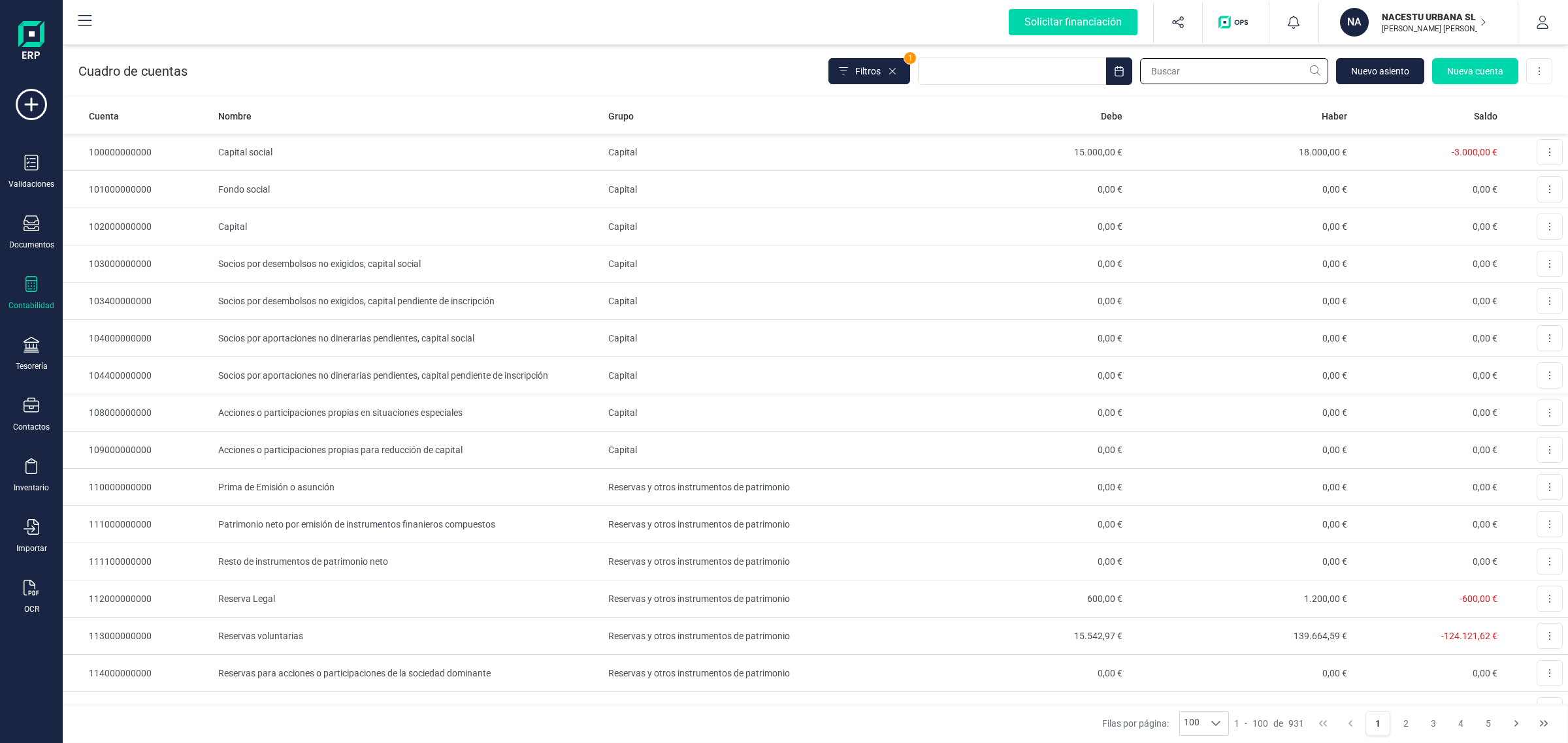
click at [1167, 67] on input "text" at bounding box center [1234, 70] width 188 height 26
type input "FELI"
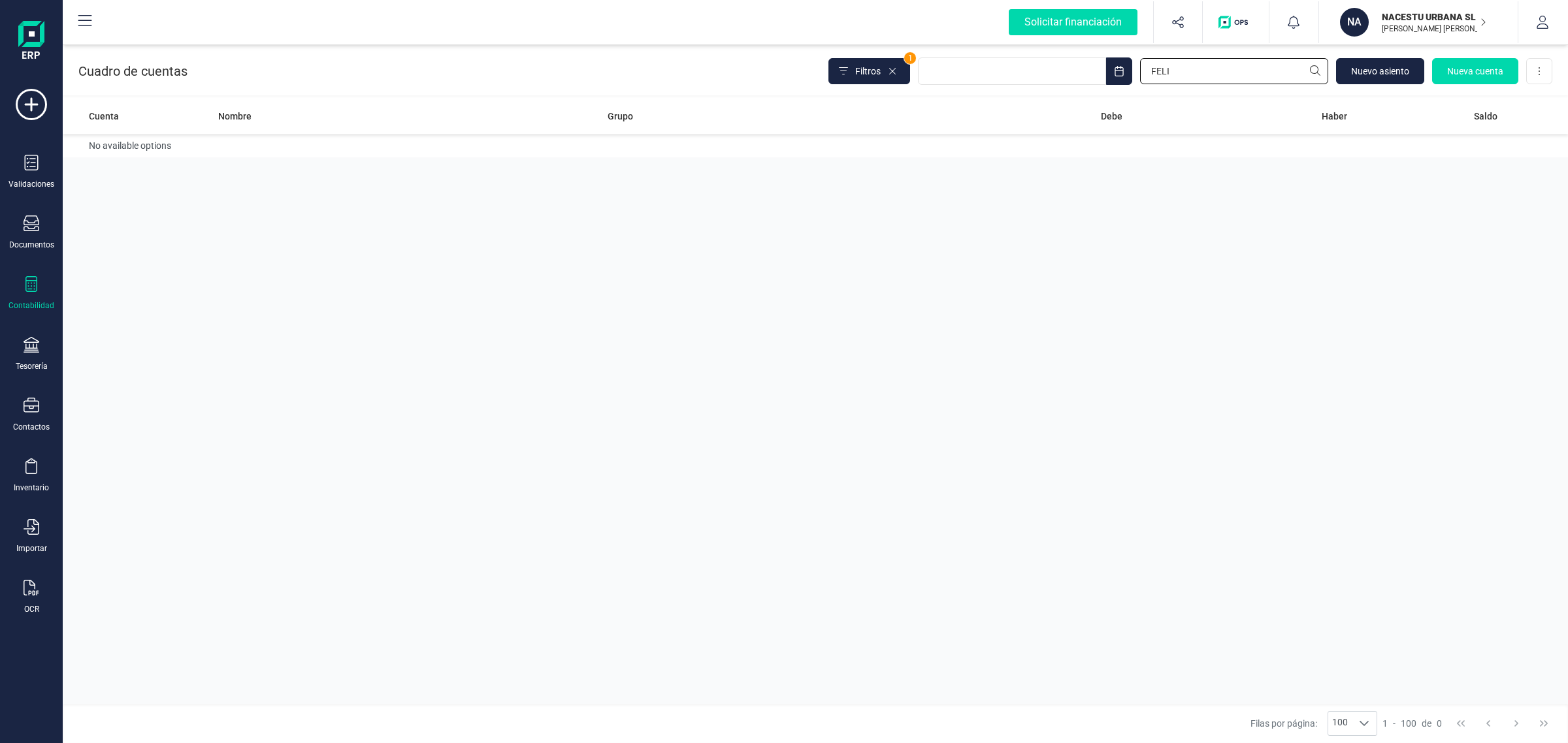
drag, startPoint x: 1242, startPoint y: 76, endPoint x: 1075, endPoint y: 86, distance: 167.3
click at [1075, 86] on div "Cuadro de cuentas Filtros 1 FELI Nuevo asiento Nueva cuenta Descargar Excel" at bounding box center [815, 68] width 1505 height 53
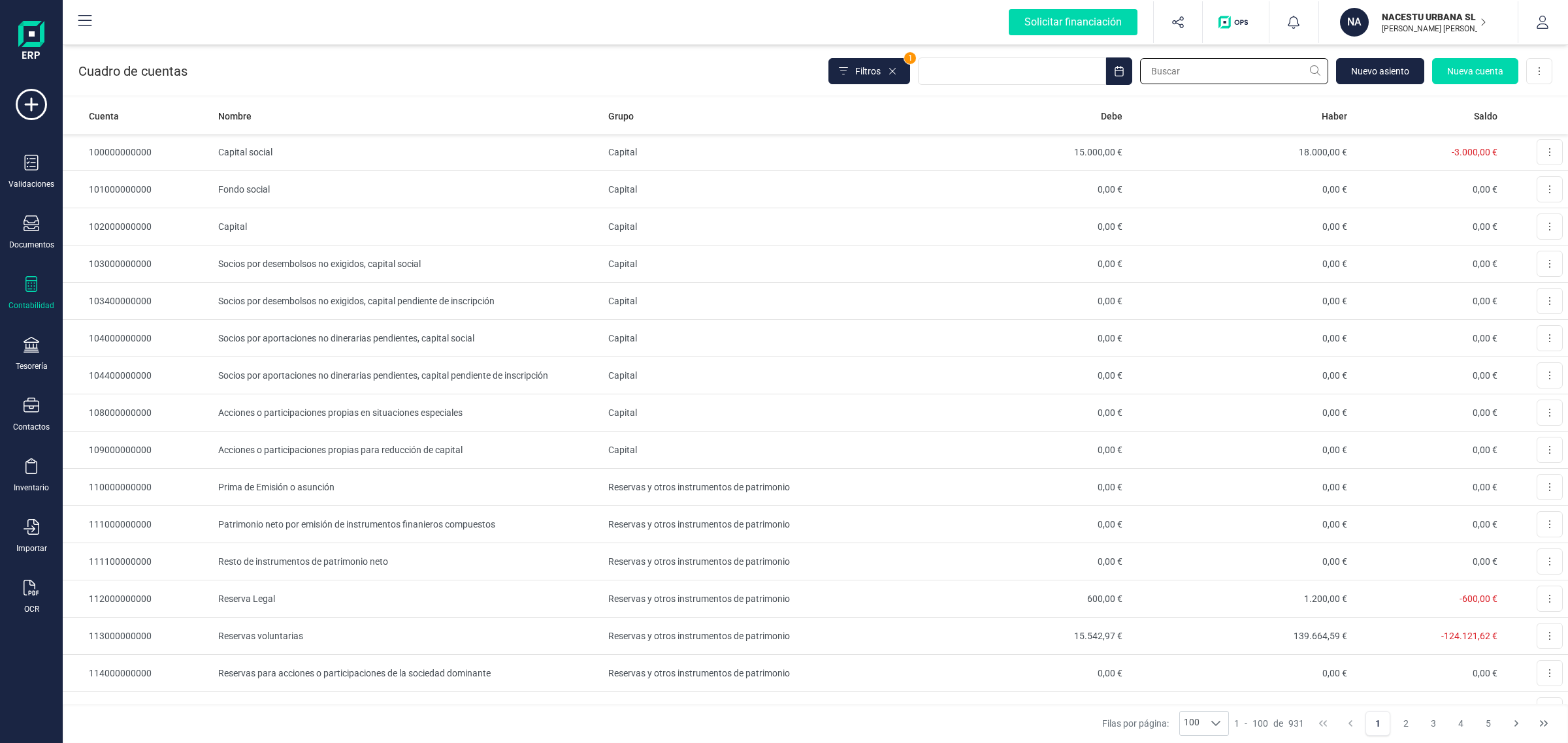
click at [1207, 69] on input "text" at bounding box center [1234, 70] width 188 height 26
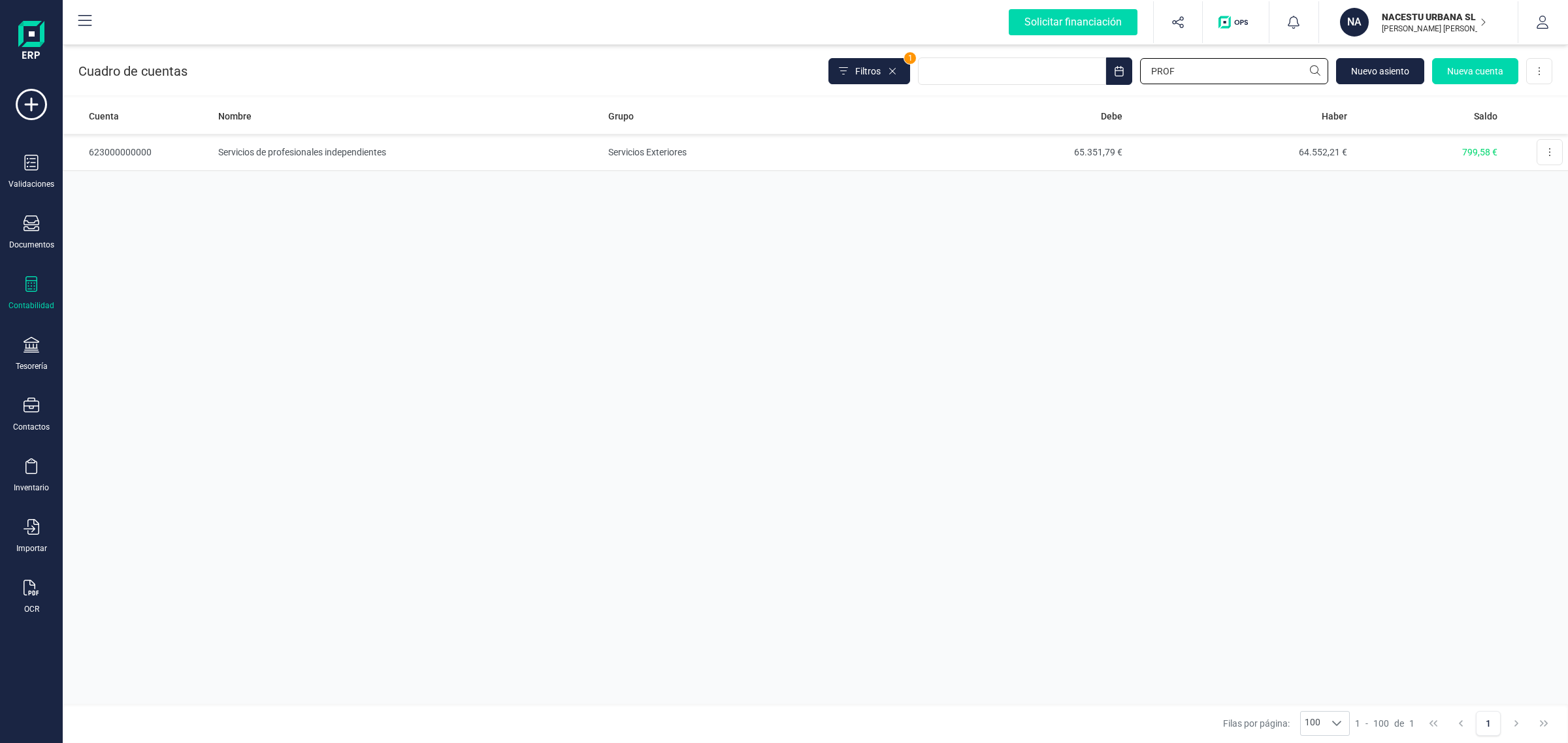
type input "PROF"
click at [37, 227] on icon at bounding box center [31, 223] width 16 height 16
click at [141, 188] on span "Facturas" at bounding box center [136, 187] width 69 height 16
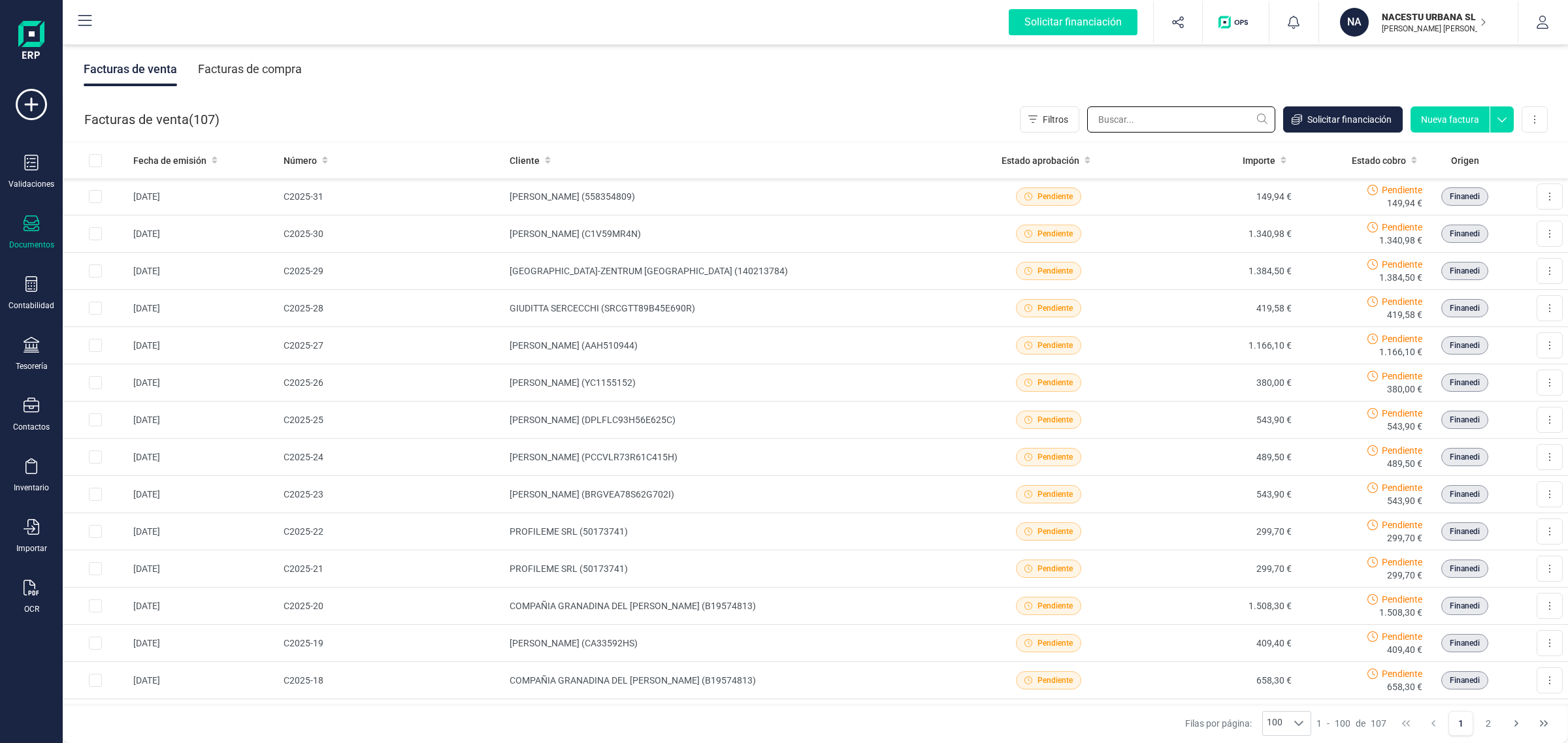
click at [1118, 122] on input "text" at bounding box center [1181, 119] width 188 height 26
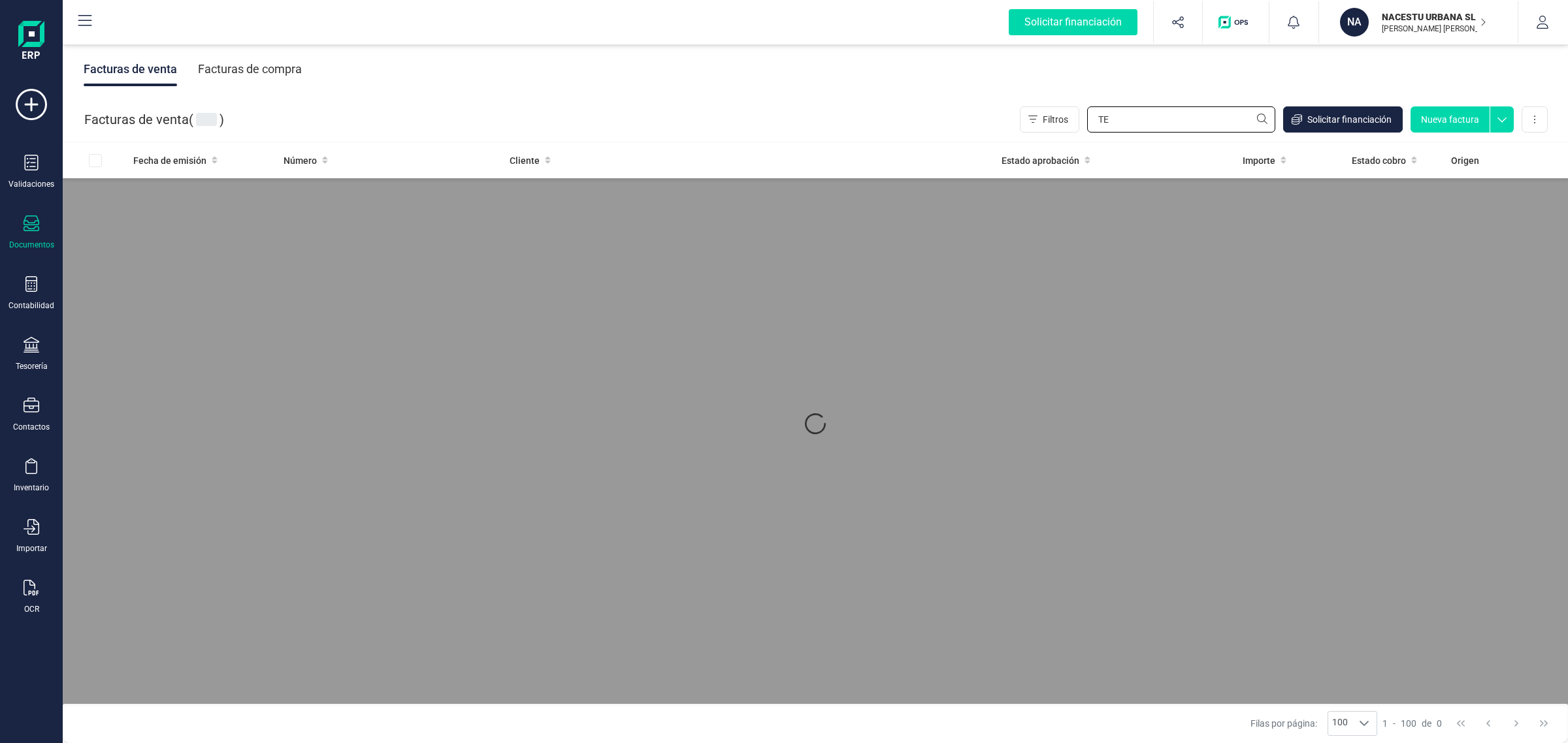
type input "T"
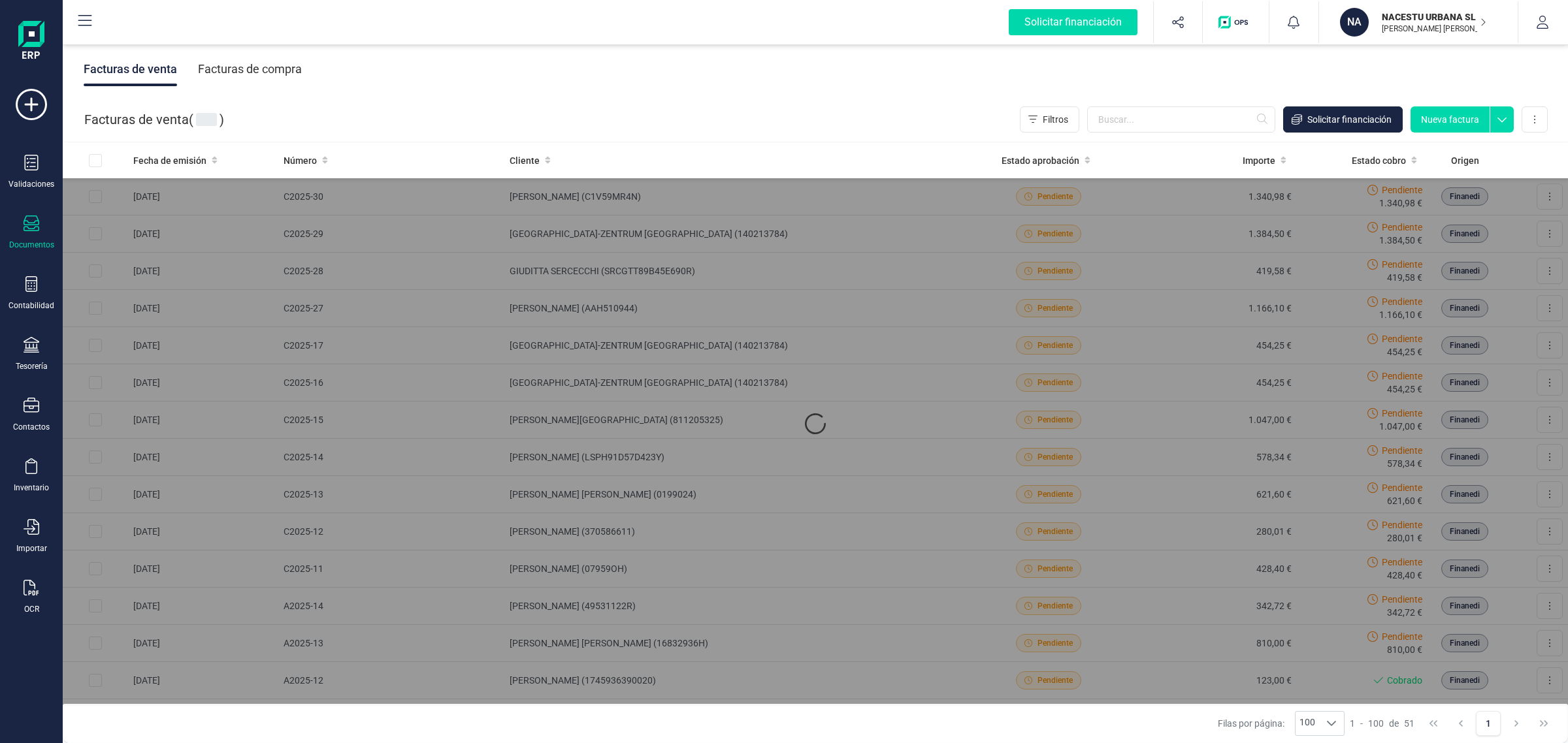
click at [282, 66] on div "Facturas de compra" at bounding box center [250, 69] width 104 height 34
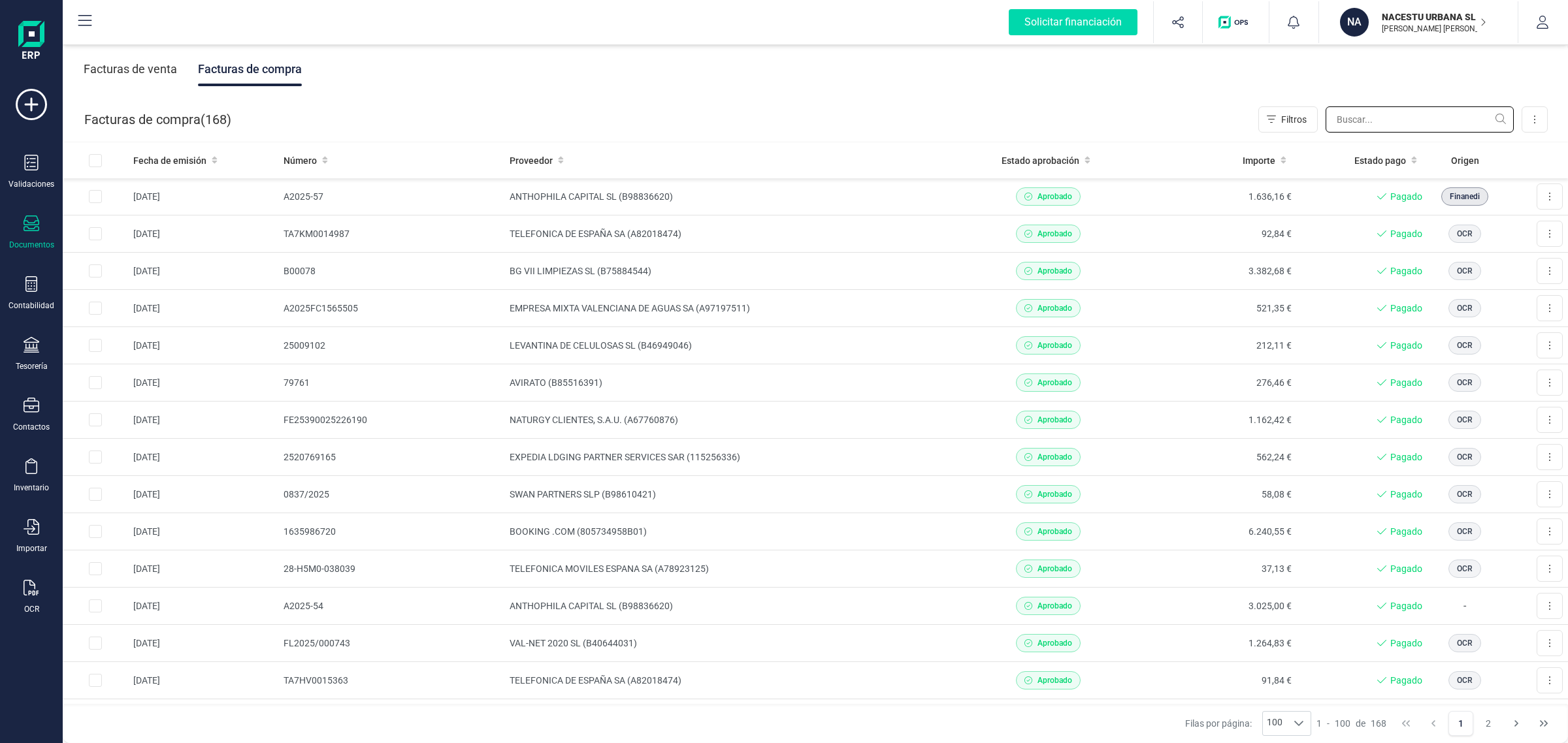
click at [1391, 124] on input "text" at bounding box center [1420, 119] width 188 height 26
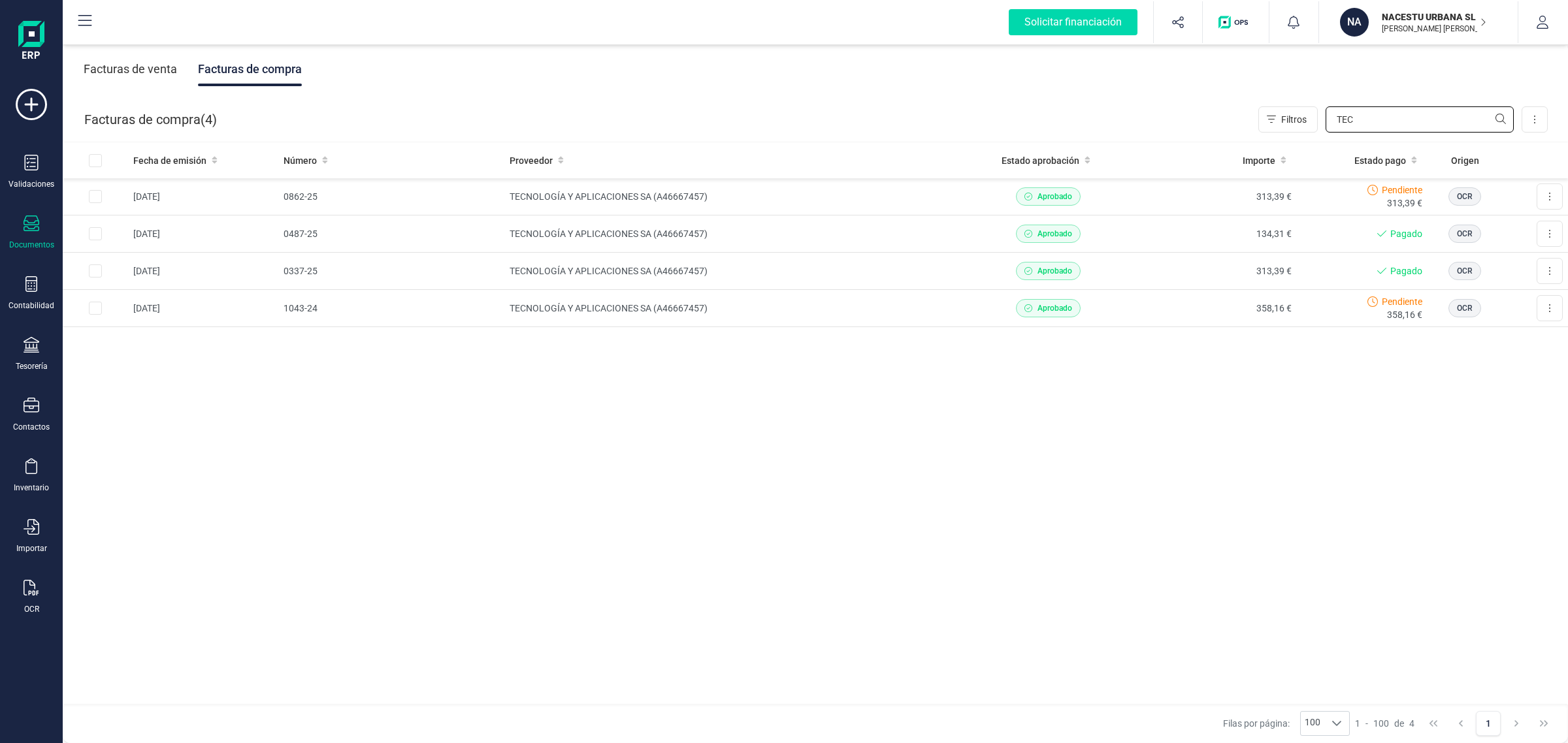
type input "TEC"
click at [787, 200] on td "TECNOLOGÍA Y APLICACIONES SA (A46667457)" at bounding box center [735, 197] width 461 height 37
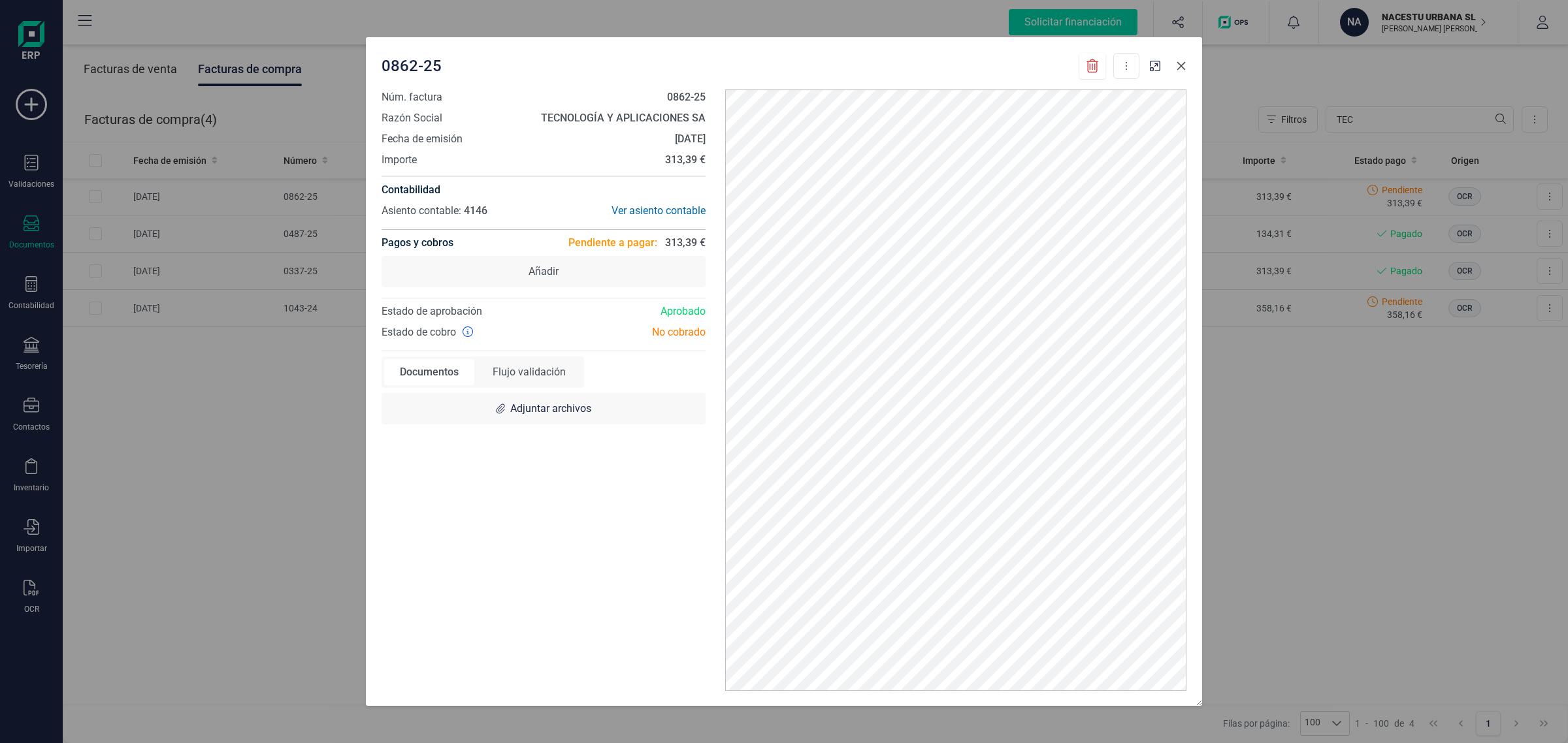
click at [1183, 66] on icon "button" at bounding box center [1181, 66] width 10 height 10
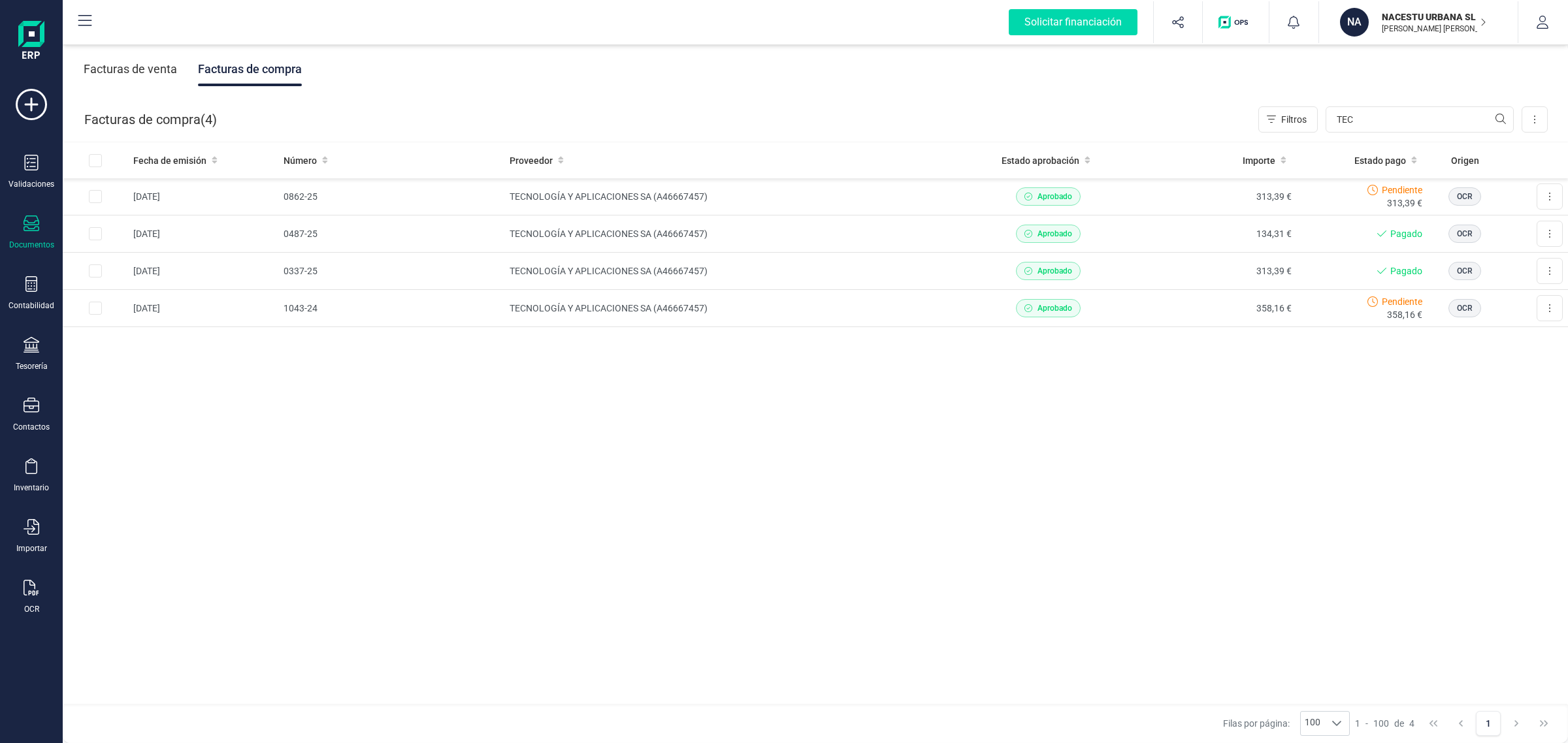
drag, startPoint x: 1167, startPoint y: 464, endPoint x: 466, endPoint y: 184, distance: 754.9
click at [1167, 463] on div "Fecha de emisión Número Proveedor Estado aprobación Importe Estado pago Origen …" at bounding box center [815, 423] width 1505 height 563
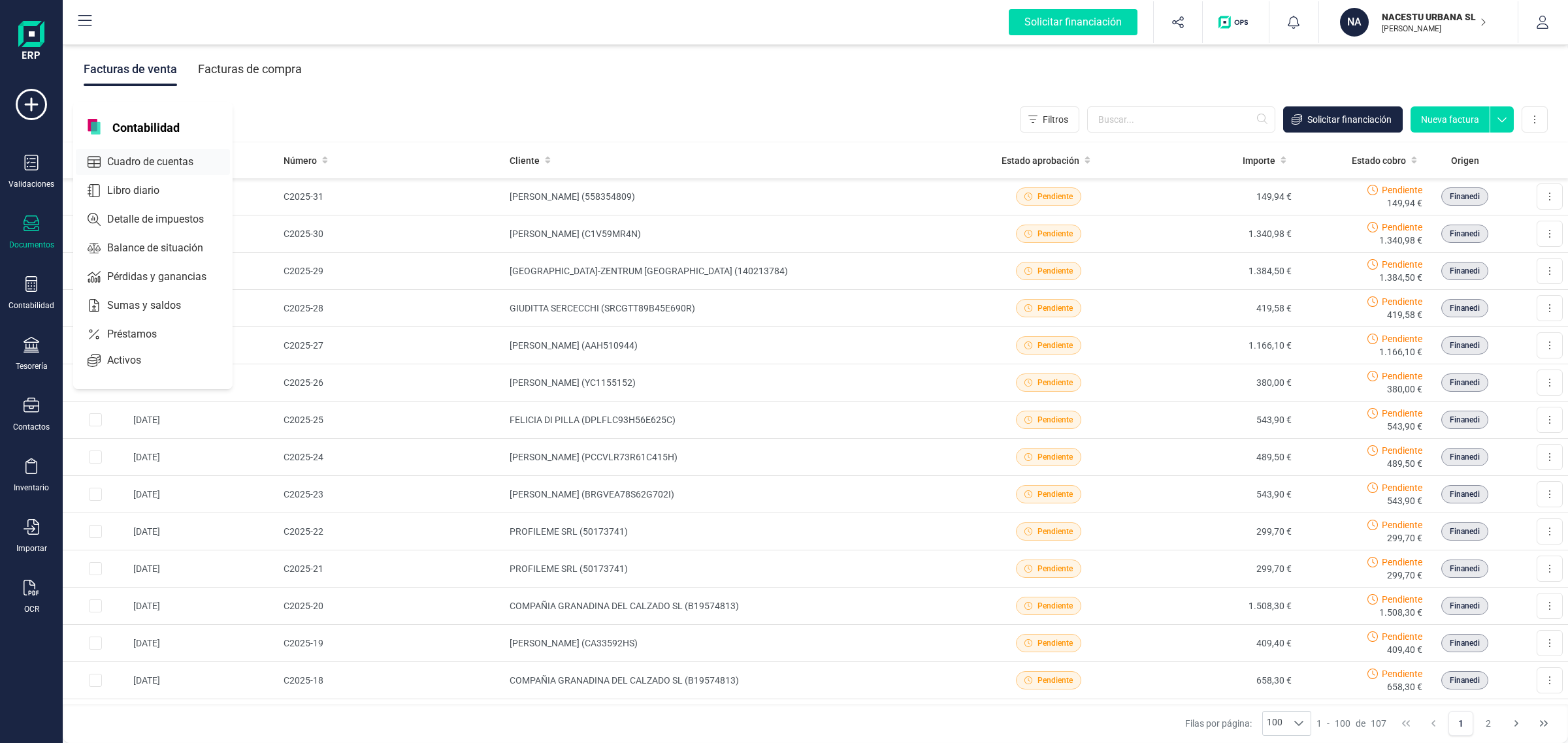
click at [171, 159] on span "Cuadro de cuentas" at bounding box center [159, 162] width 115 height 16
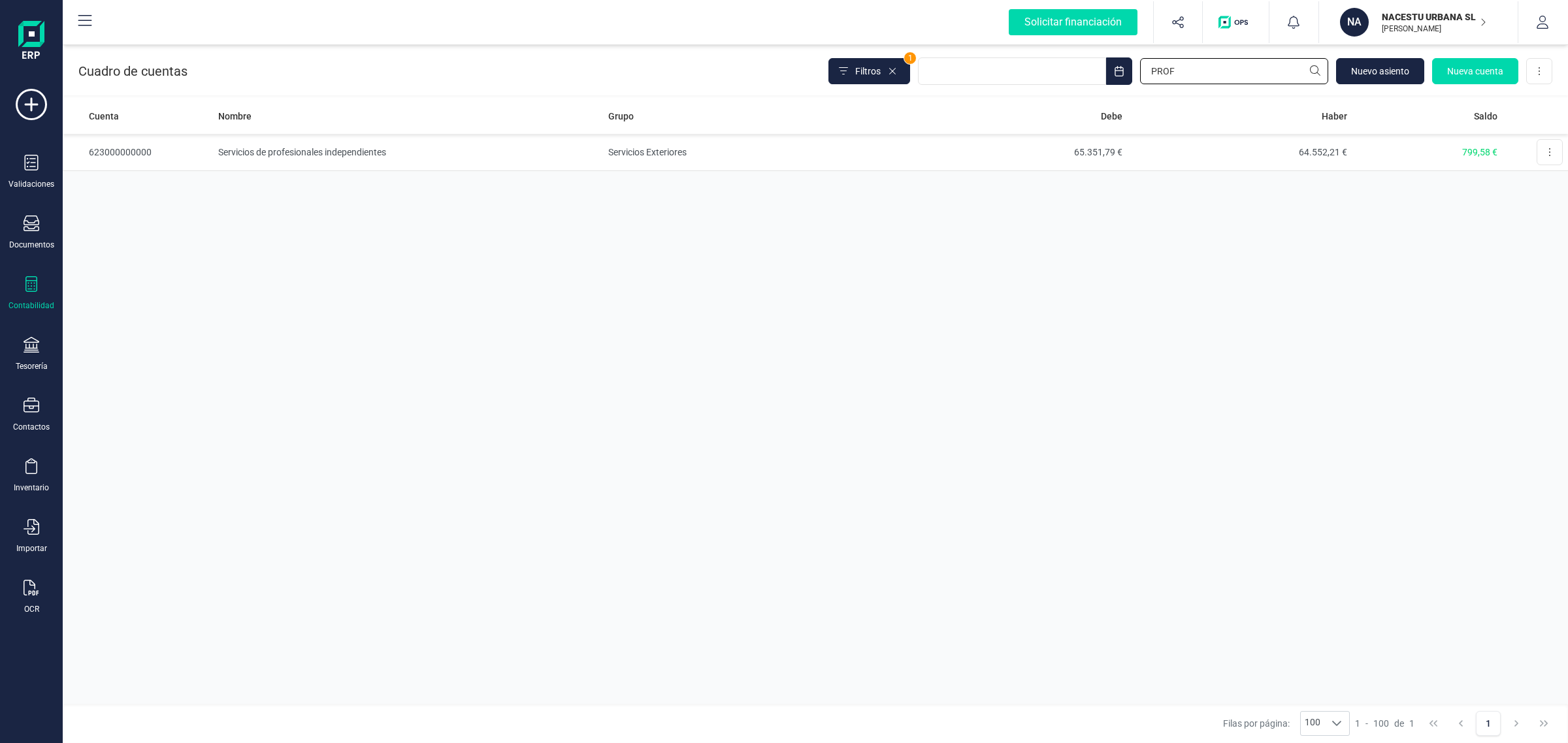
drag, startPoint x: 1196, startPoint y: 70, endPoint x: 1050, endPoint y: 92, distance: 147.6
click at [1050, 92] on div "Cuadro de cuentas Filtros 1 PROF Nuevo asiento Nueva cuenta Descargar Excel" at bounding box center [815, 68] width 1505 height 53
type input "[PERSON_NAME]"
click at [446, 187] on td "[PERSON_NAME]" at bounding box center [408, 190] width 390 height 37
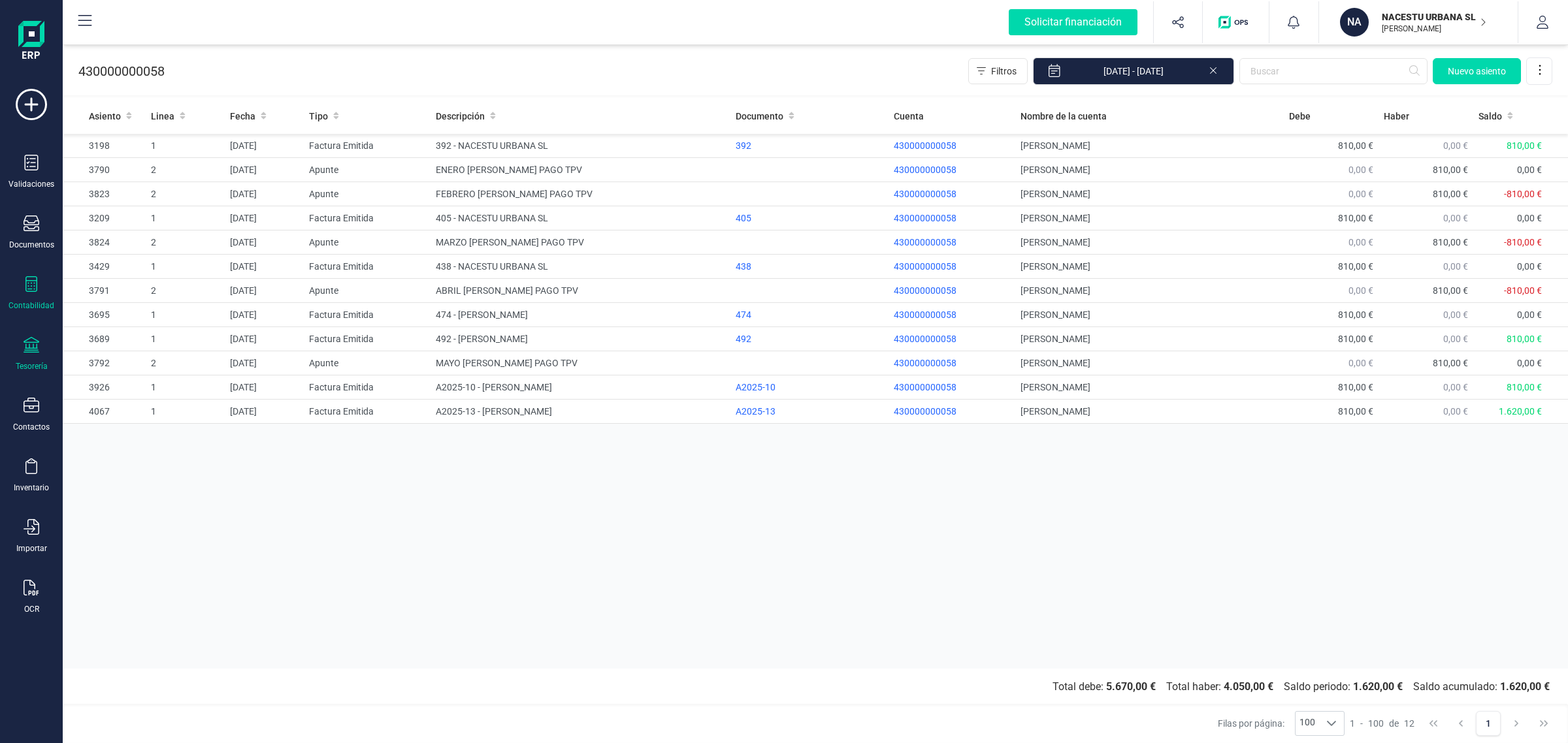
click at [35, 345] on icon at bounding box center [31, 344] width 16 height 16
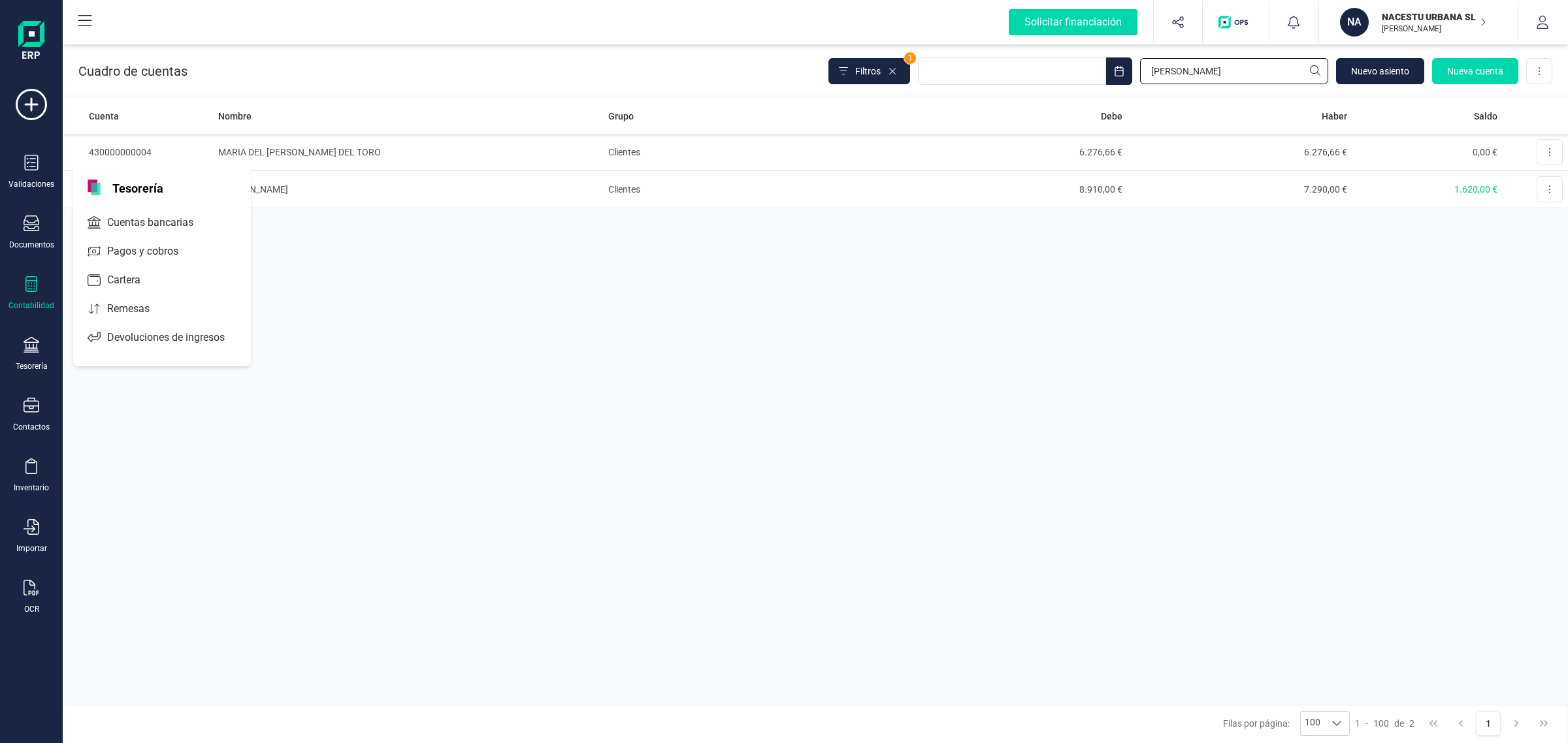
drag, startPoint x: 1187, startPoint y: 70, endPoint x: 1029, endPoint y: 96, distance: 160.1
click at [1021, 93] on div "Cuadro de cuentas Filtros 1 MARIA Nuevo asiento Nueva cuenta Descargar Excel" at bounding box center [815, 68] width 1505 height 53
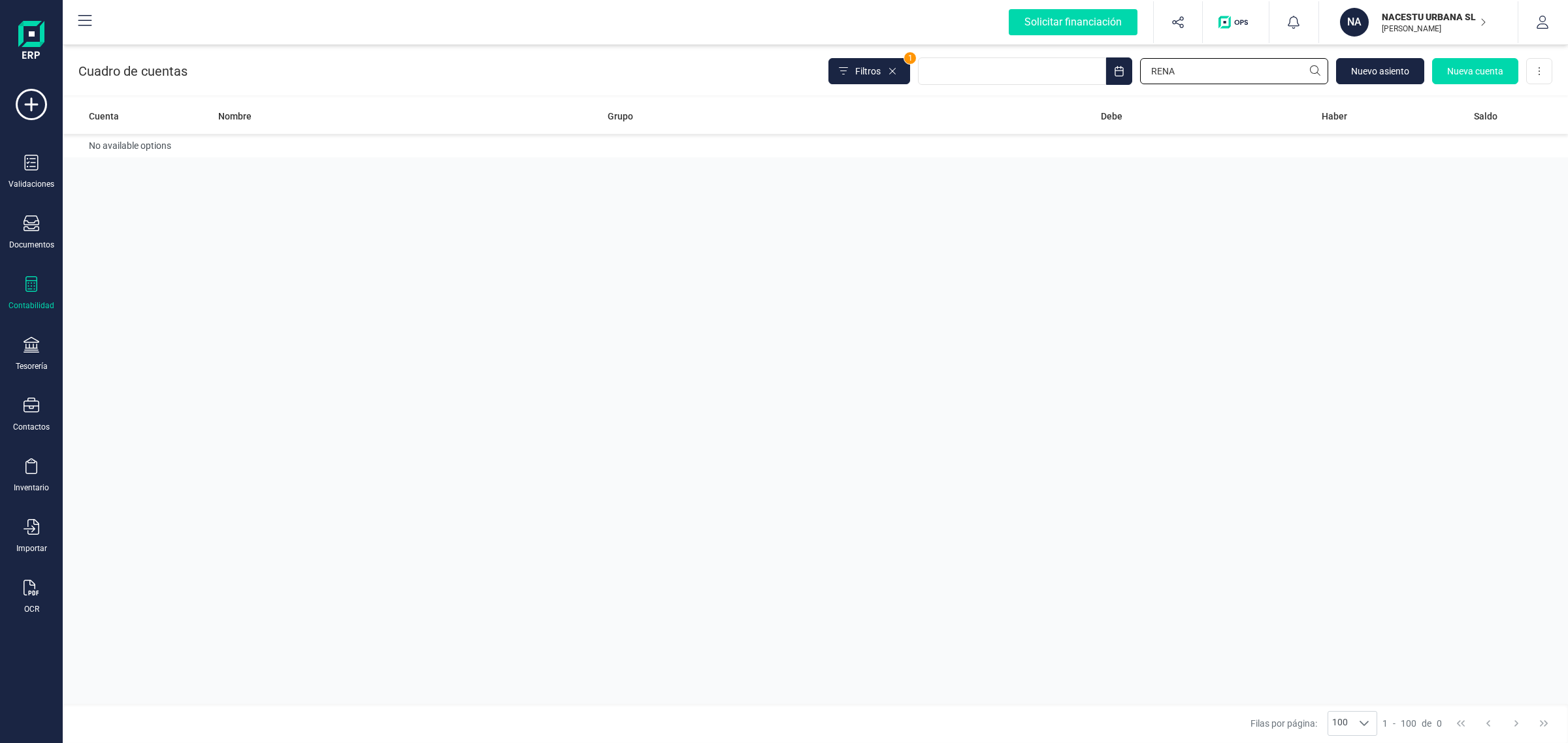
type input "RENA"
